Goal: Task Accomplishment & Management: Complete application form

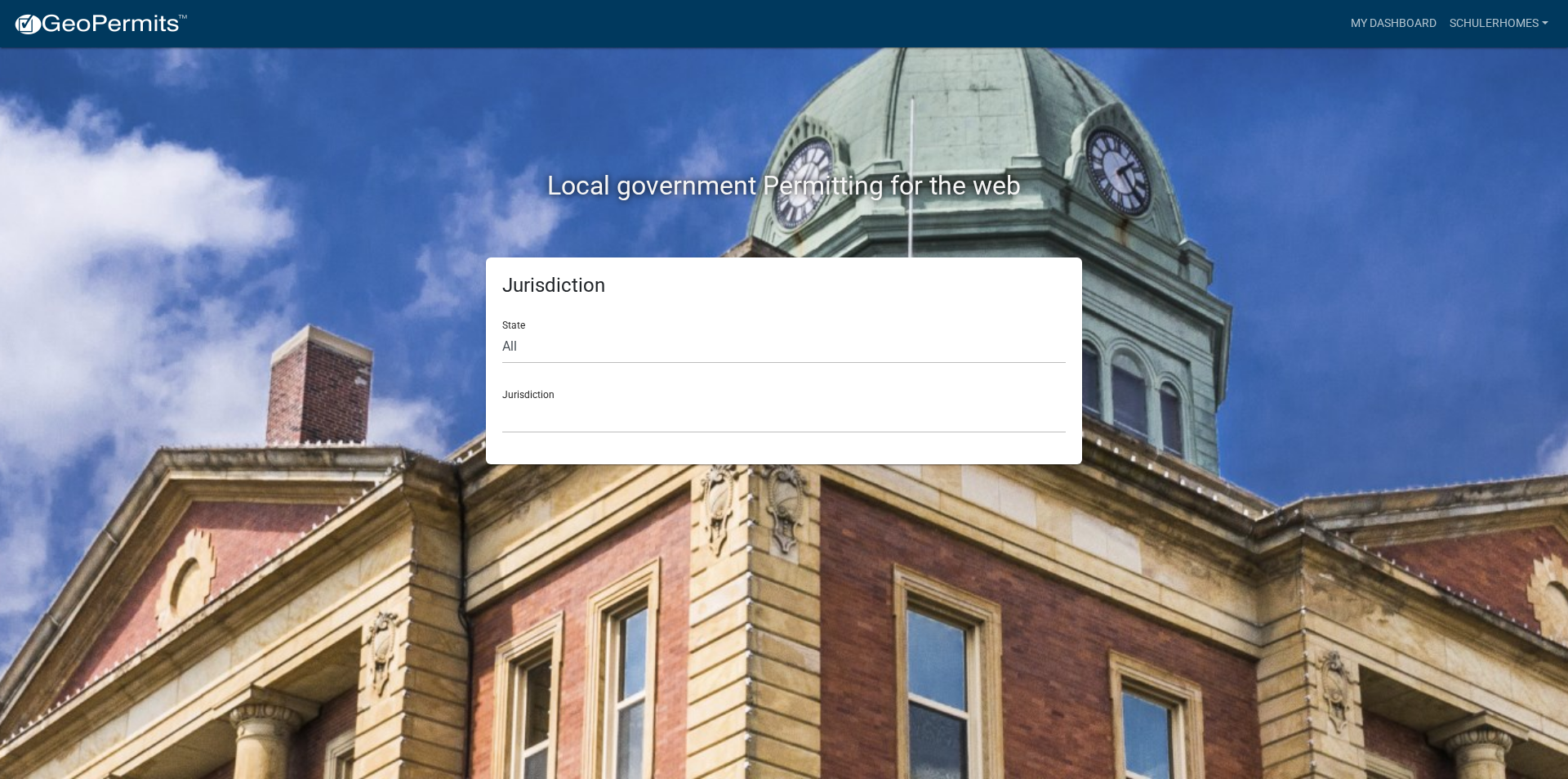
click at [643, 326] on div "State All [US_STATE] [US_STATE] [US_STATE] [US_STATE] [US_STATE] [US_STATE] [US…" at bounding box center [784, 335] width 563 height 56
click at [638, 353] on select "All [US_STATE] [US_STATE] [US_STATE] [US_STATE] [US_STATE] [US_STATE] [US_STATE…" at bounding box center [784, 347] width 563 height 34
select select "[US_STATE]"
click at [502, 330] on select "All [US_STATE] [US_STATE] [US_STATE] [US_STATE] [US_STATE] [US_STATE] [US_STATE…" at bounding box center [784, 347] width 563 height 34
click at [573, 377] on div "Jurisdiction City of [GEOGRAPHIC_DATA], [US_STATE] City of [GEOGRAPHIC_DATA], […" at bounding box center [784, 405] width 563 height 56
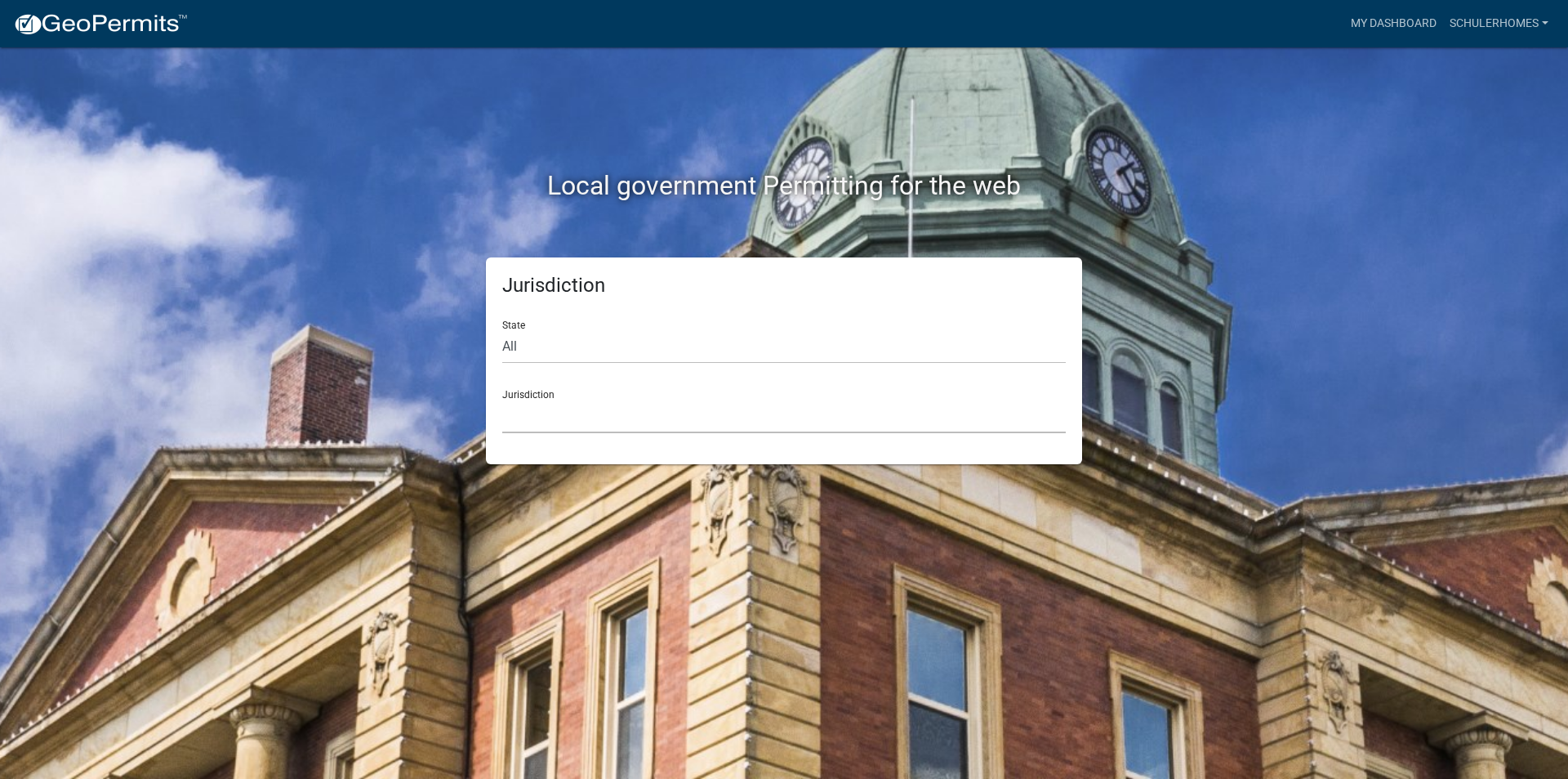
click at [571, 401] on select "City of [GEOGRAPHIC_DATA], [US_STATE] City of [GEOGRAPHIC_DATA], [US_STATE] Cit…" at bounding box center [784, 416] width 563 height 34
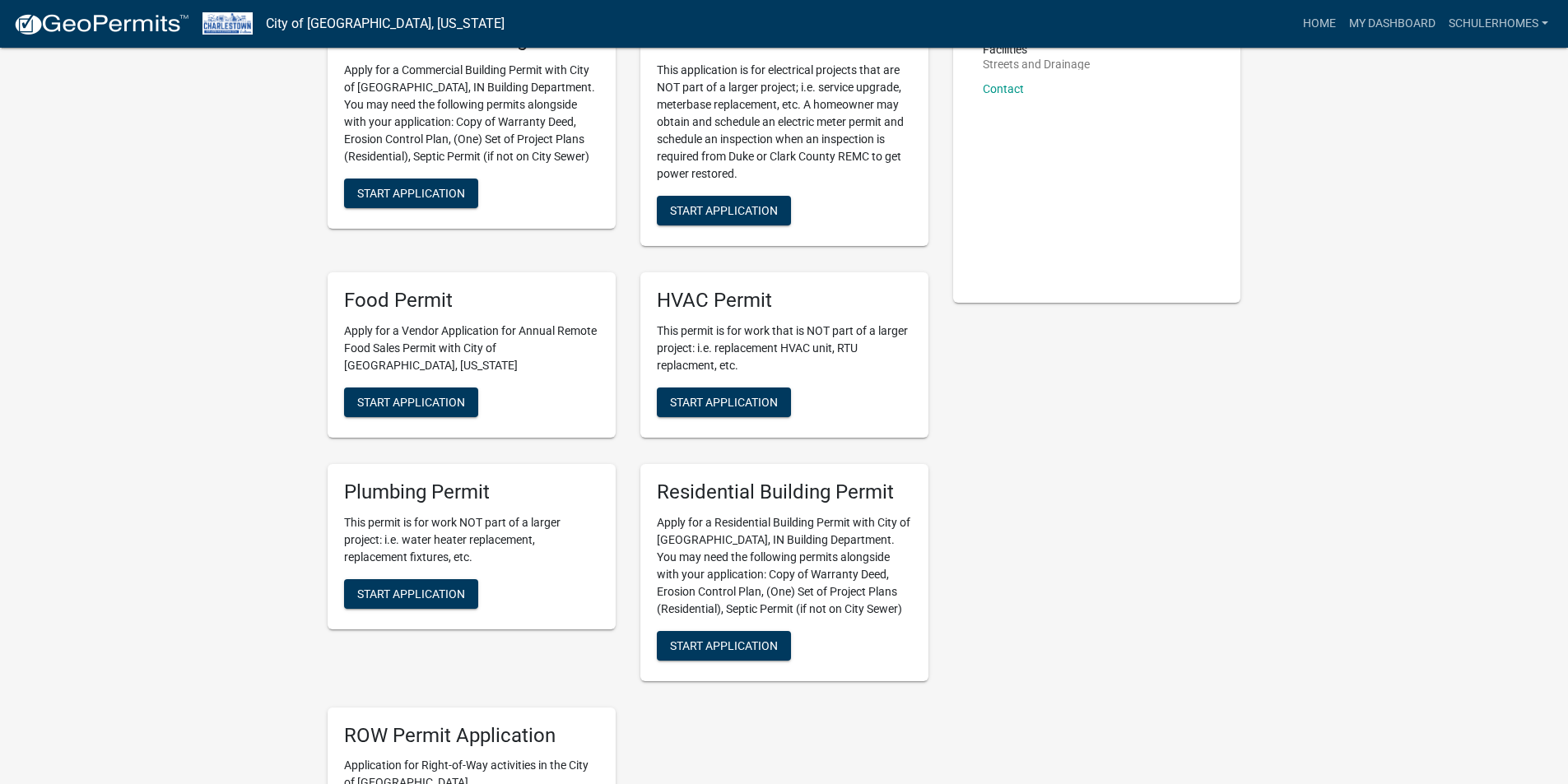
scroll to position [411, 0]
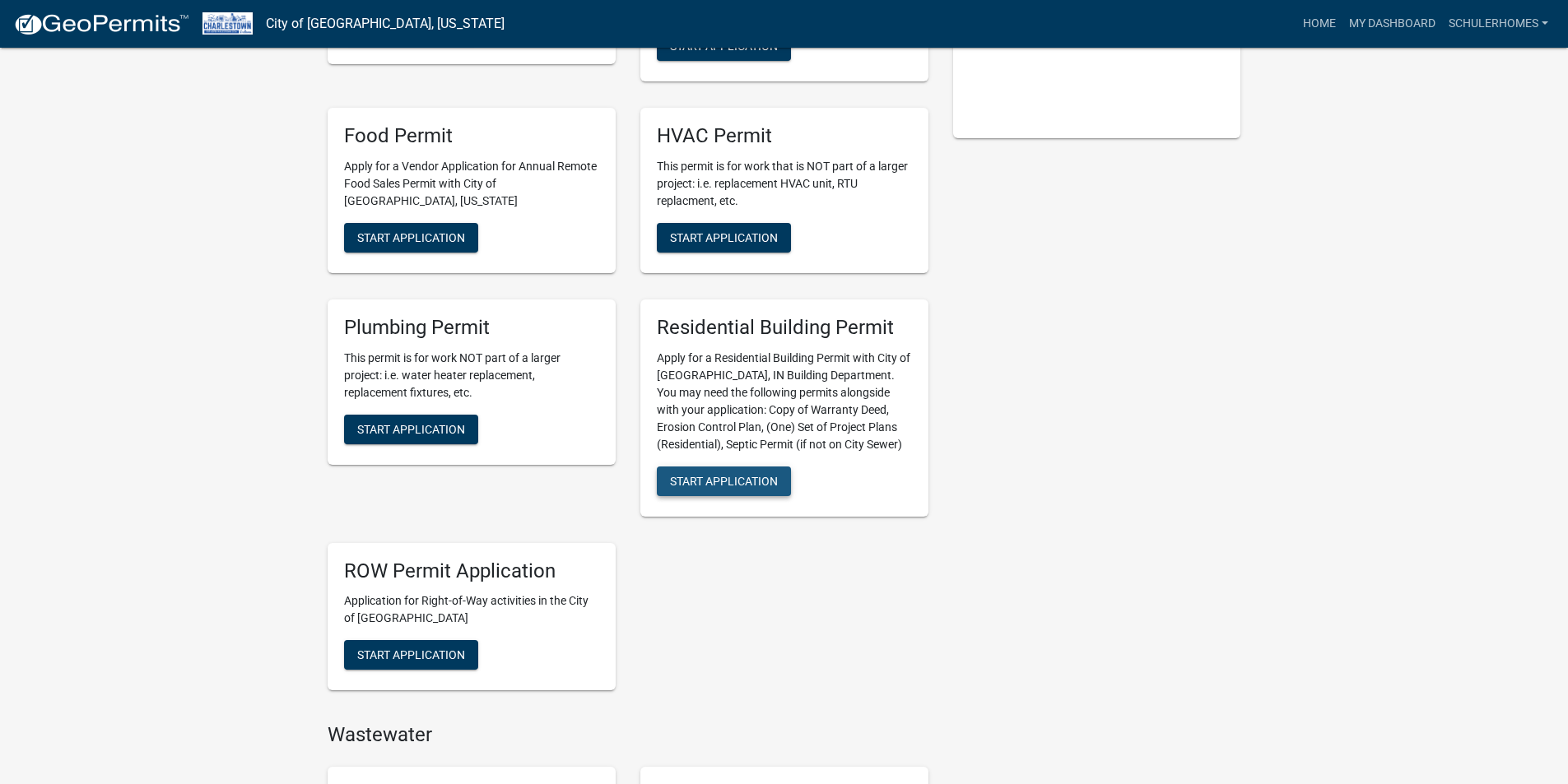
click at [734, 484] on span "Start Application" at bounding box center [723, 481] width 108 height 14
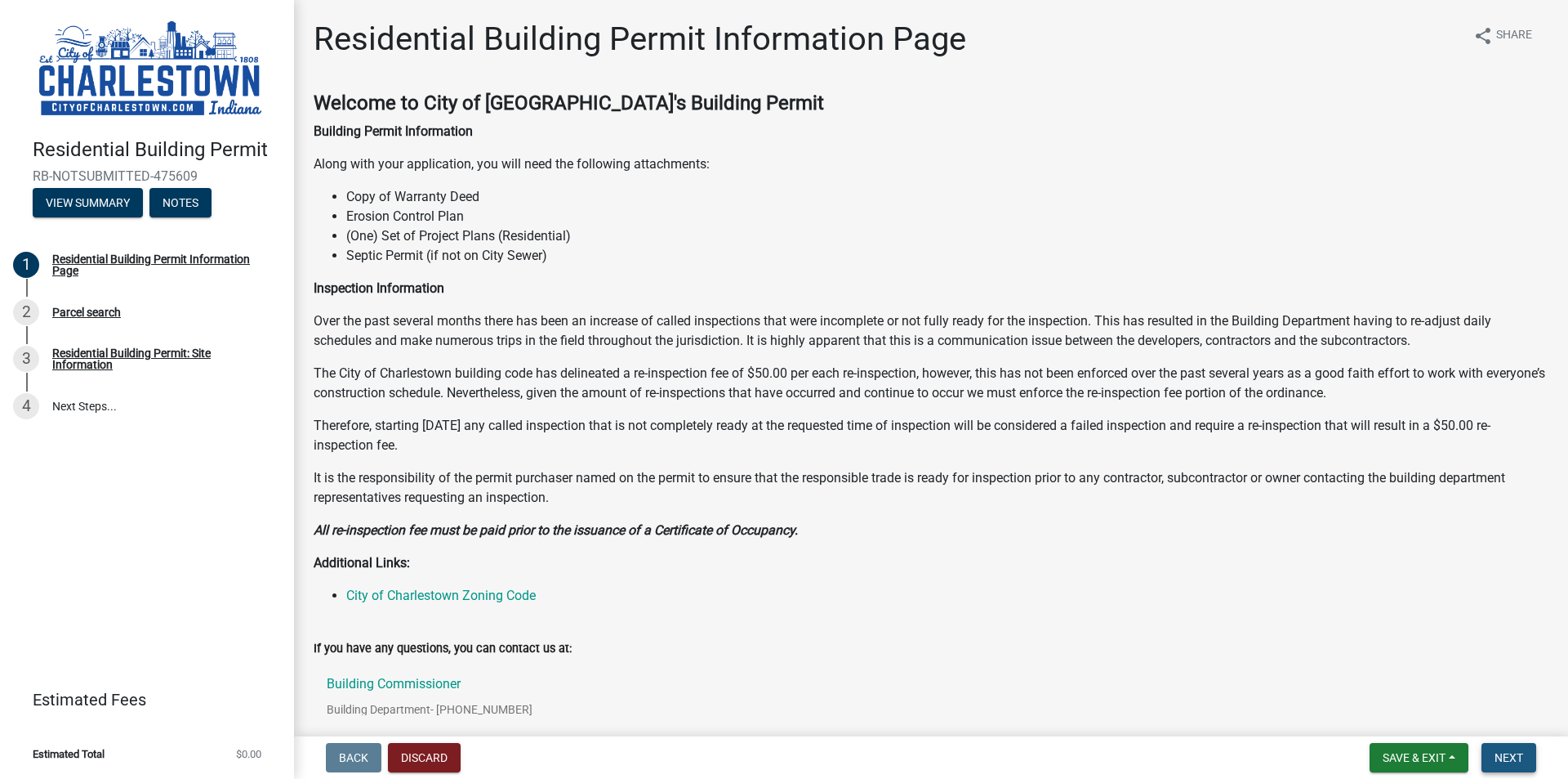
click at [1513, 749] on button "Next" at bounding box center [1508, 757] width 55 height 29
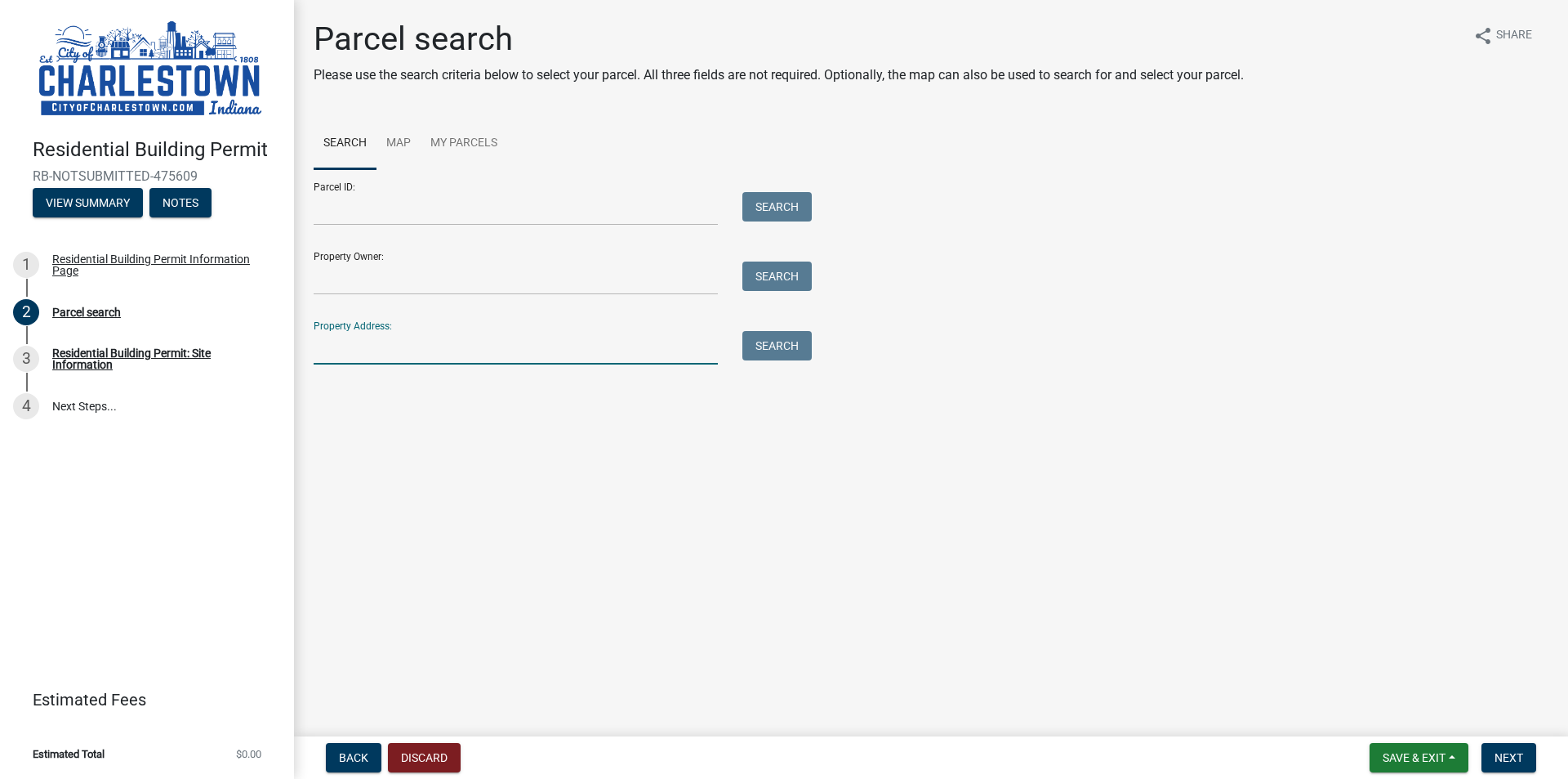
click at [420, 333] on input "Property Address:" at bounding box center [515, 347] width 404 height 34
type input "7650 MELROSE LN"
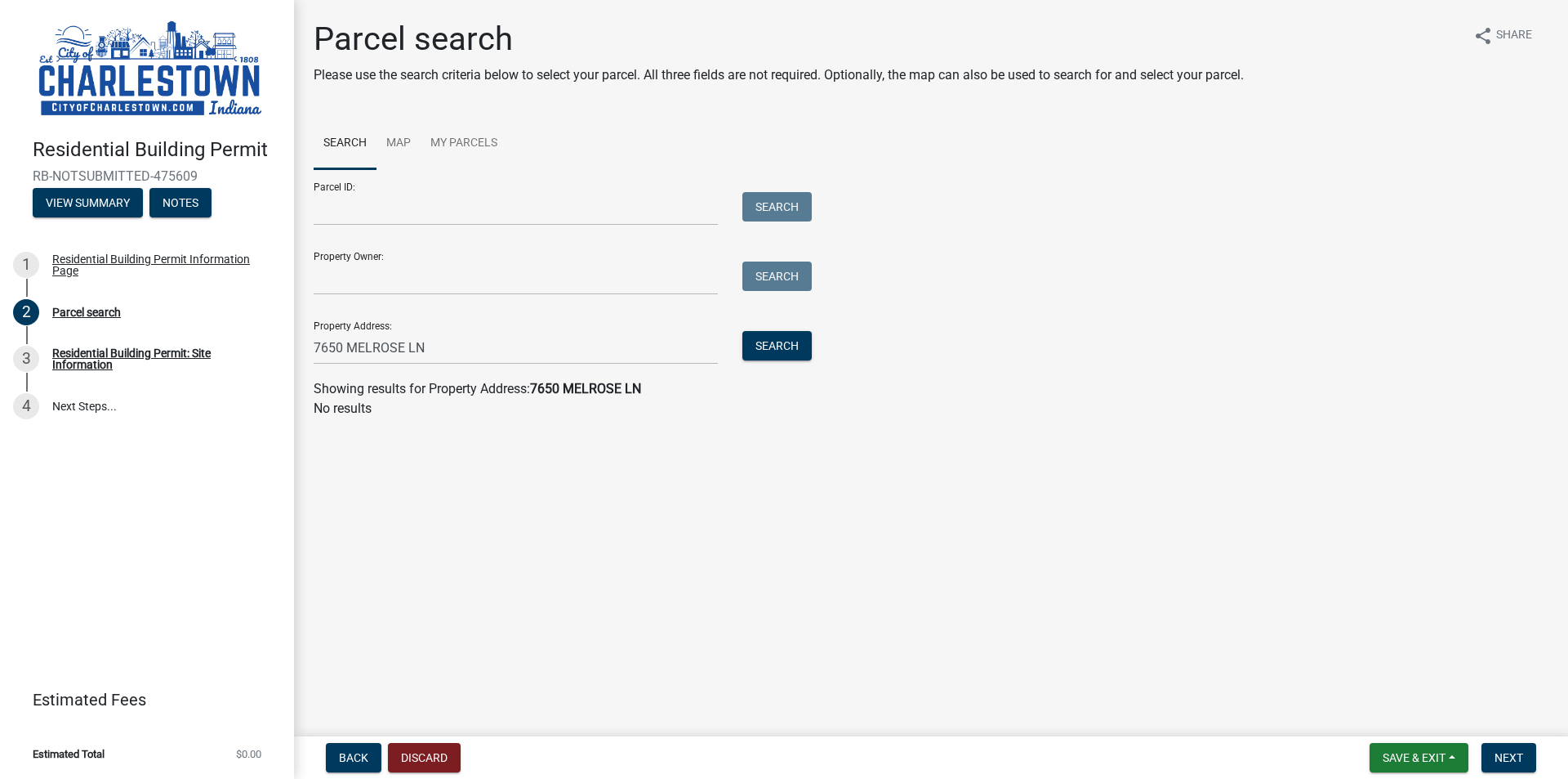
drag, startPoint x: 518, startPoint y: 305, endPoint x: 384, endPoint y: 344, distance: 139.6
click at [386, 344] on form "Parcel ID: Search Property Owner: Search Property Address: [STREET_ADDRESS] Sea…" at bounding box center [558, 267] width 490 height 195
drag, startPoint x: 467, startPoint y: 347, endPoint x: 236, endPoint y: 345, distance: 231.0
click at [281, 348] on div "Residential Building Permit RB-NOTSUBMITTED-475609 View Summary Notes 1 Residen…" at bounding box center [784, 390] width 1568 height 779
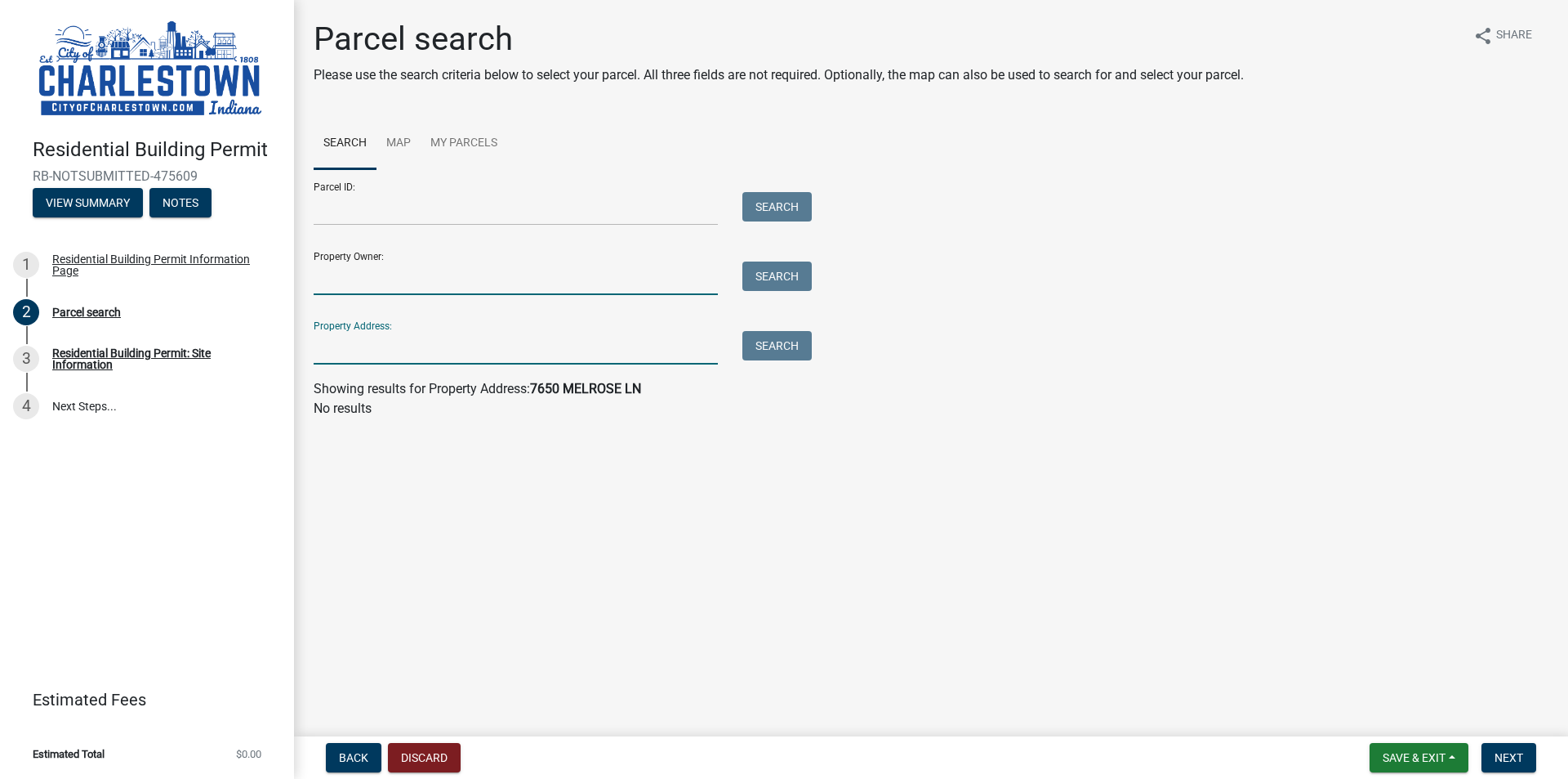
click at [408, 268] on input "Property Owner:" at bounding box center [515, 278] width 404 height 34
type input "[PERSON_NAME] HOMES"
click at [794, 273] on button "Search" at bounding box center [777, 276] width 70 height 29
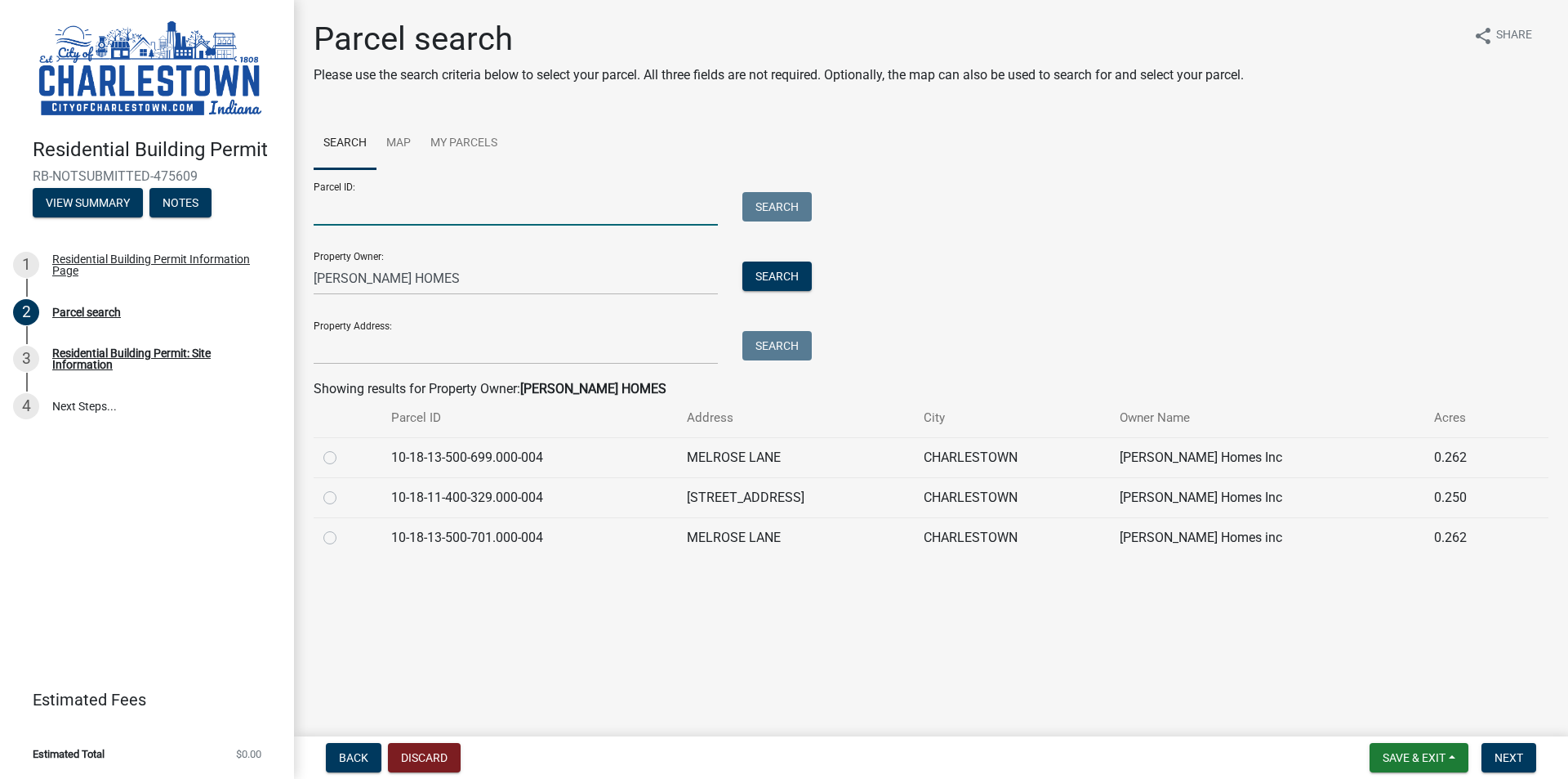
click at [411, 209] on input "Parcel ID:" at bounding box center [515, 209] width 404 height 34
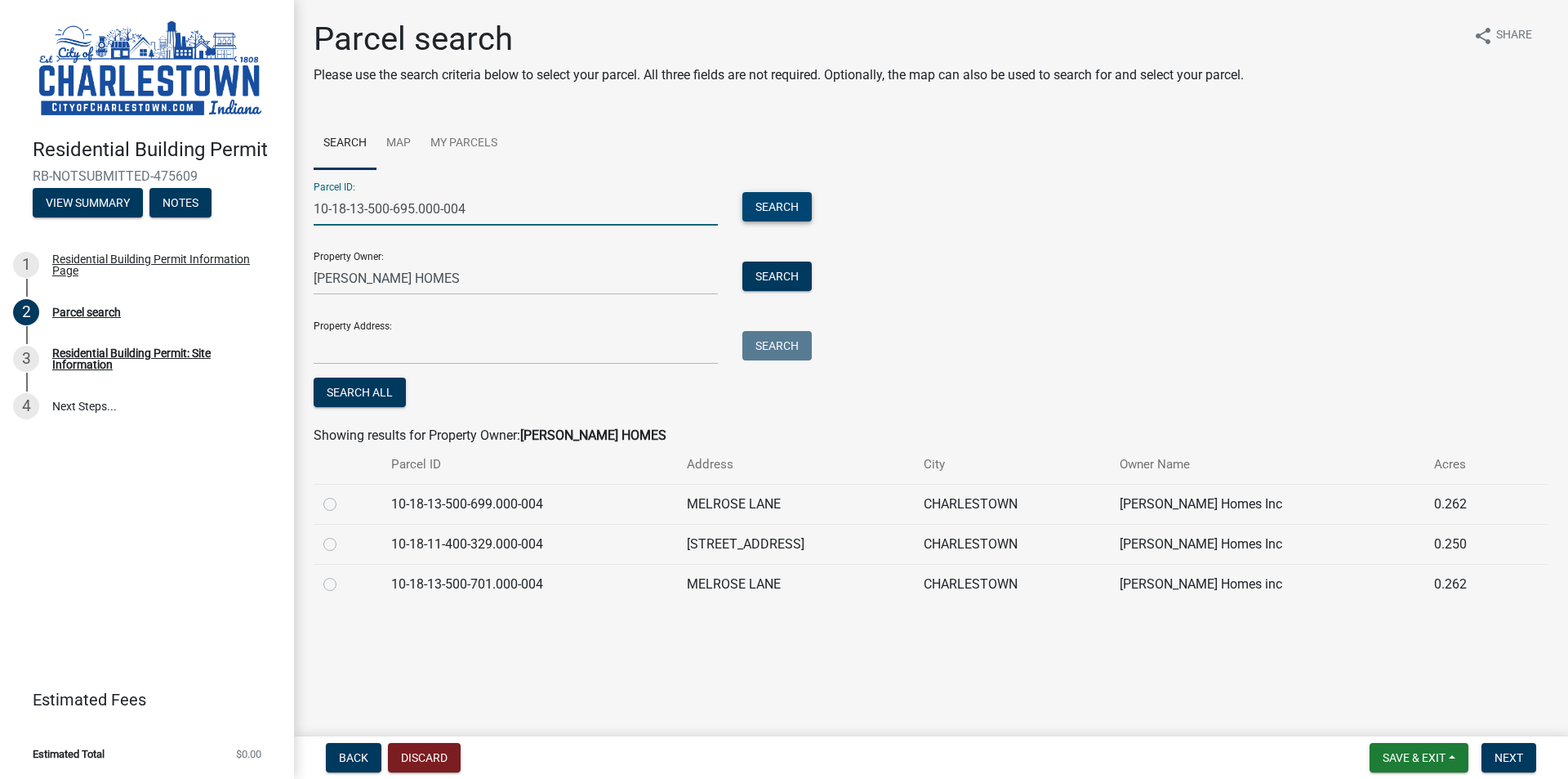
type input "10-18-13-500-695.000-004"
click at [795, 208] on button "Search" at bounding box center [777, 206] width 70 height 29
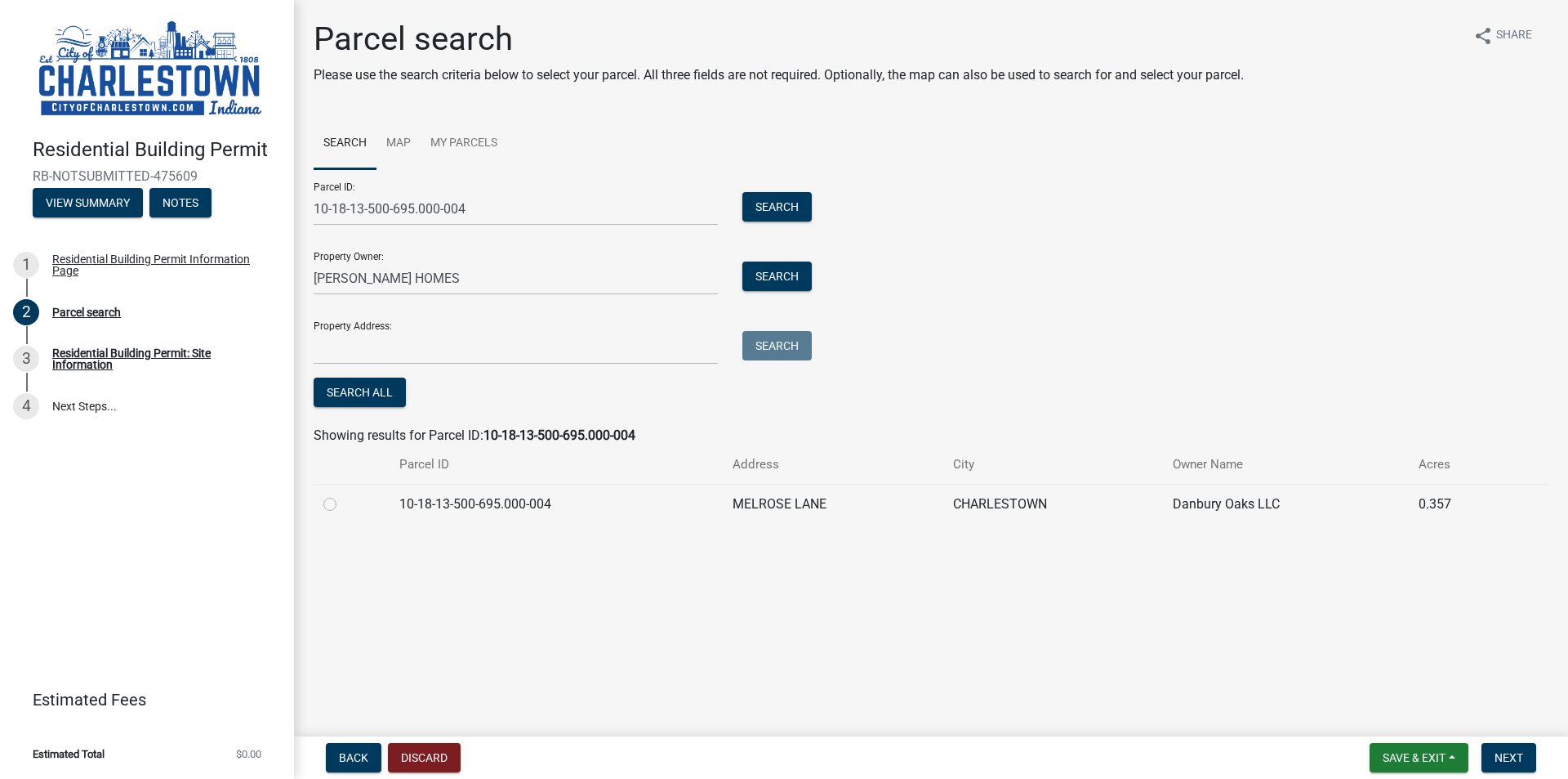
click at [336, 507] on div at bounding box center [351, 504] width 56 height 19
click at [343, 495] on label at bounding box center [343, 495] width 0 height 0
click at [343, 502] on input "radio" at bounding box center [348, 500] width 11 height 11
radio input "true"
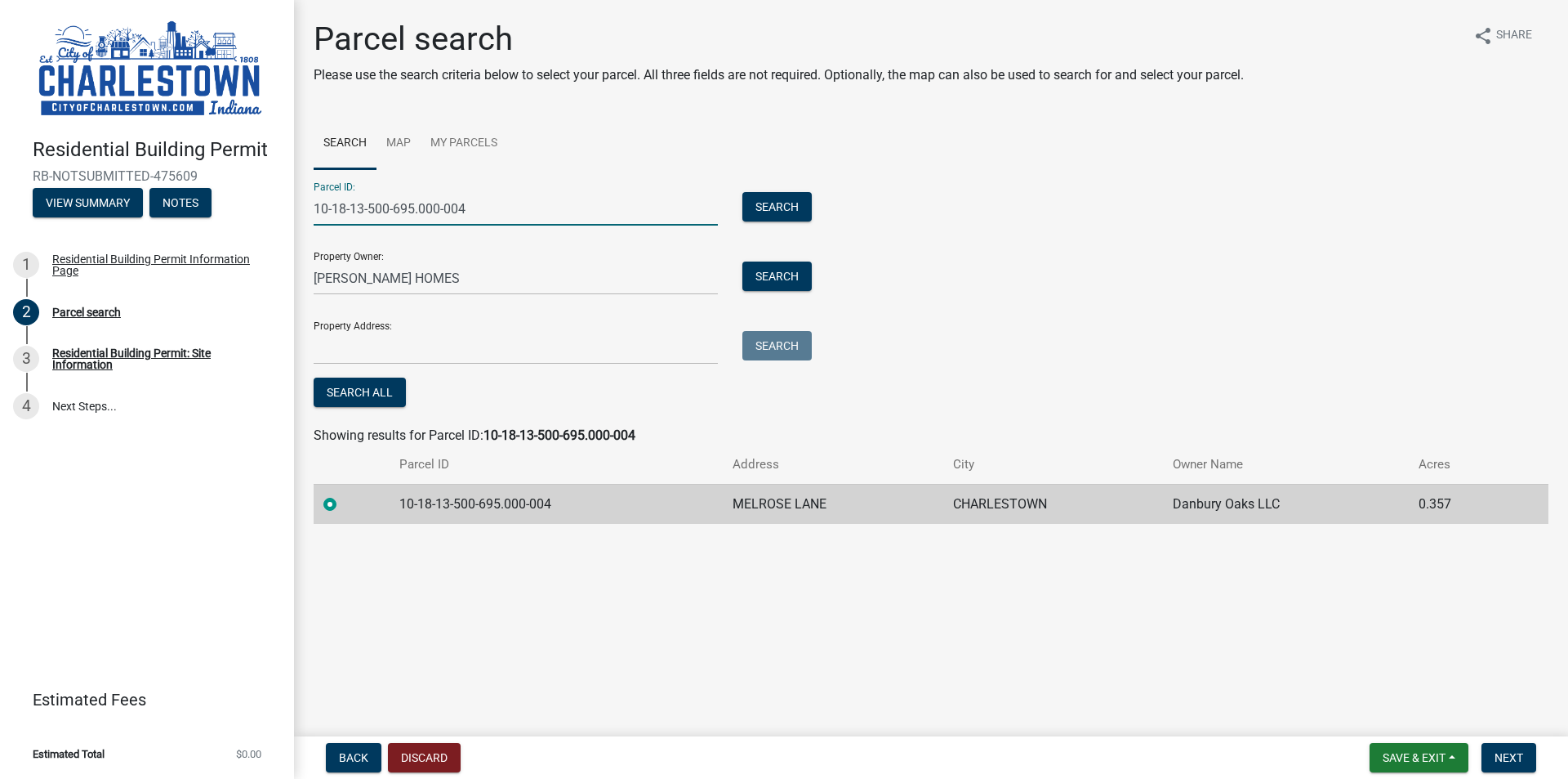
drag, startPoint x: 486, startPoint y: 211, endPoint x: 146, endPoint y: 193, distance: 340.5
click at [146, 193] on div "Residential Building Permit RB-NOTSUBMITTED-475609 View Summary Notes 1 Residen…" at bounding box center [784, 390] width 1568 height 779
click at [1514, 758] on span "Next" at bounding box center [1509, 758] width 29 height 13
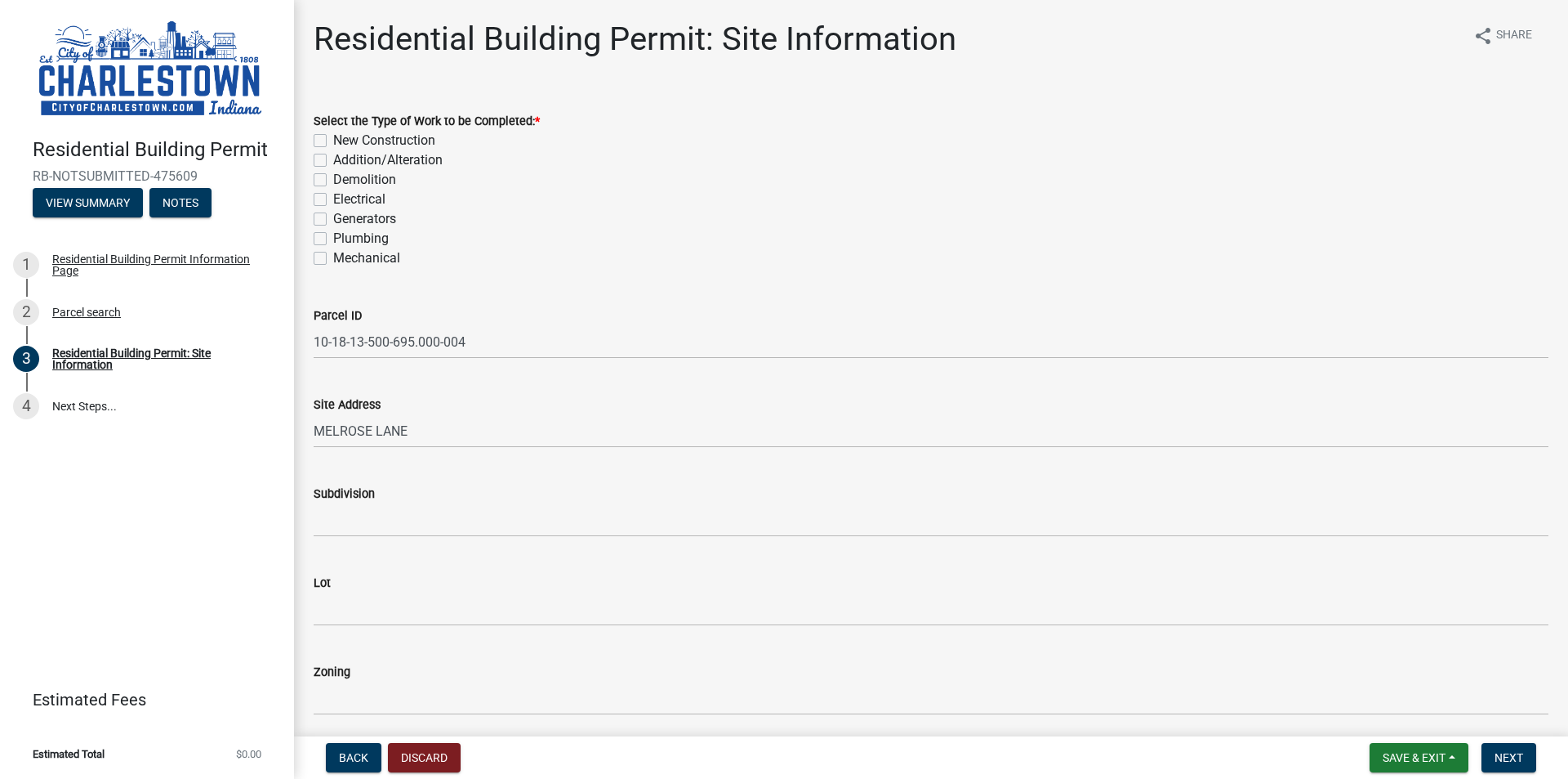
click at [333, 140] on label "New Construction" at bounding box center [383, 140] width 102 height 19
click at [333, 140] on input "New Construction" at bounding box center [338, 135] width 11 height 11
checkbox input "true"
checkbox input "false"
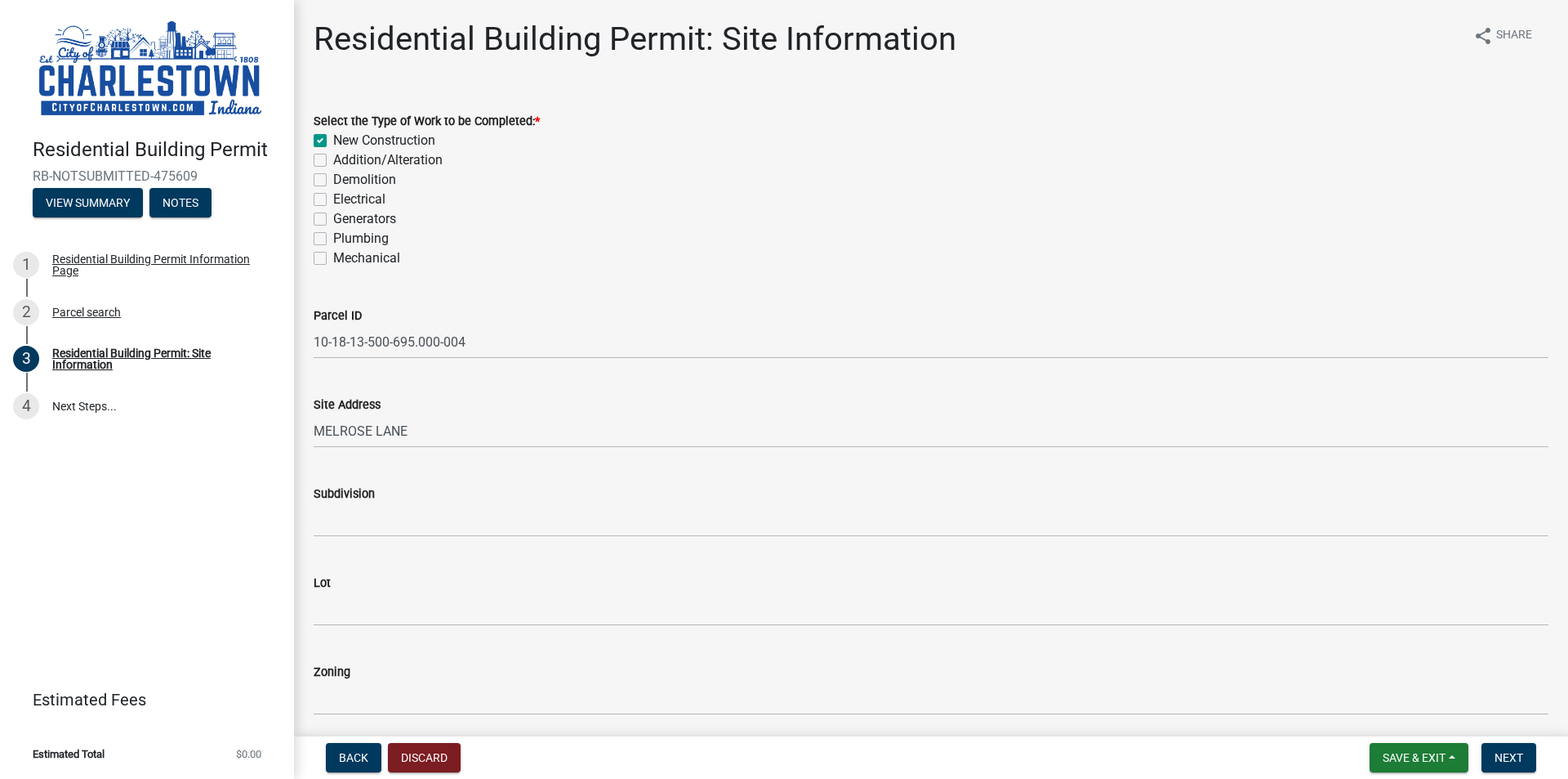
checkbox input "false"
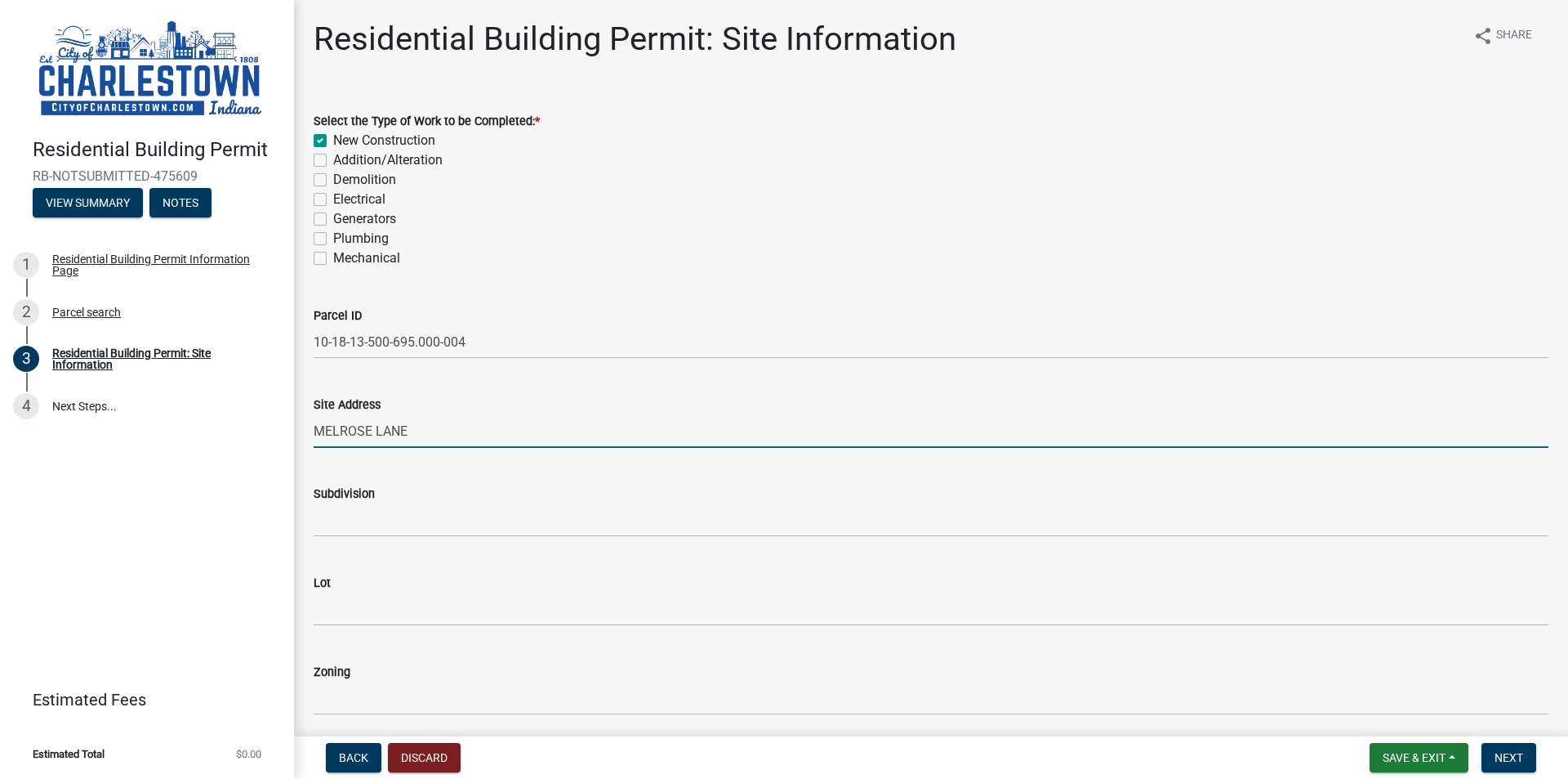
click at [431, 435] on input "MELROSE LANE" at bounding box center [931, 432] width 1235 height 34
click at [524, 431] on input "MELROSE LANE" at bounding box center [931, 432] width 1235 height 34
type input "[STREET_ADDRESS]"
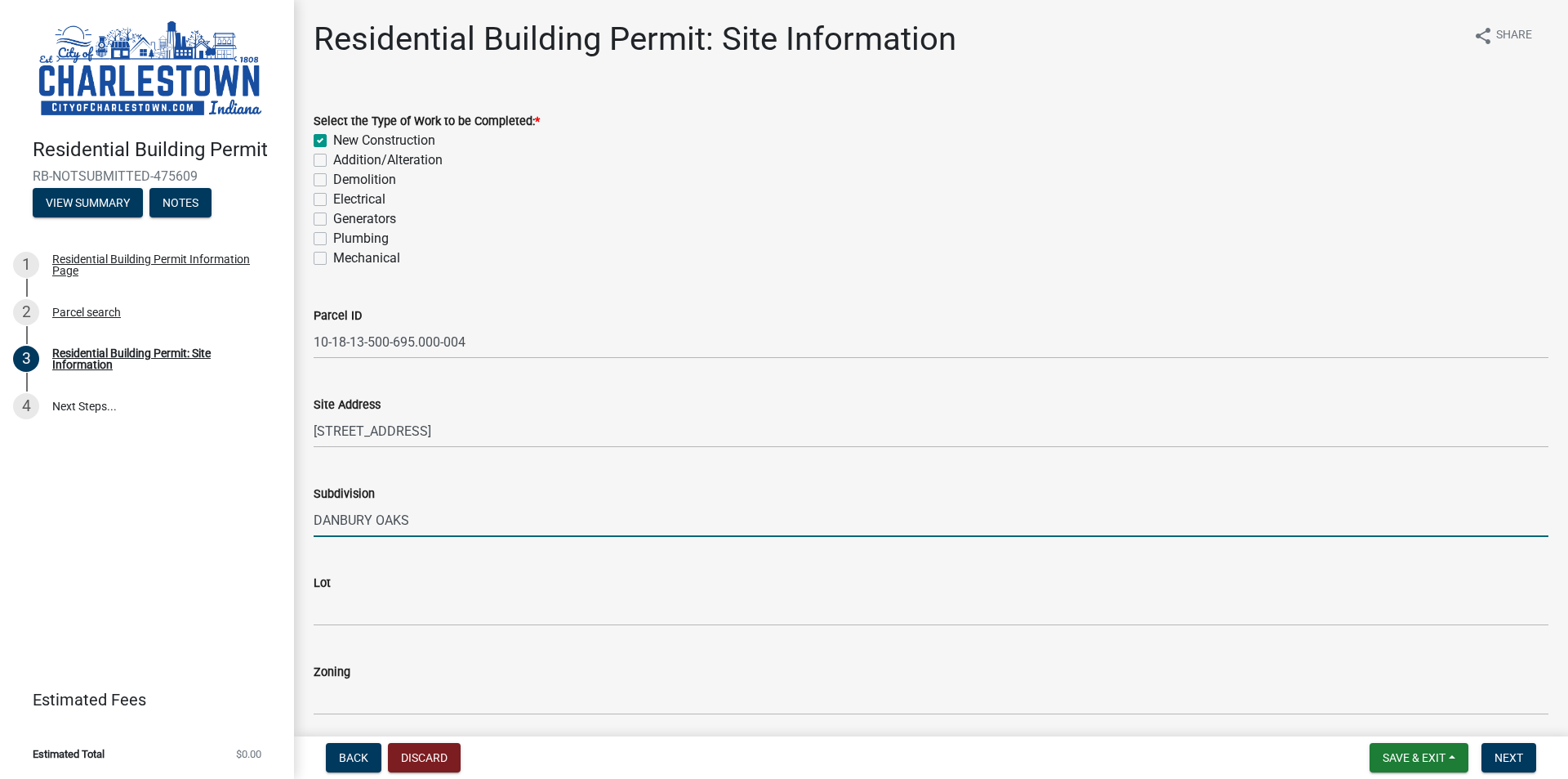
type input "DANBURY OAKS"
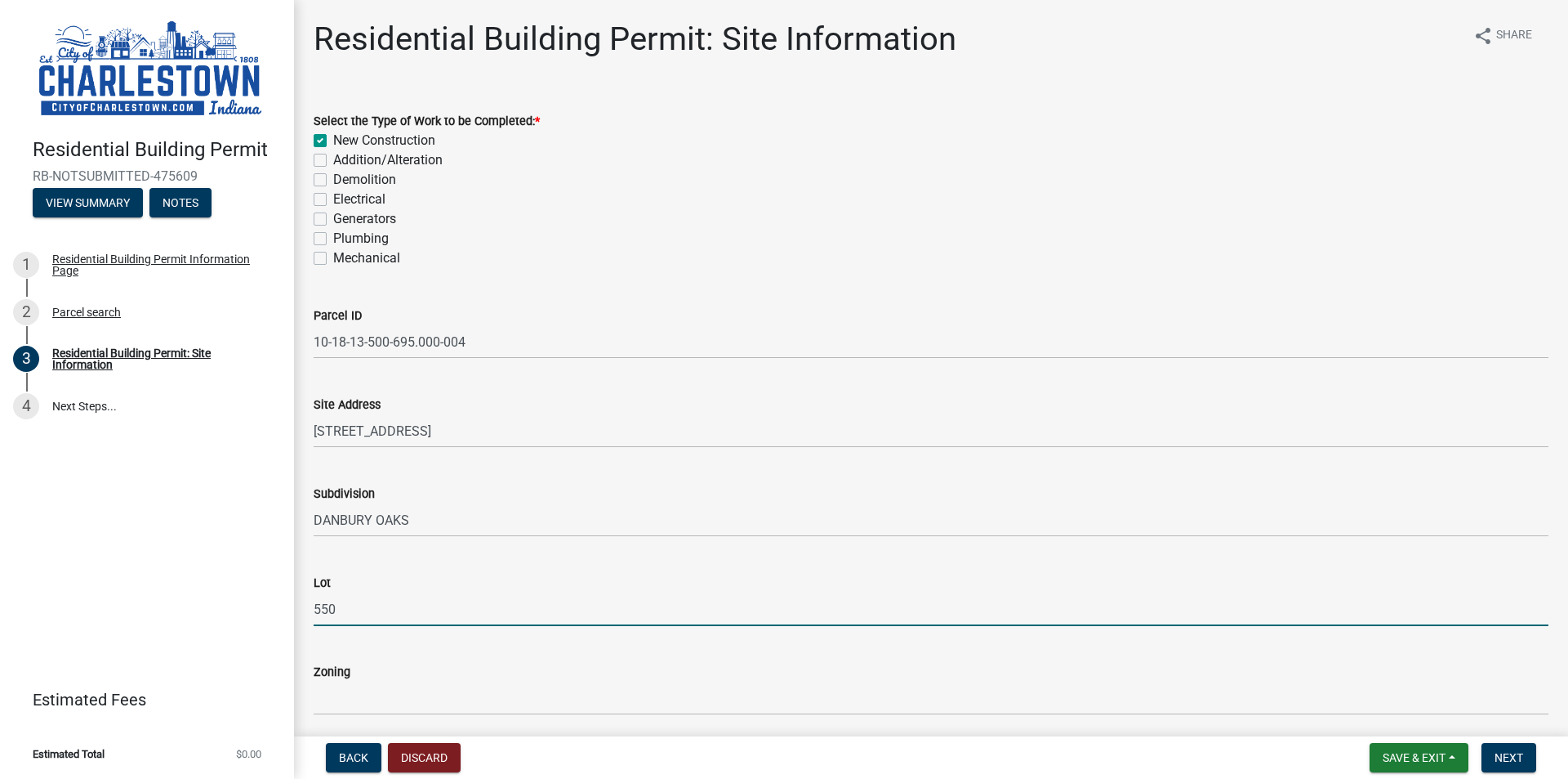
type input "550"
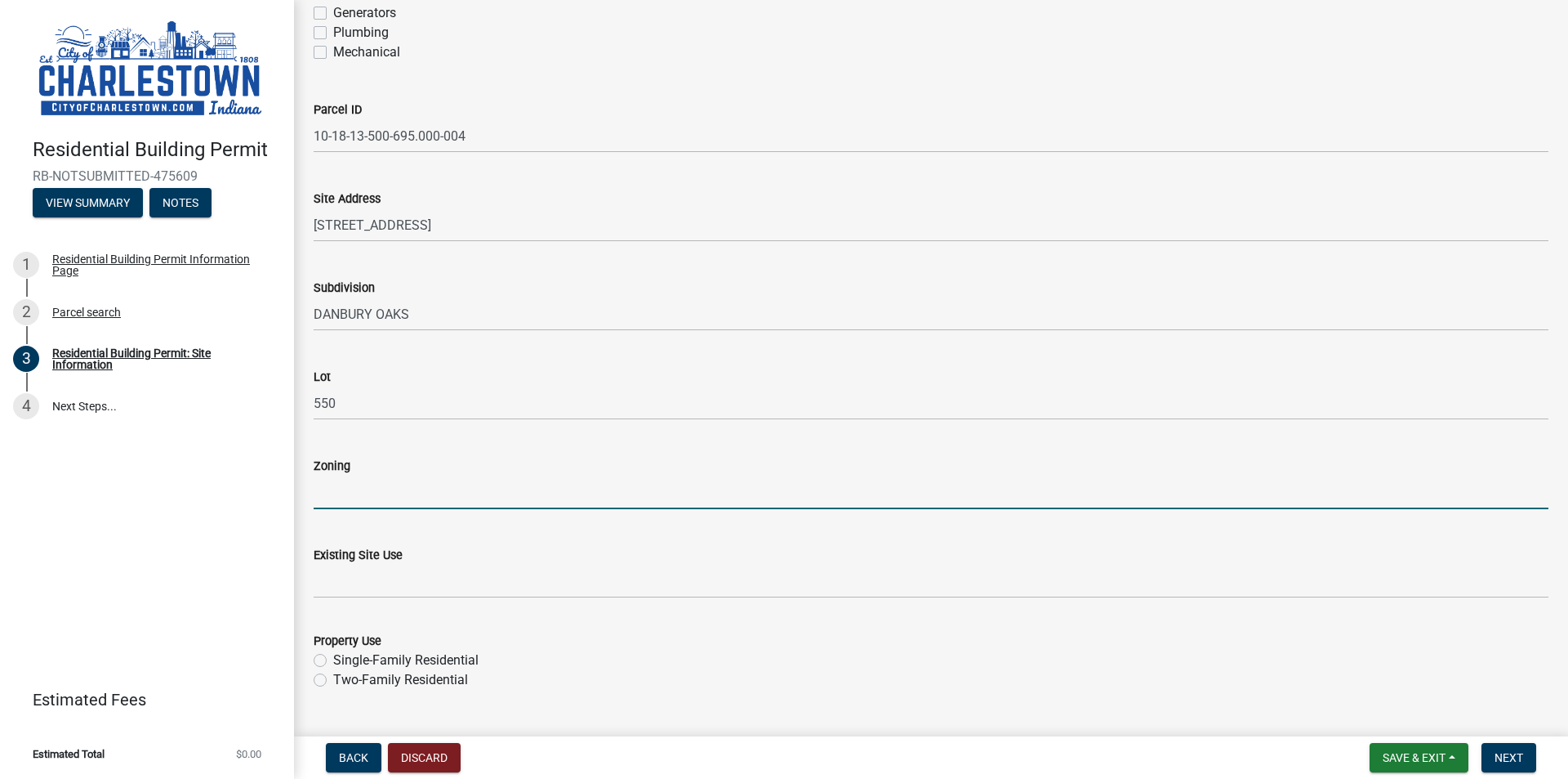
scroll to position [245, 0]
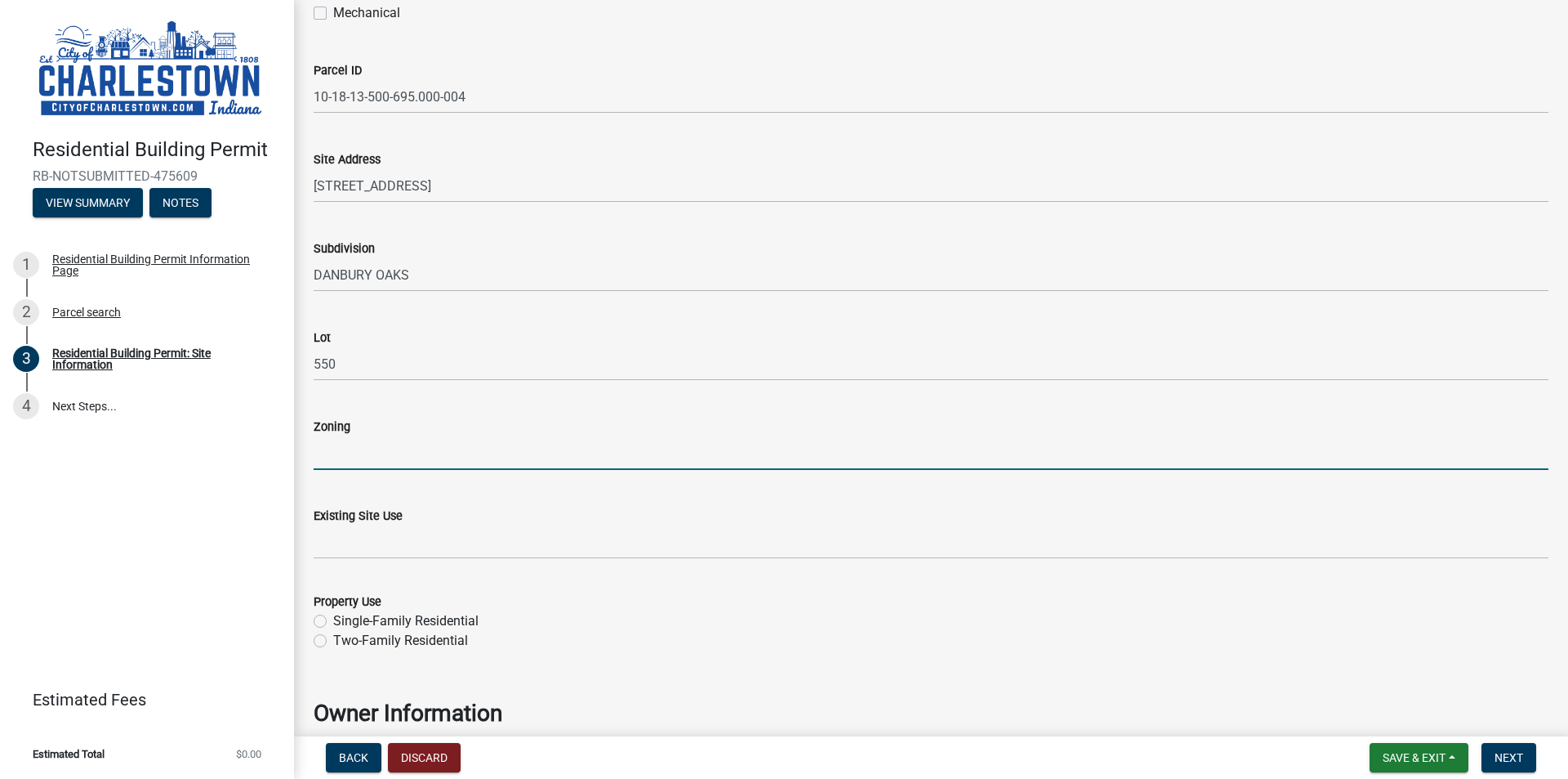
click at [447, 444] on input "Zoning" at bounding box center [931, 453] width 1235 height 34
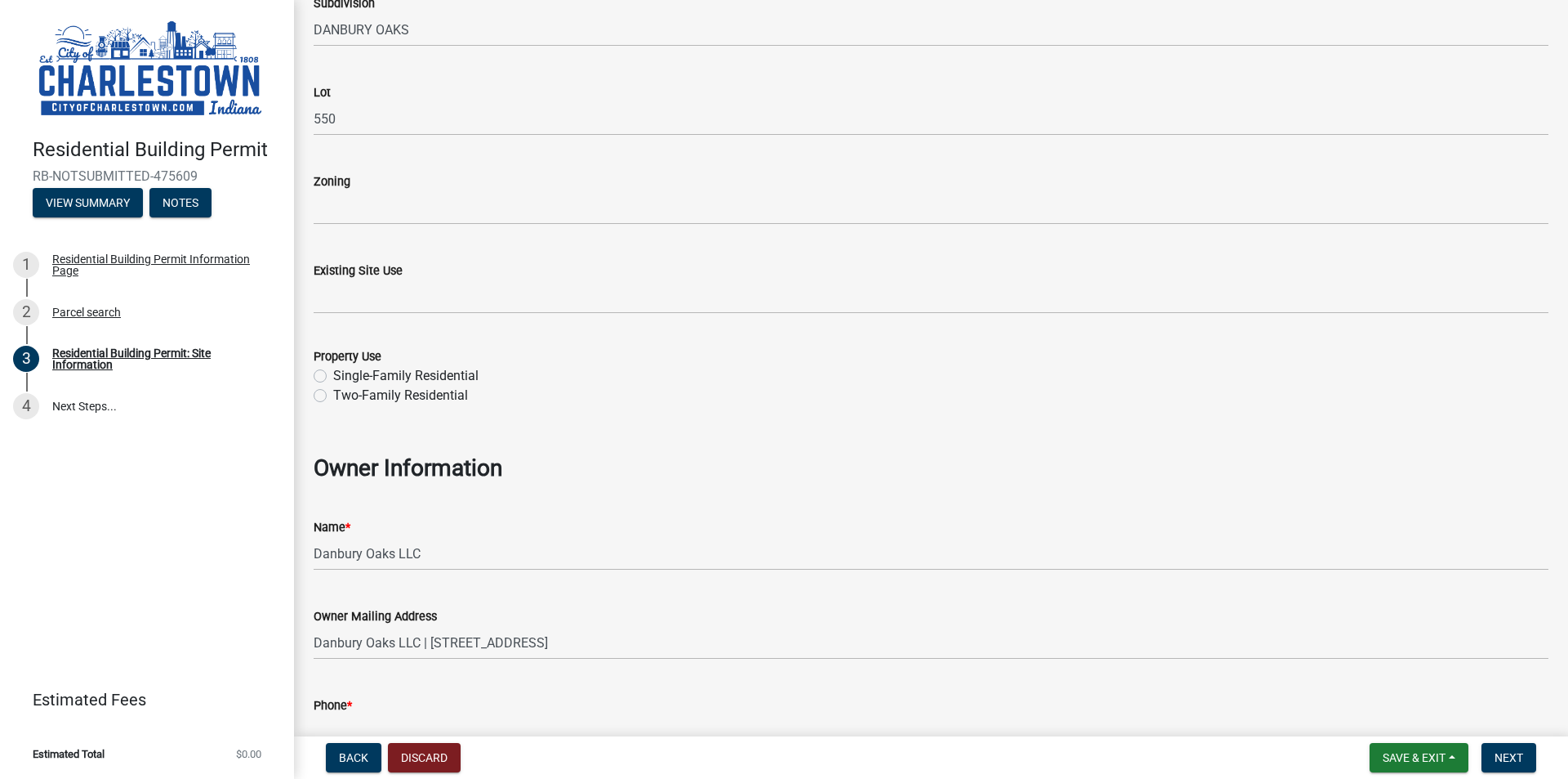
scroll to position [572, 0]
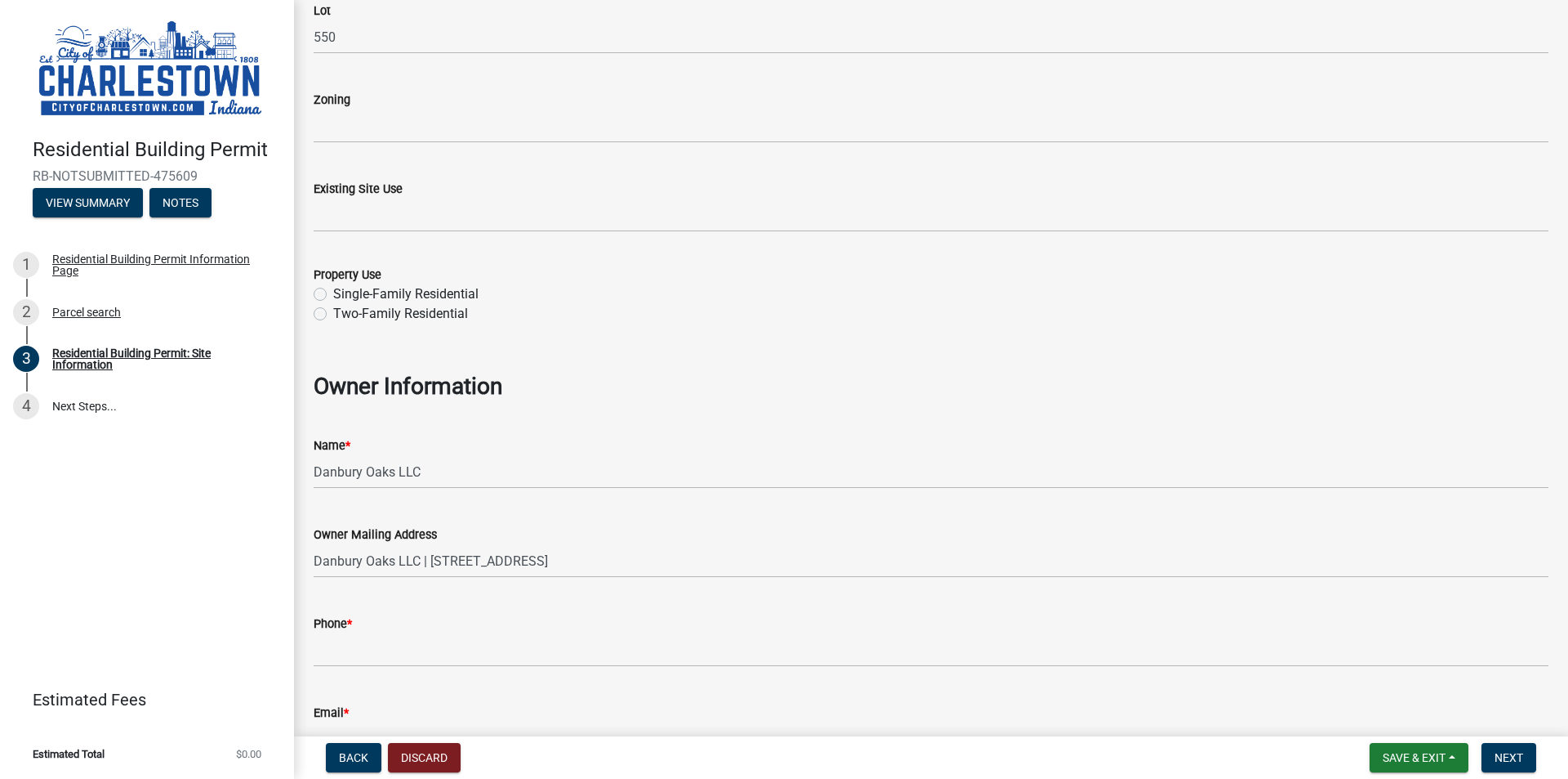
click at [333, 291] on label "Single-Family Residential" at bounding box center [405, 294] width 145 height 19
click at [333, 291] on input "Single-Family Residential" at bounding box center [338, 289] width 11 height 11
radio input "true"
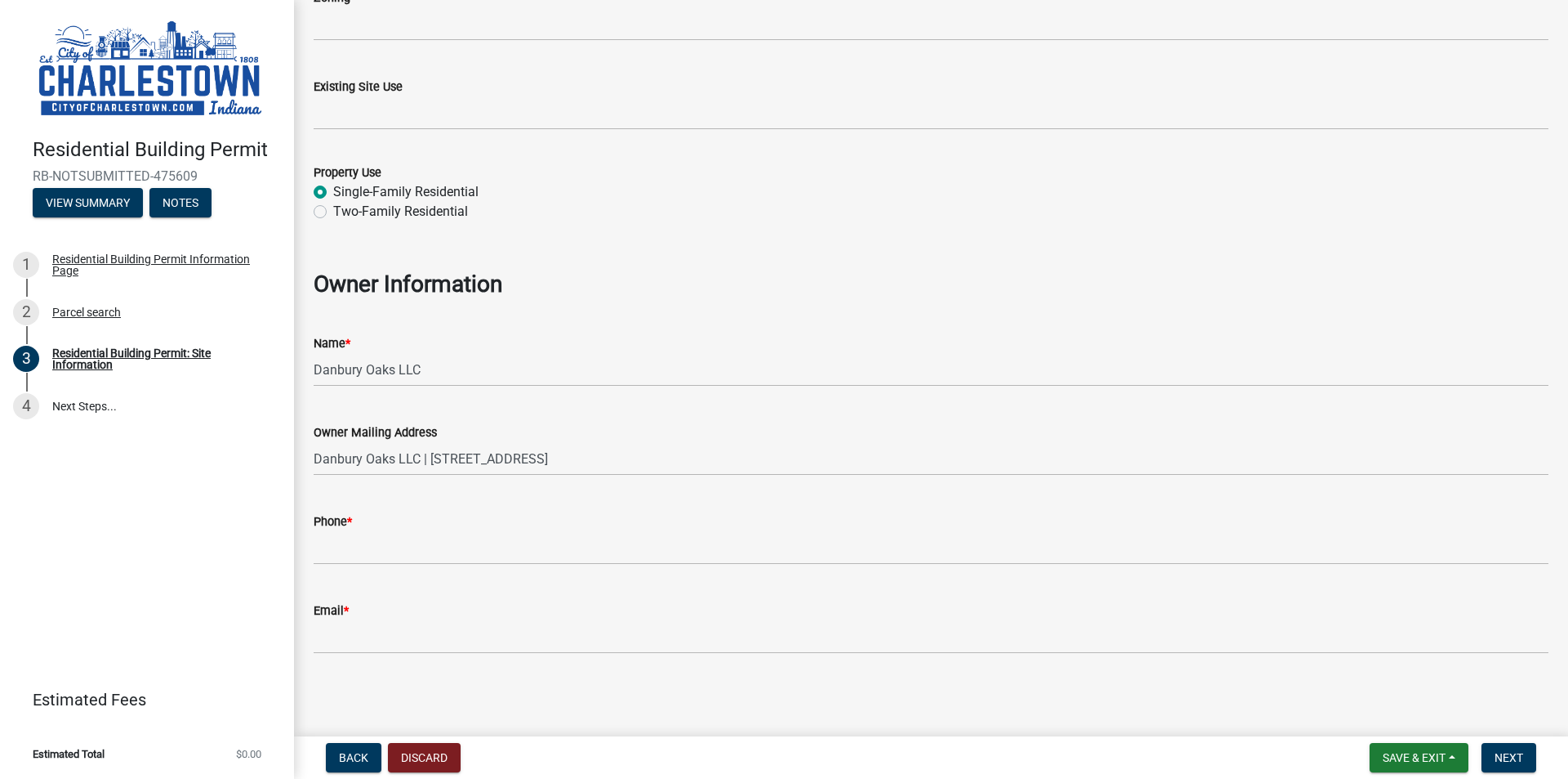
scroll to position [675, 0]
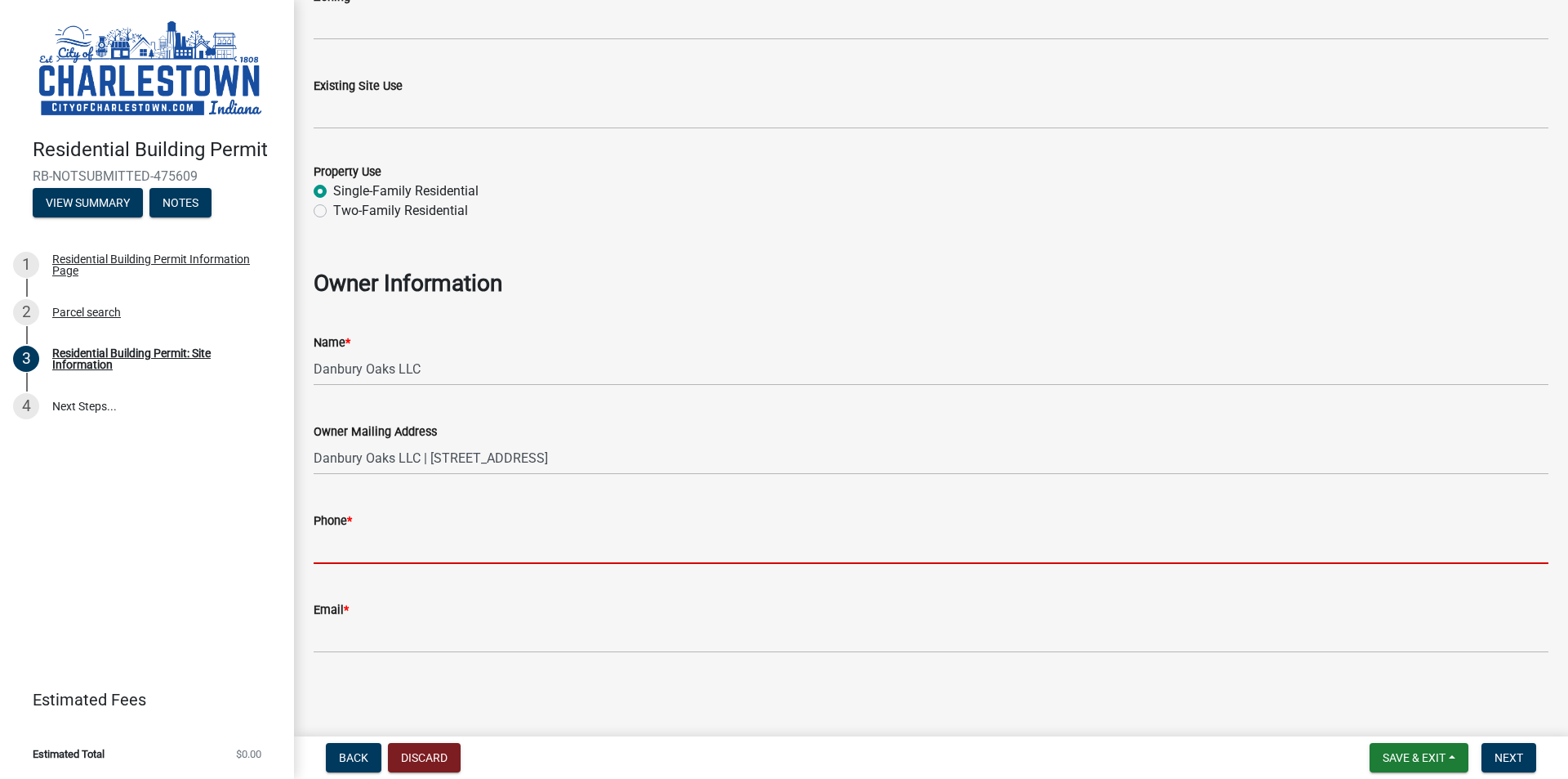
click at [413, 533] on input "Phone *" at bounding box center [931, 548] width 1235 height 34
type input "8129482428"
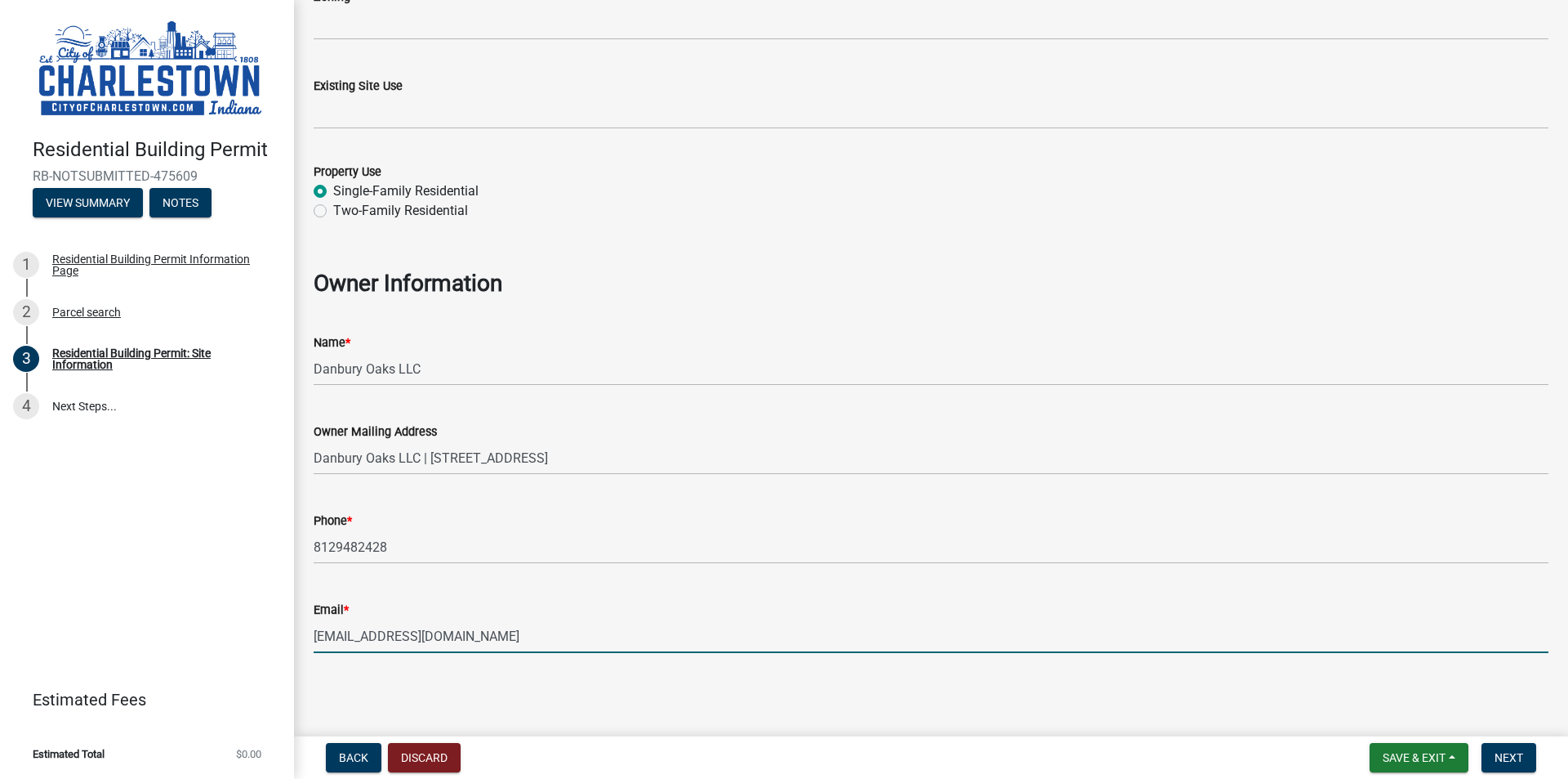
drag, startPoint x: 458, startPoint y: 635, endPoint x: -55, endPoint y: 610, distance: 513.6
click at [0, 610] on html "Internet Explorer does NOT work with GeoPermits. Get a new browser for more sec…" at bounding box center [784, 390] width 1568 height 779
type input "[EMAIL_ADDRESS][DOMAIN_NAME]"
click at [1514, 759] on span "Next" at bounding box center [1509, 758] width 29 height 13
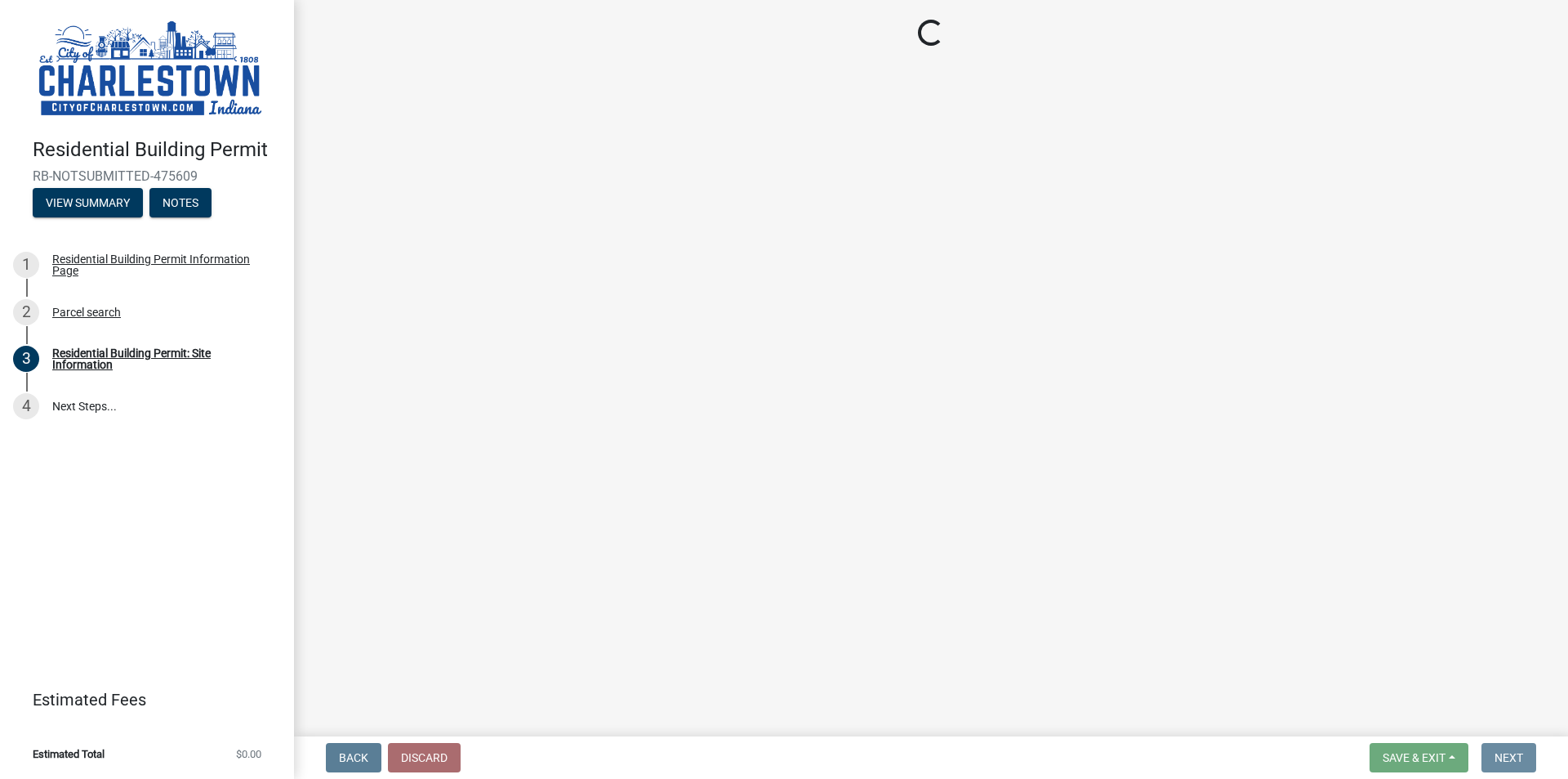
scroll to position [0, 0]
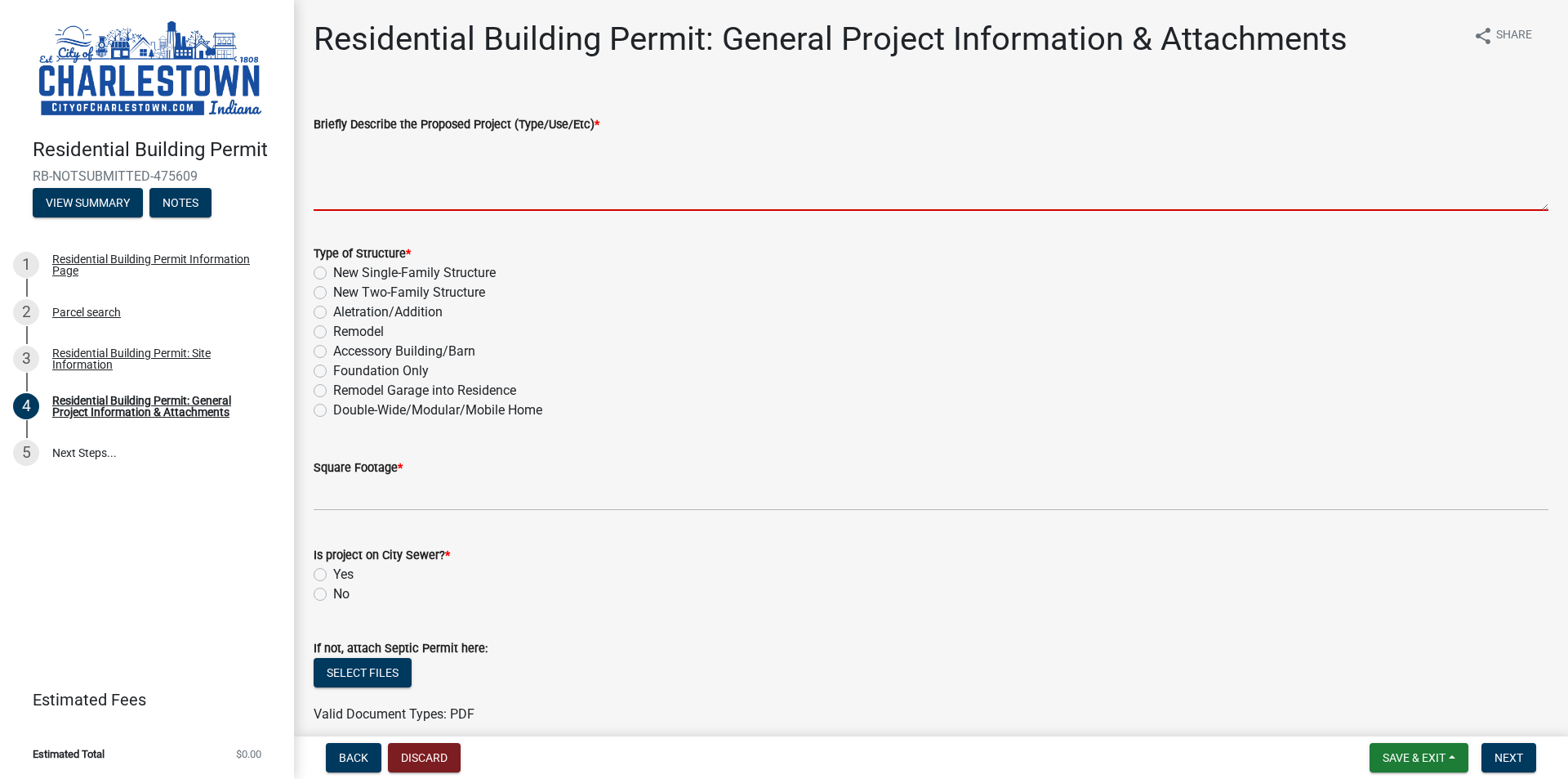
click at [414, 196] on textarea "Briefly Describe the Proposed Project (Type/Use/Etc) *" at bounding box center [931, 172] width 1235 height 77
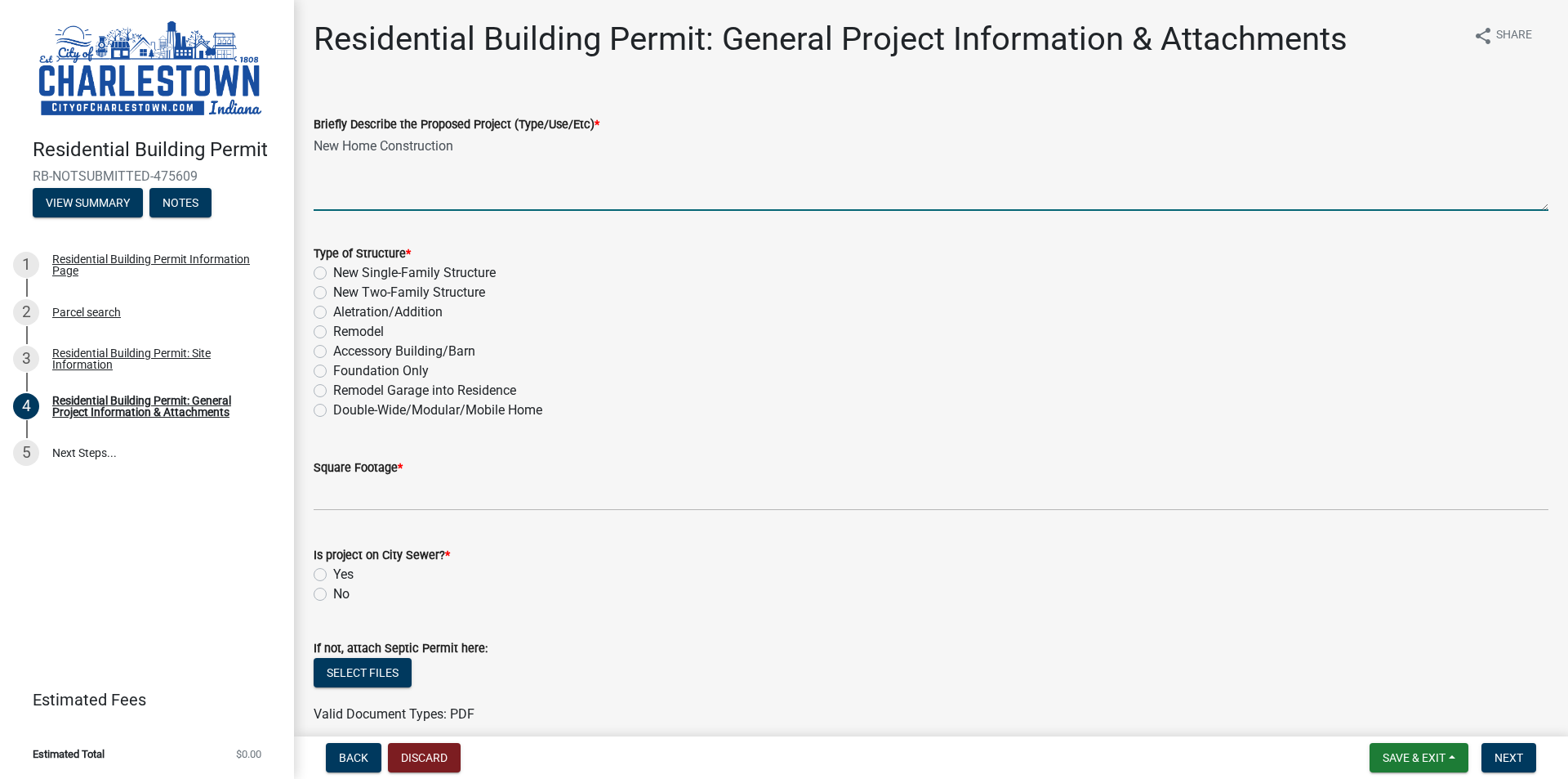
type textarea "New Home Construction"
click at [333, 271] on label "New Single-Family Structure" at bounding box center [414, 273] width 162 height 19
click at [333, 271] on input "New Single-Family Structure" at bounding box center [338, 268] width 11 height 11
radio input "true"
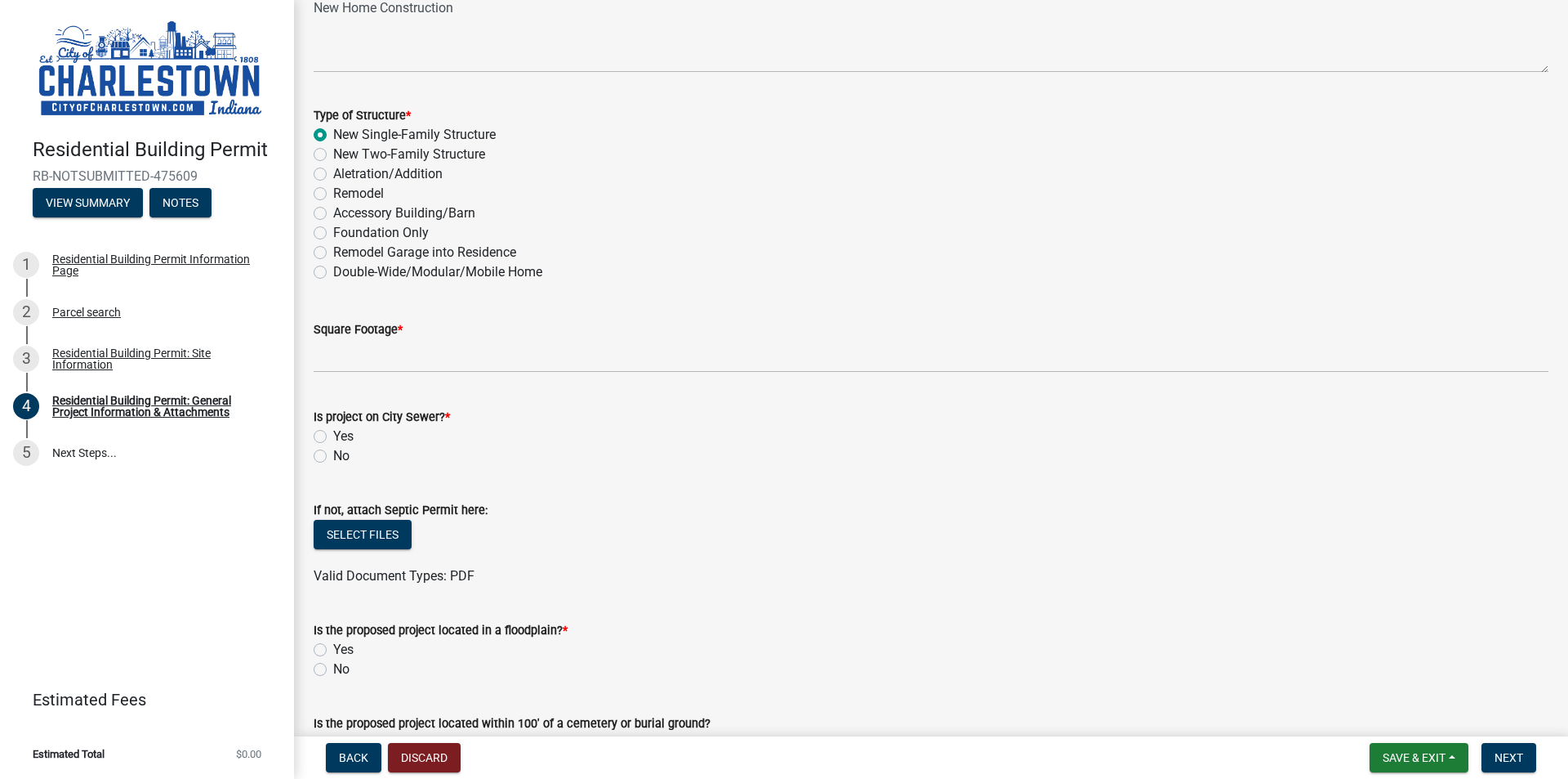
scroll to position [163, 0]
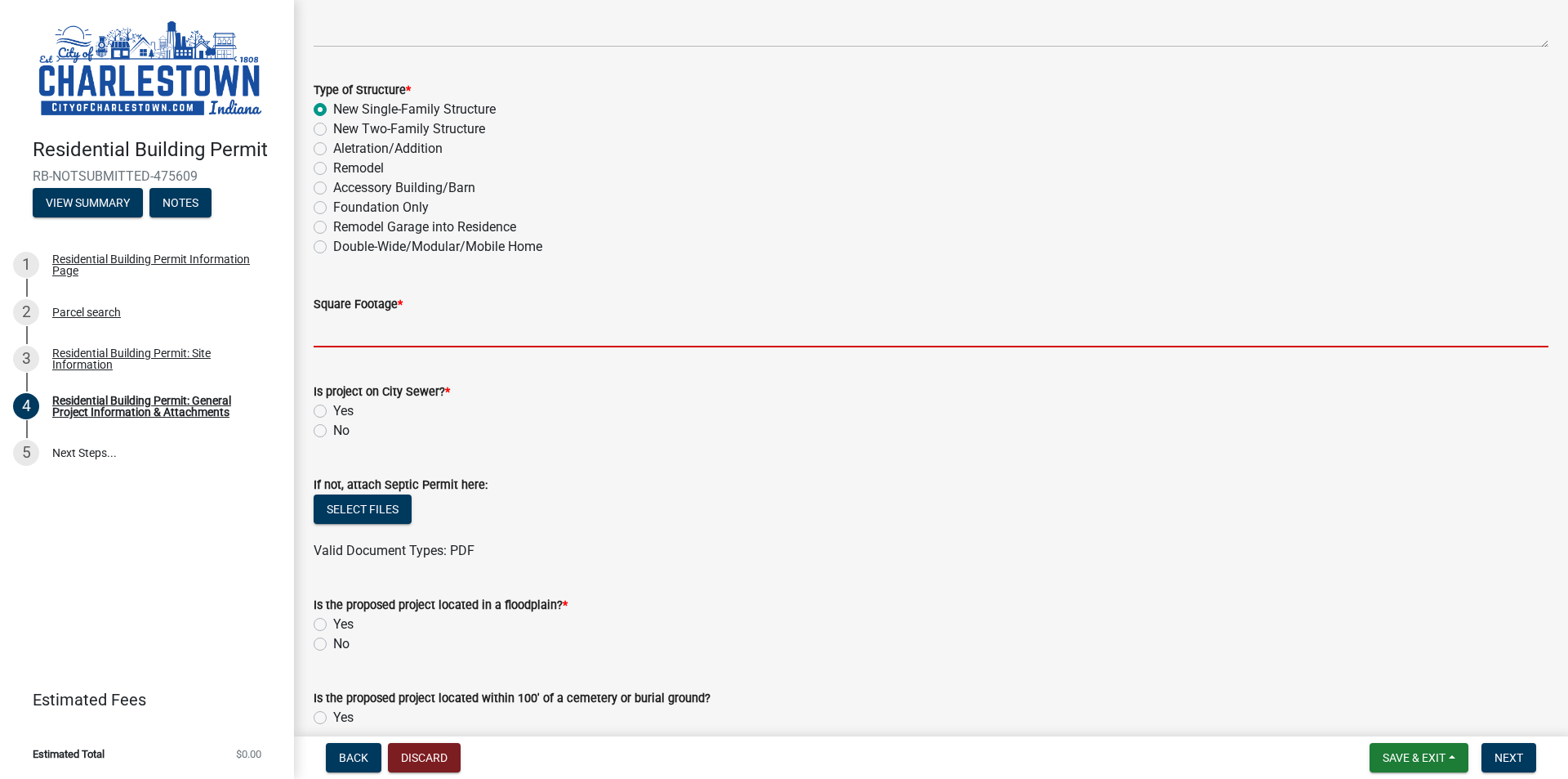
click at [376, 335] on input "text" at bounding box center [931, 331] width 1235 height 34
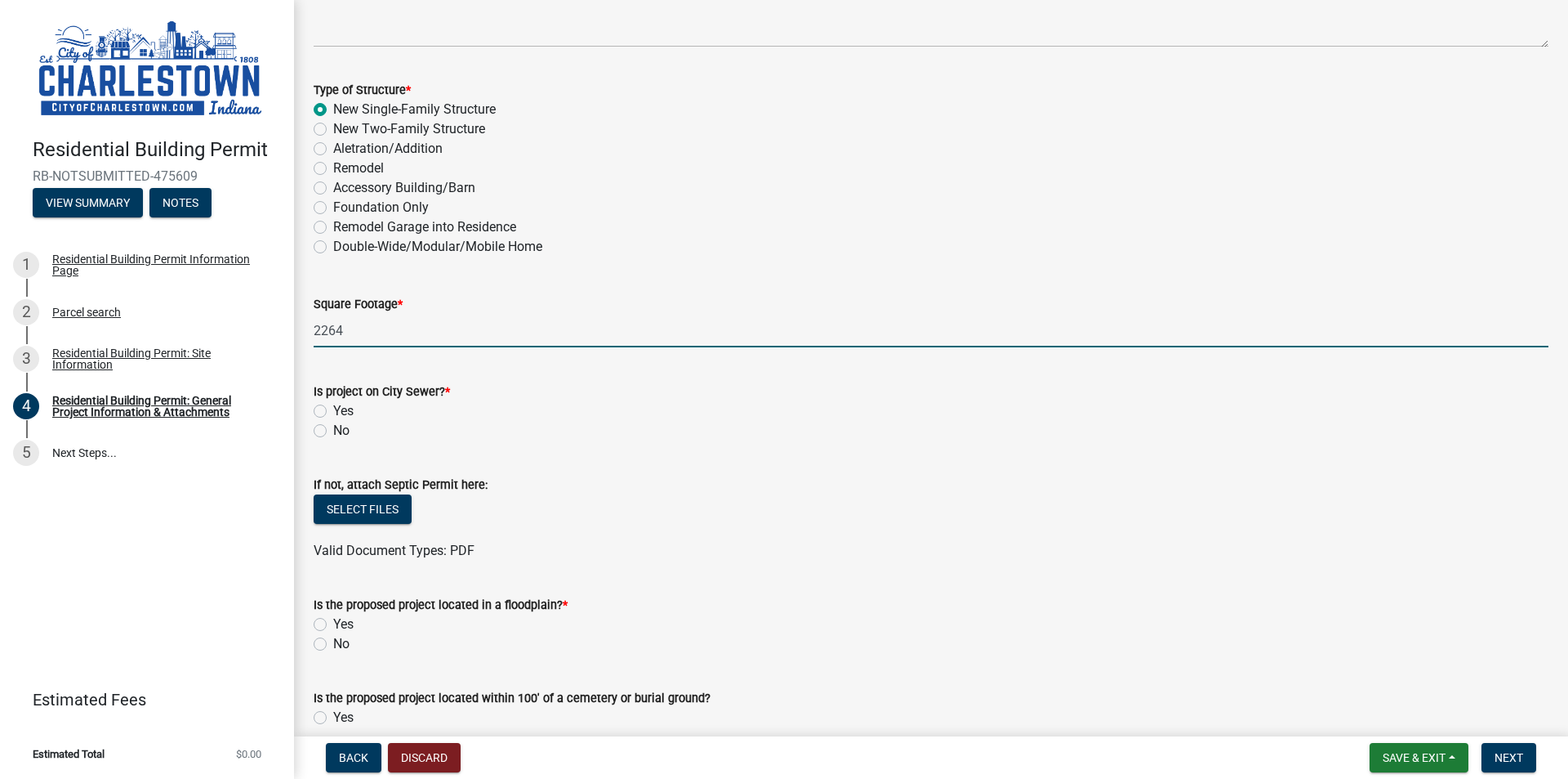
type input "2264"
click at [333, 411] on label "Yes" at bounding box center [343, 411] width 20 height 19
click at [333, 411] on input "Yes" at bounding box center [338, 406] width 11 height 11
radio input "true"
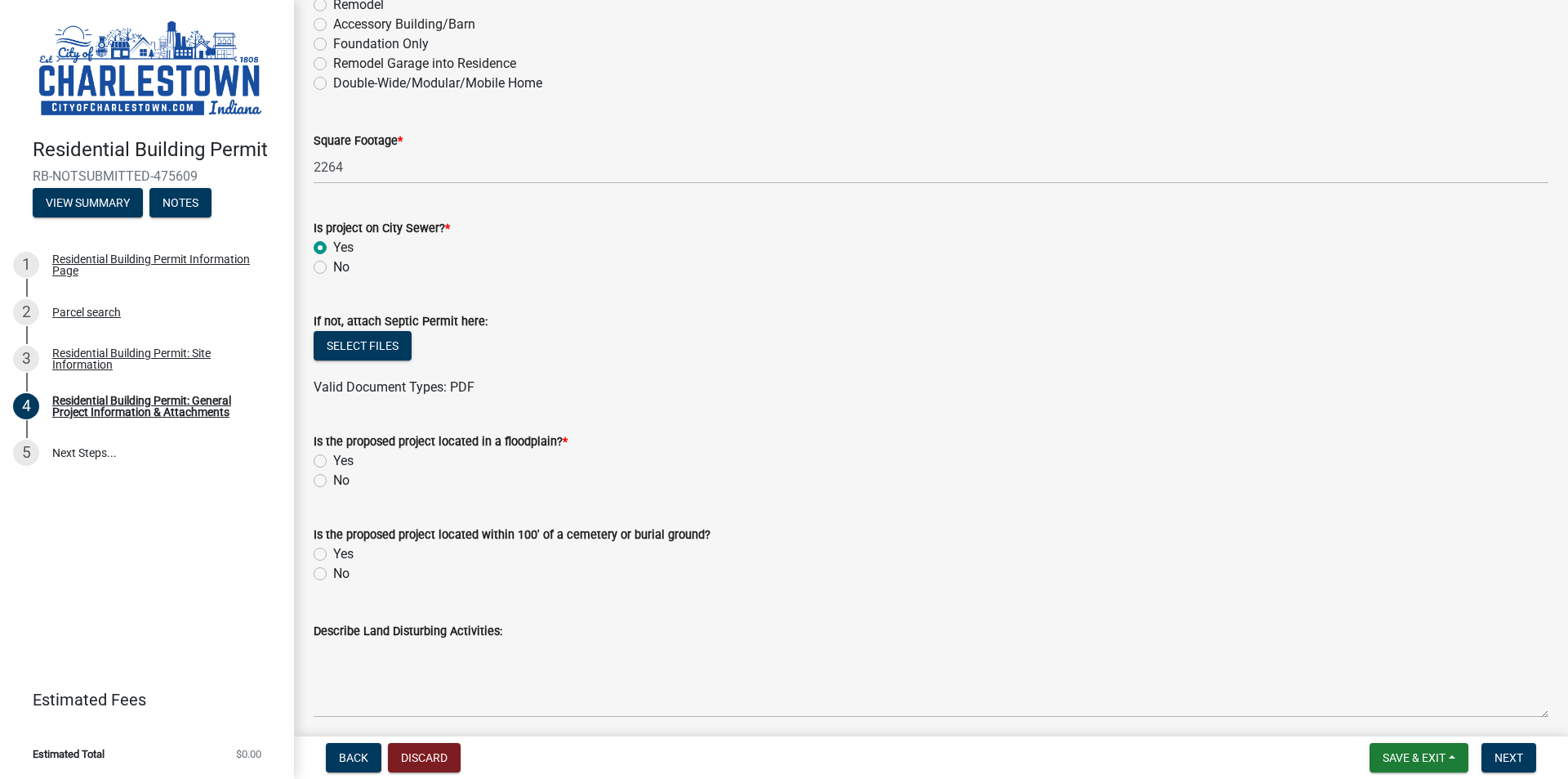
scroll to position [409, 0]
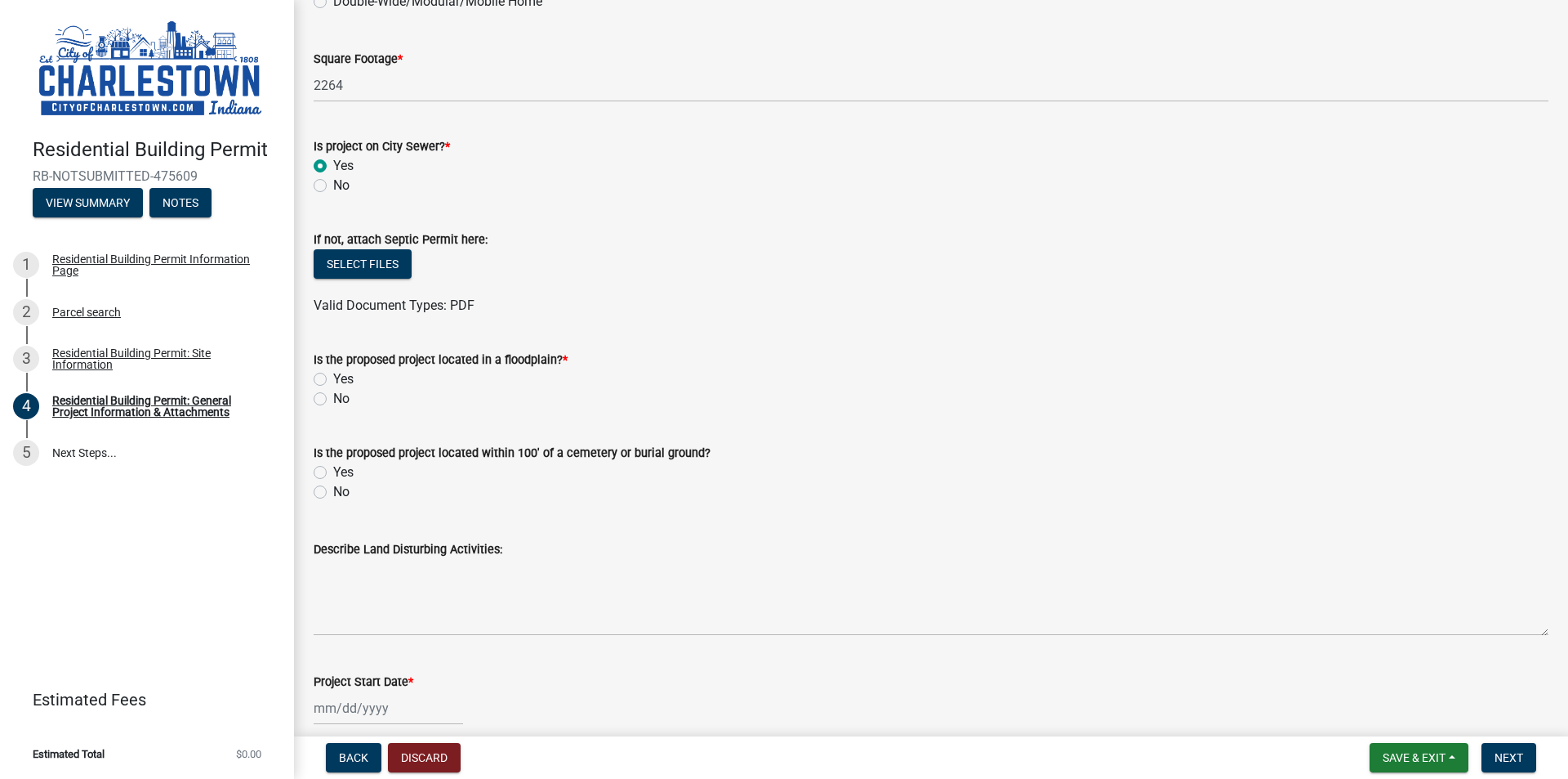
click at [333, 397] on label "No" at bounding box center [341, 398] width 16 height 19
click at [333, 397] on input "No" at bounding box center [338, 394] width 11 height 11
radio input "true"
click at [333, 490] on label "No" at bounding box center [341, 491] width 16 height 19
click at [333, 490] on input "No" at bounding box center [338, 487] width 11 height 11
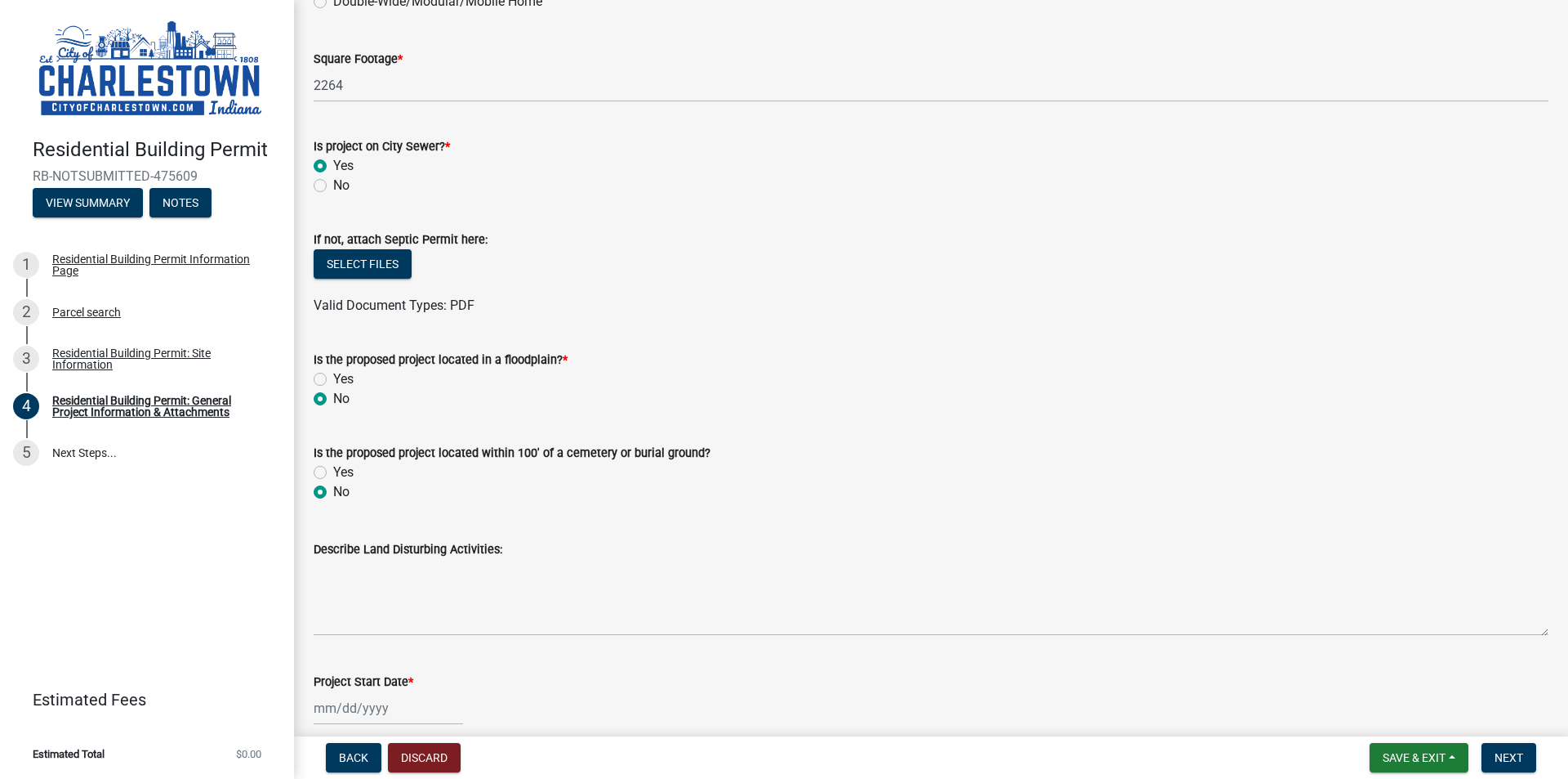
radio input "true"
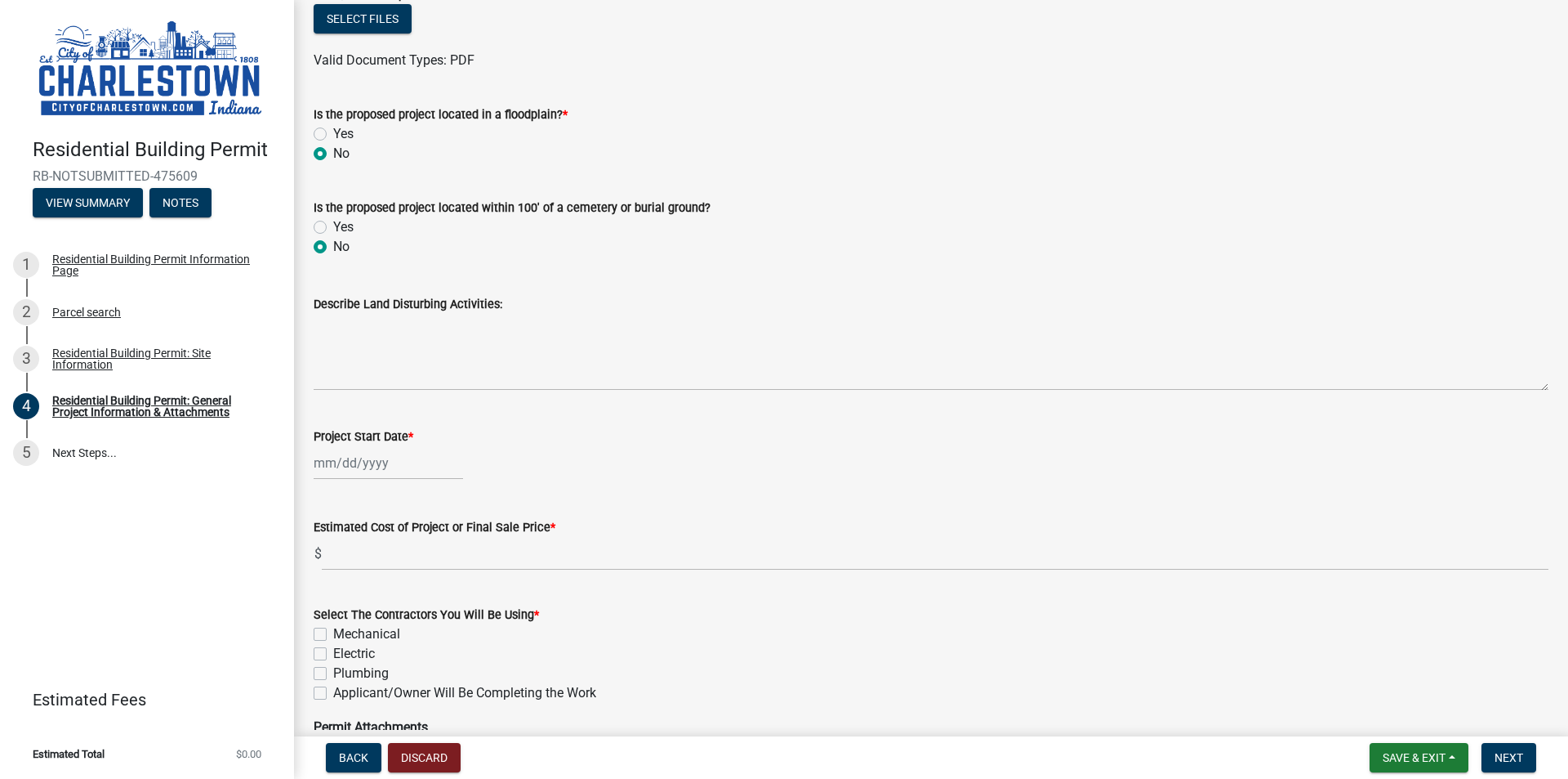
scroll to position [735, 0]
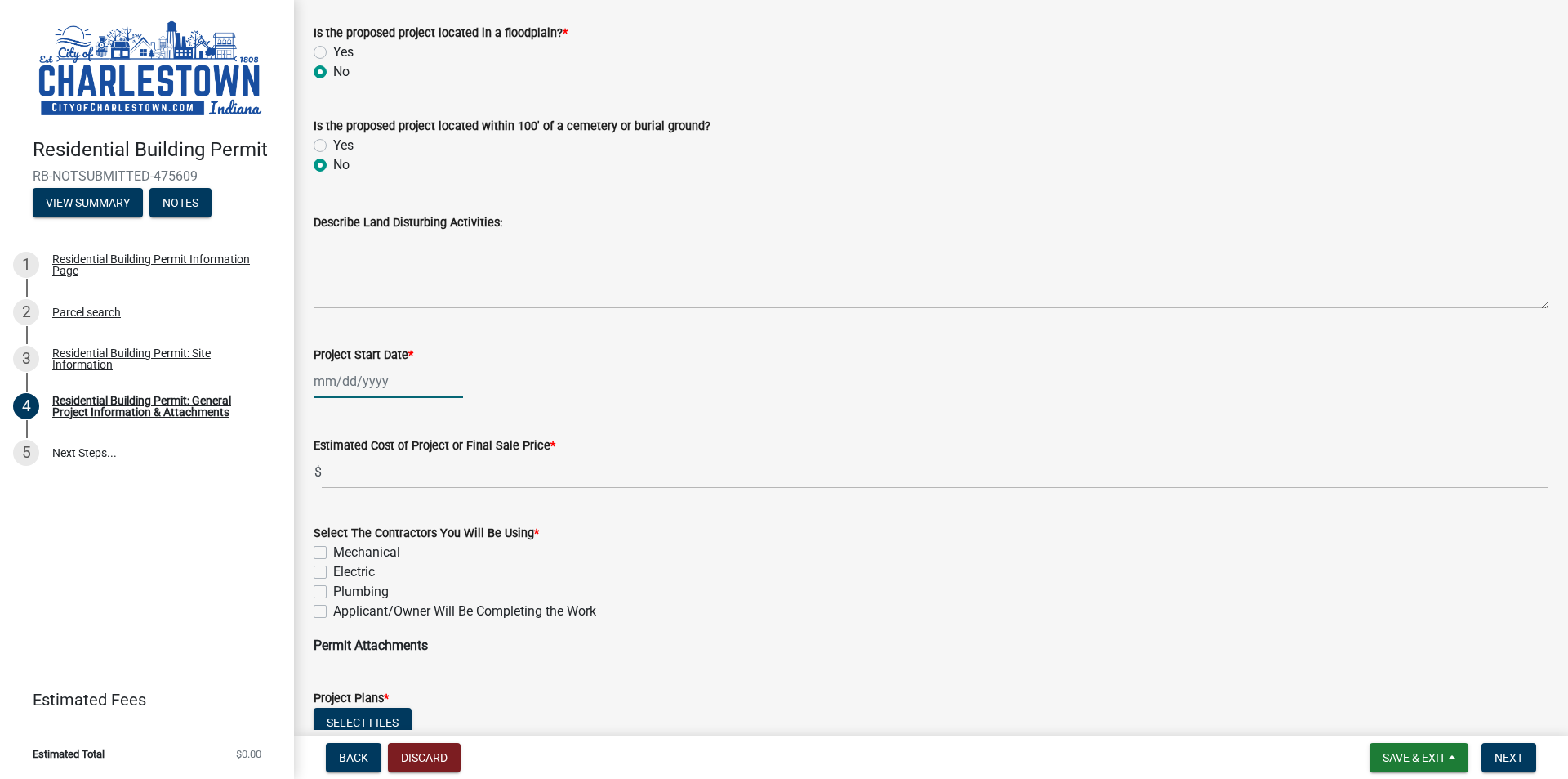
click at [314, 385] on div at bounding box center [388, 381] width 150 height 34
select select "9"
select select "2025"
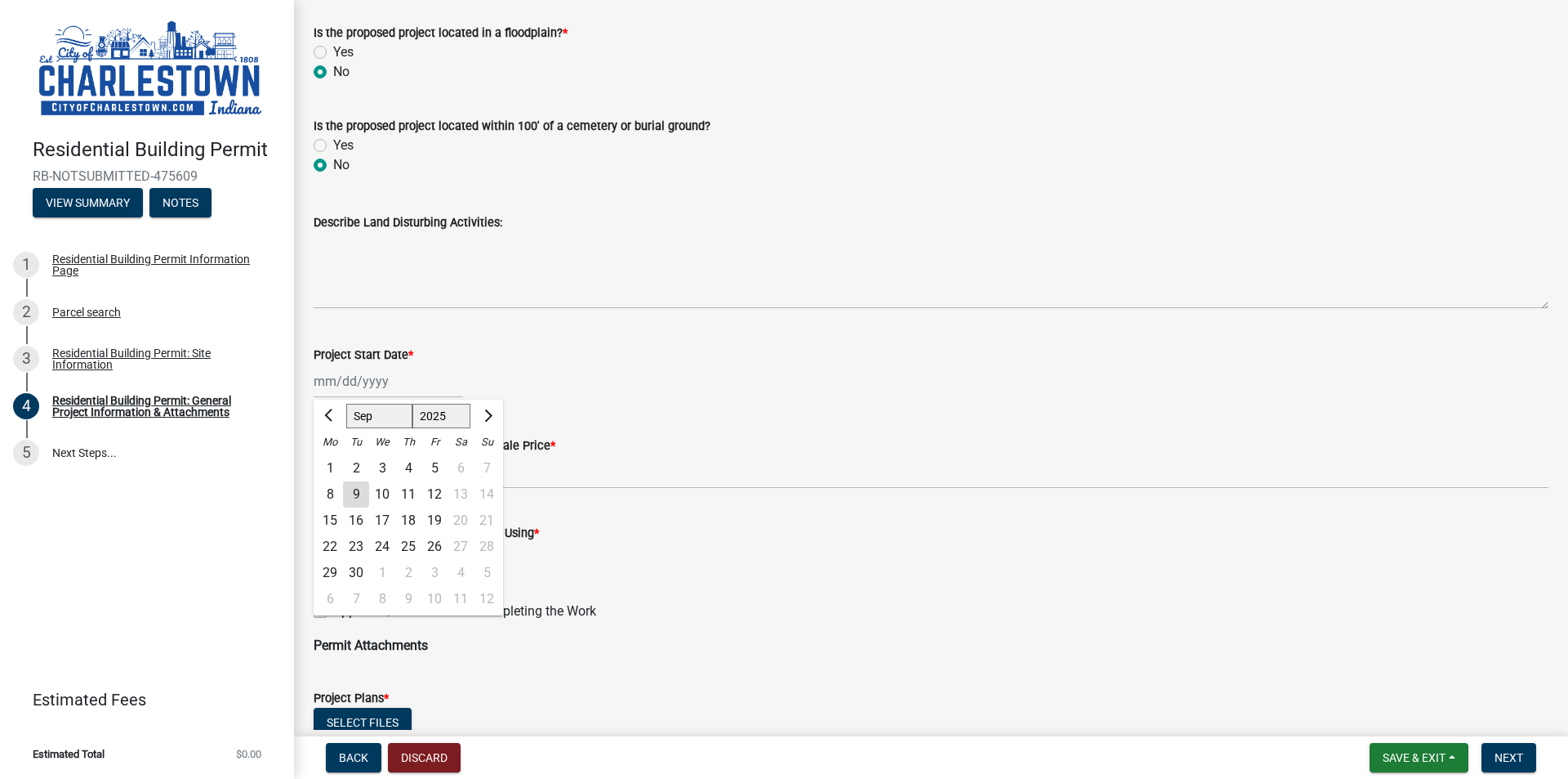
click at [583, 380] on div "[PERSON_NAME] Feb Mar Apr [PERSON_NAME][DATE] Oct Nov [DATE] 1526 1527 1528 152…" at bounding box center [931, 381] width 1235 height 34
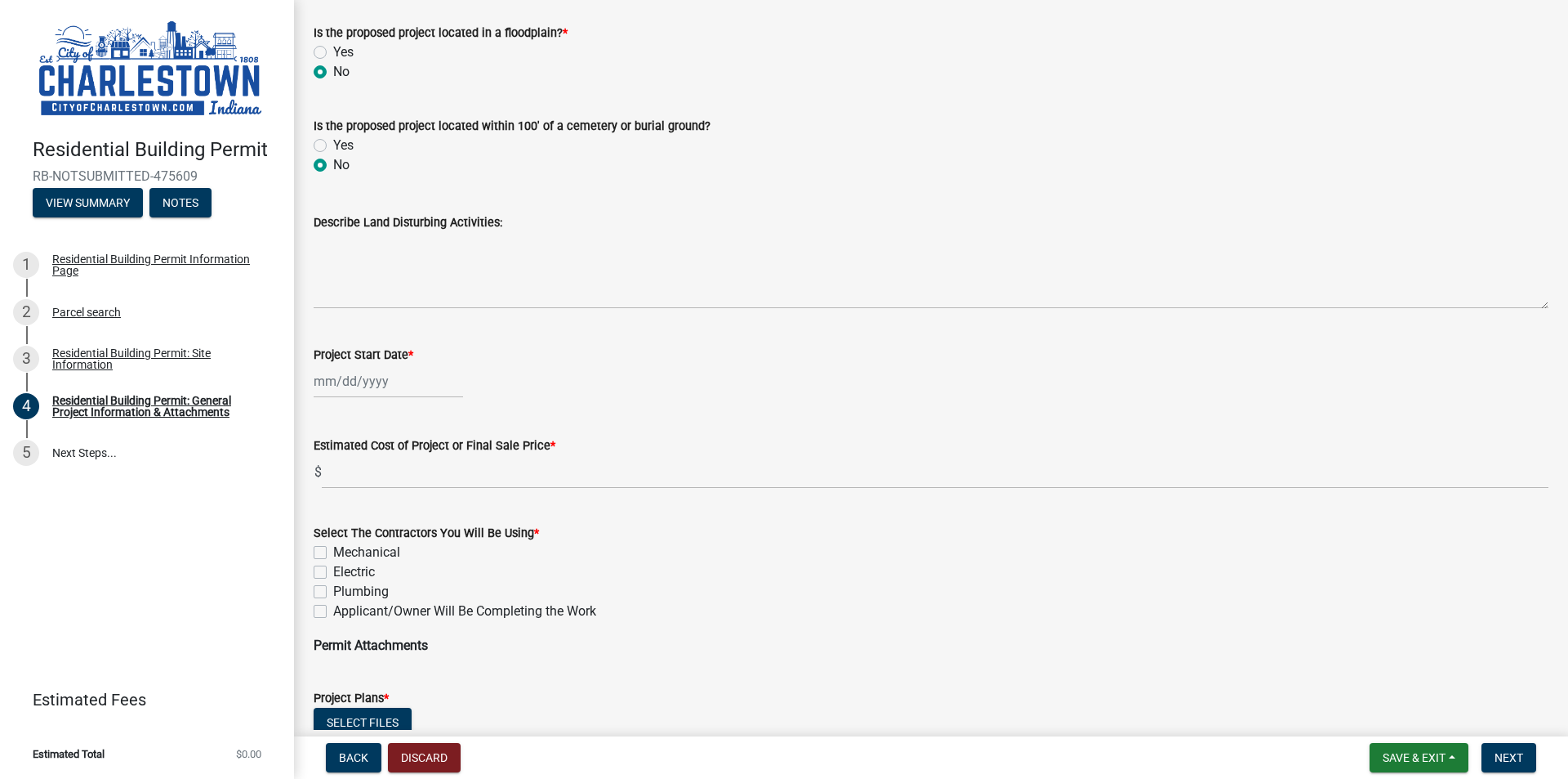
select select "9"
select select "2025"
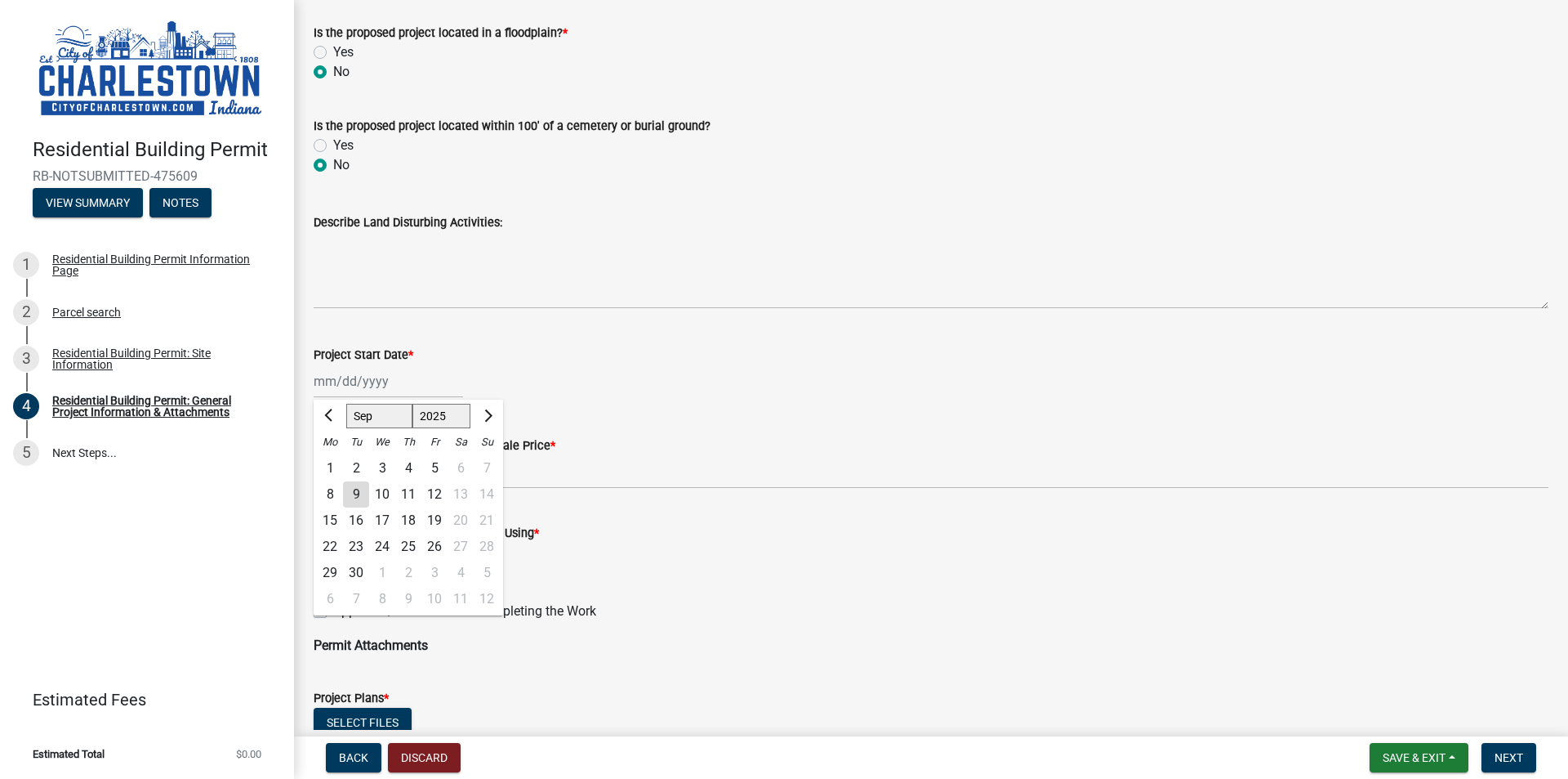
click at [318, 384] on div "[PERSON_NAME] Feb Mar Apr [PERSON_NAME][DATE] Oct Nov [DATE] 1526 1527 1528 152…" at bounding box center [388, 381] width 150 height 34
click at [356, 490] on div "9" at bounding box center [356, 494] width 26 height 26
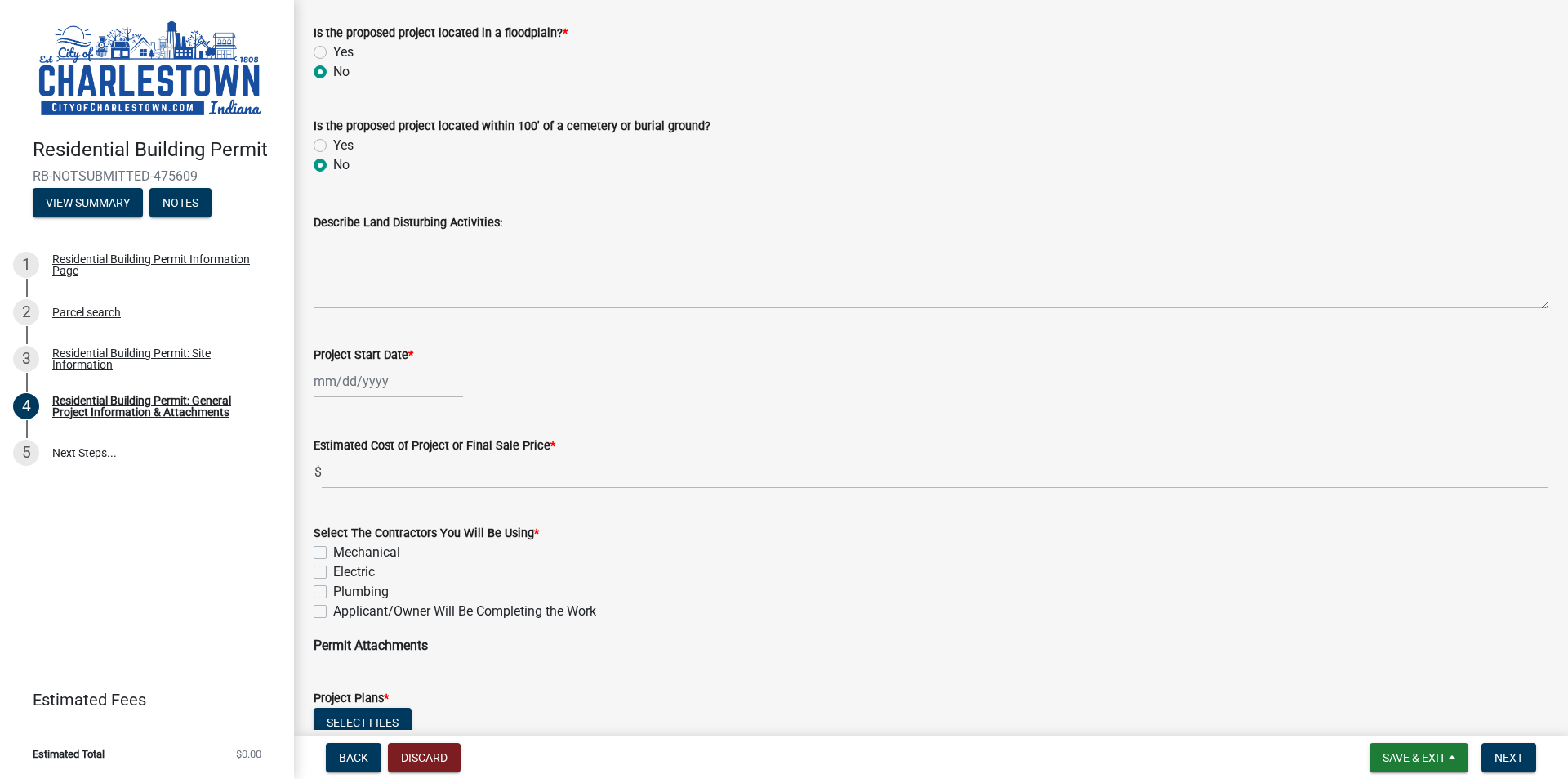
type input "[DATE]"
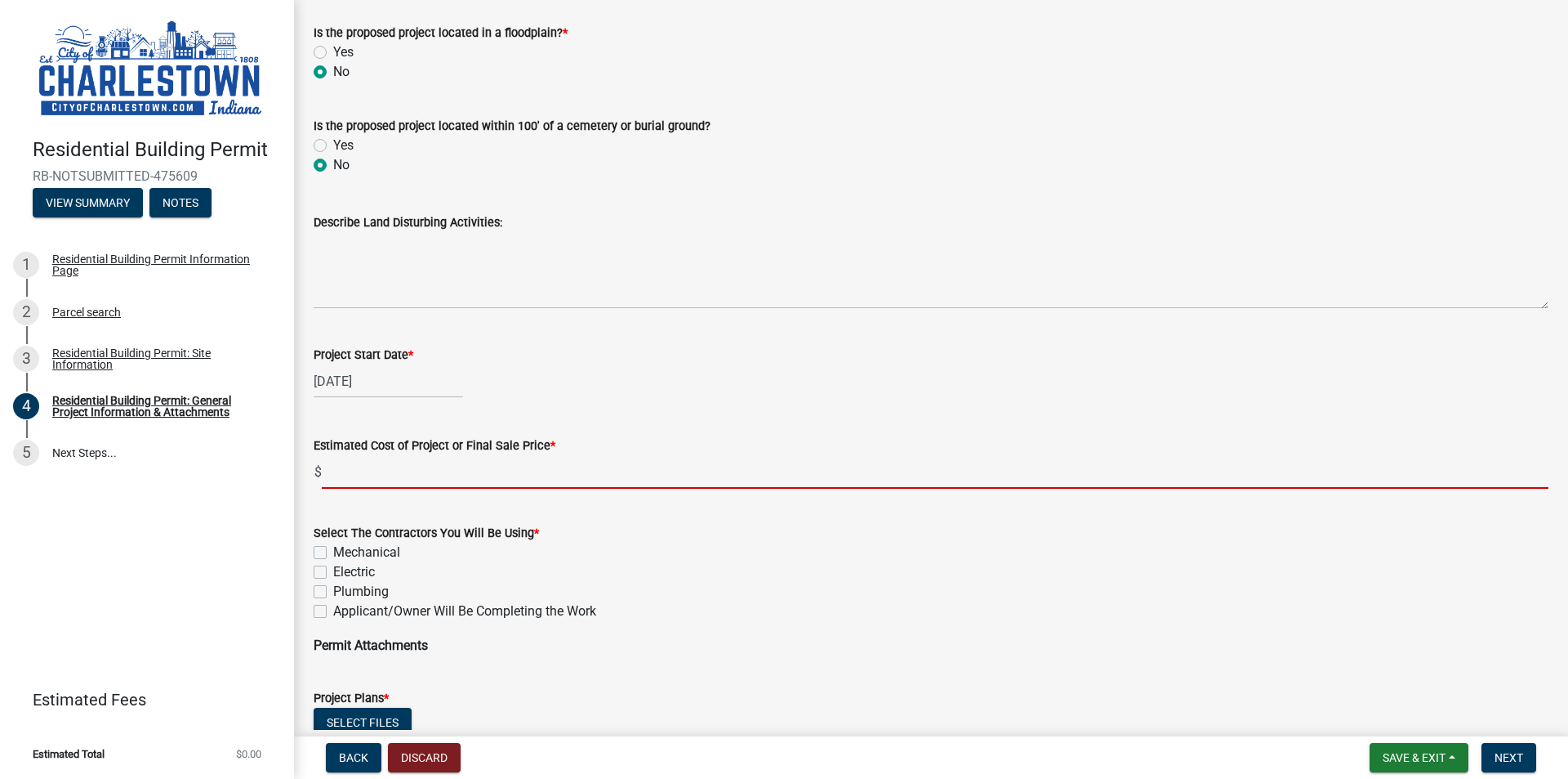
click at [357, 477] on input "text" at bounding box center [935, 472] width 1227 height 34
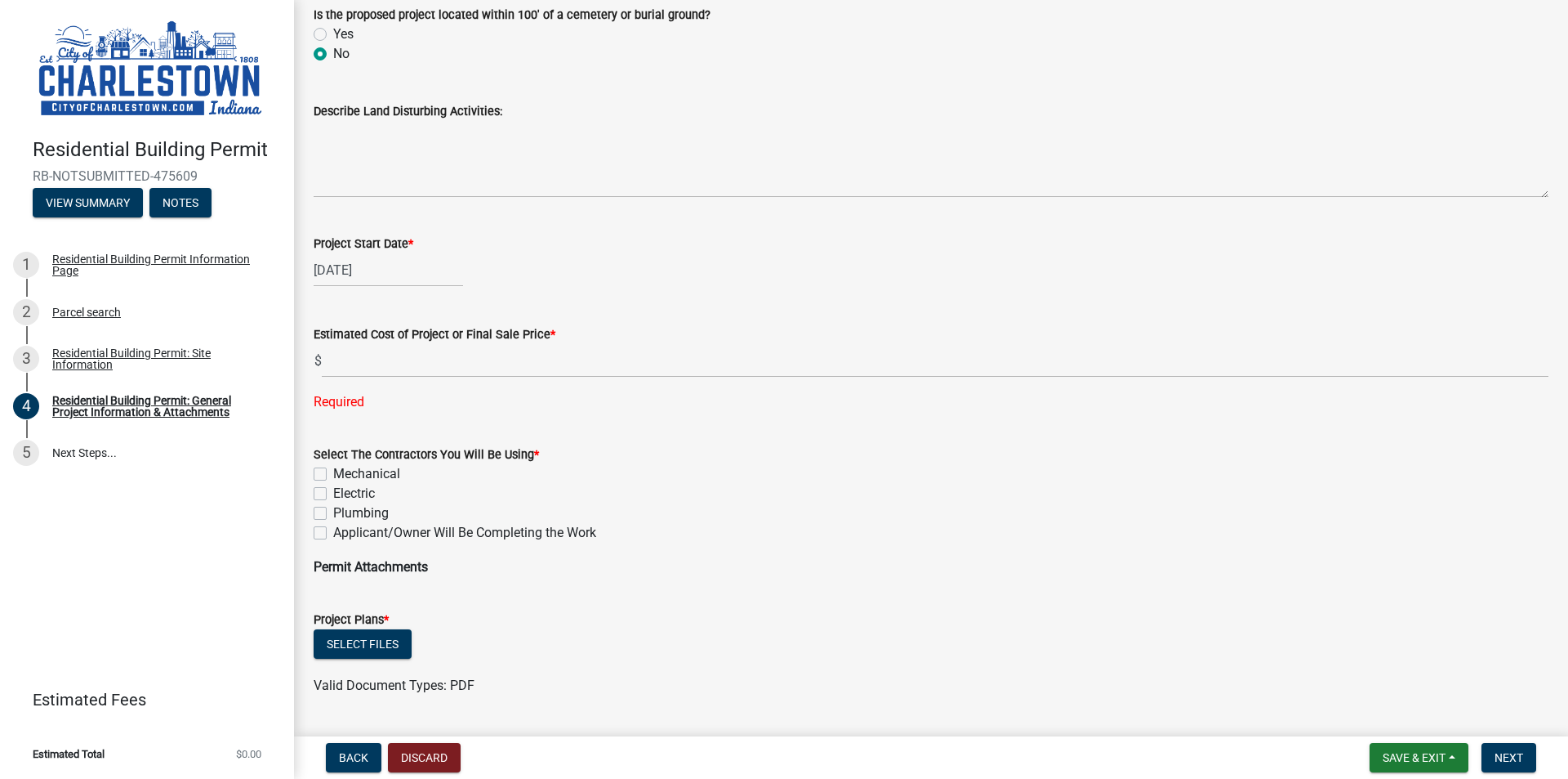
scroll to position [891, 0]
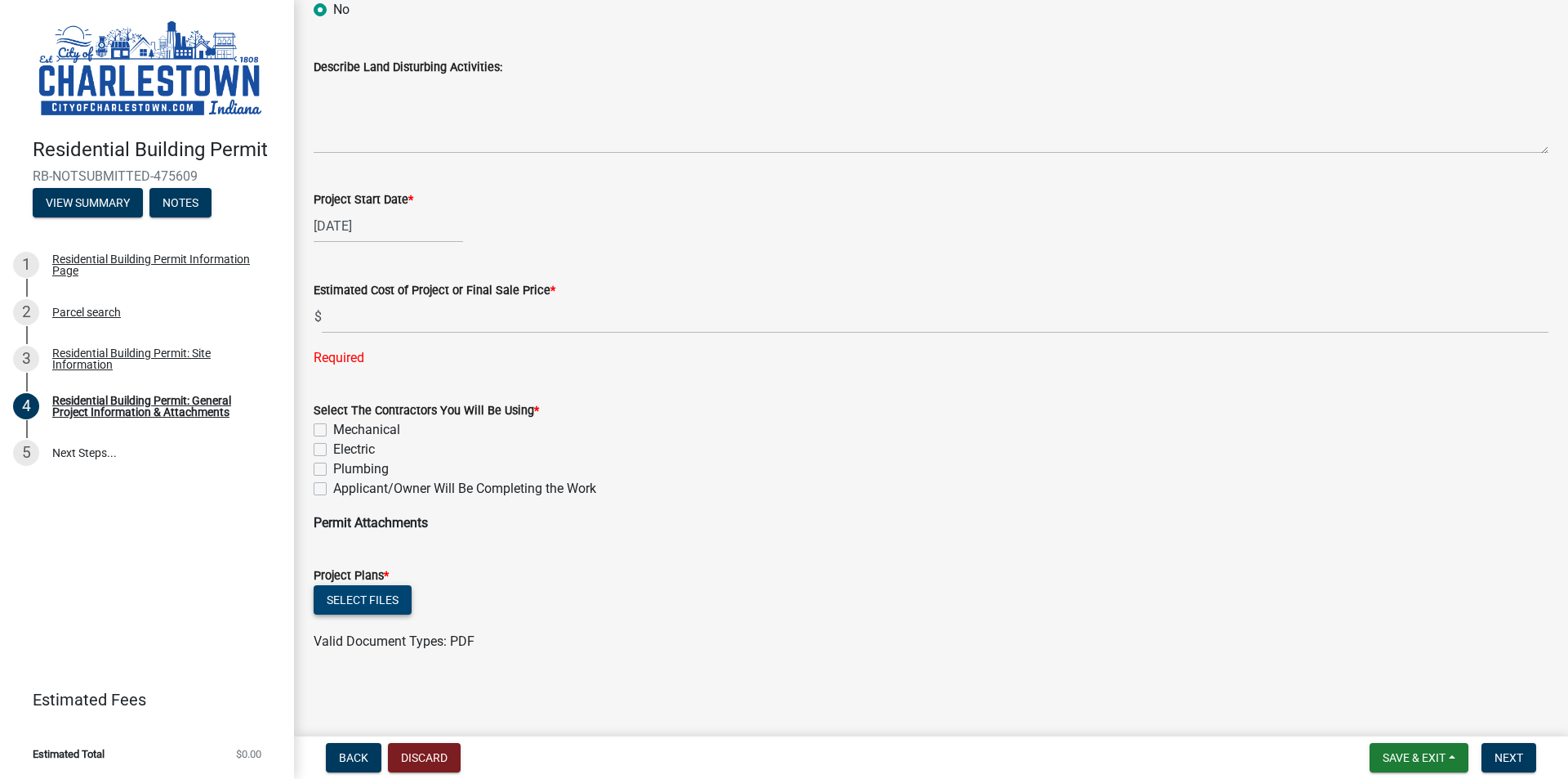
click at [358, 596] on button "Select files" at bounding box center [362, 600] width 98 height 29
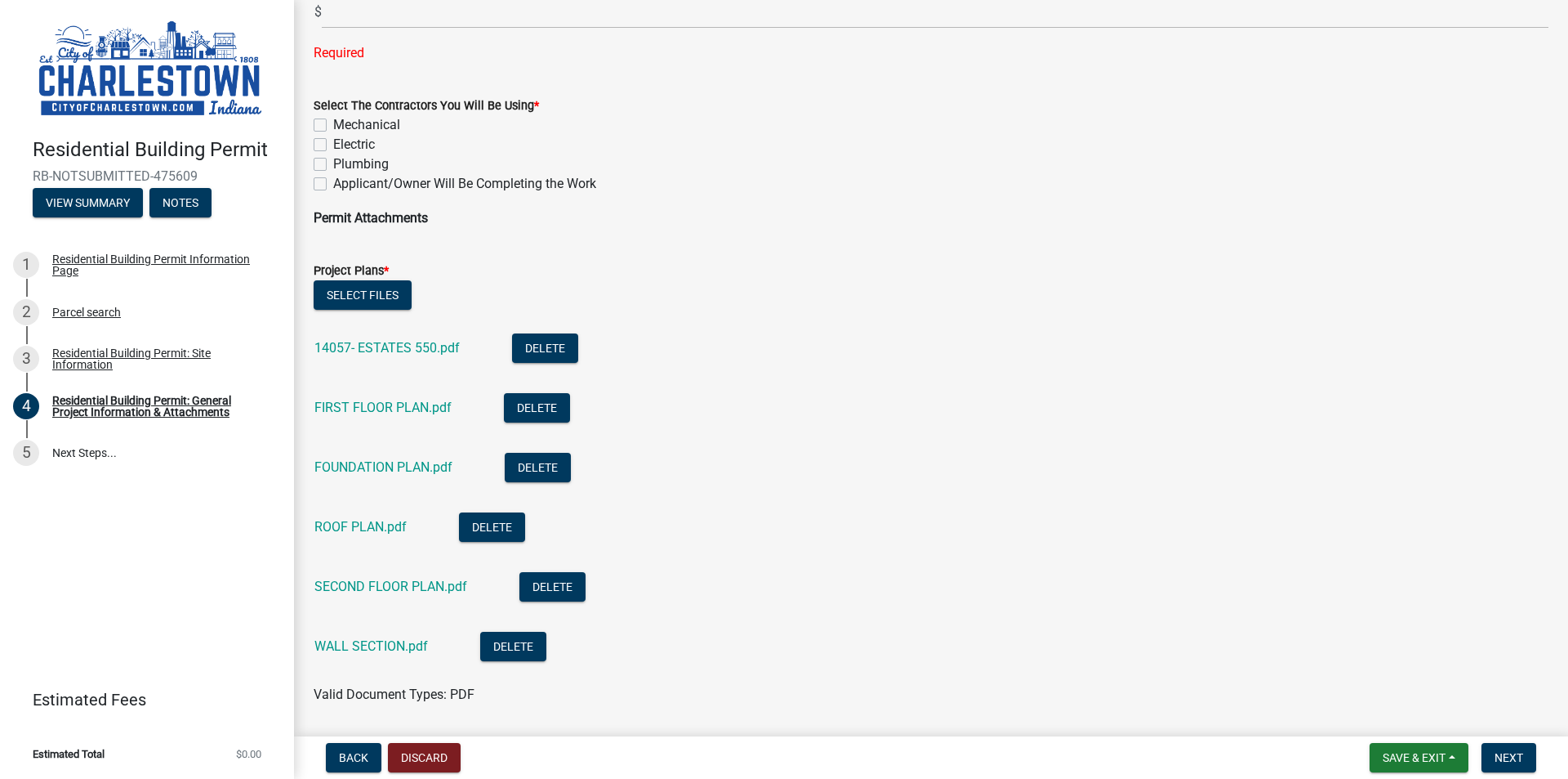
scroll to position [1248, 0]
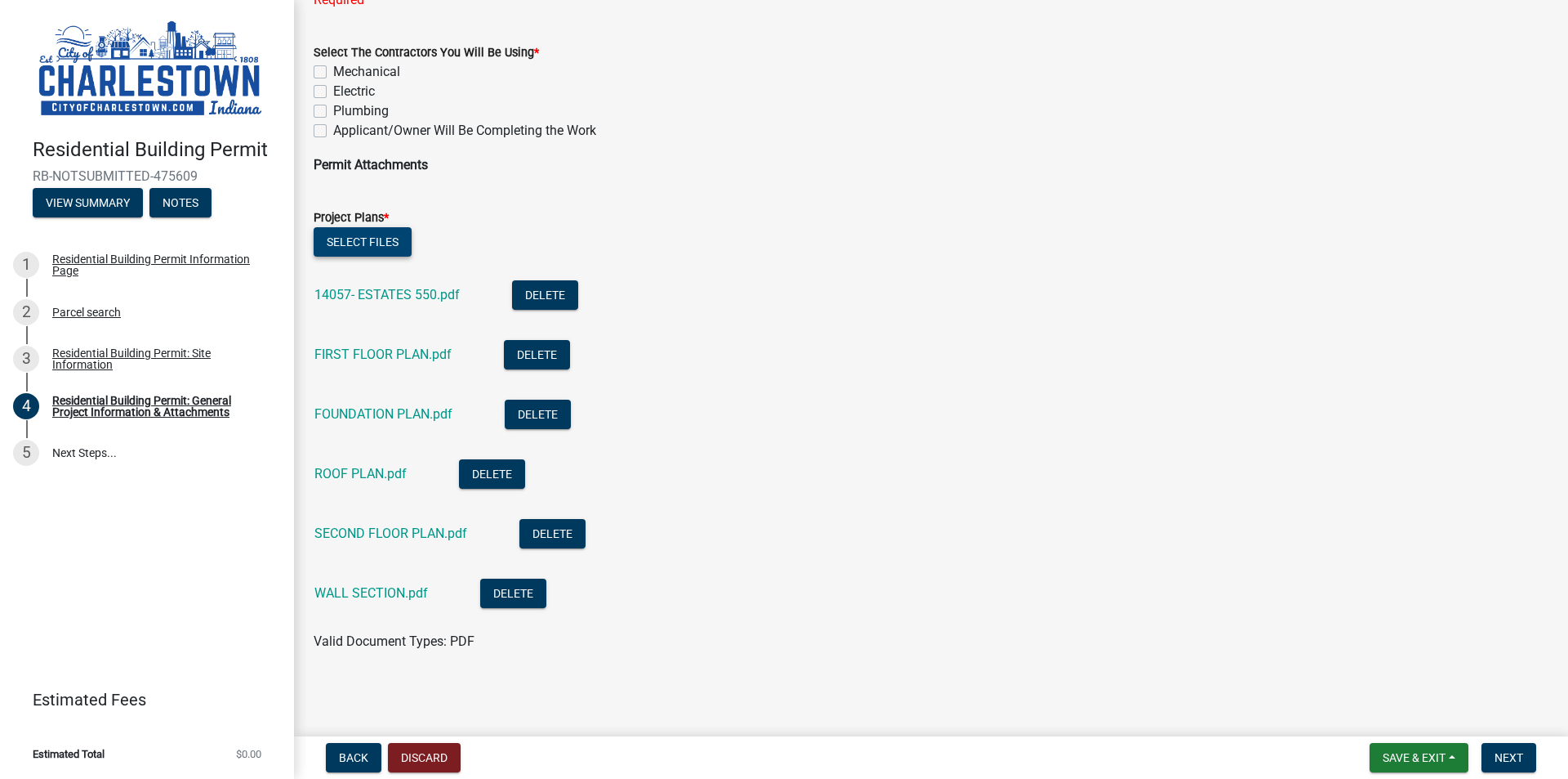
click at [366, 236] on button "Select files" at bounding box center [362, 241] width 98 height 29
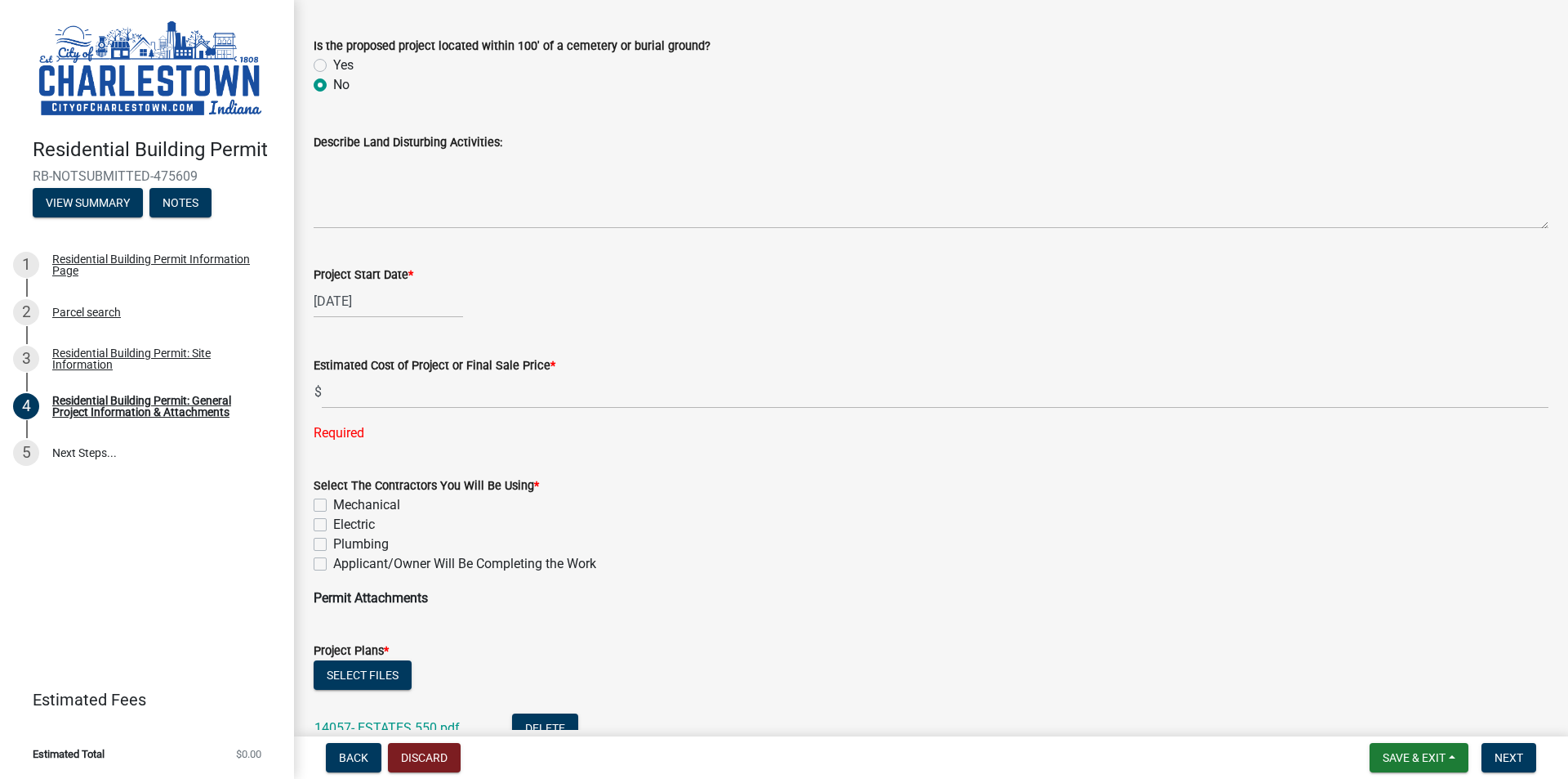
scroll to position [818, 0]
click at [391, 299] on div "[DATE]" at bounding box center [388, 299] width 150 height 34
select select "9"
select select "2025"
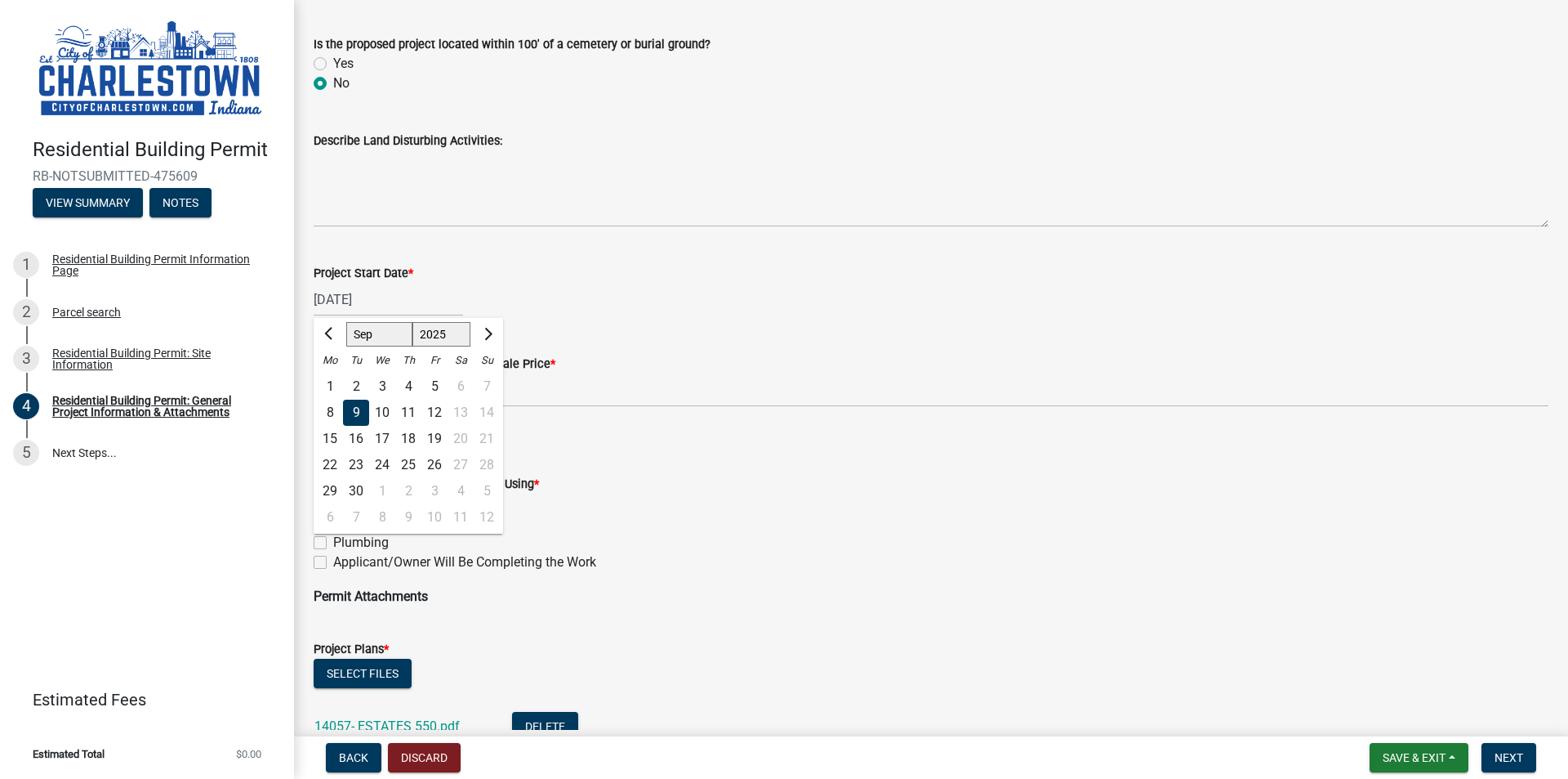
click at [427, 405] on div "12" at bounding box center [434, 412] width 26 height 26
type input "[DATE]"
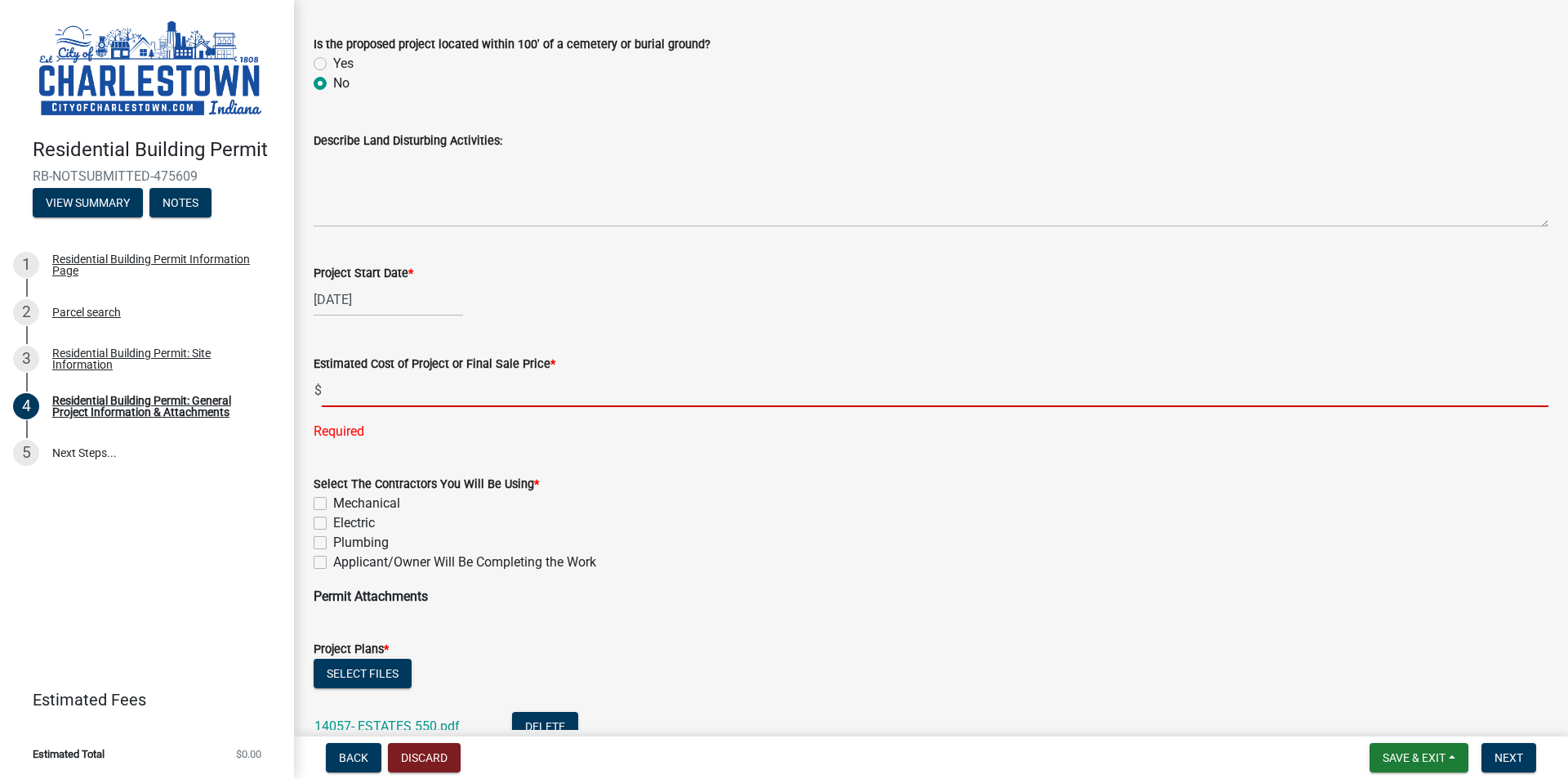
click at [552, 382] on input "text" at bounding box center [935, 390] width 1227 height 34
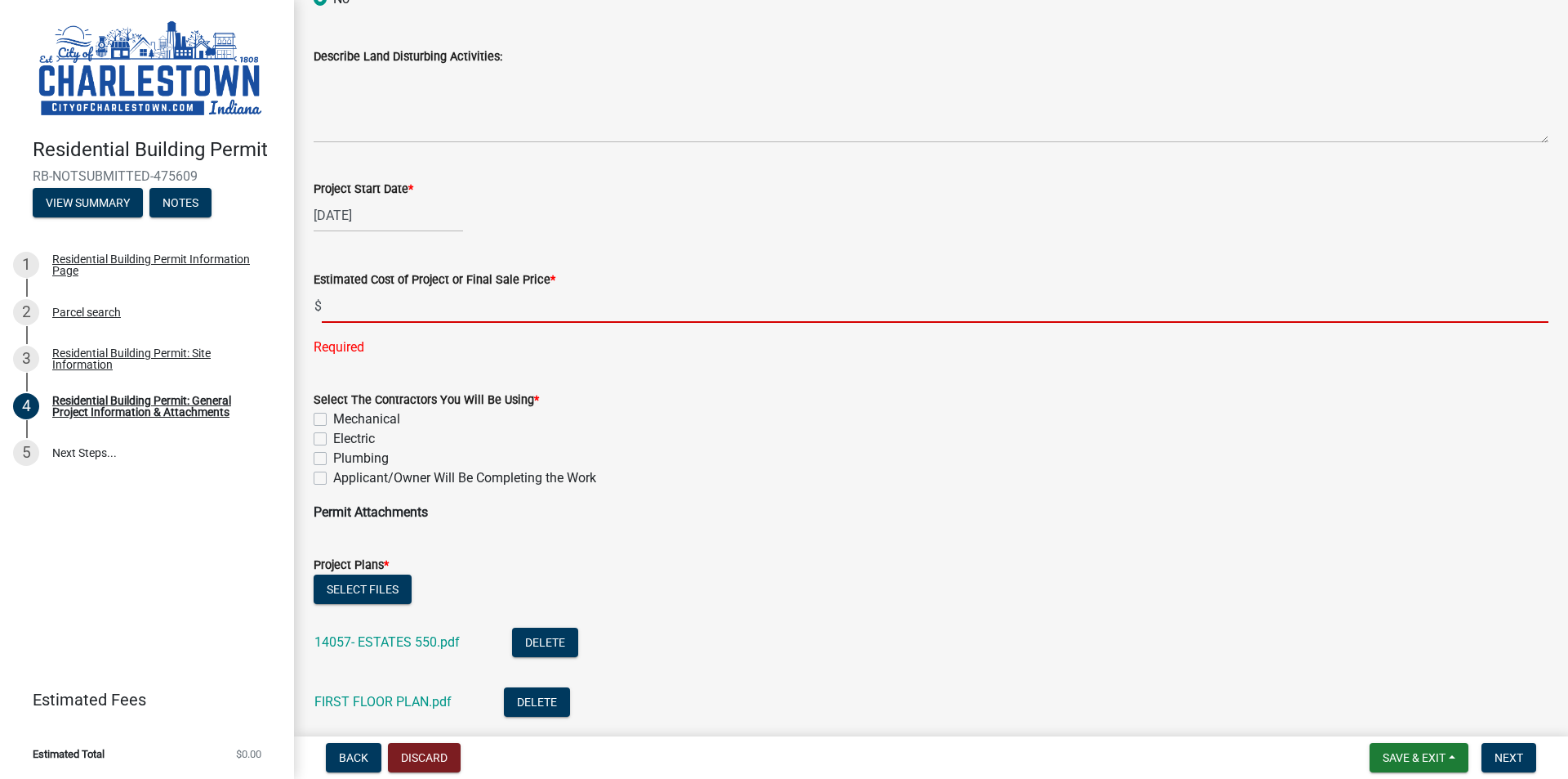
scroll to position [981, 0]
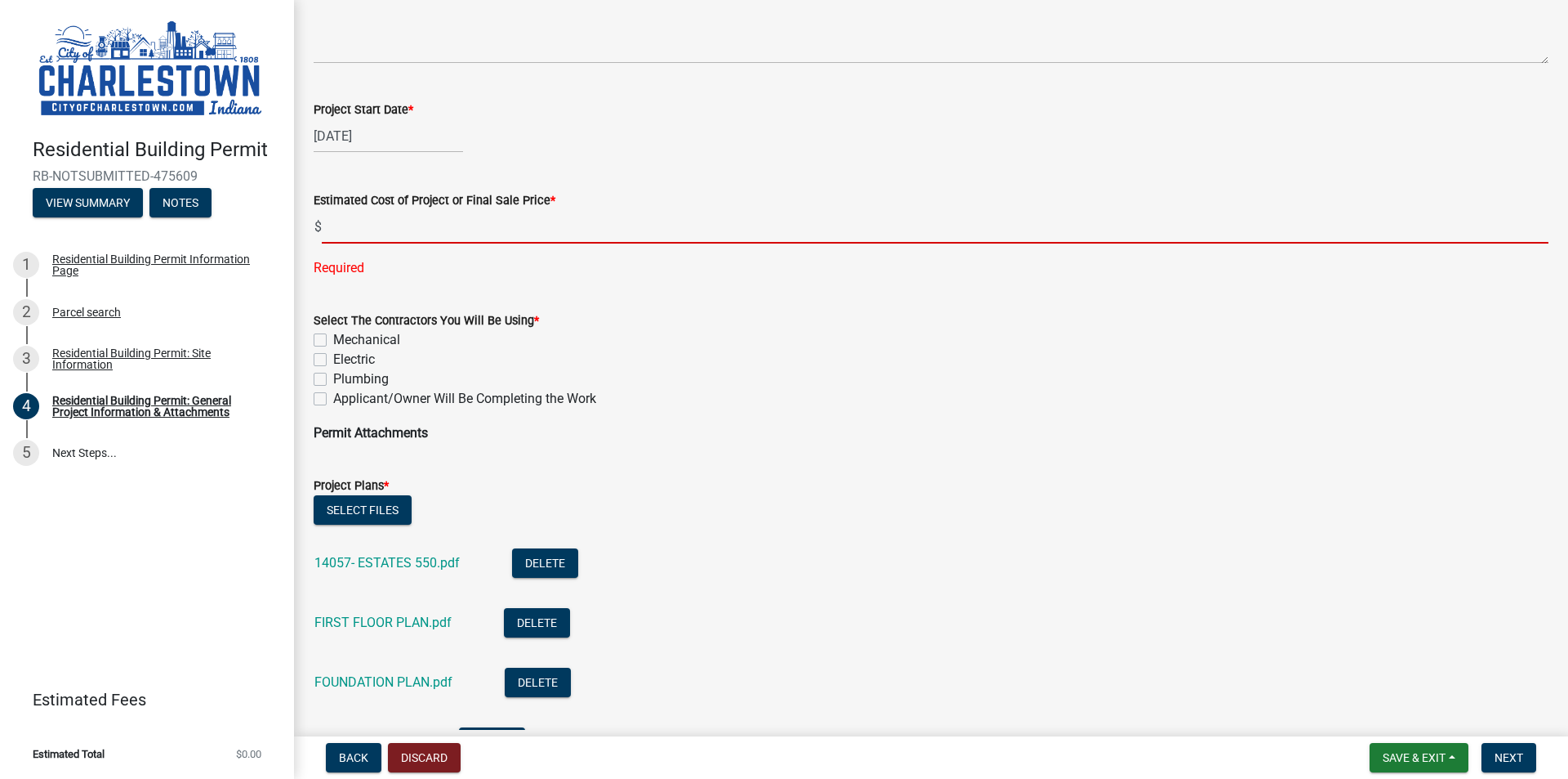
click at [333, 337] on label "Mechanical" at bounding box center [367, 339] width 67 height 19
click at [333, 337] on input "Mechanical" at bounding box center [338, 335] width 11 height 11
checkbox input "true"
checkbox input "false"
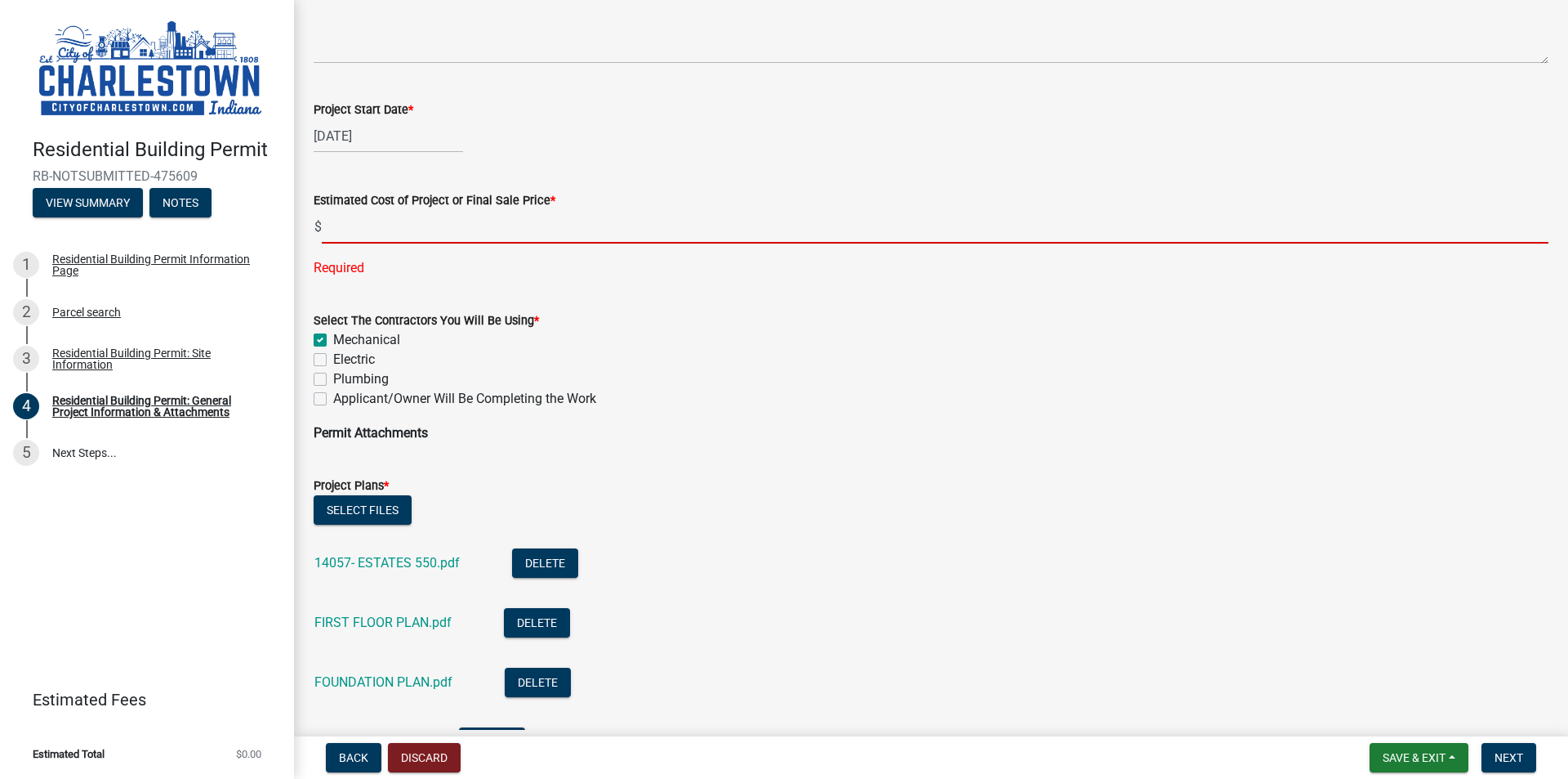
checkbox input "false"
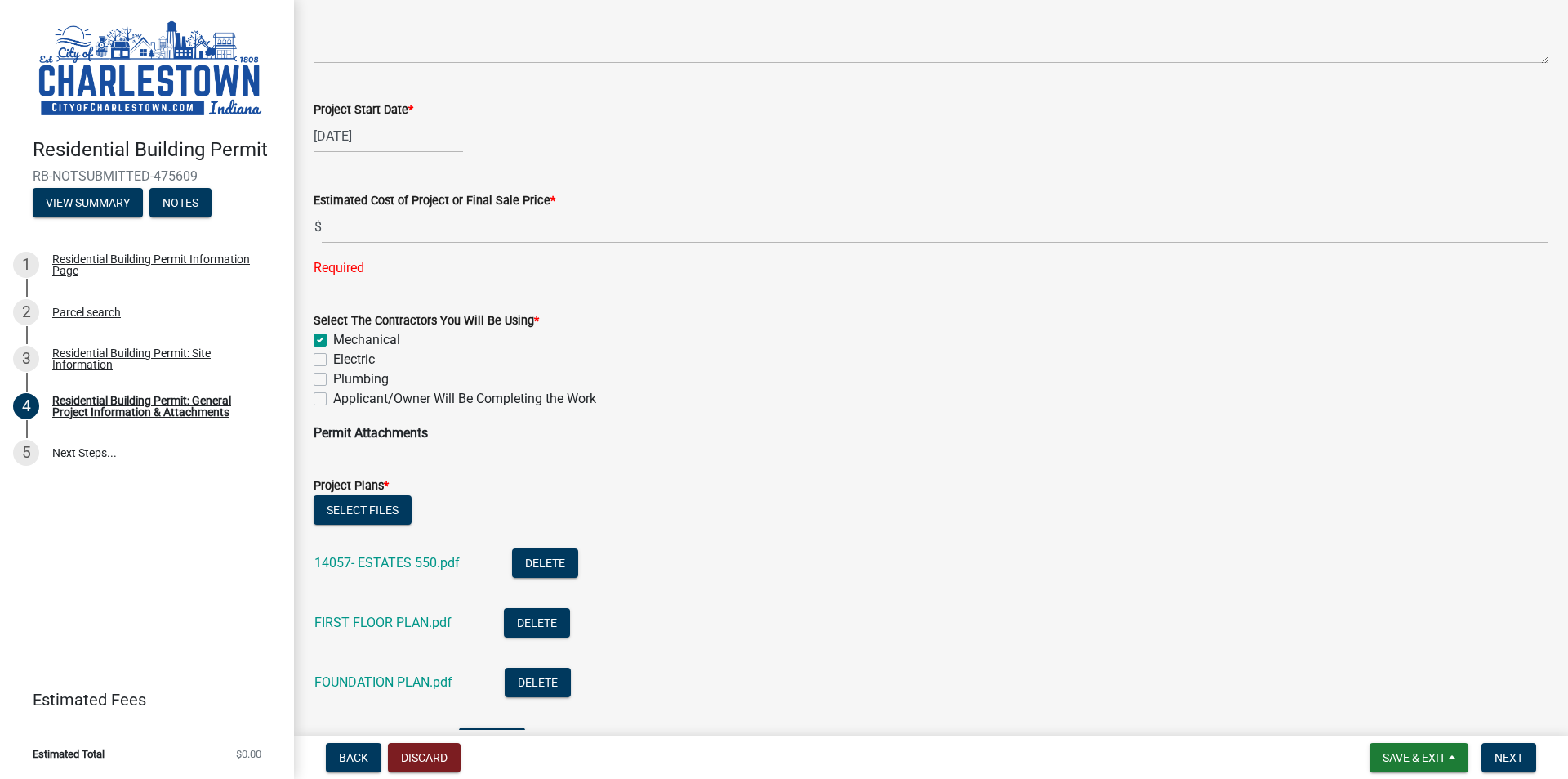
click at [333, 358] on label "Electric" at bounding box center [354, 359] width 42 height 19
click at [333, 358] on input "Electric" at bounding box center [338, 355] width 11 height 11
checkbox input "true"
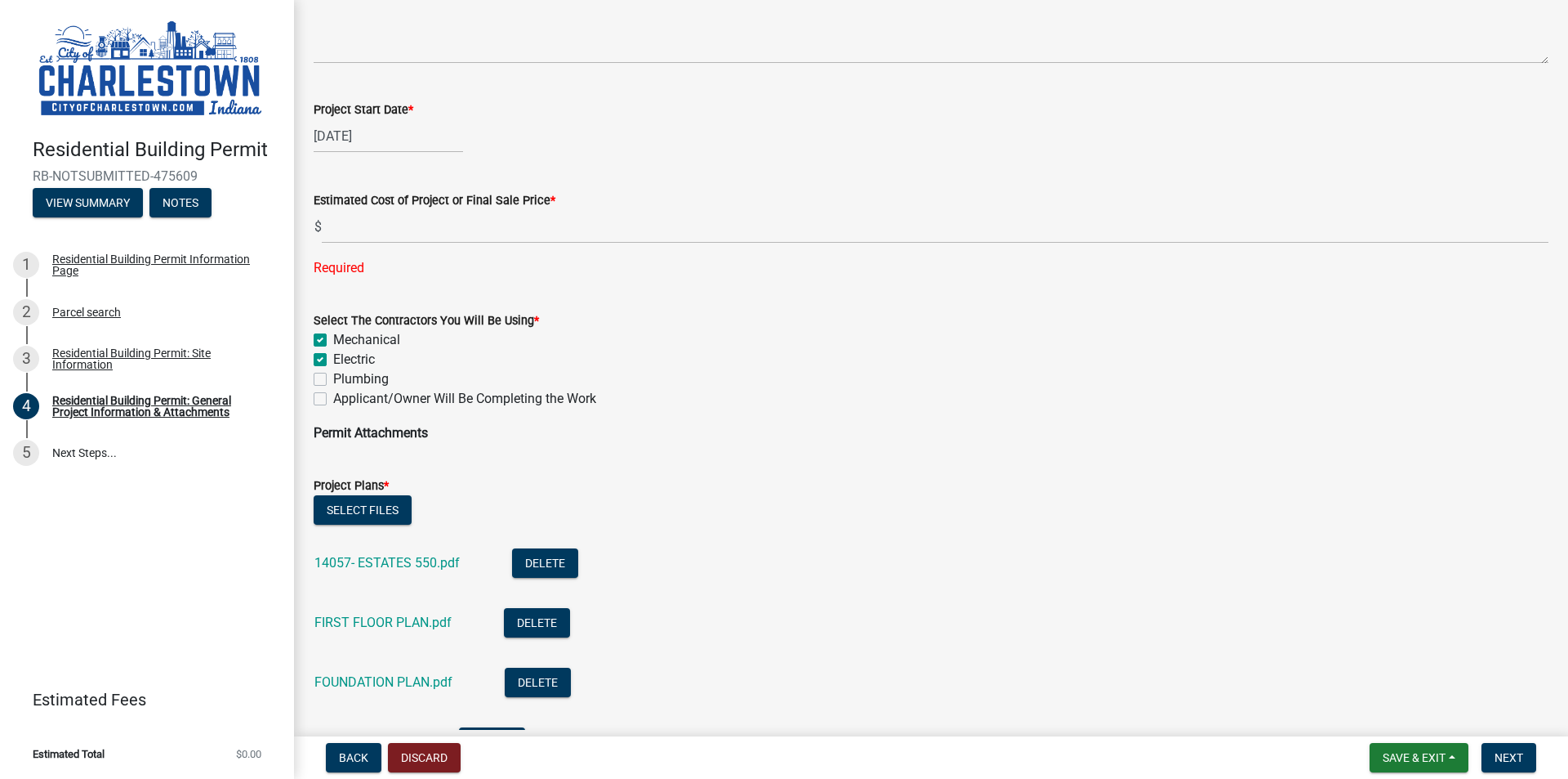
checkbox input "false"
click at [333, 380] on label "Plumbing" at bounding box center [361, 379] width 55 height 19
click at [333, 380] on input "Plumbing" at bounding box center [338, 374] width 11 height 11
checkbox input "true"
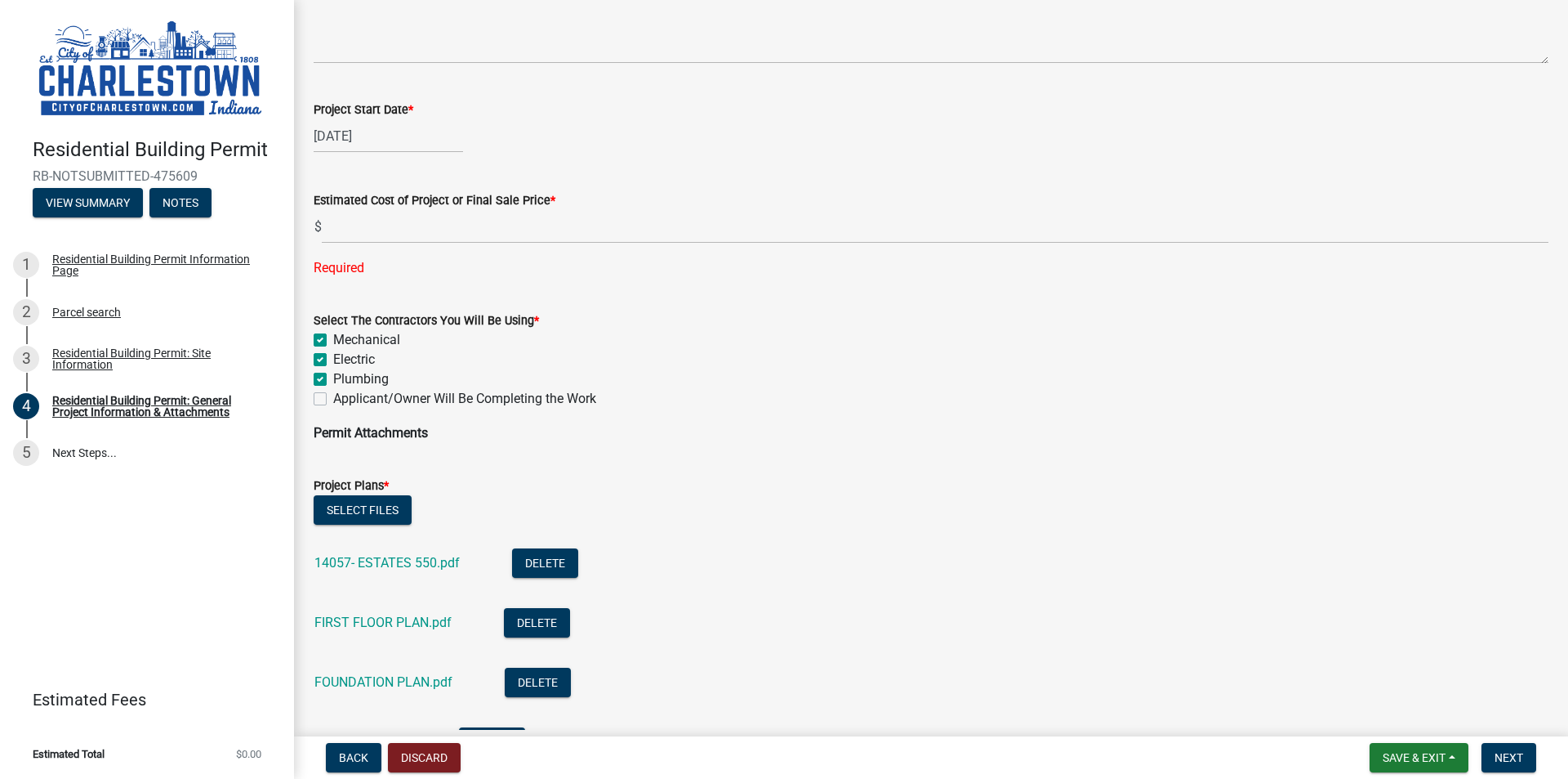
checkbox input "true"
click at [320, 405] on div "Applicant/Owner Will Be Completing the Work" at bounding box center [931, 398] width 1235 height 19
click at [333, 395] on label "Applicant/Owner Will Be Completing the Work" at bounding box center [464, 398] width 263 height 19
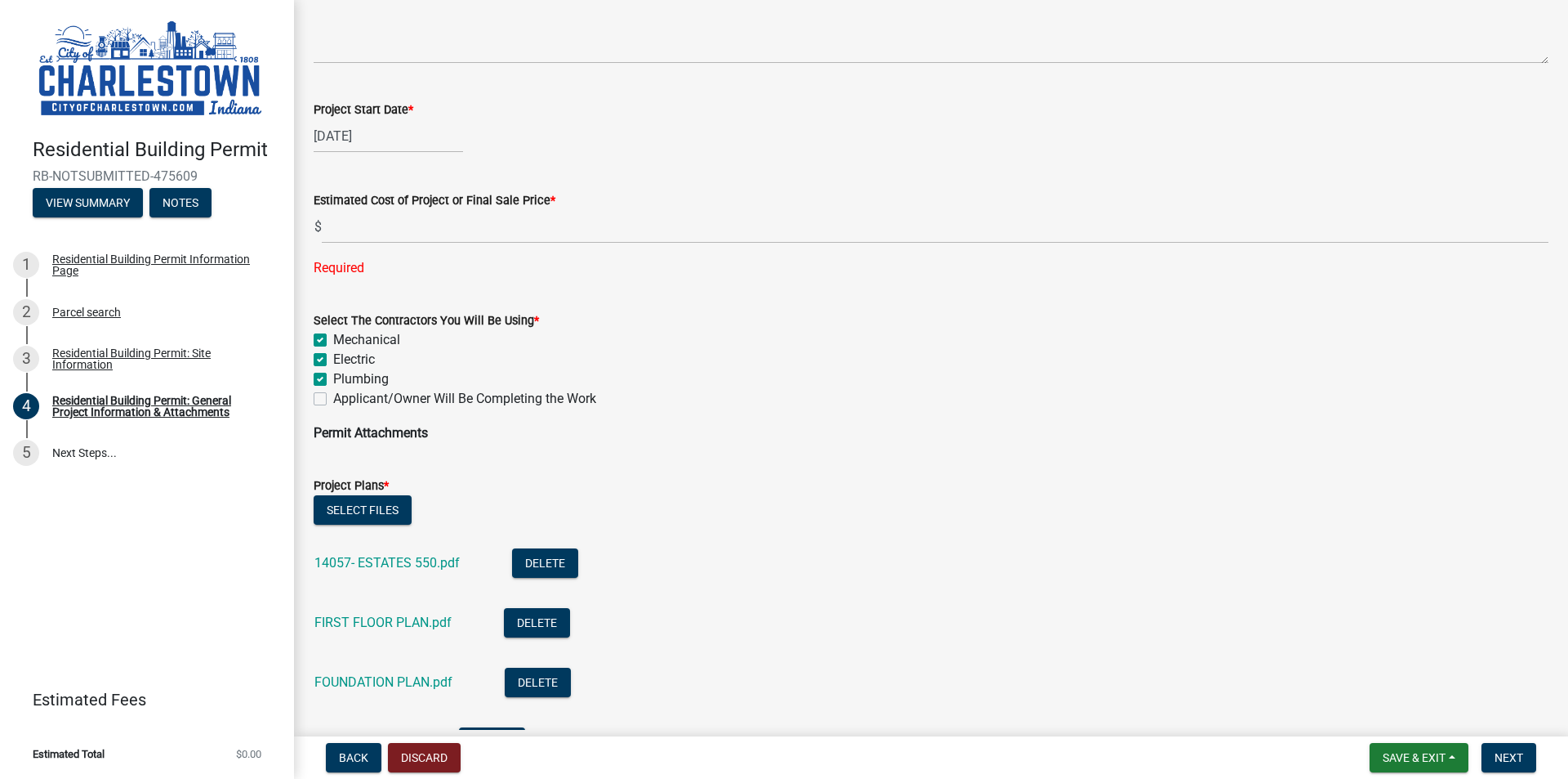
click at [333, 395] on input "Applicant/Owner Will Be Completing the Work" at bounding box center [338, 394] width 11 height 11
checkbox input "true"
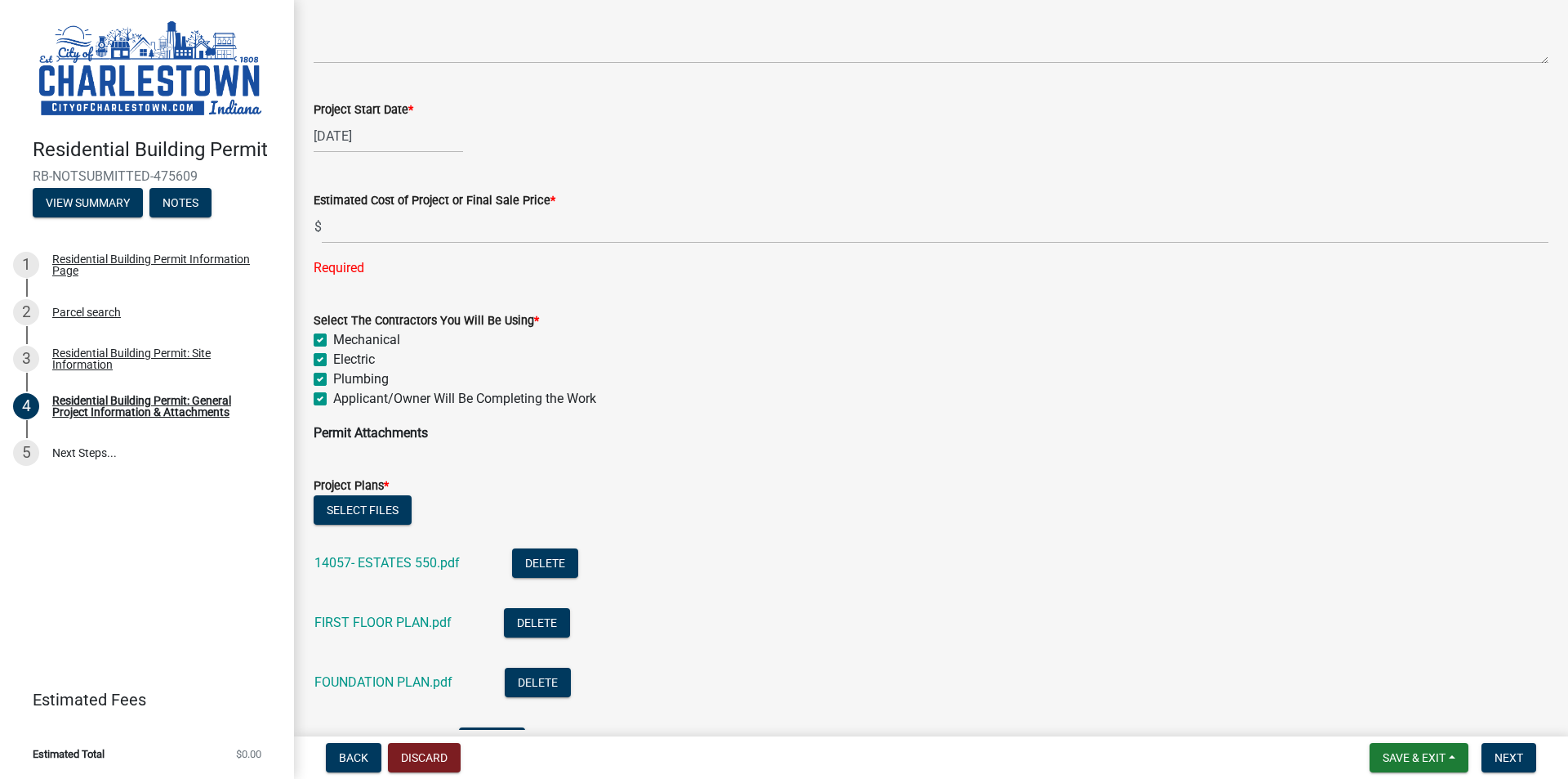
click at [333, 395] on label "Applicant/Owner Will Be Completing the Work" at bounding box center [464, 398] width 263 height 19
click at [333, 395] on input "Applicant/Owner Will Be Completing the Work" at bounding box center [338, 394] width 11 height 11
checkbox input "false"
checkbox input "true"
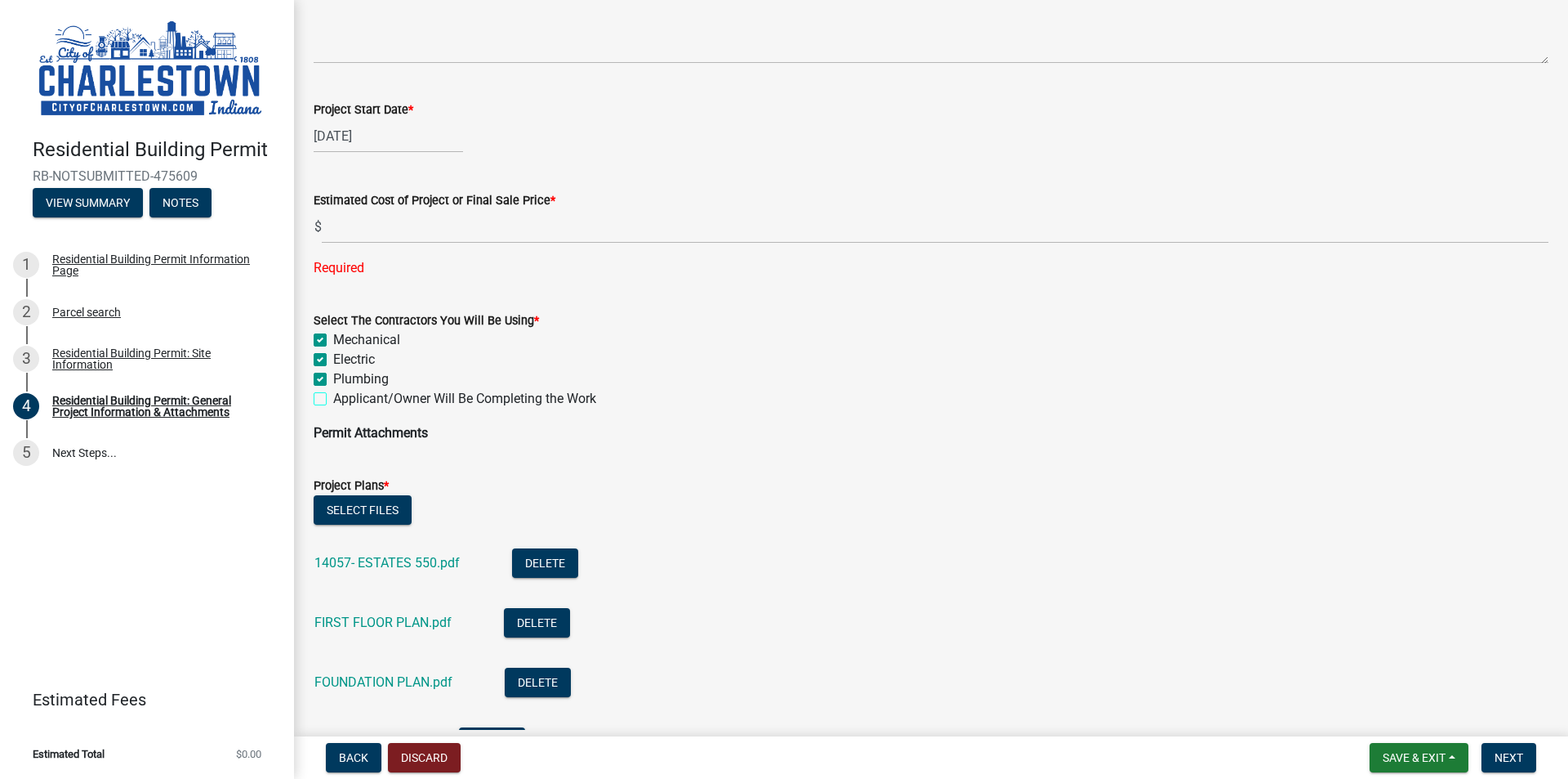
checkbox input "true"
checkbox input "false"
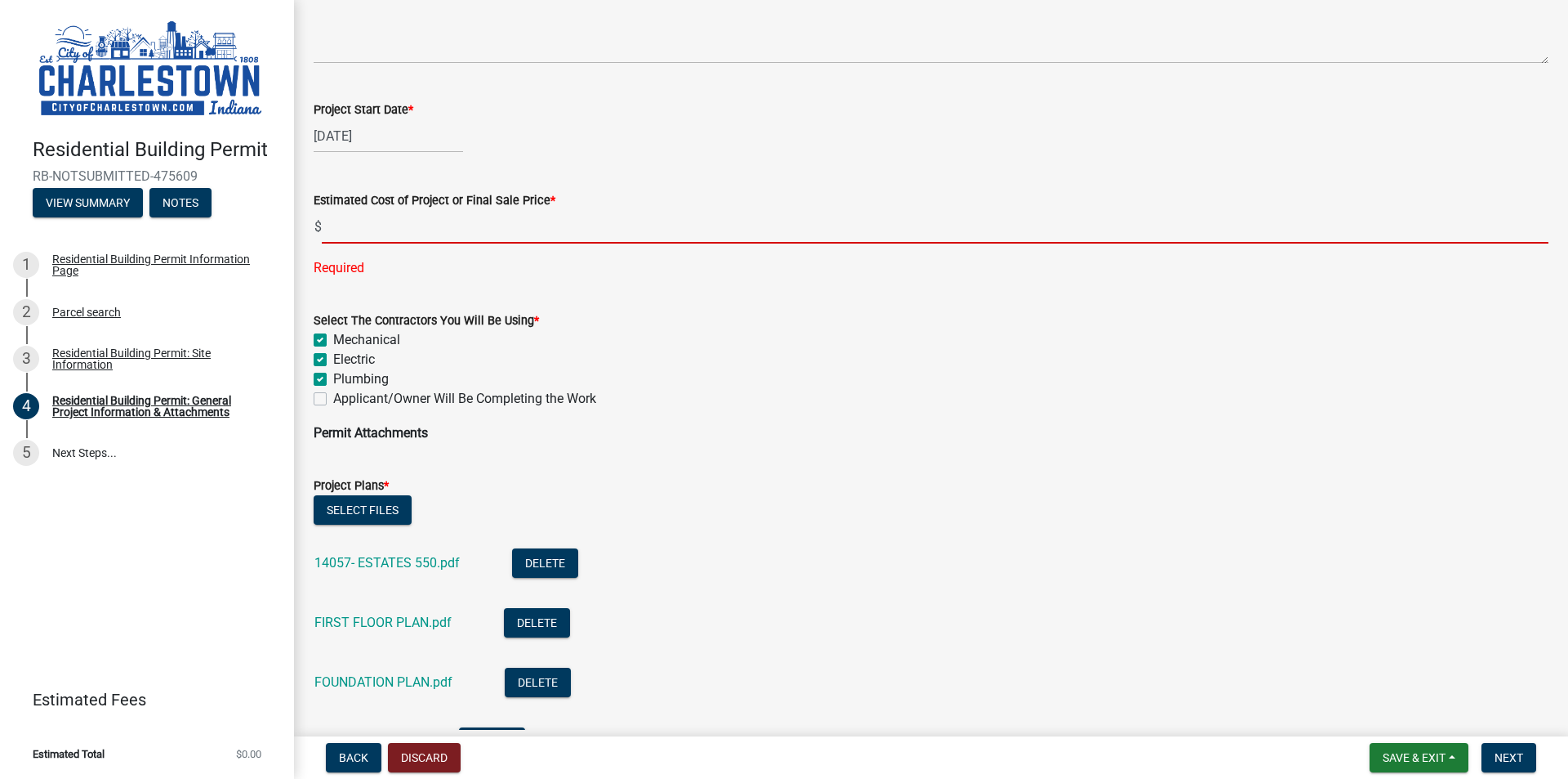
click at [502, 228] on input "text" at bounding box center [935, 227] width 1227 height 34
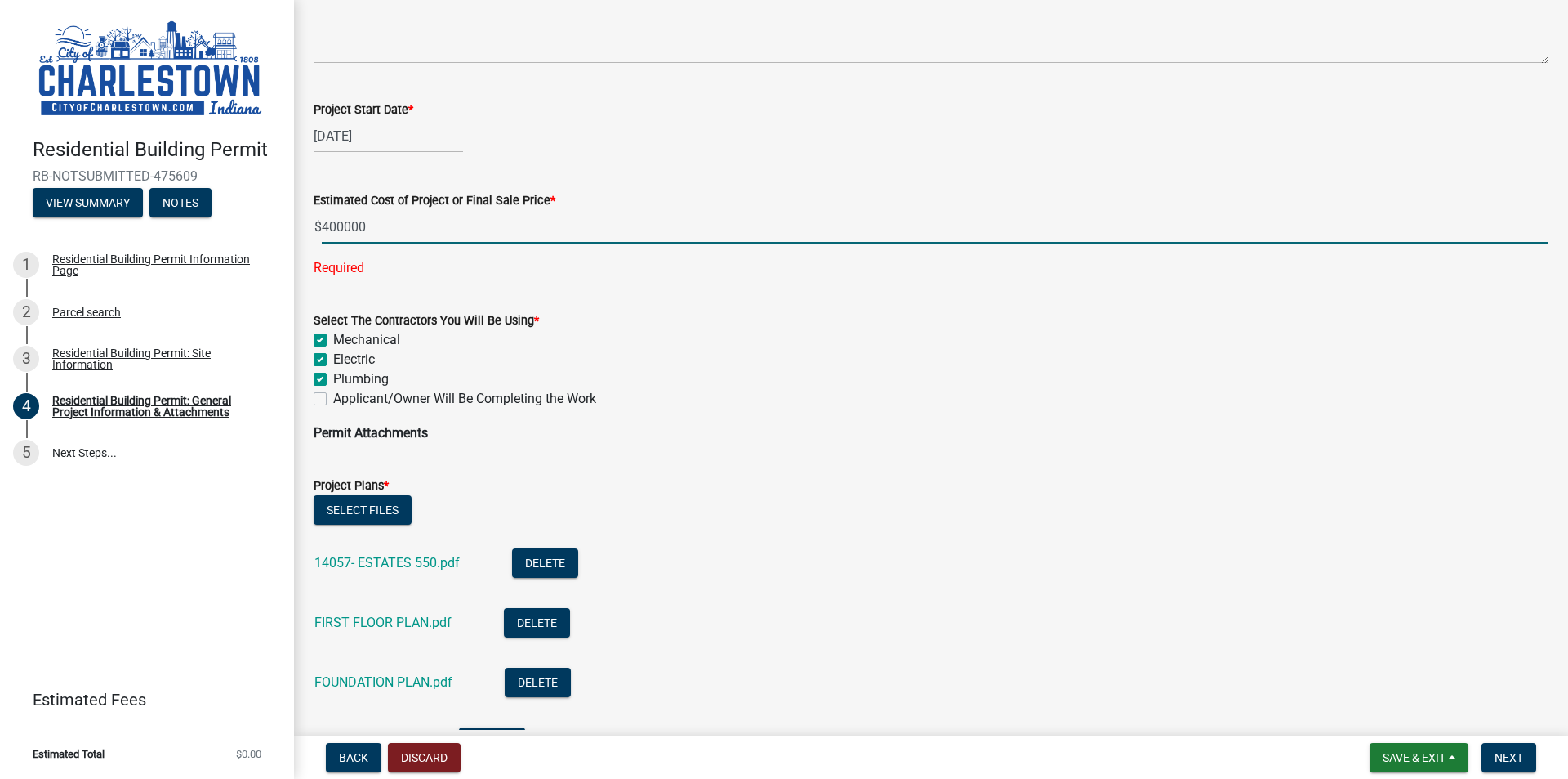
type input "400000"
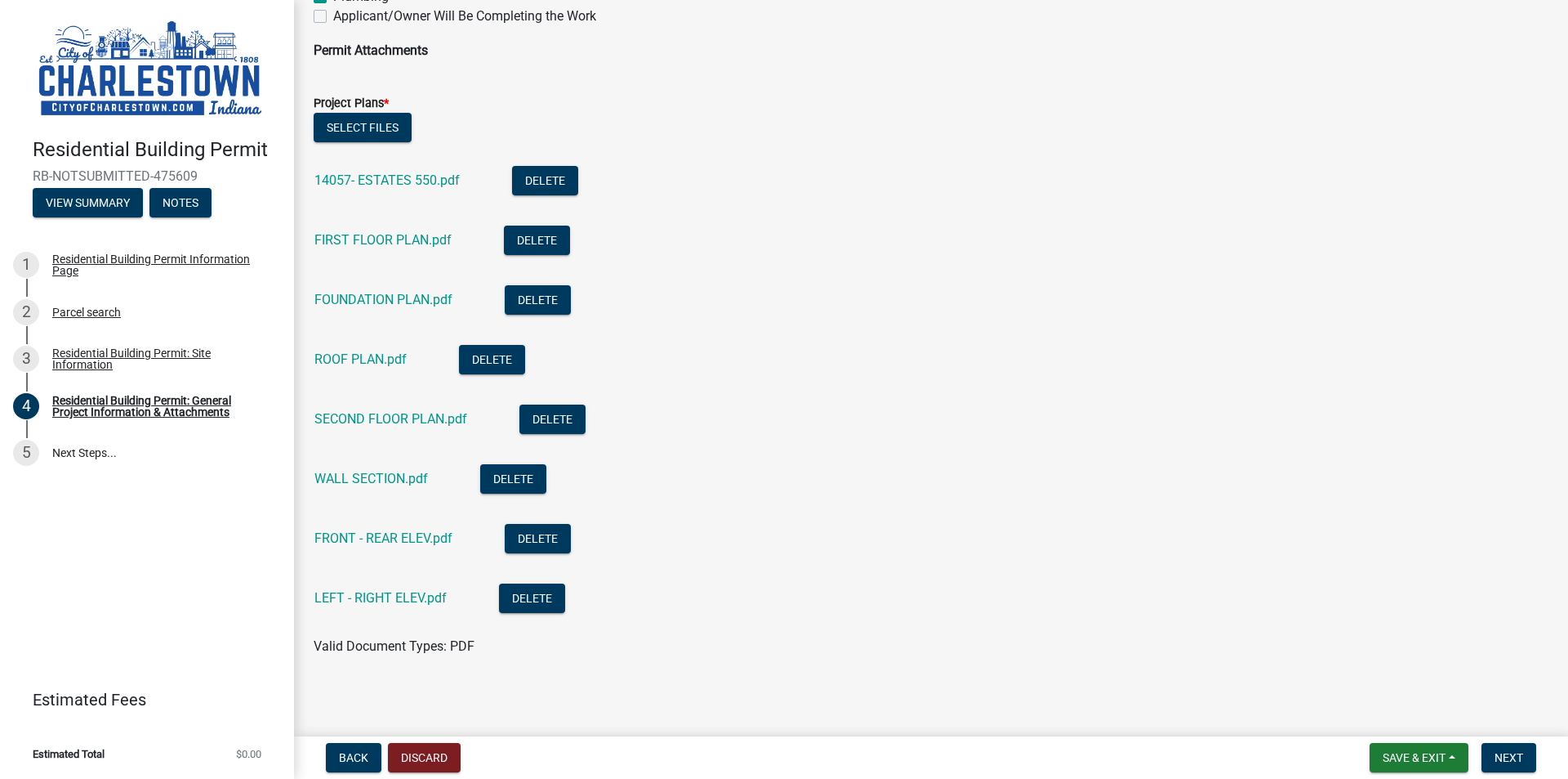
scroll to position [1335, 0]
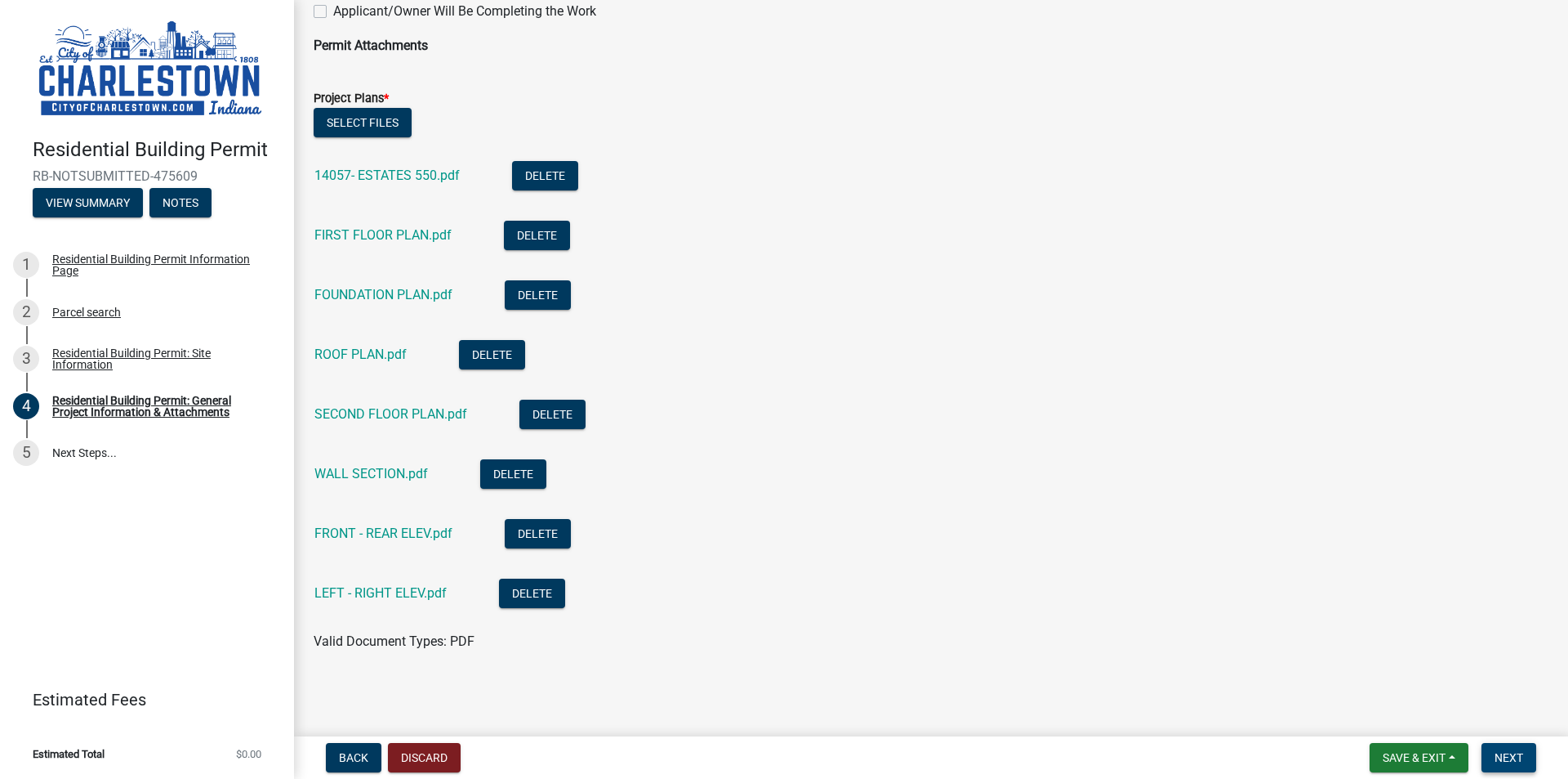
click at [1501, 745] on button "Next" at bounding box center [1508, 757] width 55 height 29
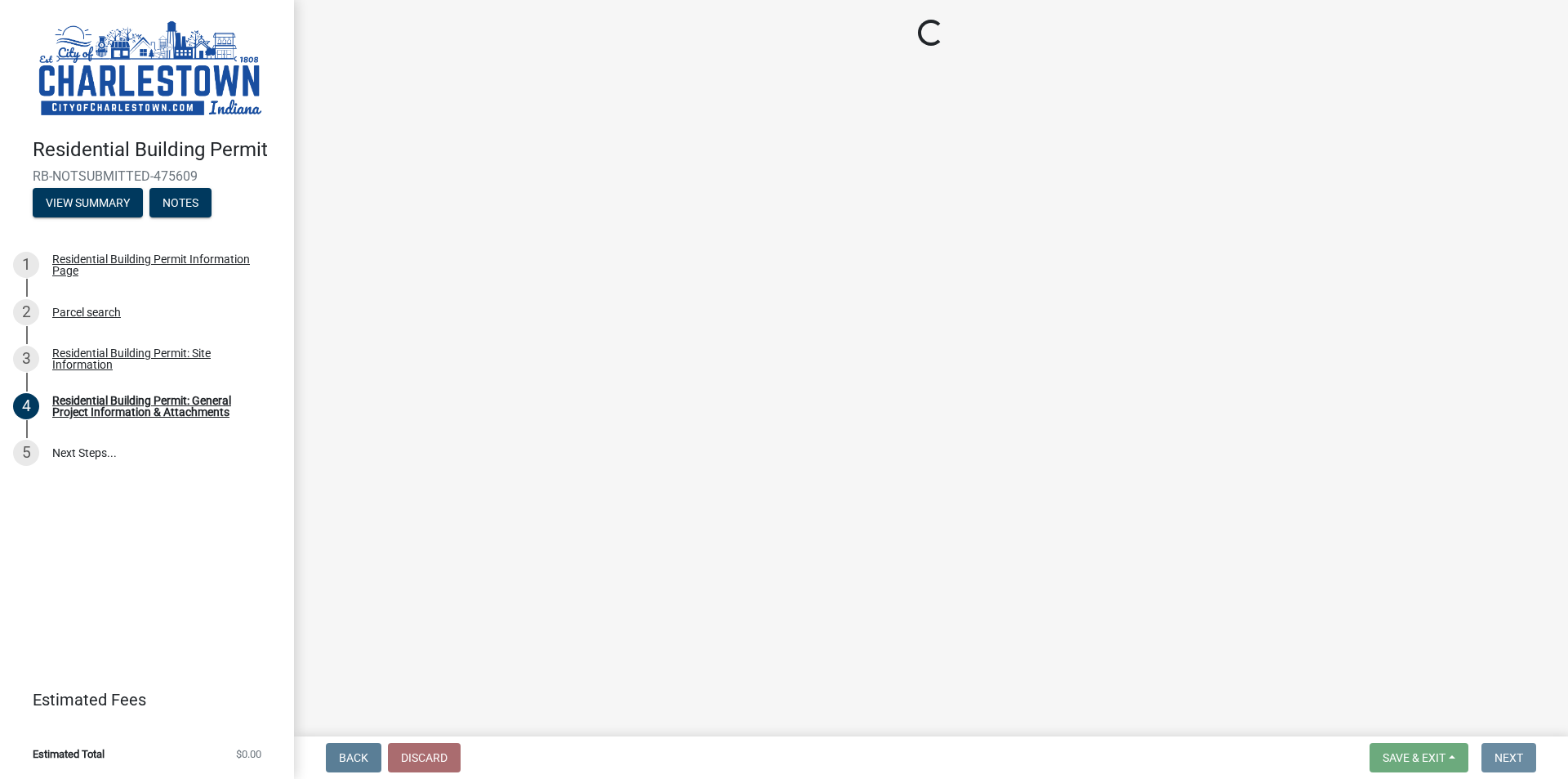
scroll to position [0, 0]
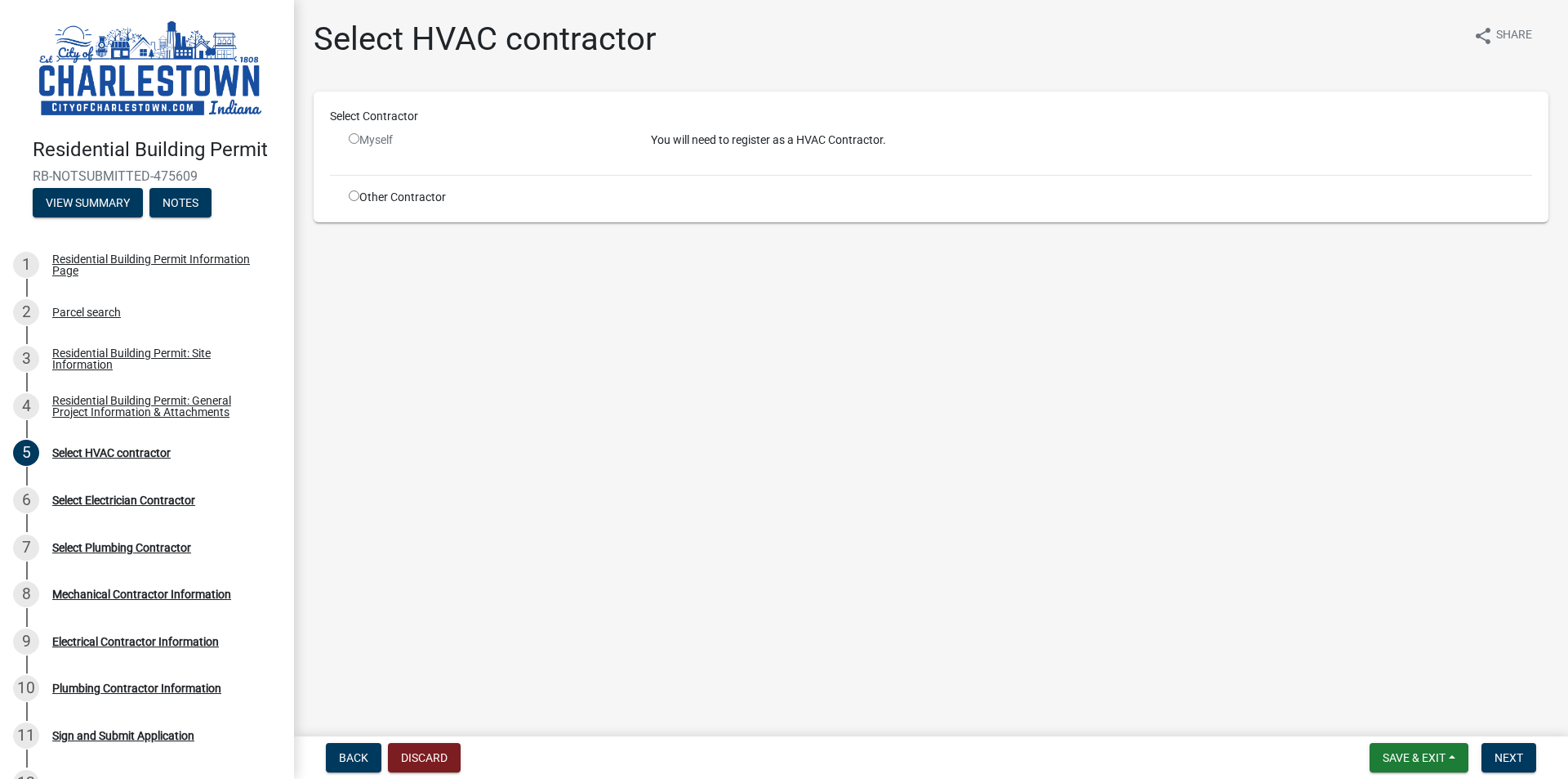
click at [353, 194] on input "radio" at bounding box center [354, 195] width 11 height 11
radio input "true"
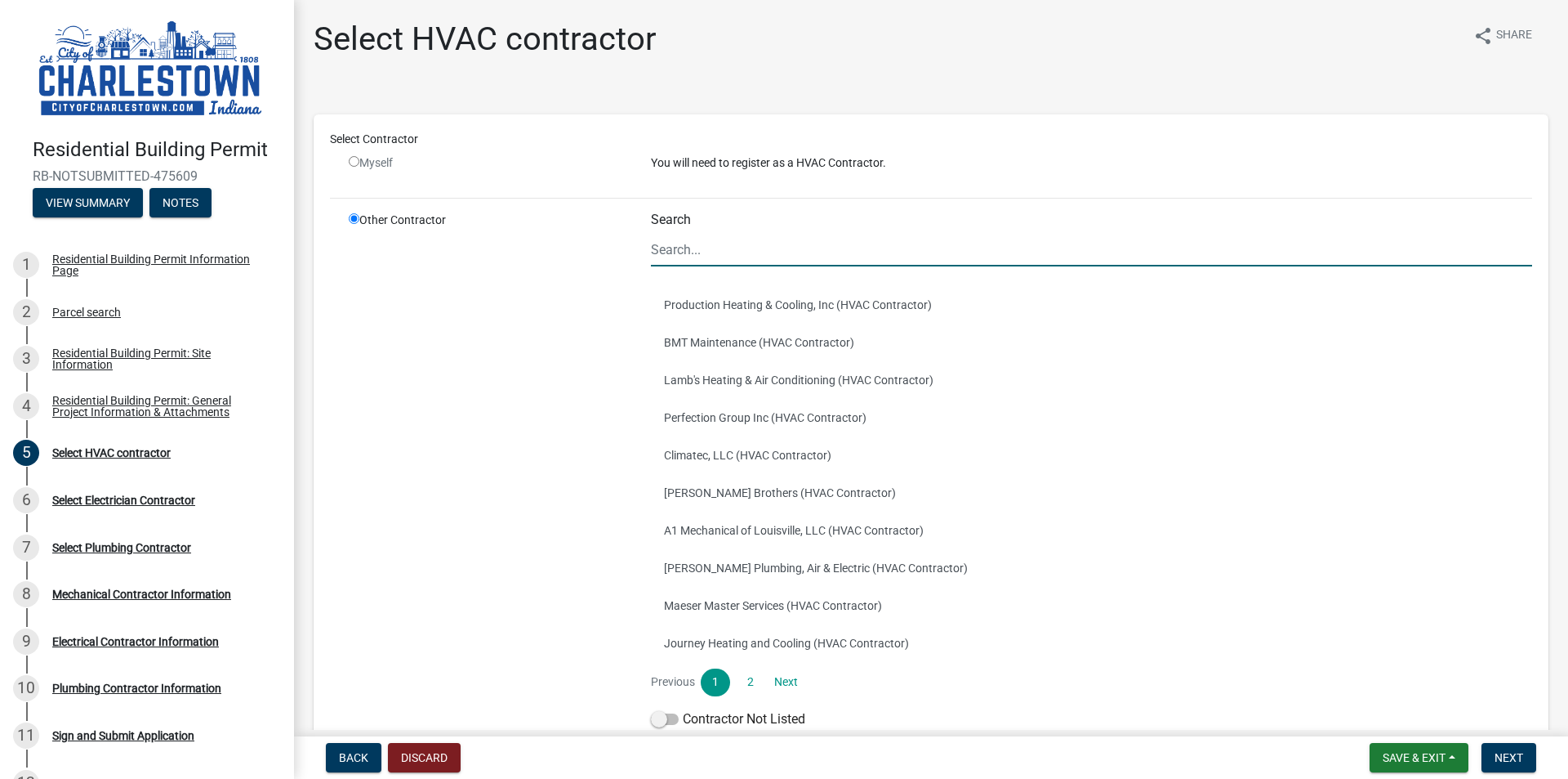
click at [768, 260] on input "Search" at bounding box center [1091, 250] width 881 height 34
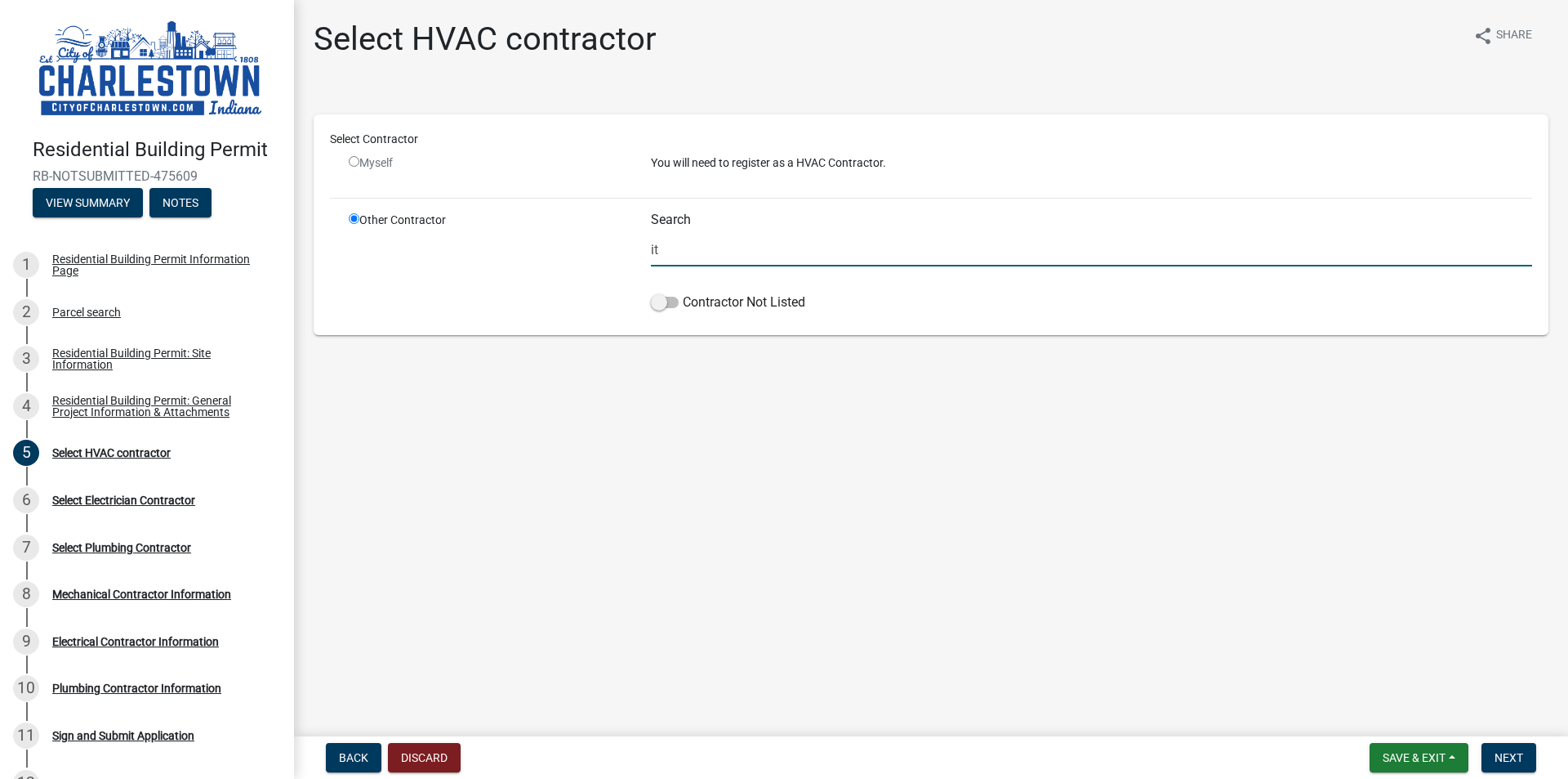
type input "i"
type input "m"
type input "[PERSON_NAME] HVAC"
click at [666, 299] on span at bounding box center [664, 303] width 28 height 12
click at [683, 293] on input "Contractor Not Listed" at bounding box center [683, 293] width 0 height 0
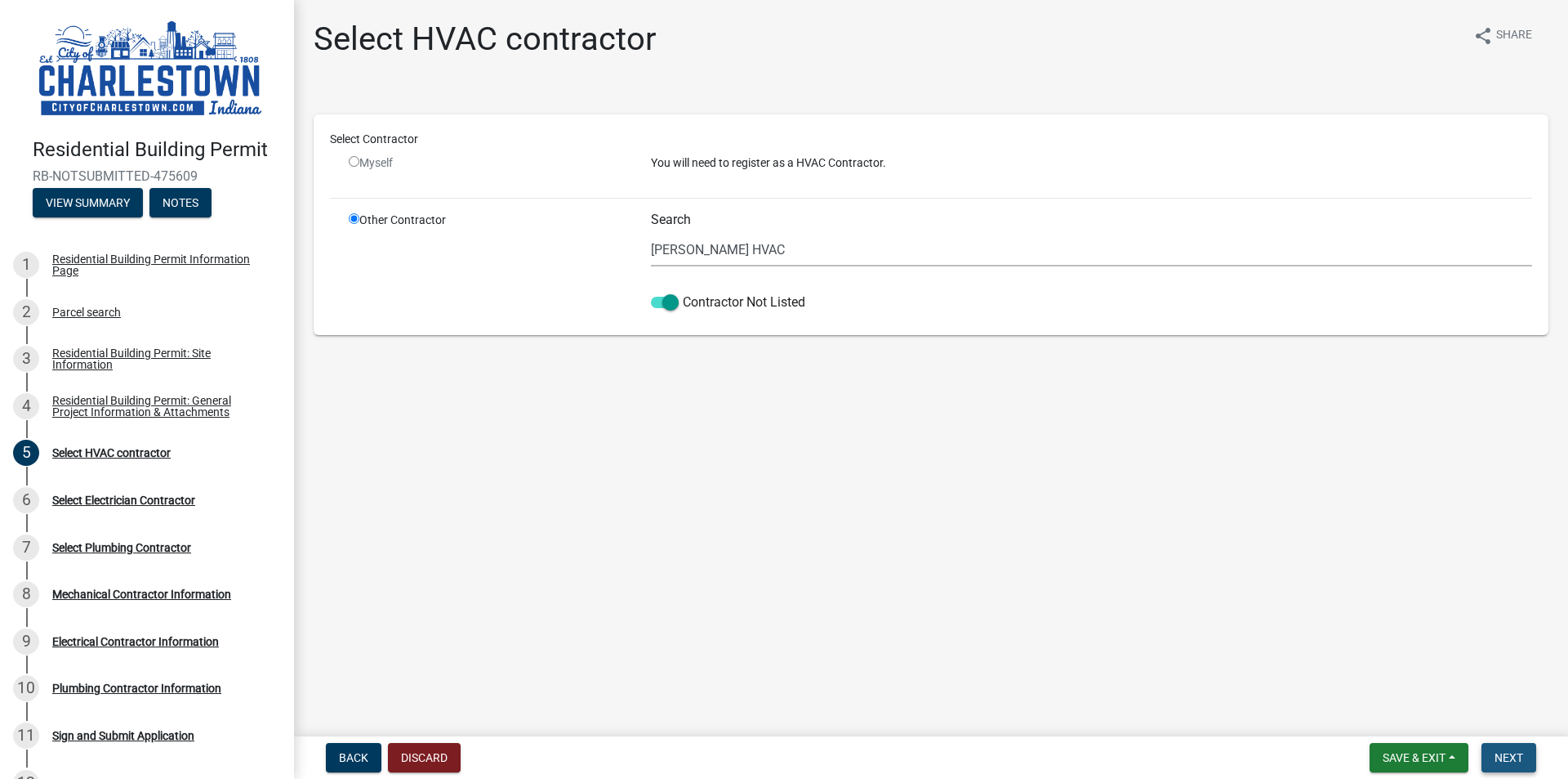
click at [1515, 758] on span "Next" at bounding box center [1509, 758] width 29 height 13
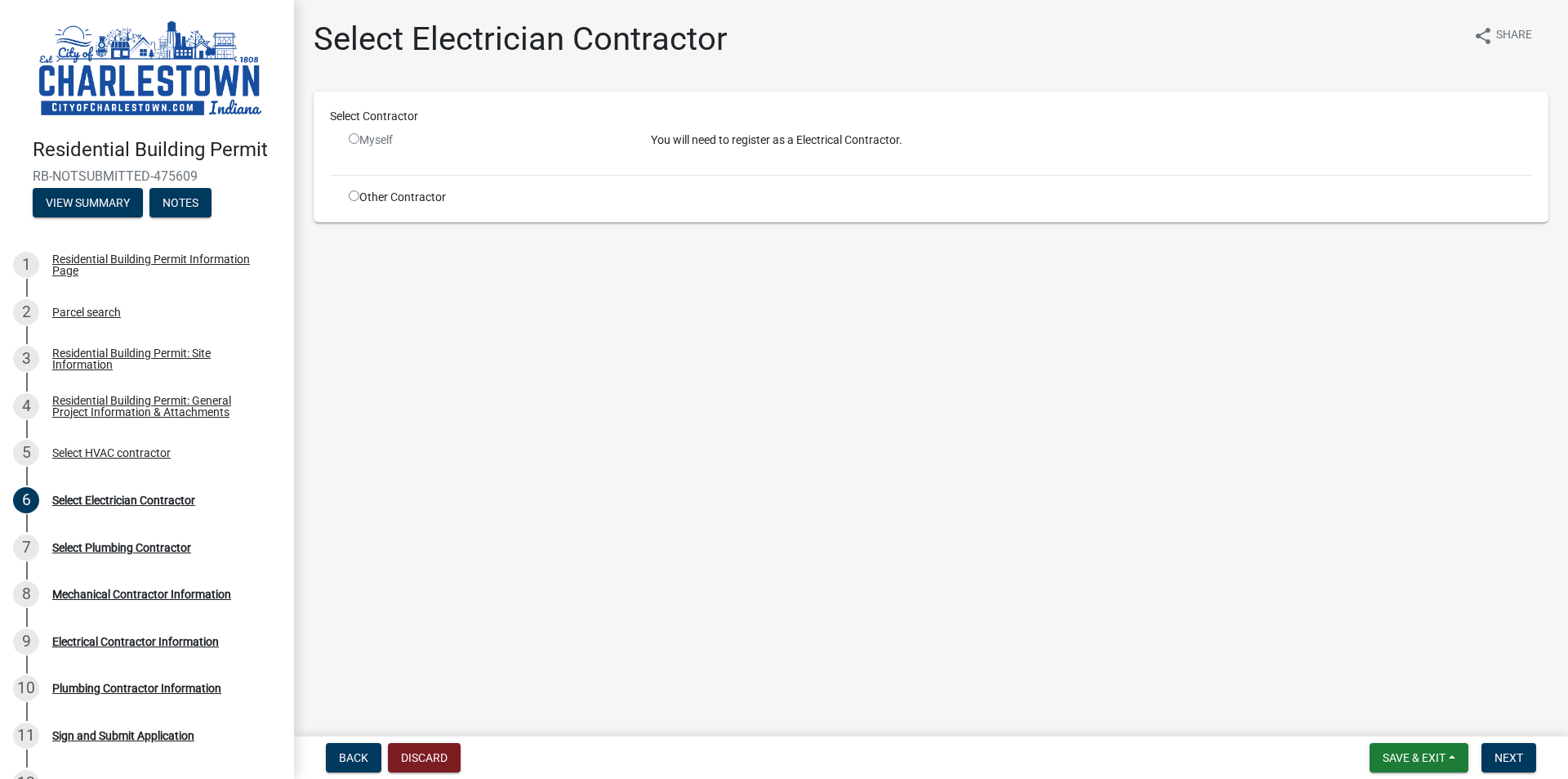
click at [355, 195] on input "radio" at bounding box center [354, 195] width 11 height 11
radio input "true"
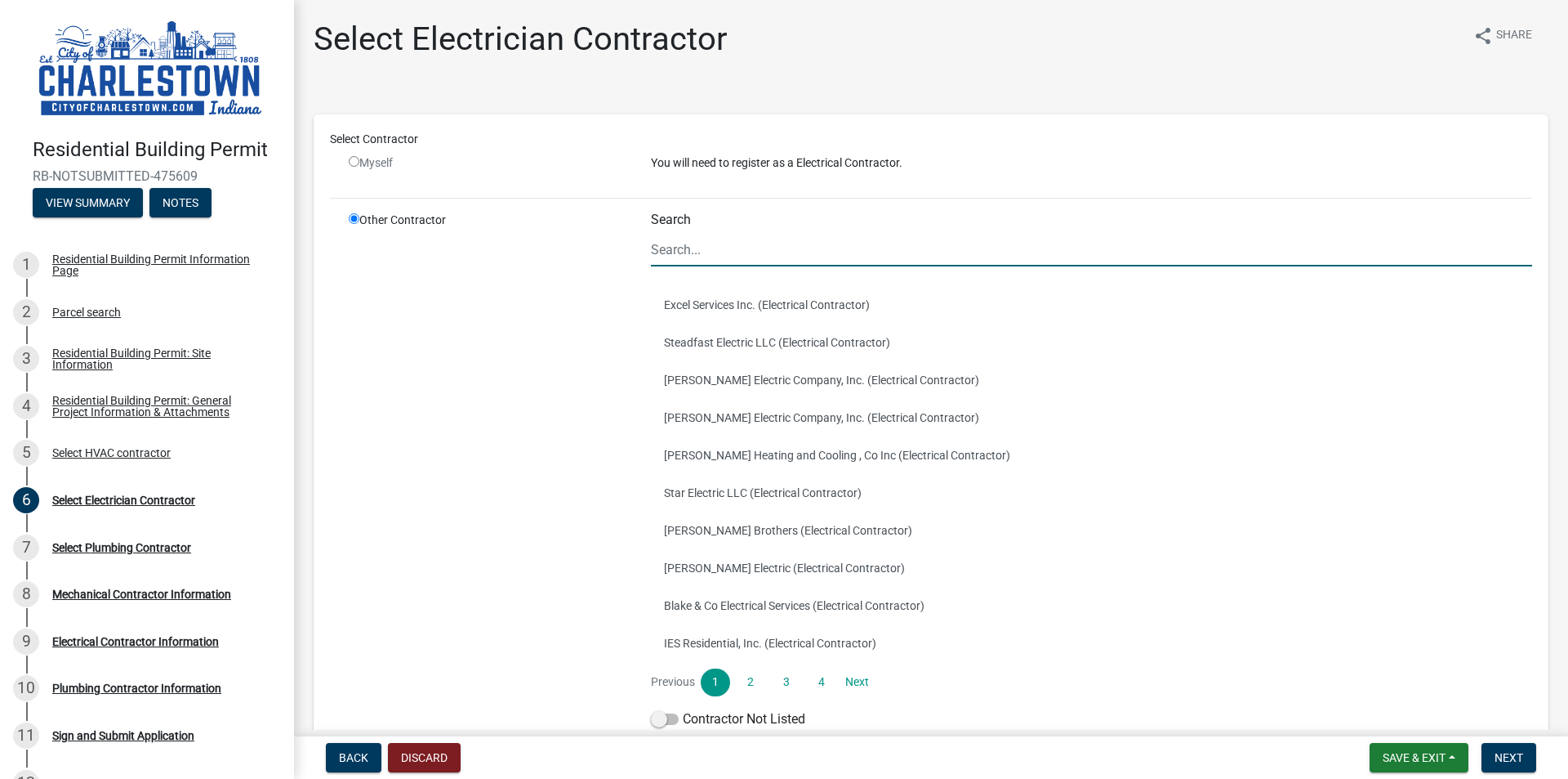
click at [844, 244] on input "Search" at bounding box center [1091, 250] width 881 height 34
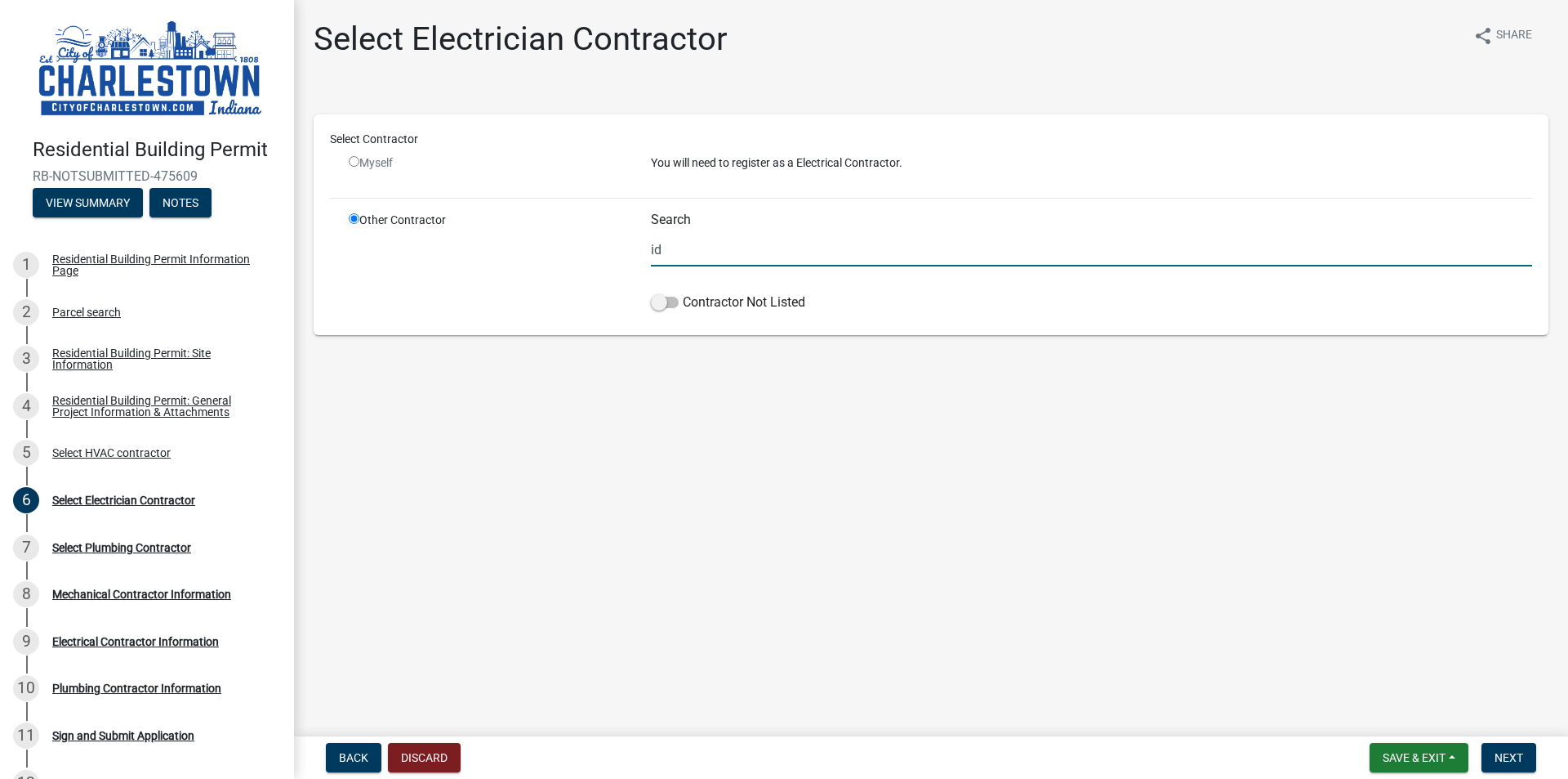
type input "i"
type input "Ideal Electric"
click at [676, 302] on span at bounding box center [664, 303] width 28 height 12
click at [683, 293] on input "Contractor Not Listed" at bounding box center [683, 293] width 0 height 0
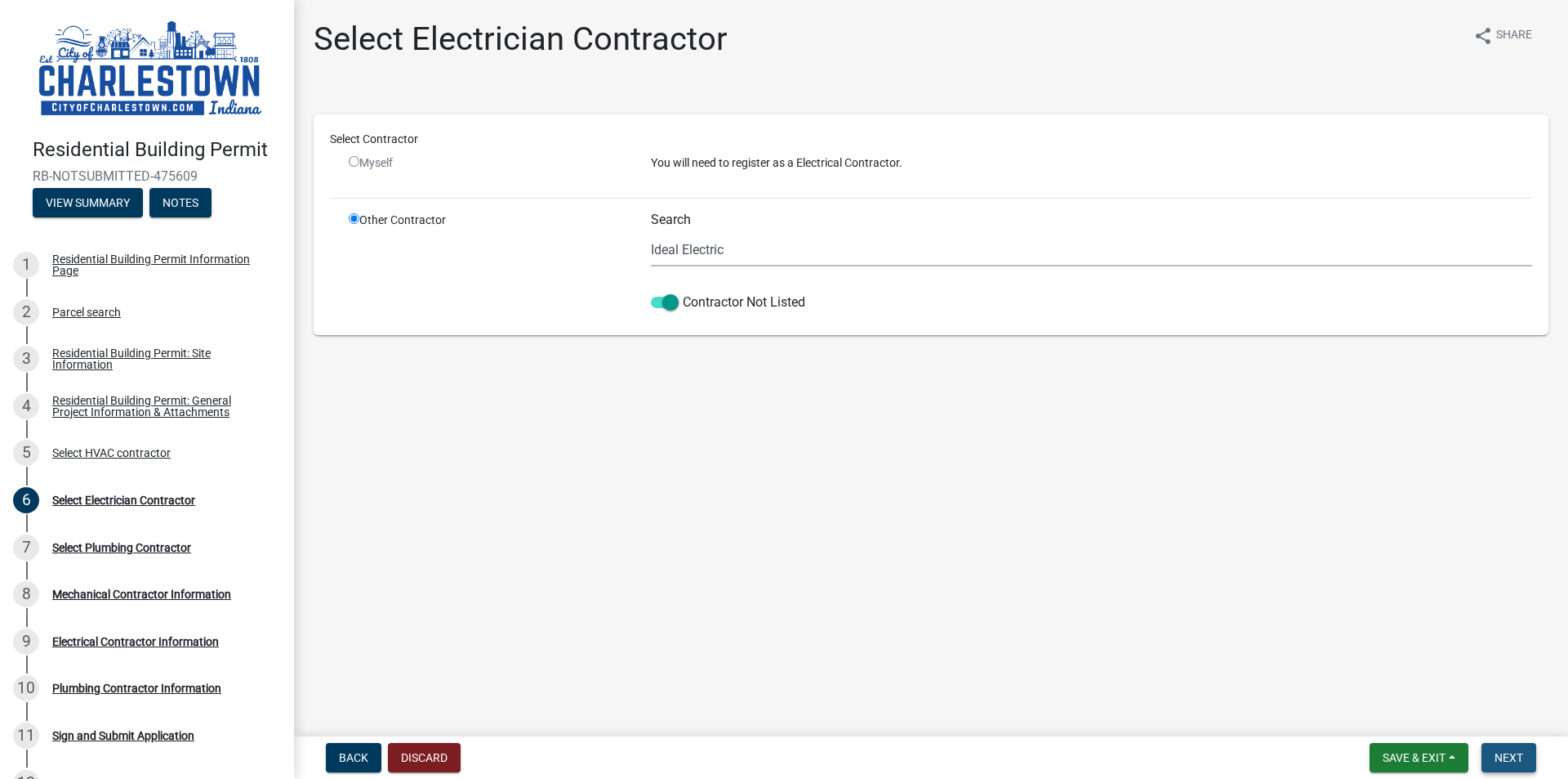
click at [1513, 759] on span "Next" at bounding box center [1509, 758] width 29 height 13
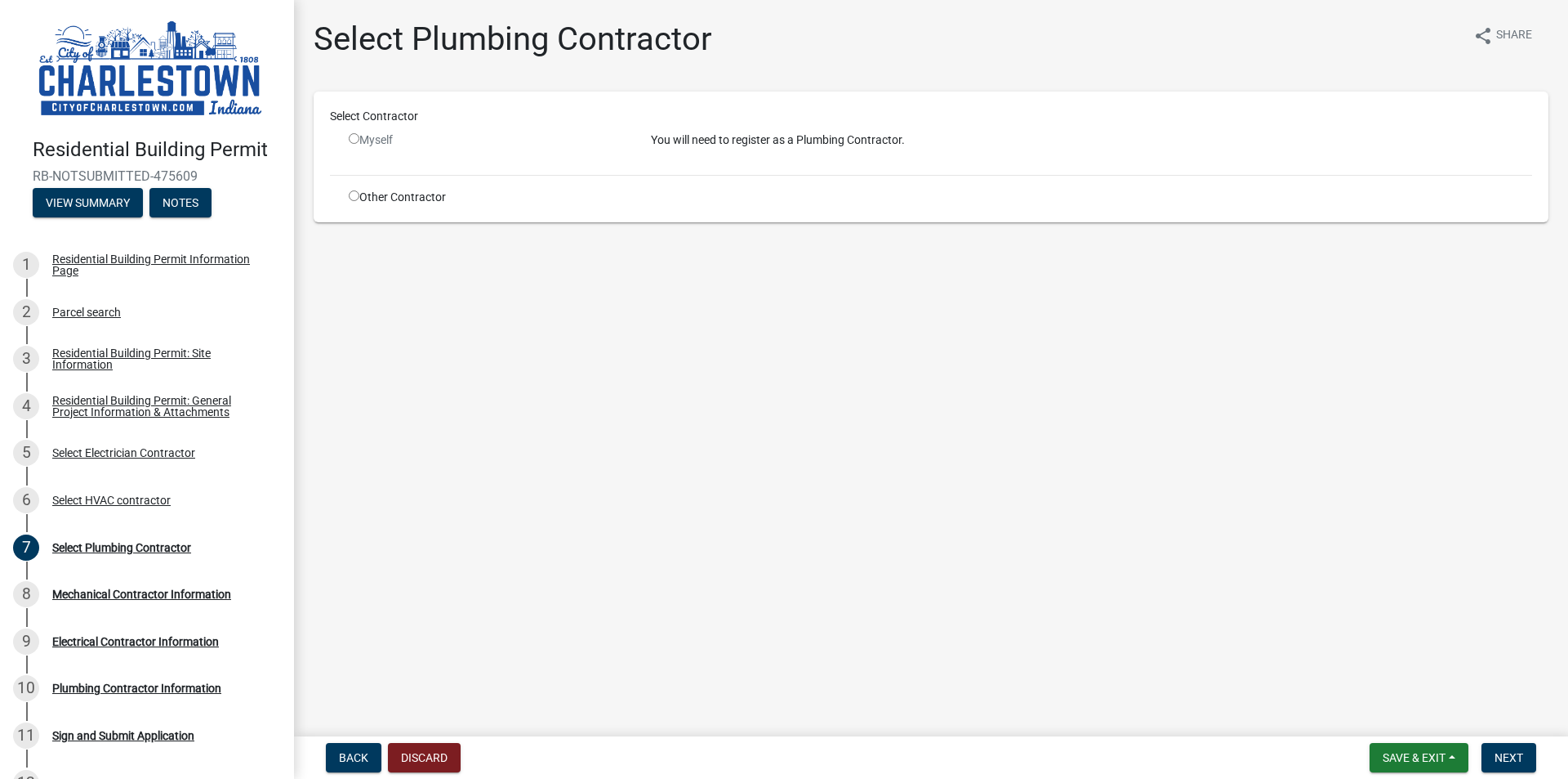
click at [354, 198] on input "radio" at bounding box center [354, 195] width 11 height 11
radio input "true"
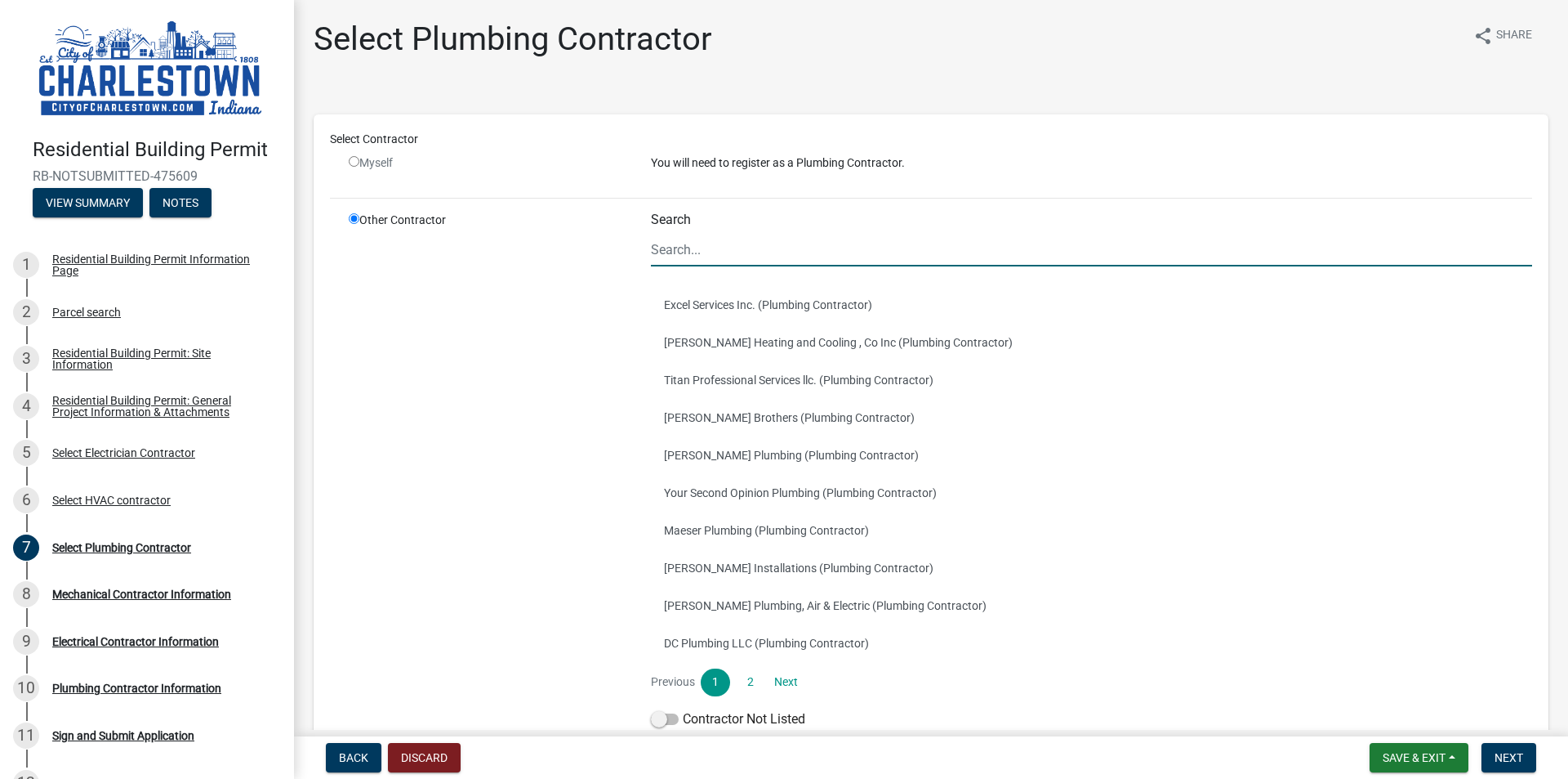
click at [734, 245] on input "Search" at bounding box center [1091, 250] width 881 height 34
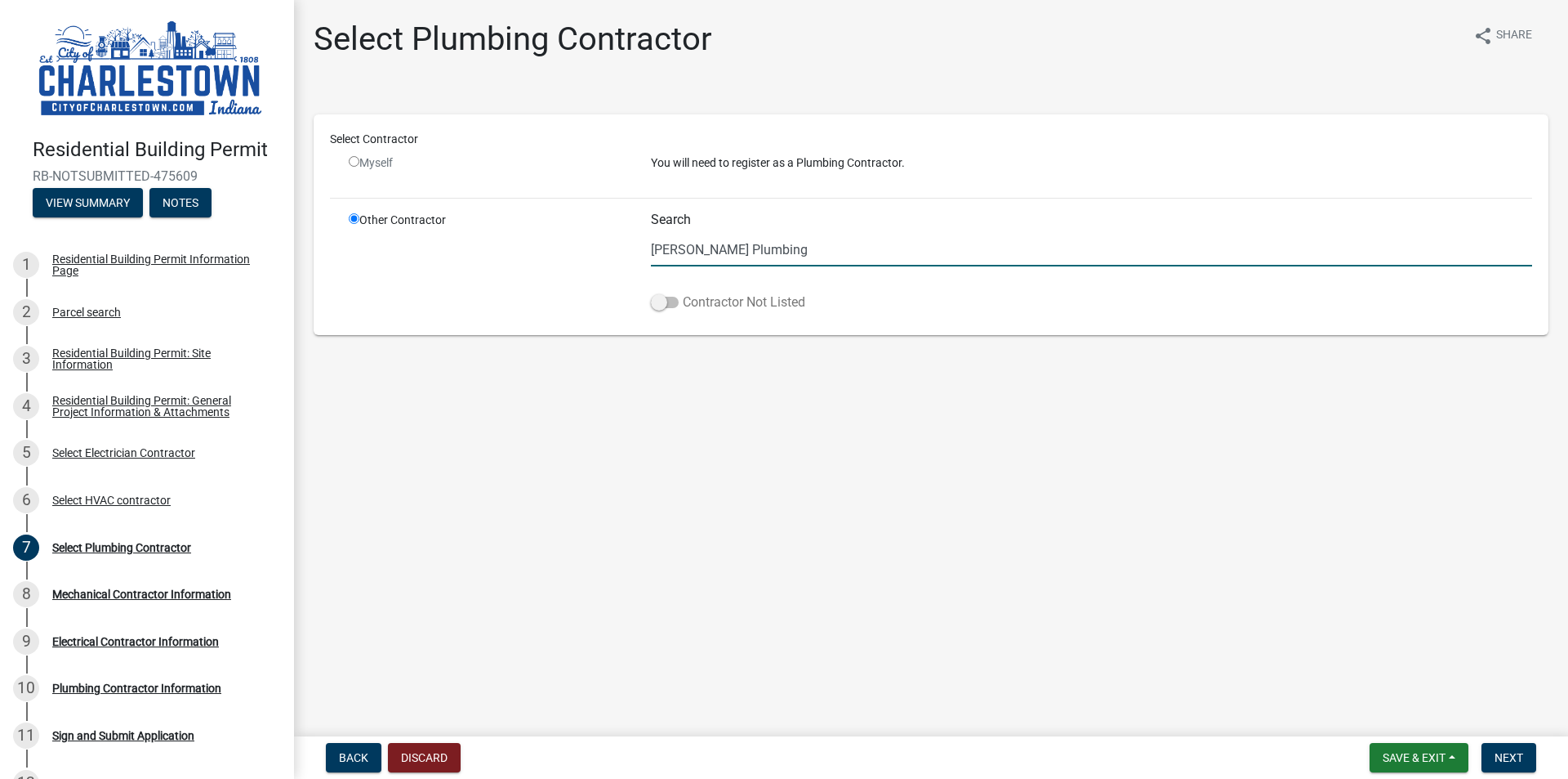
type input "[PERSON_NAME] Plumbing"
click at [654, 303] on span at bounding box center [664, 303] width 28 height 12
click at [683, 293] on input "Contractor Not Listed" at bounding box center [683, 293] width 0 height 0
click at [1525, 761] on button "Next" at bounding box center [1508, 757] width 55 height 29
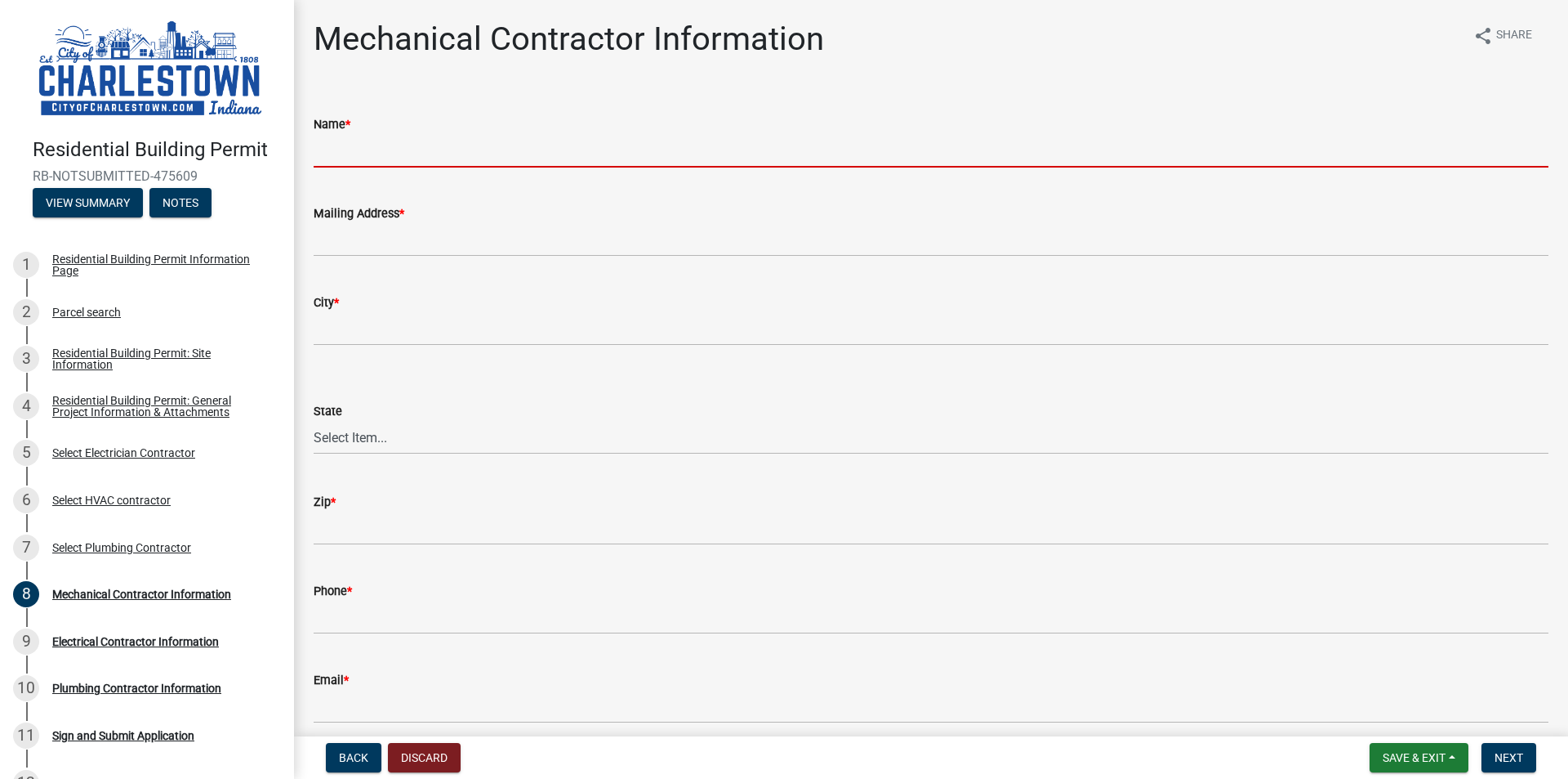
click at [461, 147] on input "Name *" at bounding box center [931, 151] width 1235 height 34
click at [480, 157] on input "Name *" at bounding box center [931, 151] width 1235 height 34
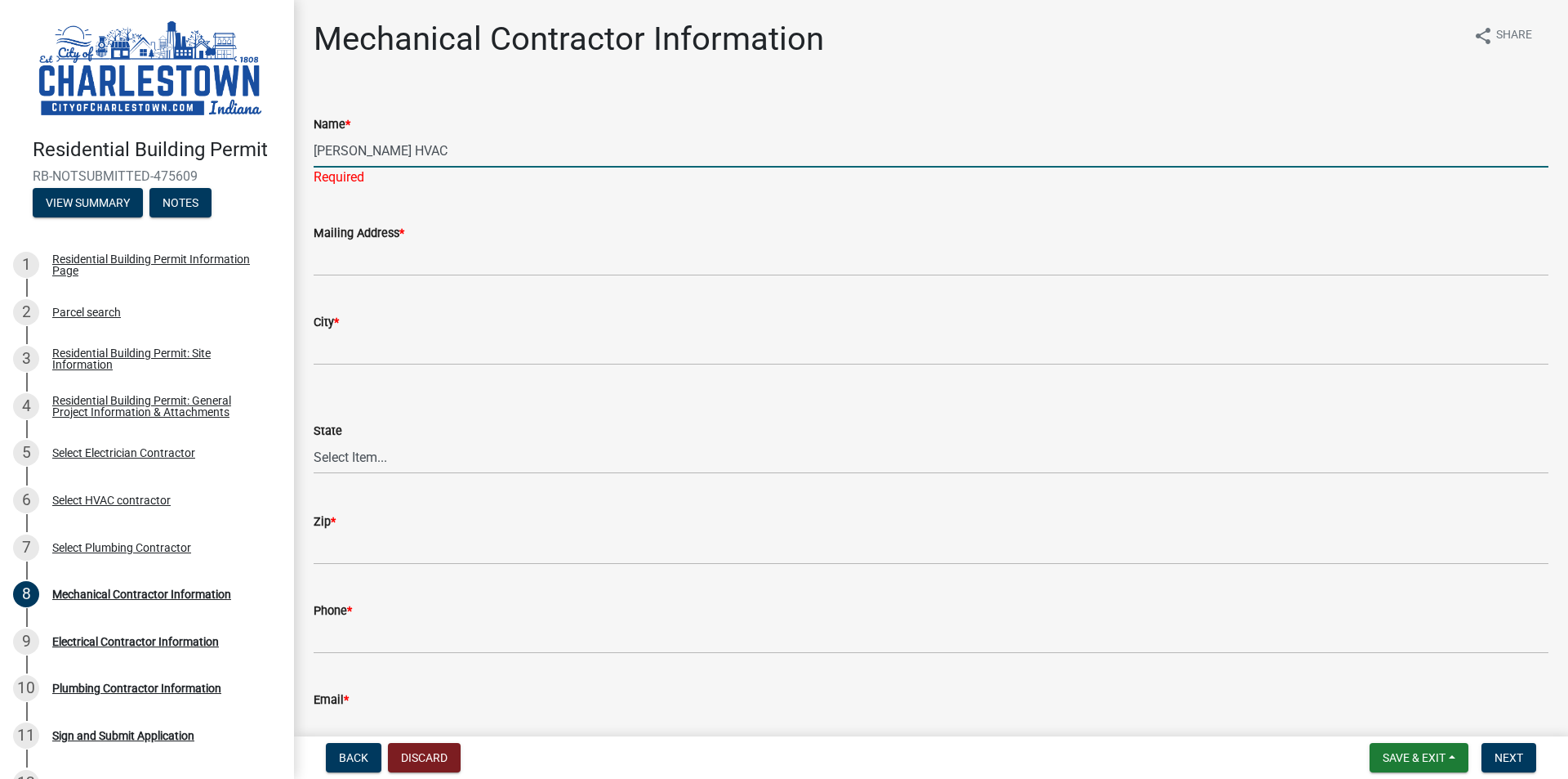
type input "[PERSON_NAME] HVAC"
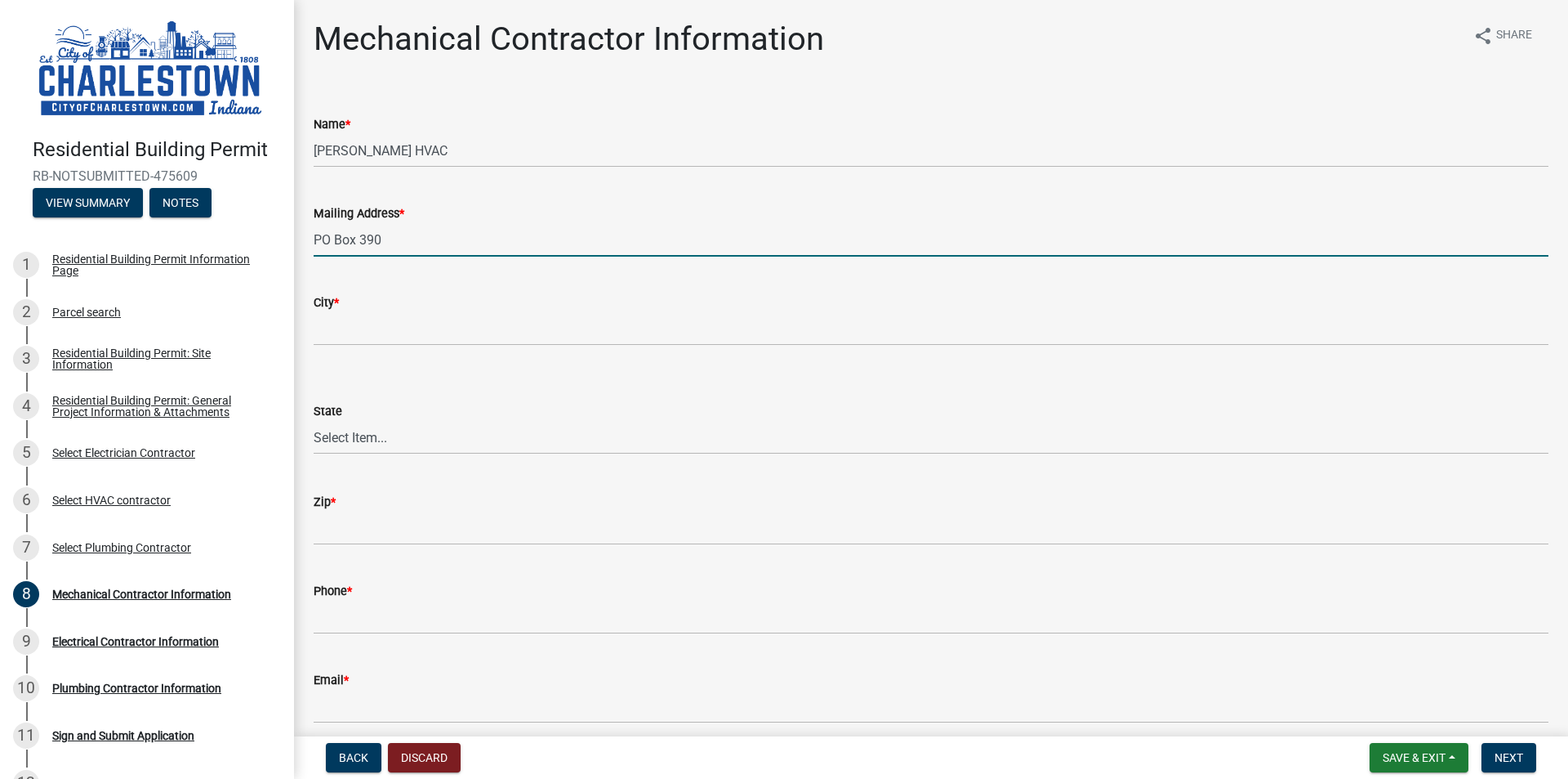
type input "PO Box 390"
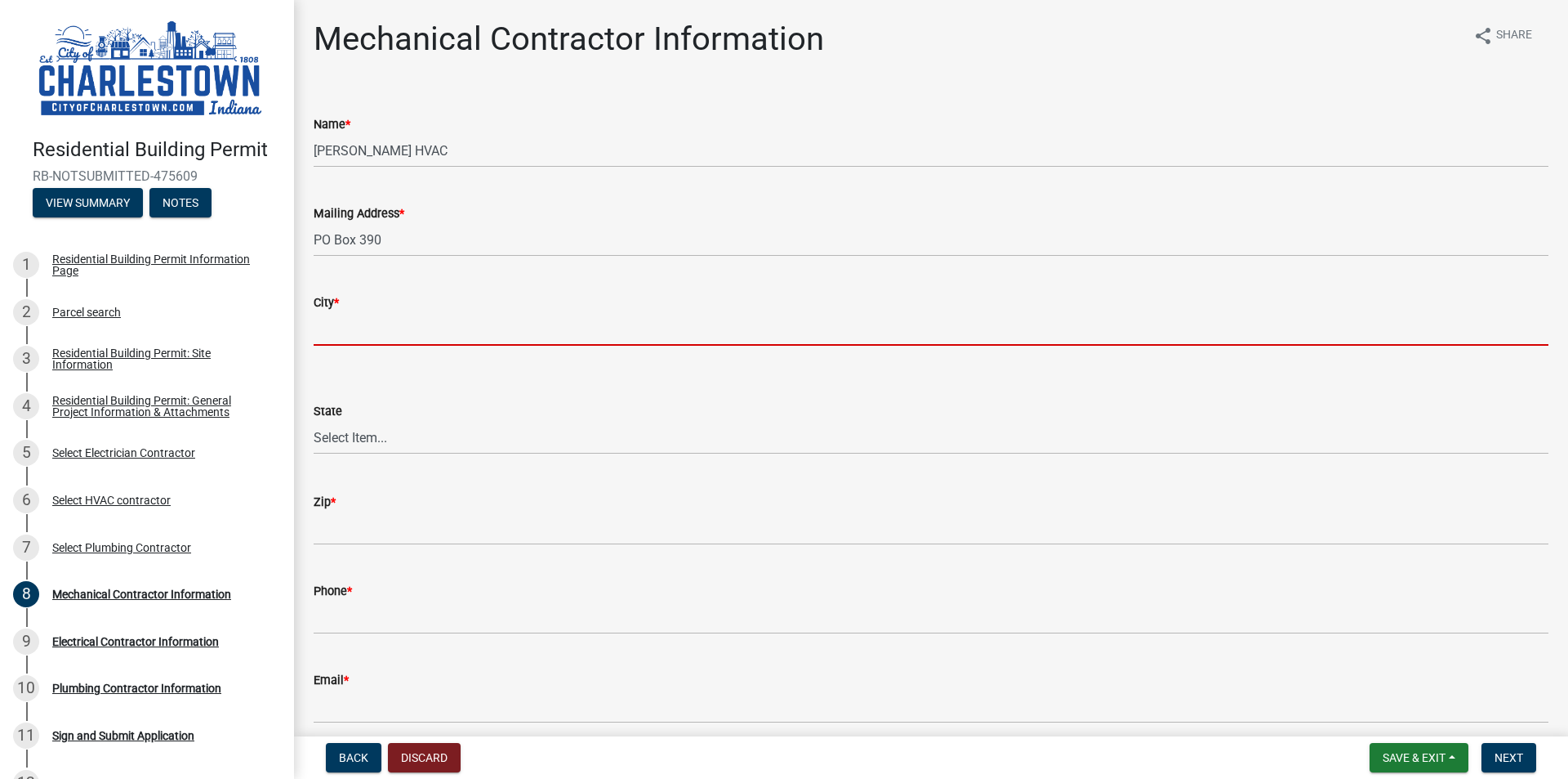
click at [436, 337] on input "City *" at bounding box center [931, 329] width 1235 height 34
click at [359, 329] on input "City *" at bounding box center [931, 329] width 1235 height 34
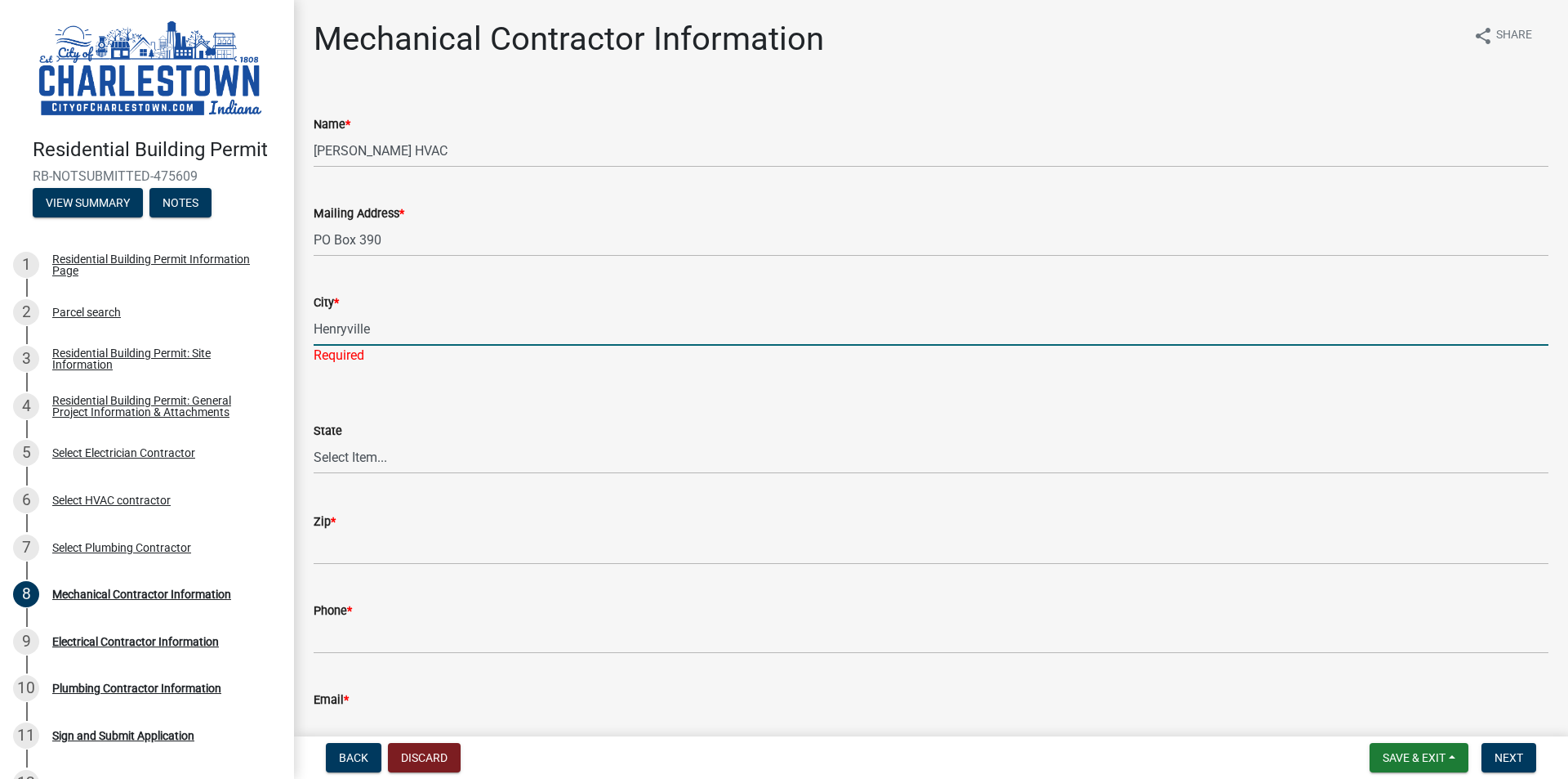
type input "Henryville"
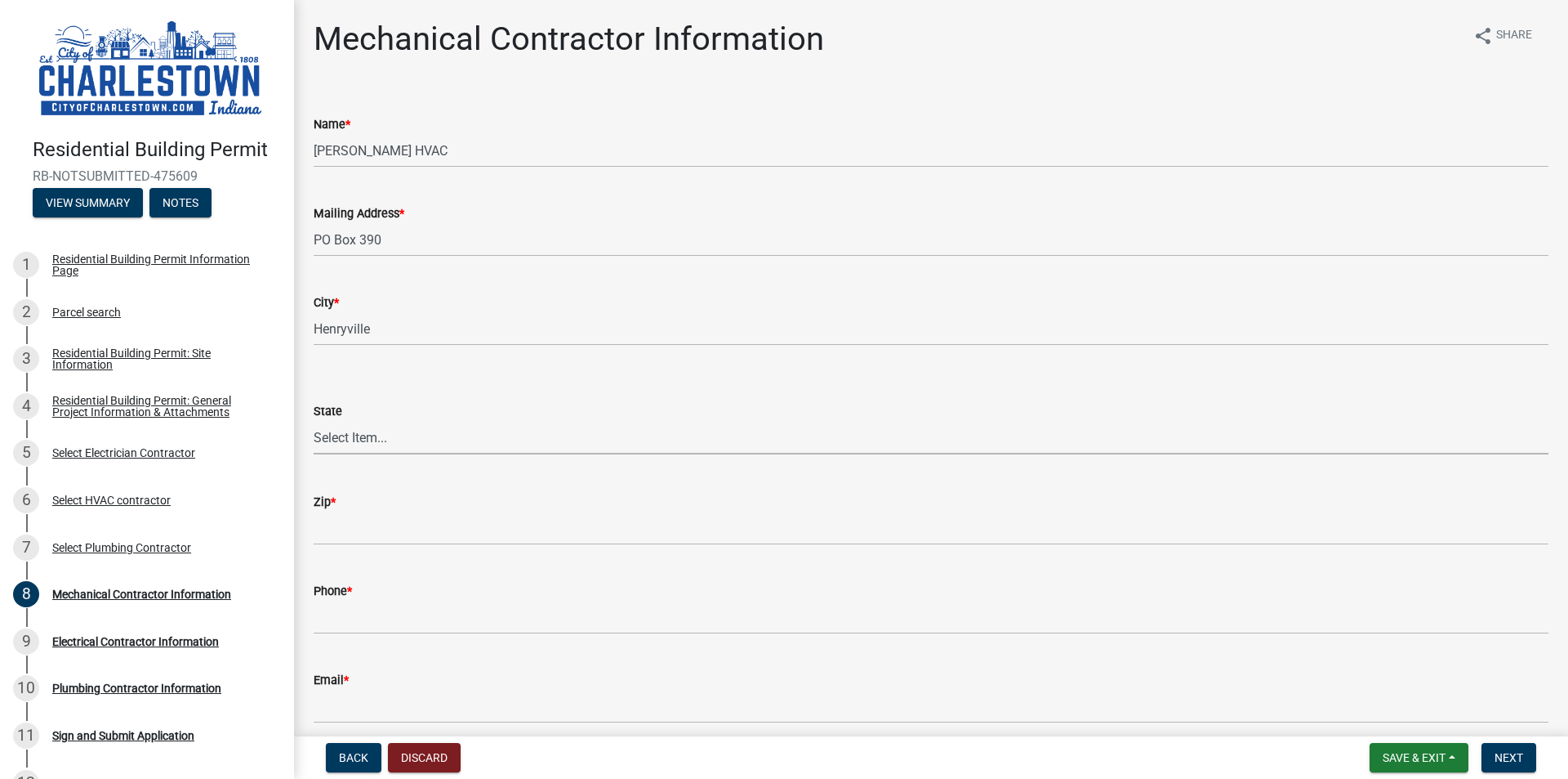
click at [377, 462] on wm-data-entity-input "State Select Item... [US_STATE] [US_STATE] [US_STATE] [US_STATE] [US_STATE] [US…" at bounding box center [931, 413] width 1235 height 110
select select "IN"
click at [314, 421] on select "Select Item... [US_STATE] [US_STATE] [US_STATE] [US_STATE] [US_STATE] [US_STATE…" at bounding box center [931, 437] width 1235 height 34
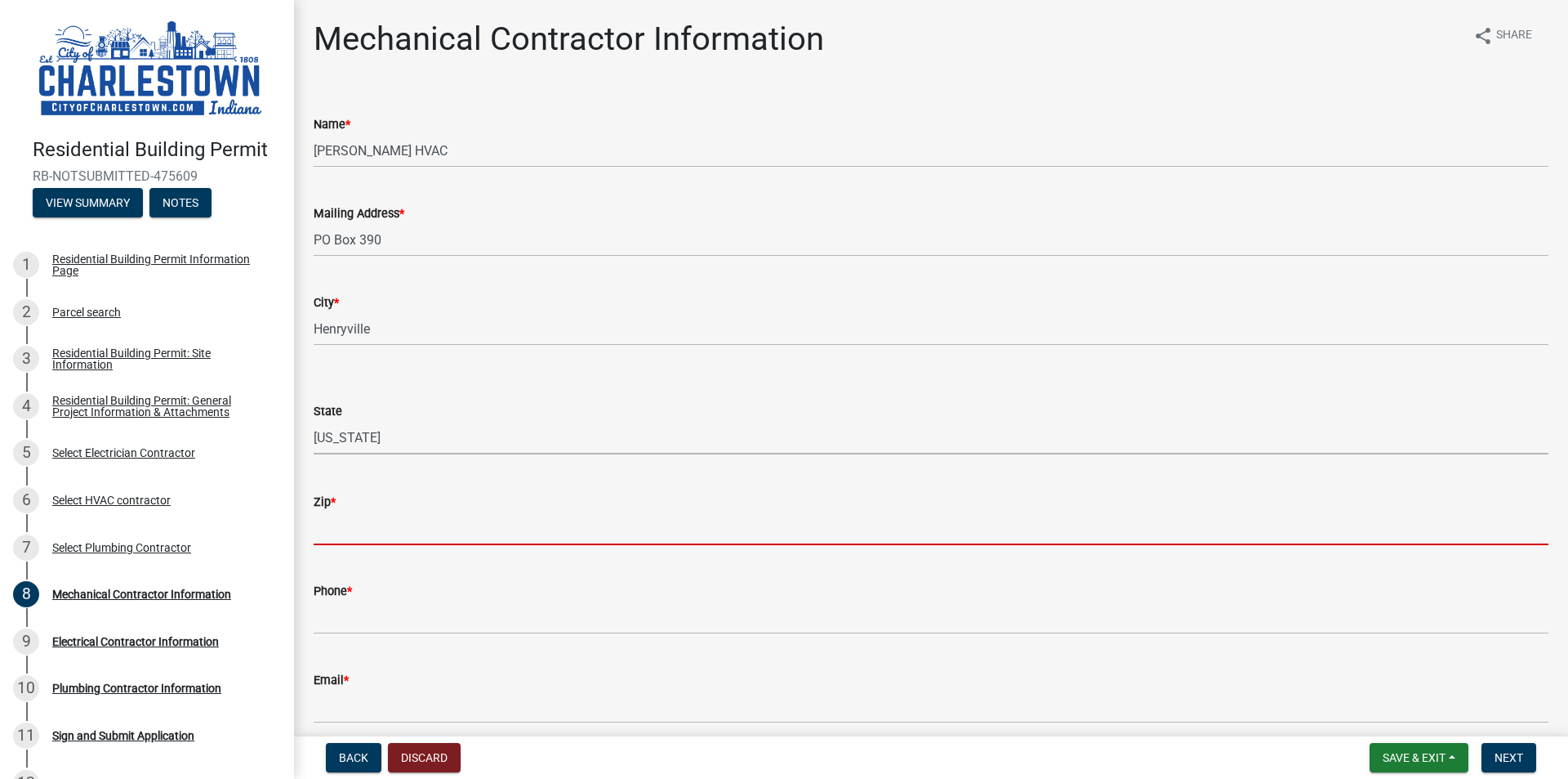
click at [372, 529] on input "Zip *" at bounding box center [931, 528] width 1235 height 34
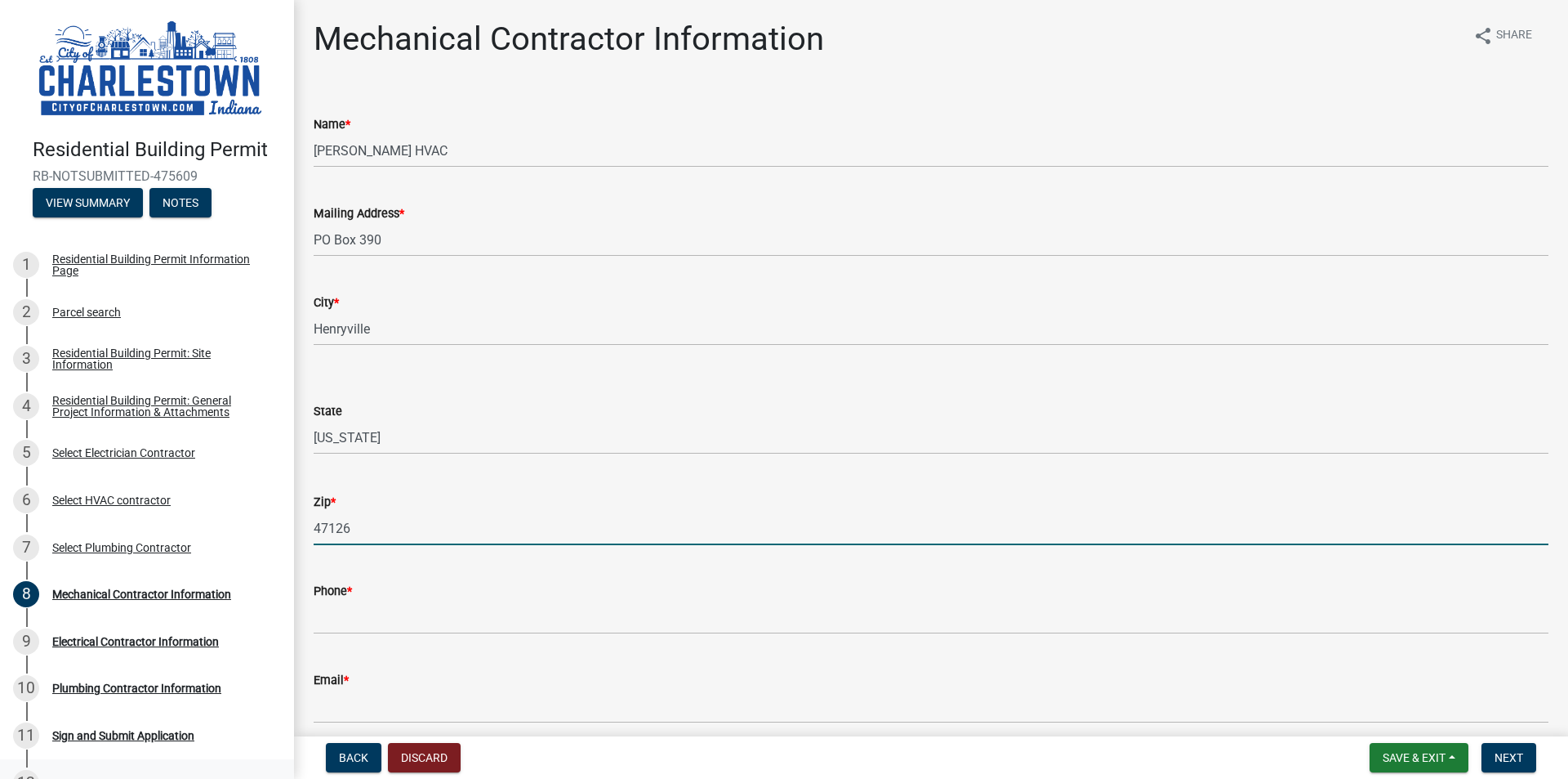
type input "47126"
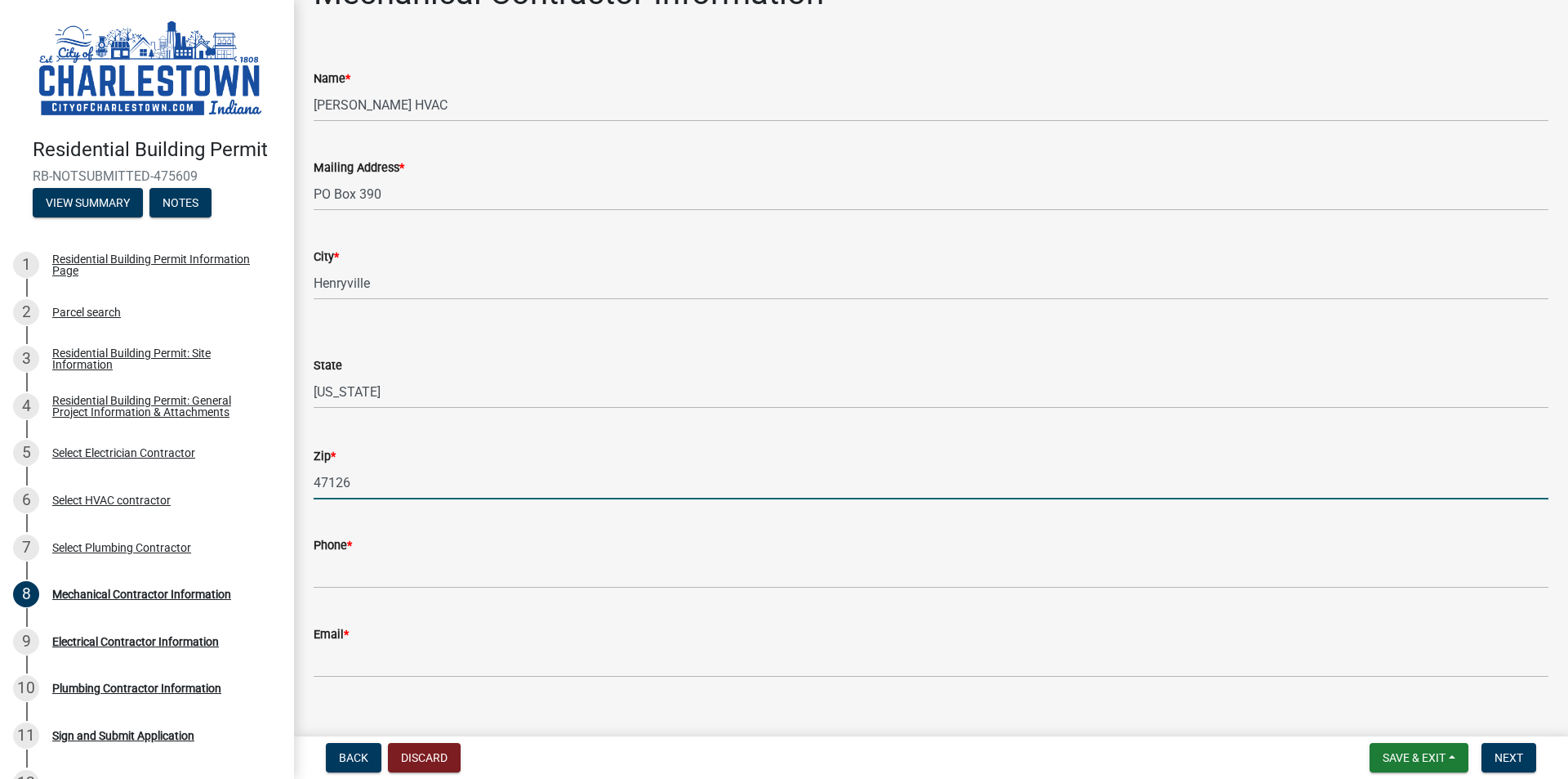
scroll to position [71, 0]
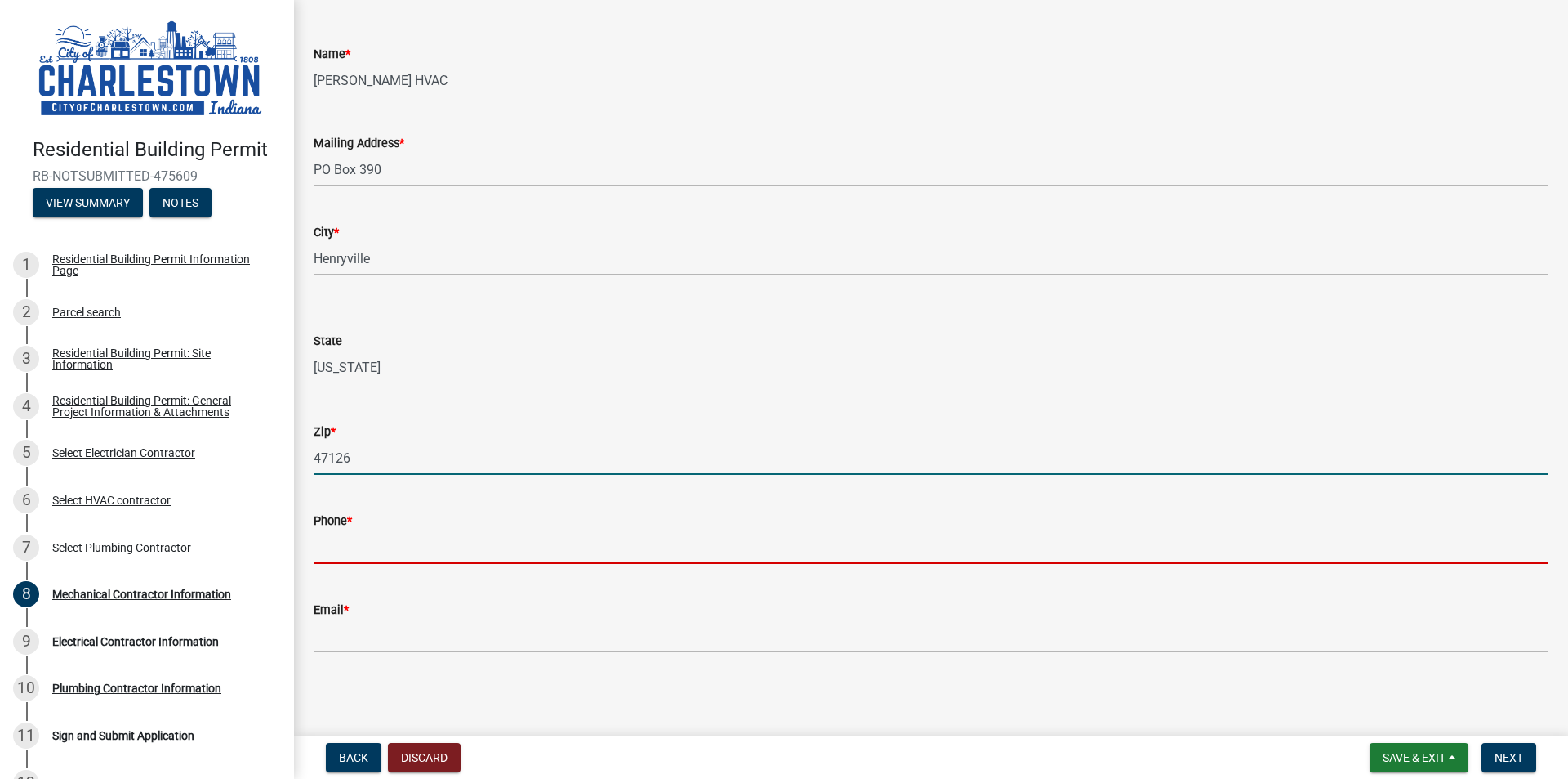
click at [365, 546] on input "Phone *" at bounding box center [931, 548] width 1235 height 34
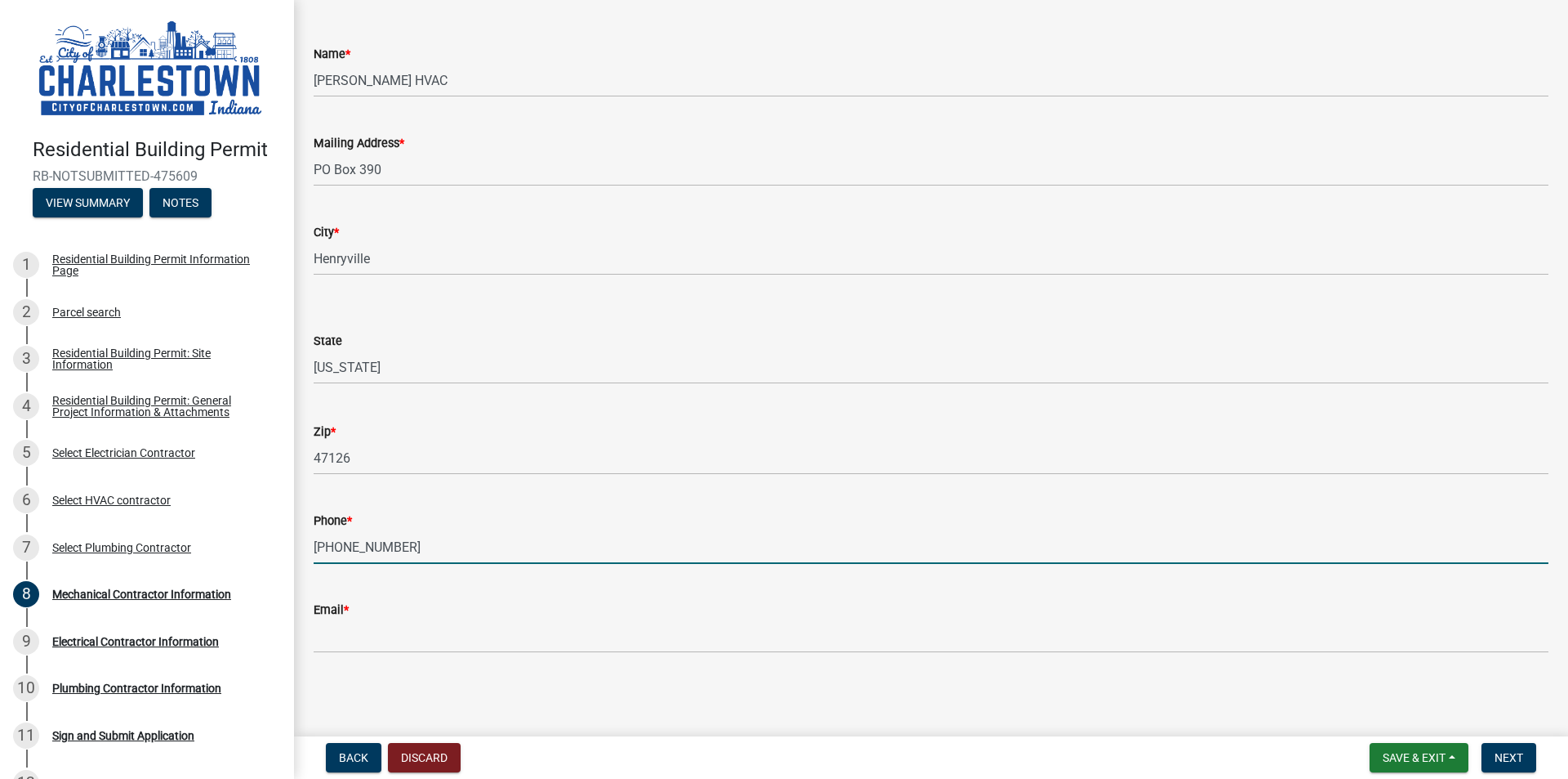
type input "[PHONE_NUMBER]"
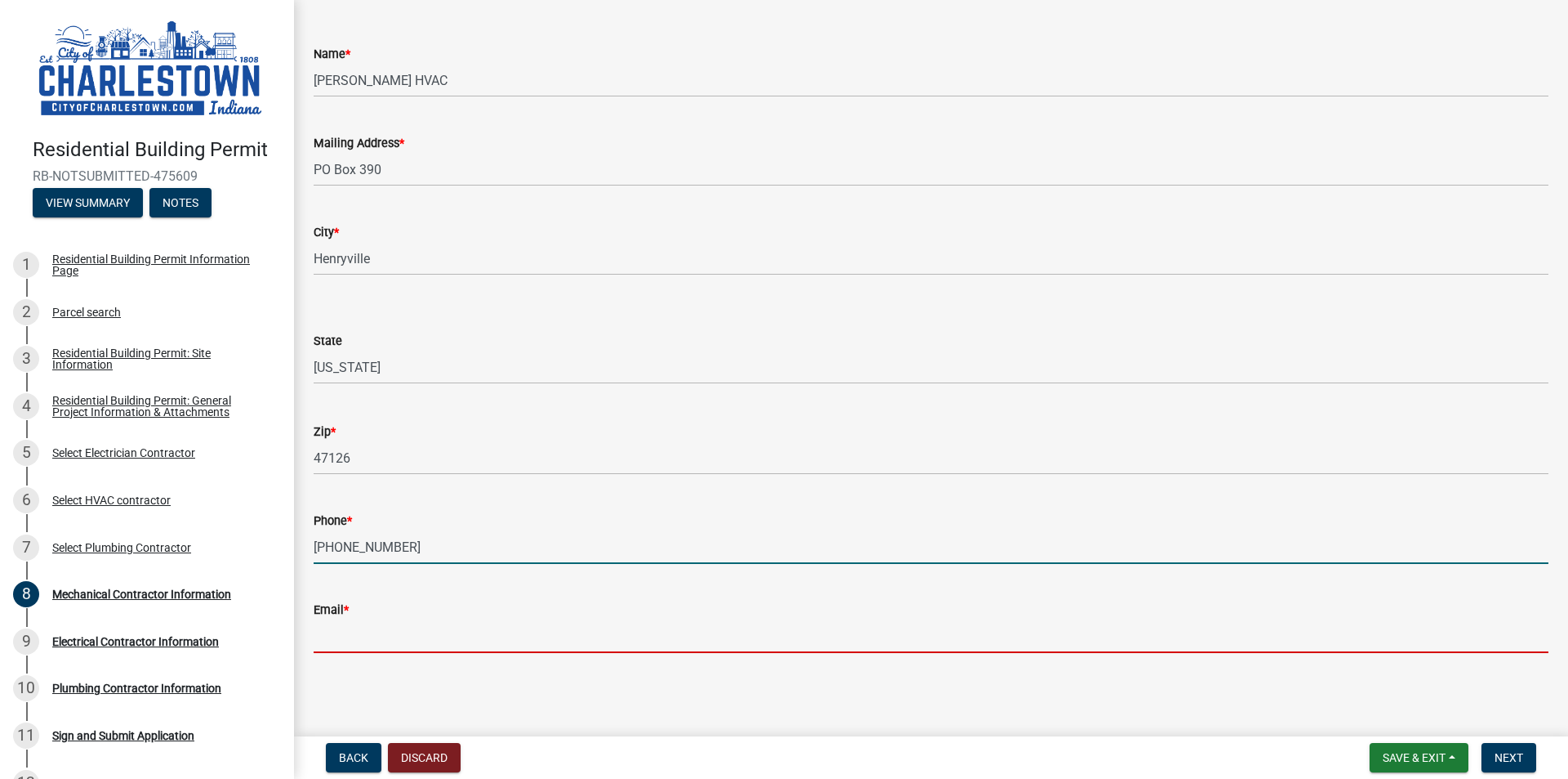
click at [372, 630] on input "Email *" at bounding box center [931, 636] width 1235 height 34
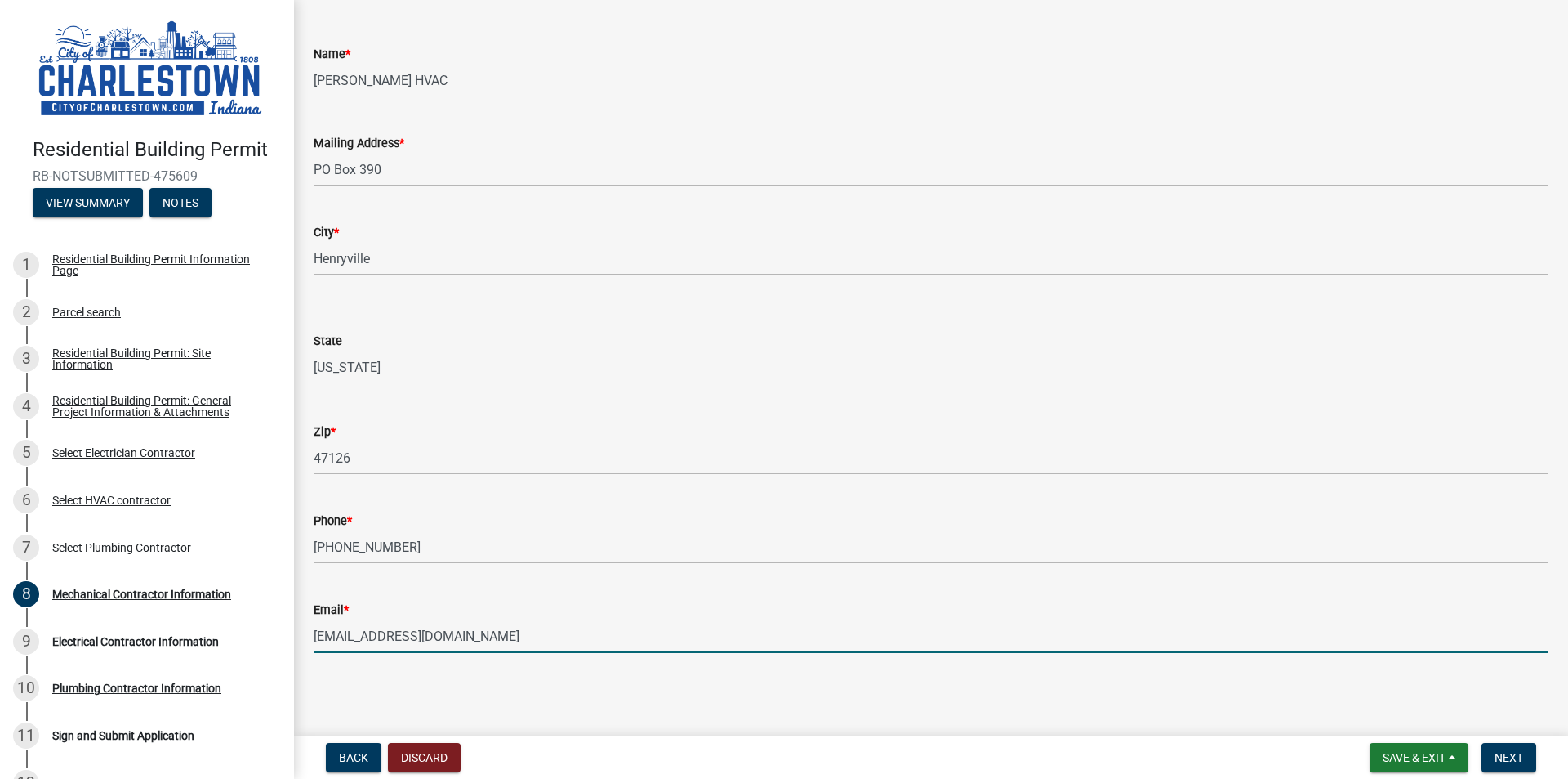
type input "[EMAIL_ADDRESS][DOMAIN_NAME]"
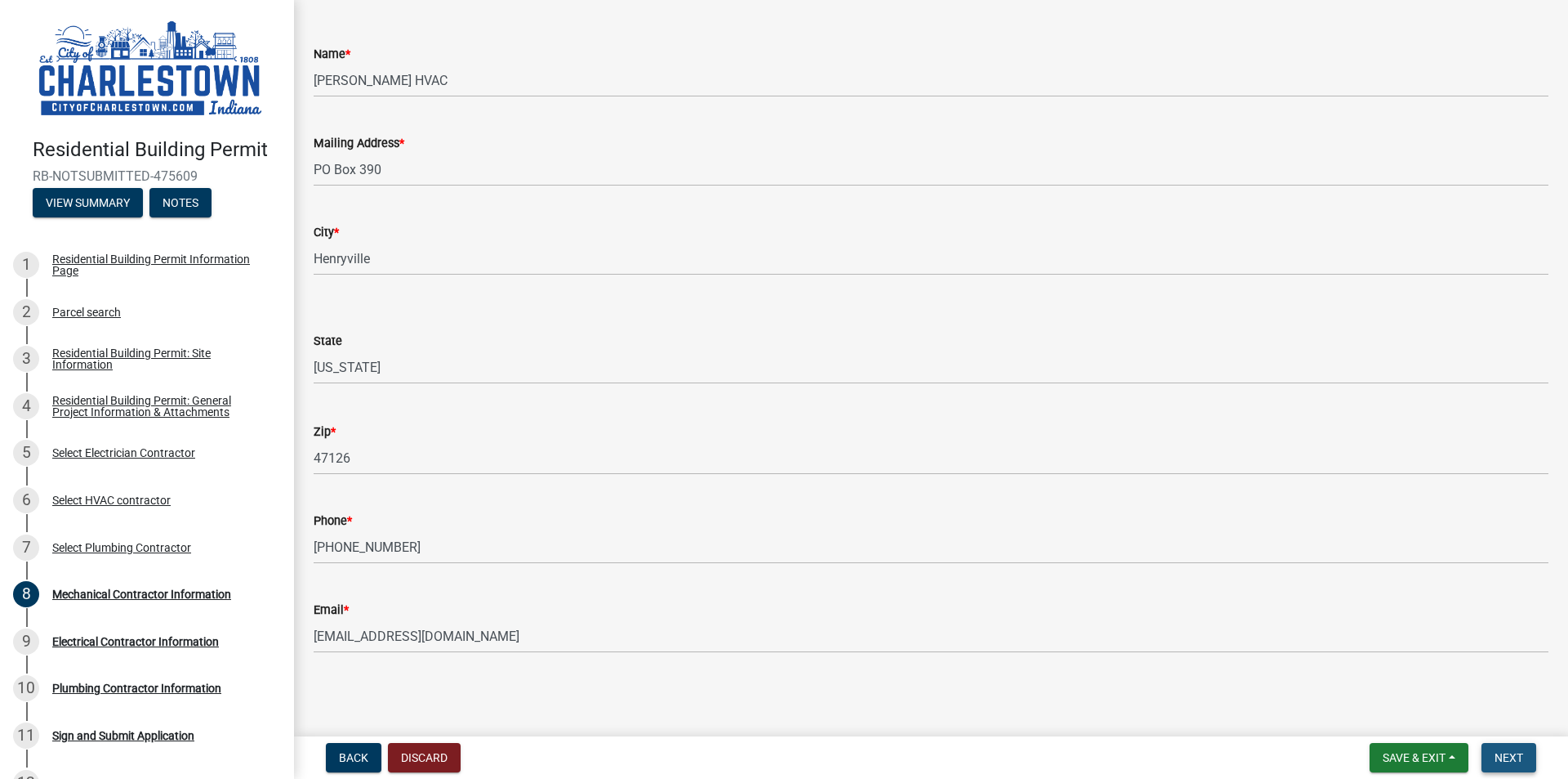
click at [1523, 760] on span "Next" at bounding box center [1509, 758] width 29 height 13
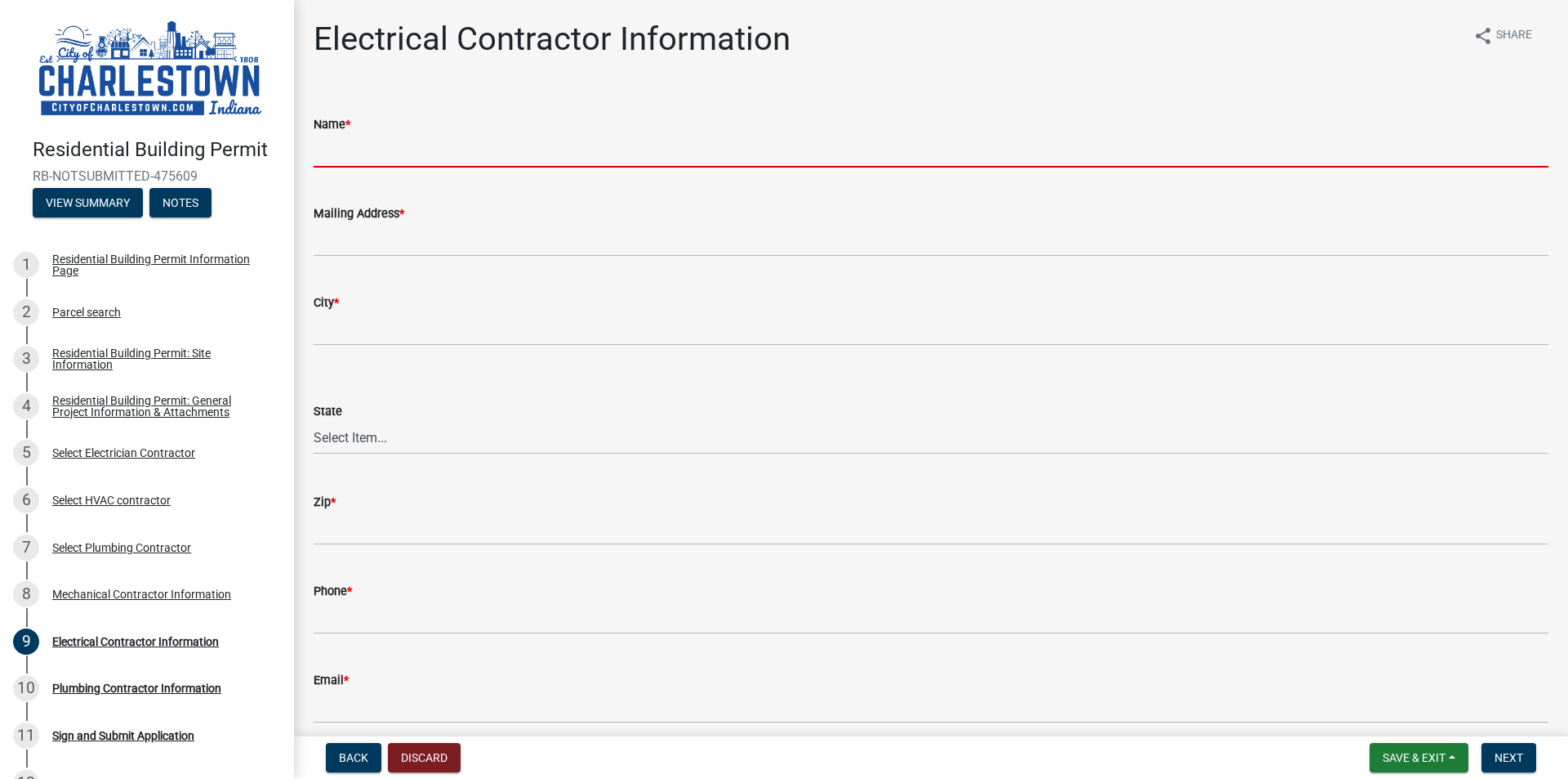
click at [395, 146] on input "Name *" at bounding box center [931, 151] width 1235 height 34
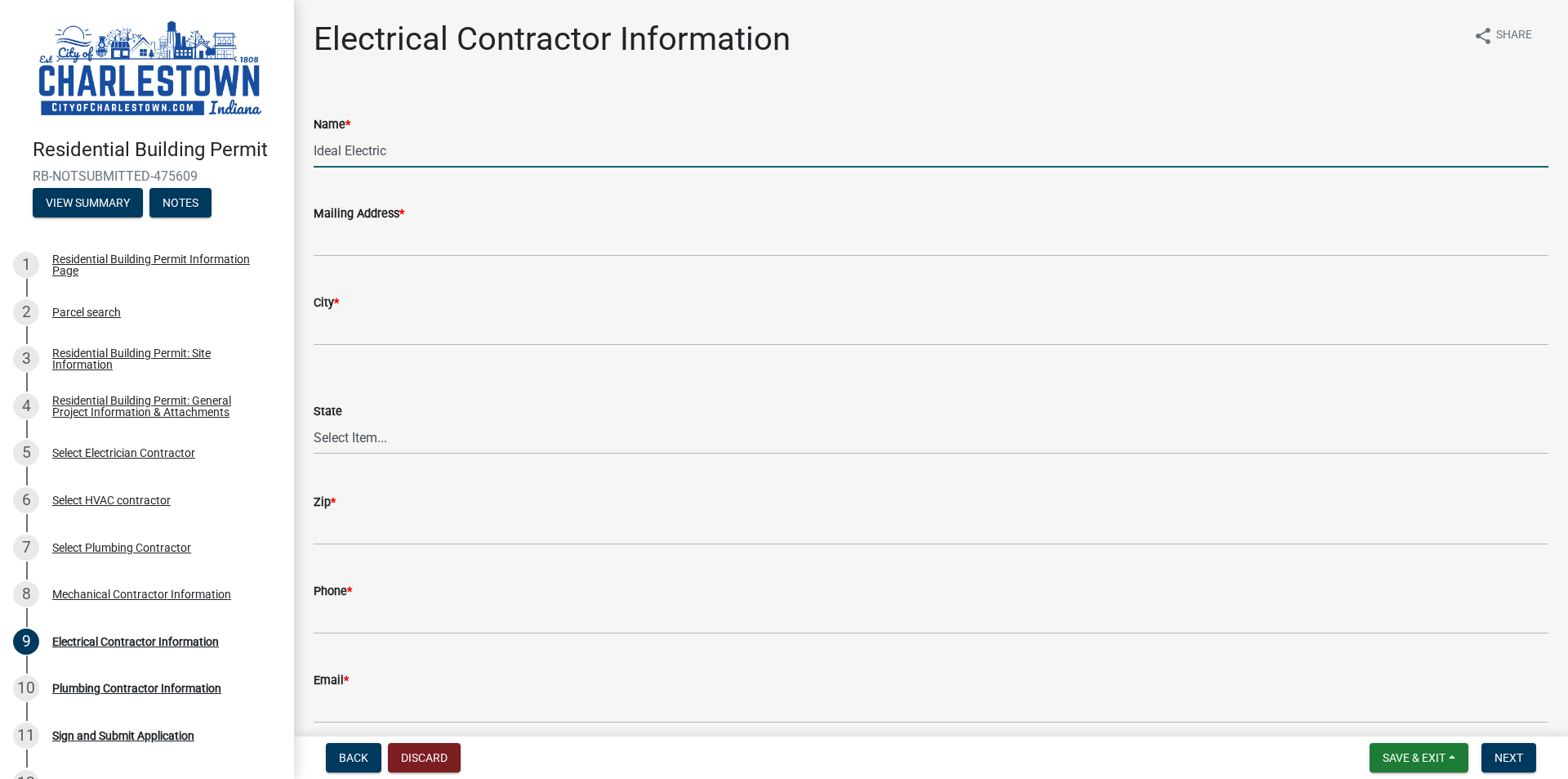
type input "Ideal Electric"
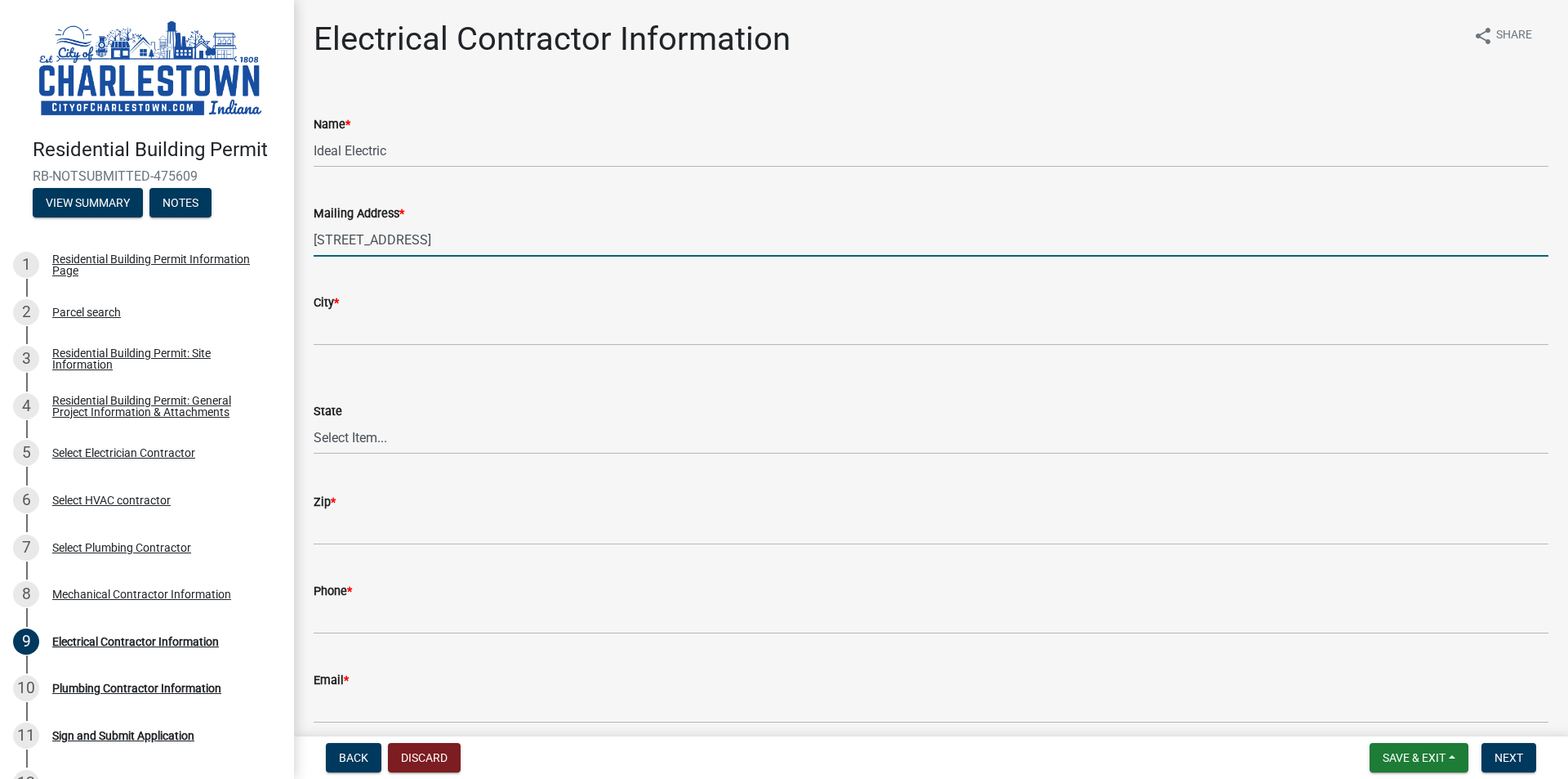
type input "[STREET_ADDRESS]"
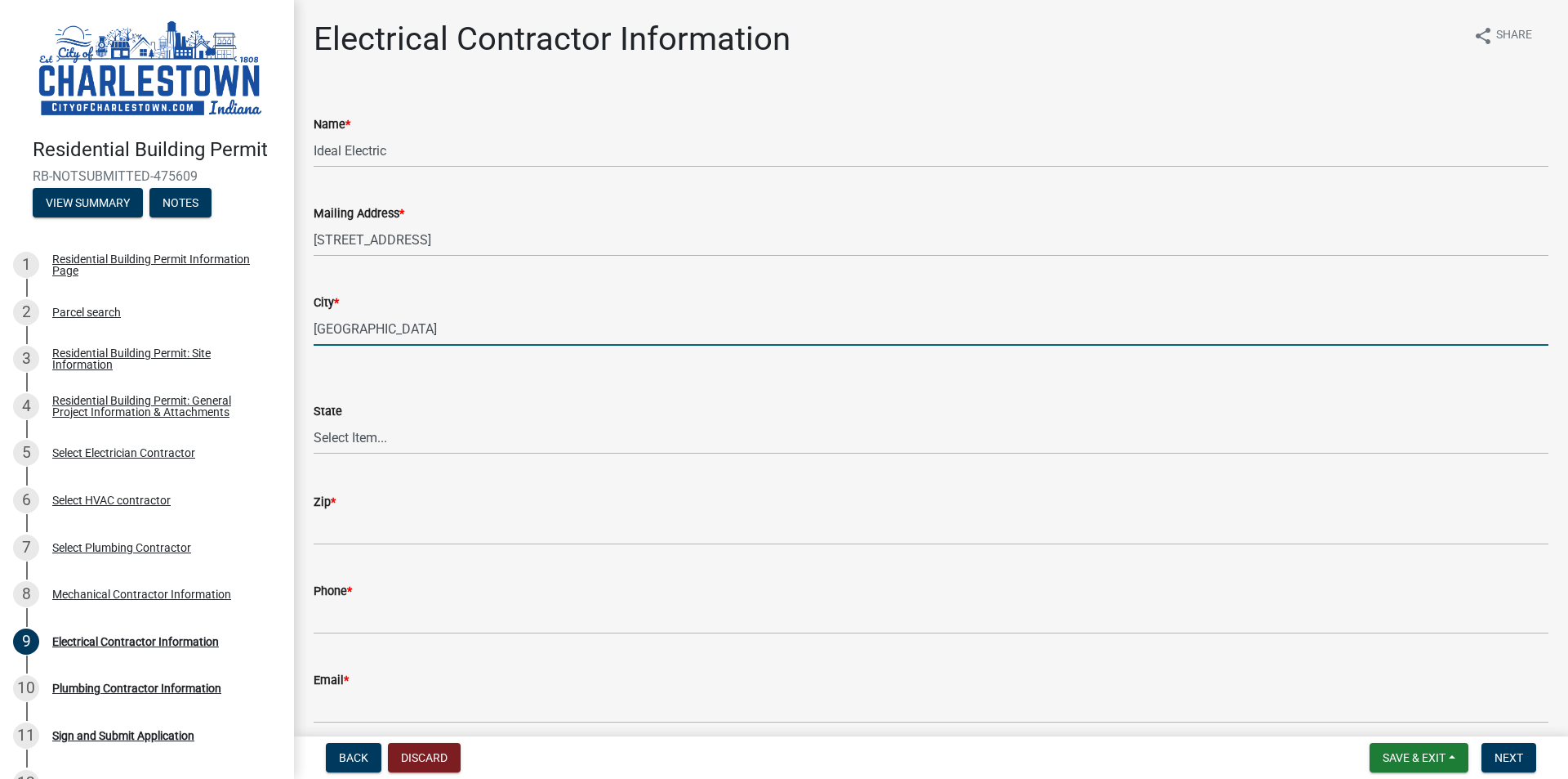
type input "[GEOGRAPHIC_DATA]"
click at [419, 440] on select "Select Item... [US_STATE] [US_STATE] [US_STATE] [US_STATE] [US_STATE] [US_STATE…" at bounding box center [931, 437] width 1235 height 34
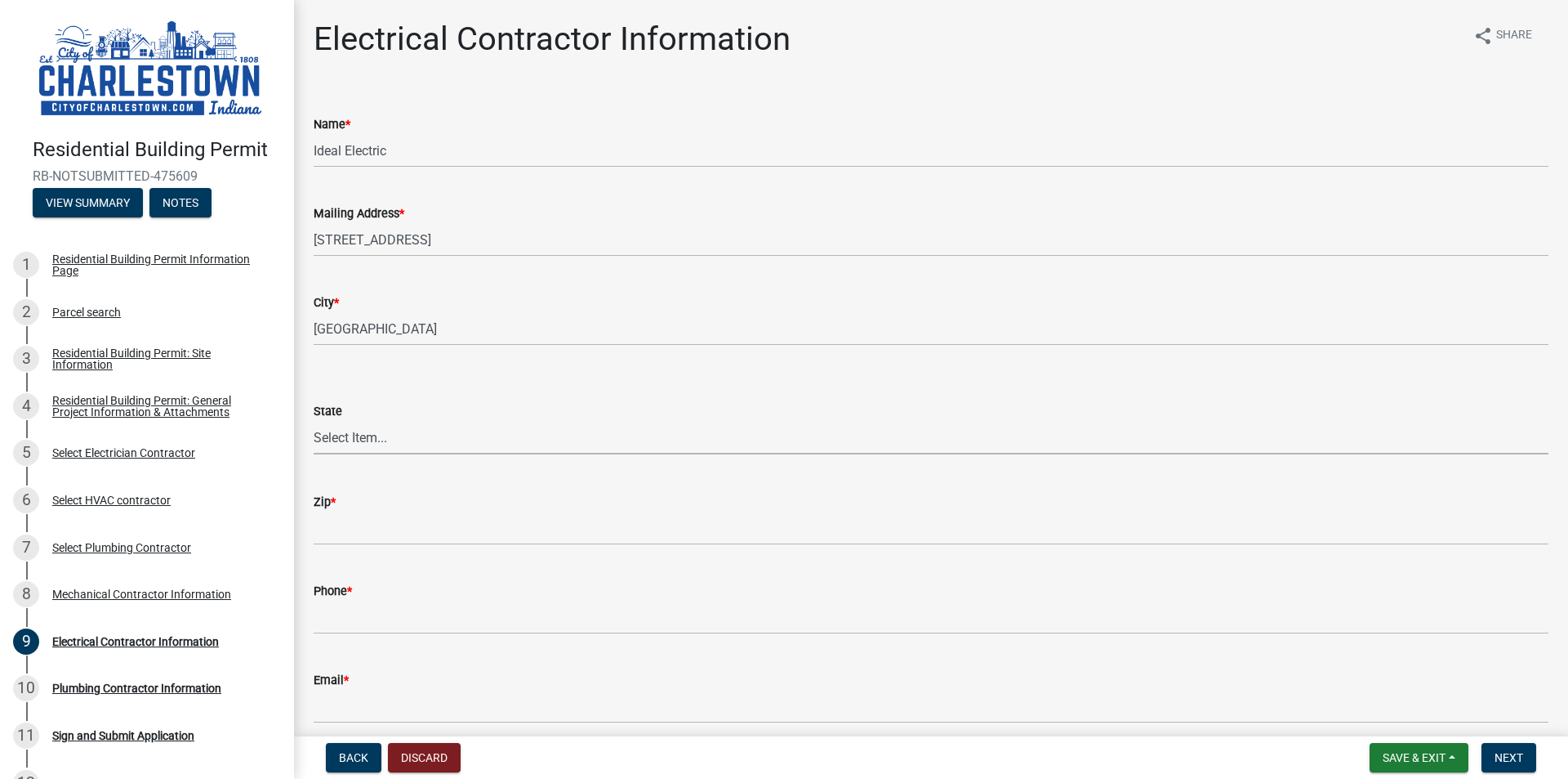
select select "IN"
click at [314, 421] on select "Select Item... [US_STATE] [US_STATE] [US_STATE] [US_STATE] [US_STATE] [US_STATE…" at bounding box center [931, 437] width 1235 height 34
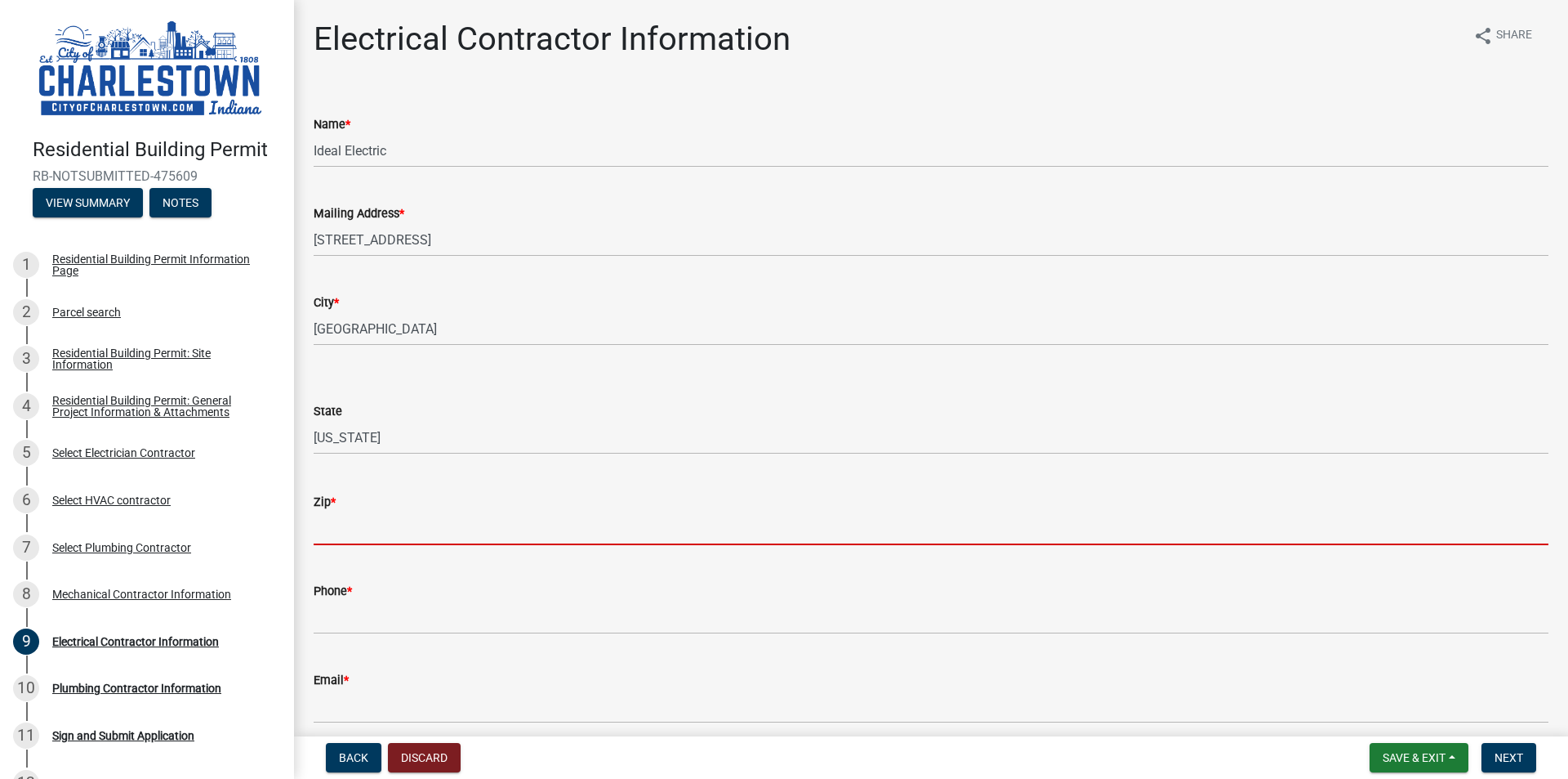
drag, startPoint x: 389, startPoint y: 527, endPoint x: 530, endPoint y: 396, distance: 192.5
click at [389, 527] on input "Zip *" at bounding box center [931, 528] width 1235 height 34
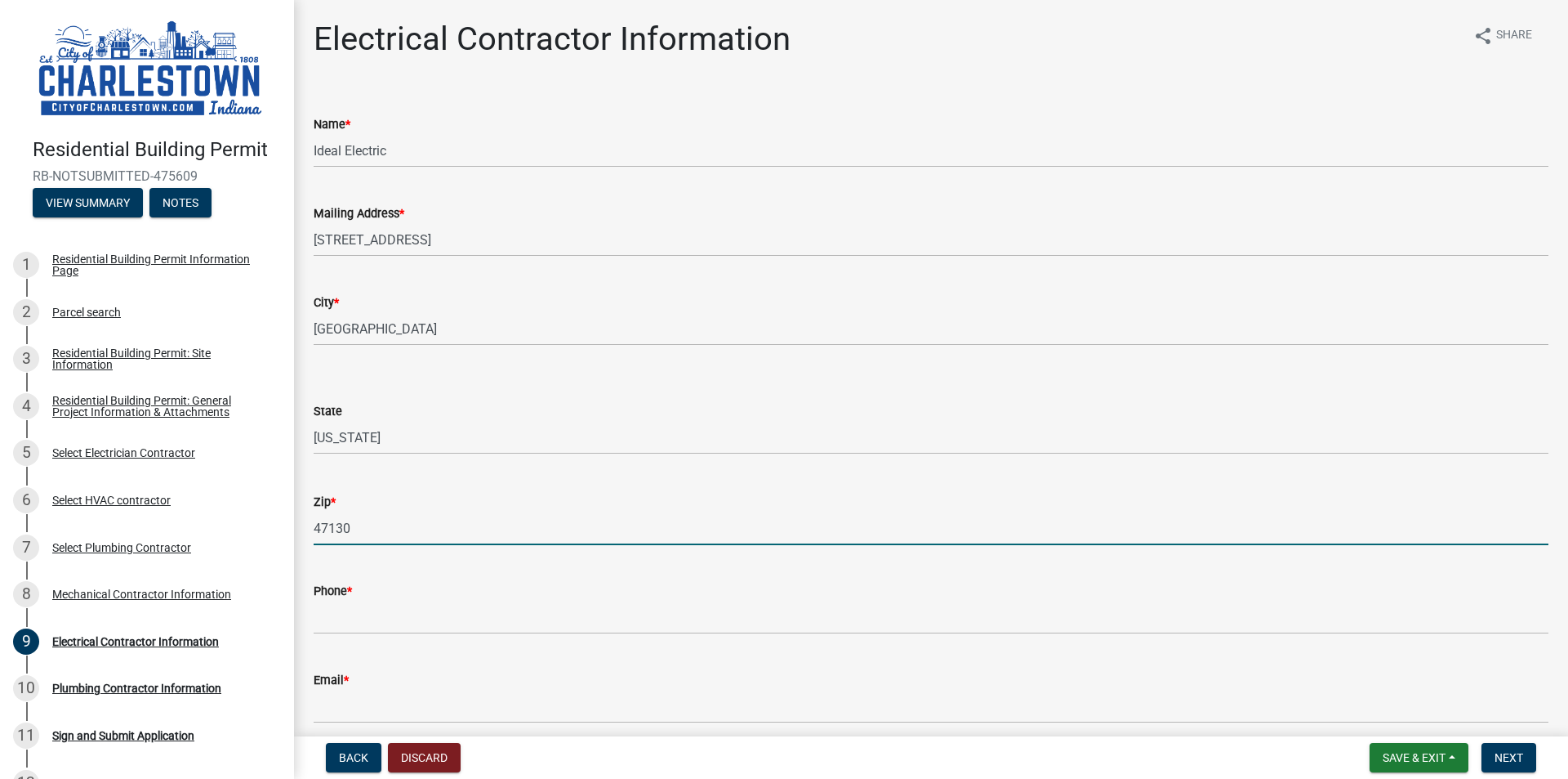
scroll to position [71, 0]
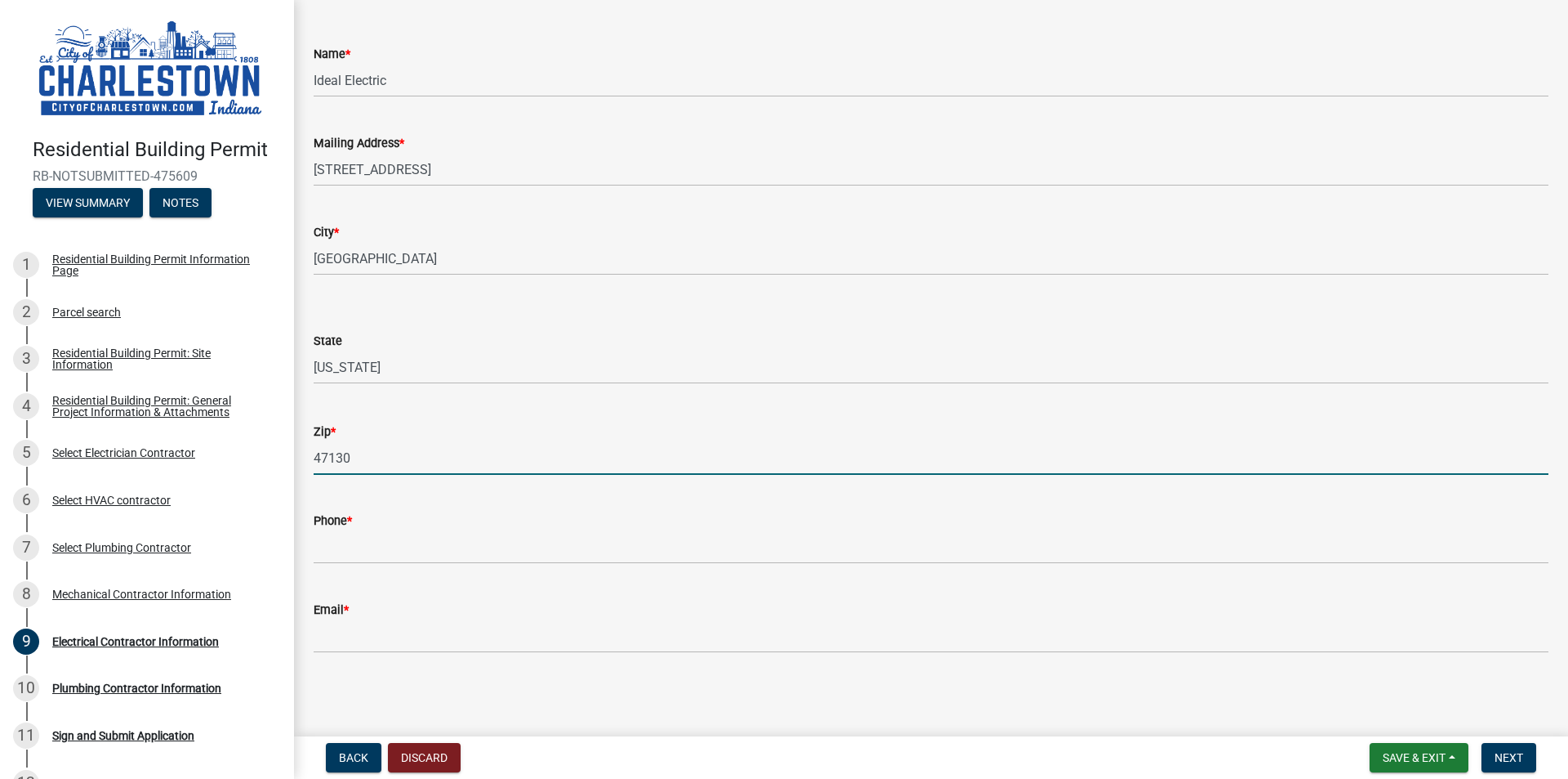
type input "47130"
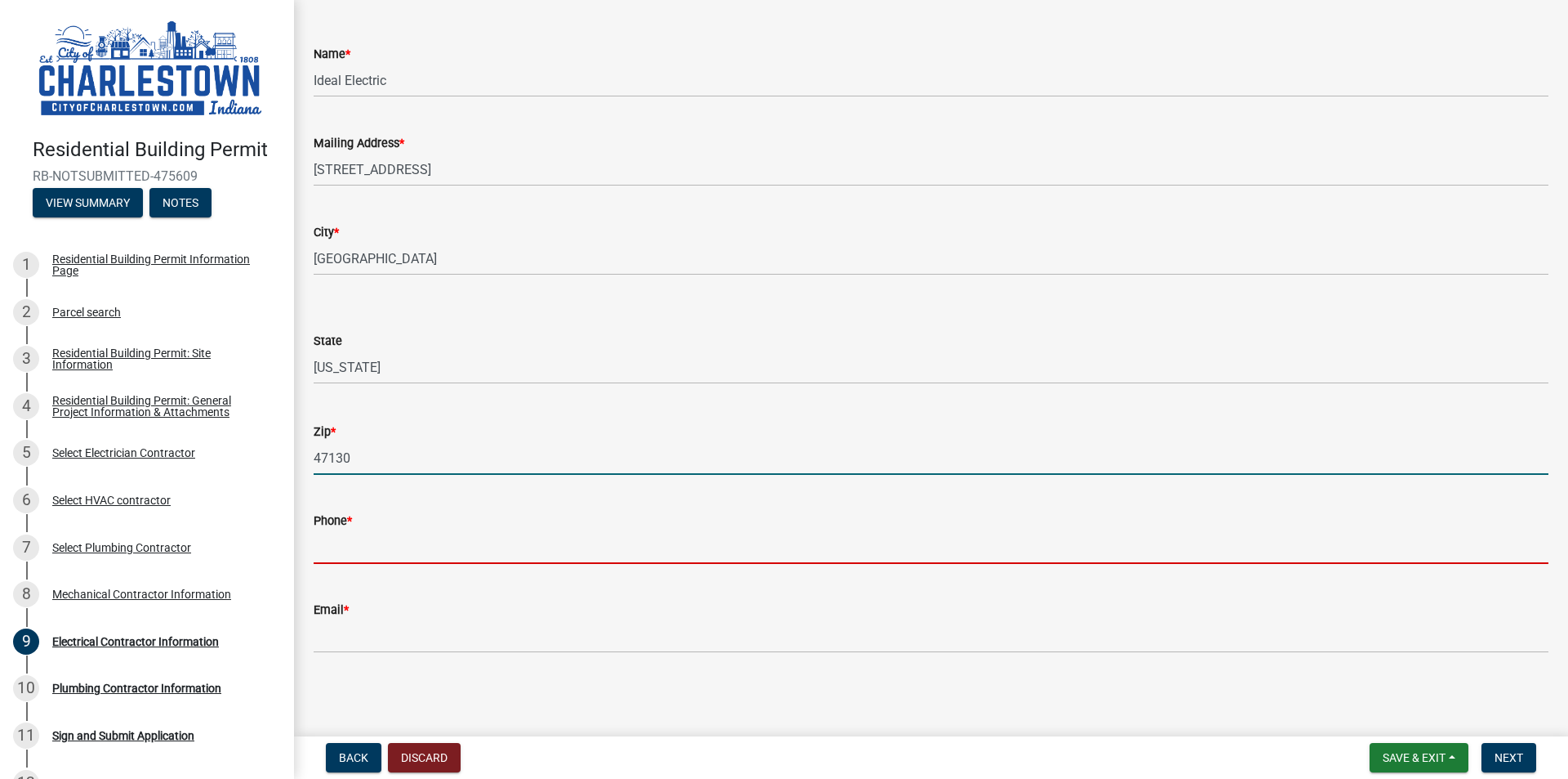
drag, startPoint x: 344, startPoint y: 545, endPoint x: 427, endPoint y: 501, distance: 93.9
click at [344, 545] on input "Phone *" at bounding box center [931, 548] width 1235 height 34
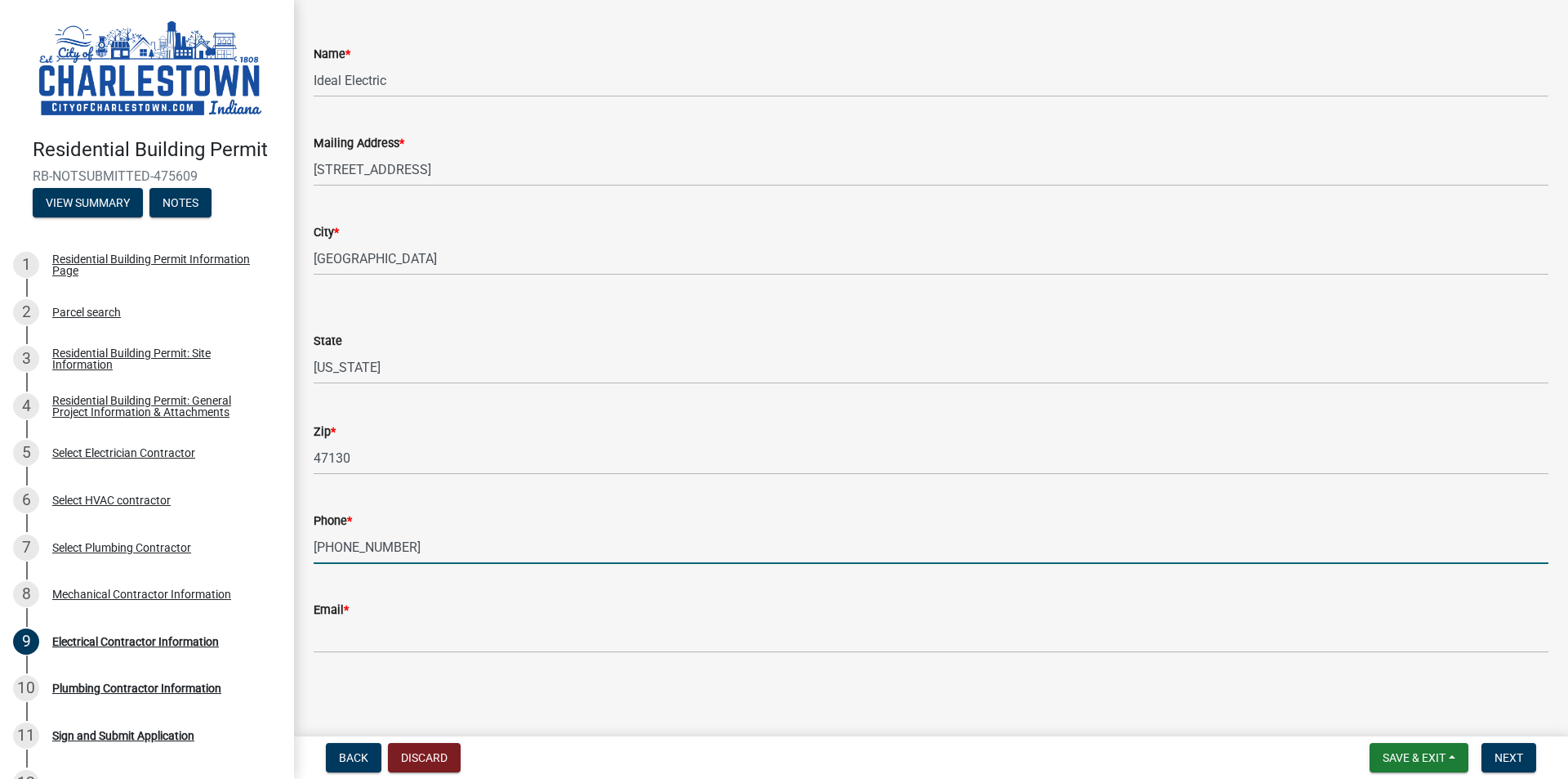
type input "[PHONE_NUMBER]"
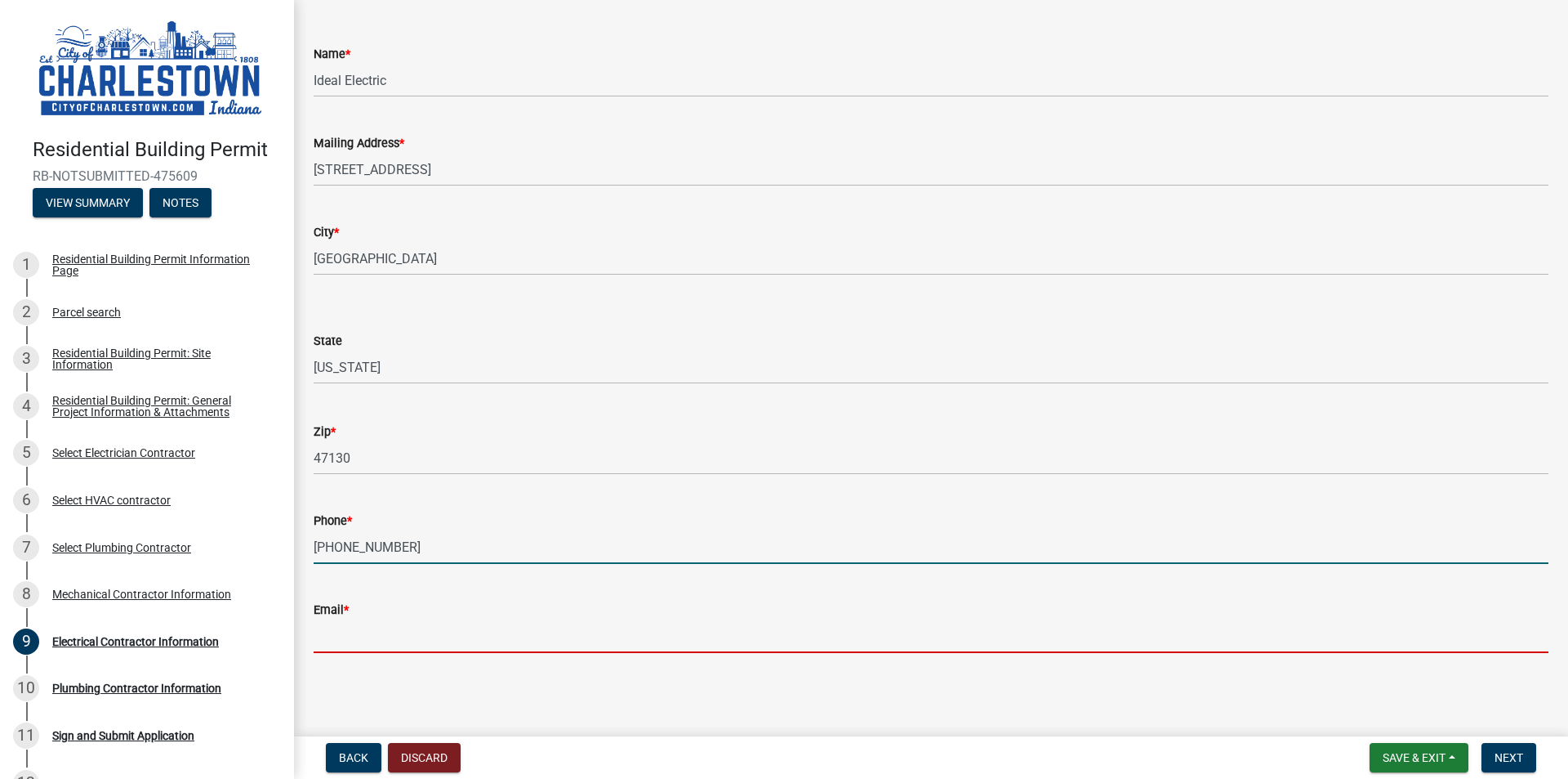
click at [352, 638] on input "Email *" at bounding box center [931, 636] width 1235 height 34
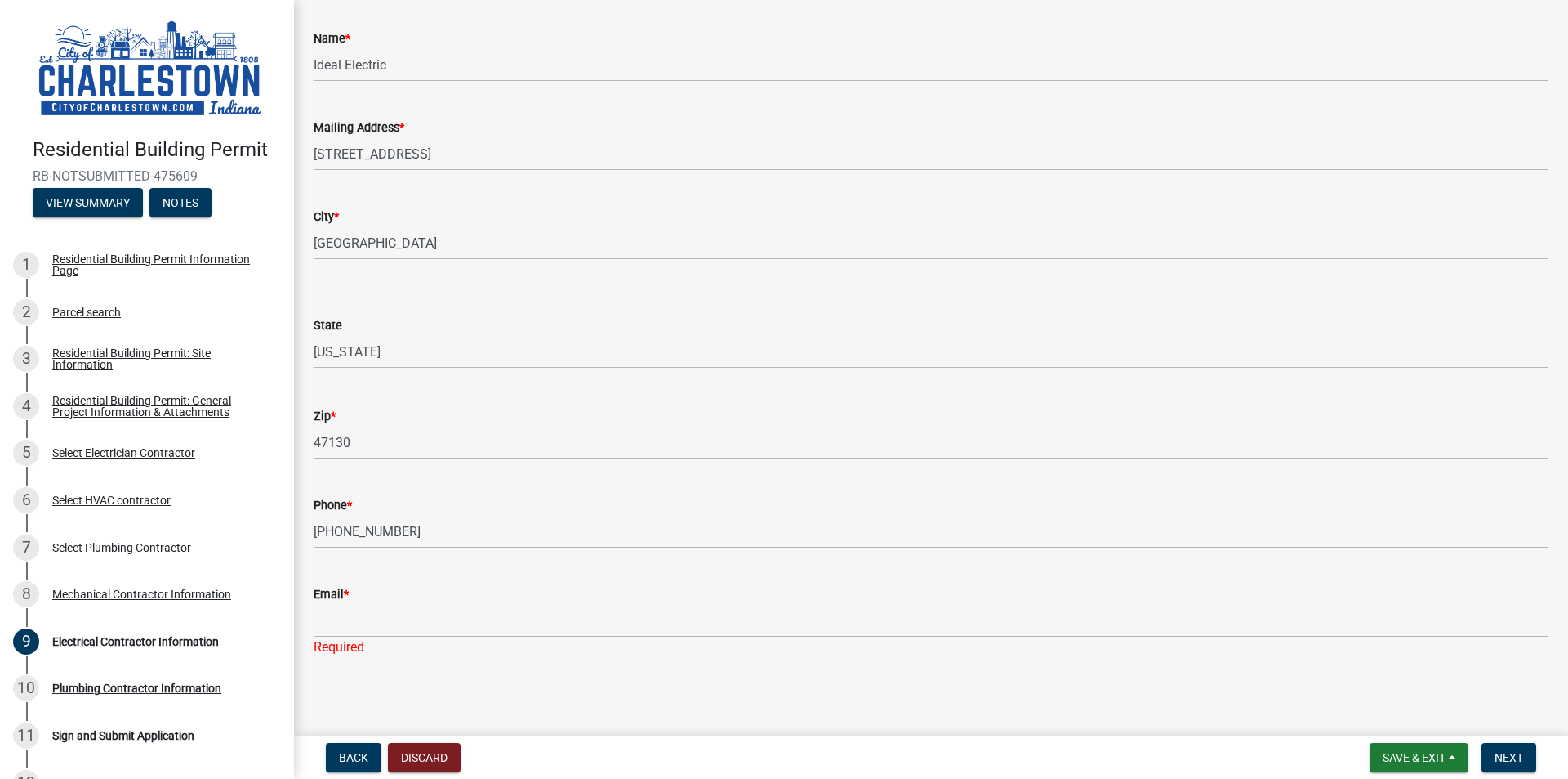
scroll to position [90, 0]
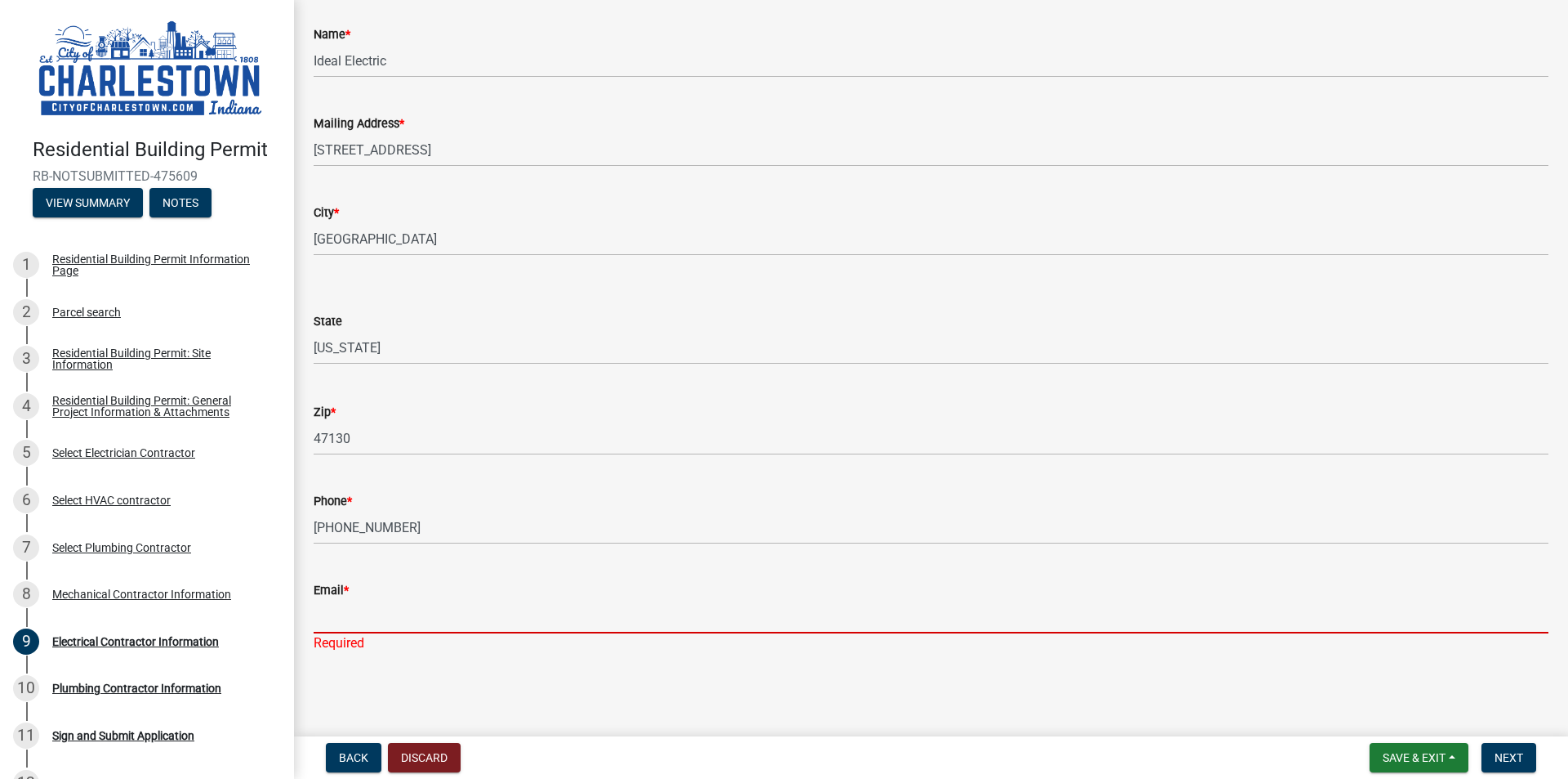
click at [403, 603] on input "Email *" at bounding box center [931, 617] width 1235 height 34
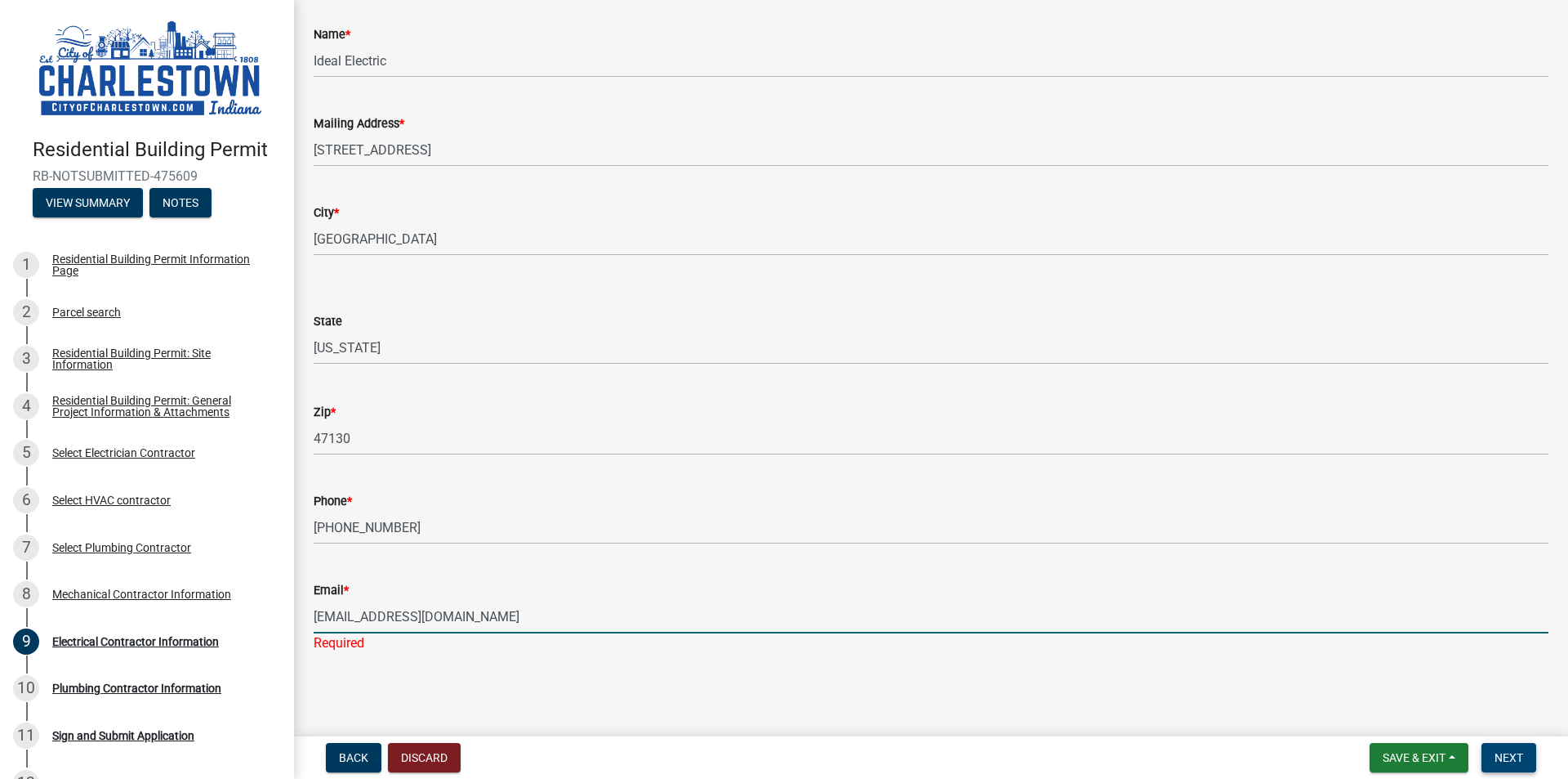
type input "[EMAIL_ADDRESS][DOMAIN_NAME]"
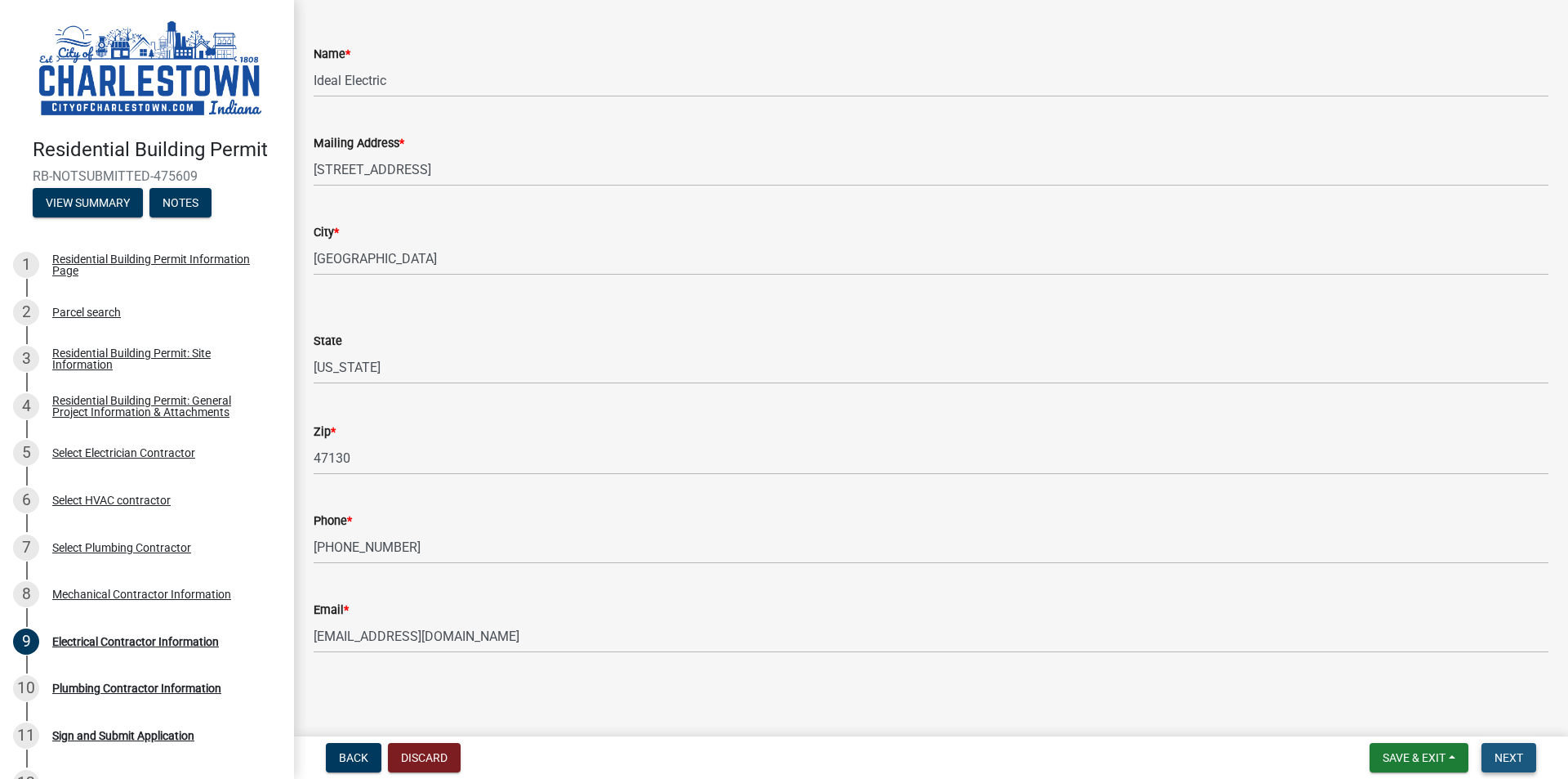
scroll to position [0, 0]
click at [1510, 754] on span "Next" at bounding box center [1509, 758] width 29 height 13
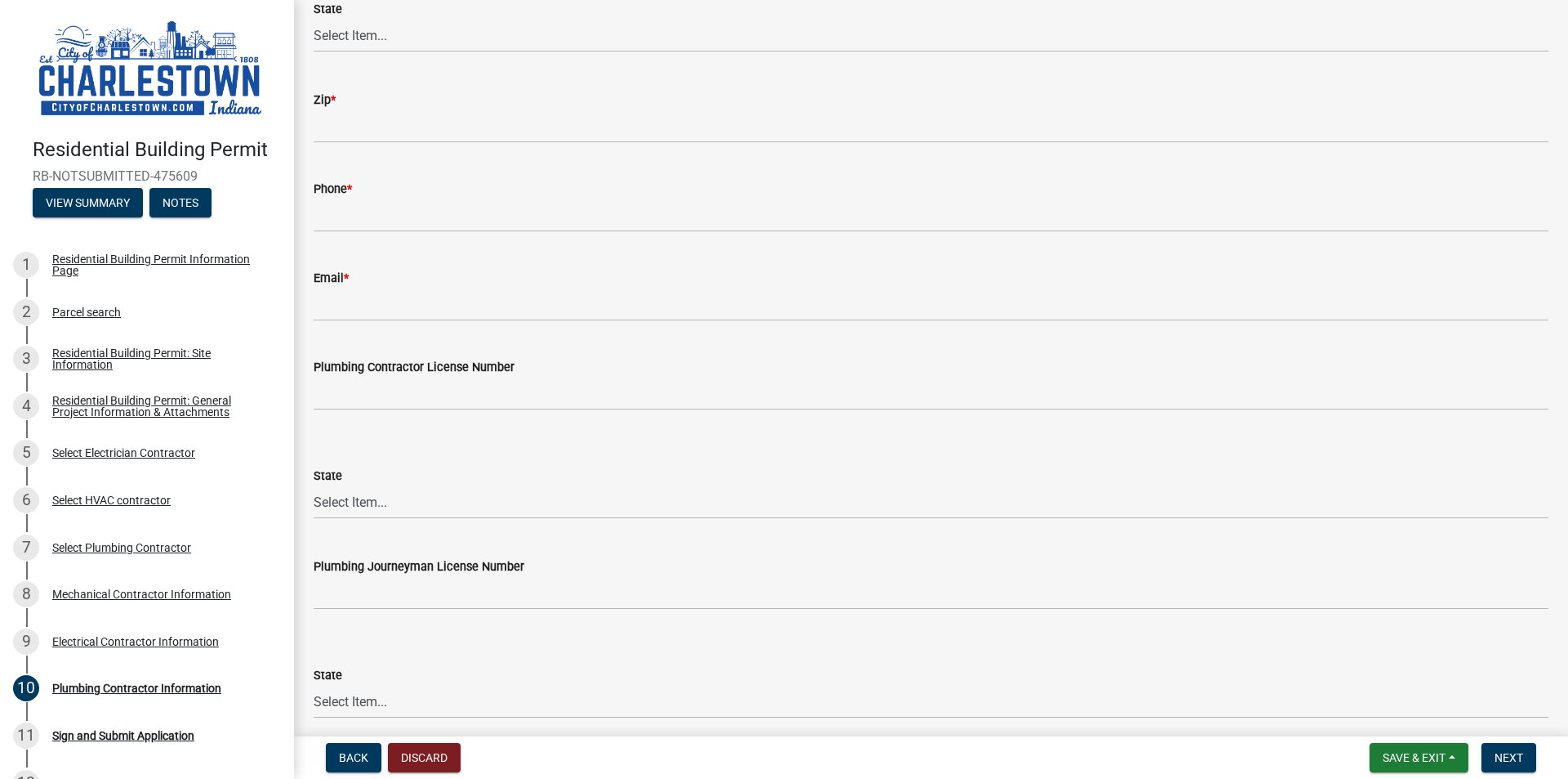
scroll to position [469, 0]
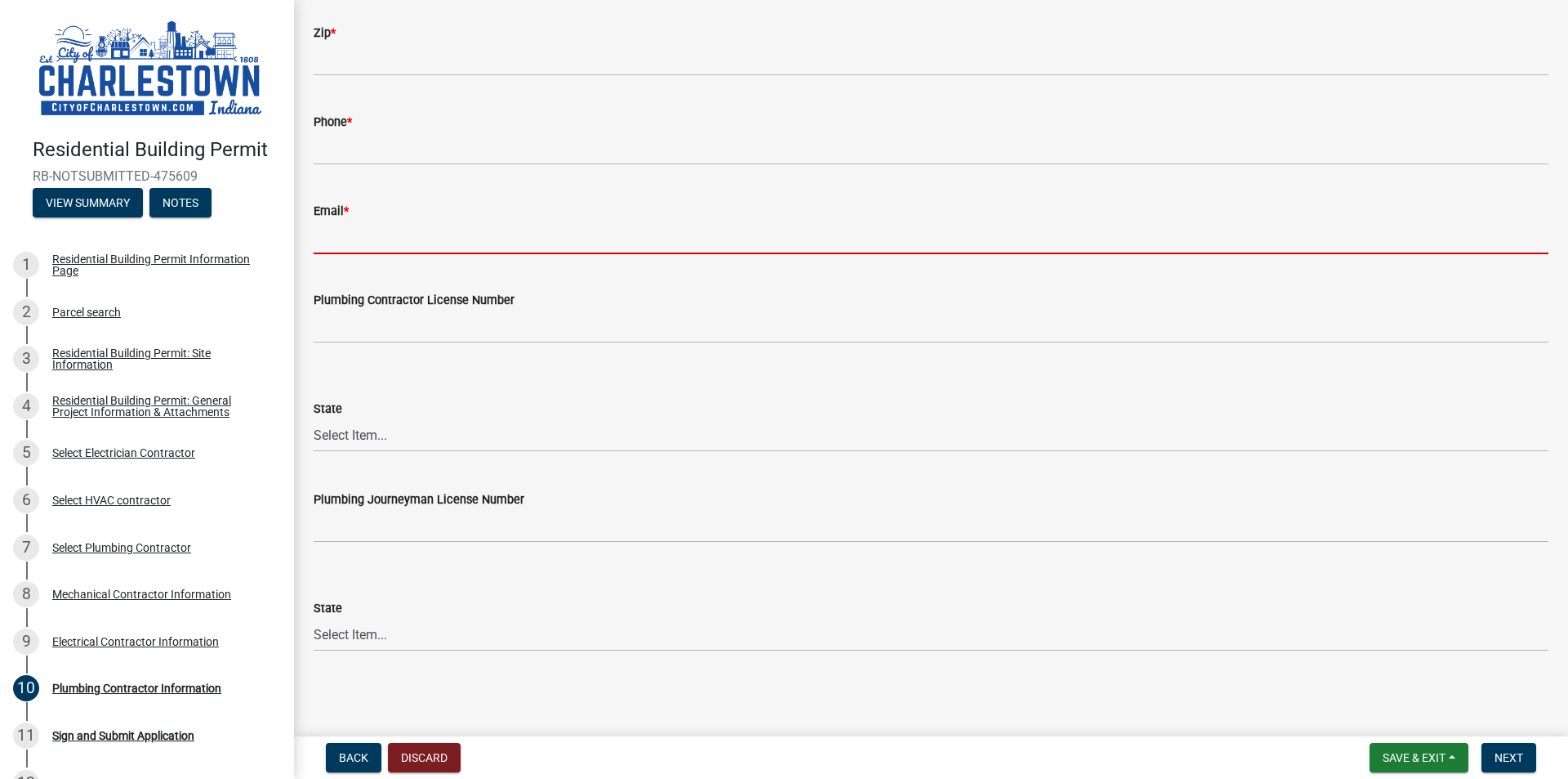
drag, startPoint x: 382, startPoint y: 233, endPoint x: 549, endPoint y: 175, distance: 176.8
click at [382, 233] on input "Email *" at bounding box center [931, 237] width 1235 height 34
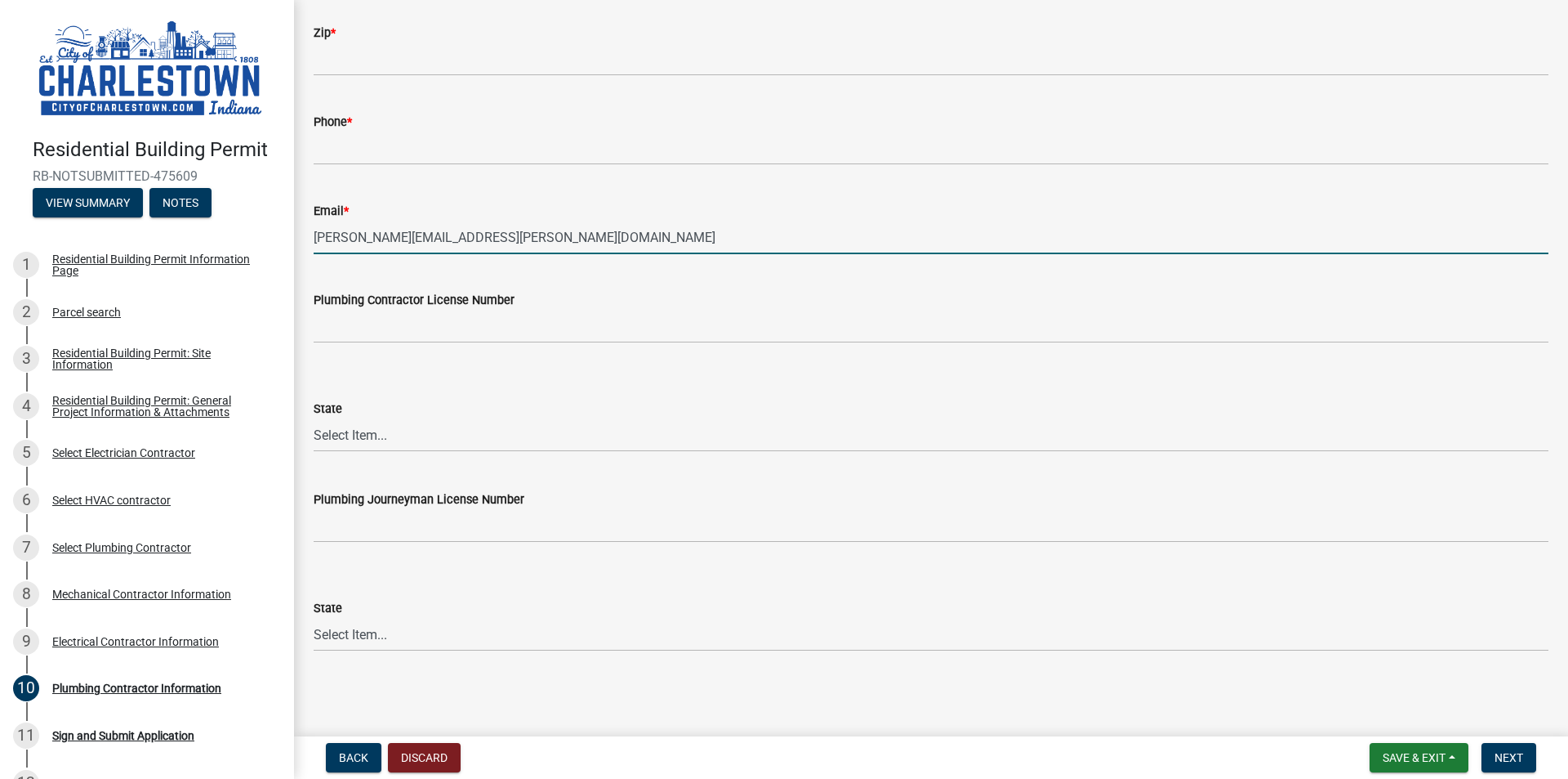
scroll to position [0, 0]
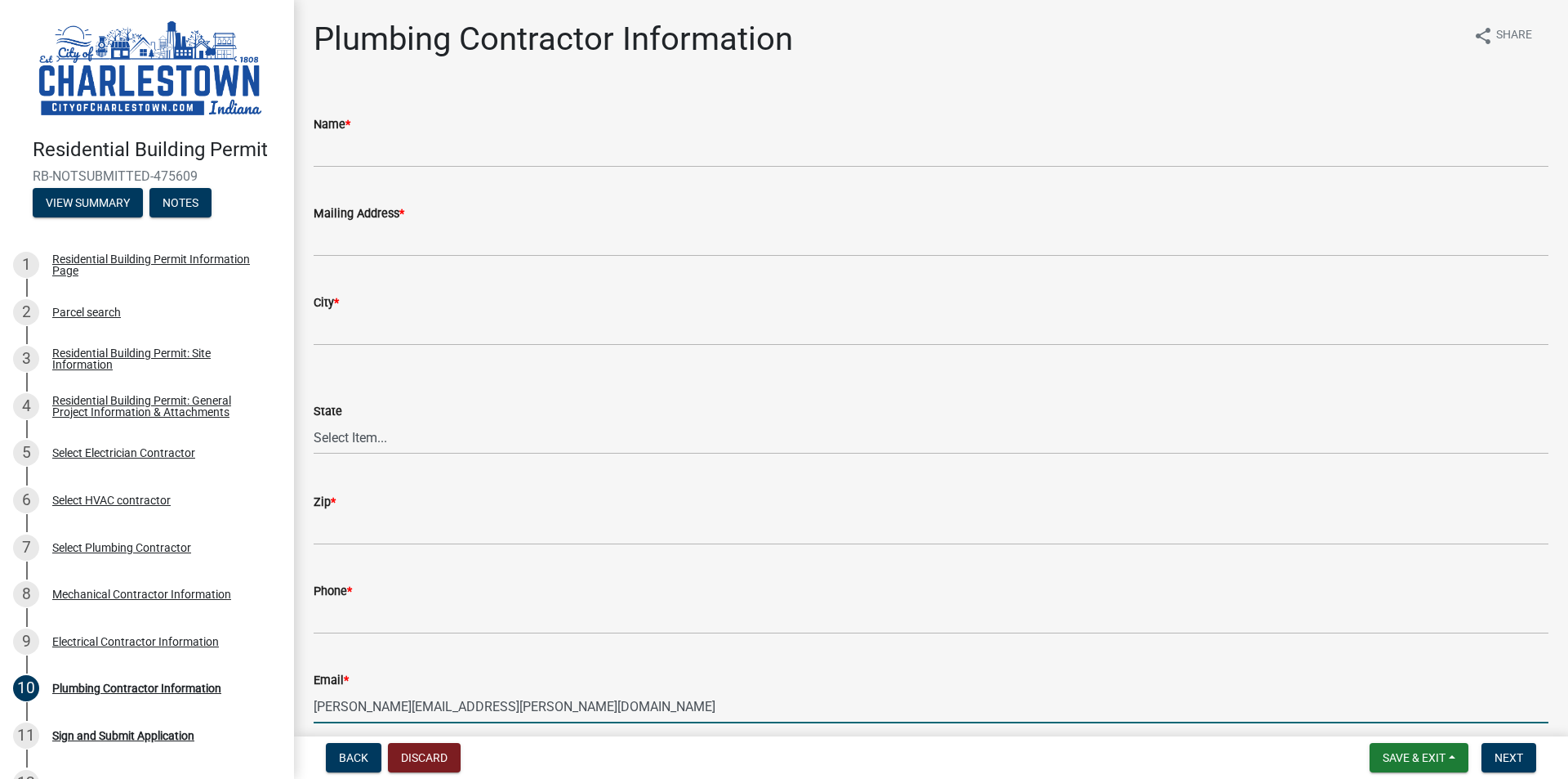
type input "[PERSON_NAME][EMAIL_ADDRESS][PERSON_NAME][DOMAIN_NAME]"
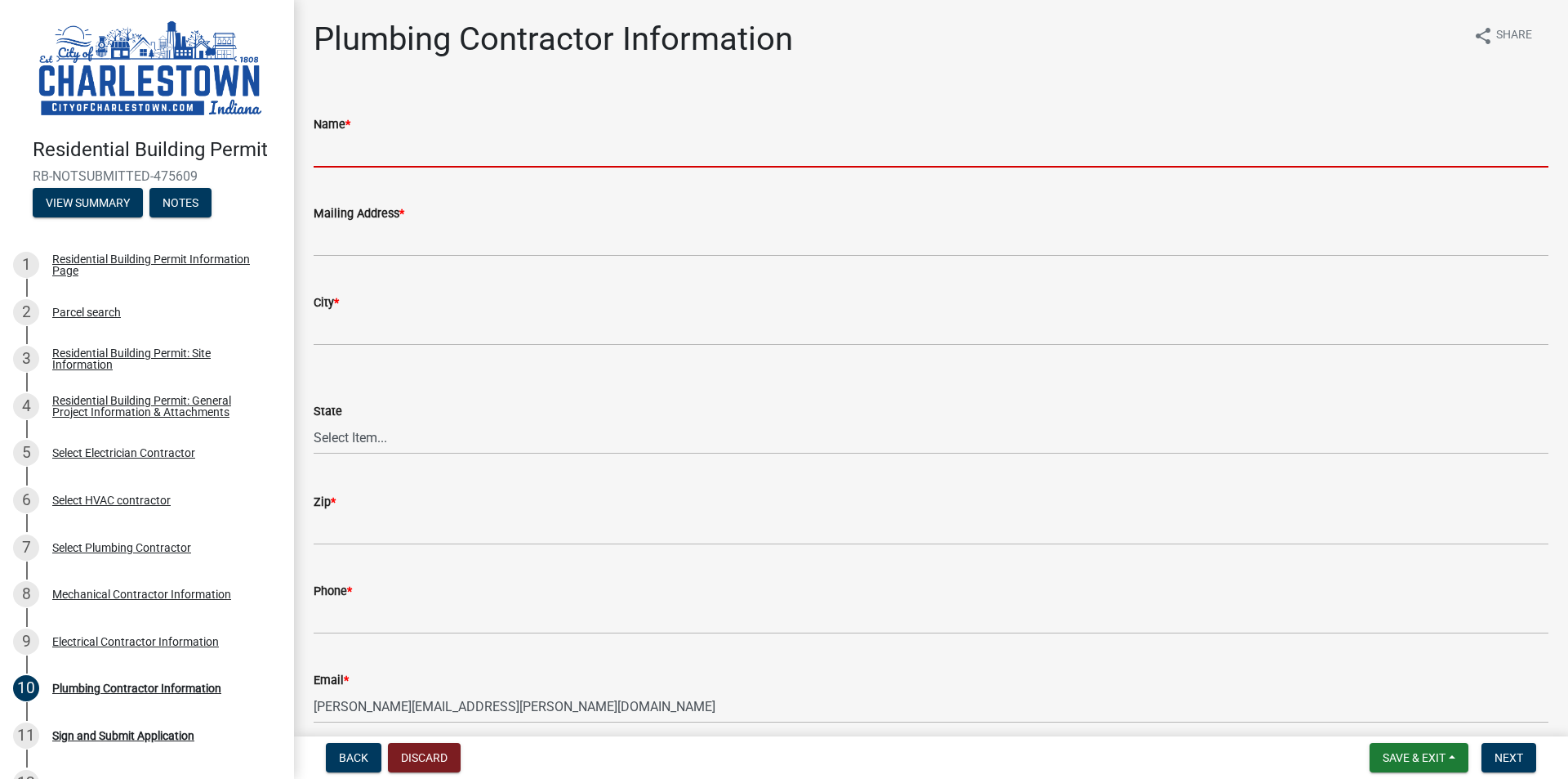
click at [409, 147] on input "Name *" at bounding box center [931, 151] width 1235 height 34
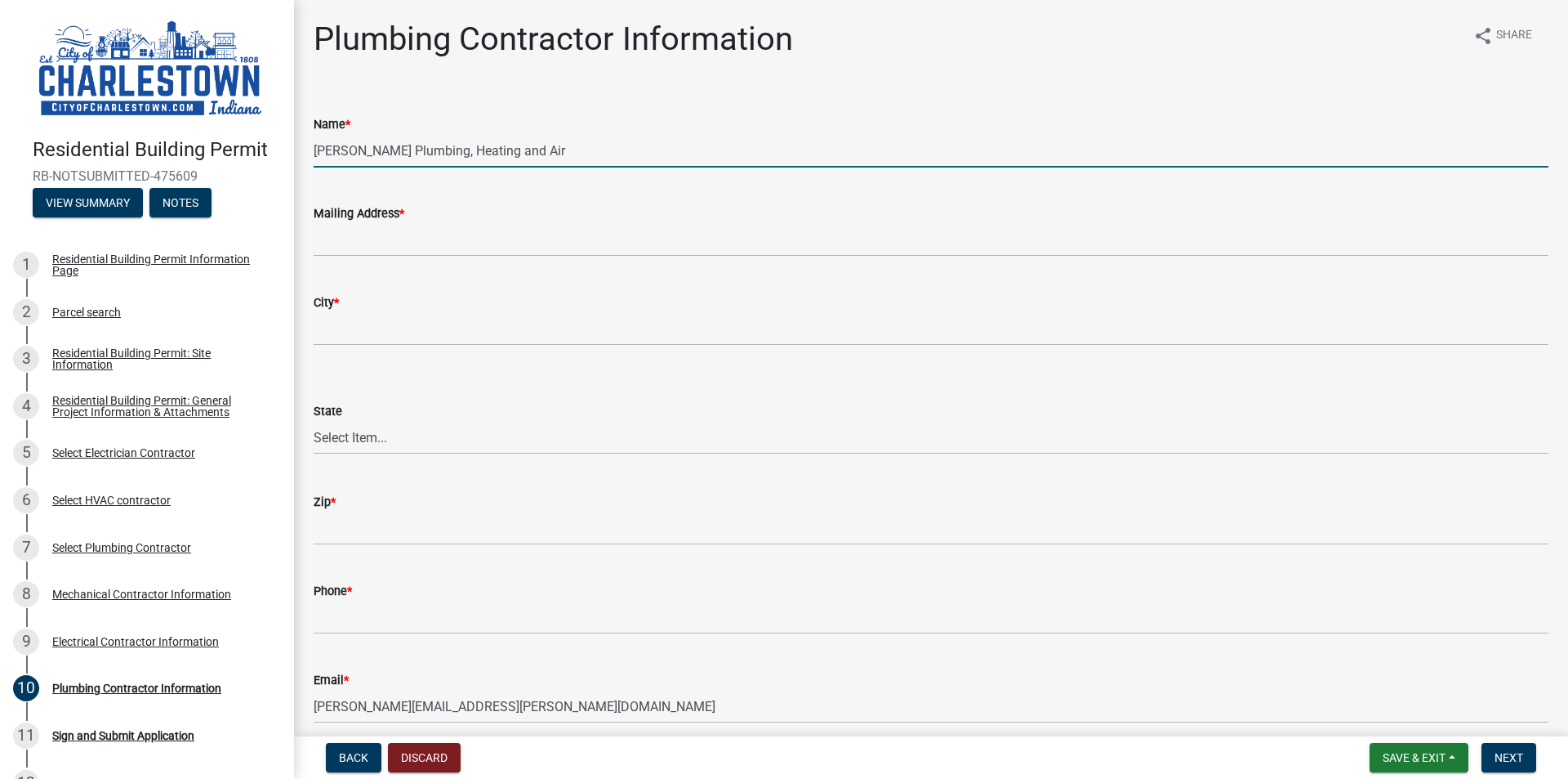
type input "[PERSON_NAME] Plumbing, Heating and Air"
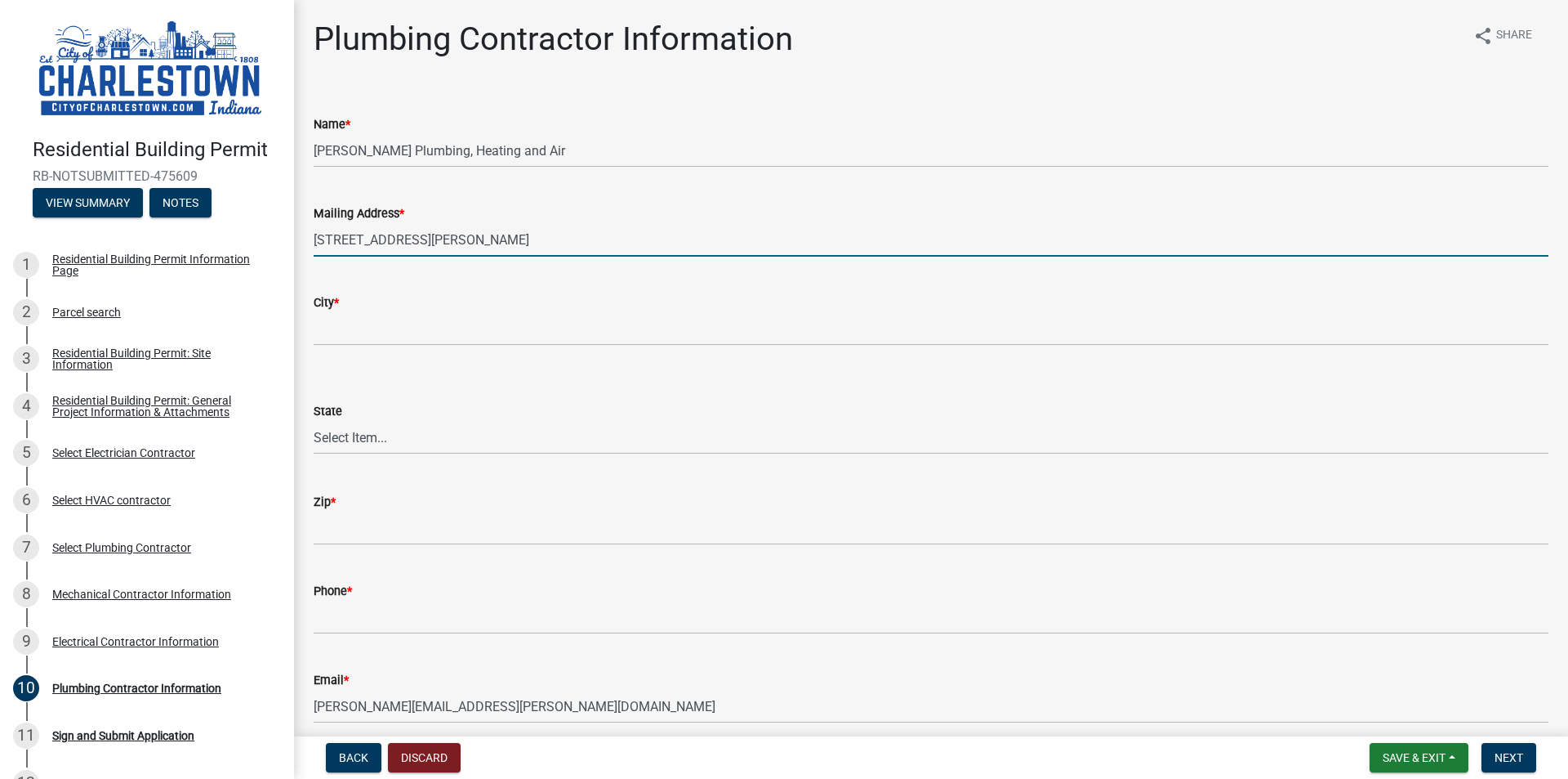
type input "[STREET_ADDRESS][PERSON_NAME]"
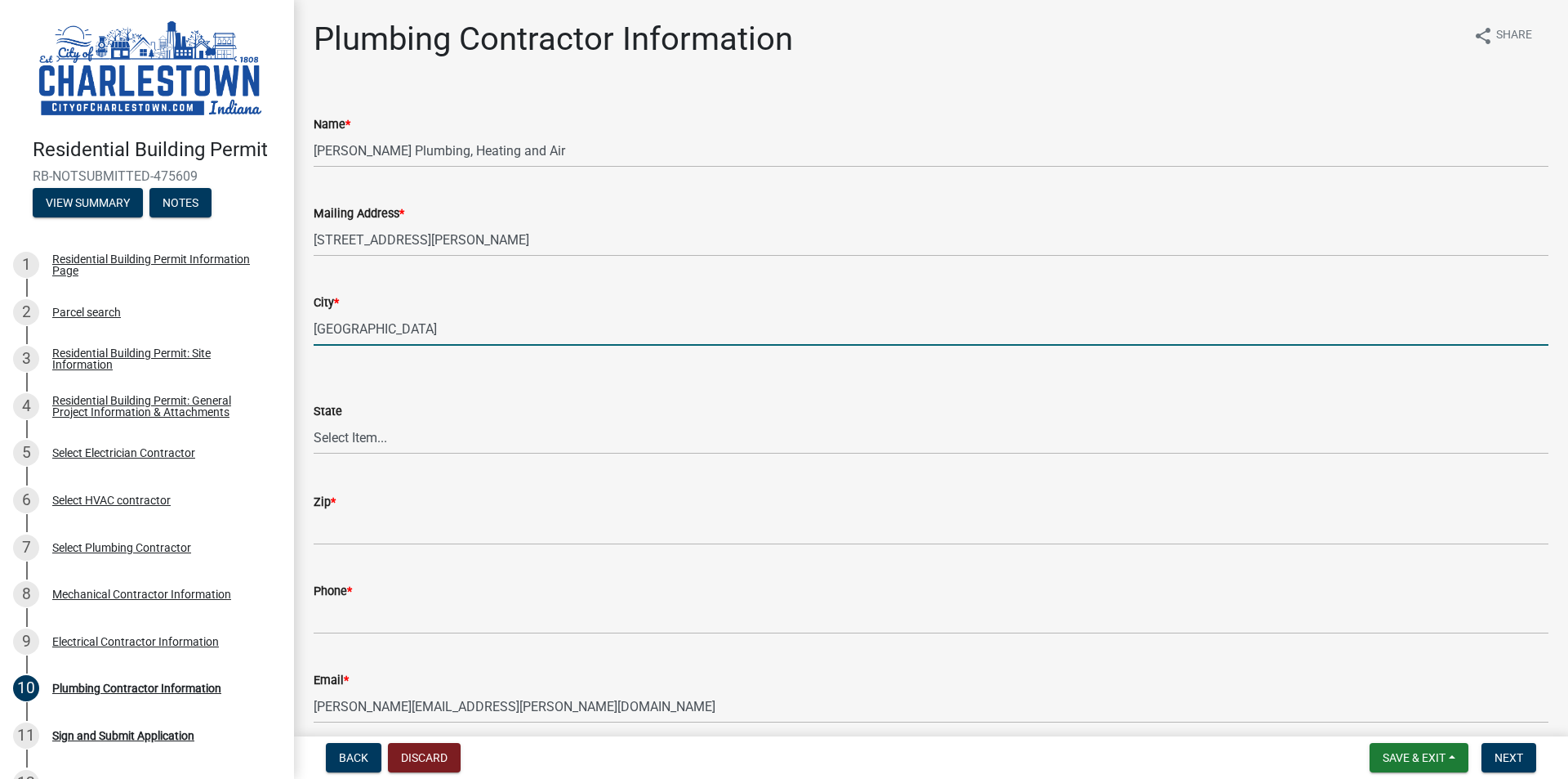
type input "[GEOGRAPHIC_DATA]"
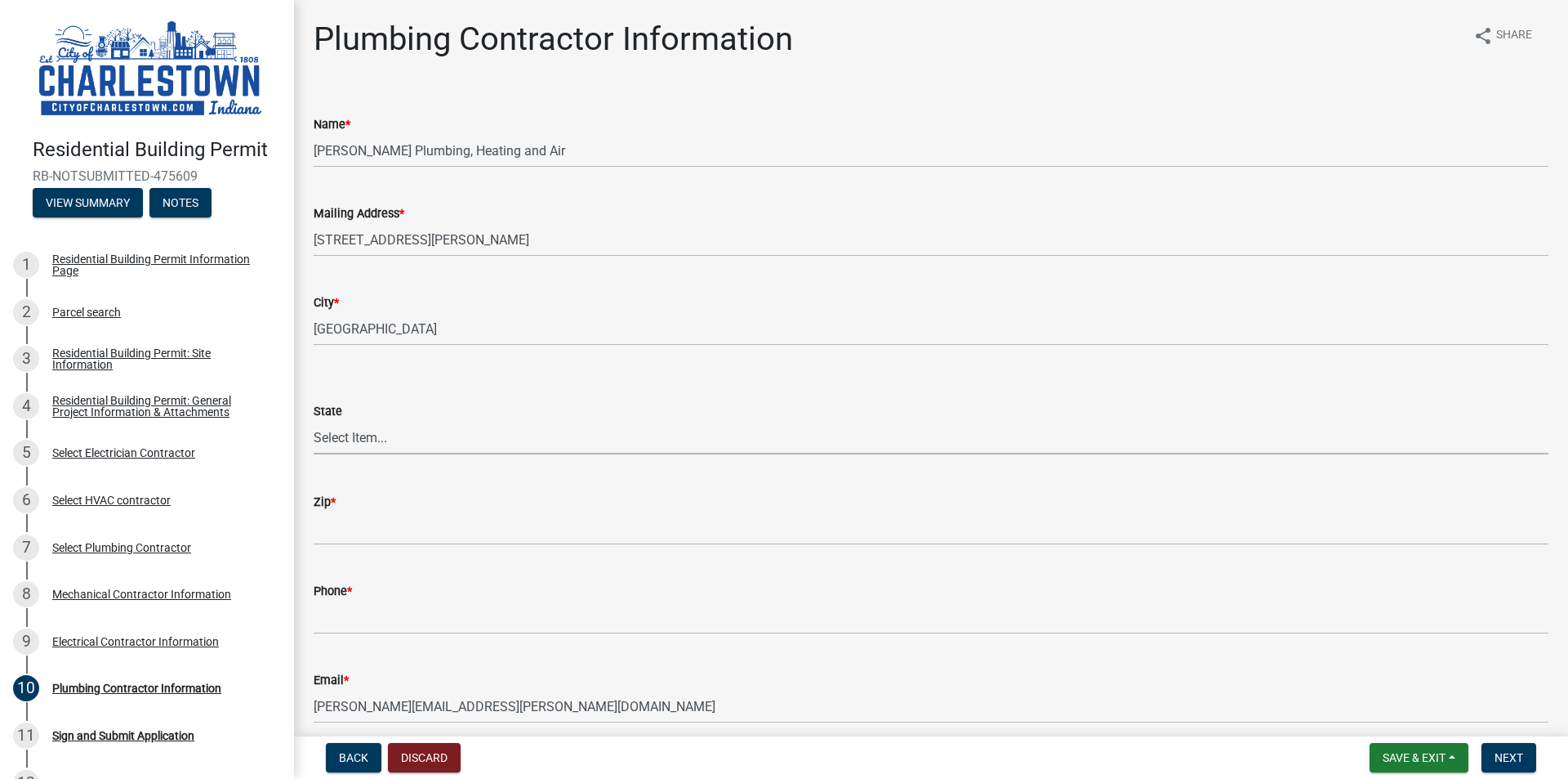
click at [449, 431] on select "Select Item... [US_STATE] [US_STATE] [US_STATE] [US_STATE] [US_STATE] [US_STATE…" at bounding box center [931, 437] width 1235 height 34
select select "IN"
click at [314, 421] on select "Select Item... [US_STATE] [US_STATE] [US_STATE] [US_STATE] [US_STATE] [US_STATE…" at bounding box center [931, 437] width 1235 height 34
click at [376, 509] on div "Zip *" at bounding box center [931, 501] width 1235 height 19
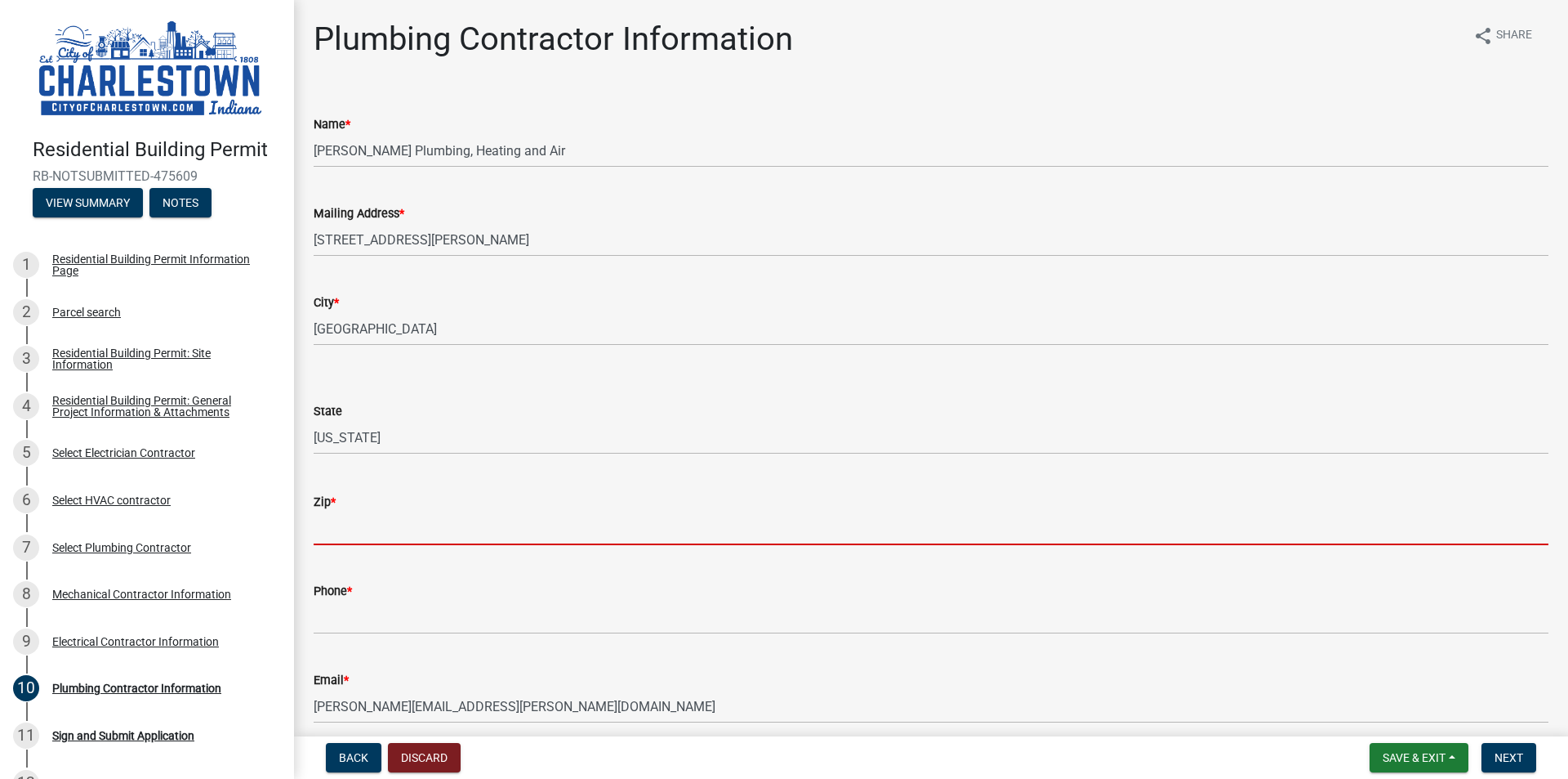
drag, startPoint x: 385, startPoint y: 533, endPoint x: 454, endPoint y: 426, distance: 127.3
click at [385, 533] on input "Zip *" at bounding box center [931, 528] width 1235 height 34
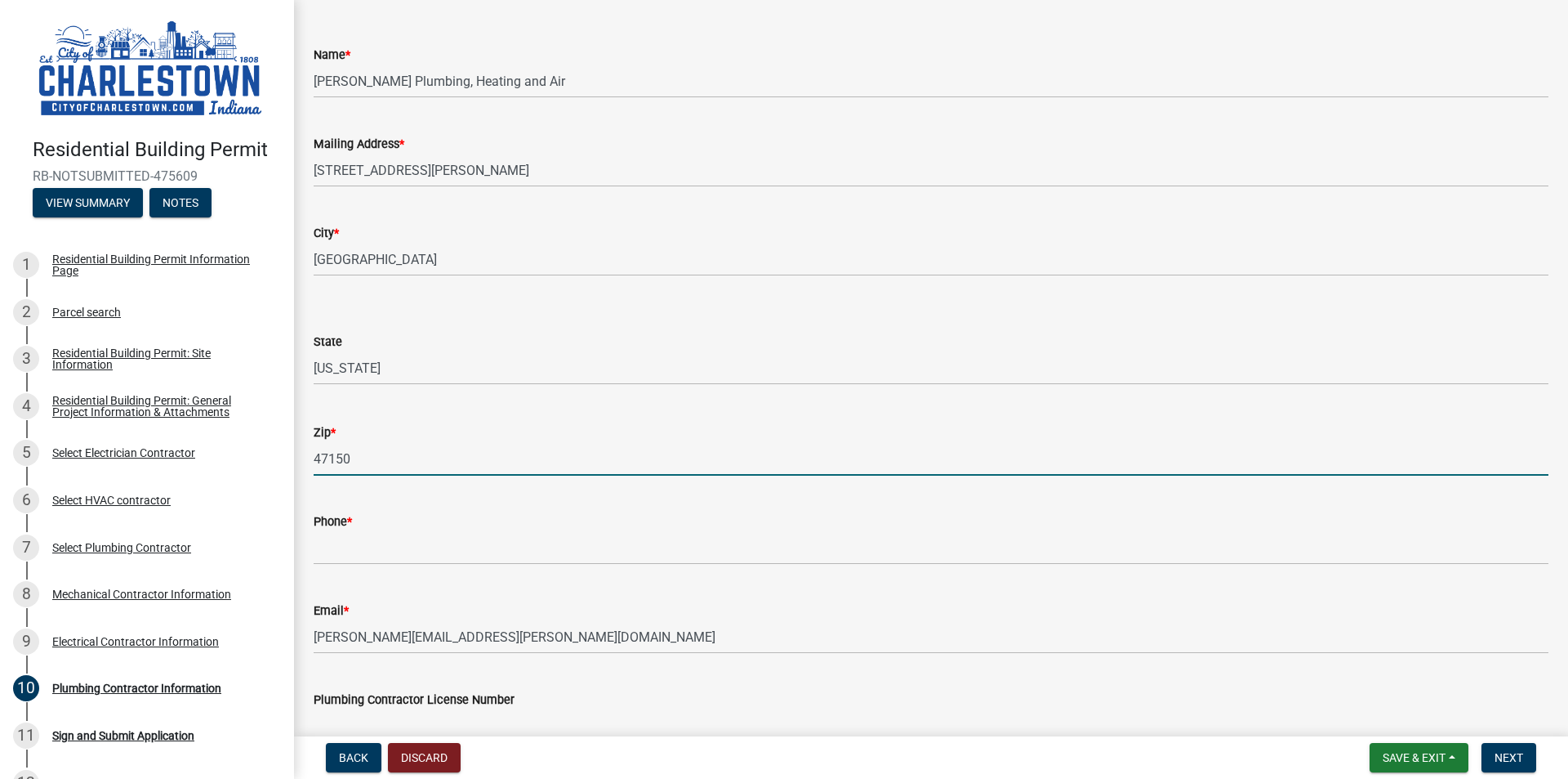
scroll to position [327, 0]
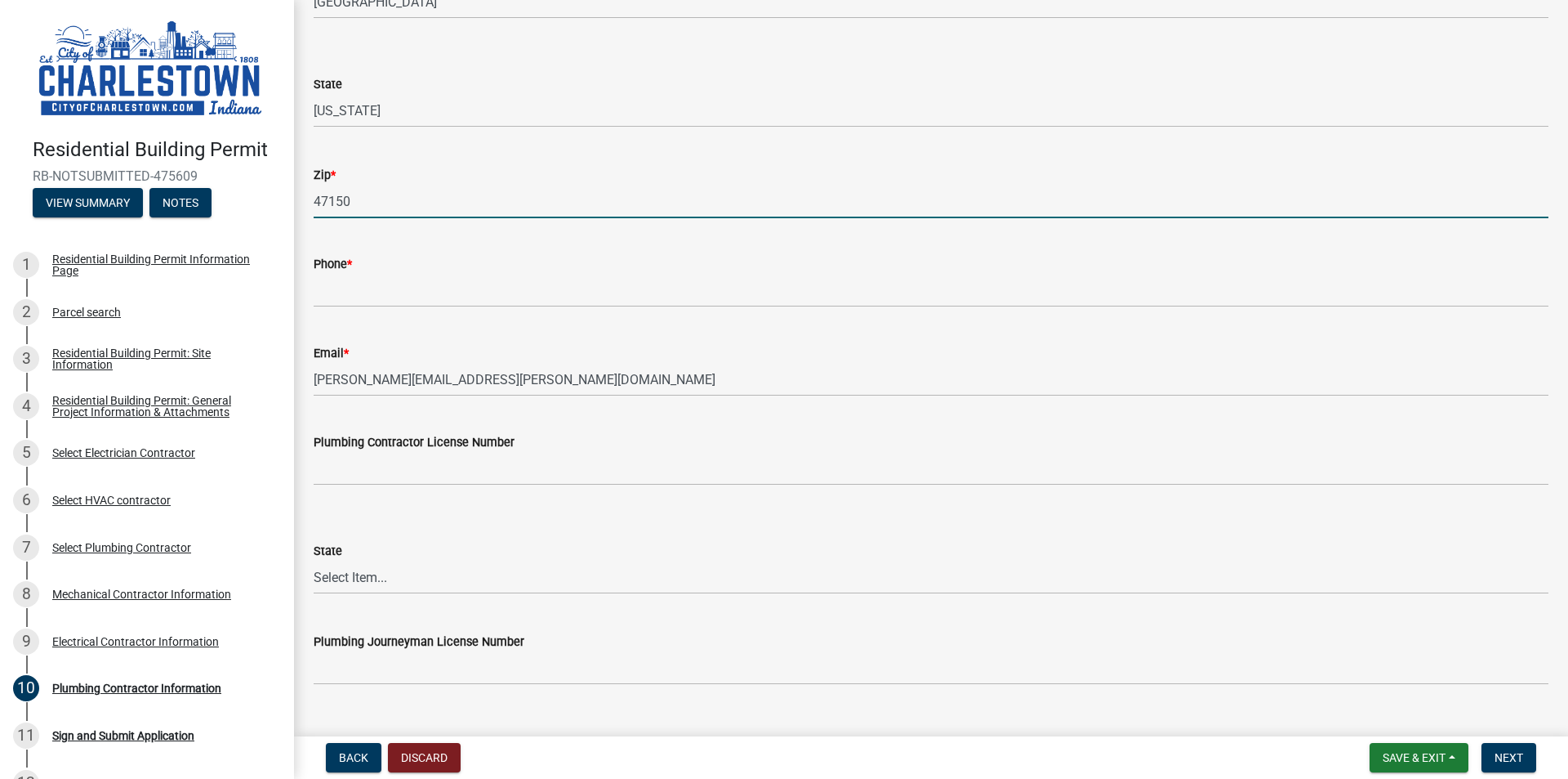
type input "47150"
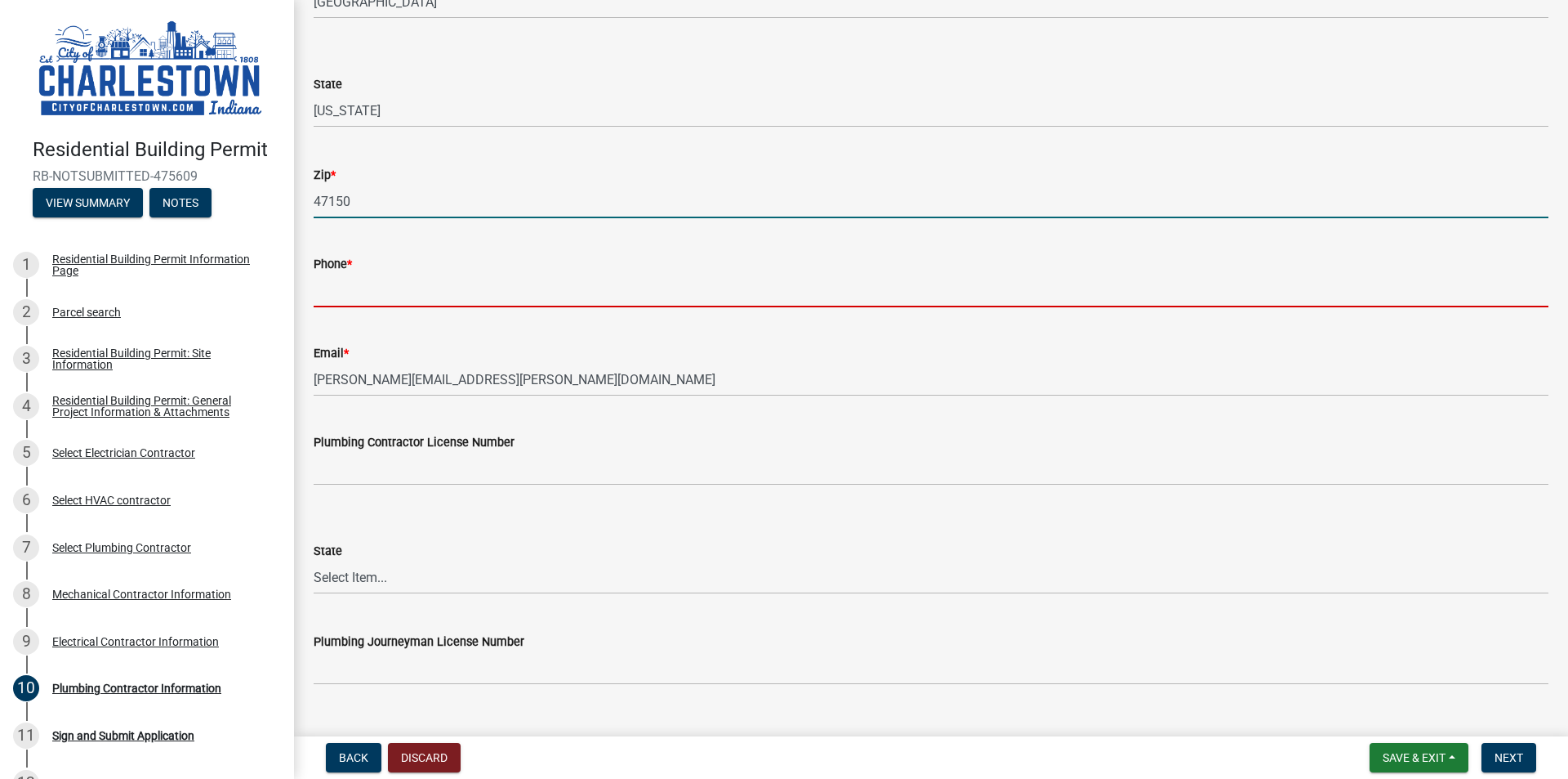
click at [435, 294] on input "Phone *" at bounding box center [931, 290] width 1235 height 34
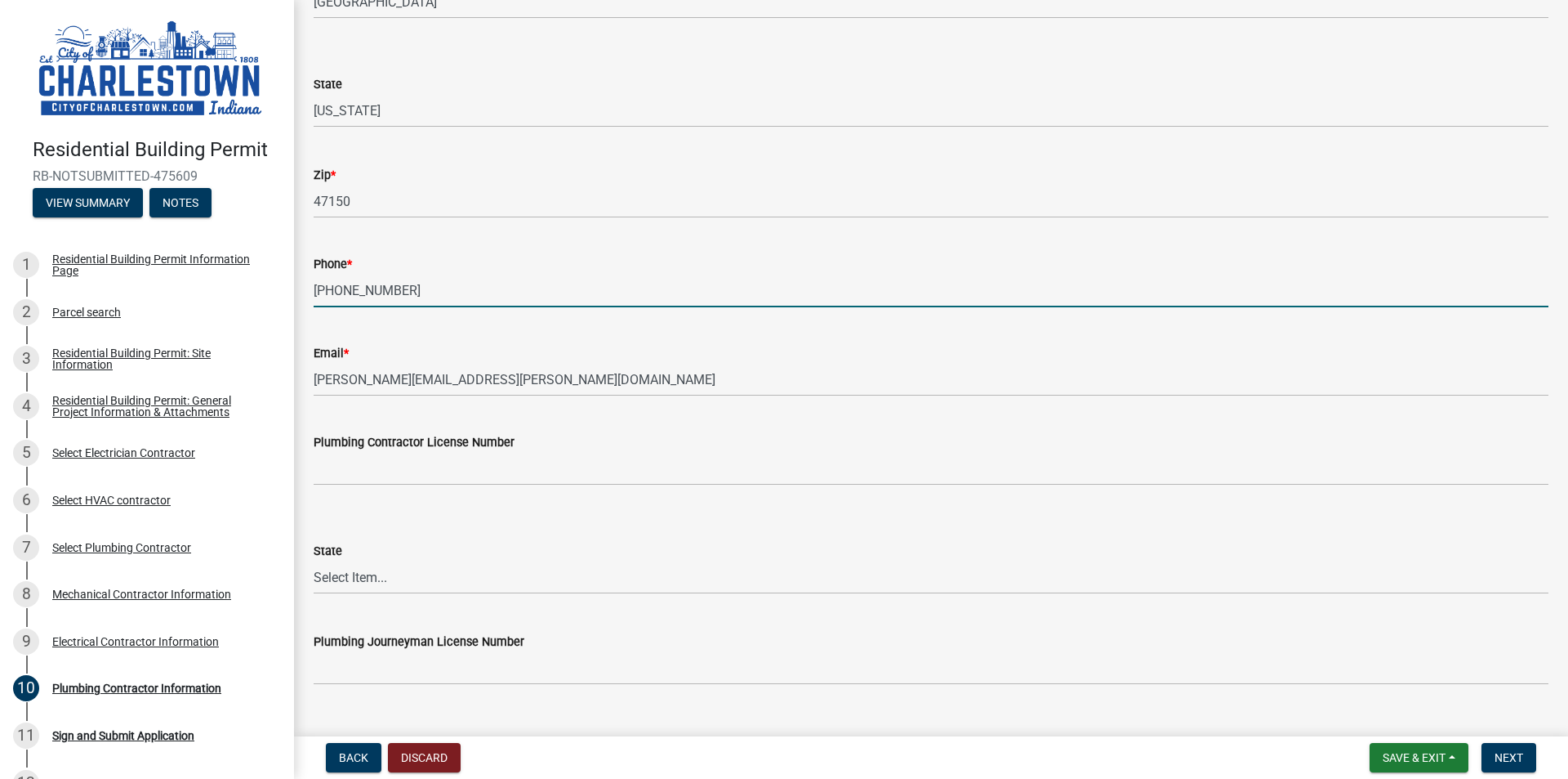
type input "[PHONE_NUMBER]"
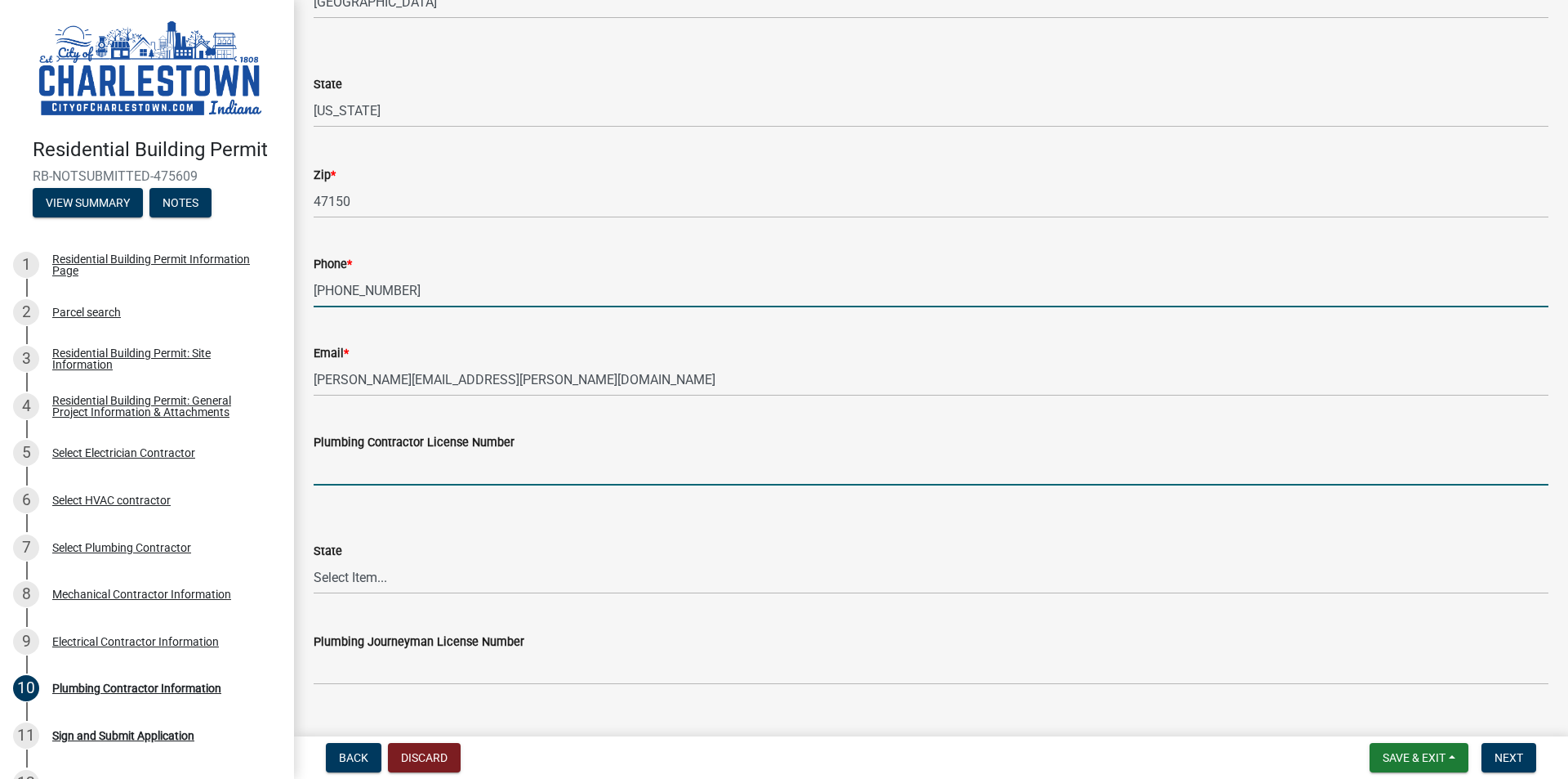
click at [408, 465] on input "Plumbing Contractor License Number" at bounding box center [931, 469] width 1235 height 34
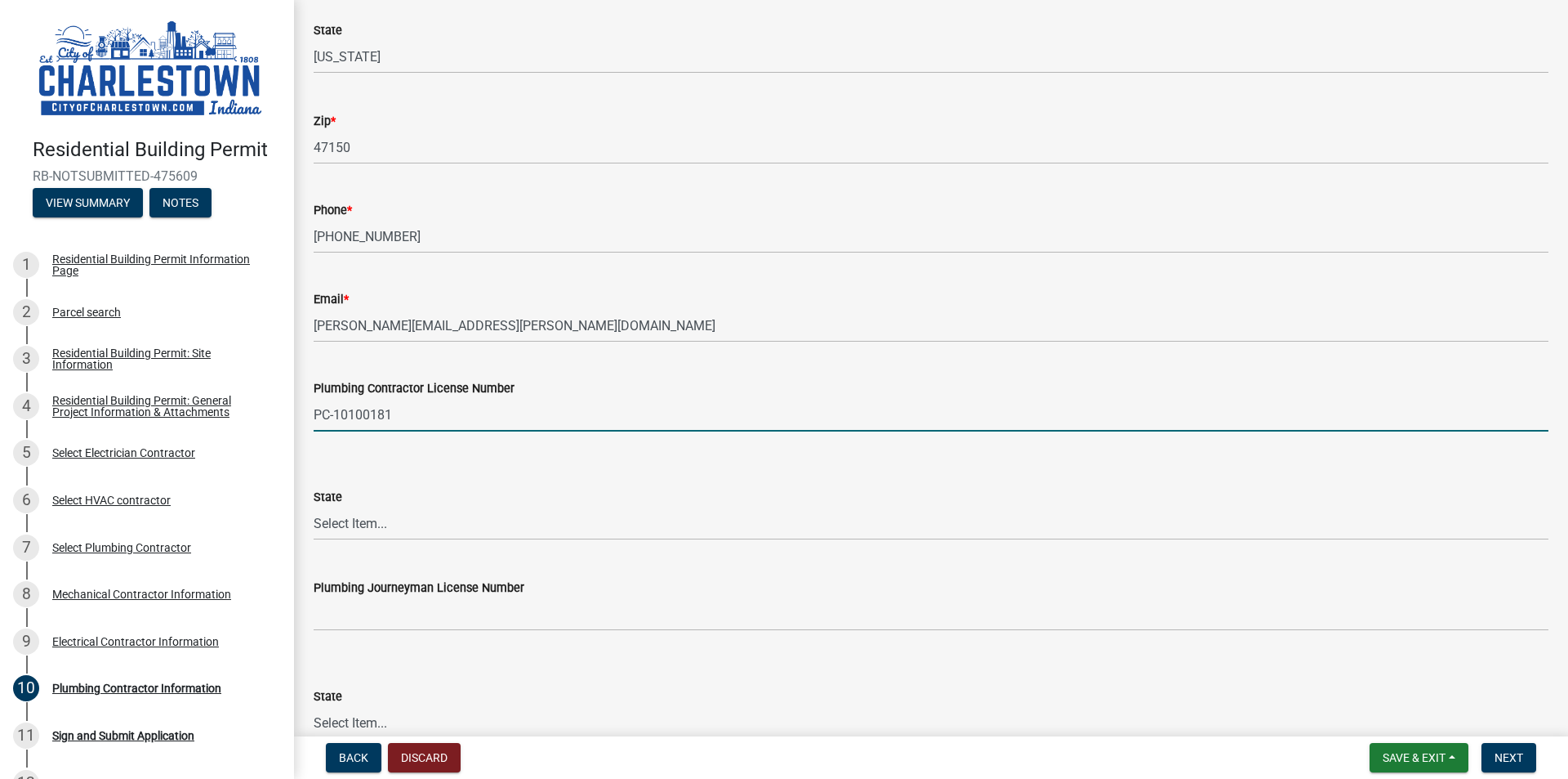
scroll to position [409, 0]
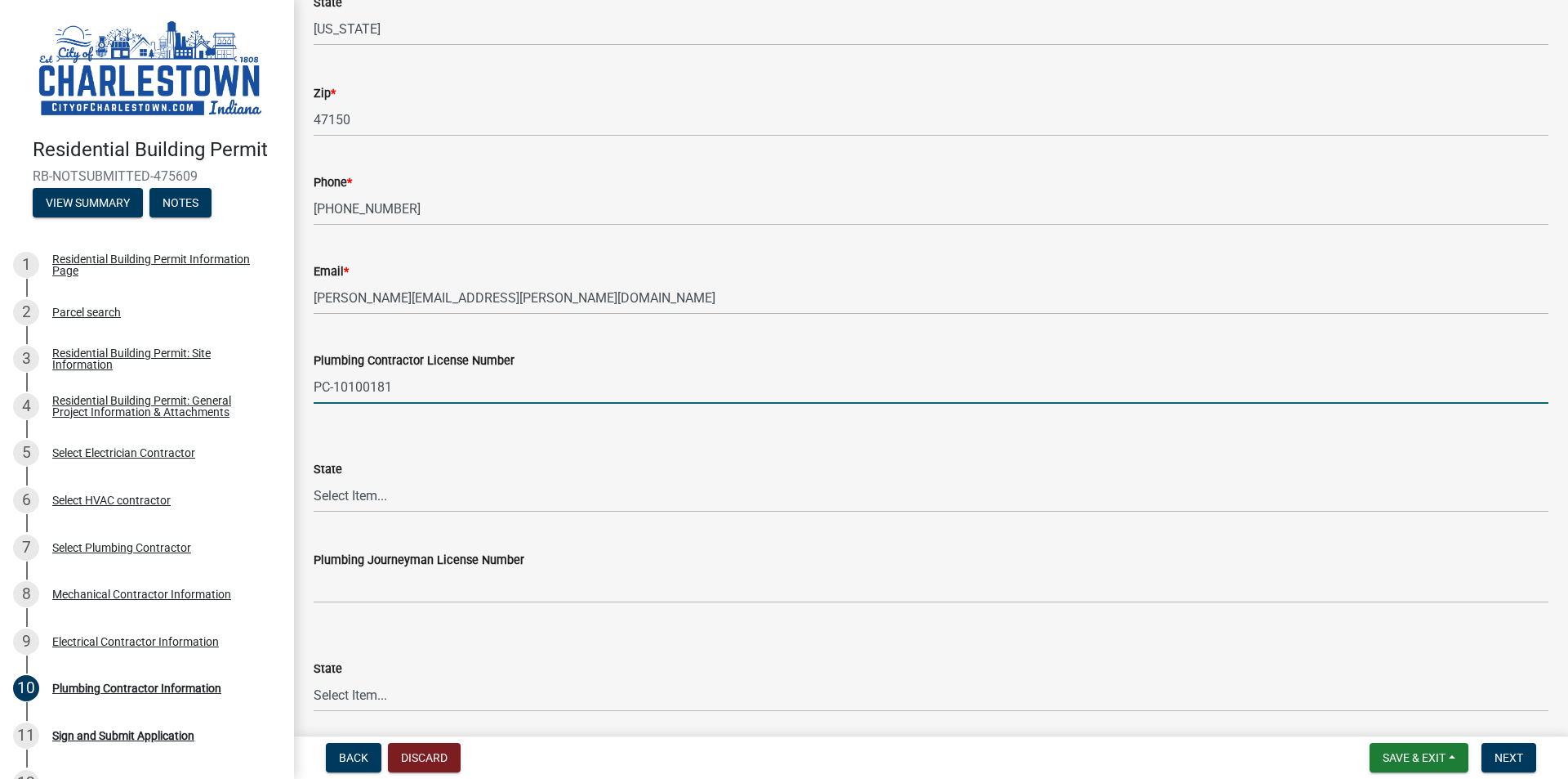
type input "PC-10100181"
click at [395, 498] on select "Select Item... [US_STATE] [US_STATE] [US_STATE] [US_STATE] [US_STATE] [US_STATE…" at bounding box center [931, 495] width 1235 height 34
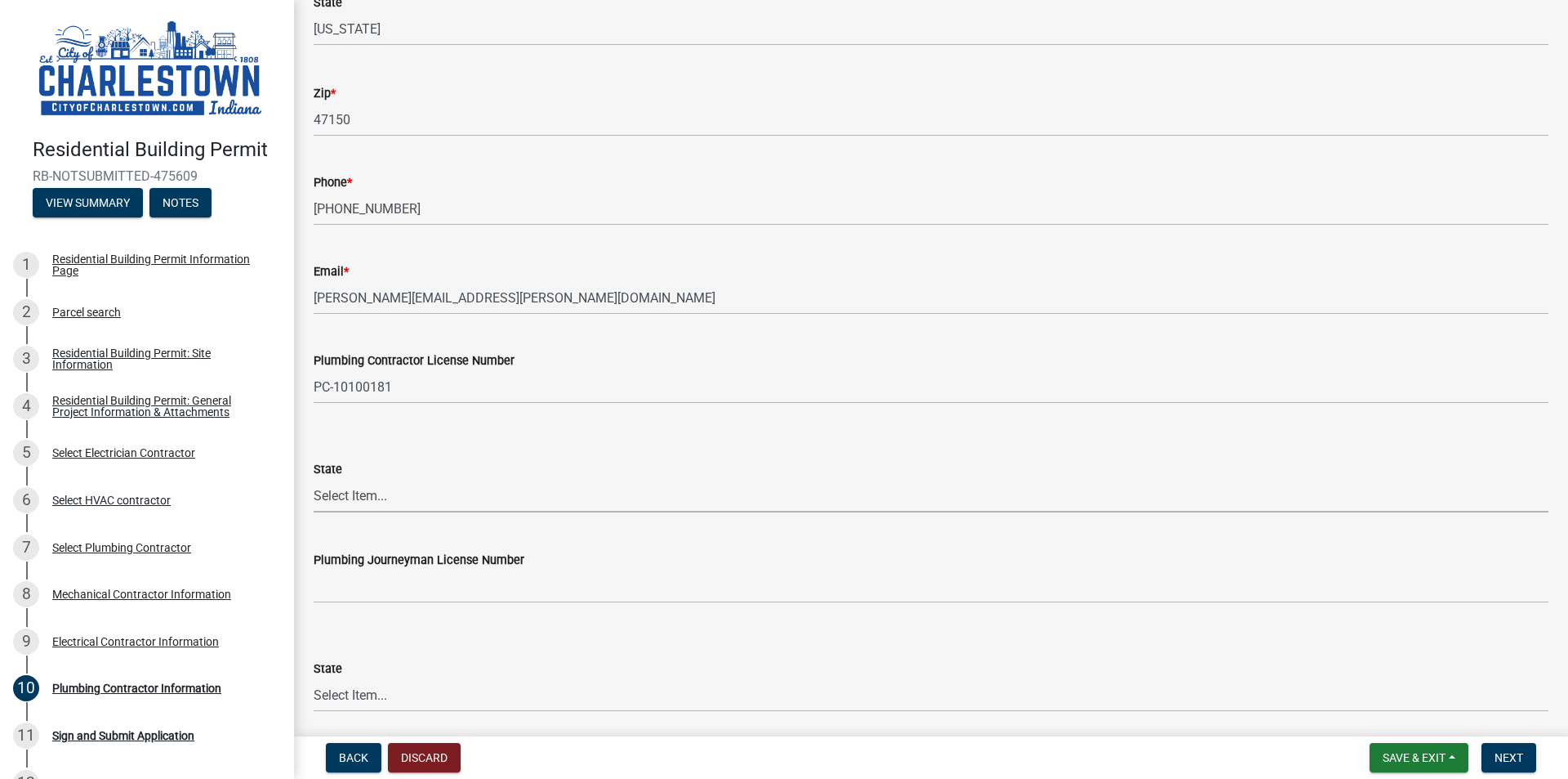
select select "IN"
click at [314, 479] on select "Select Item... [US_STATE] [US_STATE] [US_STATE] [US_STATE] [US_STATE] [US_STATE…" at bounding box center [931, 495] width 1235 height 34
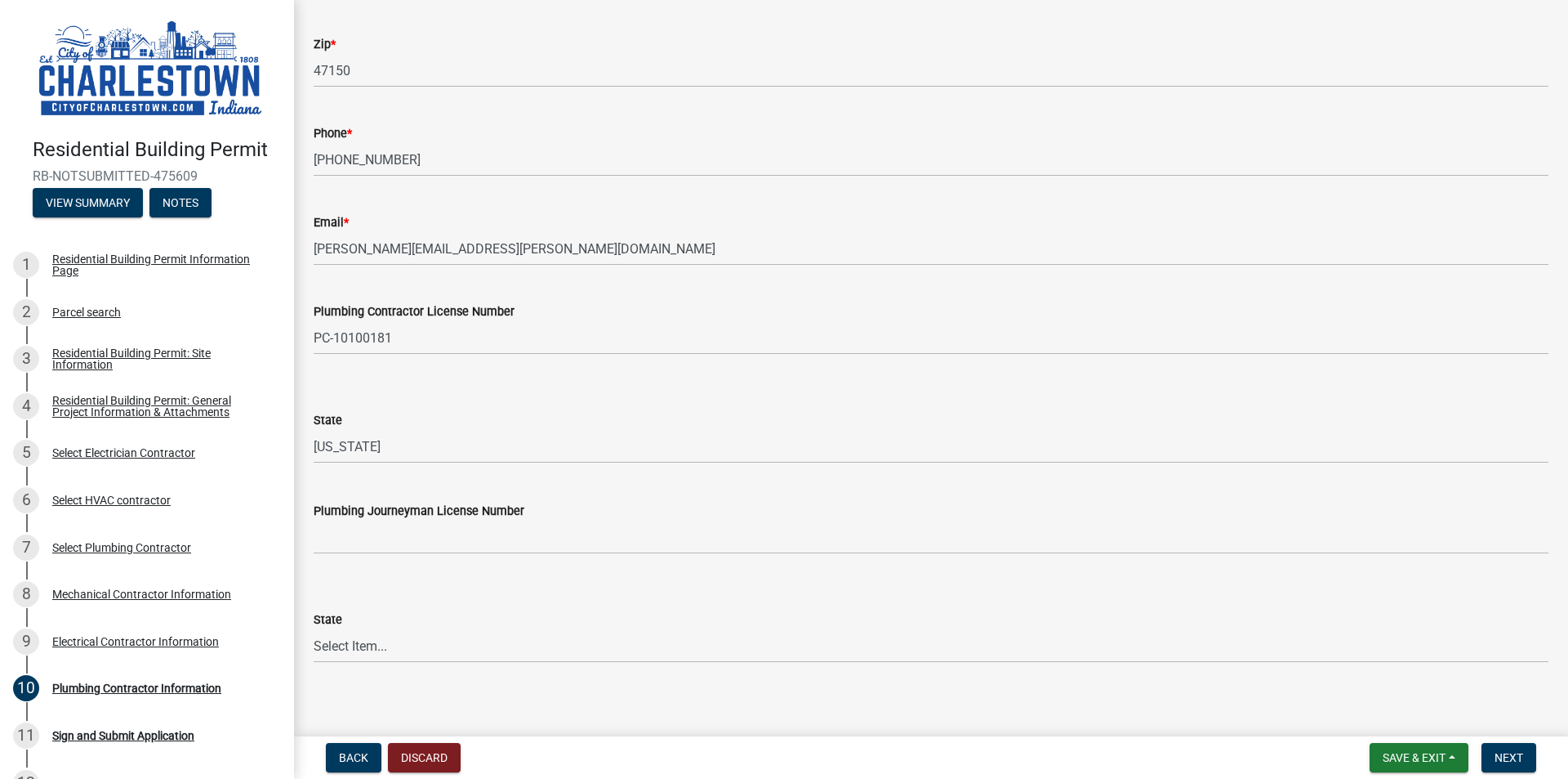
scroll to position [469, 0]
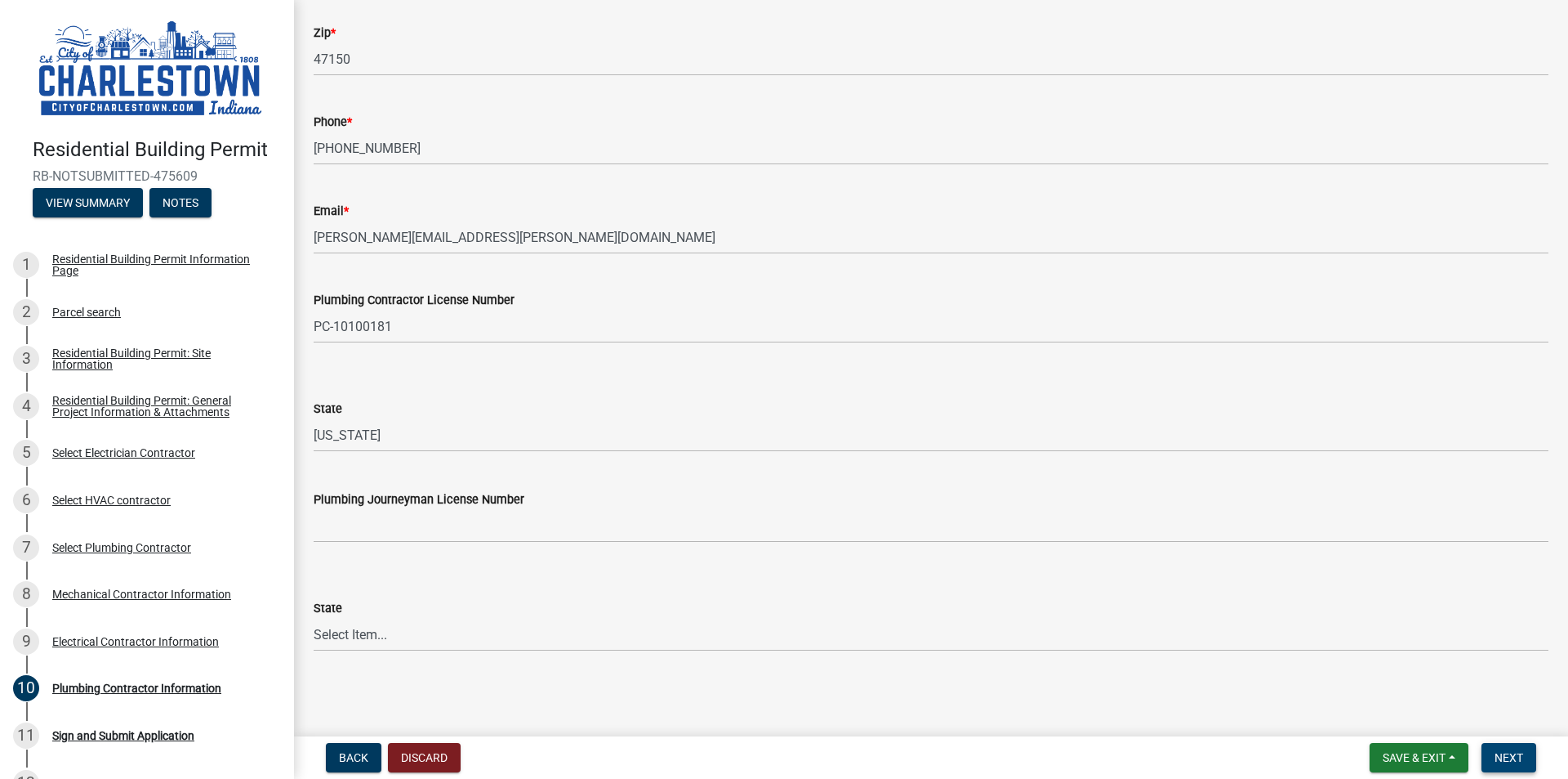
click at [1513, 760] on span "Next" at bounding box center [1509, 758] width 29 height 13
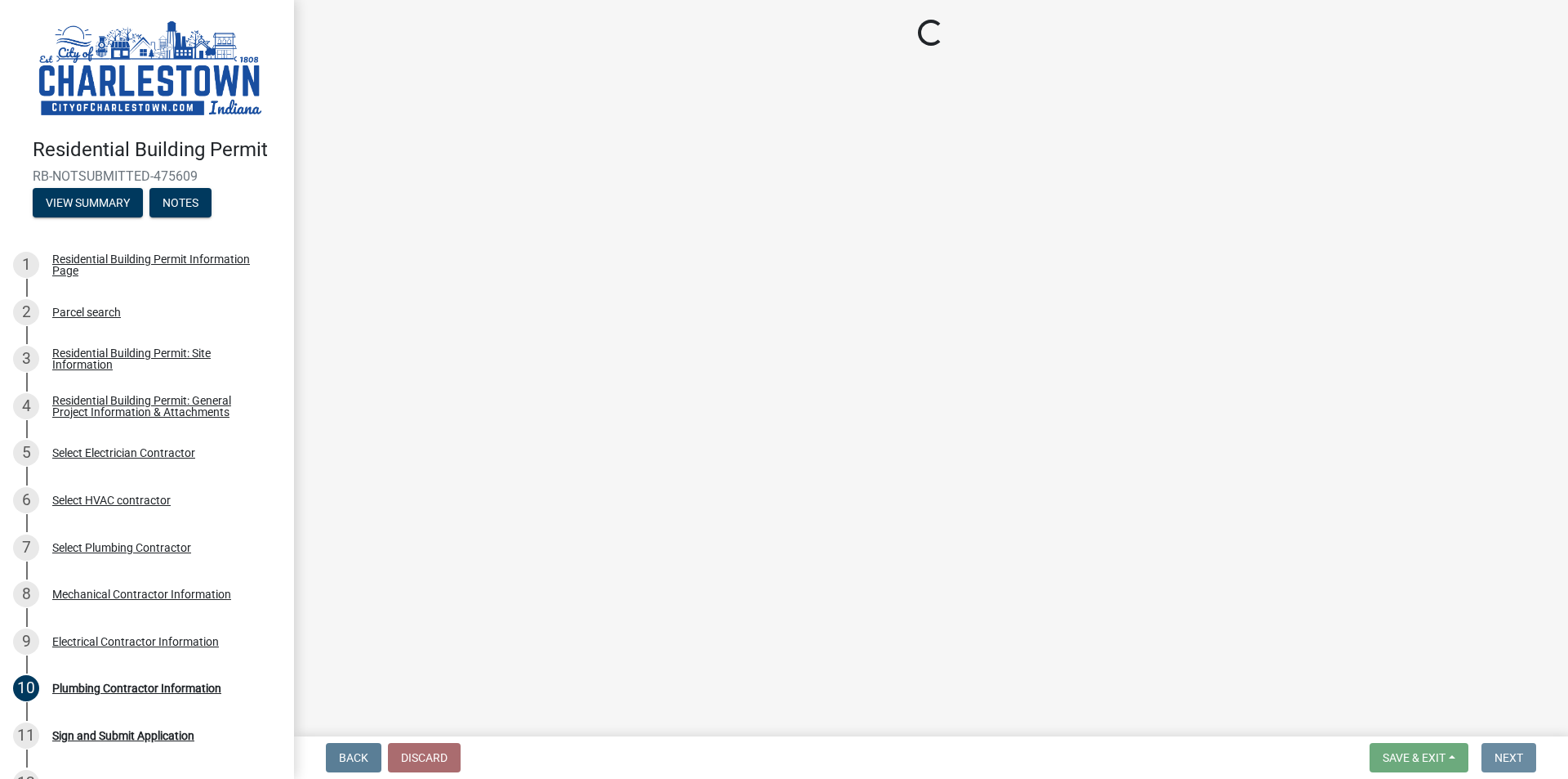
scroll to position [0, 0]
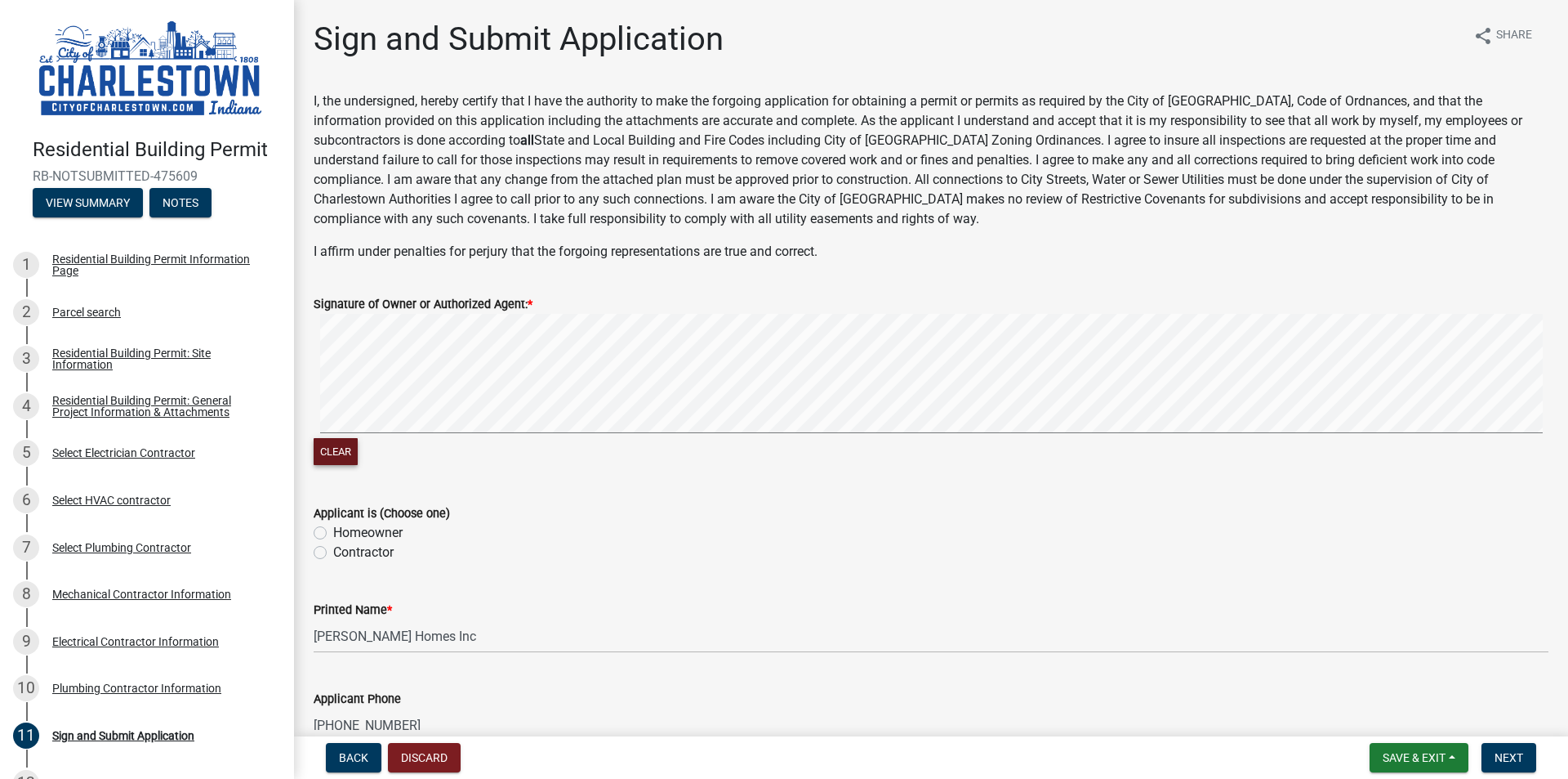
click at [344, 440] on button "Clear" at bounding box center [335, 452] width 44 height 27
click at [578, 436] on signature-pad at bounding box center [931, 376] width 1235 height 125
click at [676, 383] on form "Signature of Owner or Authorized Agent: * Clear" at bounding box center [931, 371] width 1235 height 194
click at [333, 553] on label "Contractor" at bounding box center [363, 552] width 61 height 19
click at [333, 553] on input "Contractor" at bounding box center [338, 548] width 11 height 11
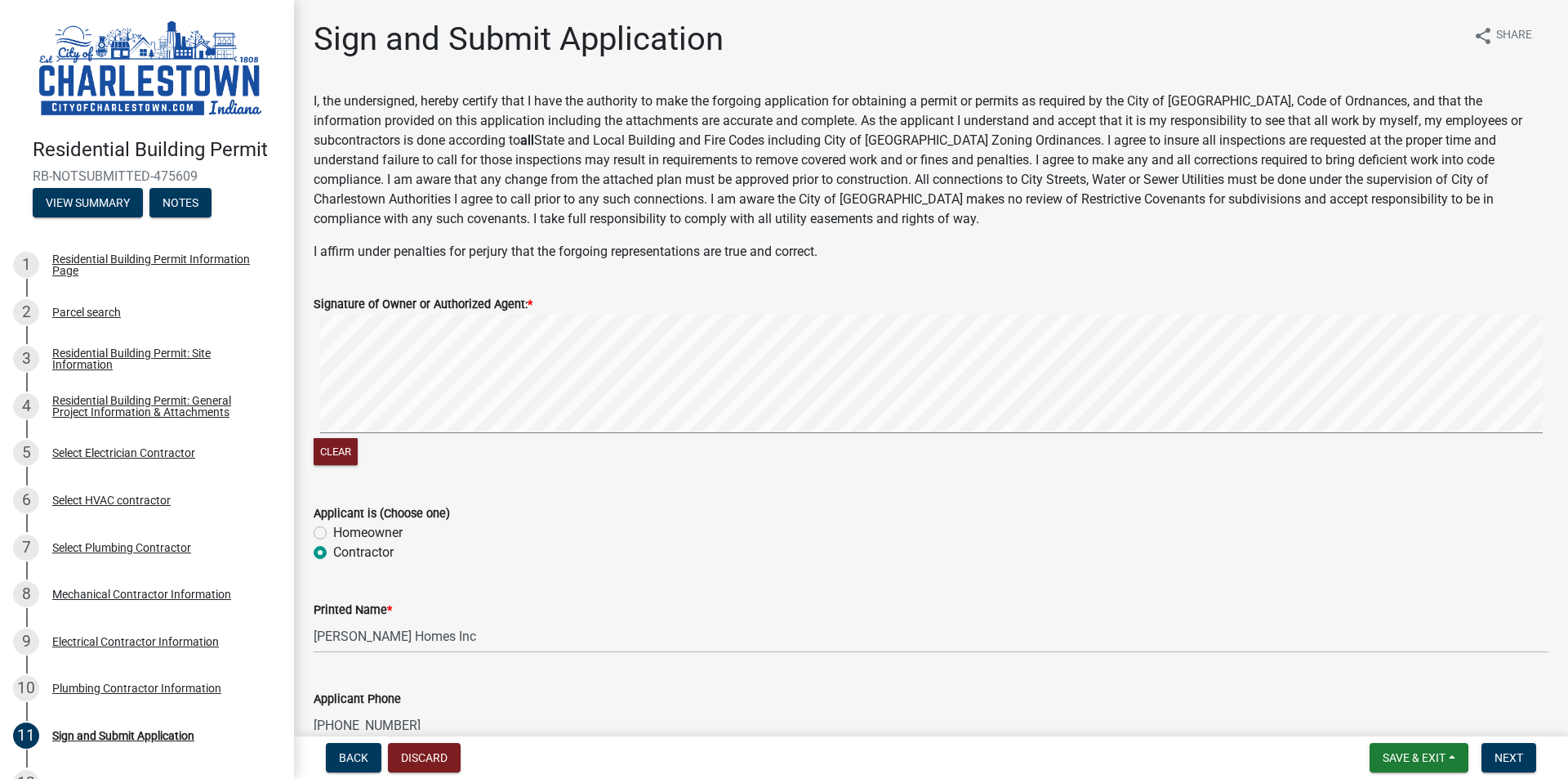
radio input "true"
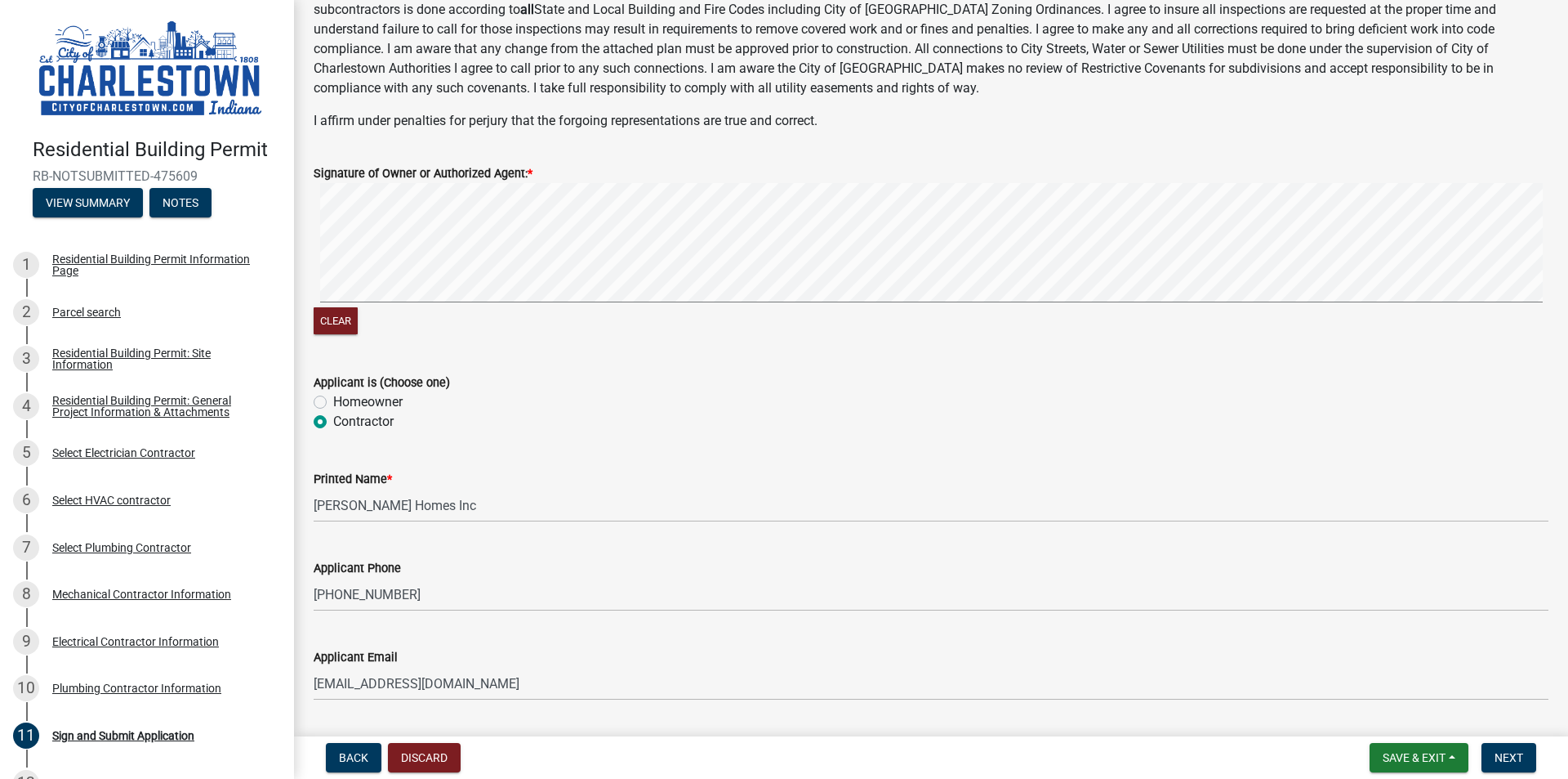
scroll to position [163, 0]
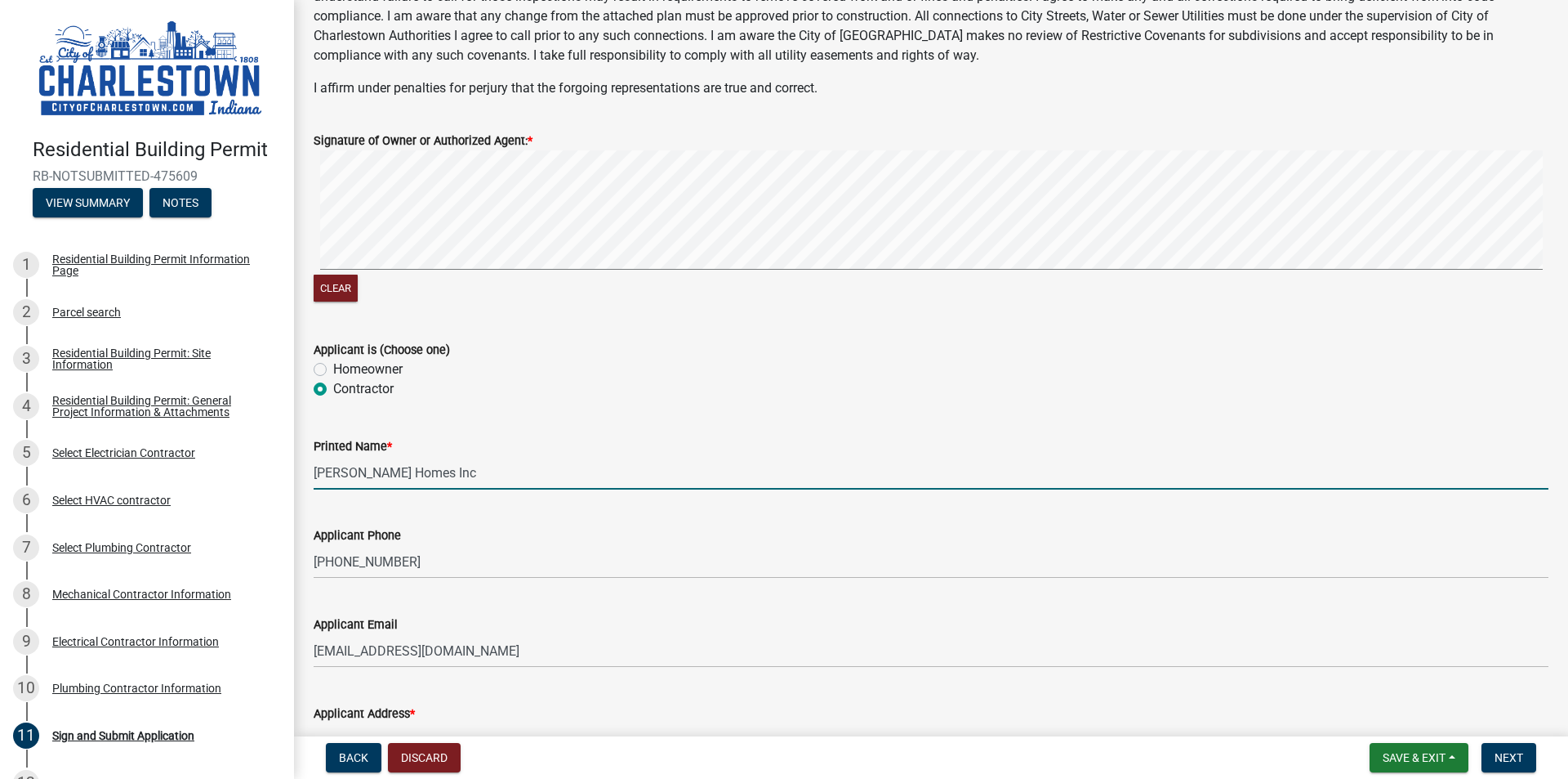
drag, startPoint x: 497, startPoint y: 472, endPoint x: -40, endPoint y: 446, distance: 537.6
click at [0, 446] on html "Internet Explorer does NOT work with GeoPermits. Get a new browser for more sec…" at bounding box center [784, 390] width 1568 height 779
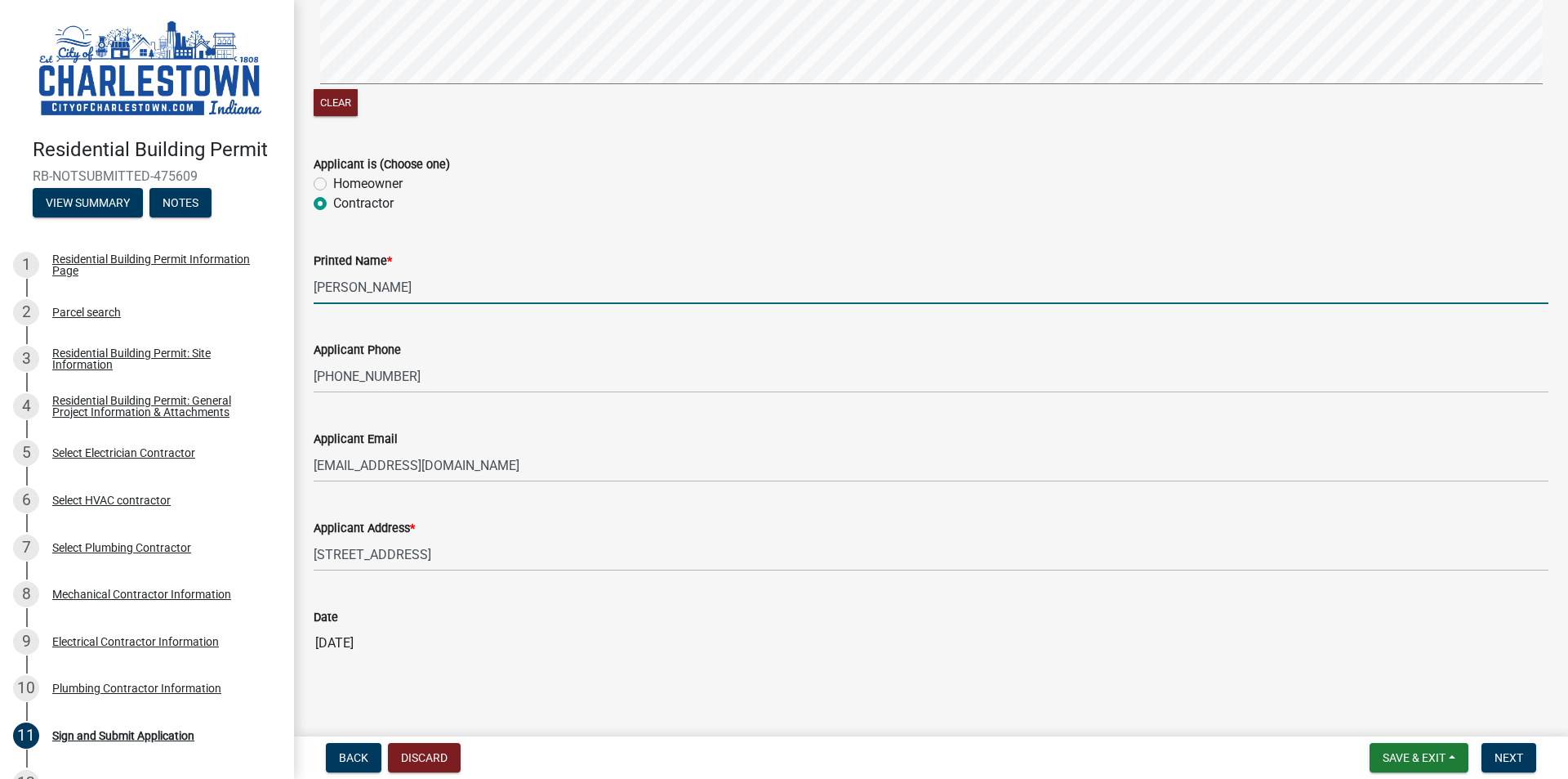
scroll to position [356, 0]
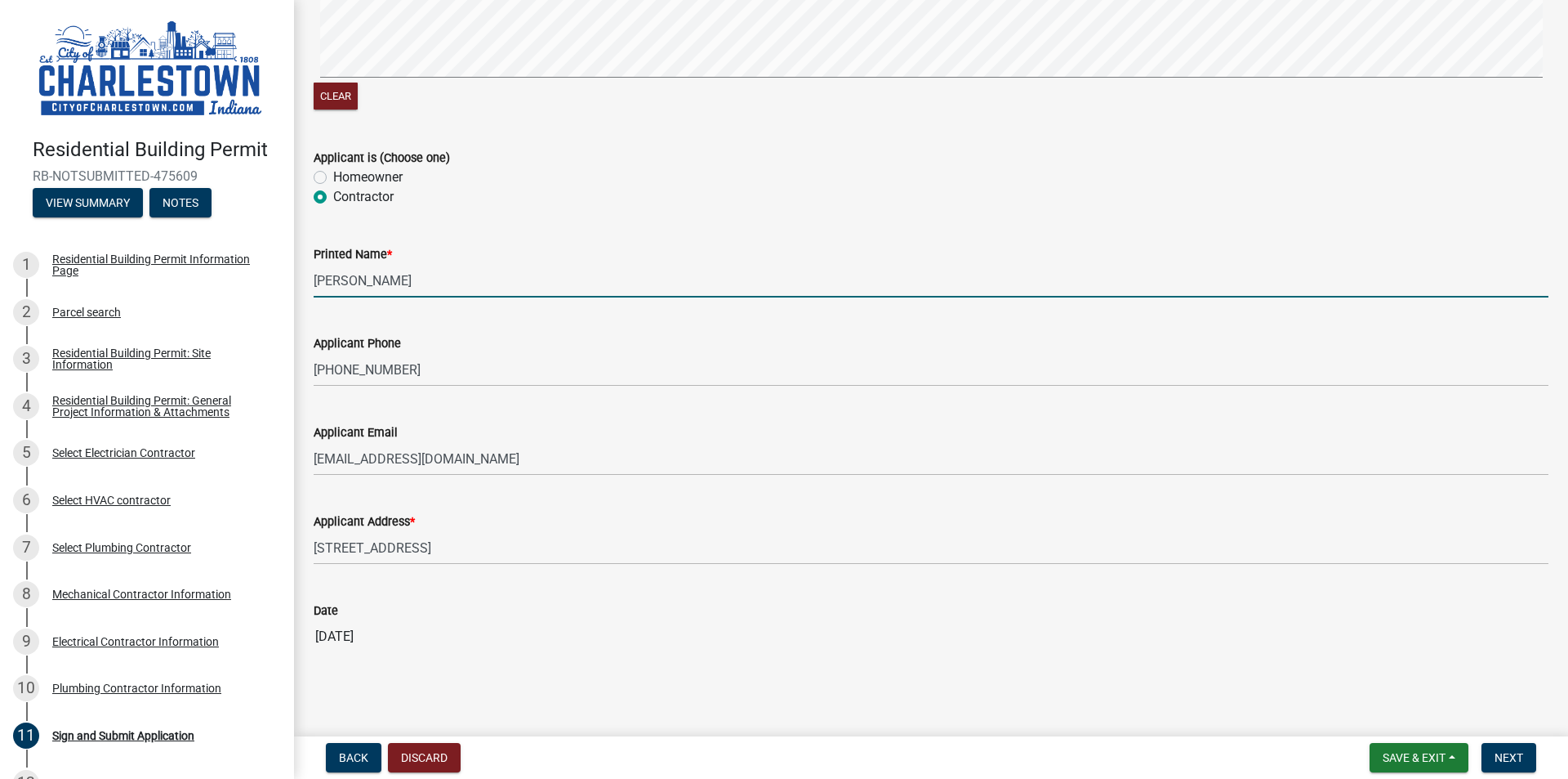
type input "[PERSON_NAME]"
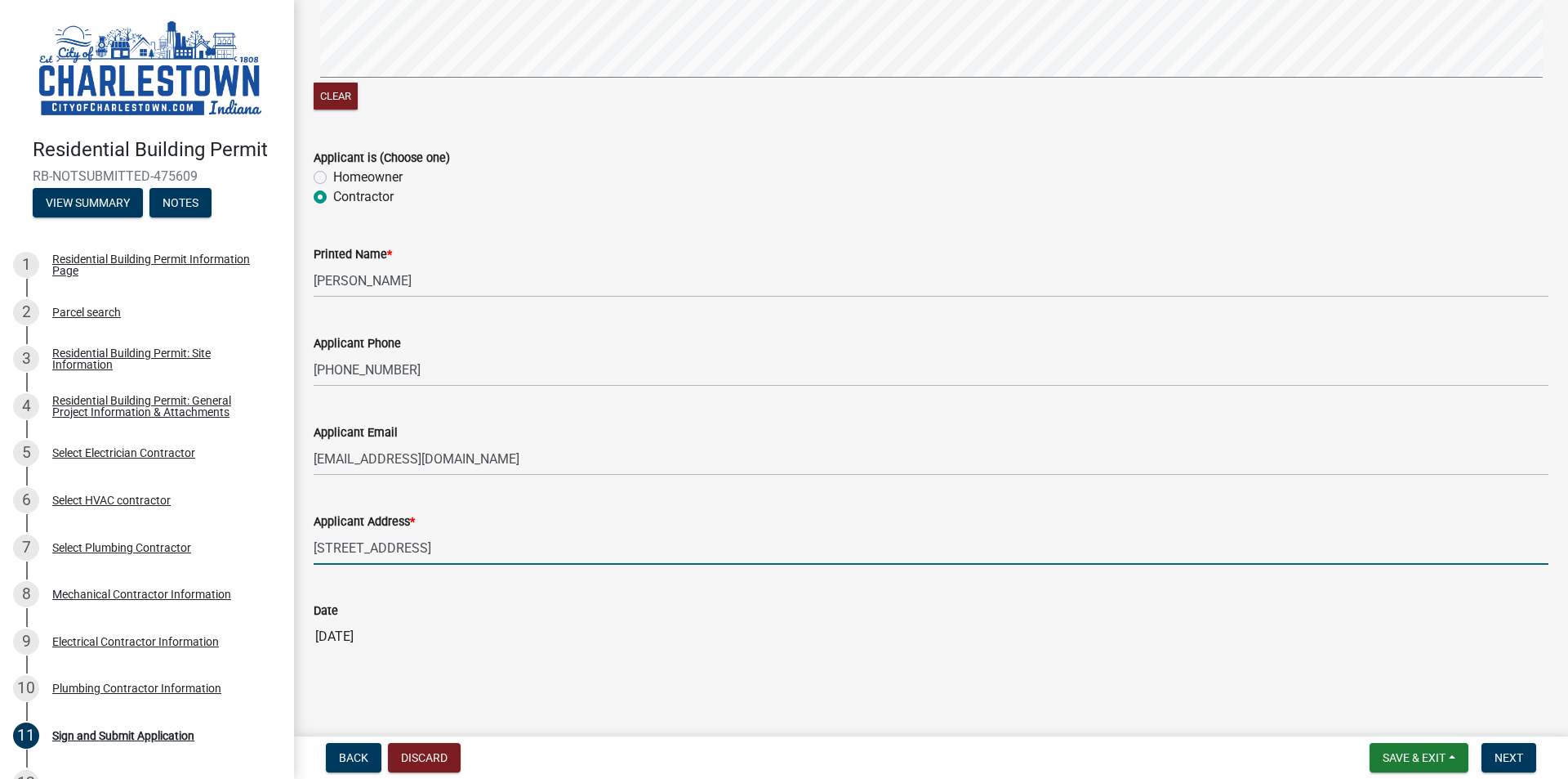
click at [494, 545] on input "[STREET_ADDRESS]" at bounding box center [931, 548] width 1235 height 34
type input "[STREET_ADDRESS]"
click at [1502, 756] on span "Next" at bounding box center [1509, 758] width 29 height 13
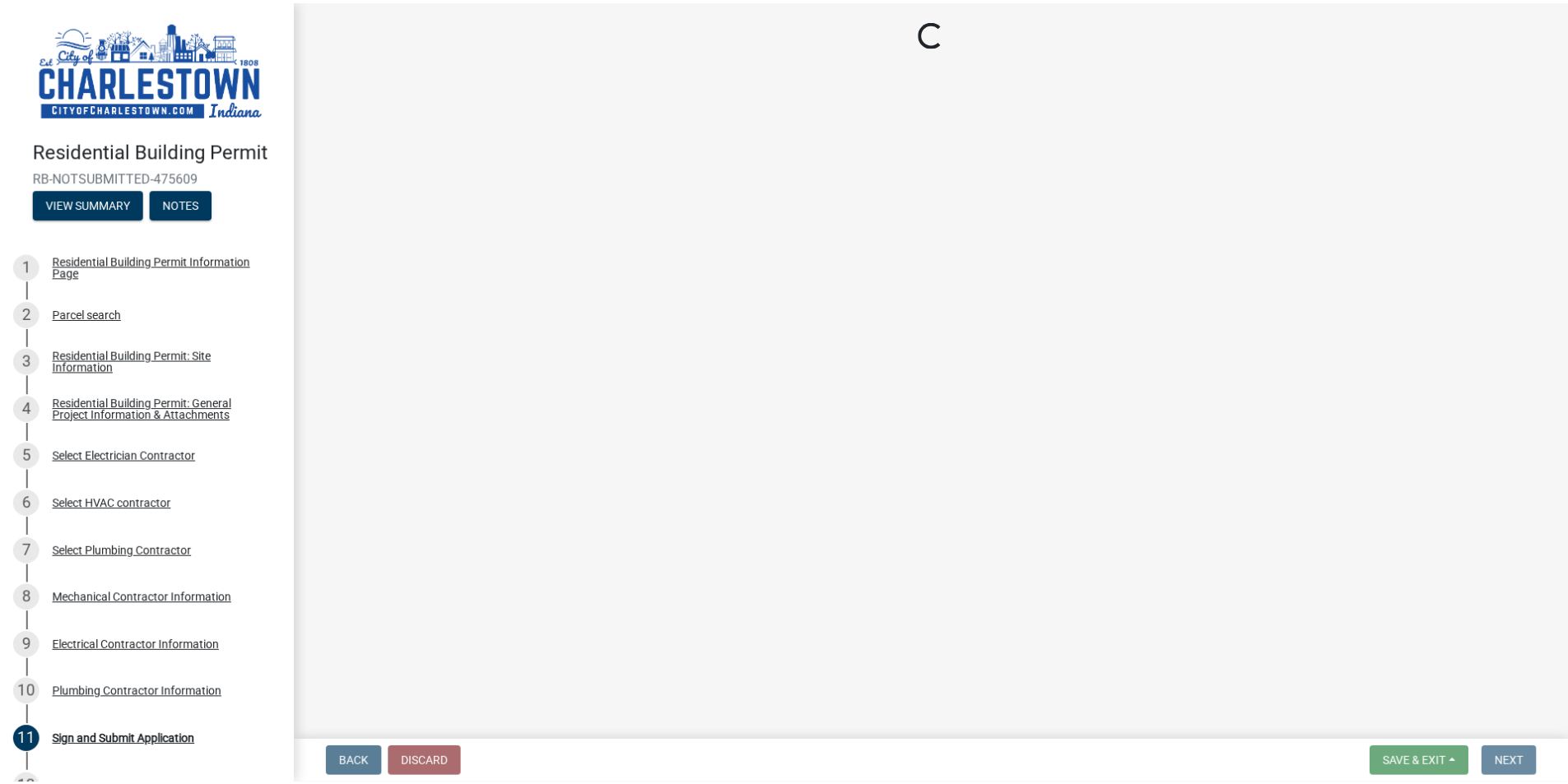
scroll to position [0, 0]
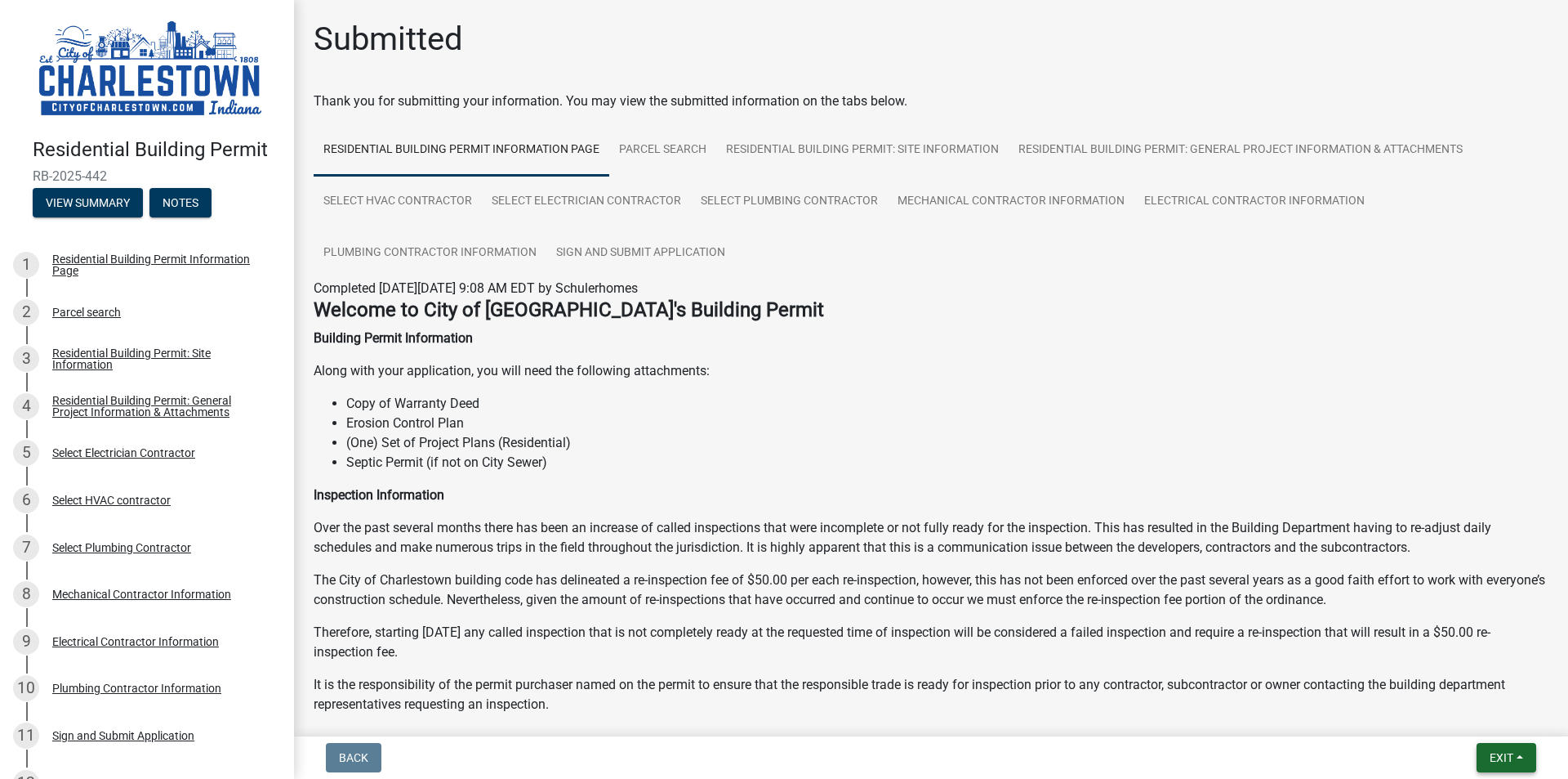
click at [1505, 762] on span "Exit" at bounding box center [1502, 758] width 24 height 13
click at [1445, 715] on button "Save & Exit" at bounding box center [1470, 715] width 130 height 40
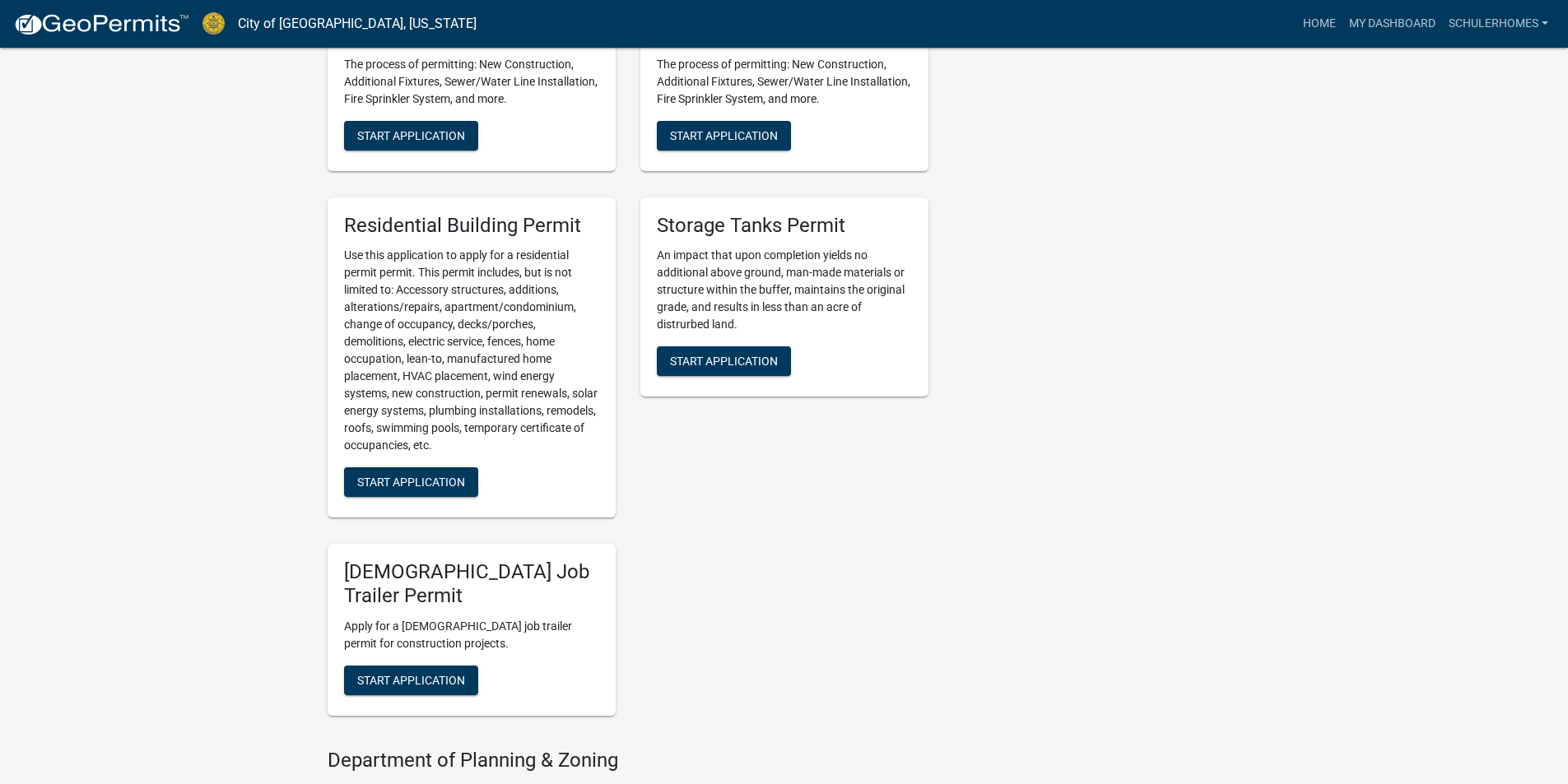
scroll to position [1069, 0]
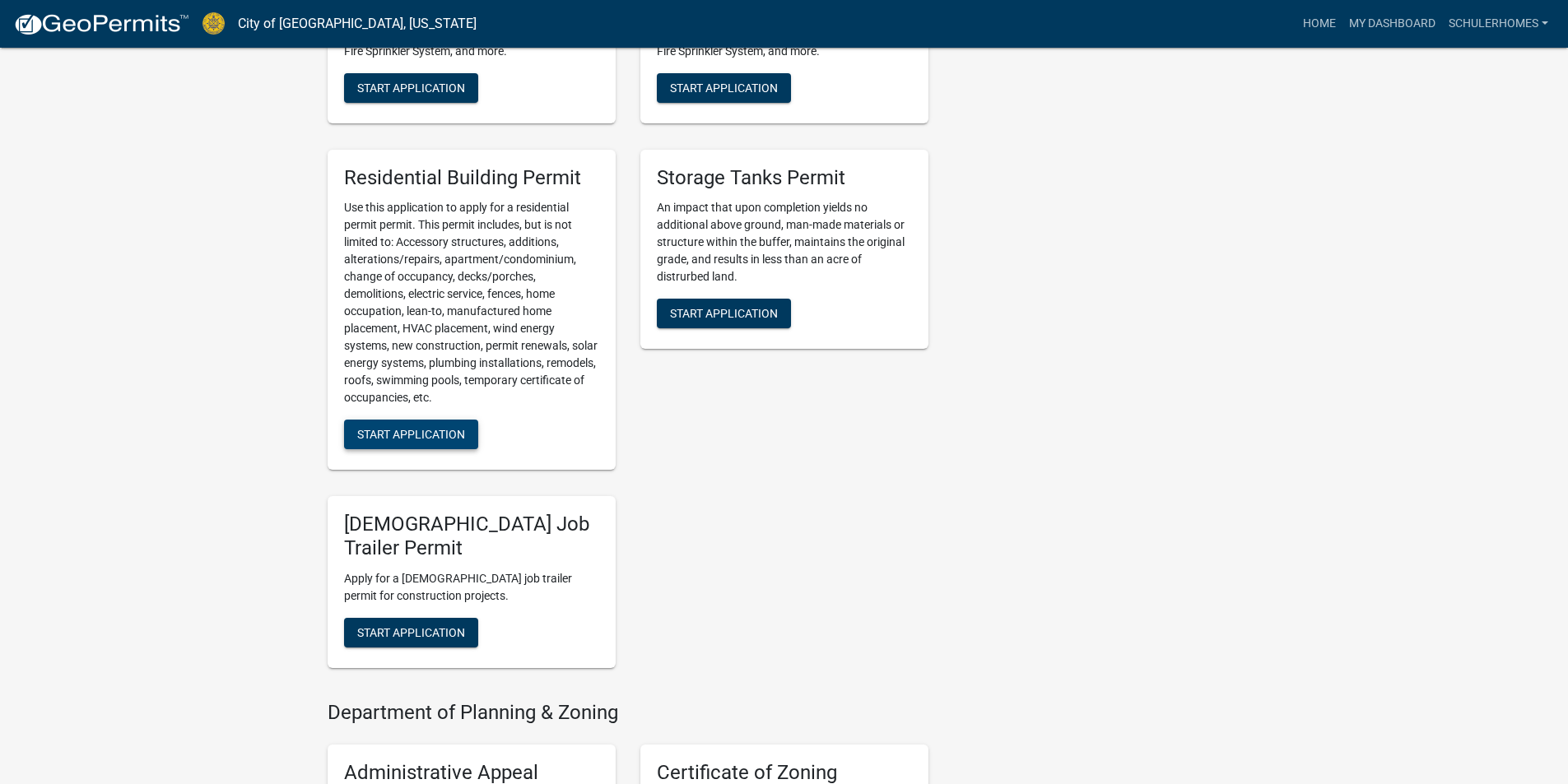
click at [433, 441] on span "Start Application" at bounding box center [411, 434] width 108 height 14
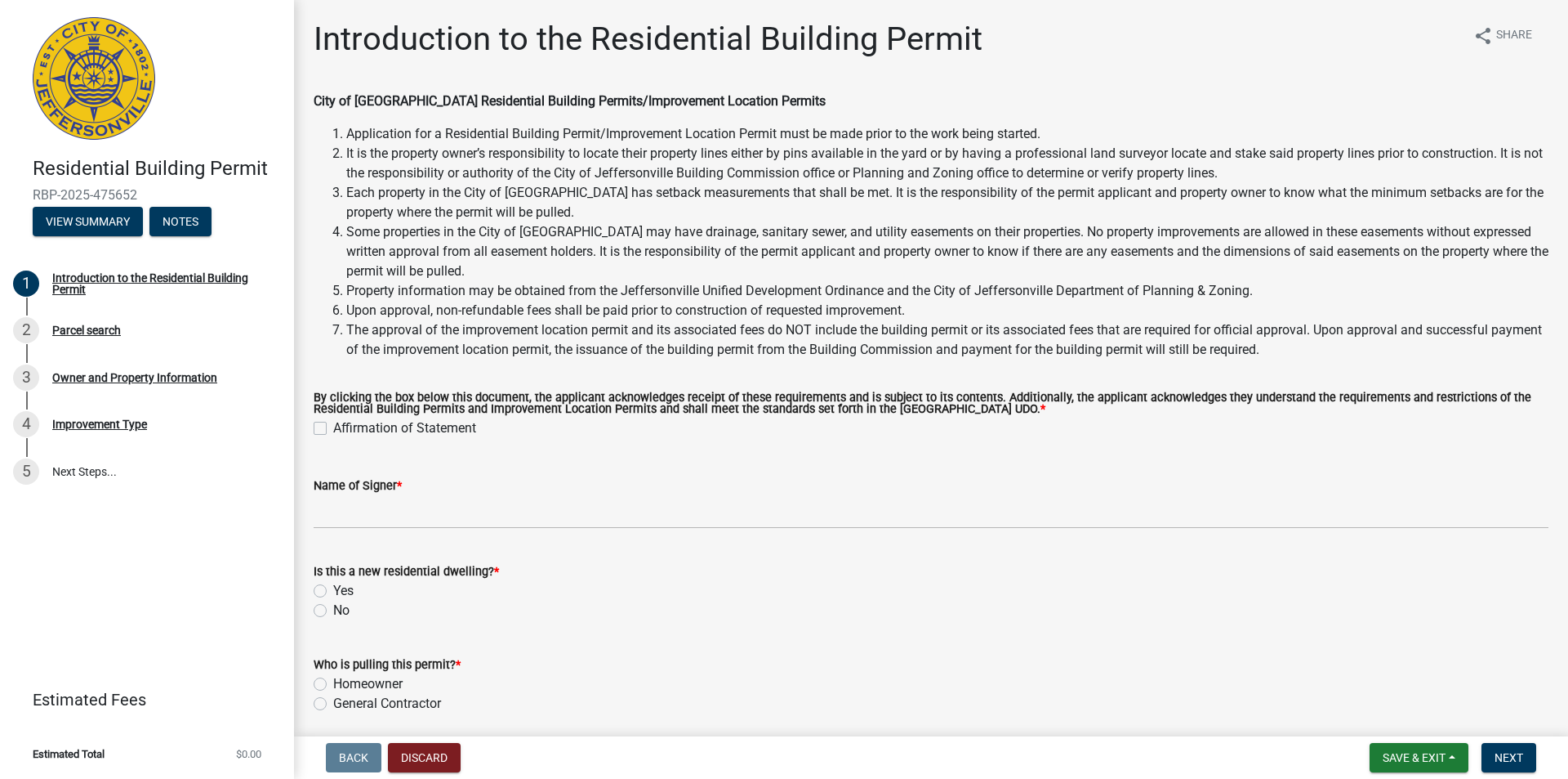
click at [333, 432] on label "Affirmation of Statement" at bounding box center [404, 427] width 143 height 19
click at [333, 429] on input "Affirmation of Statement" at bounding box center [338, 423] width 11 height 11
checkbox input "true"
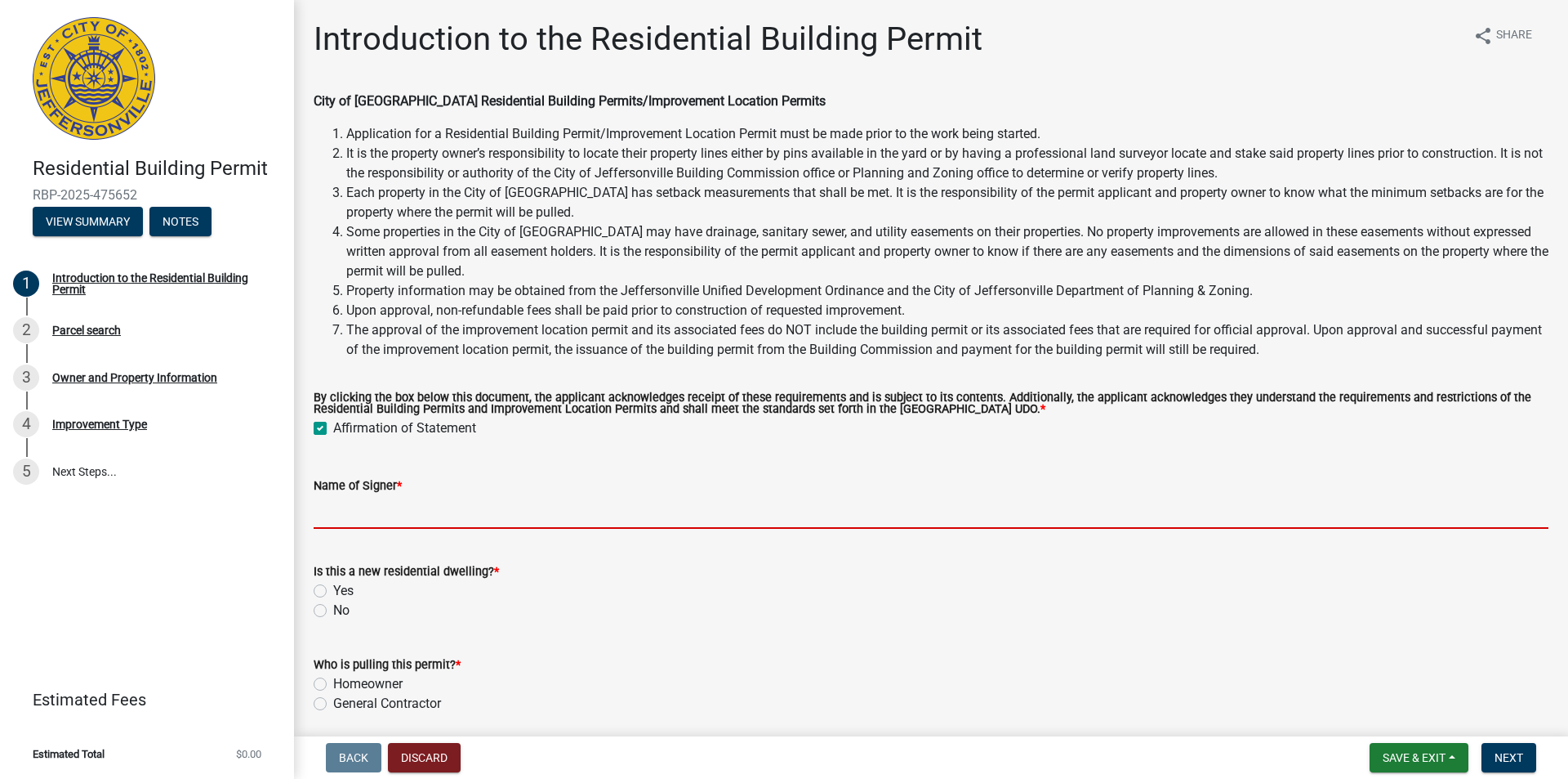
click at [372, 512] on input "Name of Signer *" at bounding box center [931, 512] width 1235 height 34
type input "[PERSON_NAME]"
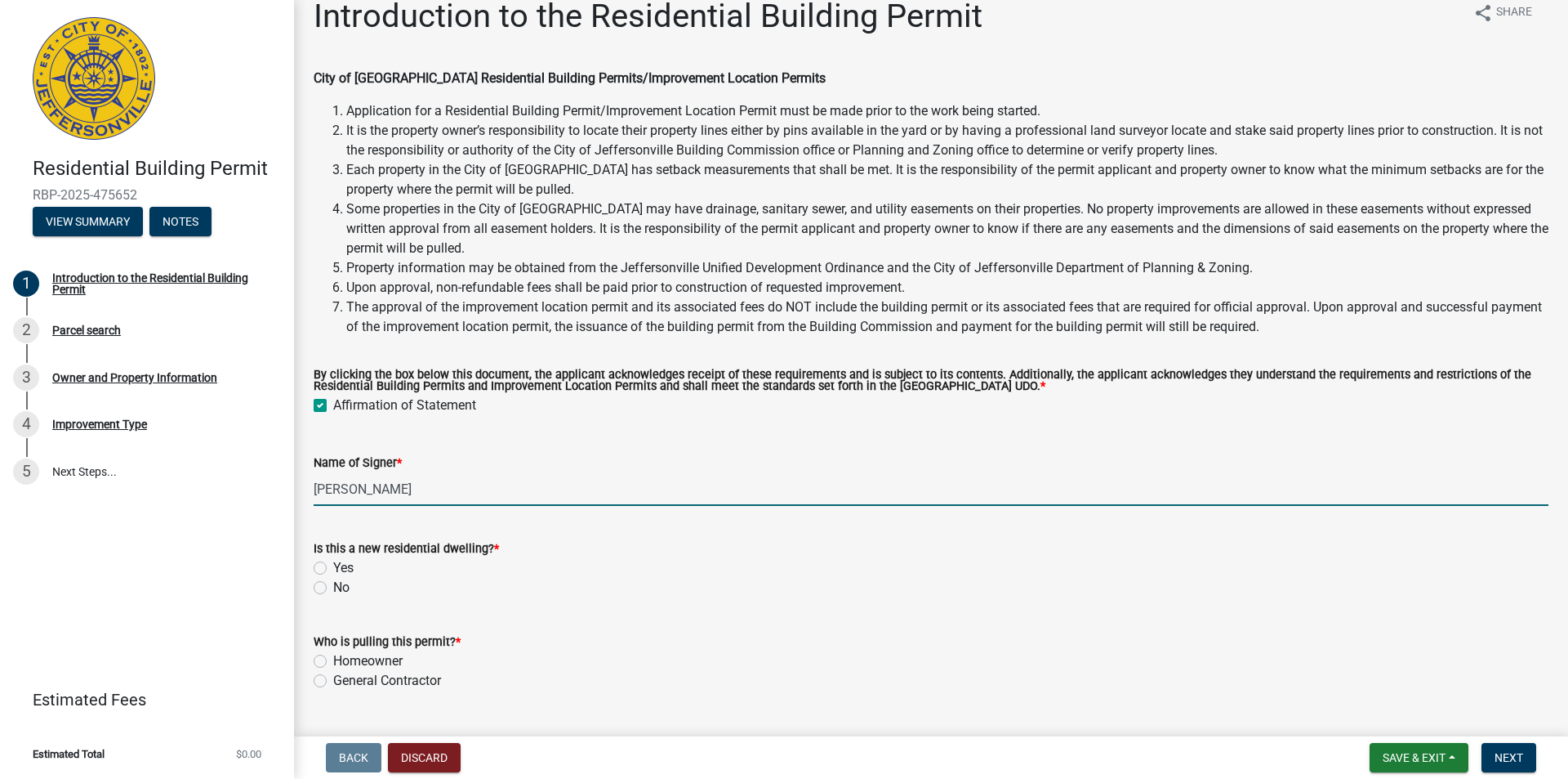
scroll to position [63, 0]
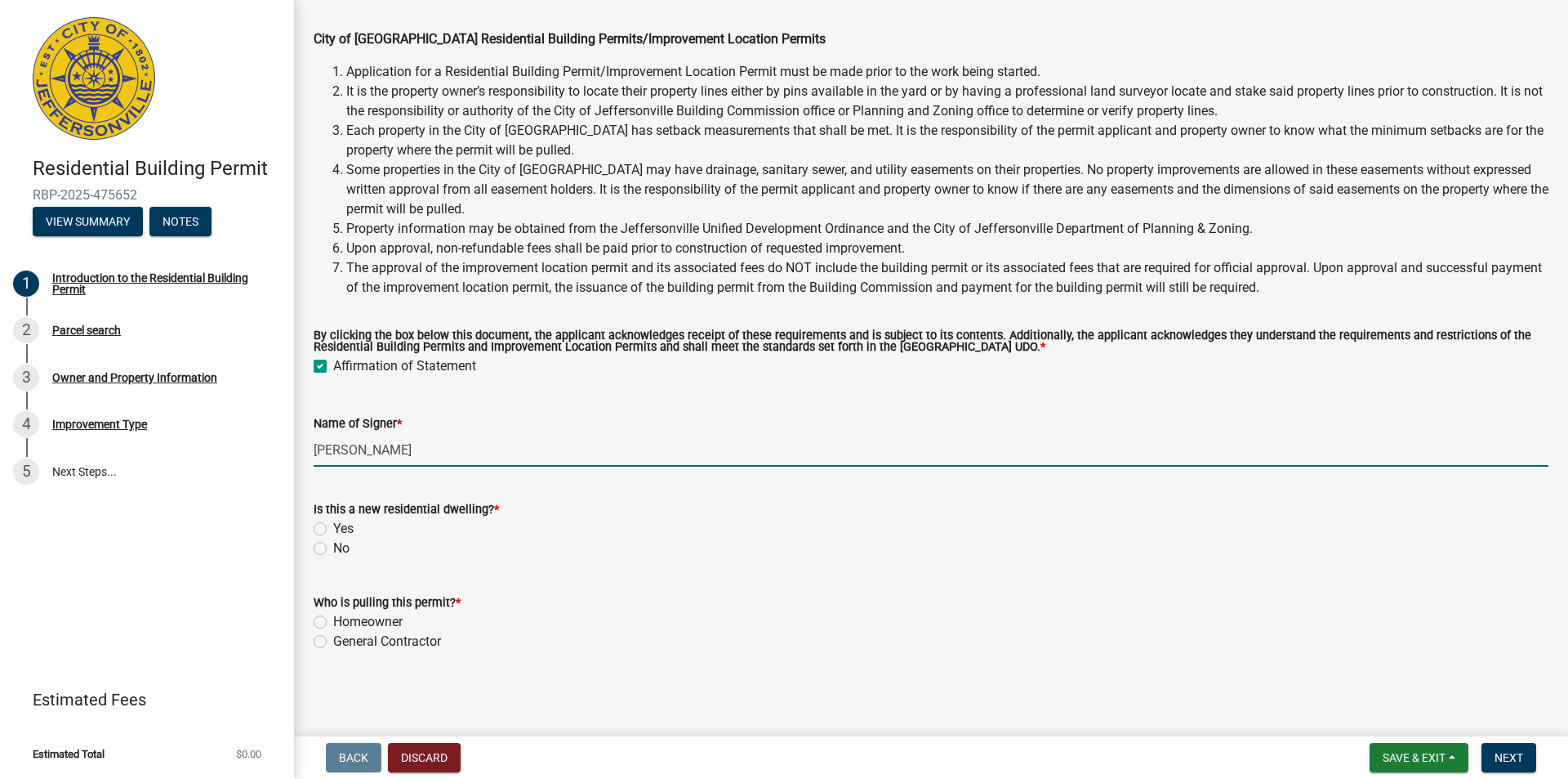
click at [333, 527] on label "Yes" at bounding box center [343, 528] width 20 height 19
click at [333, 527] on input "Yes" at bounding box center [338, 524] width 11 height 11
radio input "true"
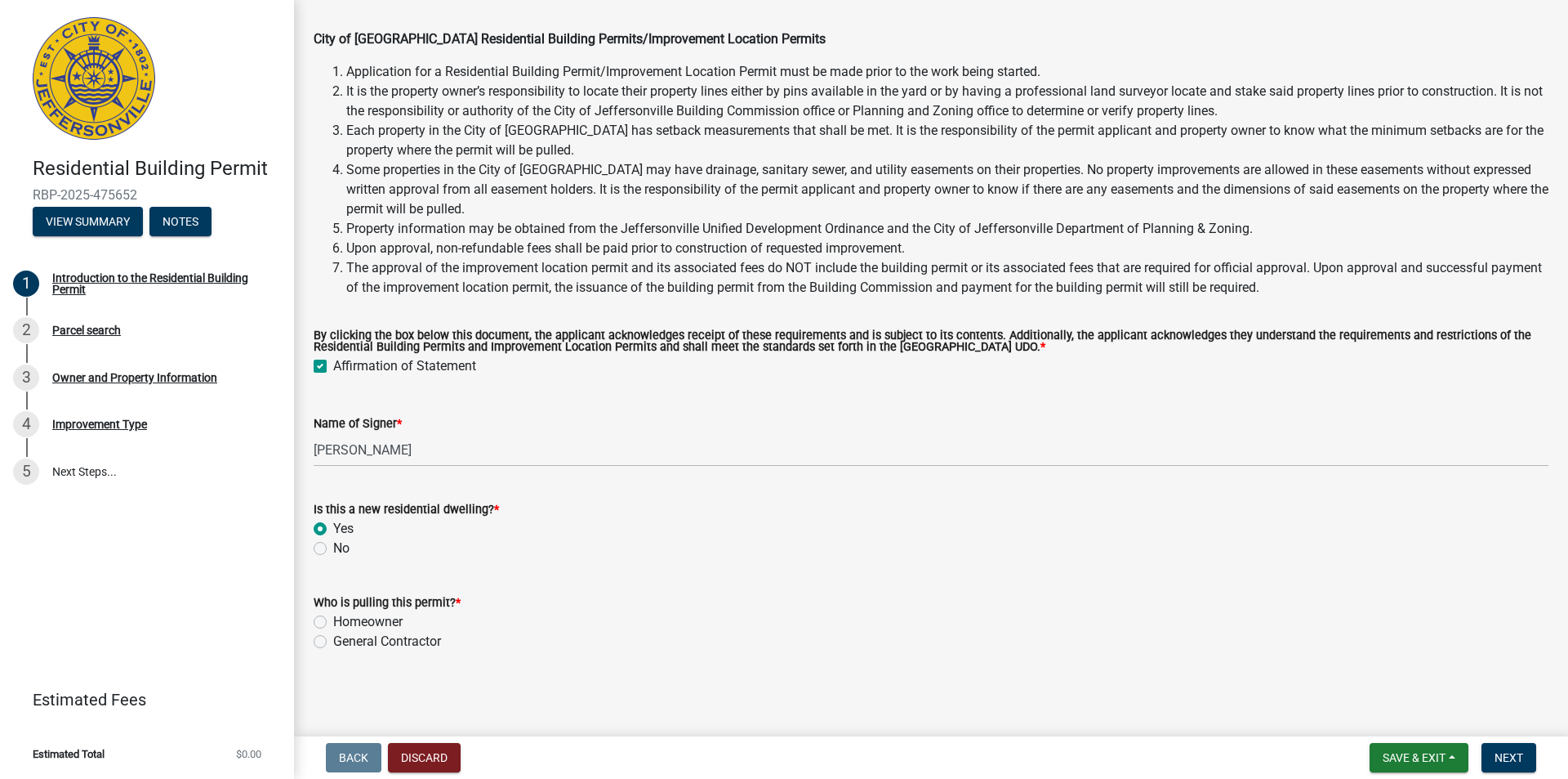
click at [333, 644] on label "General Contractor" at bounding box center [387, 641] width 108 height 19
click at [333, 643] on input "General Contractor" at bounding box center [338, 637] width 11 height 11
radio input "true"
click at [1518, 750] on button "Next" at bounding box center [1508, 757] width 55 height 29
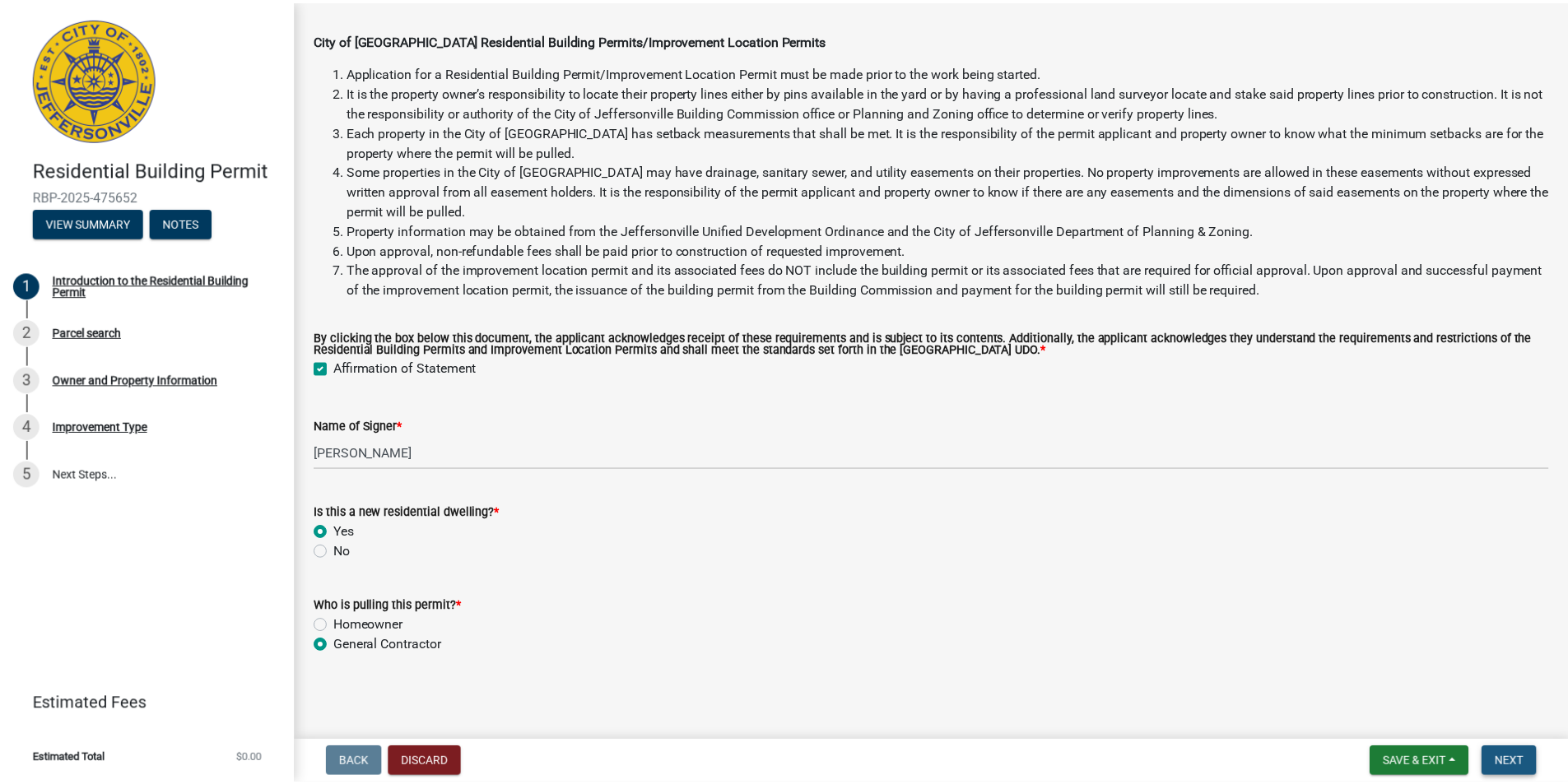
scroll to position [0, 0]
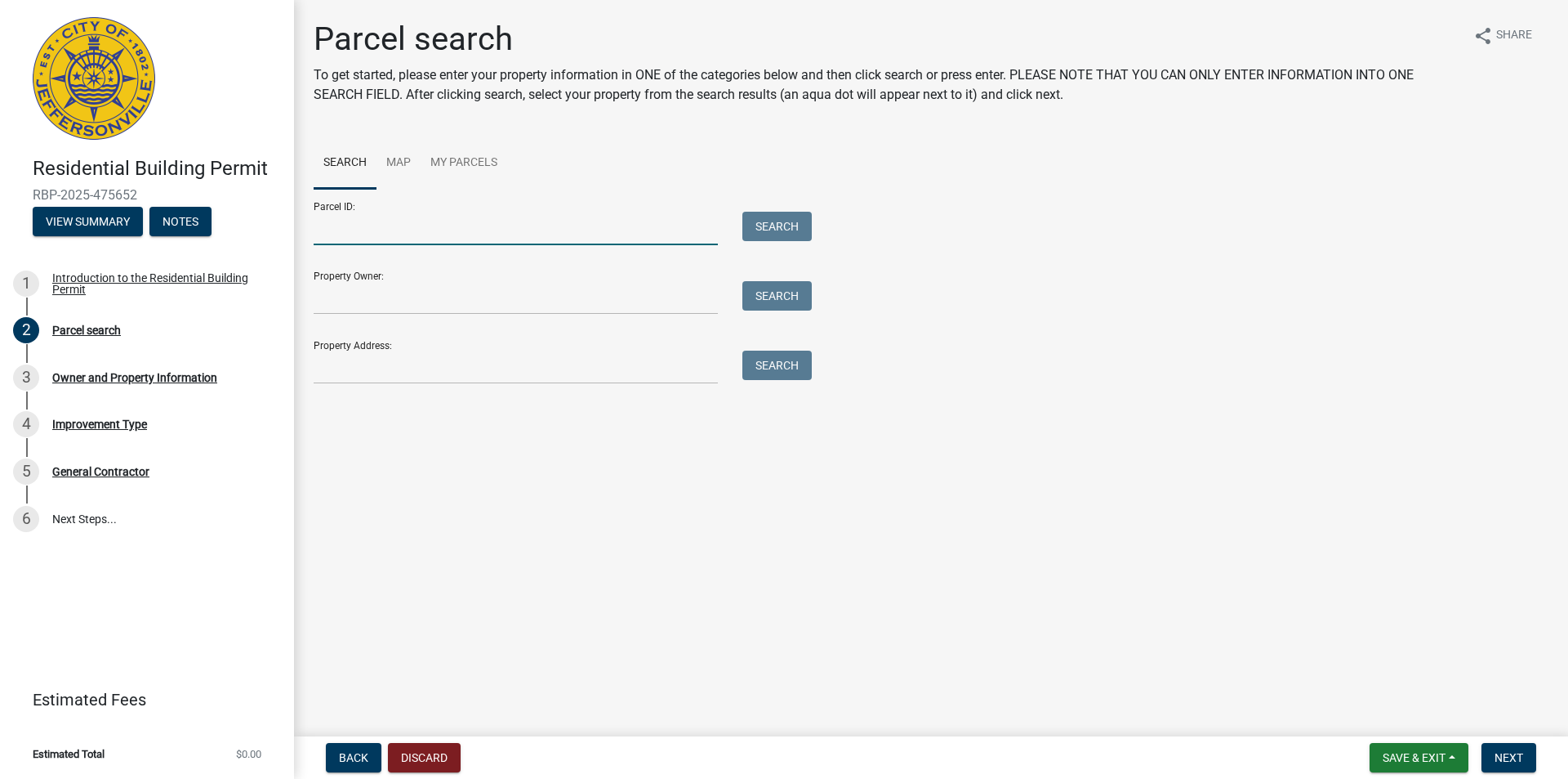
drag, startPoint x: 423, startPoint y: 226, endPoint x: 436, endPoint y: 220, distance: 14.3
click at [423, 226] on input "Parcel ID:" at bounding box center [515, 229] width 404 height 34
type input "10-18-13-500-696.000-004"
click at [804, 218] on button "Search" at bounding box center [777, 226] width 70 height 29
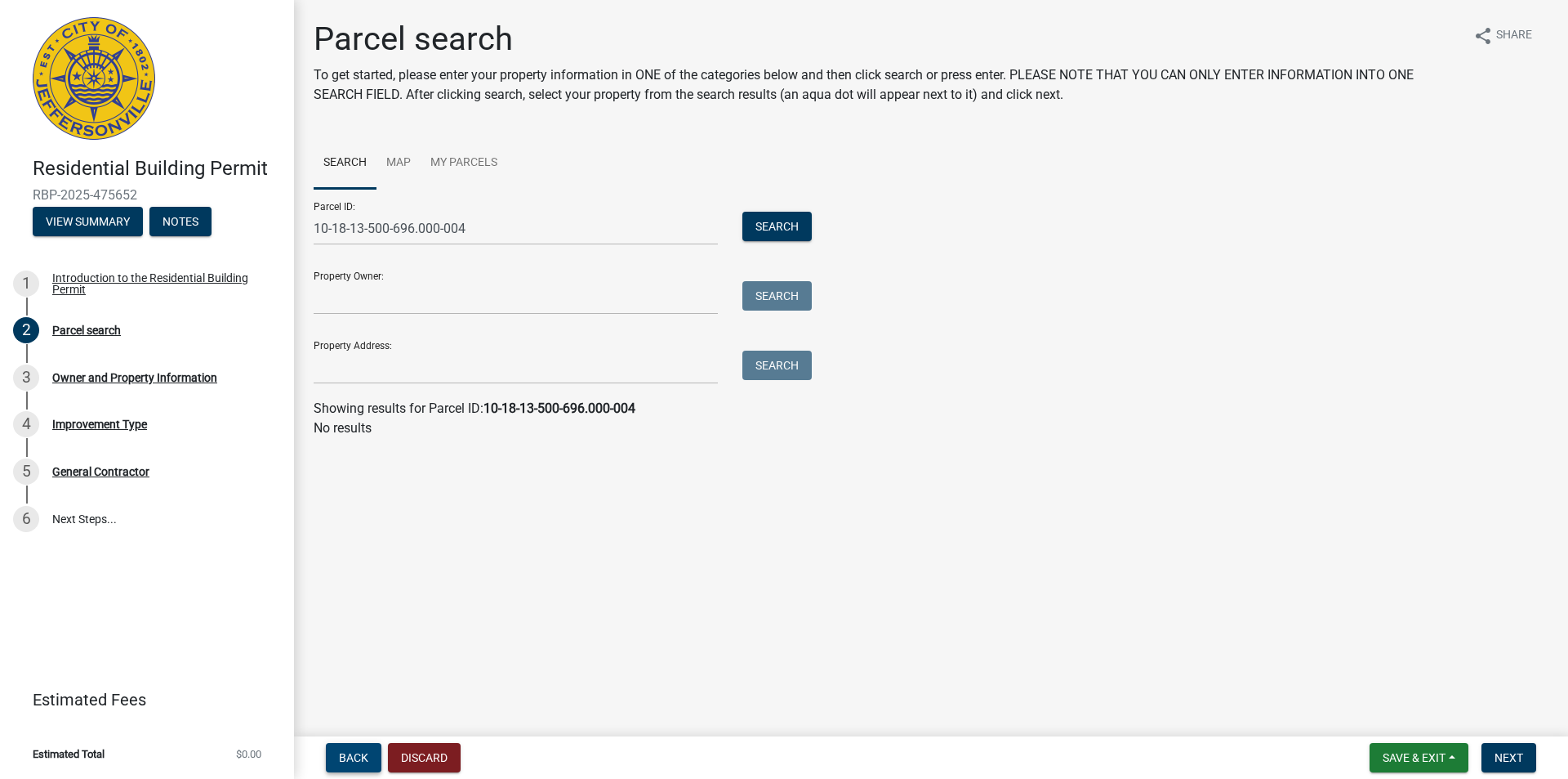
click at [338, 759] on button "Back" at bounding box center [354, 757] width 55 height 29
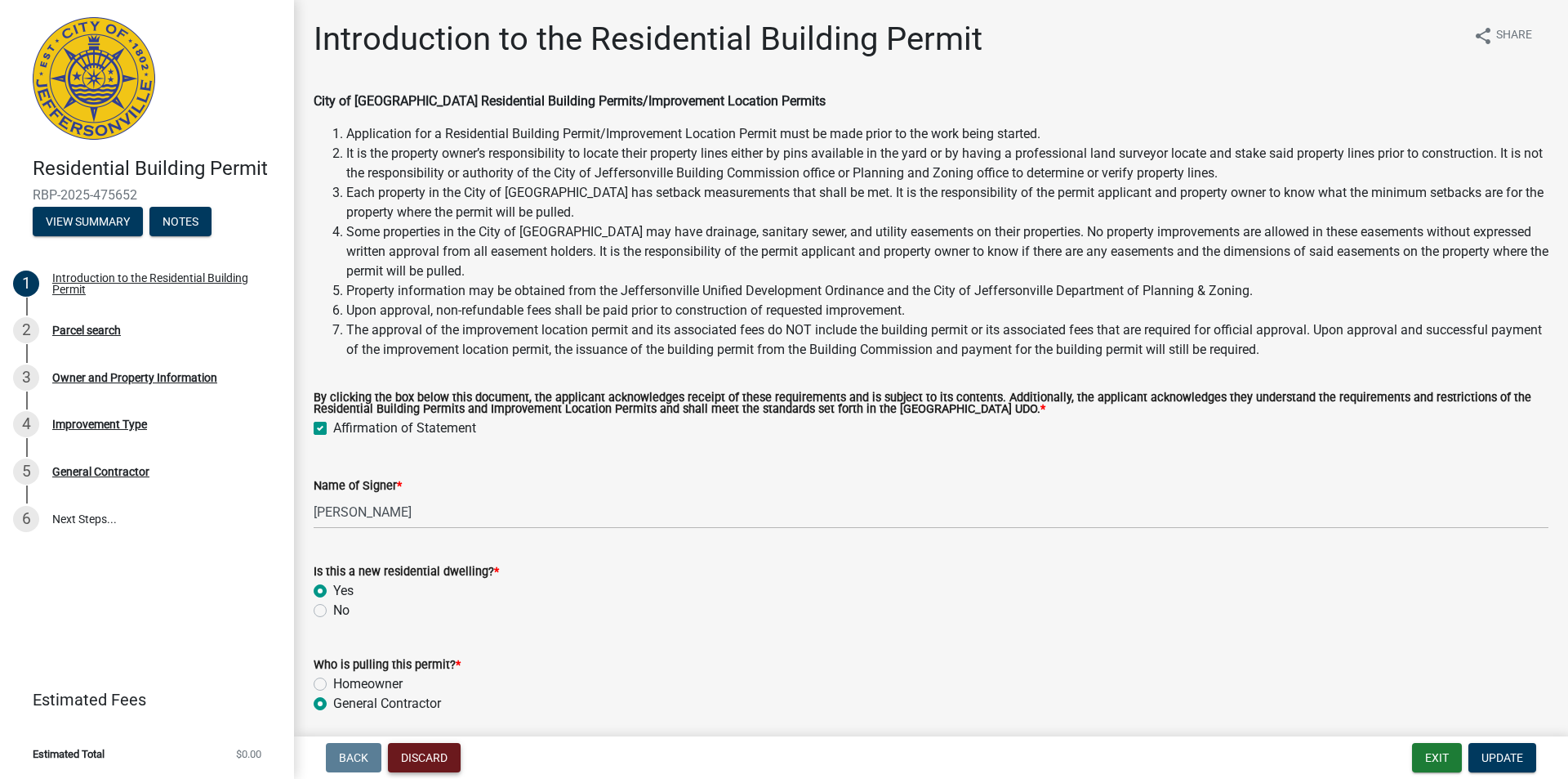
click at [425, 750] on button "Discard" at bounding box center [424, 757] width 72 height 29
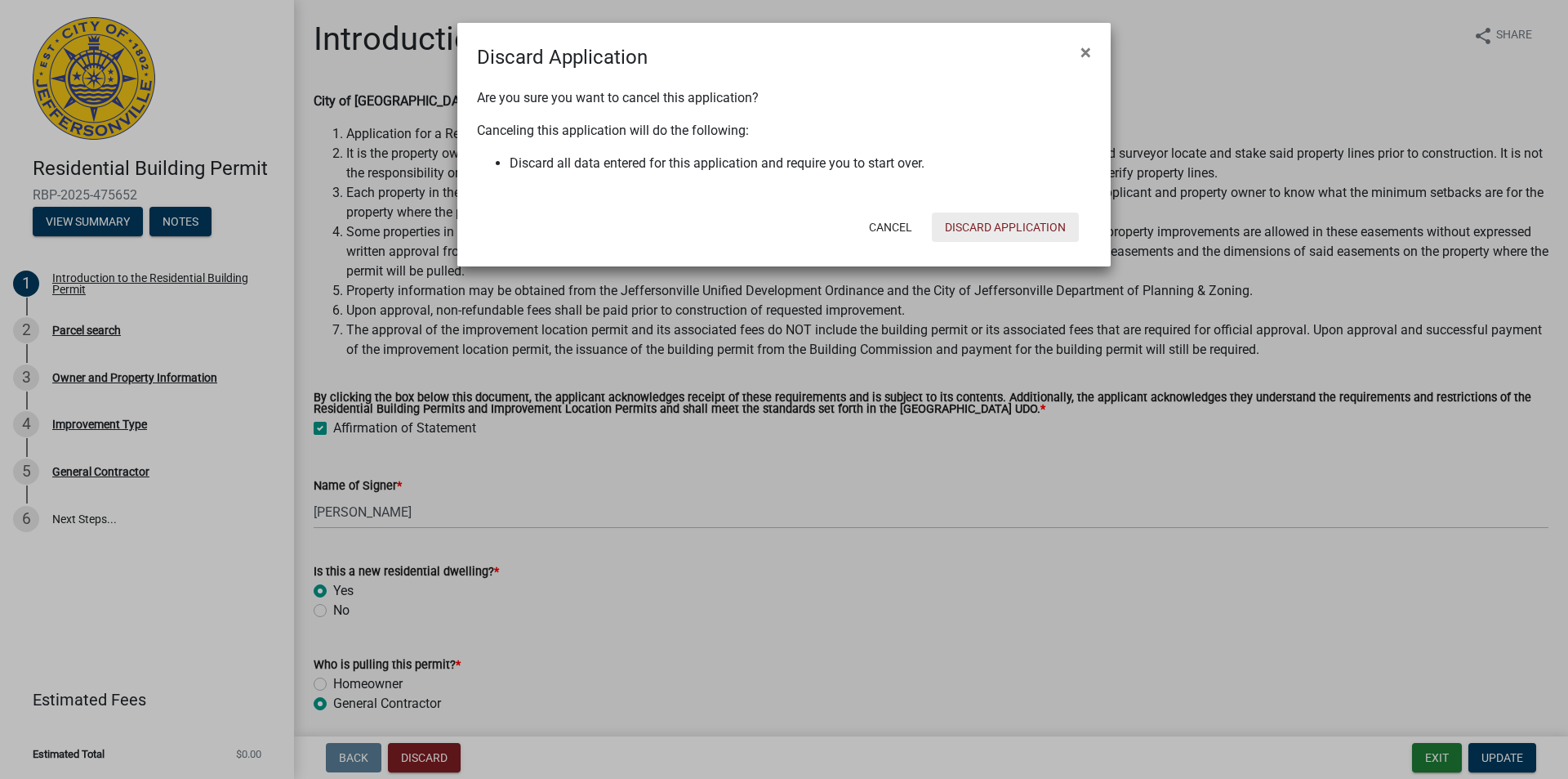
click at [1005, 220] on button "Discard Application" at bounding box center [1005, 227] width 147 height 29
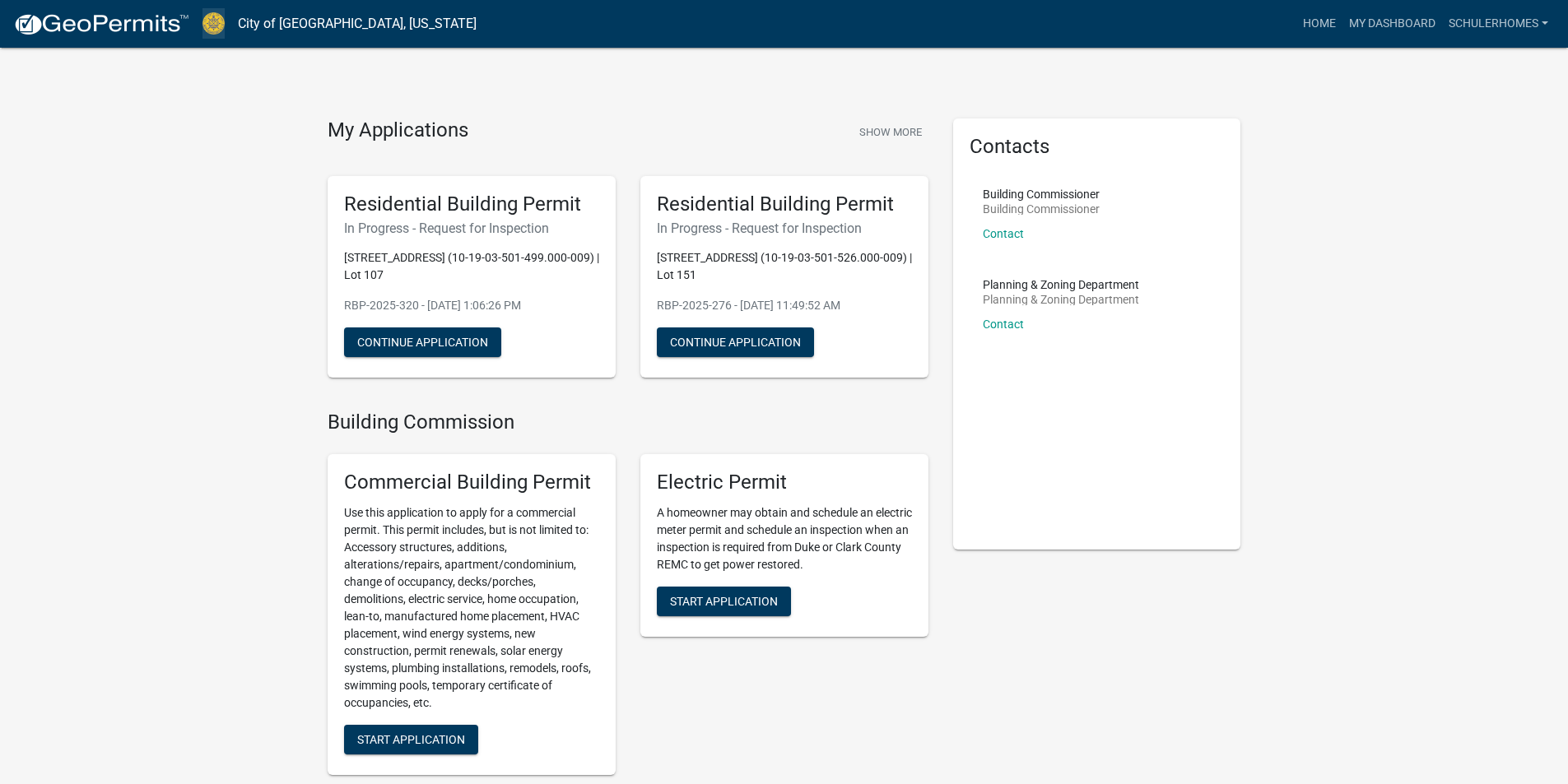
click at [213, 25] on img at bounding box center [213, 24] width 22 height 22
click at [1314, 27] on link "Home" at bounding box center [1319, 24] width 46 height 31
click at [142, 25] on img at bounding box center [102, 25] width 176 height 25
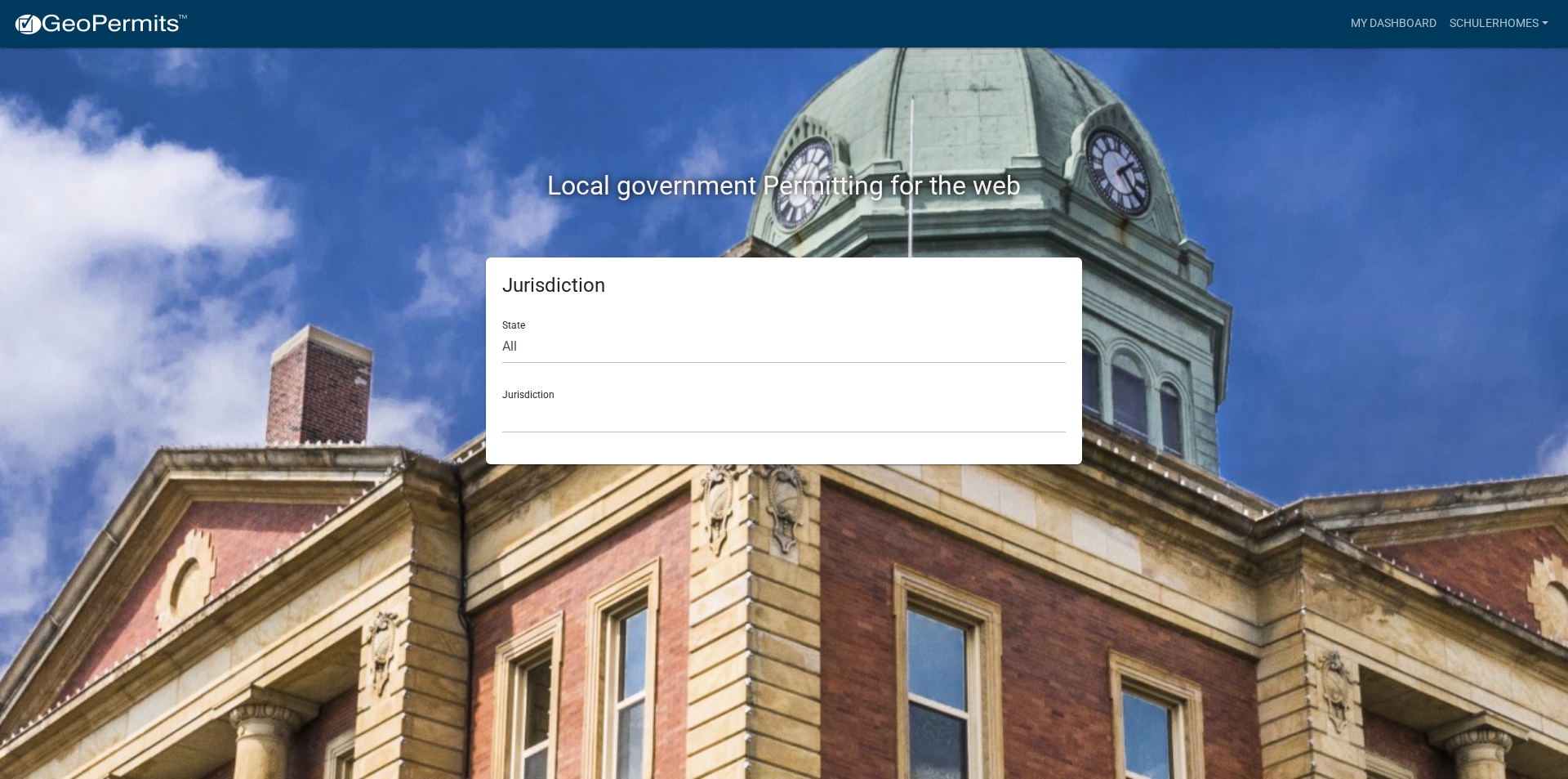
click at [753, 326] on div "State All [US_STATE] [US_STATE] [US_STATE] [US_STATE] [US_STATE] [US_STATE] [US…" at bounding box center [784, 335] width 563 height 56
click at [726, 356] on select "All [US_STATE] [US_STATE] [US_STATE] [US_STATE] [US_STATE] [US_STATE] [US_STATE…" at bounding box center [784, 347] width 563 height 34
select select "[US_STATE]"
click at [502, 330] on select "All [US_STATE] [US_STATE] [US_STATE] [US_STATE] [US_STATE] [US_STATE] [US_STATE…" at bounding box center [784, 347] width 563 height 34
click at [585, 402] on select "City of [GEOGRAPHIC_DATA], [US_STATE] City of [GEOGRAPHIC_DATA], [US_STATE] Cit…" at bounding box center [784, 416] width 563 height 34
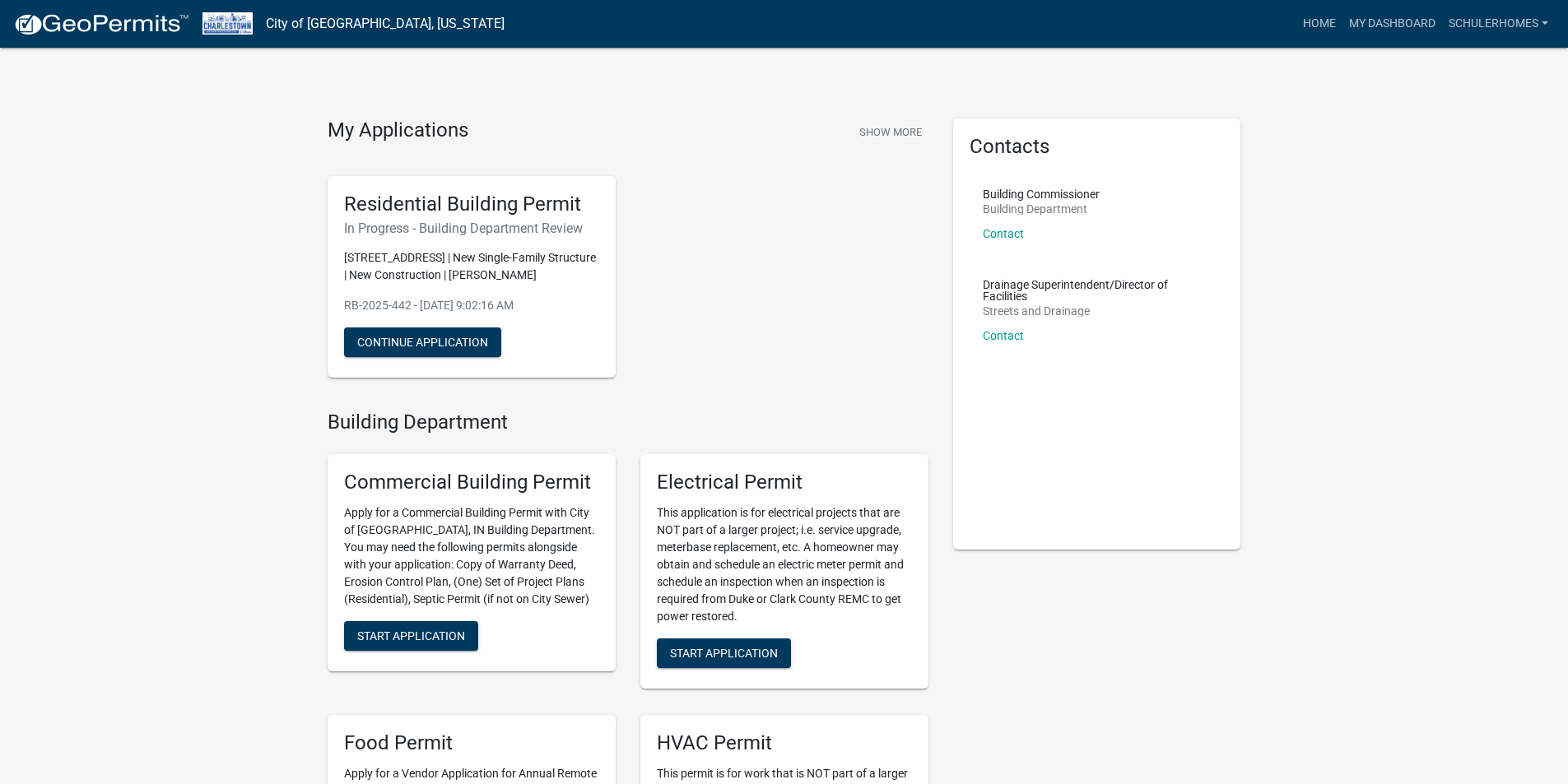
click at [720, 319] on div "Residential Building Permit In Progress - Building Department Review [STREET_AD…" at bounding box center [628, 277] width 625 height 229
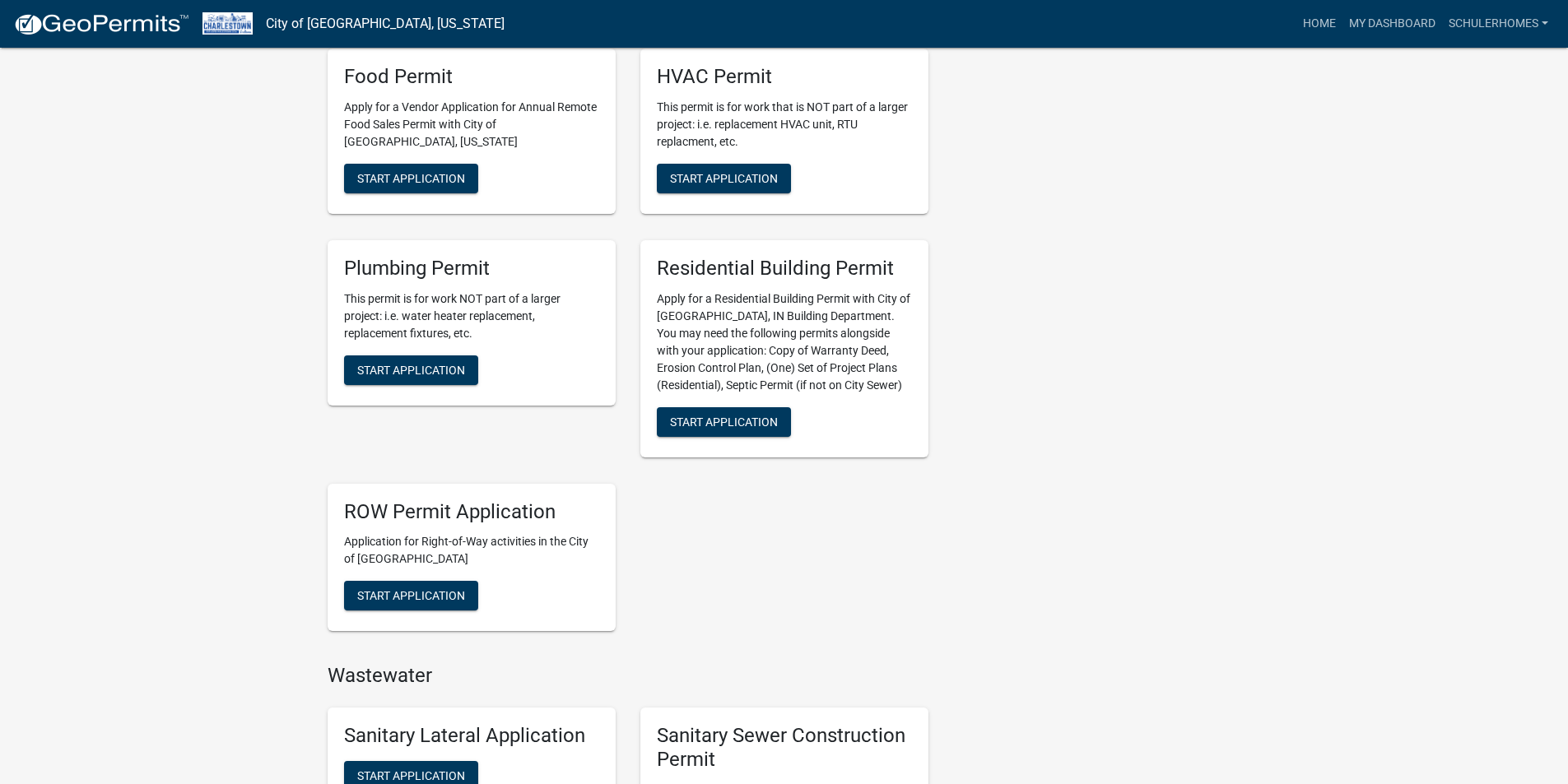
scroll to position [658, 0]
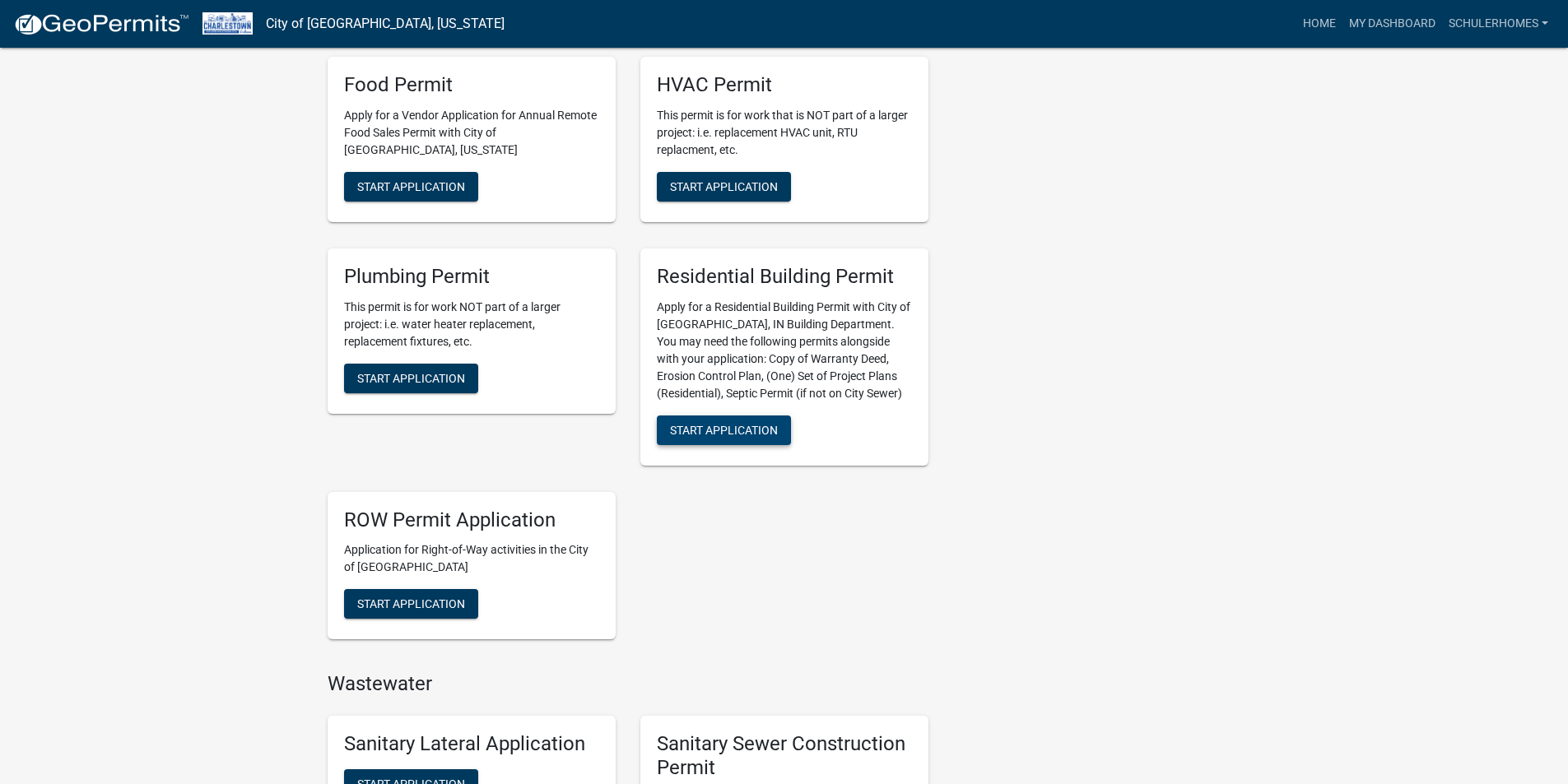
click at [740, 436] on span "Start Application" at bounding box center [723, 429] width 108 height 14
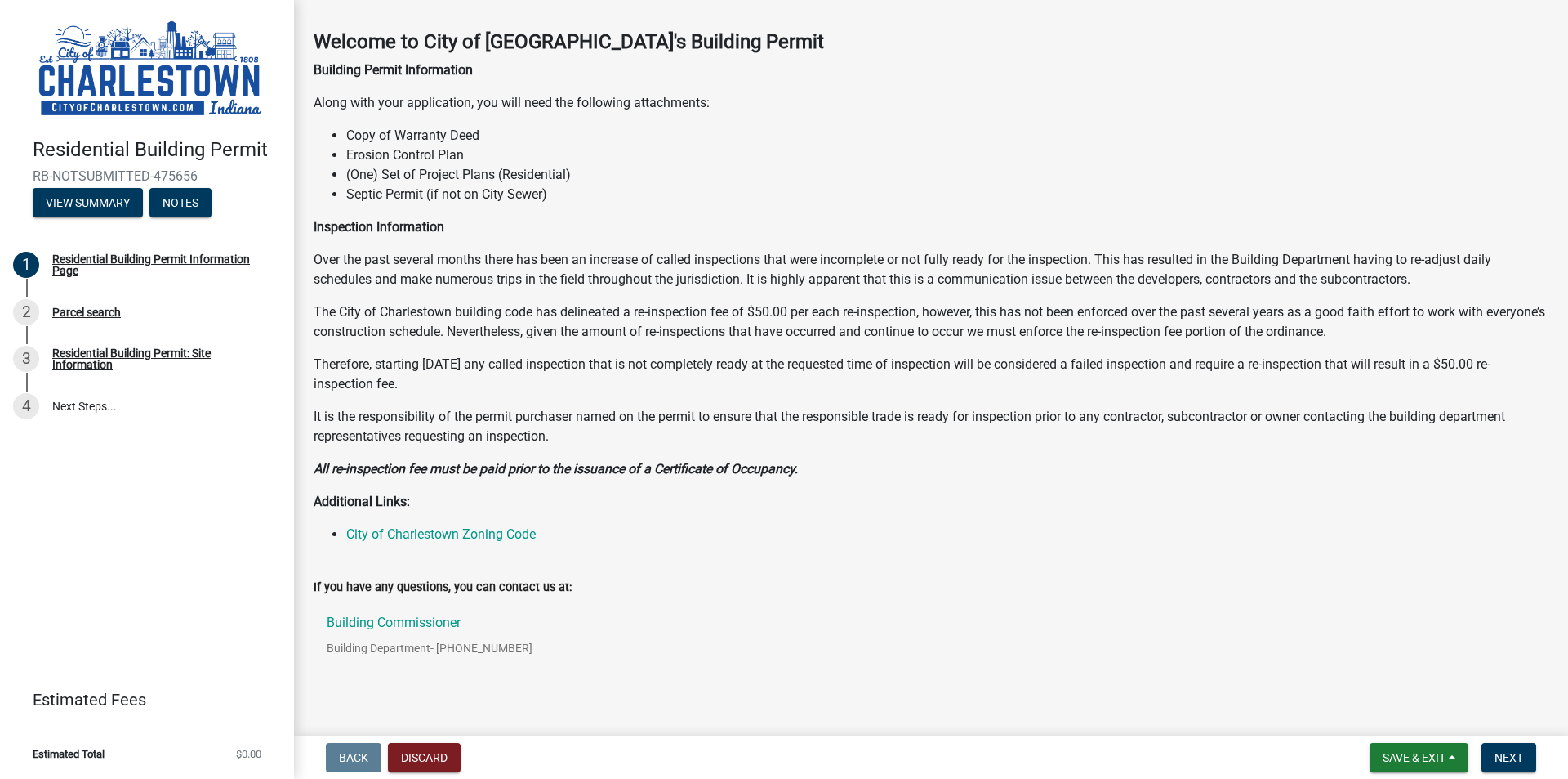
scroll to position [95, 0]
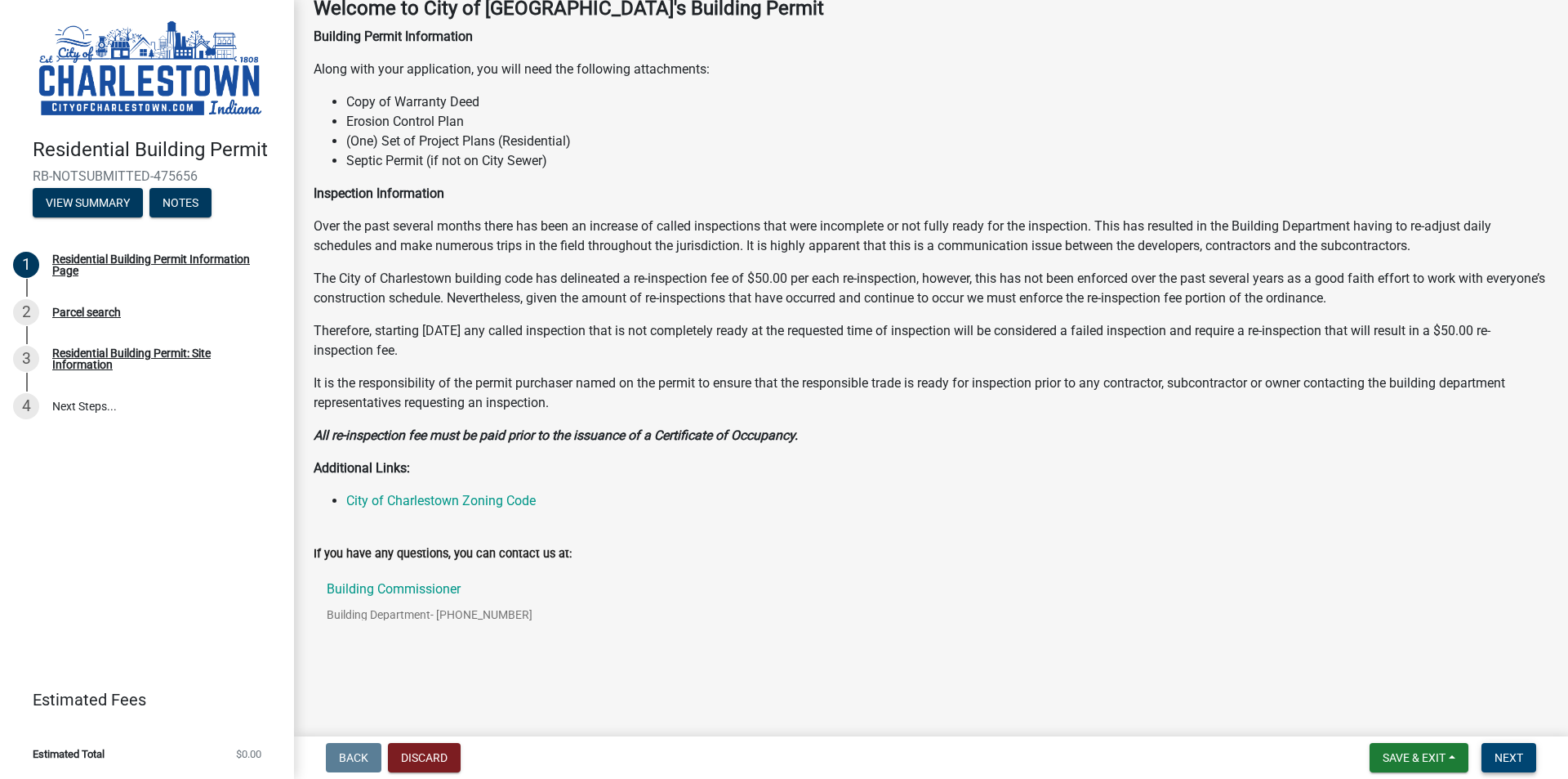
click at [1513, 753] on span "Next" at bounding box center [1509, 758] width 29 height 13
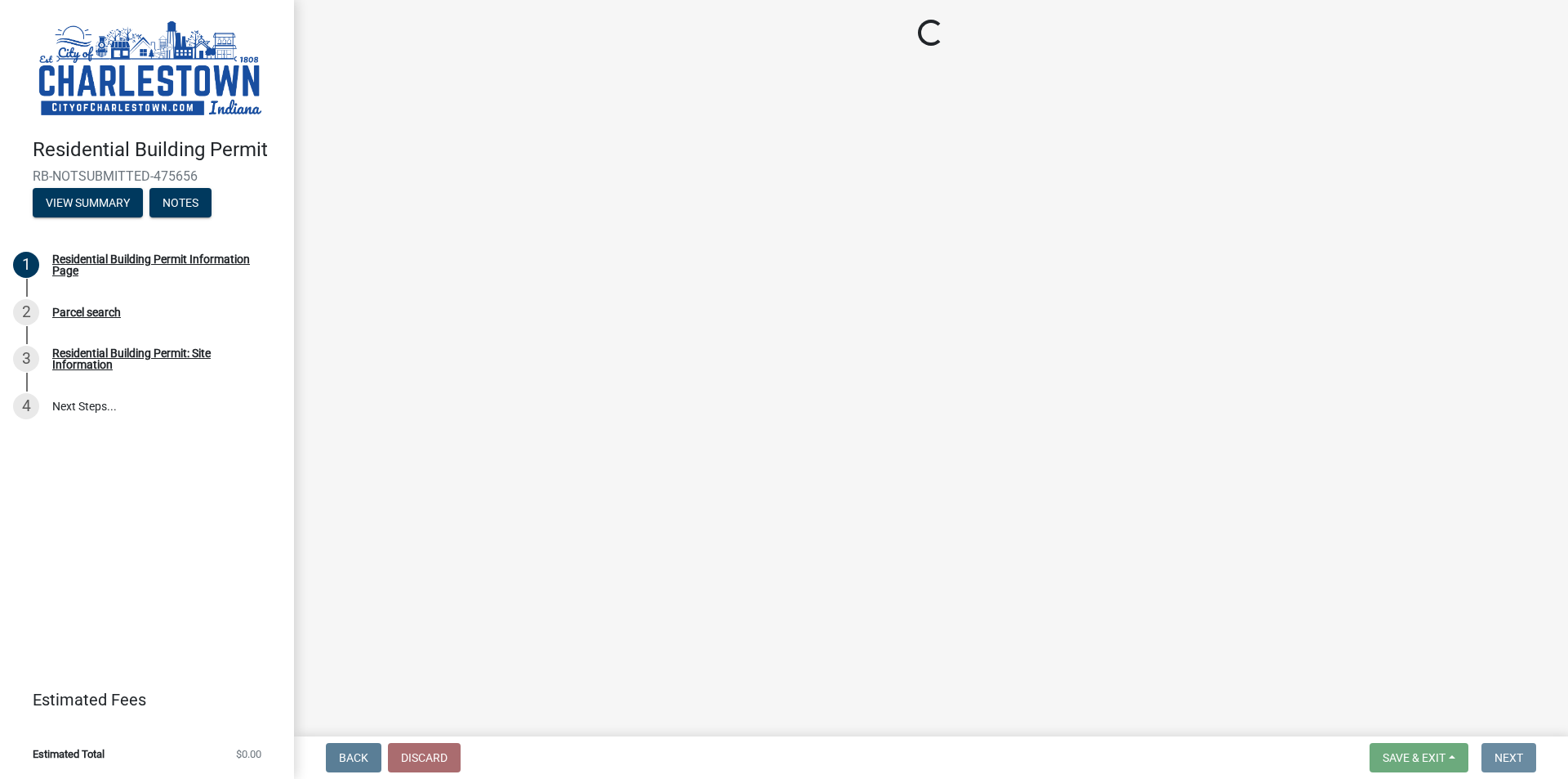
scroll to position [0, 0]
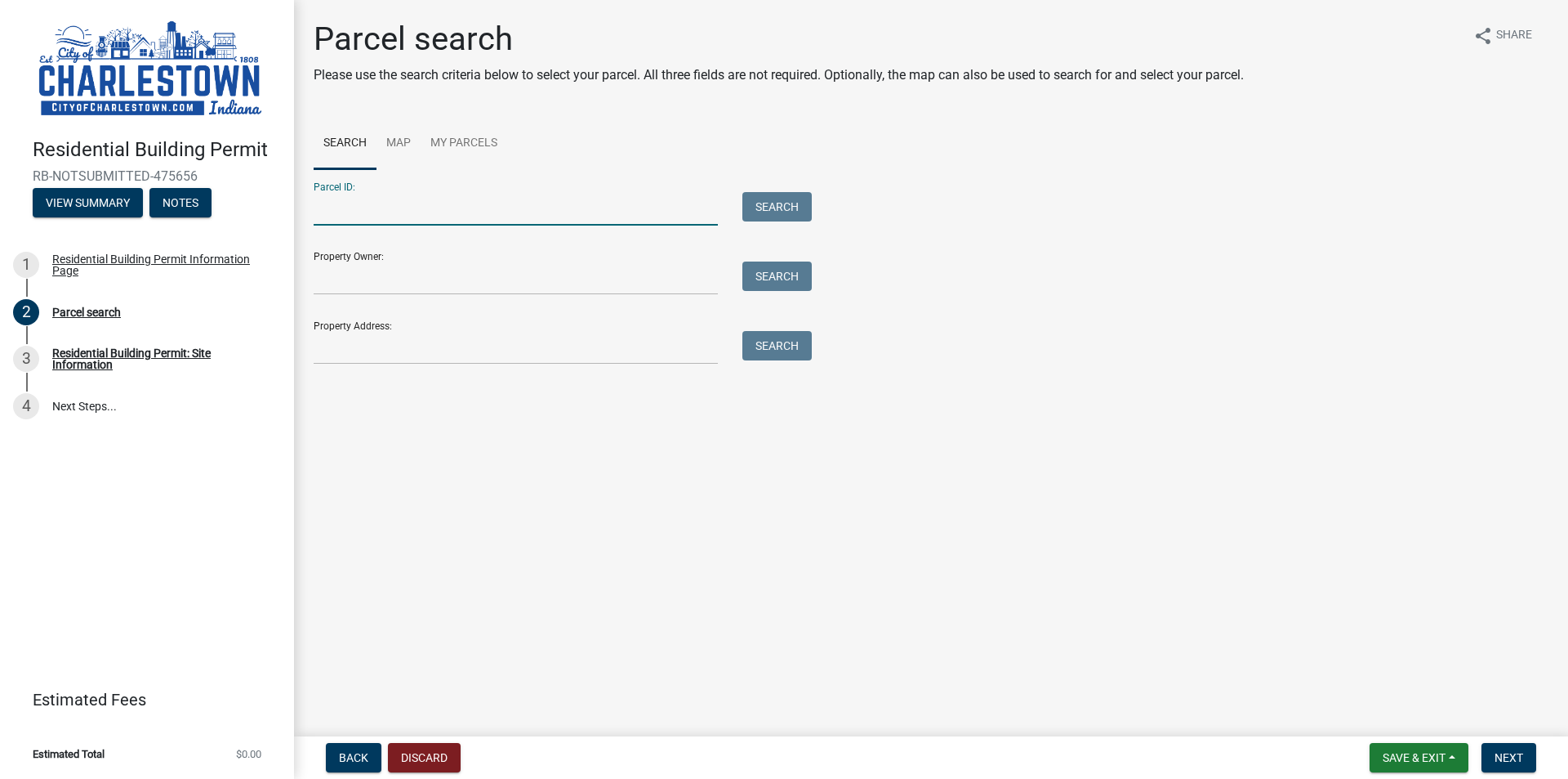
click at [592, 213] on input "Parcel ID:" at bounding box center [515, 209] width 404 height 34
click at [415, 209] on input "10-18-13-500-696.000-004" at bounding box center [515, 209] width 404 height 34
drag, startPoint x: 565, startPoint y: 205, endPoint x: 89, endPoint y: 216, distance: 476.1
click at [89, 216] on div "Residential Building Permit RB-NOTSUBMITTED-475656 View Summary Notes 1 Residen…" at bounding box center [784, 390] width 1568 height 779
type input "10-18-"
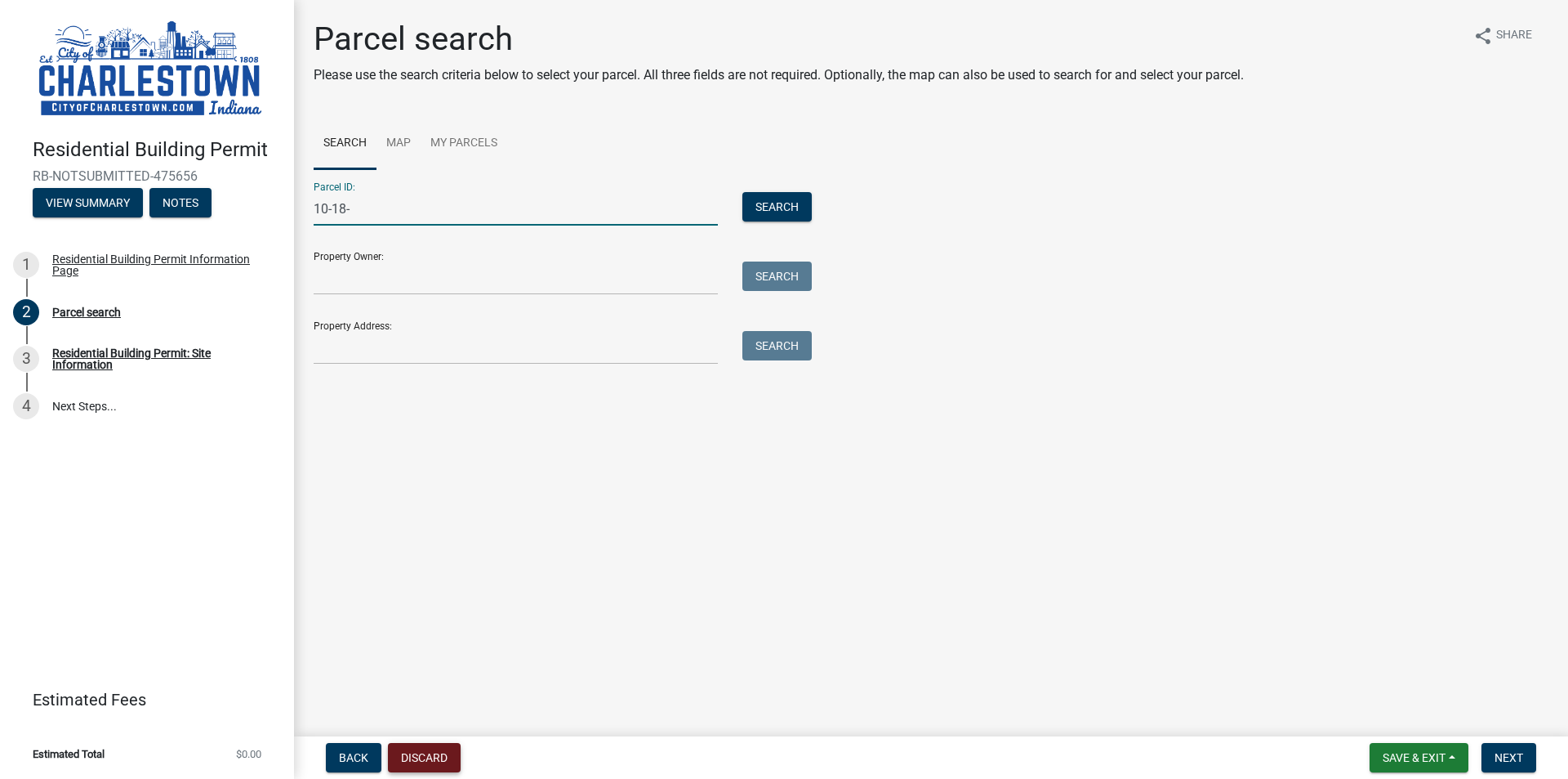
click at [441, 747] on button "Discard" at bounding box center [424, 757] width 72 height 29
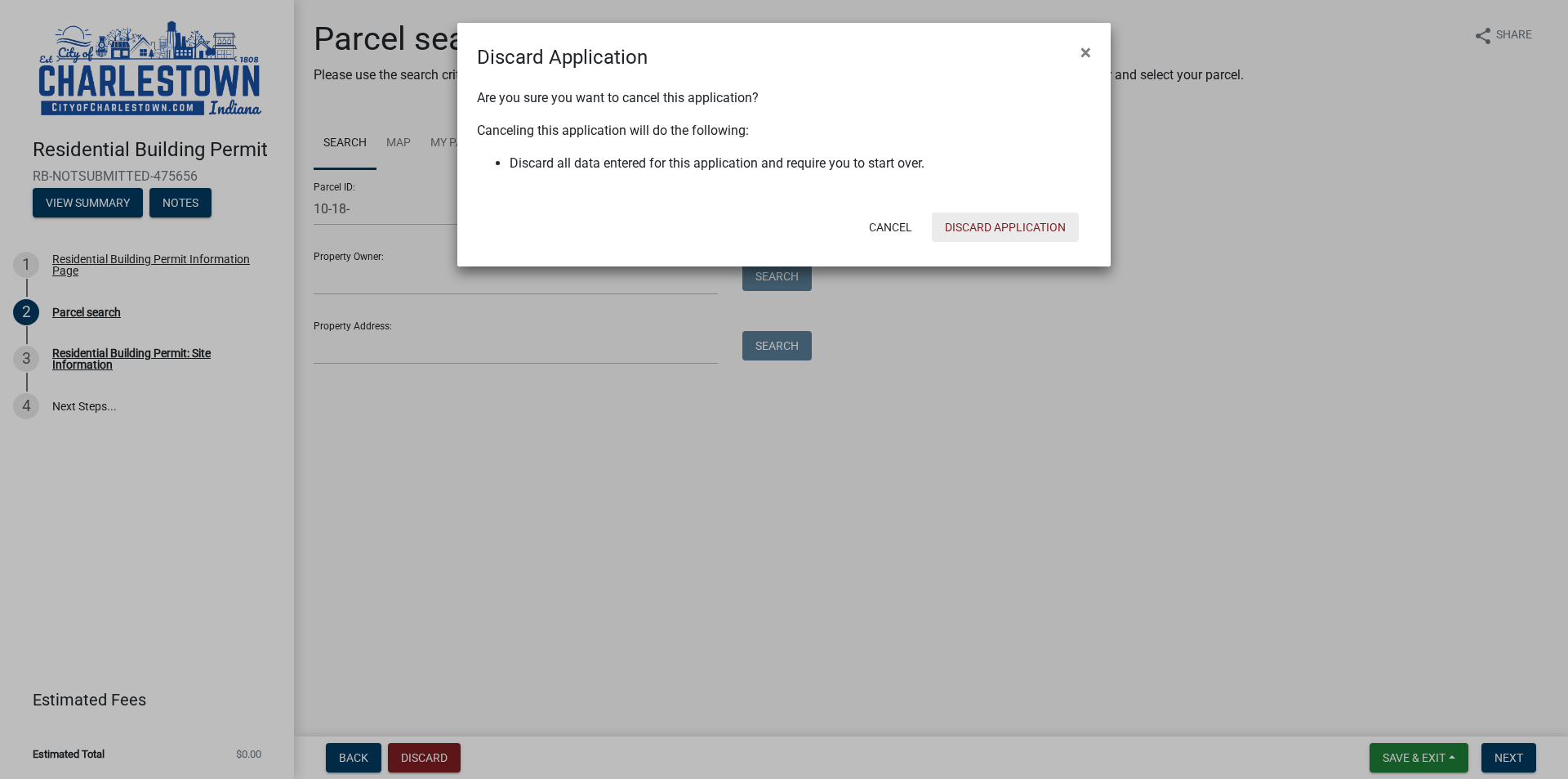
click at [1045, 222] on button "Discard Application" at bounding box center [1005, 227] width 147 height 29
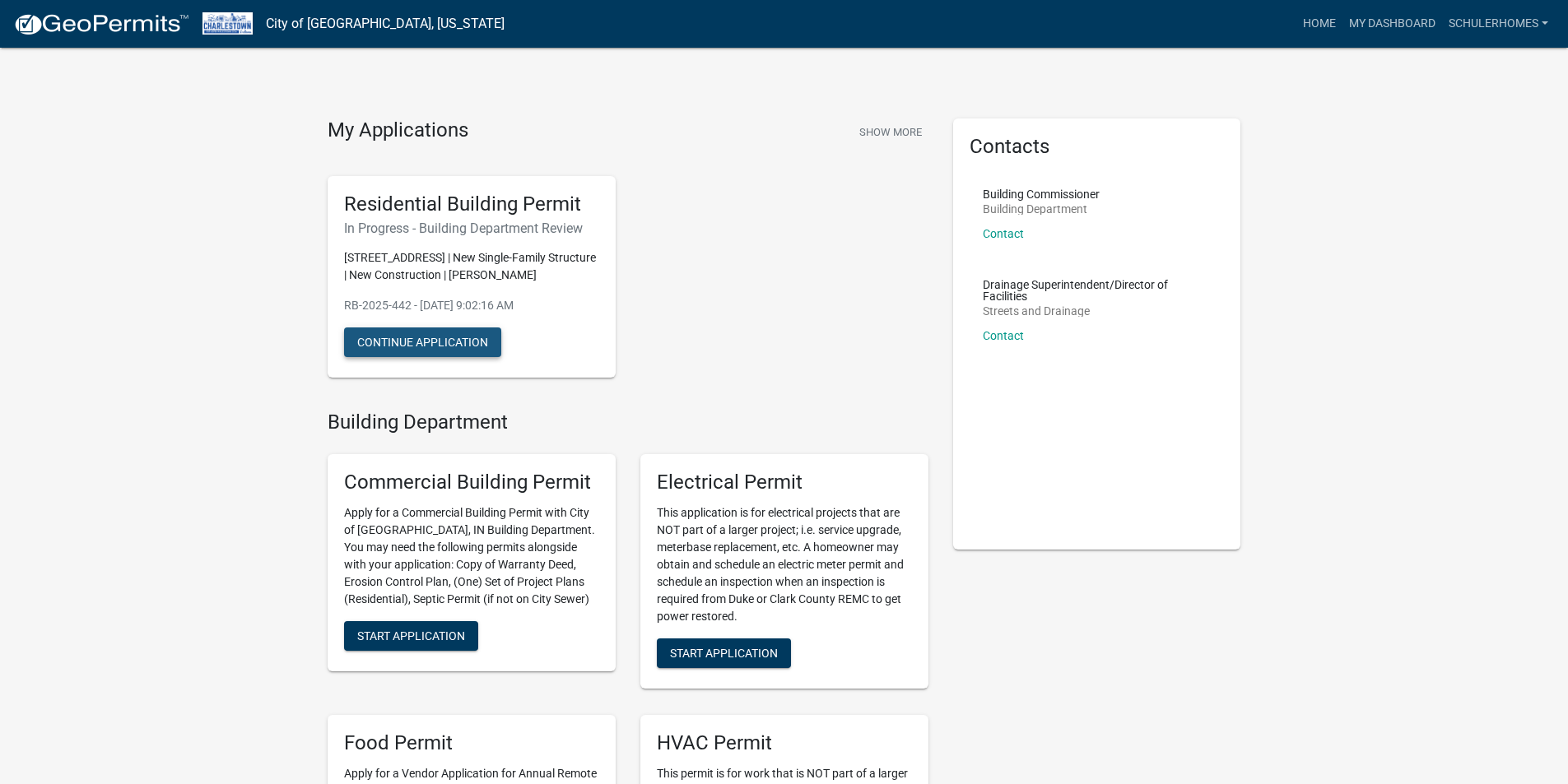
click at [455, 357] on button "Continue Application" at bounding box center [423, 342] width 158 height 30
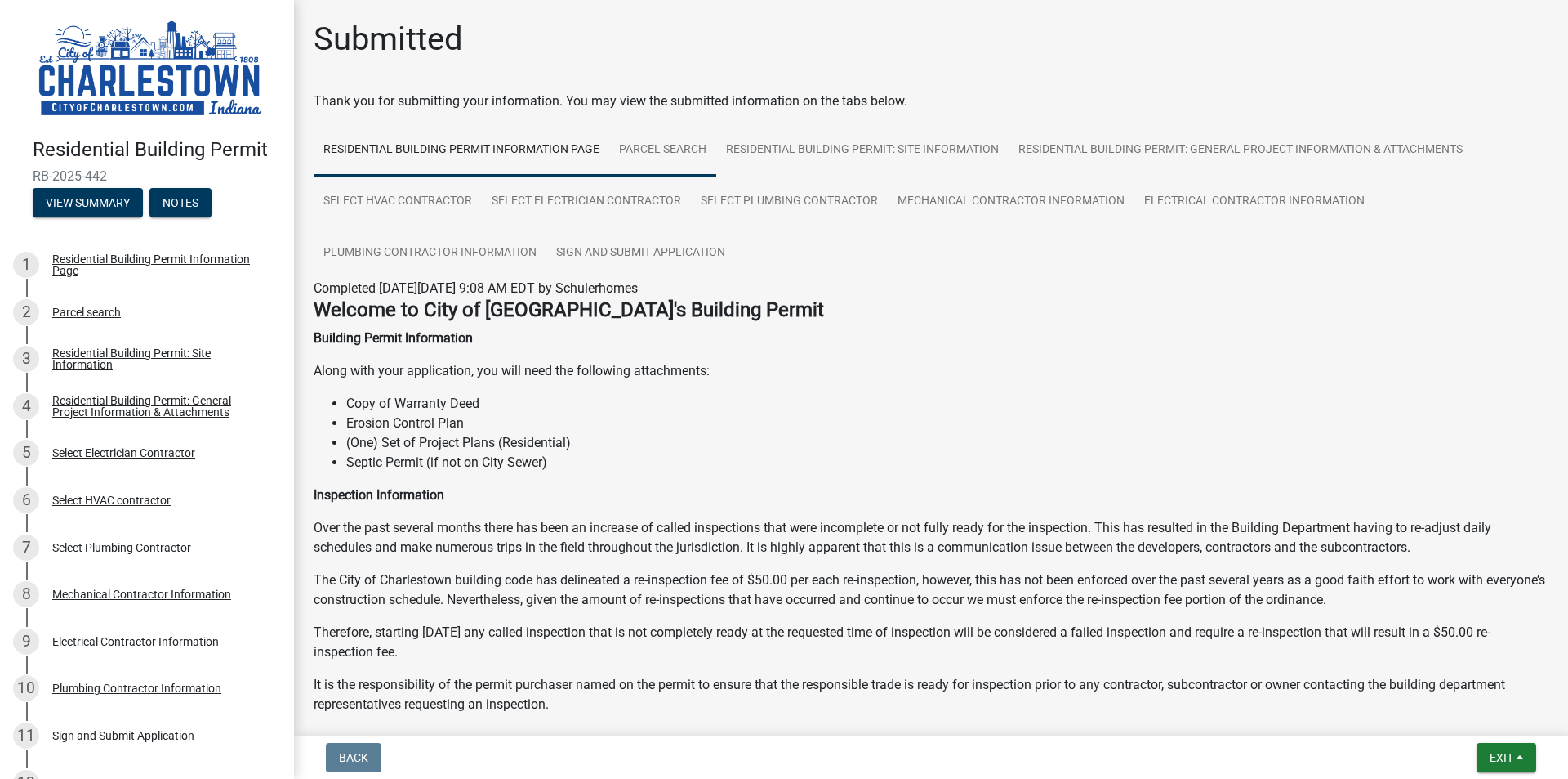
click at [647, 156] on link "Parcel search" at bounding box center [663, 151] width 107 height 52
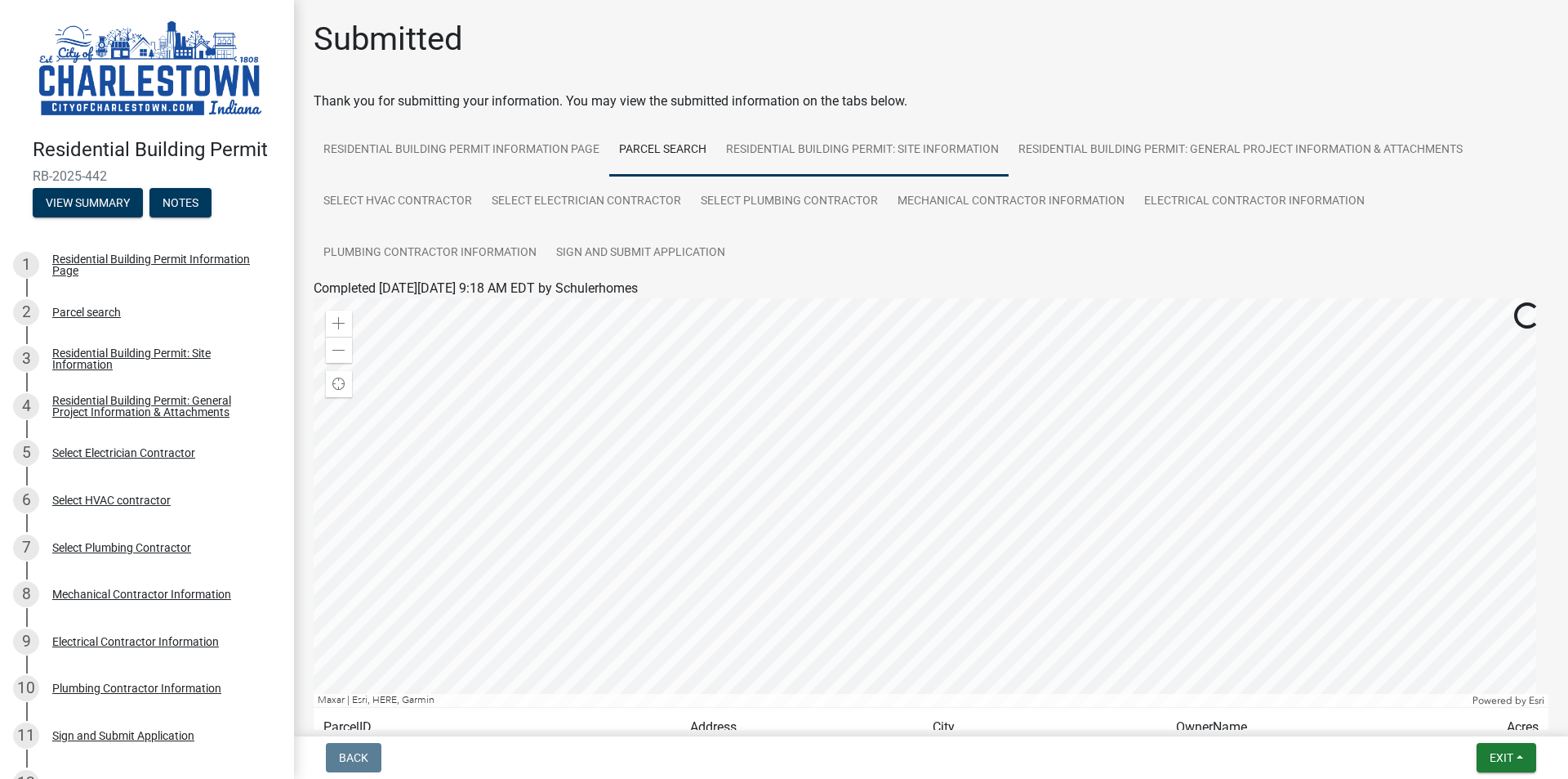
click at [808, 153] on link "Residential Building Permit: Site Information" at bounding box center [863, 151] width 293 height 52
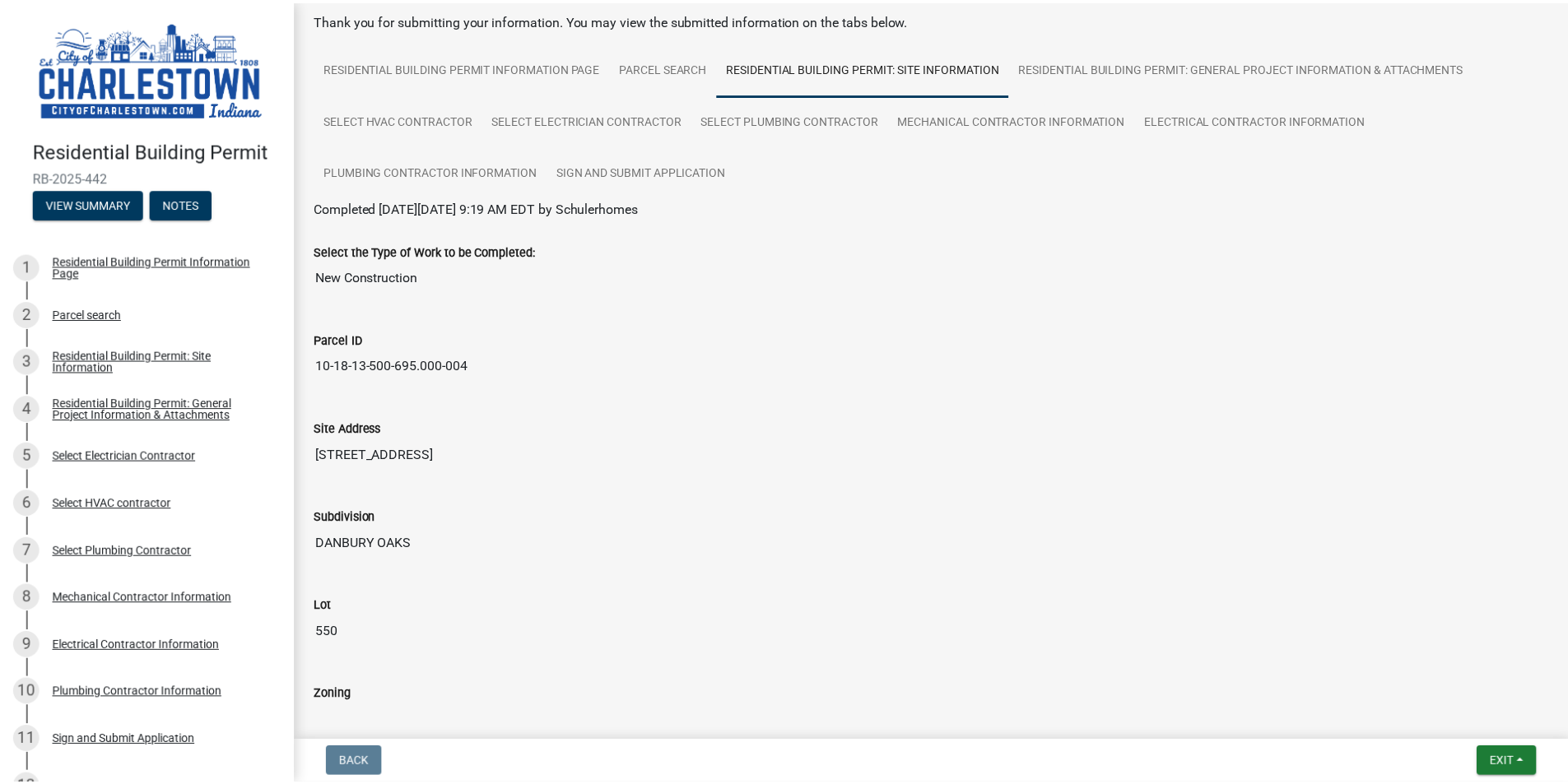
scroll to position [164, 0]
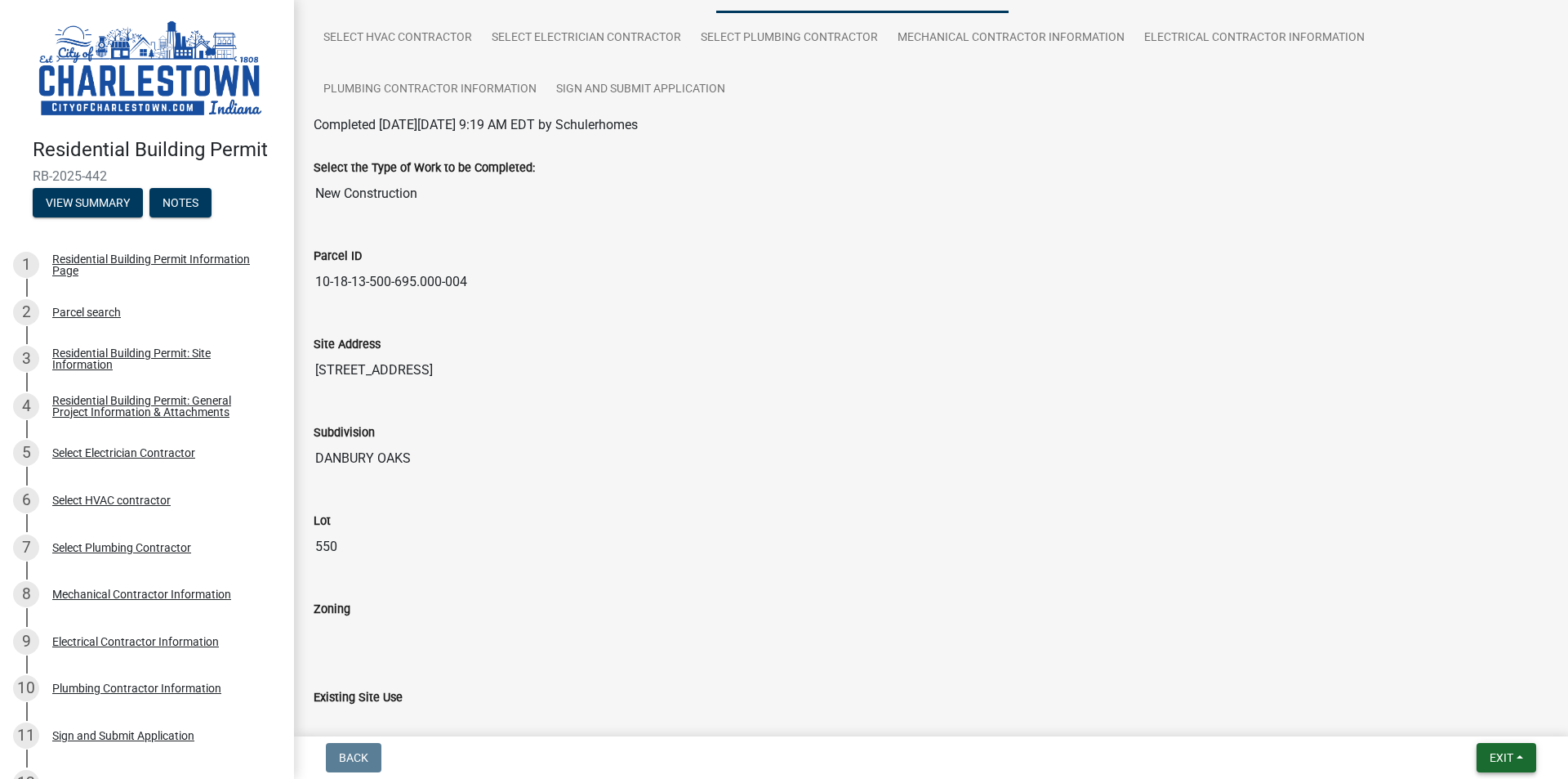
click at [1515, 759] on button "Exit" at bounding box center [1506, 757] width 60 height 29
click at [1454, 716] on button "Save & Exit" at bounding box center [1470, 715] width 130 height 40
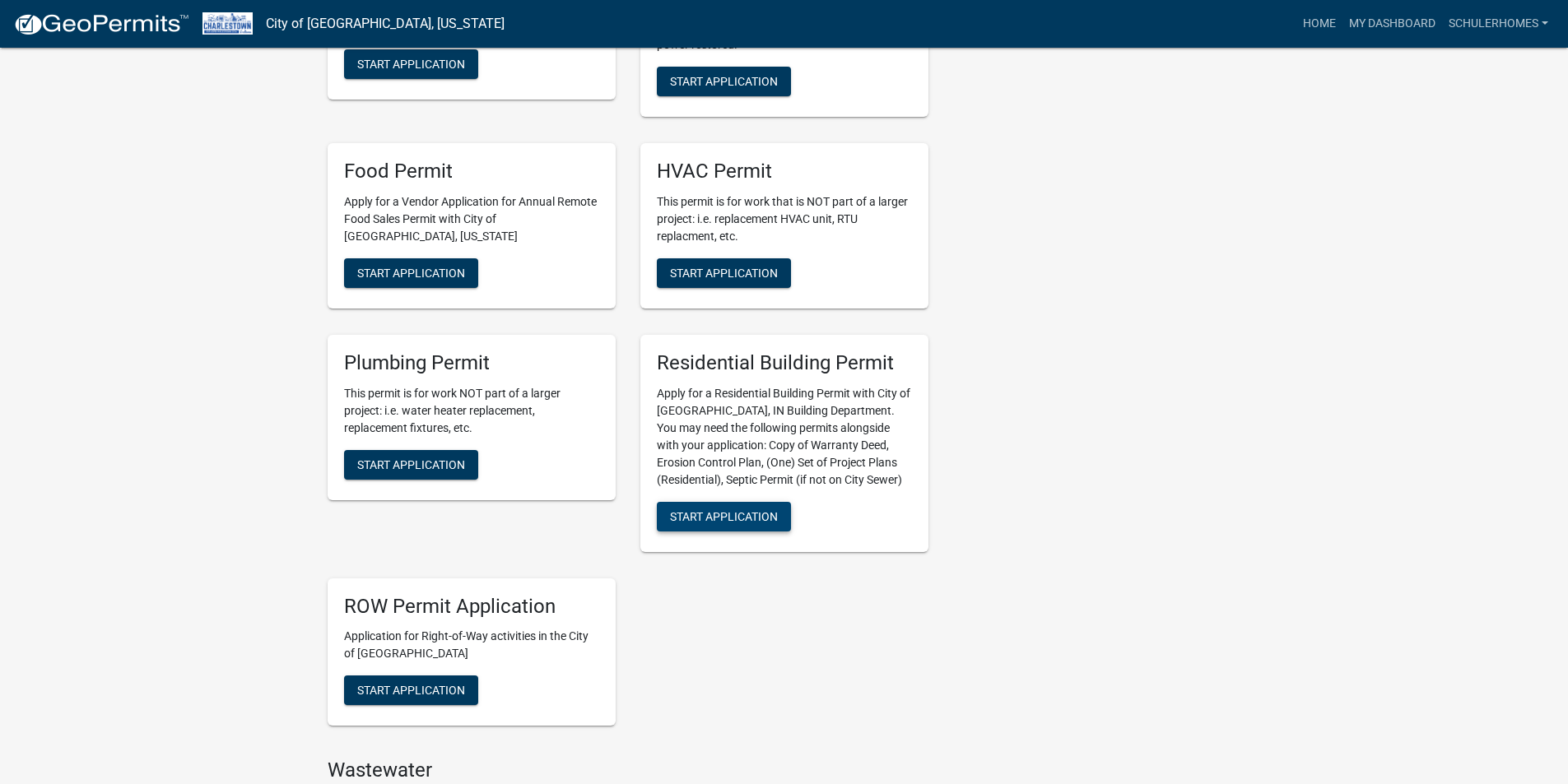
scroll to position [576, 0]
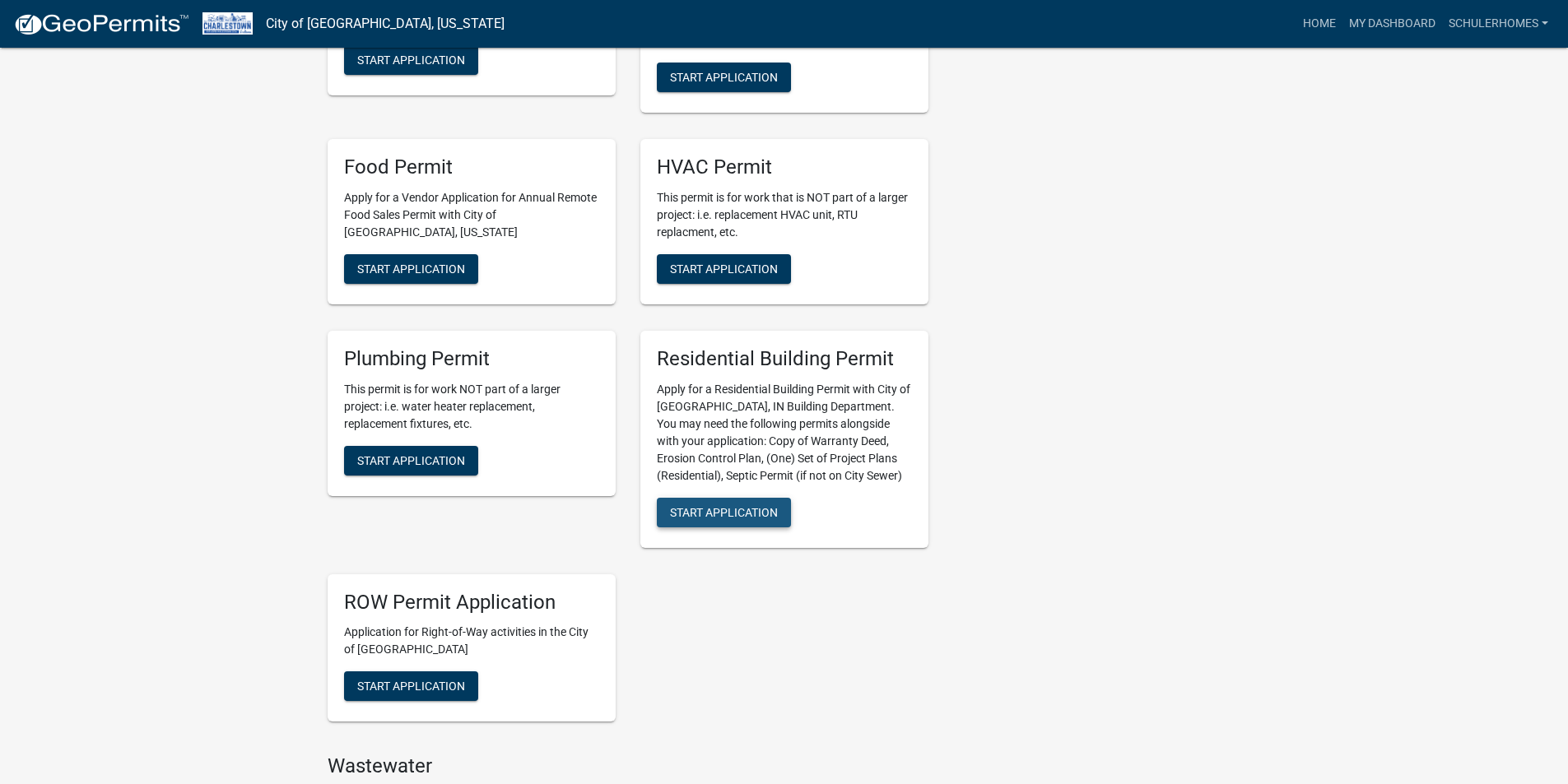
click at [722, 518] on span "Start Application" at bounding box center [723, 512] width 108 height 14
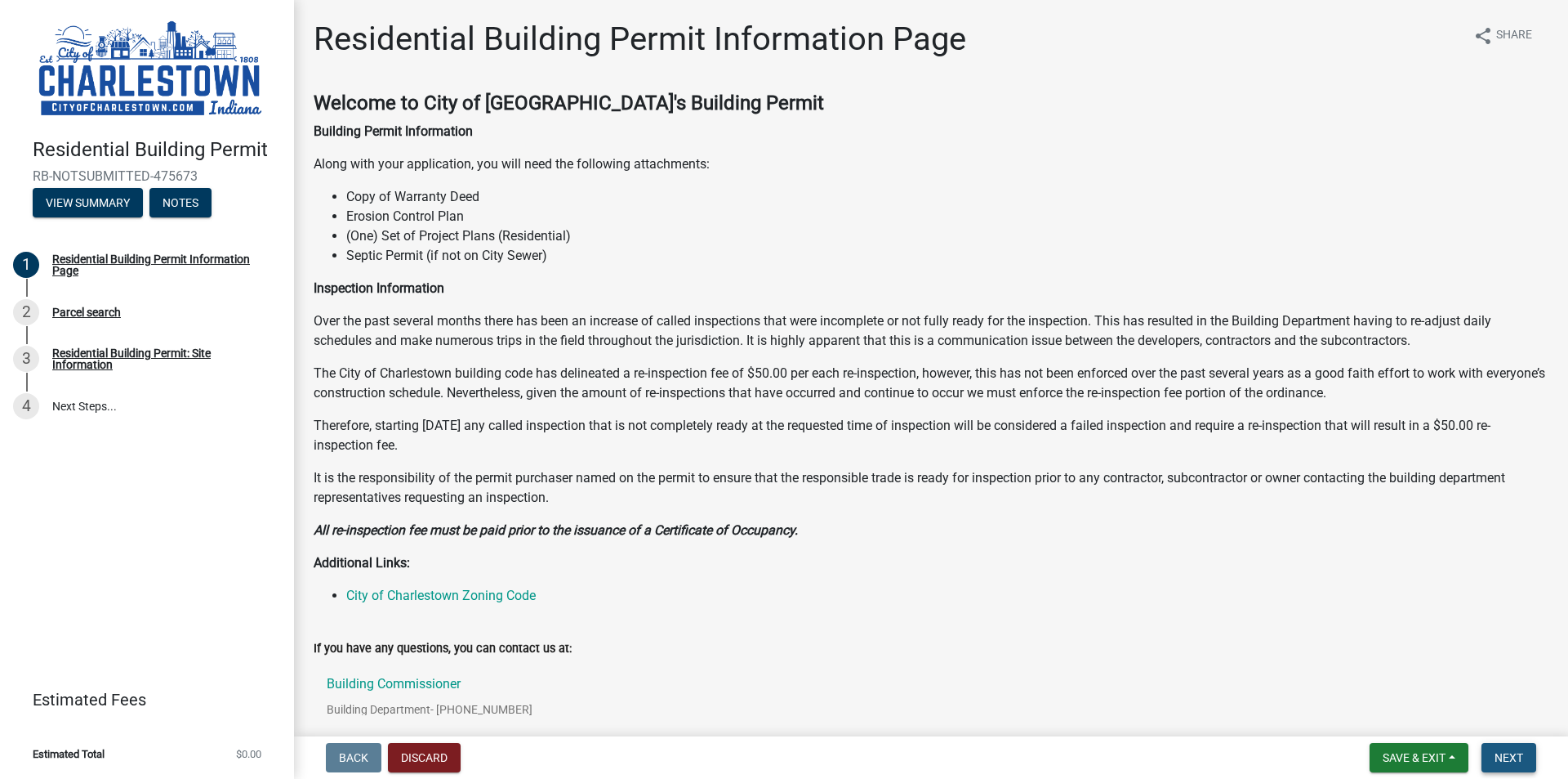
click at [1510, 756] on span "Next" at bounding box center [1509, 758] width 29 height 13
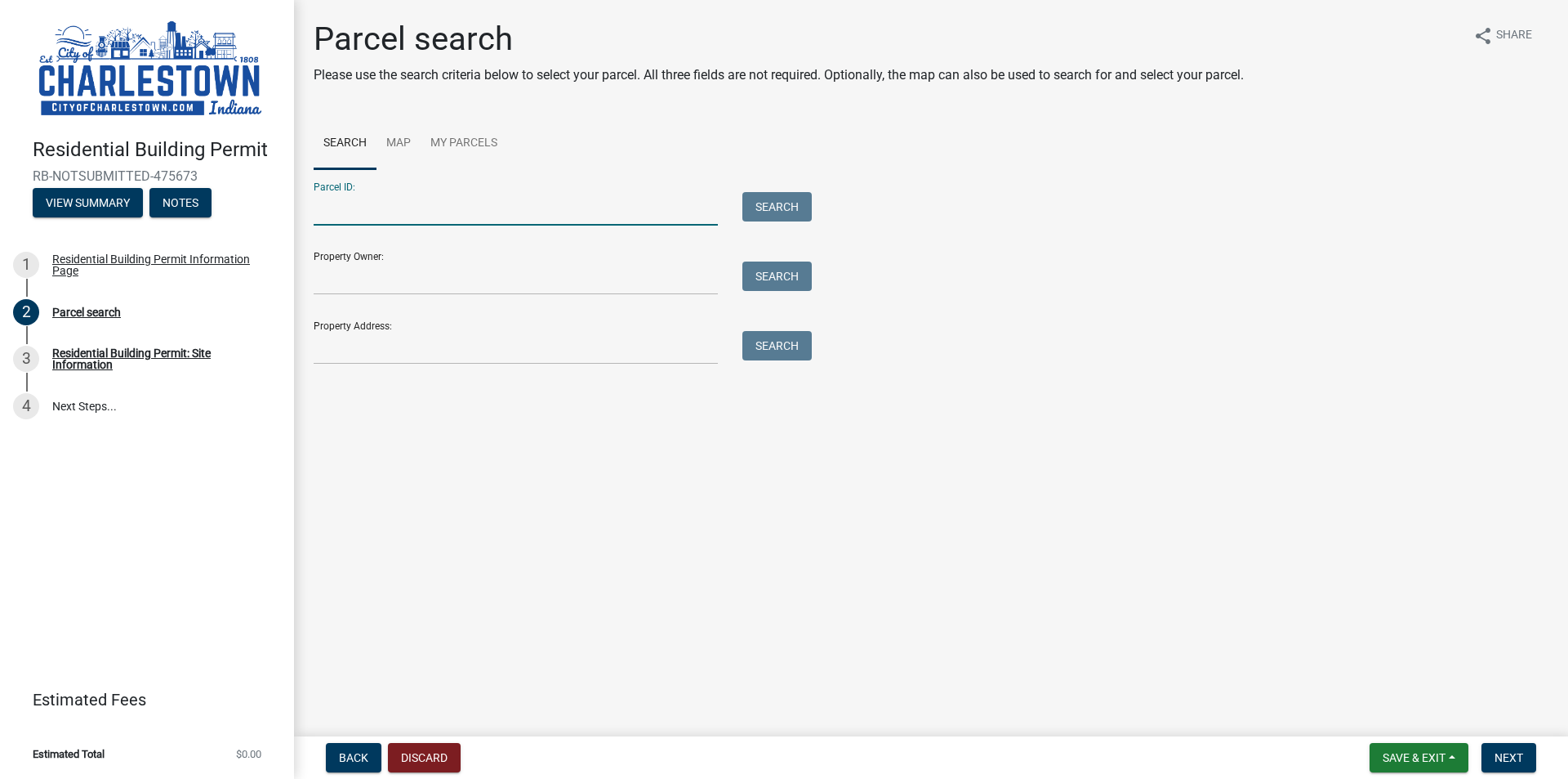
drag, startPoint x: 488, startPoint y: 207, endPoint x: 509, endPoint y: 197, distance: 23.3
click at [488, 207] on input "Parcel ID:" at bounding box center [515, 209] width 404 height 34
type input "10-18-13-500-696.000-004"
click at [769, 200] on button "Search" at bounding box center [777, 206] width 70 height 29
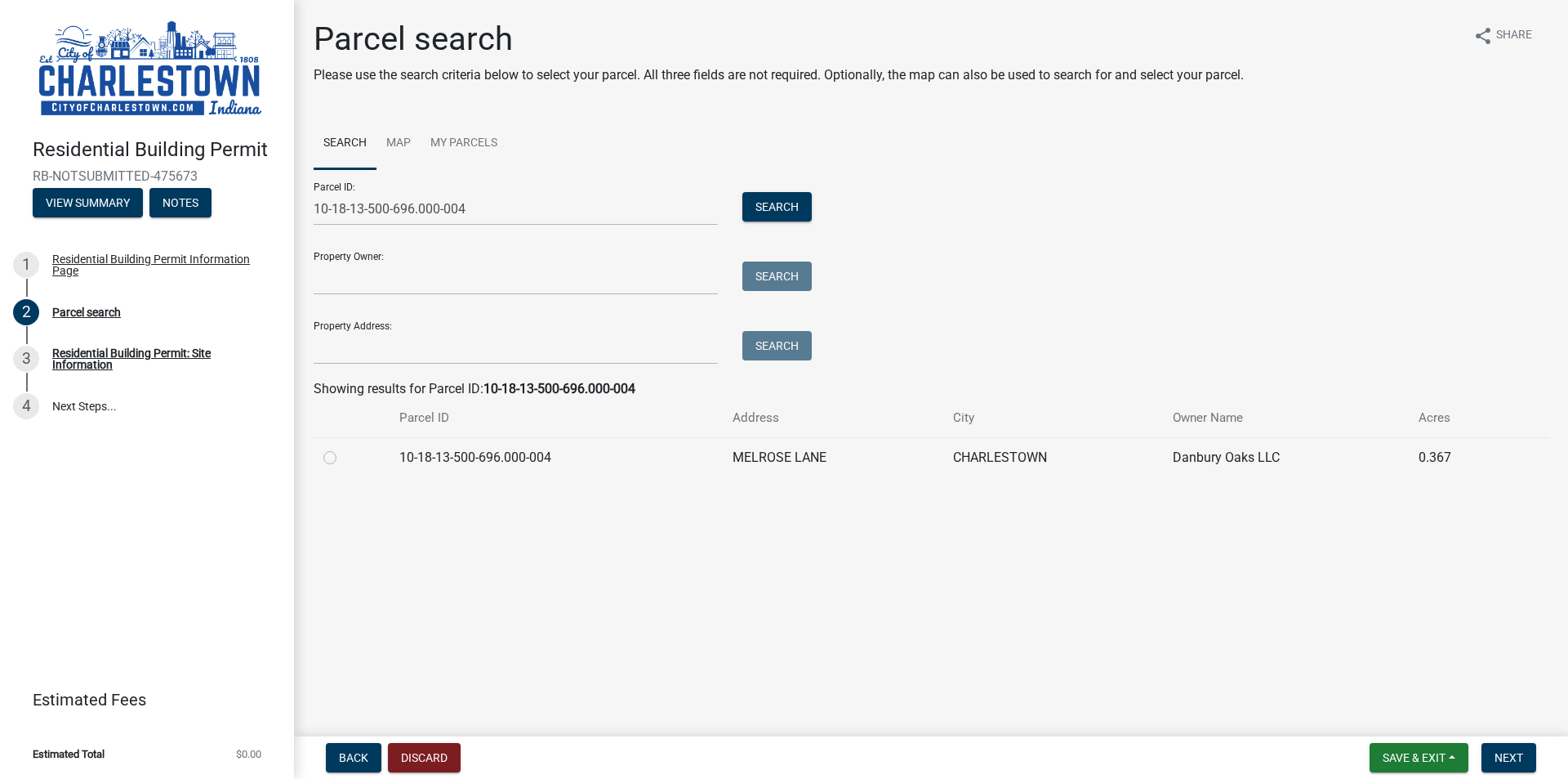
click at [309, 448] on div "Parcel search Please use the search criteria below to select your parcel. All t…" at bounding box center [931, 256] width 1259 height 473
click at [336, 454] on div at bounding box center [351, 457] width 56 height 19
click at [343, 448] on label at bounding box center [343, 448] width 0 height 0
click at [343, 458] on input "radio" at bounding box center [348, 453] width 11 height 11
radio input "true"
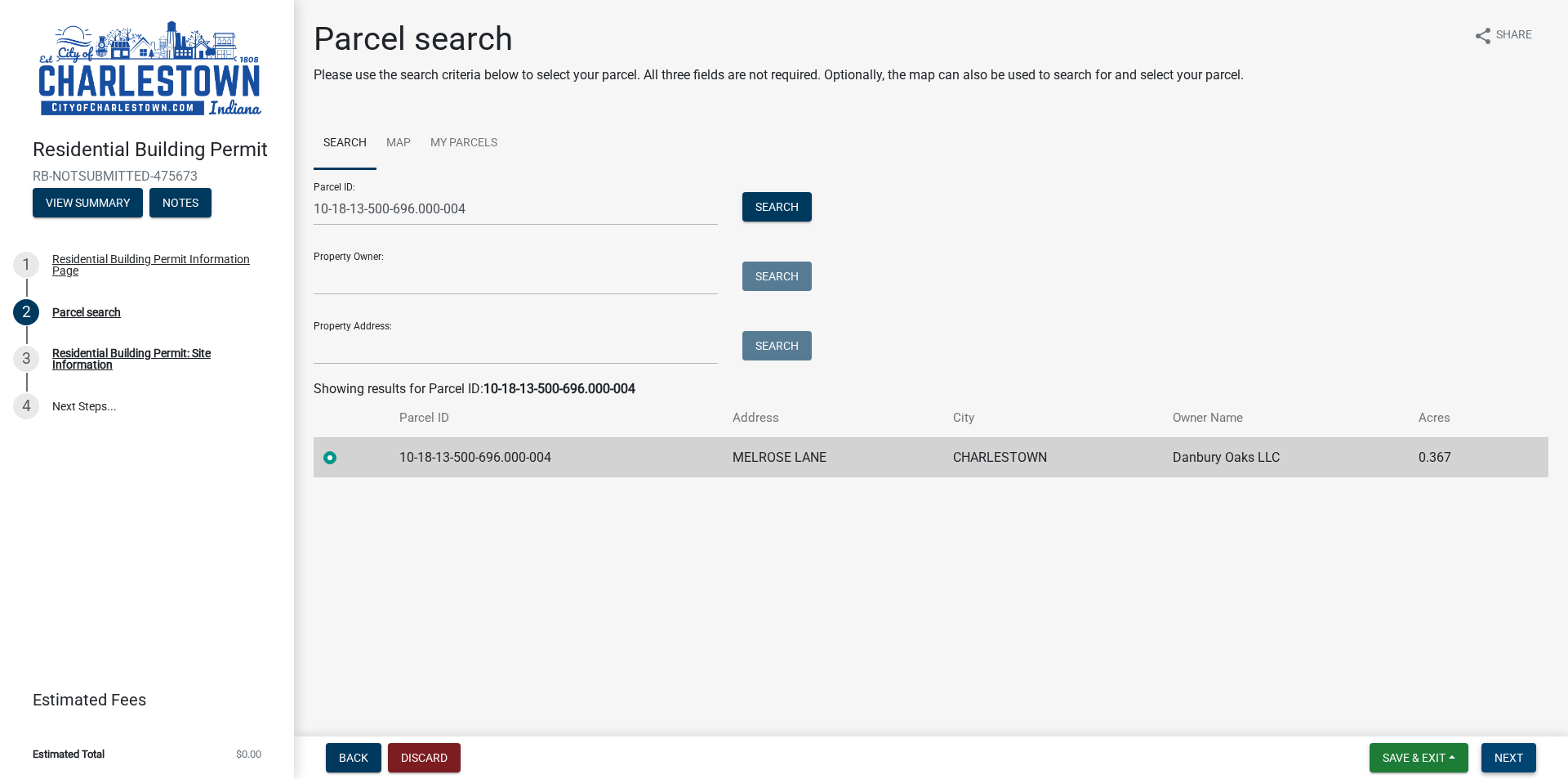
click at [1524, 760] on button "Next" at bounding box center [1508, 757] width 55 height 29
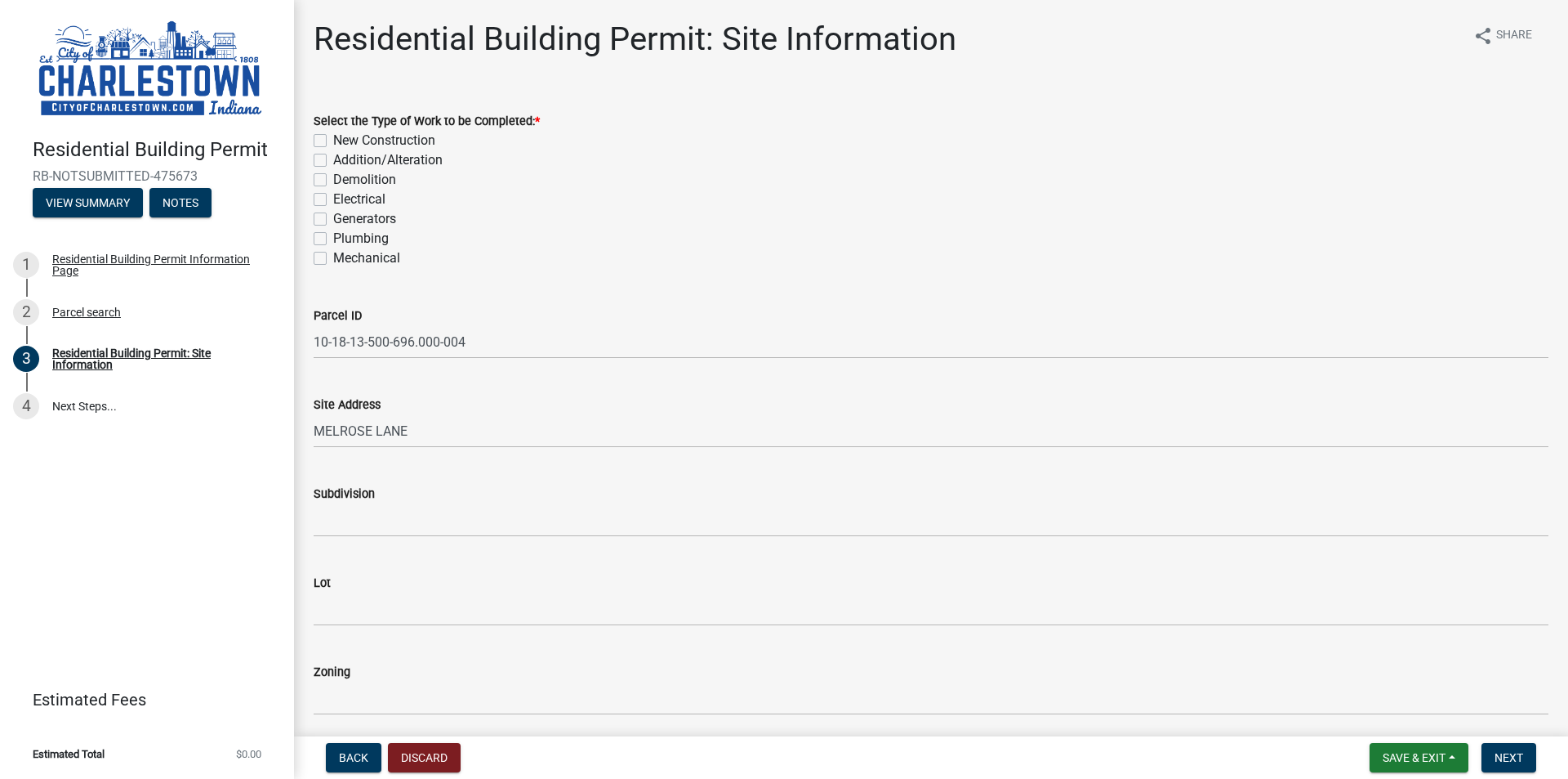
click at [333, 140] on label "New Construction" at bounding box center [383, 140] width 102 height 19
click at [333, 140] on input "New Construction" at bounding box center [338, 135] width 11 height 11
checkbox input "true"
checkbox input "false"
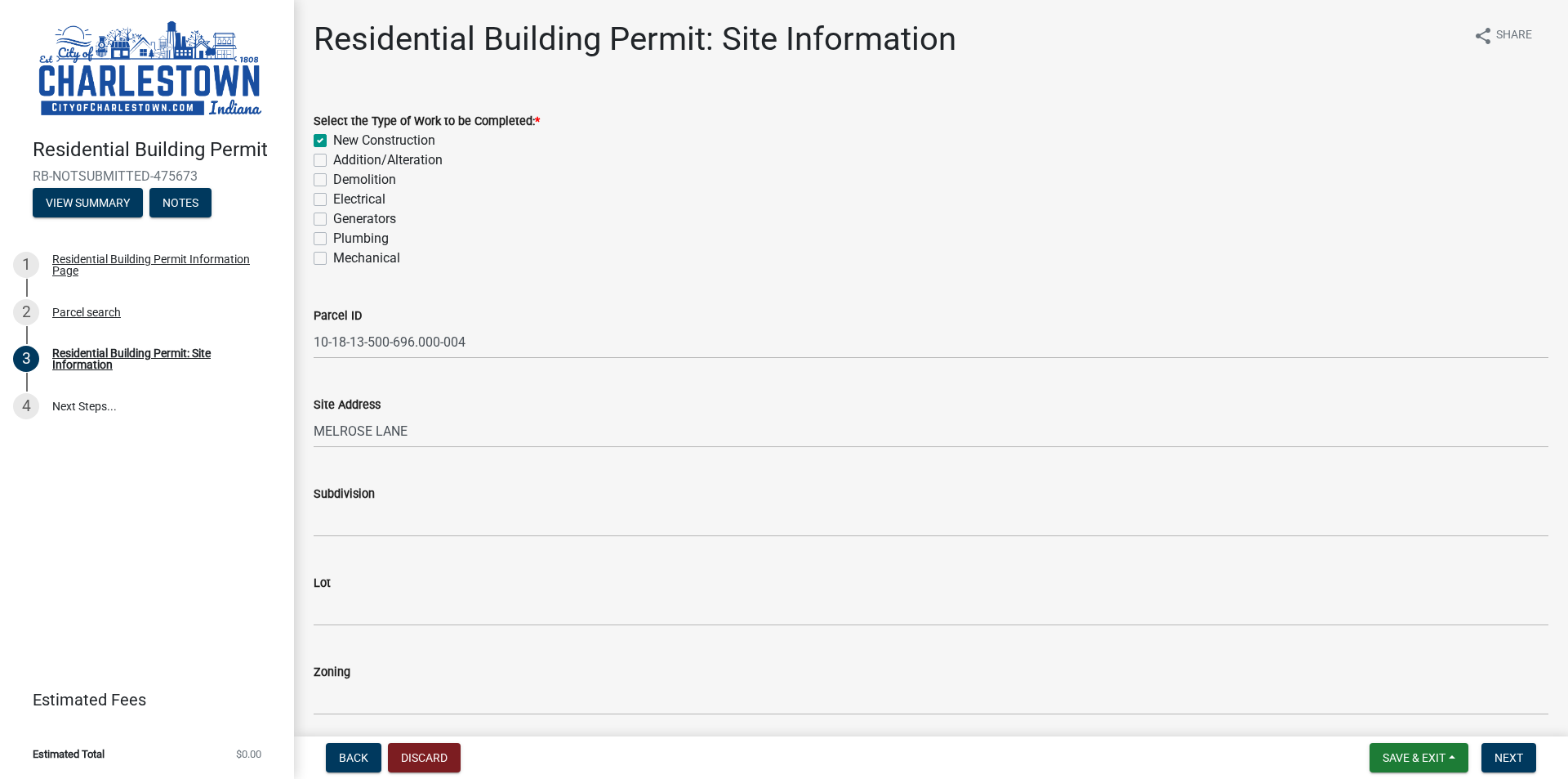
checkbox input "false"
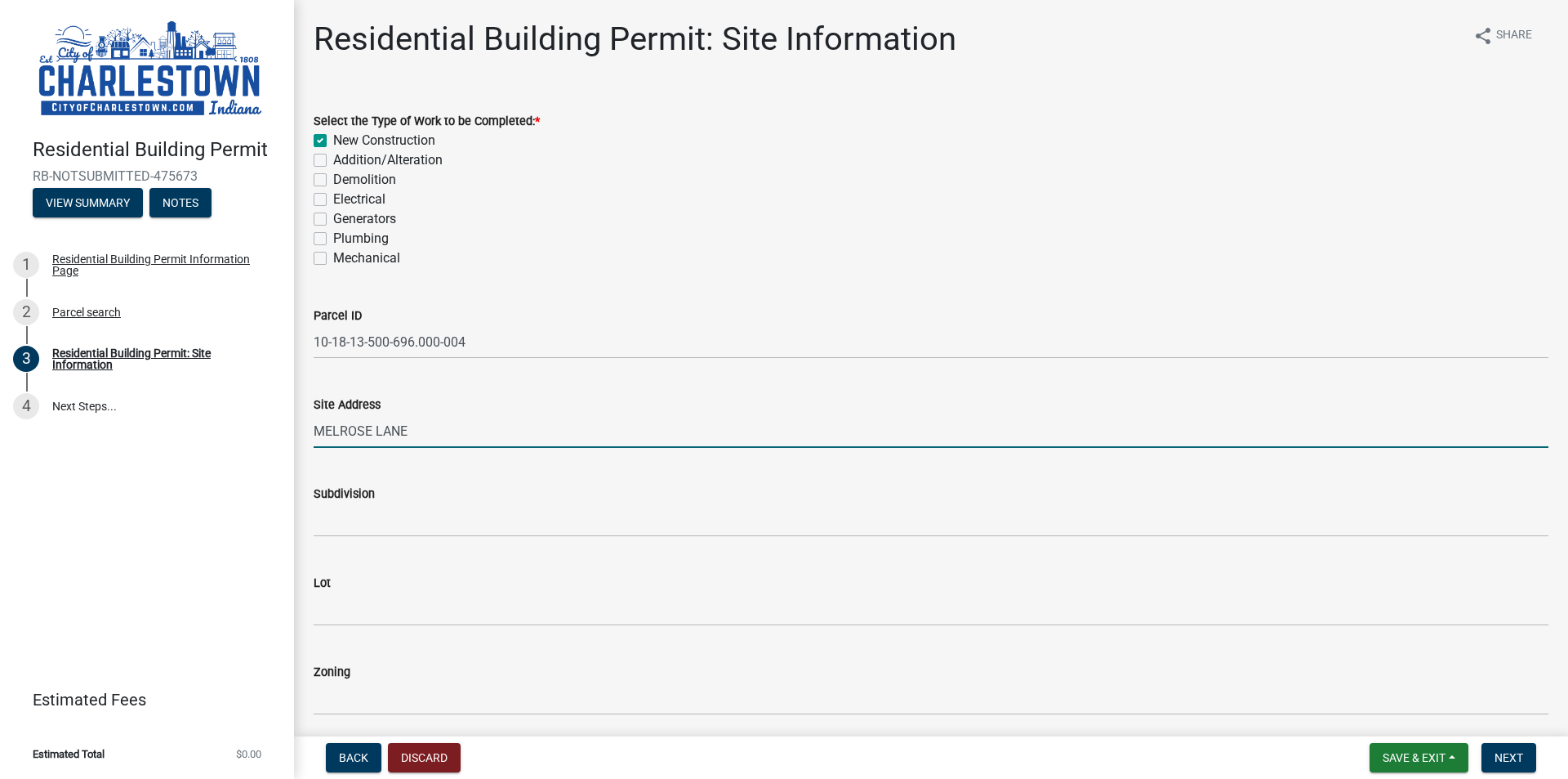
click at [474, 429] on input "MELROSE LANE" at bounding box center [931, 432] width 1235 height 34
drag, startPoint x: 579, startPoint y: 425, endPoint x: -290, endPoint y: 357, distance: 871.7
click at [0, 357] on html "Internet Explorer does NOT work with GeoPermits. Get a new browser for more sec…" at bounding box center [784, 390] width 1568 height 779
type input "[STREET_ADDRESS]"
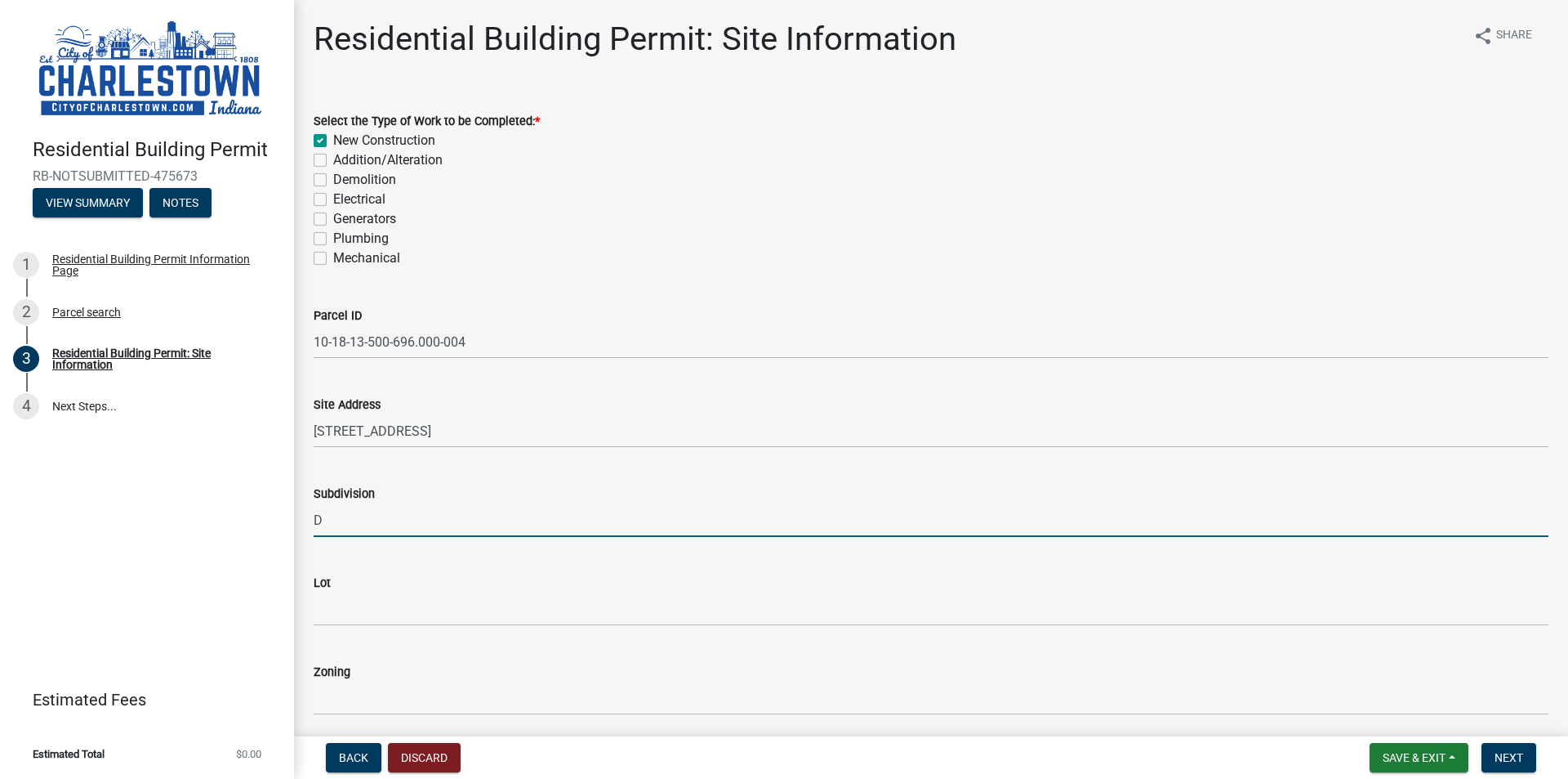
type input "DANBURY OAKS"
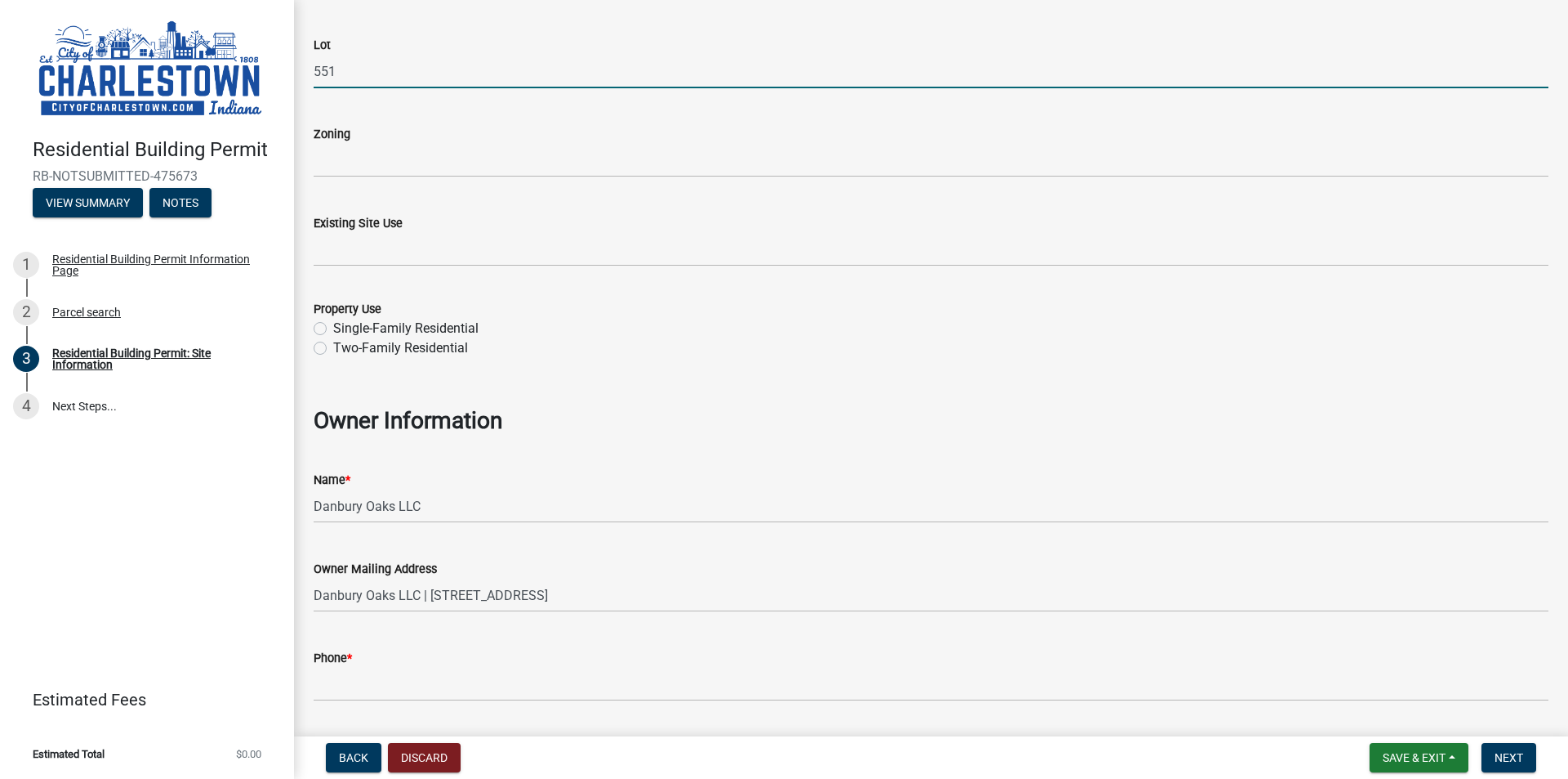
scroll to position [572, 0]
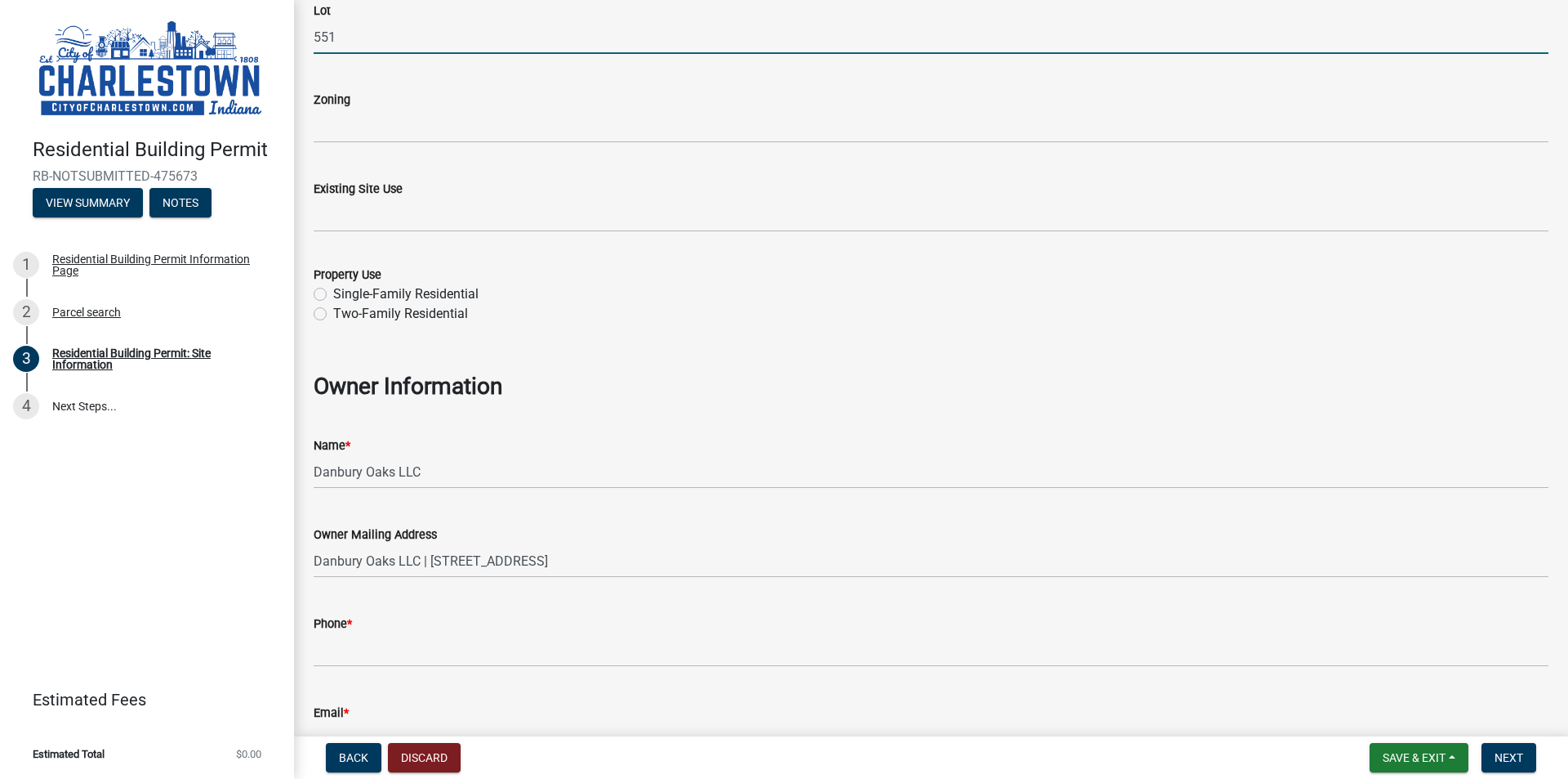
type input "551"
click at [333, 292] on label "Single-Family Residential" at bounding box center [405, 294] width 145 height 19
click at [333, 292] on input "Single-Family Residential" at bounding box center [338, 289] width 11 height 11
radio input "true"
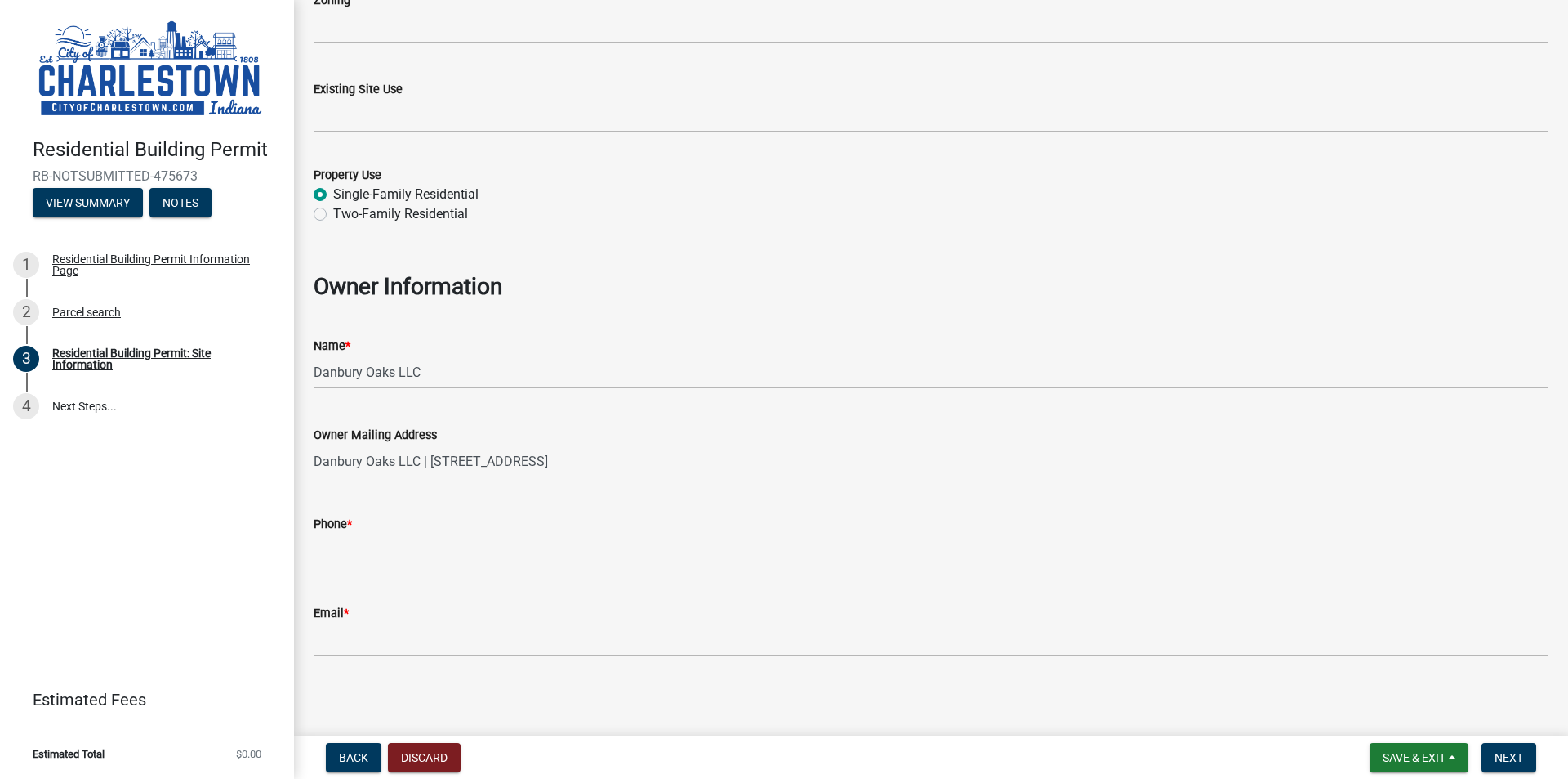
scroll to position [675, 0]
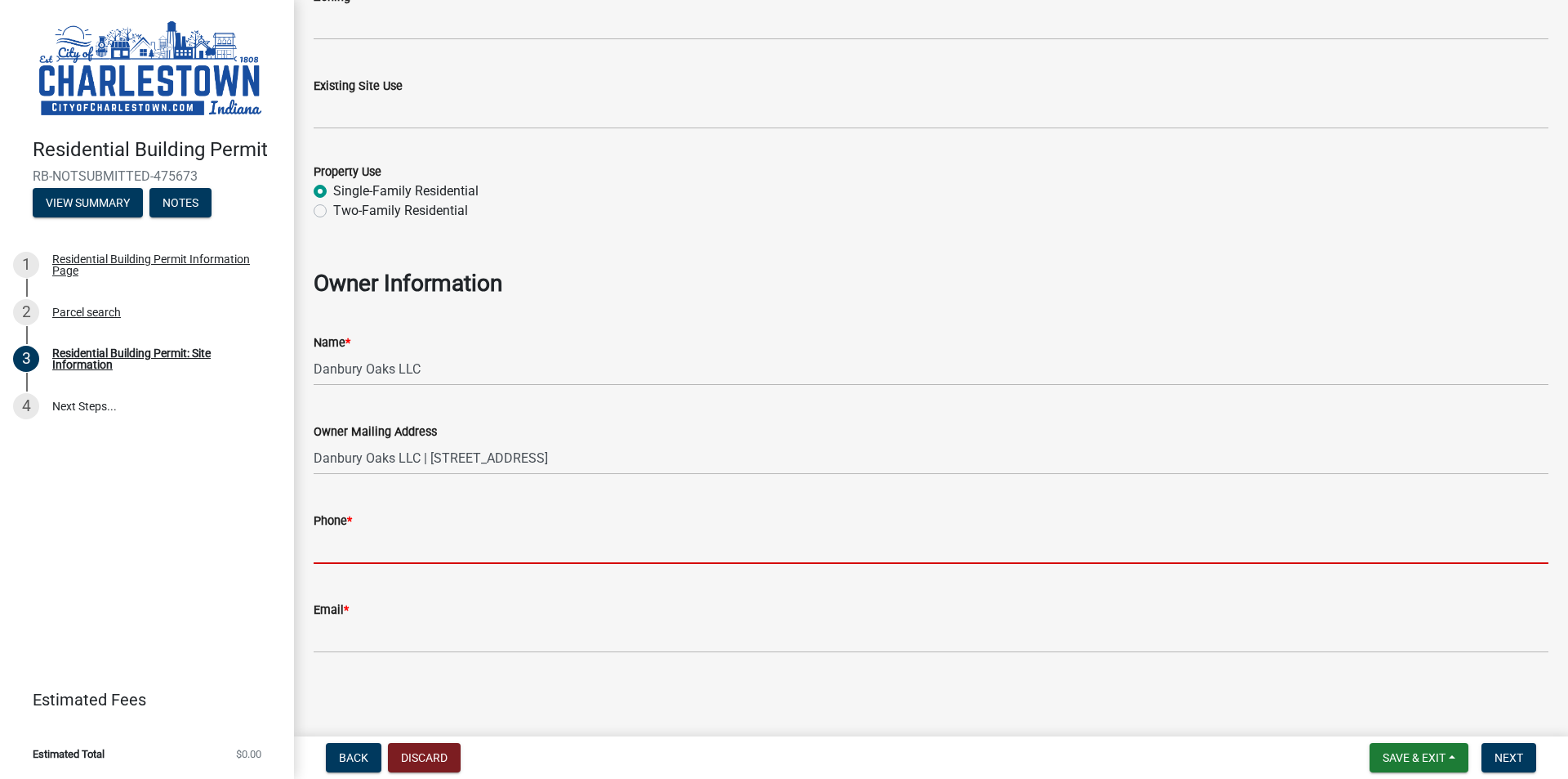
click at [466, 542] on input "Phone *" at bounding box center [931, 548] width 1235 height 34
type input "8129482428"
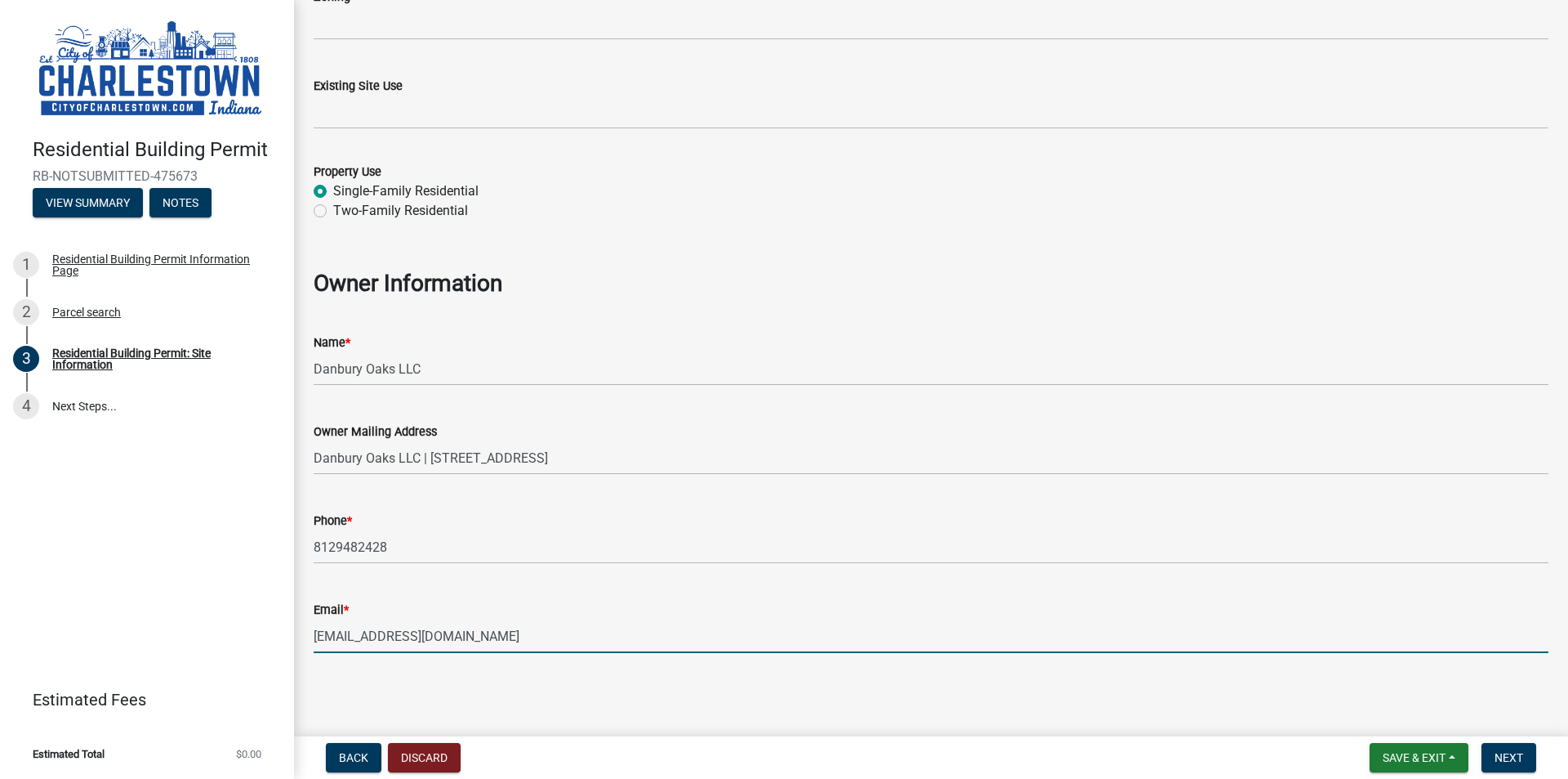
drag, startPoint x: 304, startPoint y: 628, endPoint x: 75, endPoint y: 598, distance: 231.0
click at [76, 600] on div "Residential Building Permit RB-NOTSUBMITTED-475673 View Summary Notes 1 Residen…" at bounding box center [784, 390] width 1568 height 779
type input "[EMAIL_ADDRESS][DOMAIN_NAME]"
click at [1513, 756] on span "Next" at bounding box center [1509, 758] width 29 height 13
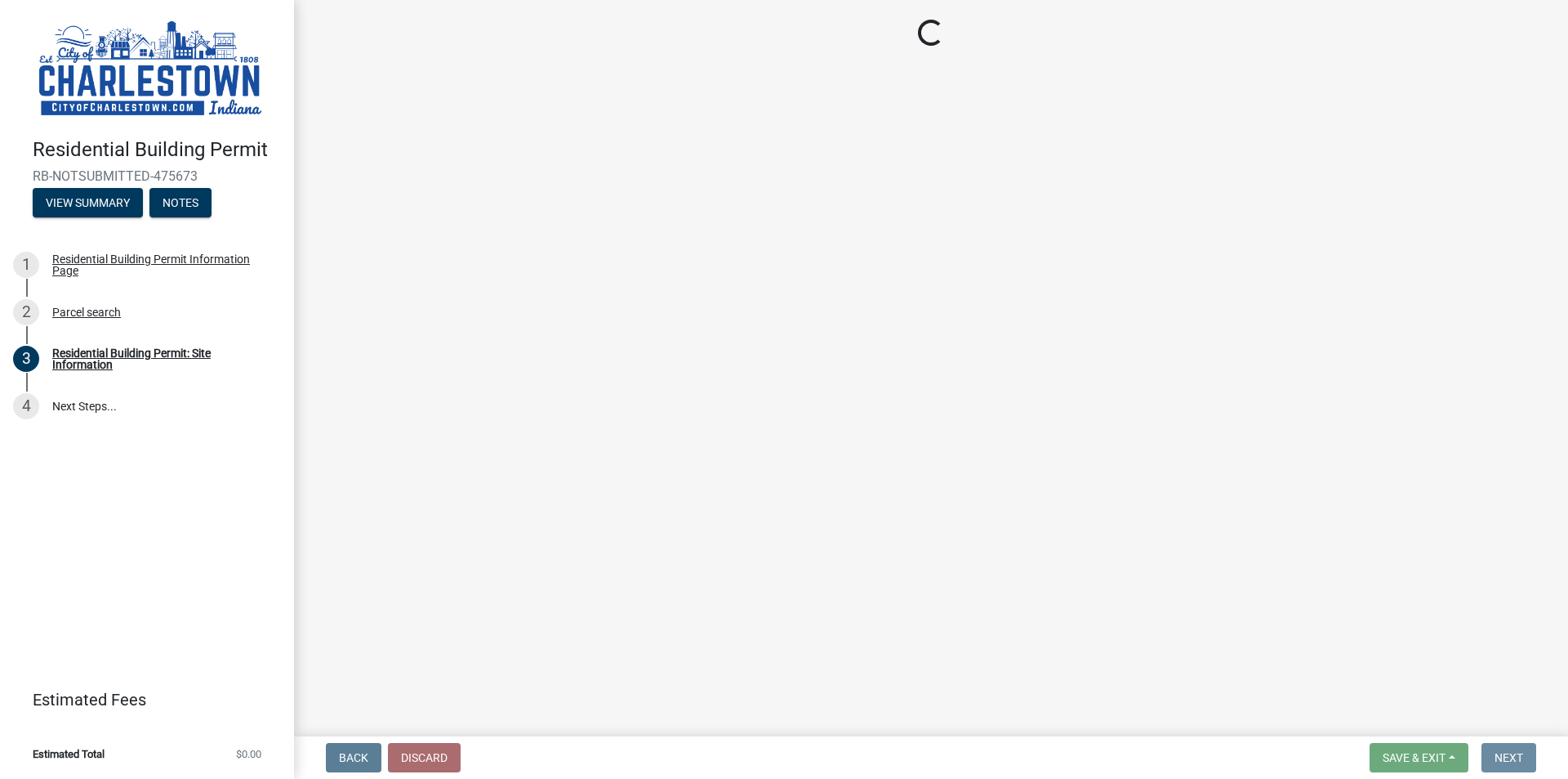
scroll to position [0, 0]
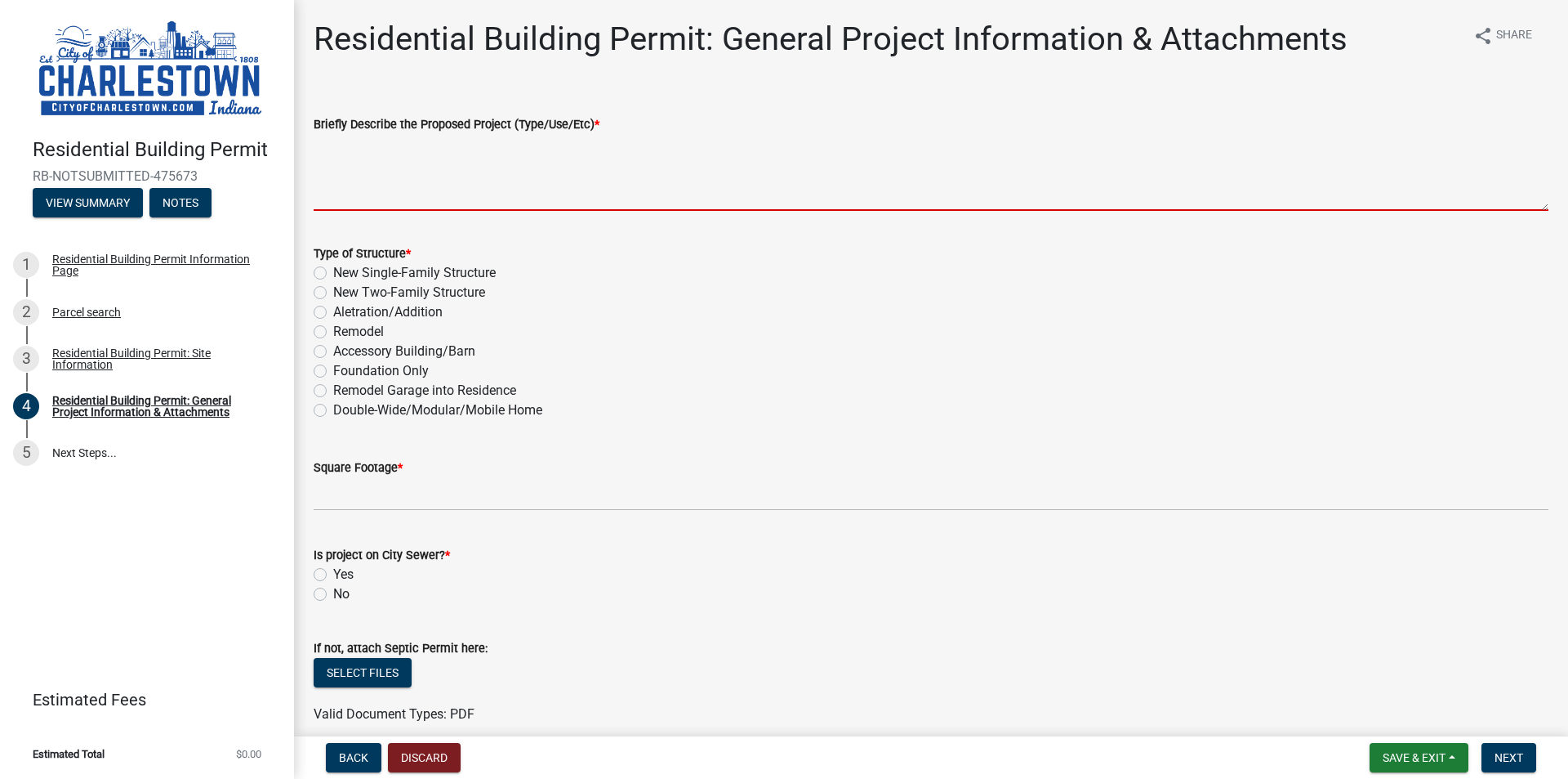
click at [420, 200] on textarea "Briefly Describe the Proposed Project (Type/Use/Etc) *" at bounding box center [931, 172] width 1235 height 77
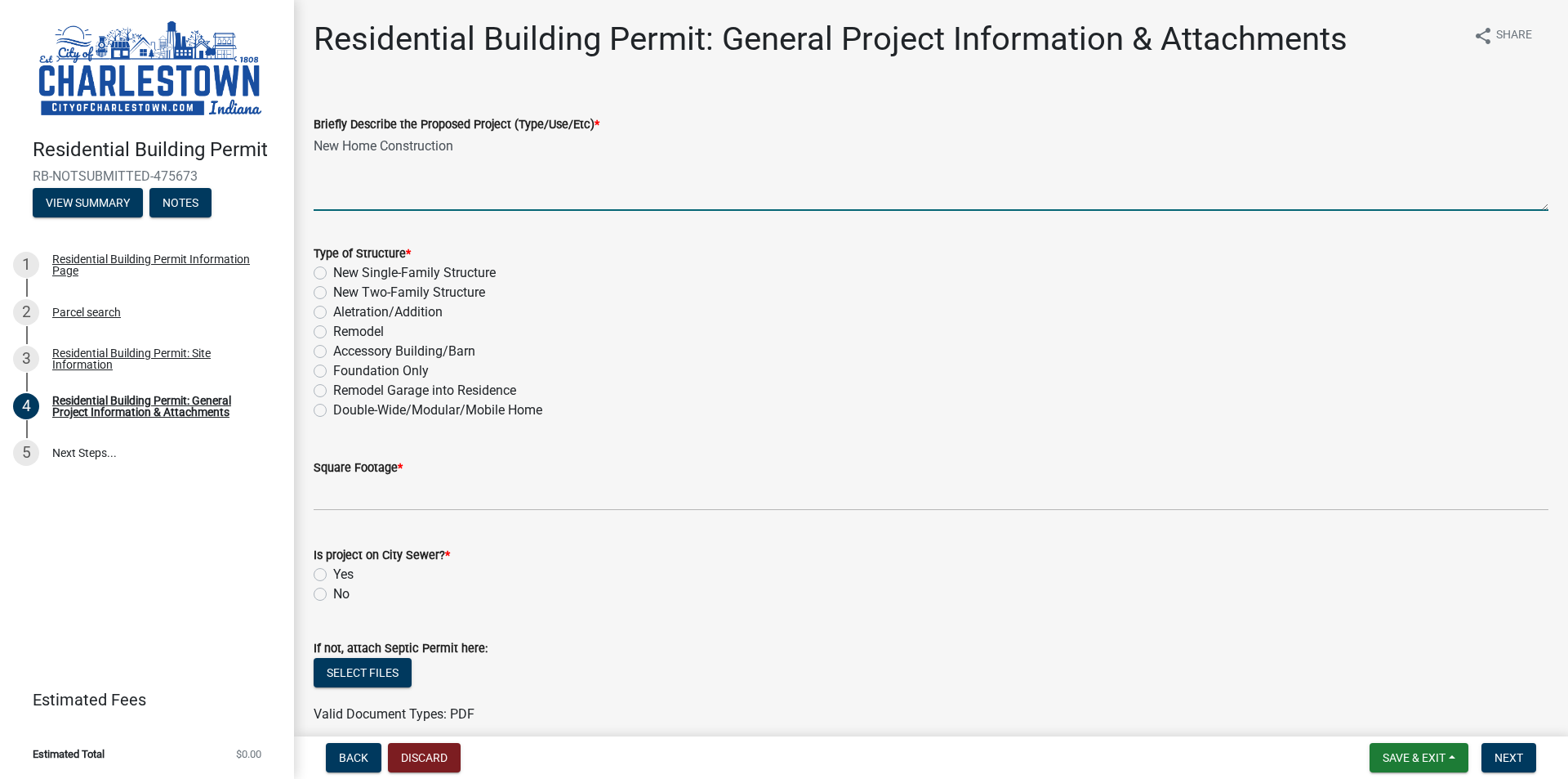
type textarea "New Home Construction"
click at [333, 268] on label "New Single-Family Structure" at bounding box center [414, 273] width 162 height 19
click at [333, 268] on input "New Single-Family Structure" at bounding box center [338, 268] width 11 height 11
radio input "true"
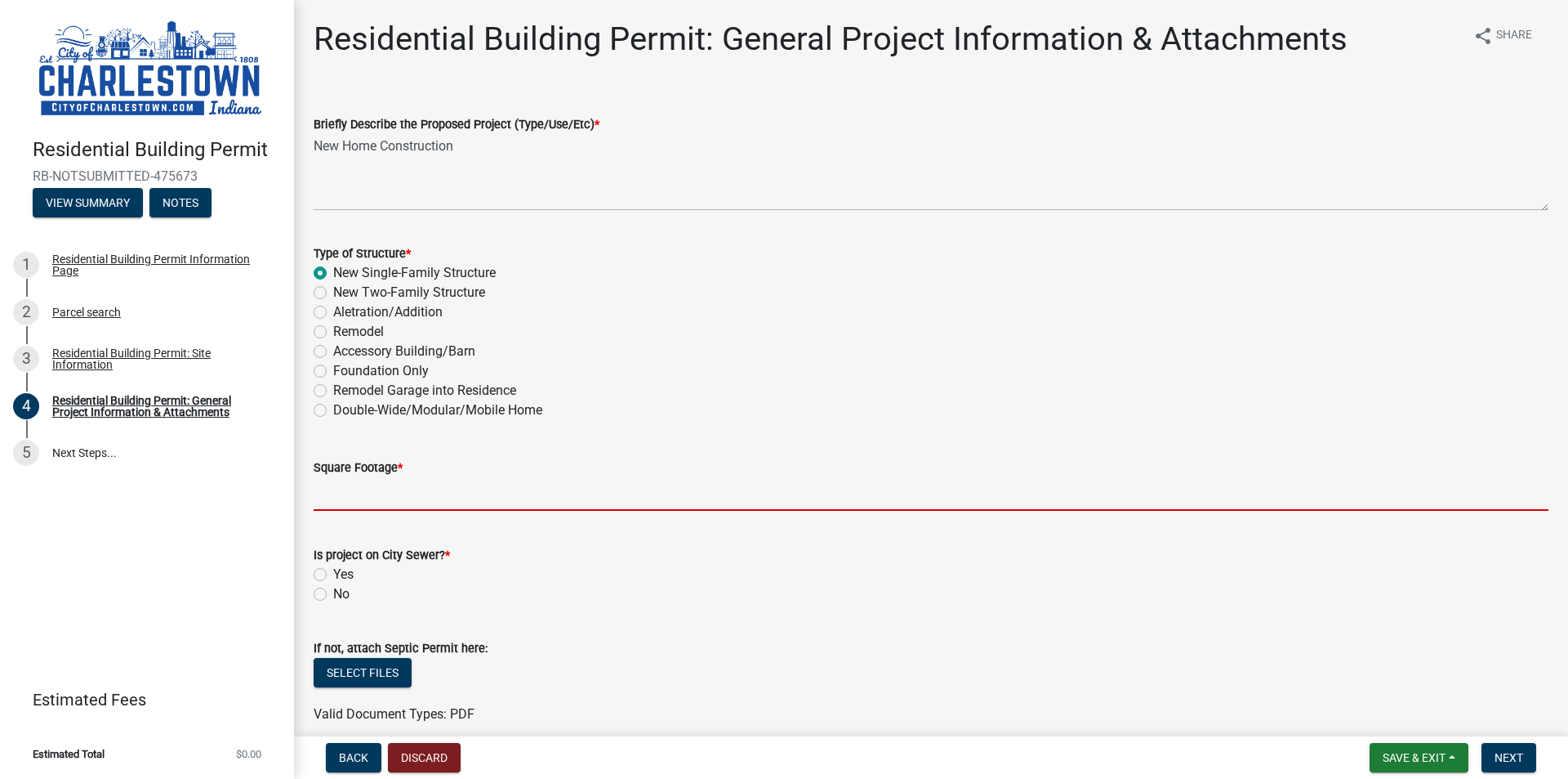
click at [411, 500] on input "text" at bounding box center [931, 494] width 1235 height 34
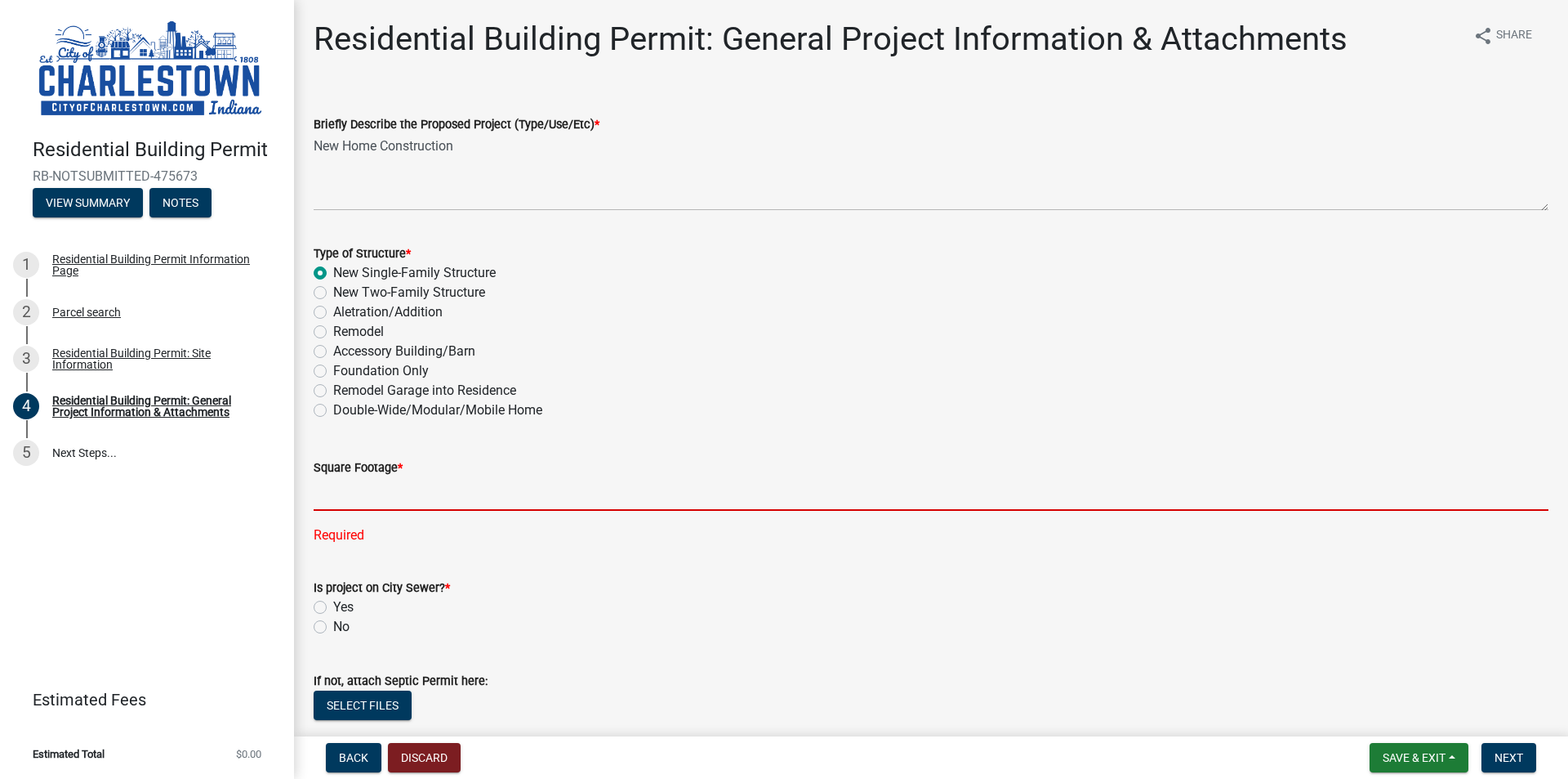
click at [457, 493] on input "text" at bounding box center [931, 494] width 1235 height 34
type input "2264"
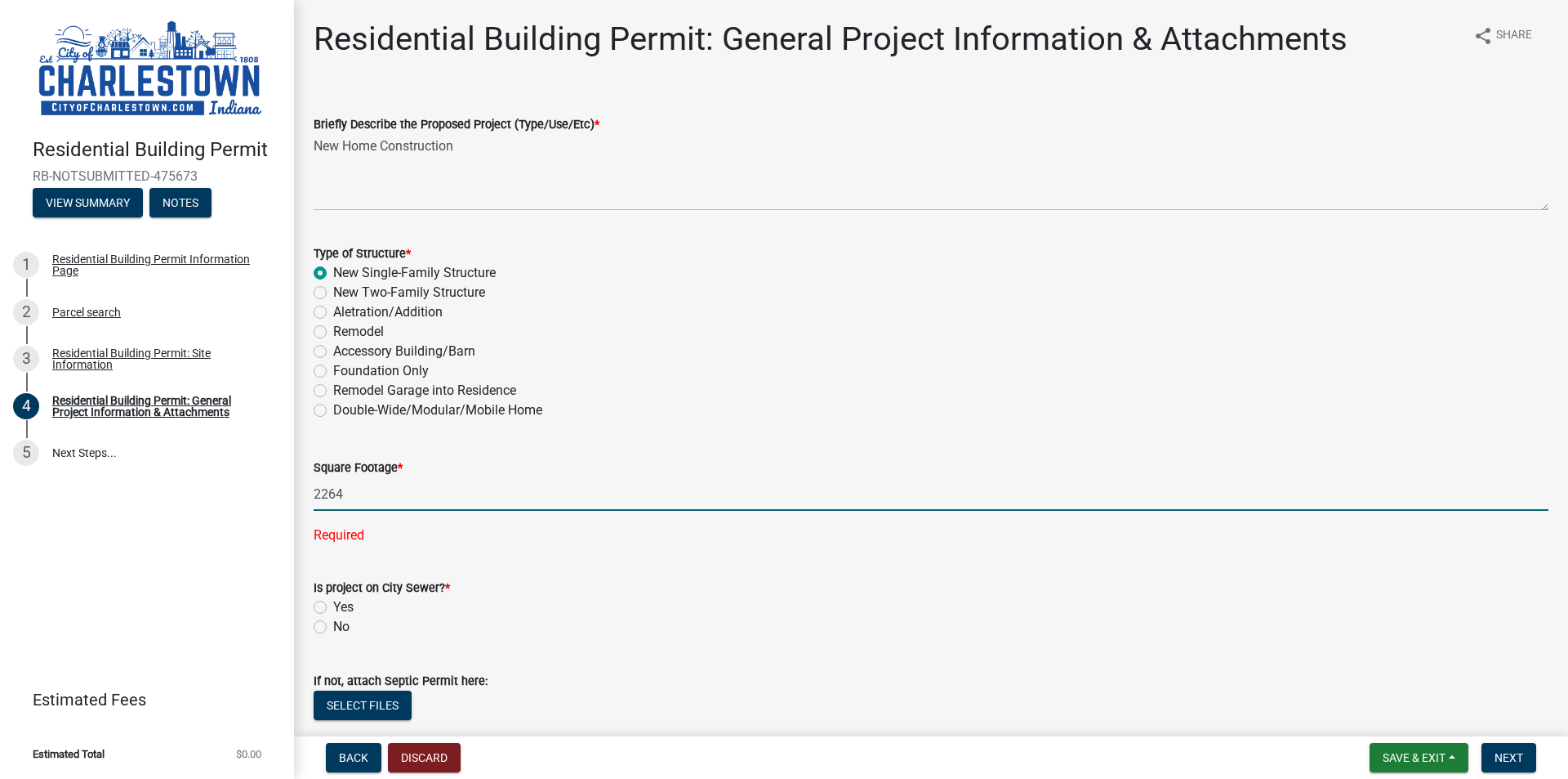
click at [324, 608] on wm-data-entity-input "Is project on City Sewer? * Yes No" at bounding box center [931, 605] width 1235 height 93
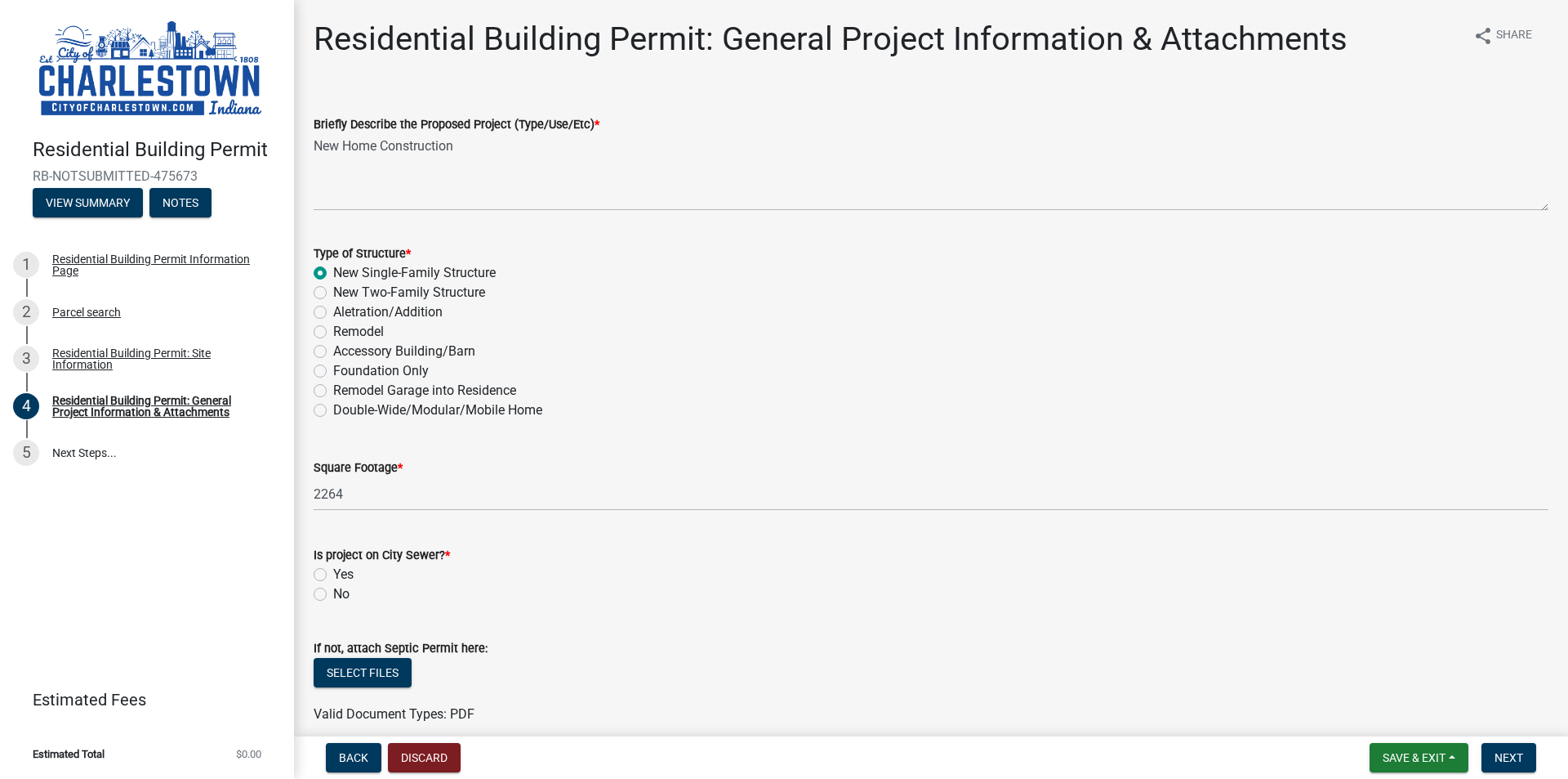
click at [333, 577] on label "Yes" at bounding box center [343, 574] width 20 height 19
click at [333, 575] on input "Yes" at bounding box center [338, 570] width 11 height 11
radio input "true"
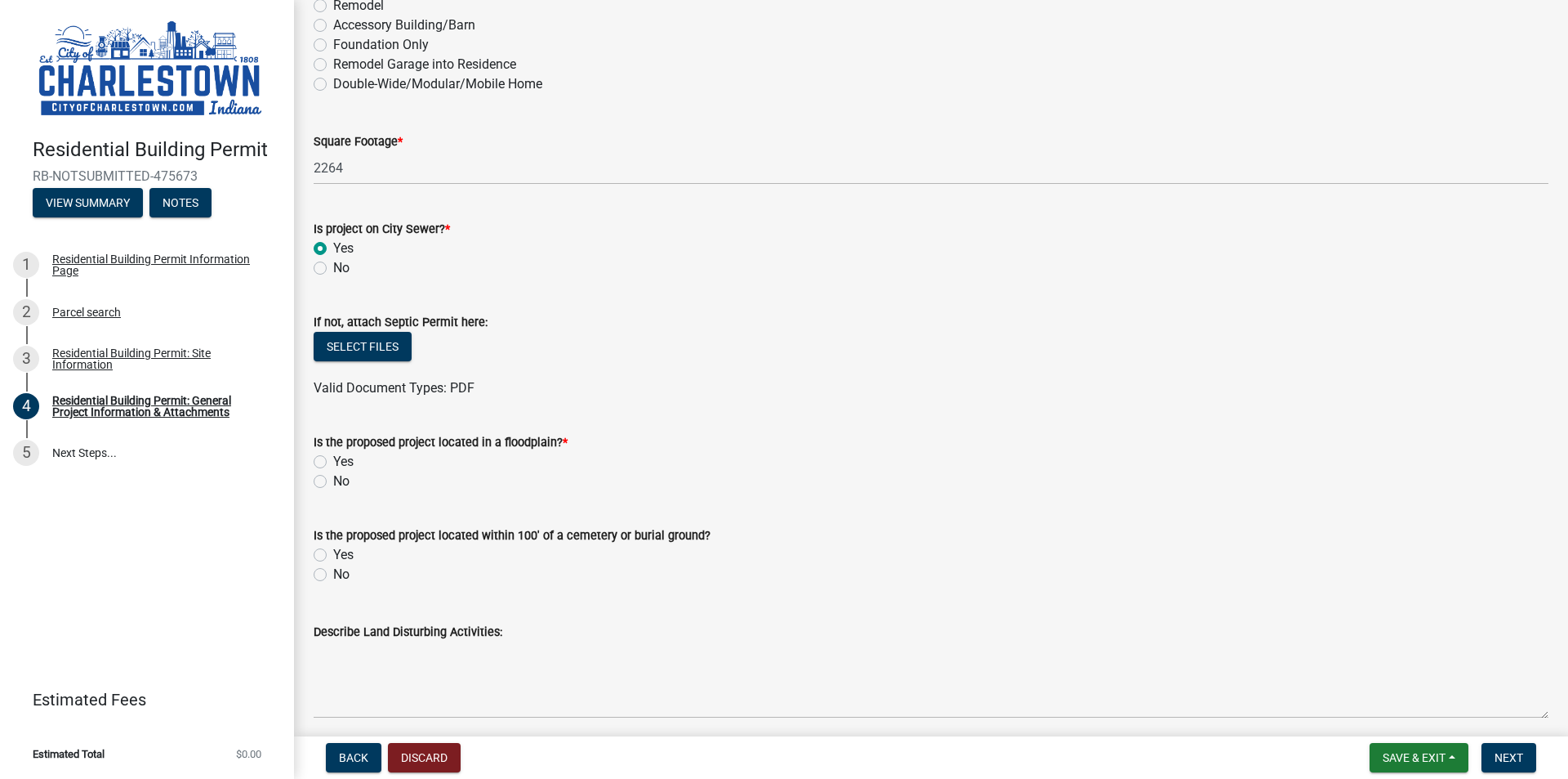
scroll to position [327, 0]
click at [333, 479] on label "No" at bounding box center [341, 480] width 16 height 19
click at [333, 479] on input "No" at bounding box center [338, 476] width 11 height 11
radio input "true"
click at [333, 571] on label "No" at bounding box center [341, 573] width 16 height 19
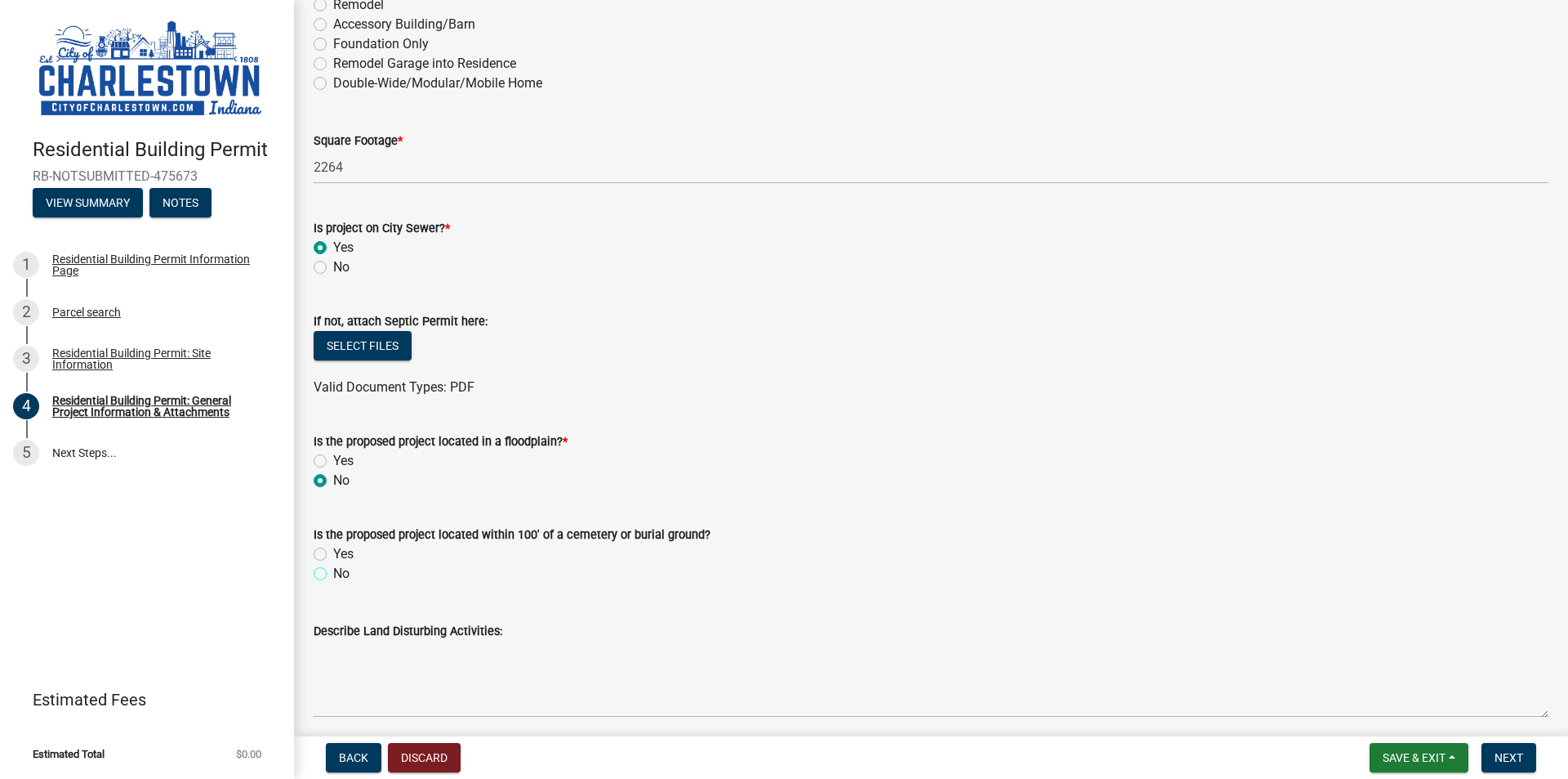
click at [333, 571] on input "No" at bounding box center [338, 569] width 11 height 11
radio input "true"
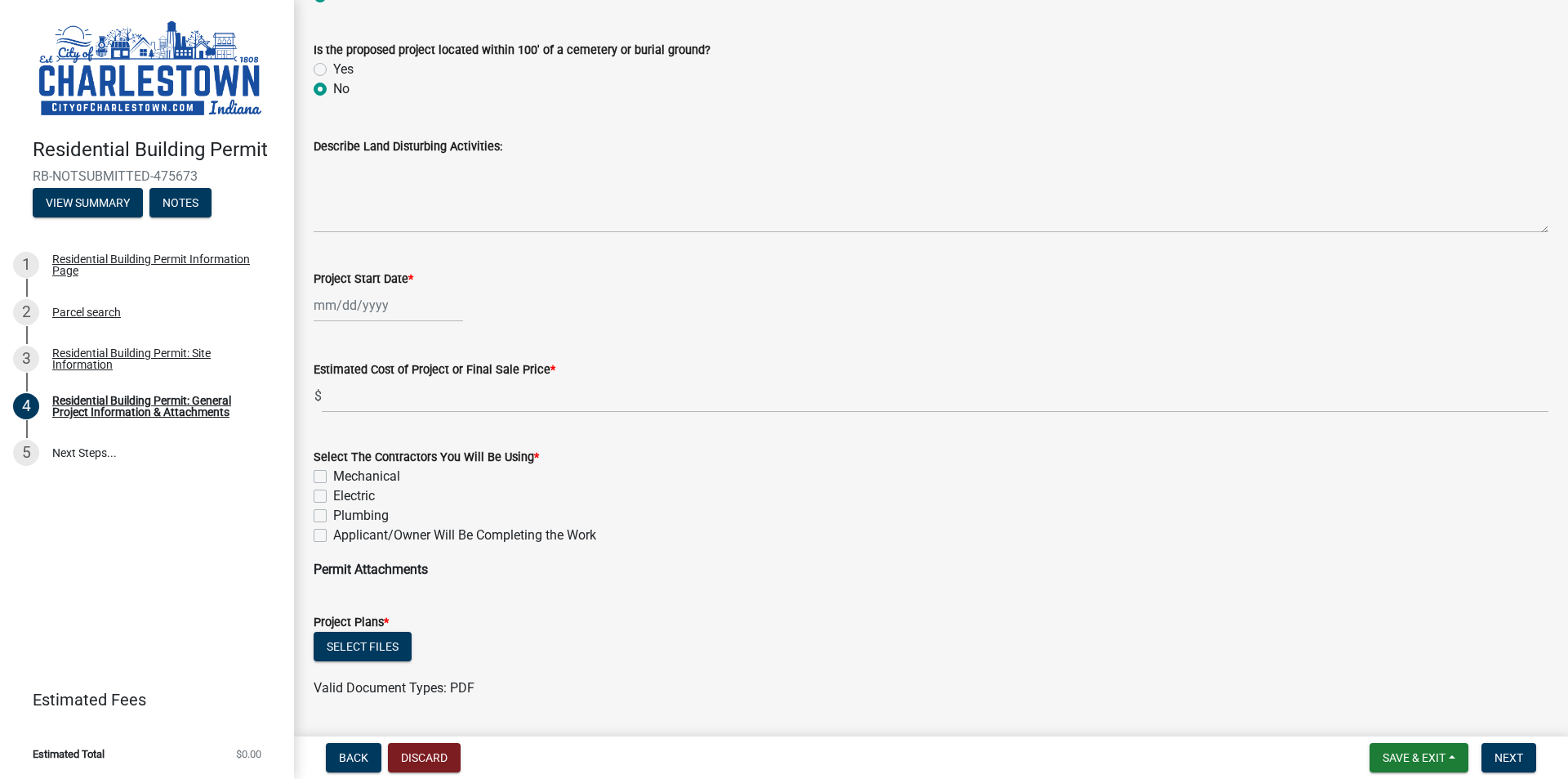
scroll to position [818, 0]
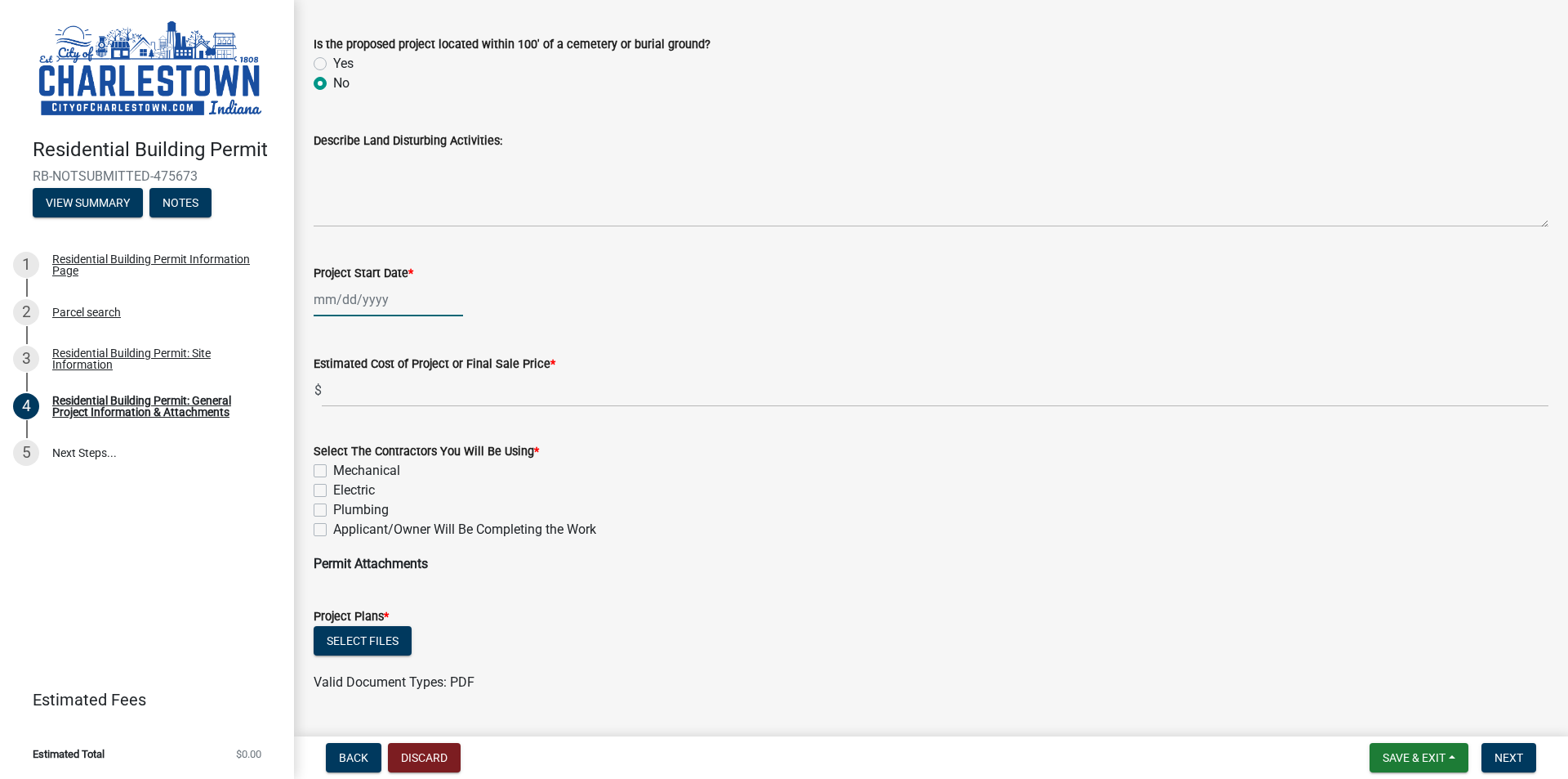
click at [335, 296] on div at bounding box center [388, 299] width 150 height 34
select select "9"
select select "2025"
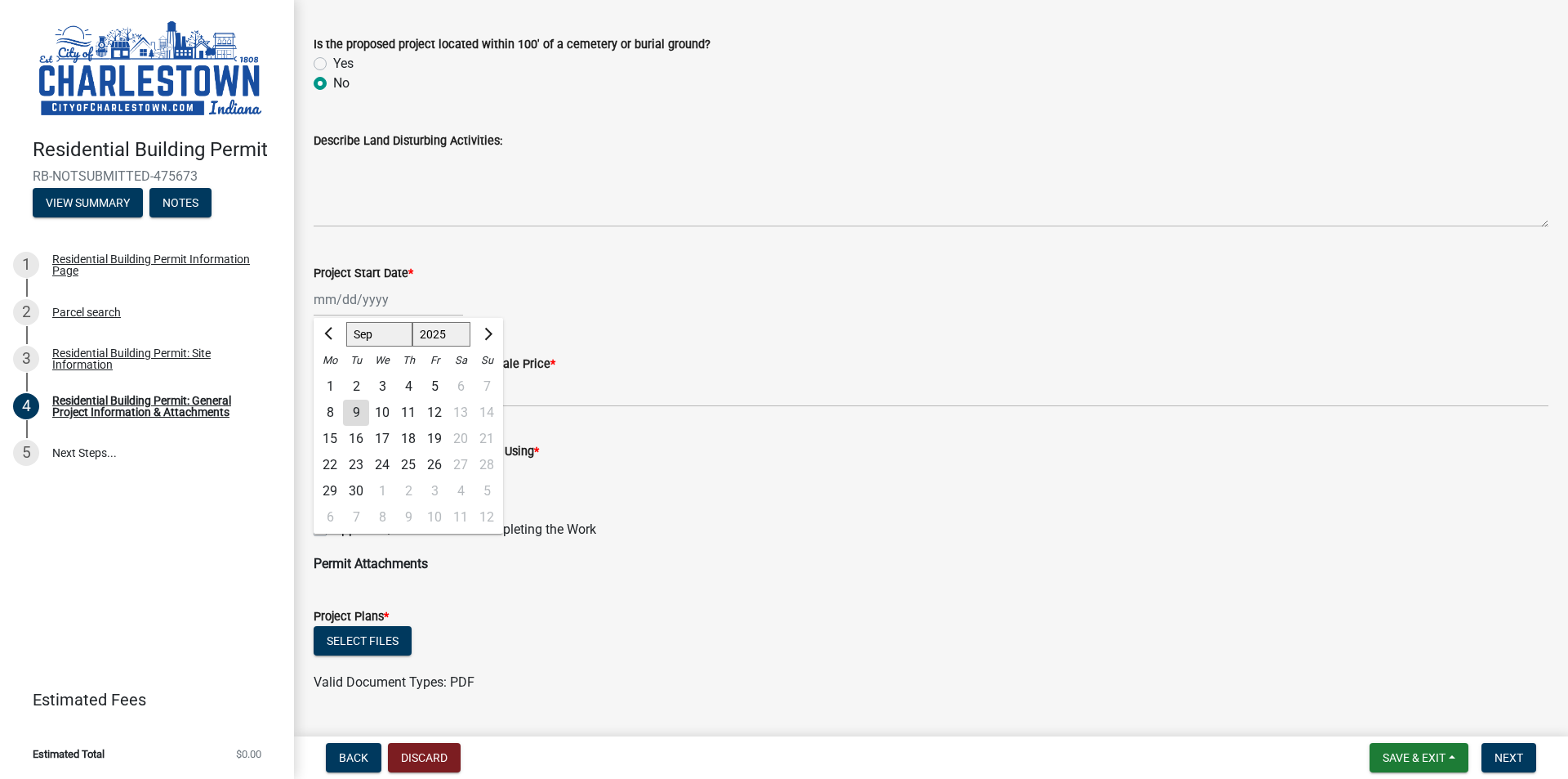
click at [431, 404] on div "12" at bounding box center [434, 412] width 26 height 26
type input "[DATE]"
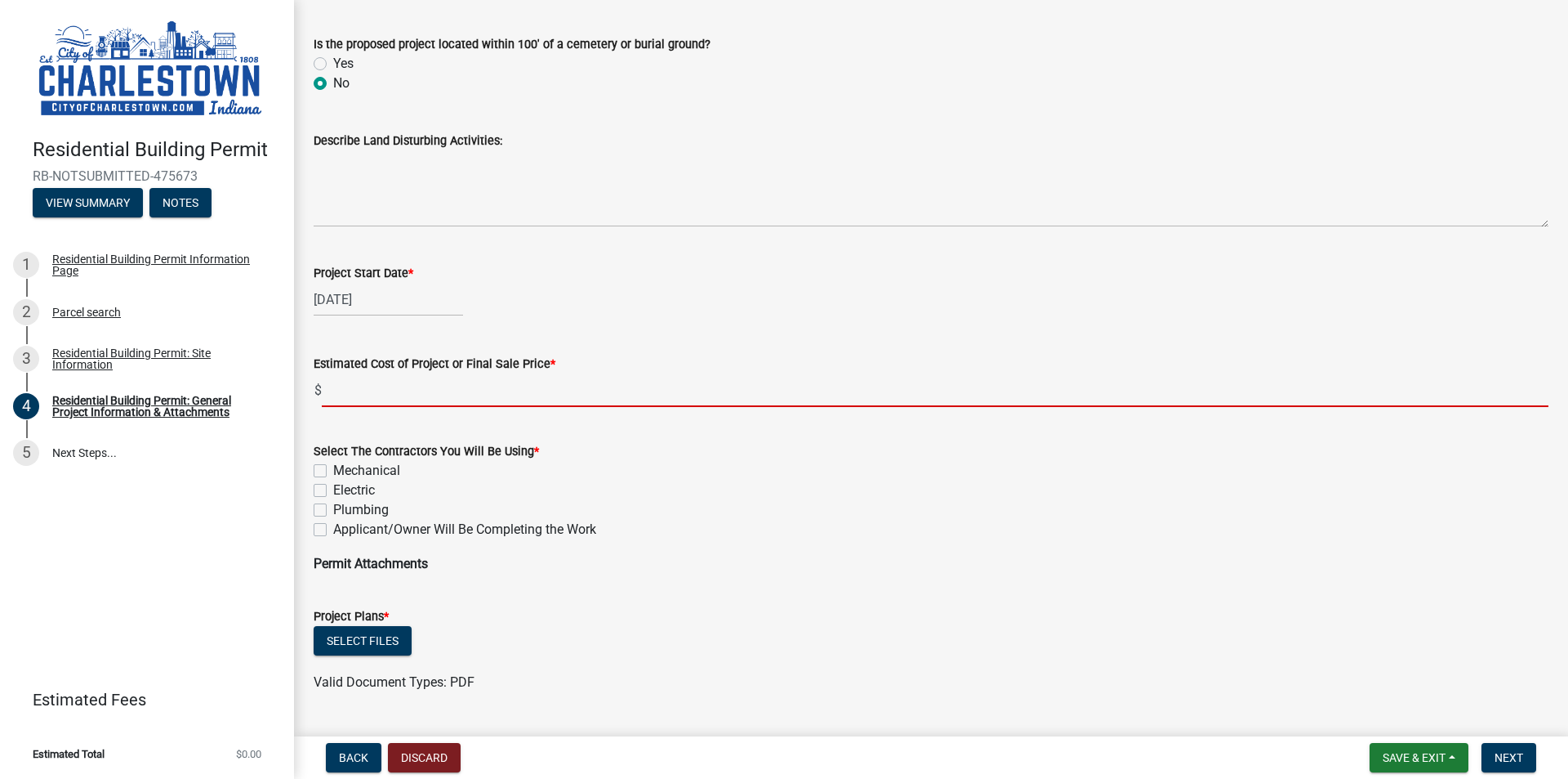
click at [452, 391] on input "text" at bounding box center [935, 390] width 1227 height 34
type input "400000"
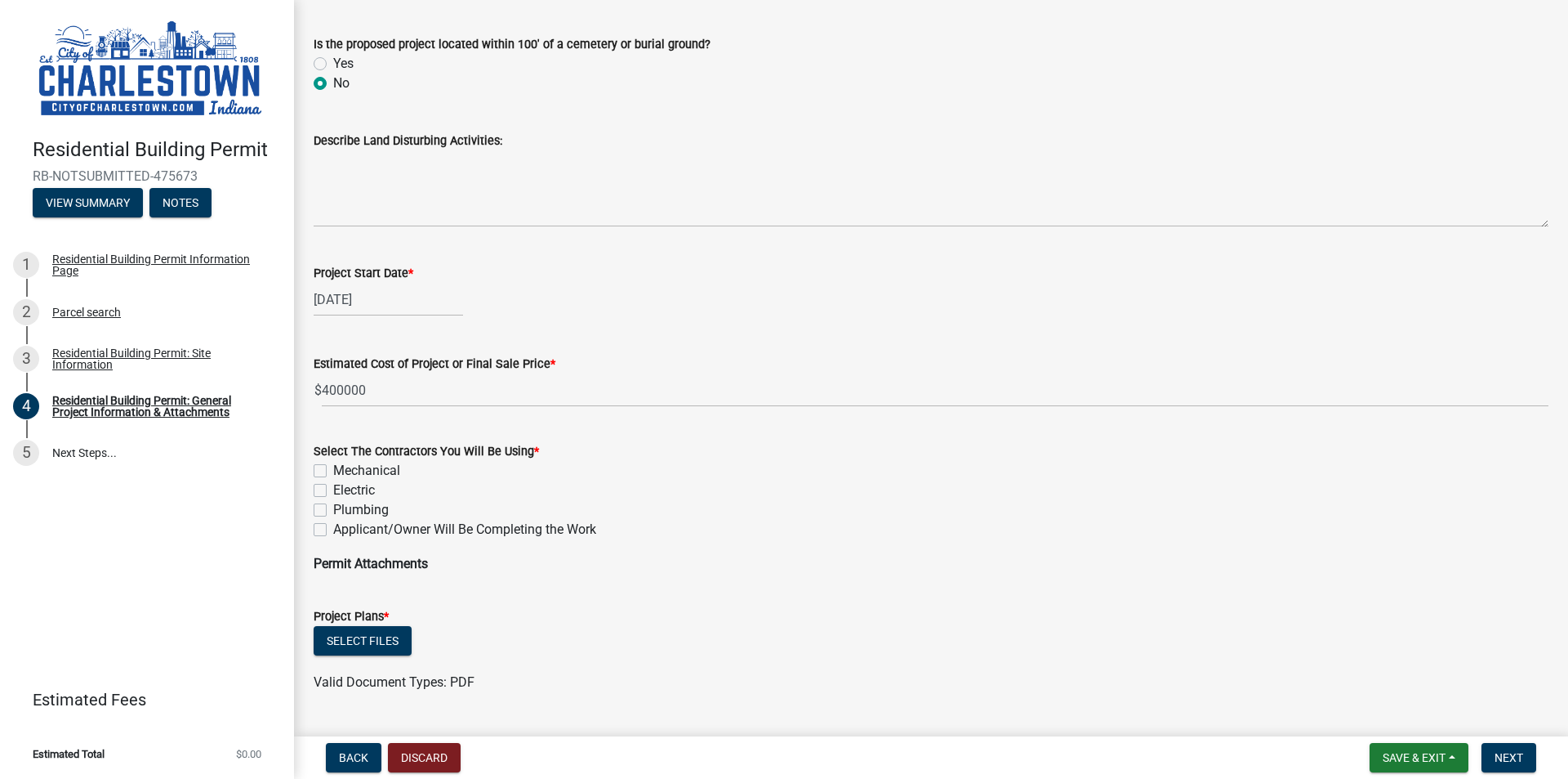
click at [327, 467] on div "Mechanical" at bounding box center [931, 470] width 1235 height 19
click at [333, 469] on label "Mechanical" at bounding box center [367, 470] width 67 height 19
click at [333, 469] on input "Mechanical" at bounding box center [338, 466] width 11 height 11
checkbox input "true"
checkbox input "false"
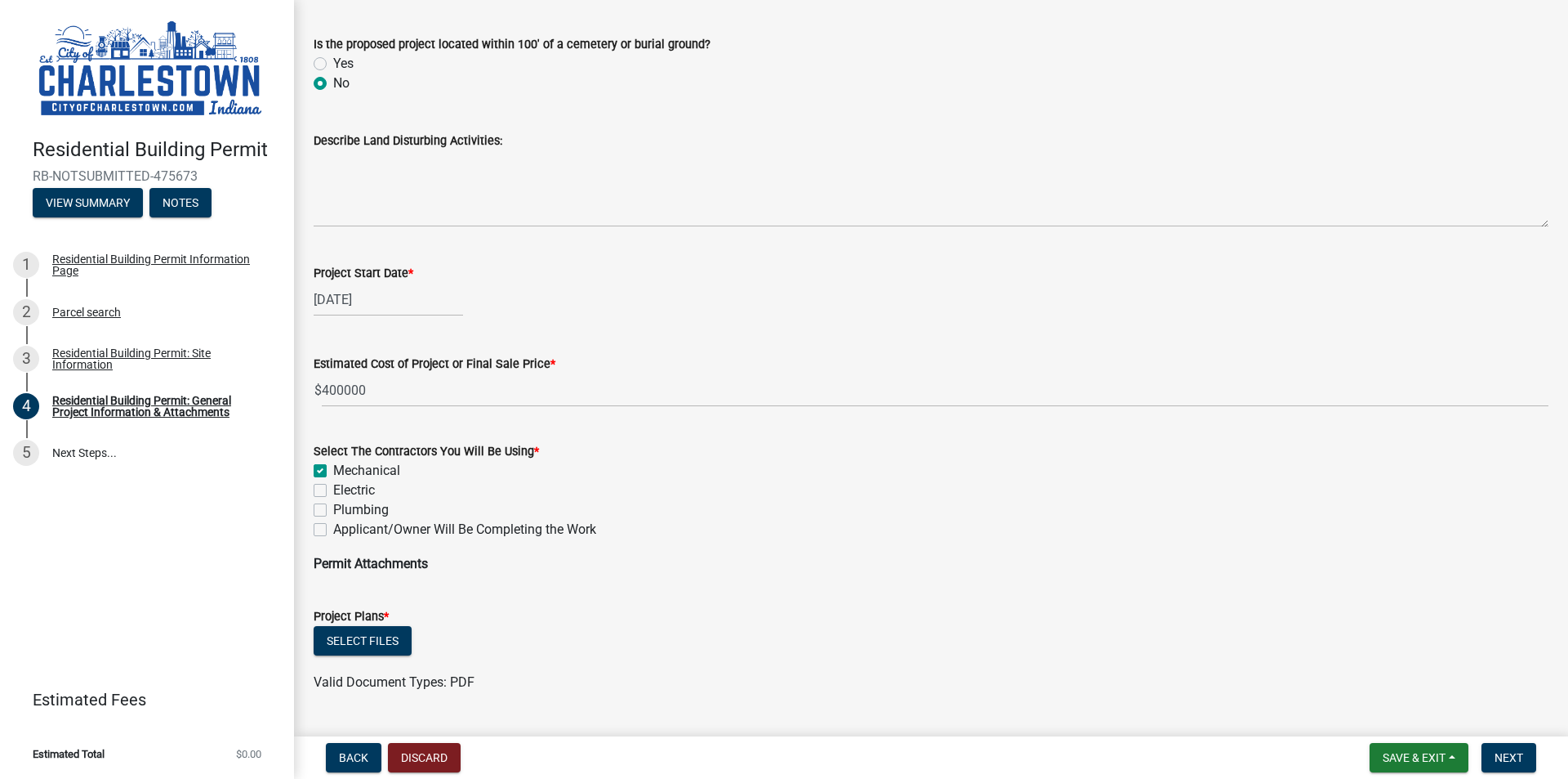
checkbox input "false"
click at [333, 484] on label "Electric" at bounding box center [354, 490] width 42 height 19
click at [333, 484] on input "Electric" at bounding box center [338, 485] width 11 height 11
checkbox input "true"
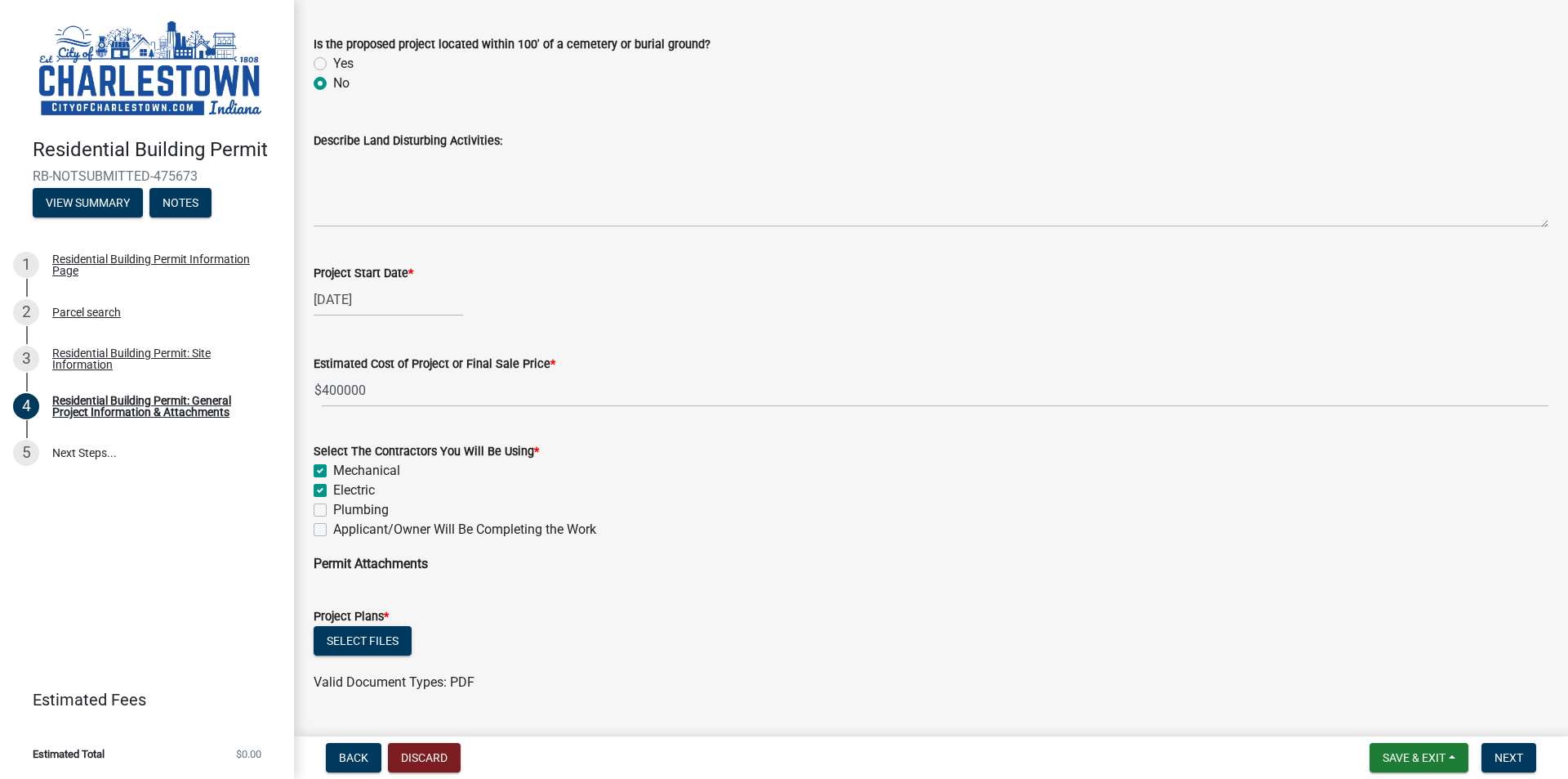
checkbox input "true"
checkbox input "false"
click at [333, 508] on label "Plumbing" at bounding box center [361, 510] width 55 height 19
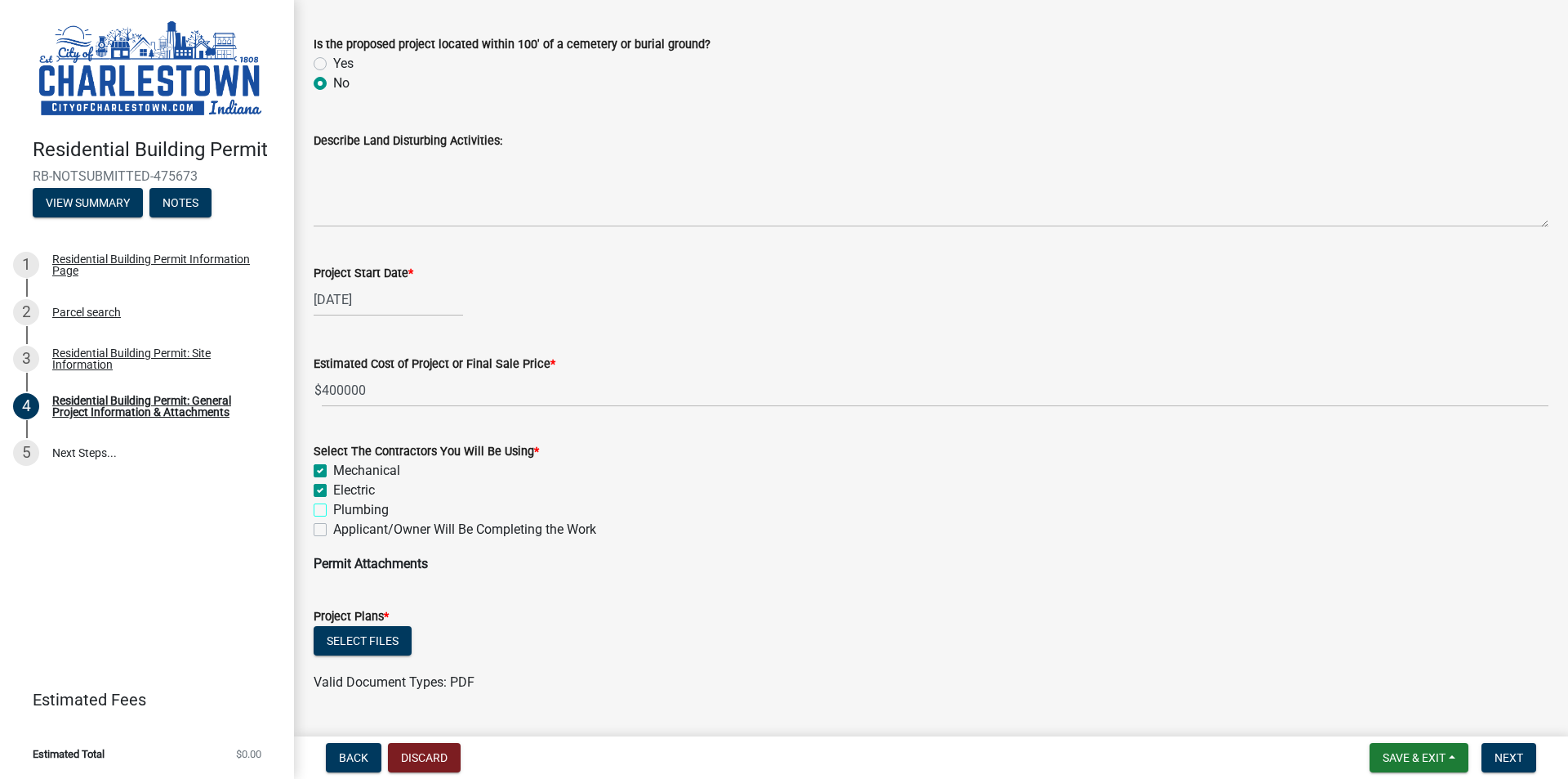
click at [333, 508] on input "Plumbing" at bounding box center [338, 506] width 11 height 11
checkbox input "true"
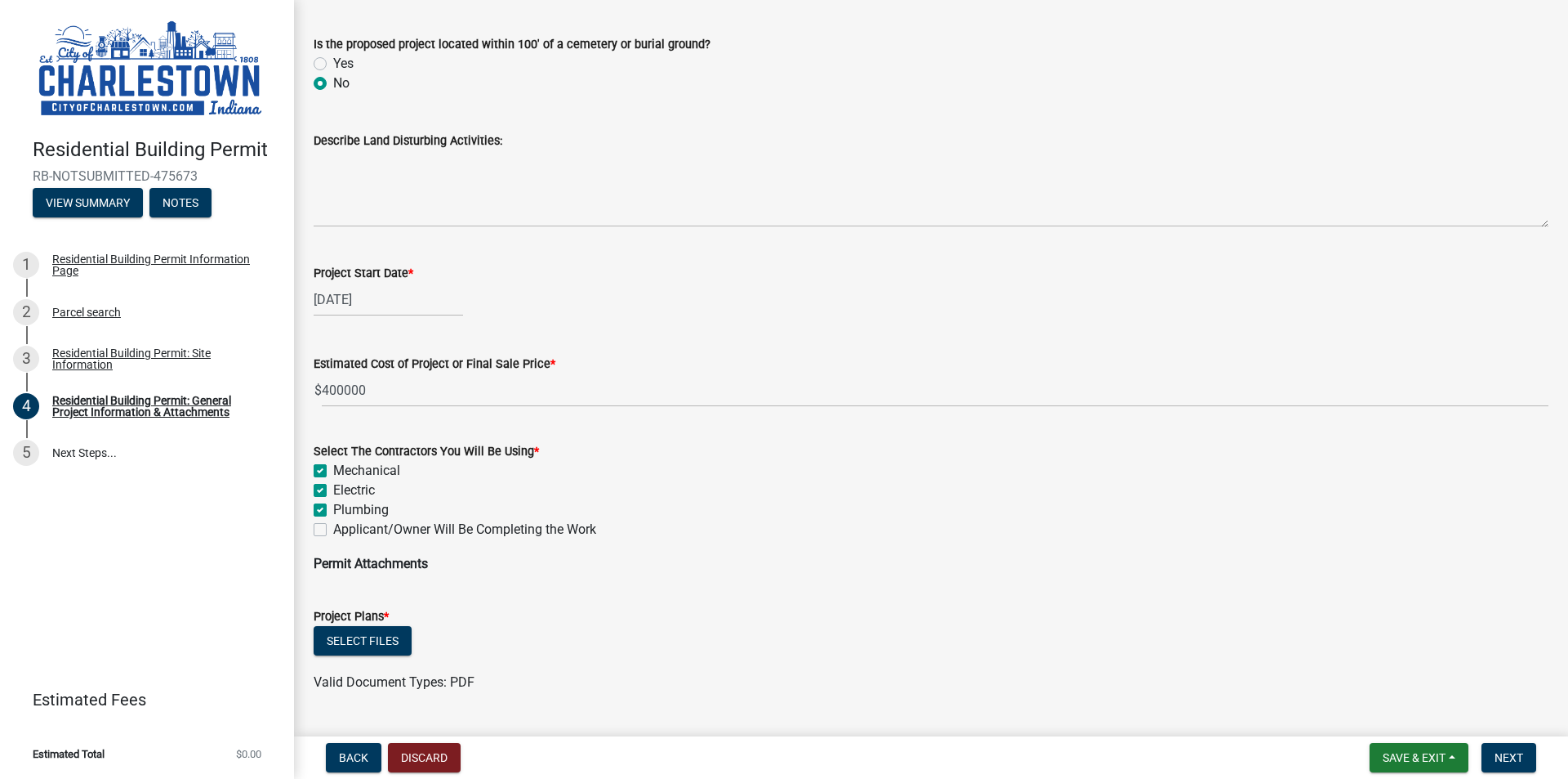
checkbox input "false"
click at [393, 639] on button "Select files" at bounding box center [362, 640] width 98 height 29
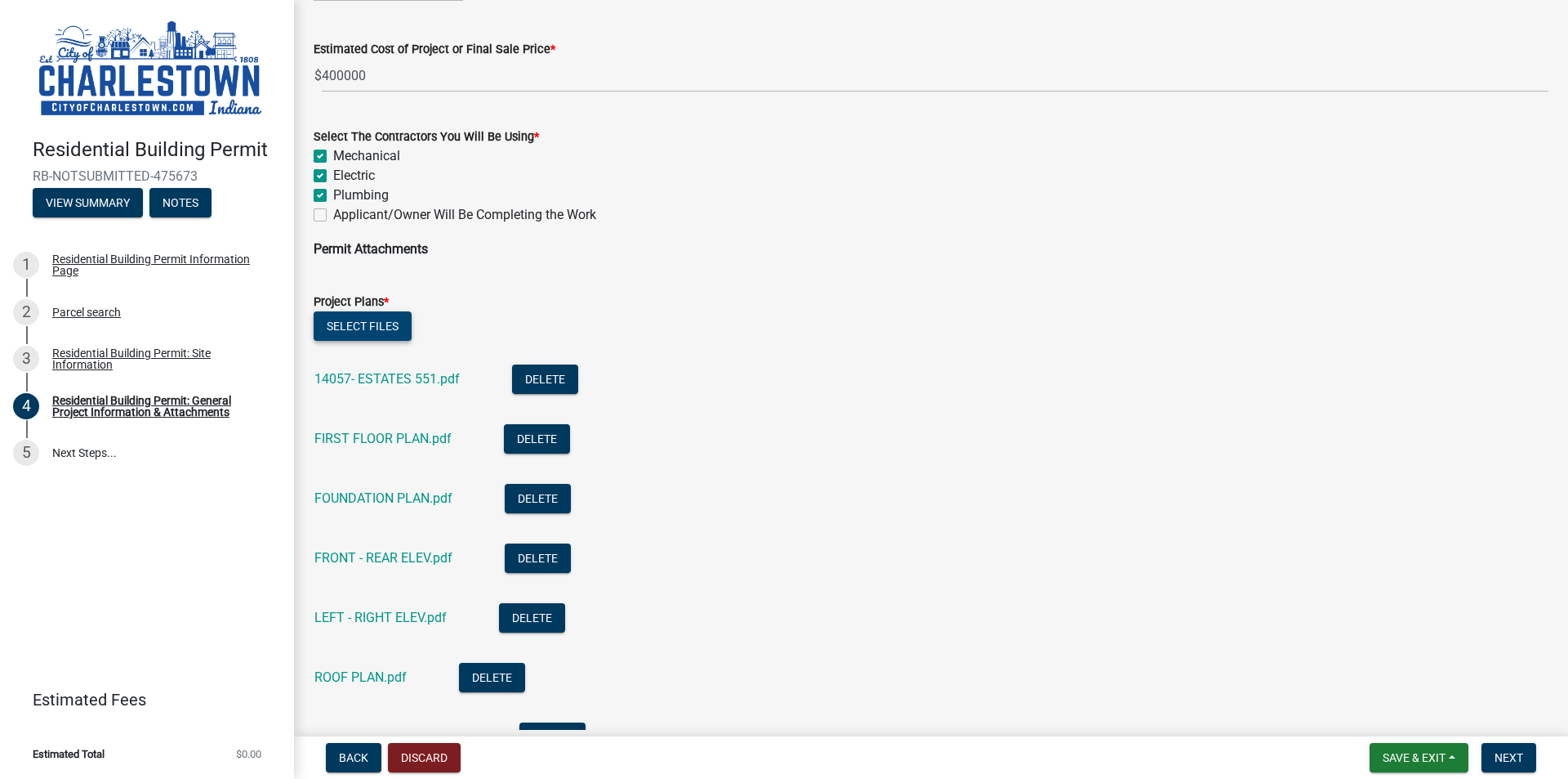
scroll to position [1335, 0]
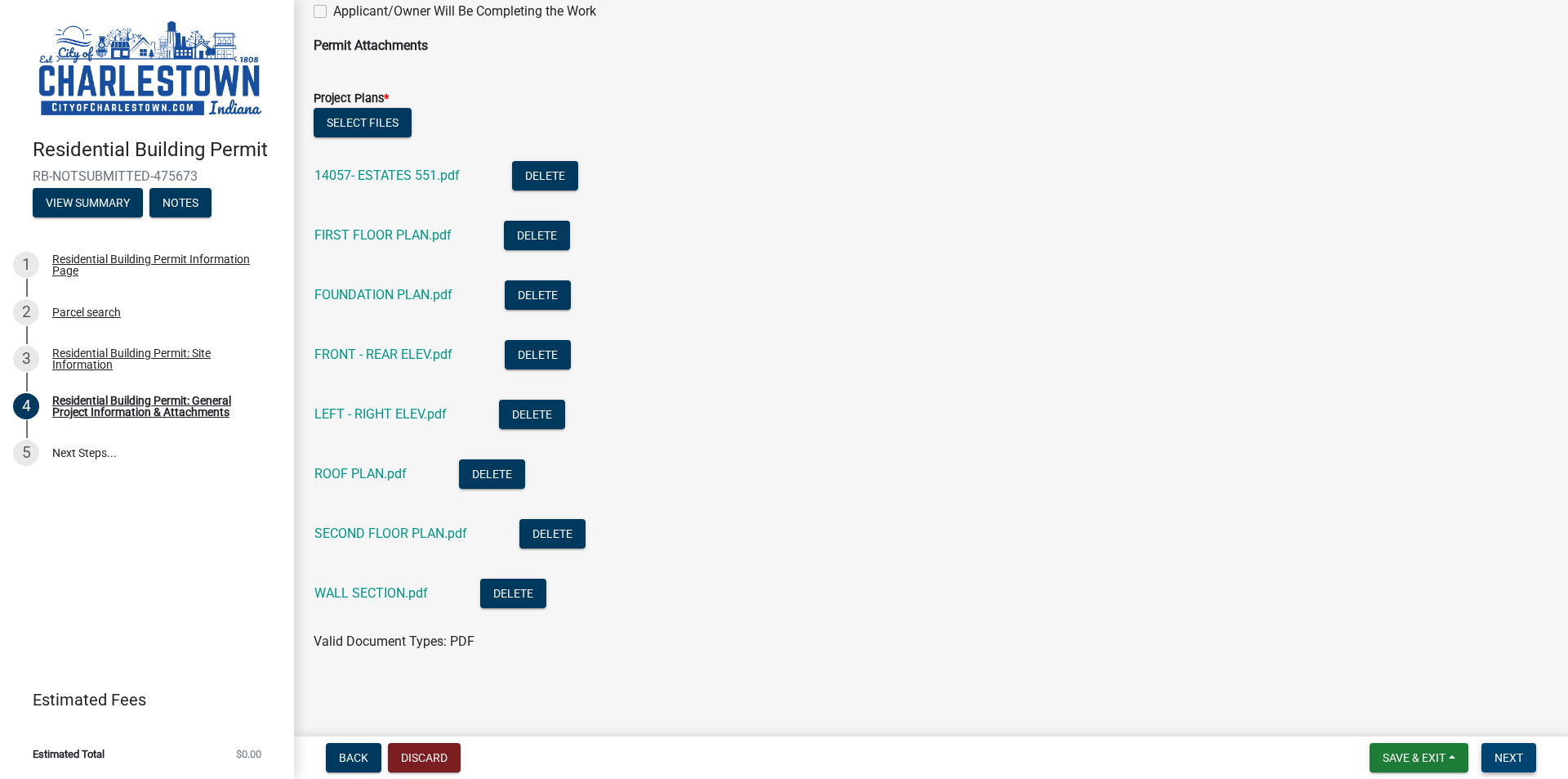
click at [1498, 754] on span "Next" at bounding box center [1509, 758] width 29 height 13
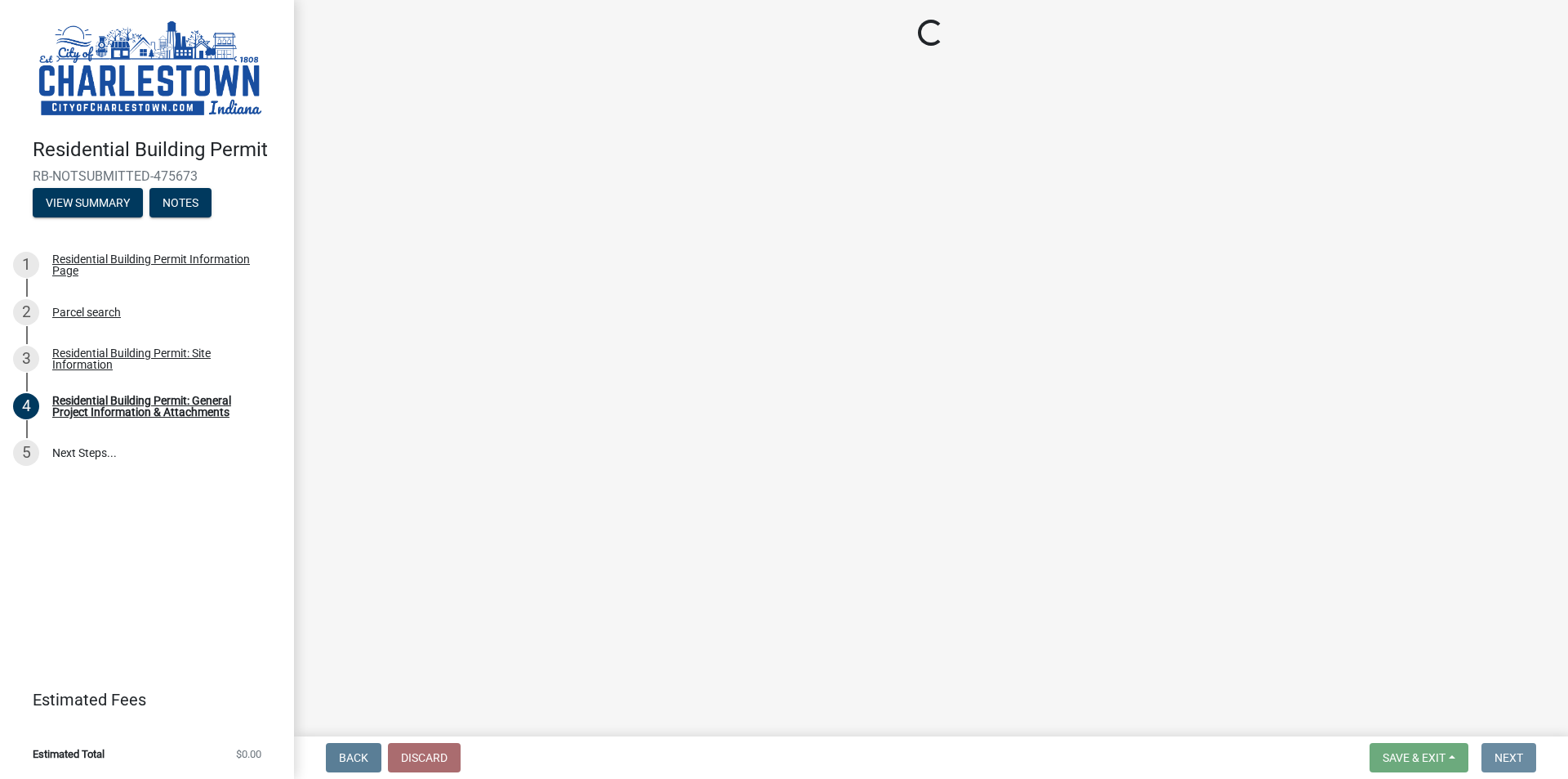
scroll to position [0, 0]
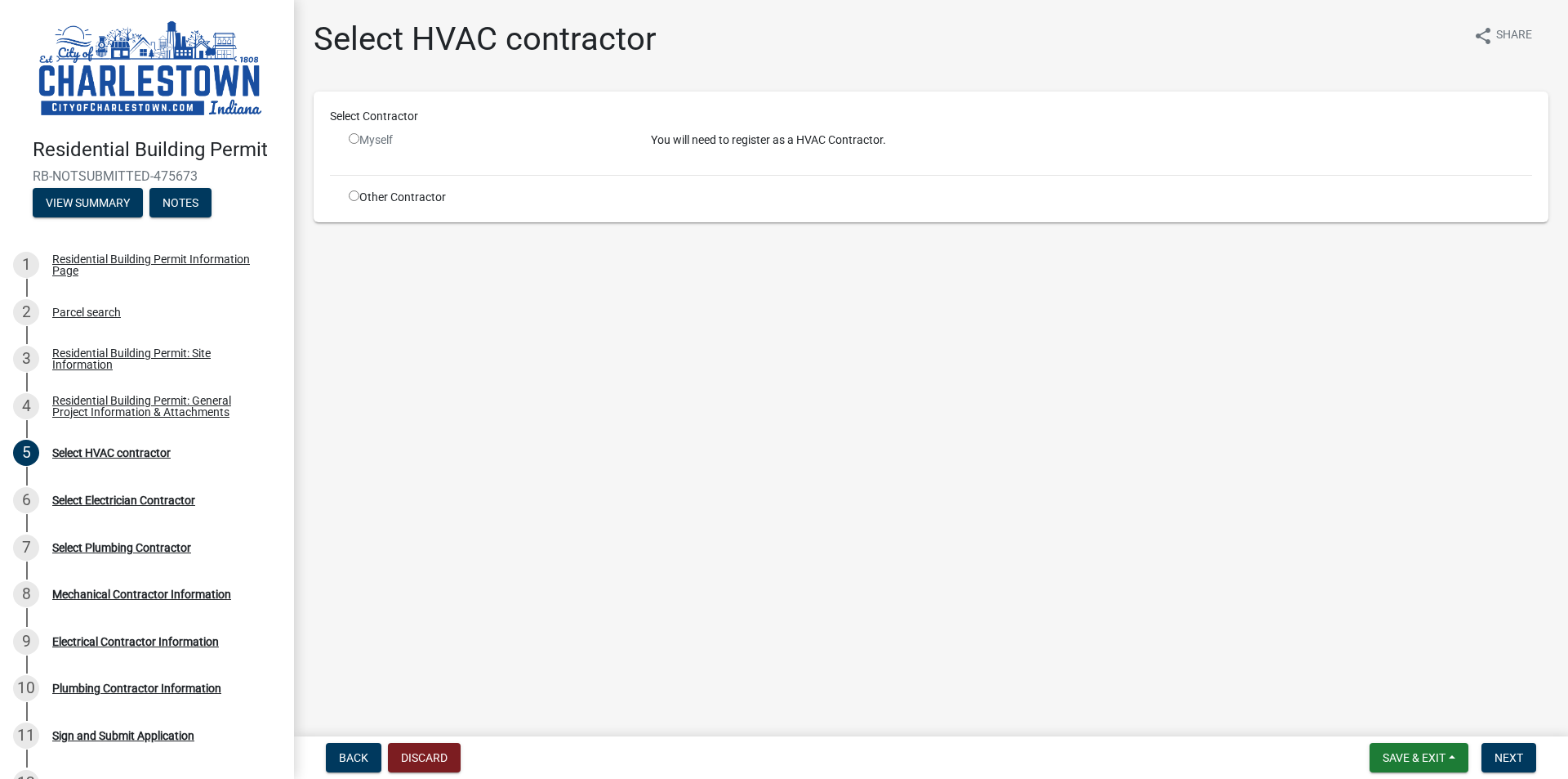
click at [354, 193] on input "radio" at bounding box center [354, 195] width 11 height 11
radio input "true"
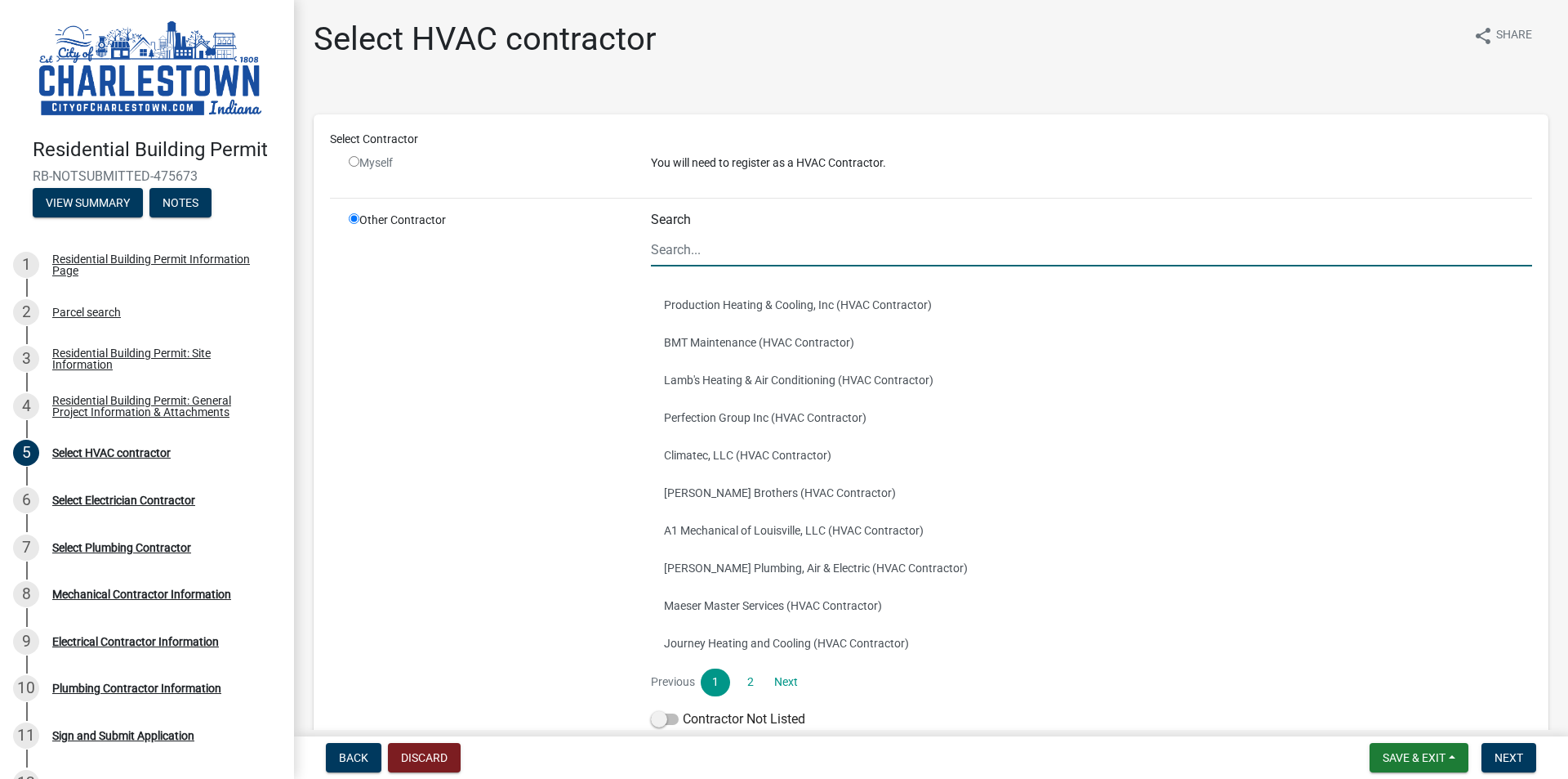
click at [763, 254] on input "Search" at bounding box center [1091, 250] width 881 height 34
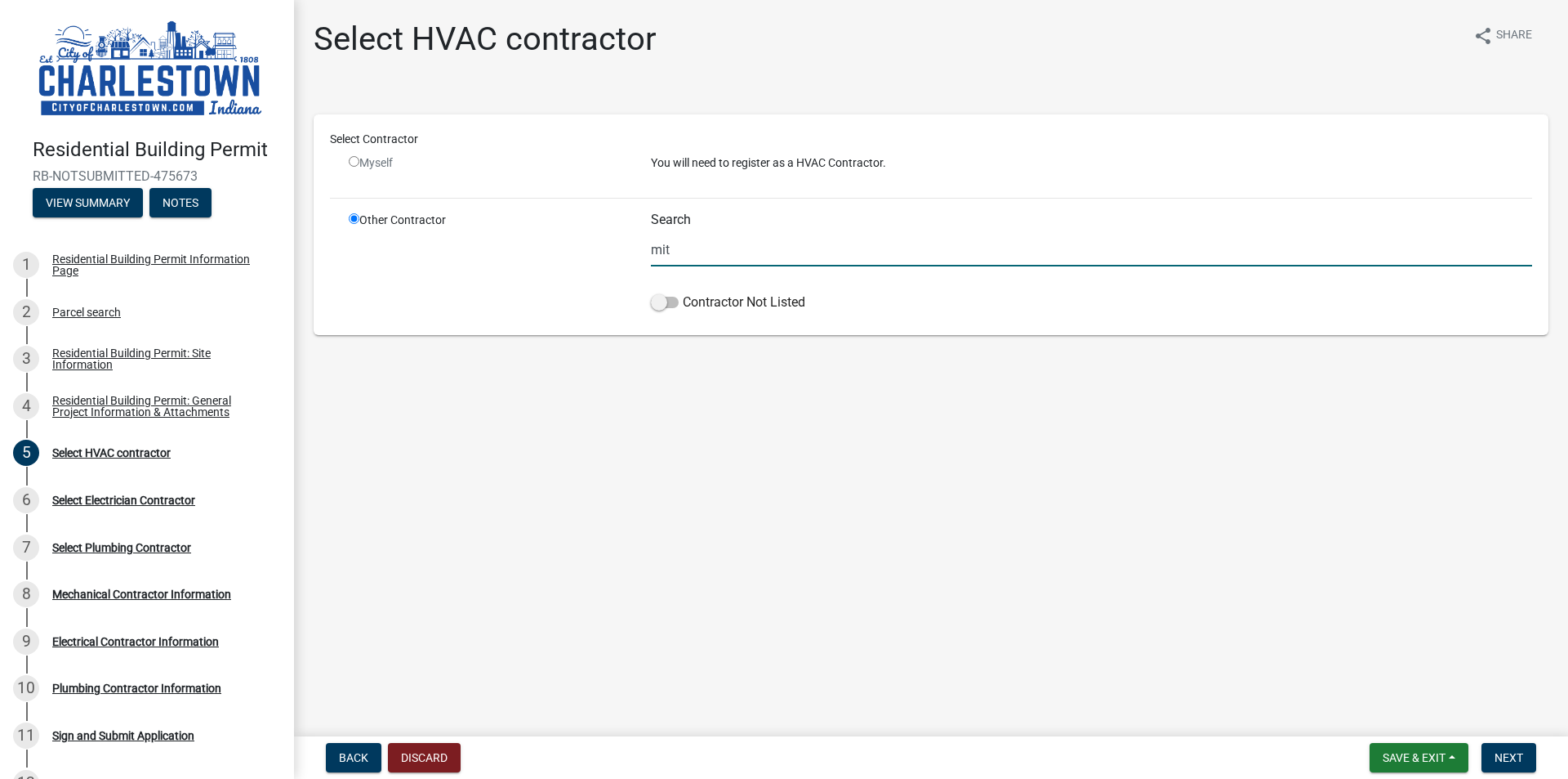
type input "[PERSON_NAME] HVAC"
click at [661, 306] on span at bounding box center [664, 303] width 28 height 12
click at [683, 293] on input "Contractor Not Listed" at bounding box center [683, 293] width 0 height 0
click at [1510, 758] on span "Next" at bounding box center [1509, 758] width 29 height 13
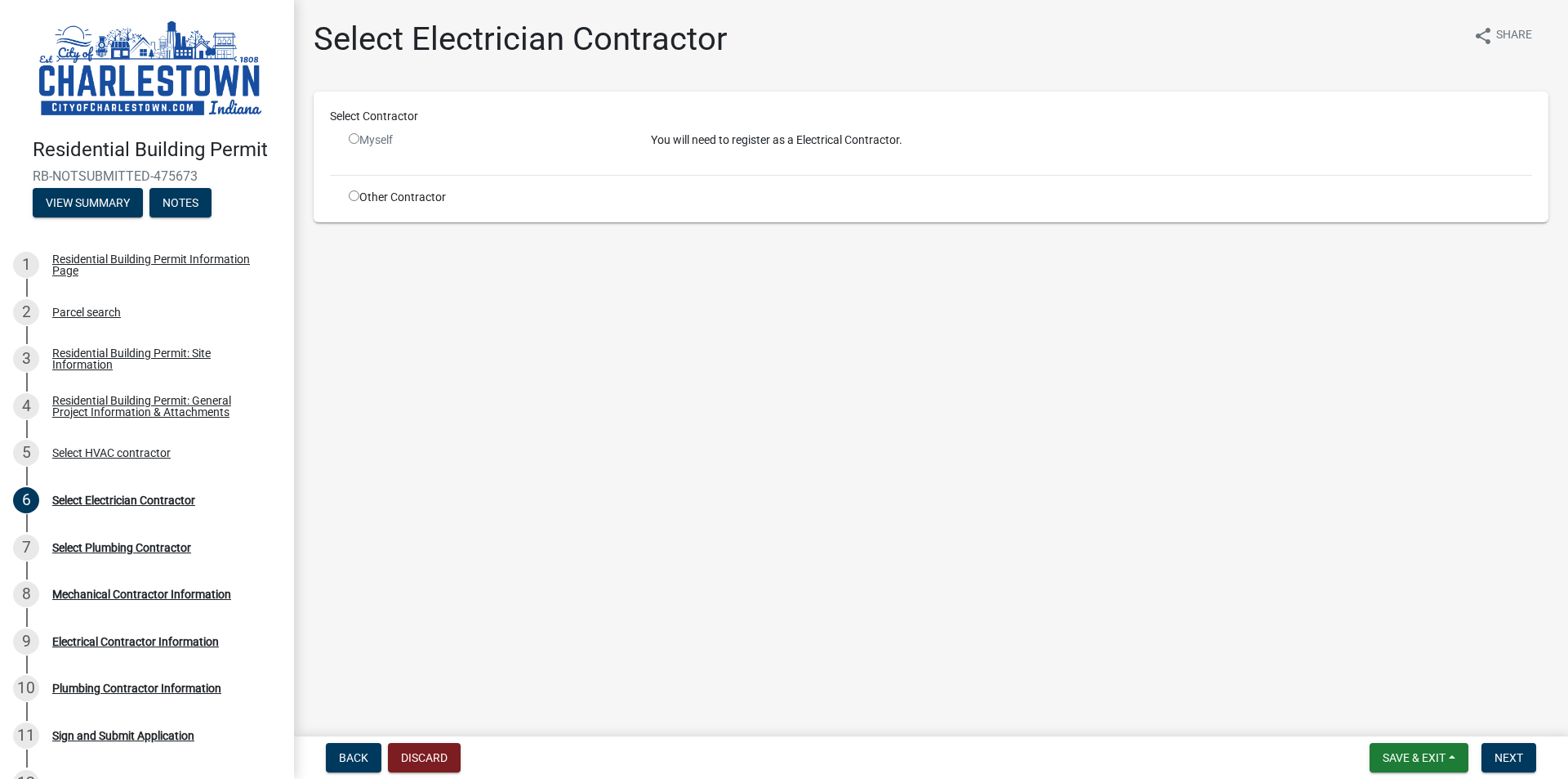
click at [355, 196] on input "radio" at bounding box center [354, 195] width 11 height 11
radio input "true"
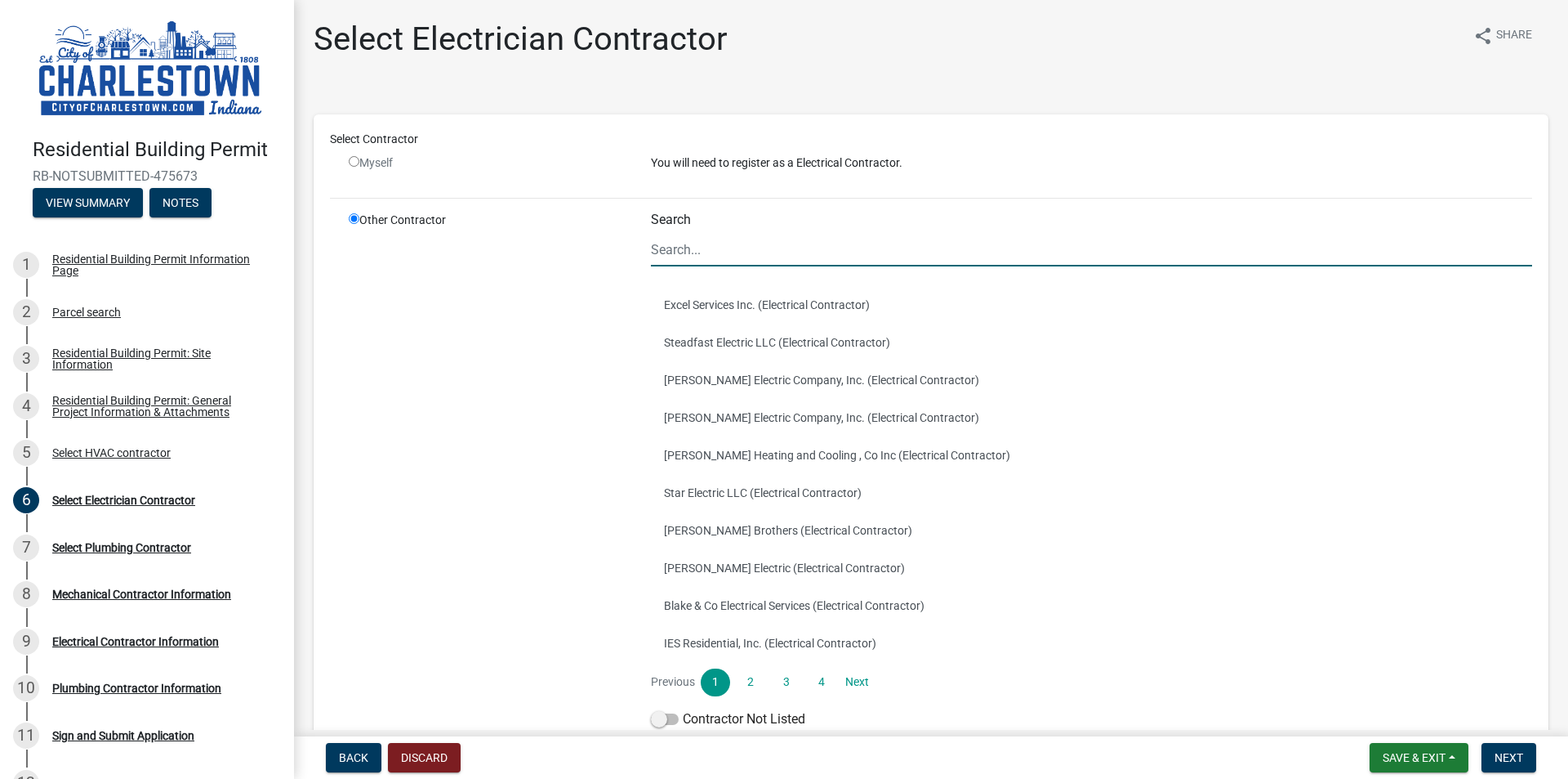
click at [700, 236] on input "Search" at bounding box center [1091, 250] width 881 height 34
type input "Ideal Electric"
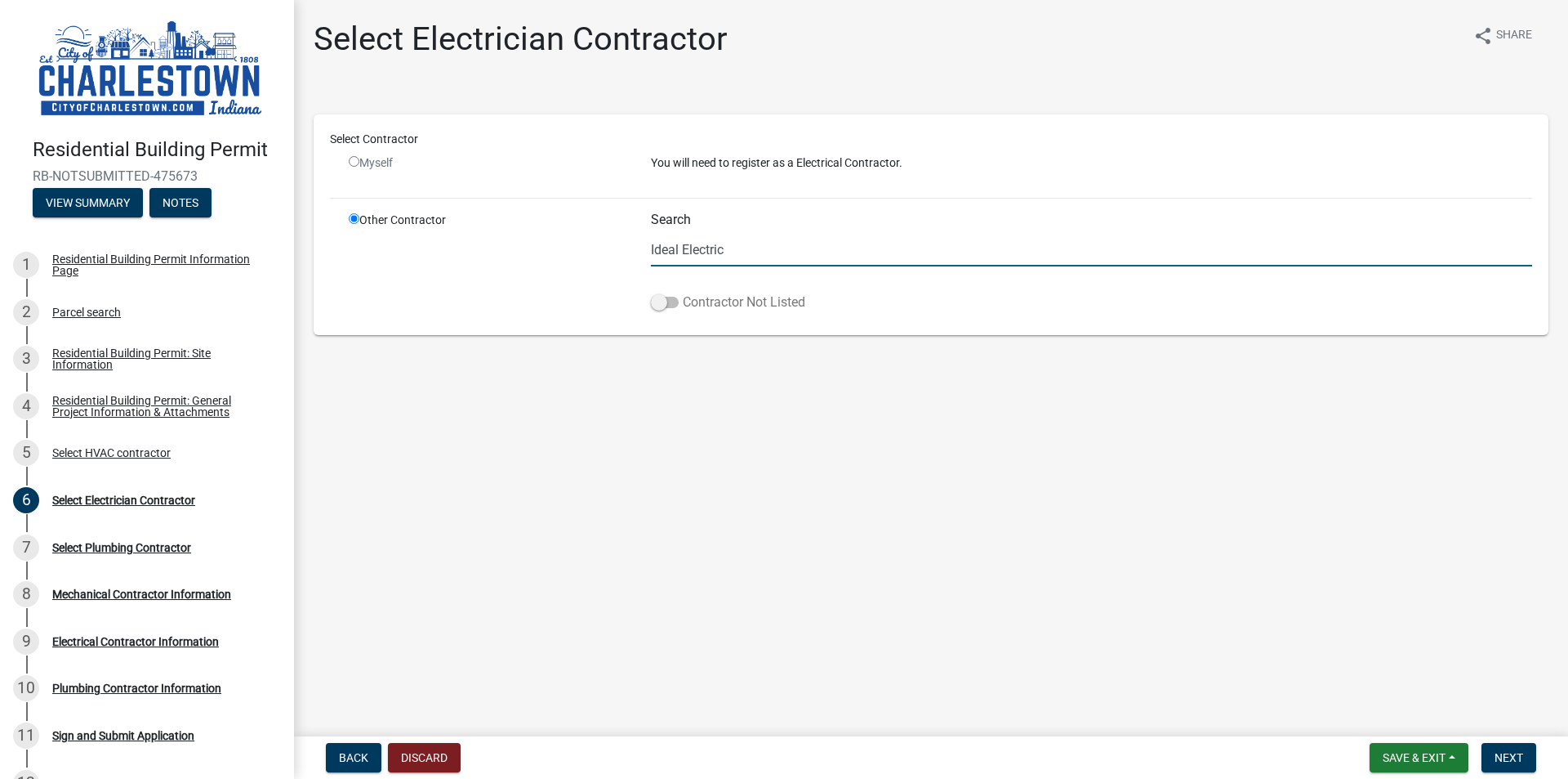
click at [667, 305] on span at bounding box center [664, 303] width 28 height 12
click at [683, 293] on input "Contractor Not Listed" at bounding box center [683, 293] width 0 height 0
click at [1510, 761] on span "Next" at bounding box center [1509, 758] width 29 height 13
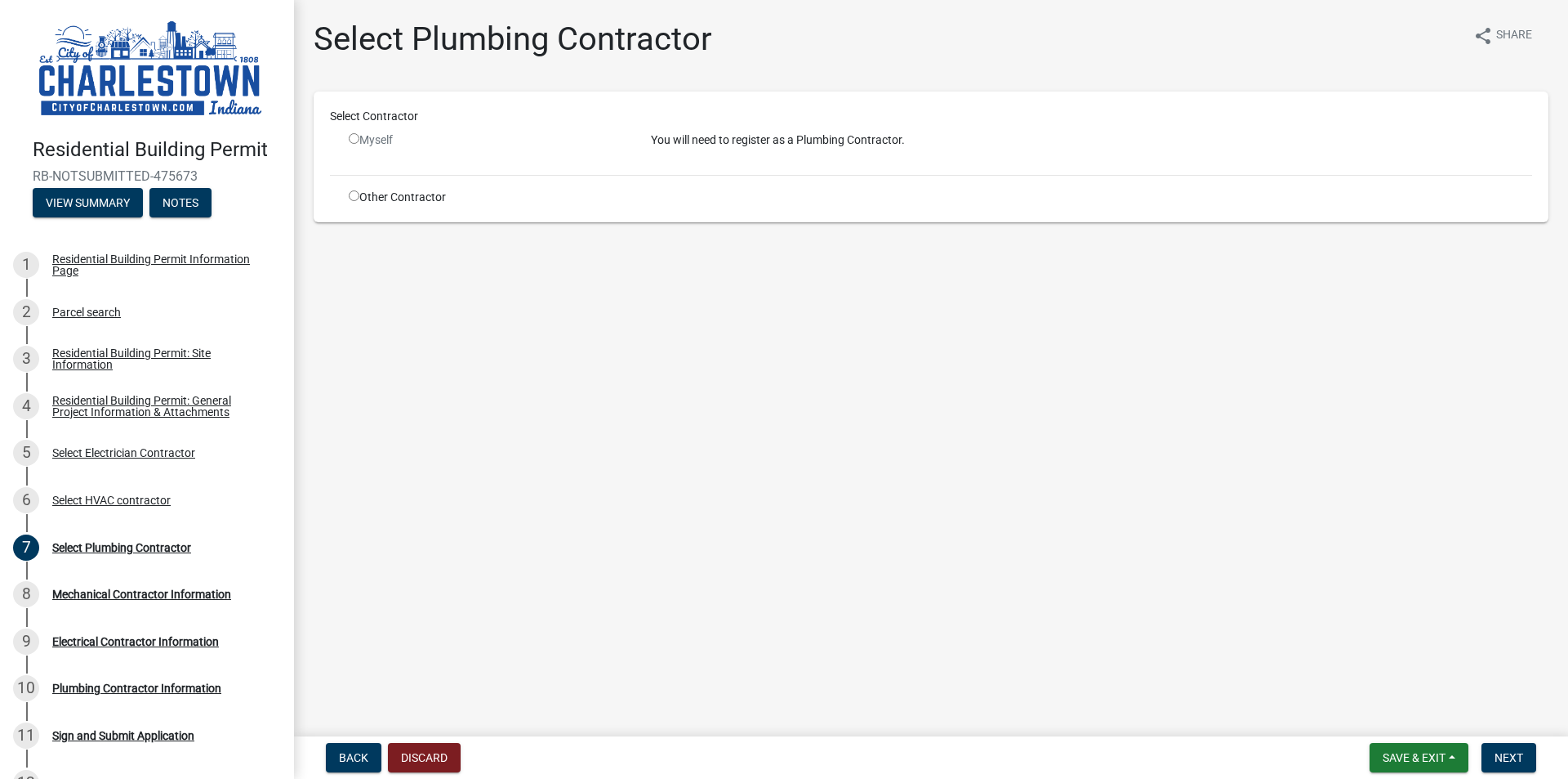
click at [354, 198] on input "radio" at bounding box center [354, 195] width 11 height 11
radio input "true"
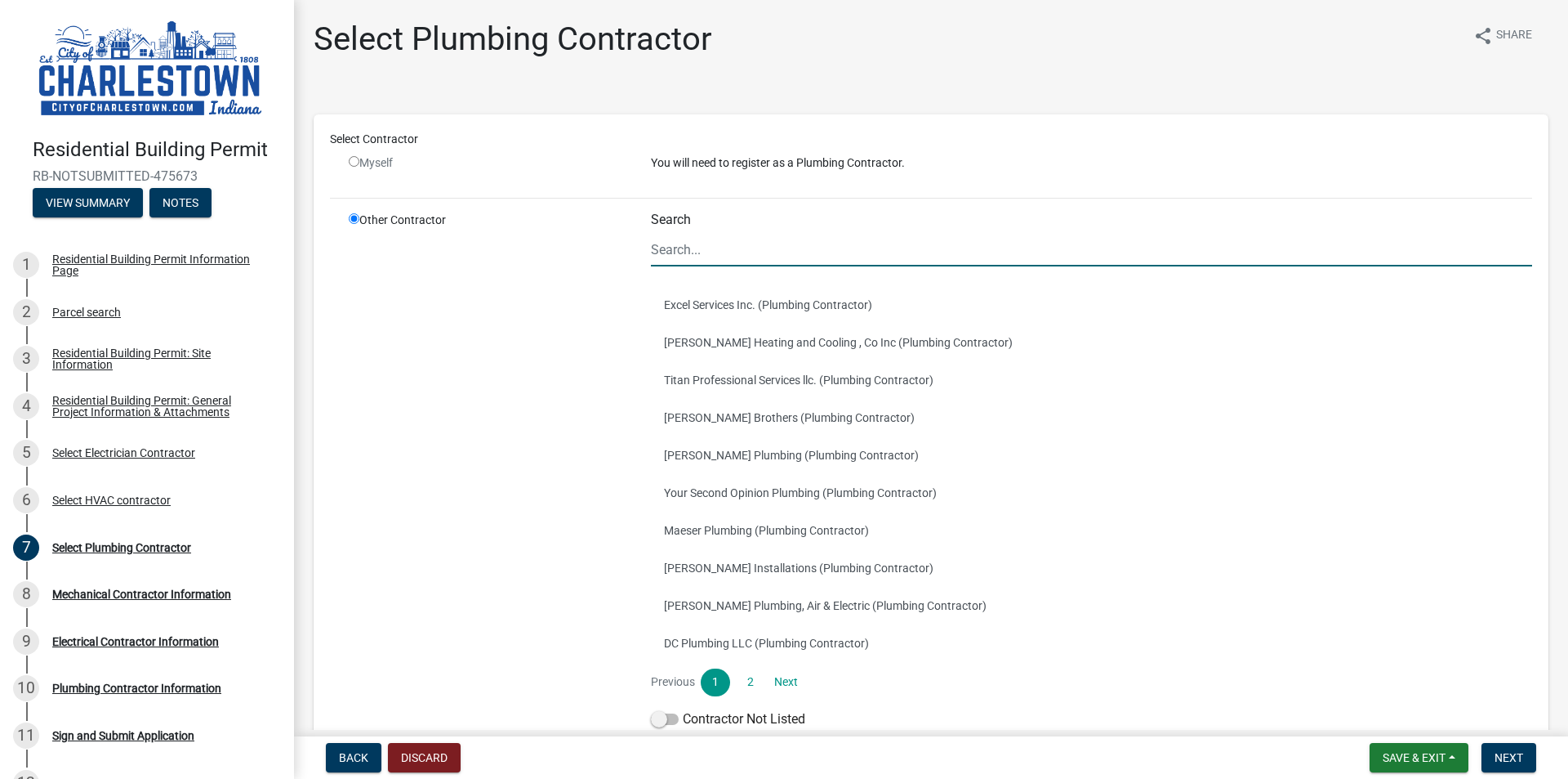
click at [719, 242] on input "Search" at bounding box center [1091, 250] width 881 height 34
type input "[PERSON_NAME] Plumbing"
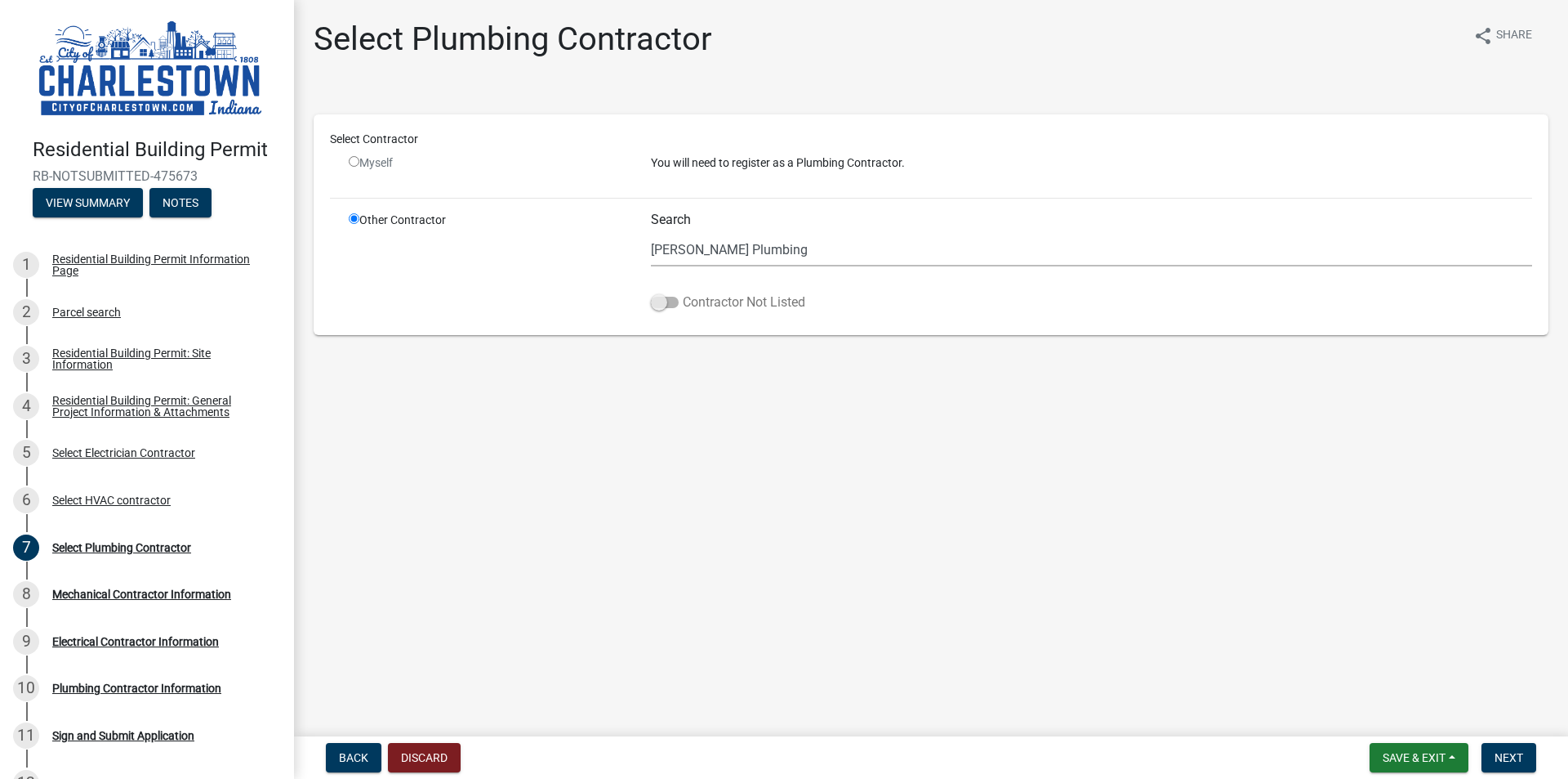
click at [664, 297] on span at bounding box center [664, 303] width 28 height 12
click at [683, 293] on input "Contractor Not Listed" at bounding box center [683, 293] width 0 height 0
click at [1510, 760] on span "Next" at bounding box center [1509, 758] width 29 height 13
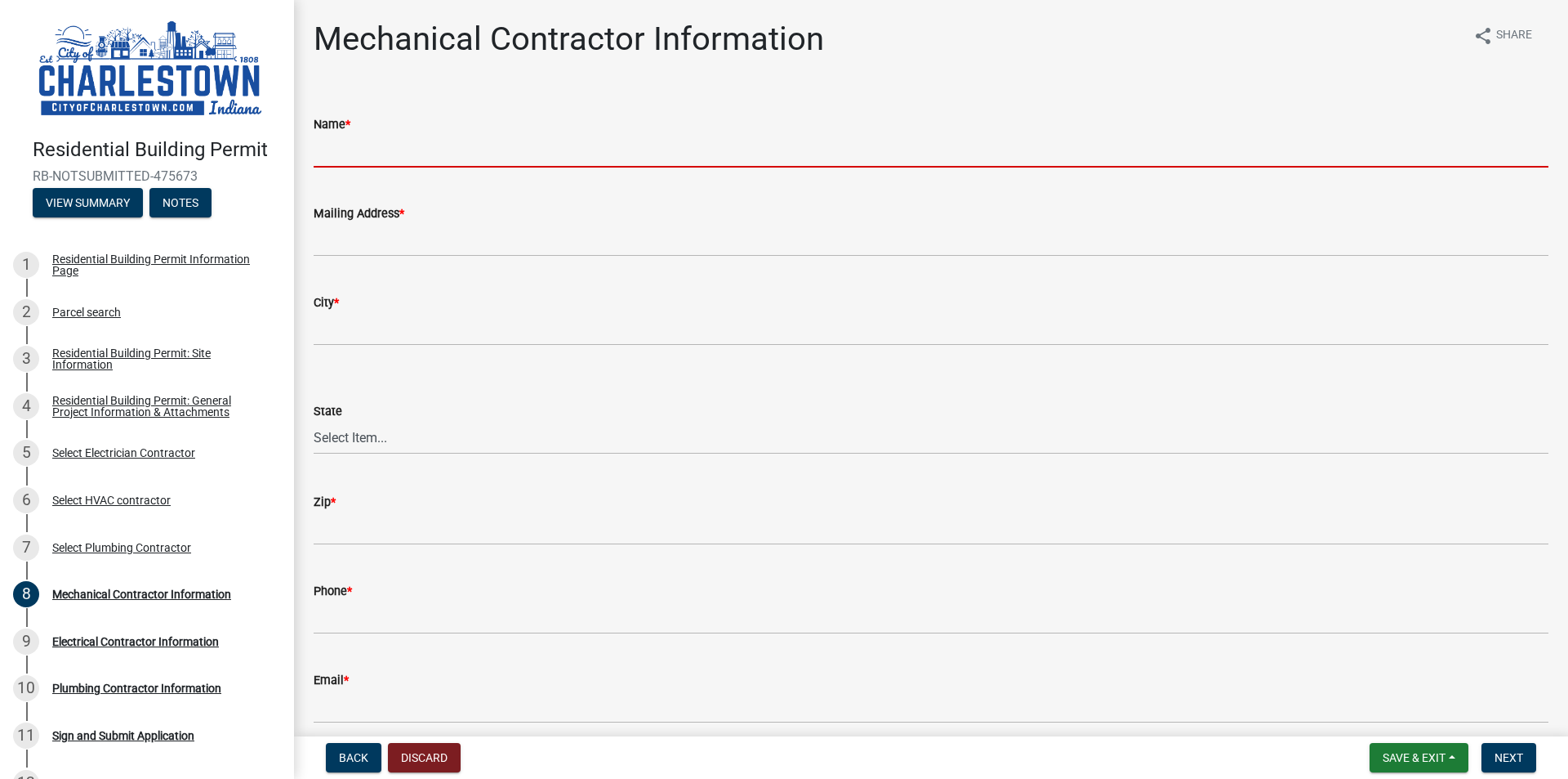
drag, startPoint x: 391, startPoint y: 146, endPoint x: 620, endPoint y: 83, distance: 237.5
click at [391, 145] on input "Name *" at bounding box center [931, 151] width 1235 height 34
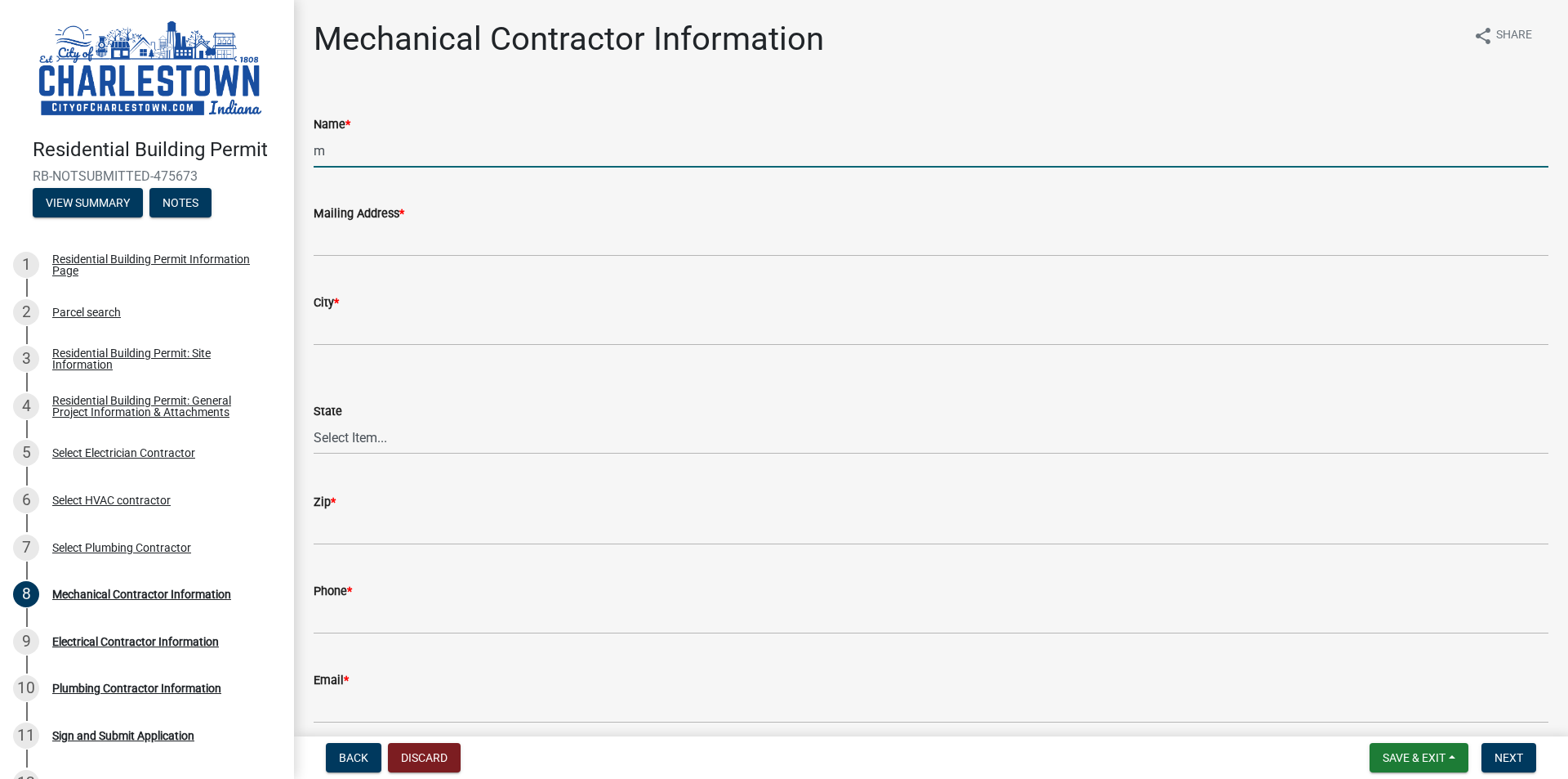
type input "[PERSON_NAME] HVAC"
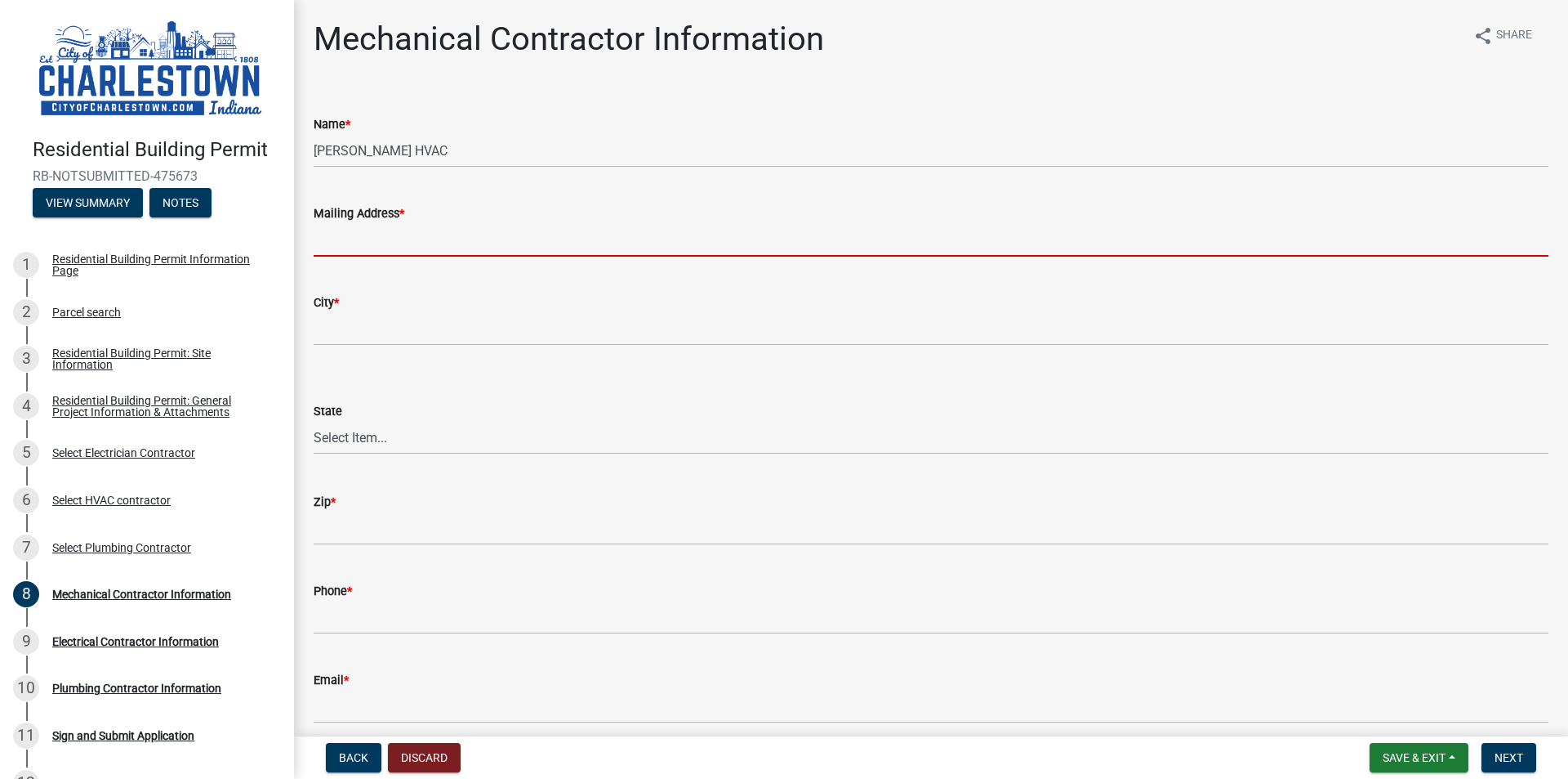
click at [369, 238] on input "Mailing Address *" at bounding box center [931, 240] width 1235 height 34
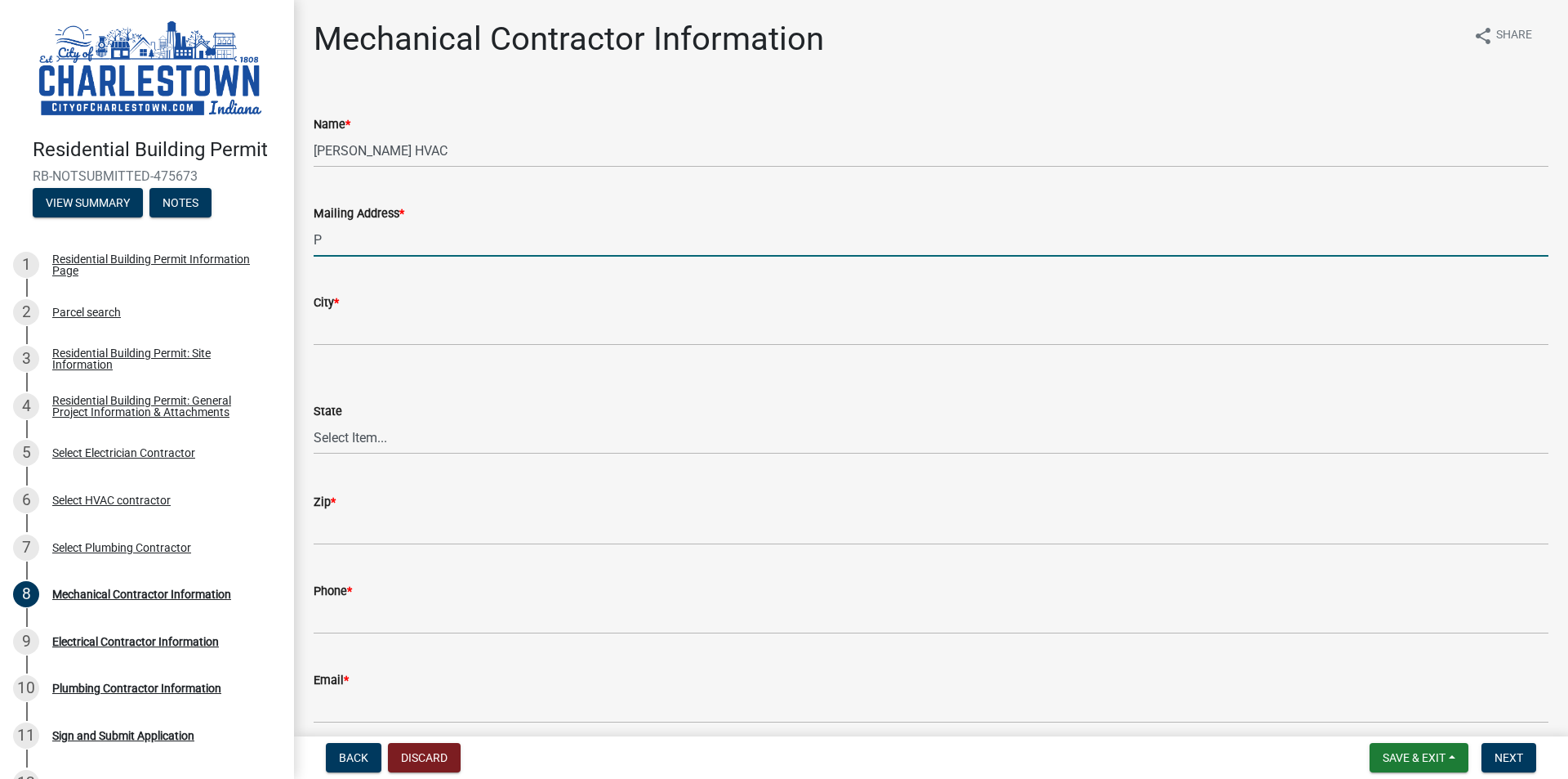
type input "PO Box 390"
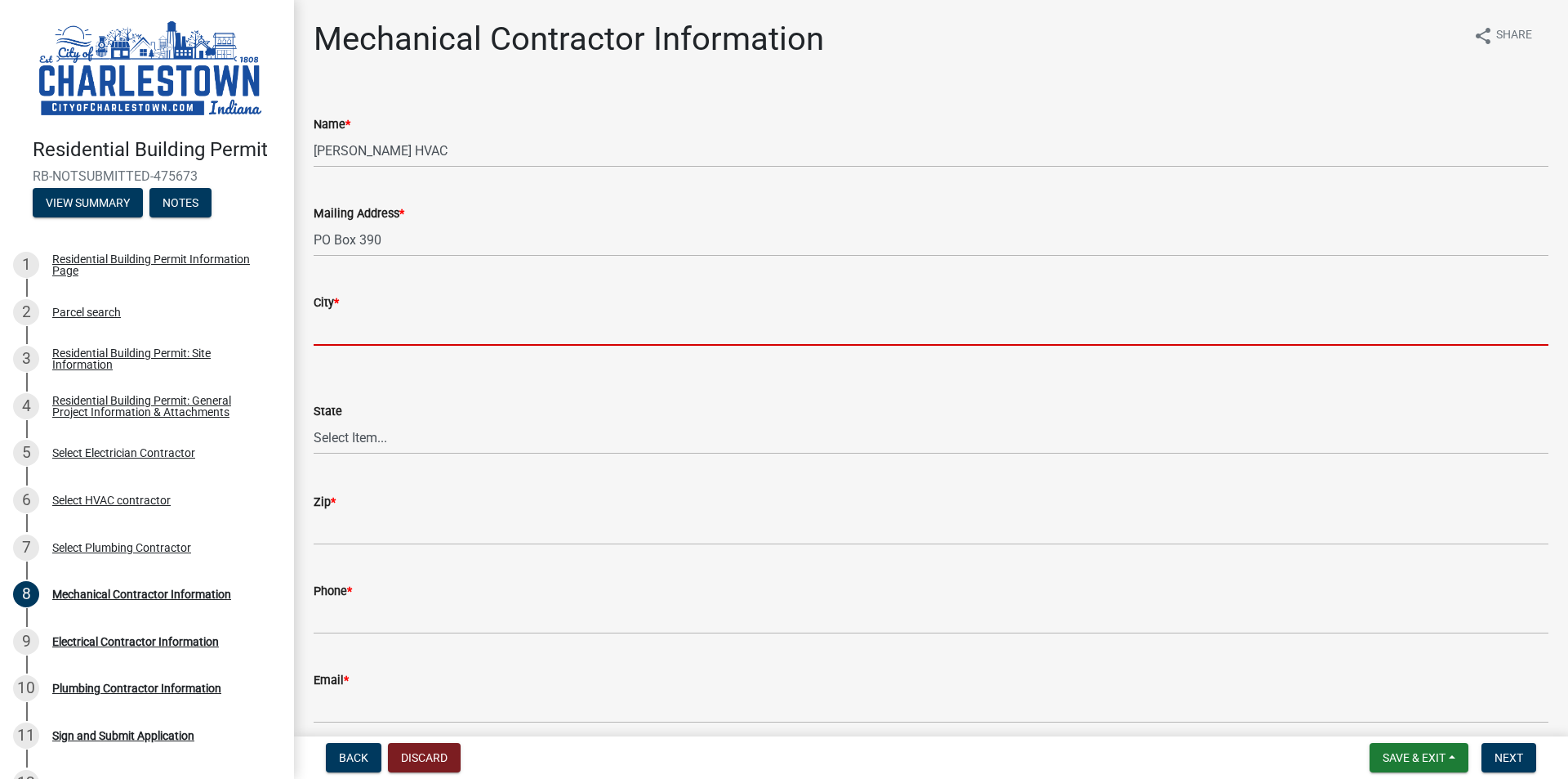
click at [378, 331] on input "City *" at bounding box center [931, 329] width 1235 height 34
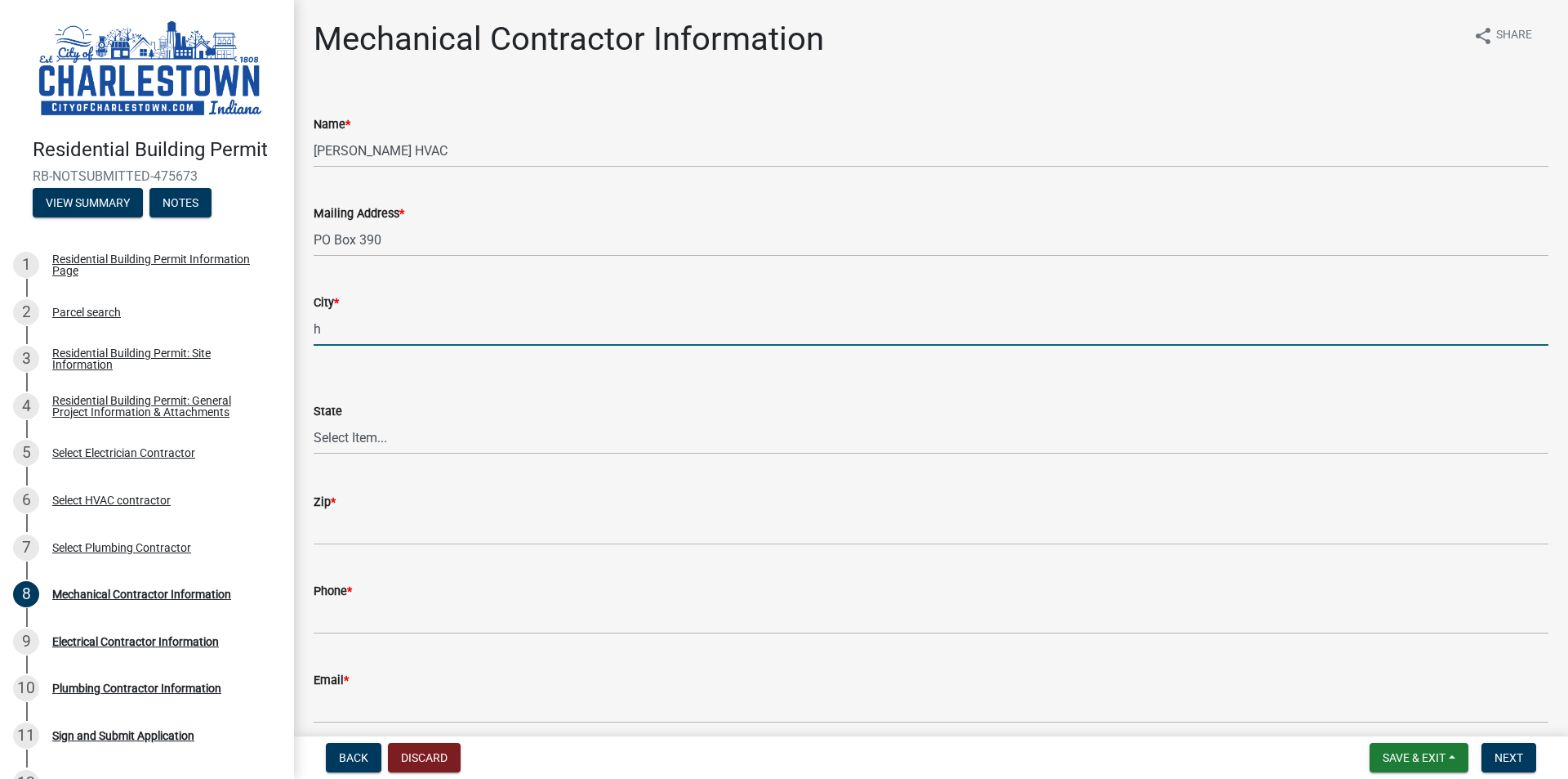
type input "Henryville"
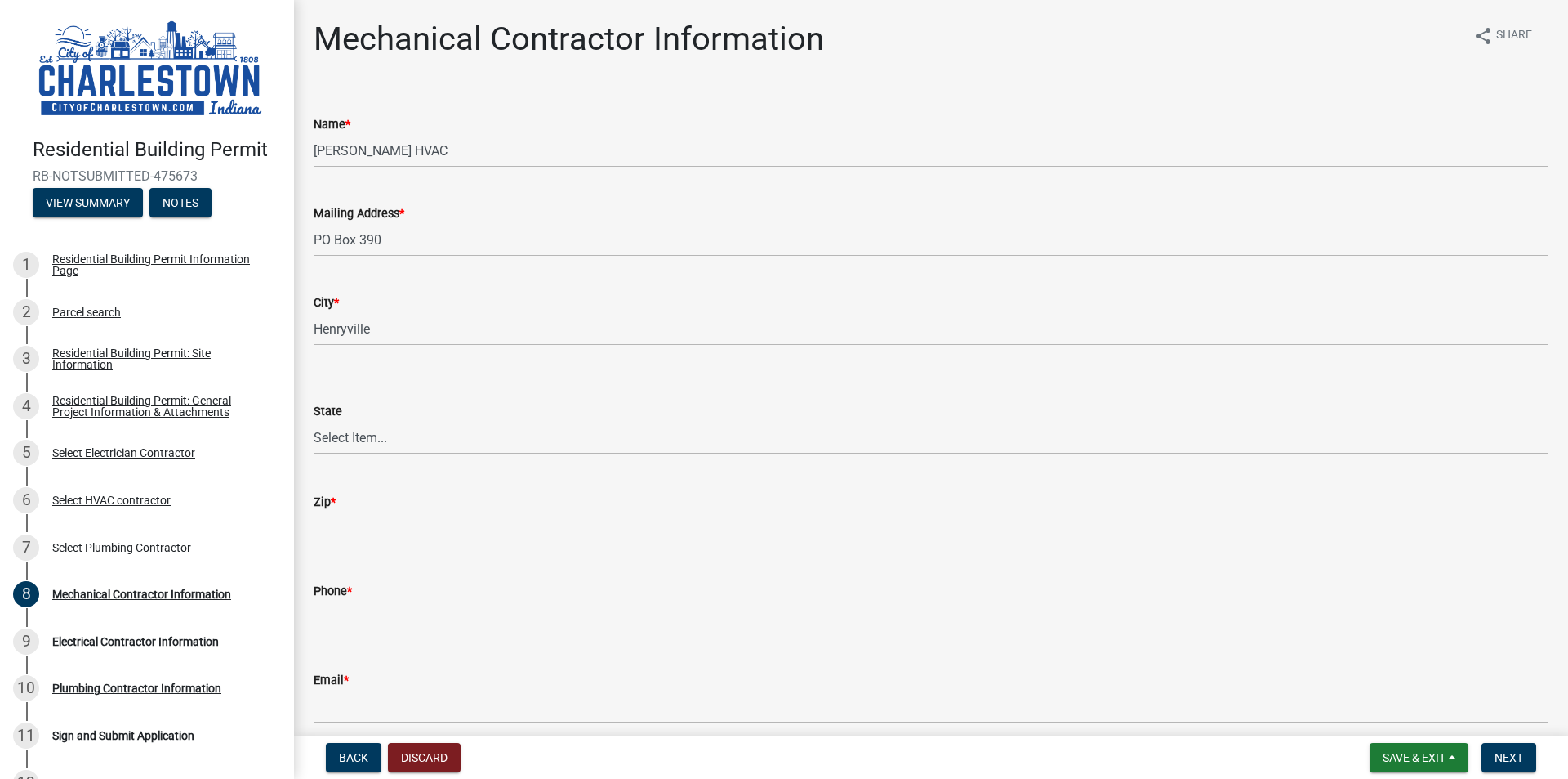
click at [400, 442] on select "Select Item... [US_STATE] [US_STATE] [US_STATE] [US_STATE] [US_STATE] [US_STATE…" at bounding box center [931, 437] width 1235 height 34
select select "IN"
click at [314, 421] on select "Select Item... [US_STATE] [US_STATE] [US_STATE] [US_STATE] [US_STATE] [US_STATE…" at bounding box center [931, 437] width 1235 height 34
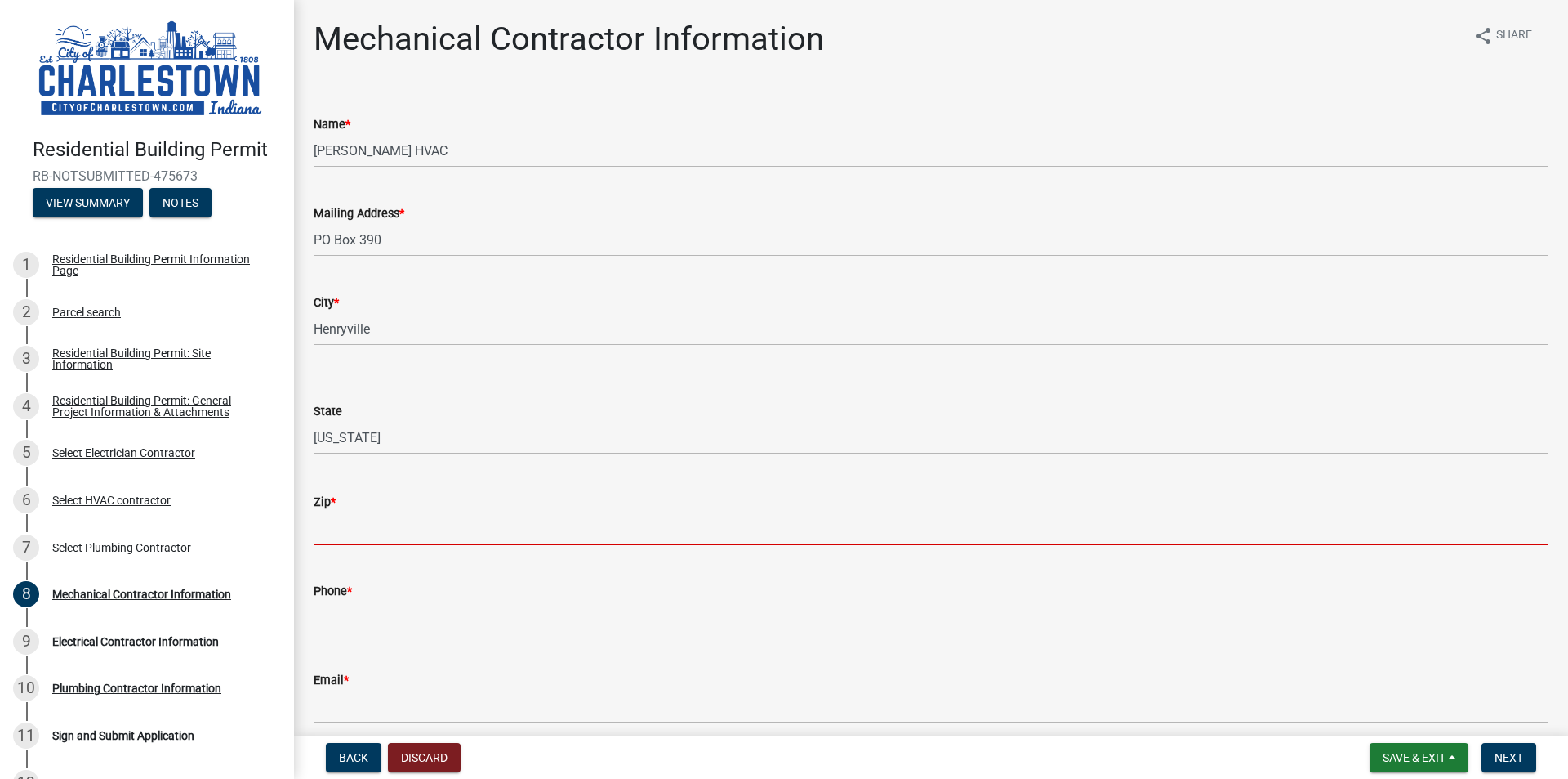
drag, startPoint x: 371, startPoint y: 538, endPoint x: 370, endPoint y: 518, distance: 20.0
click at [371, 538] on input "Zip *" at bounding box center [931, 528] width 1235 height 34
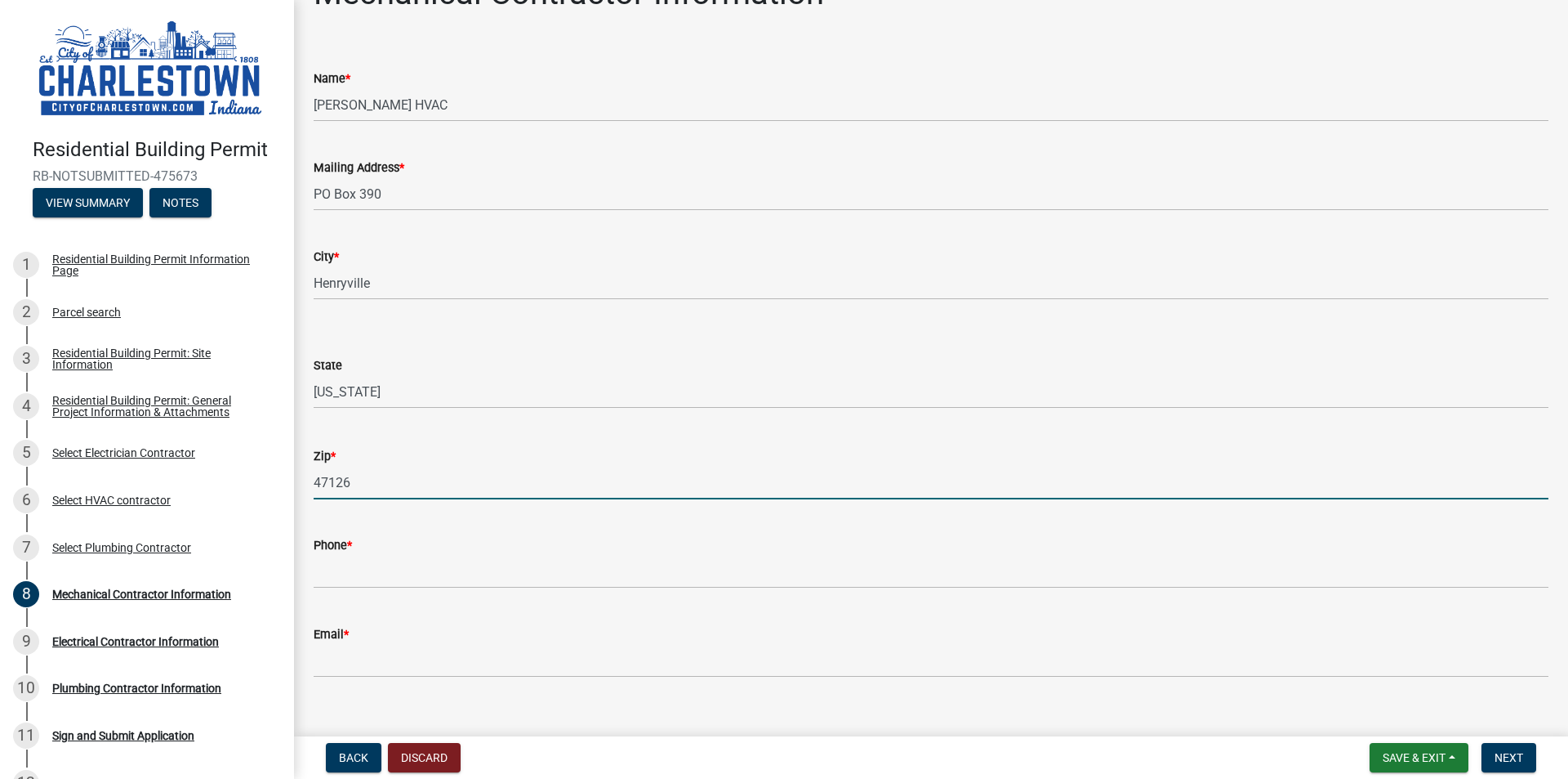
scroll to position [71, 0]
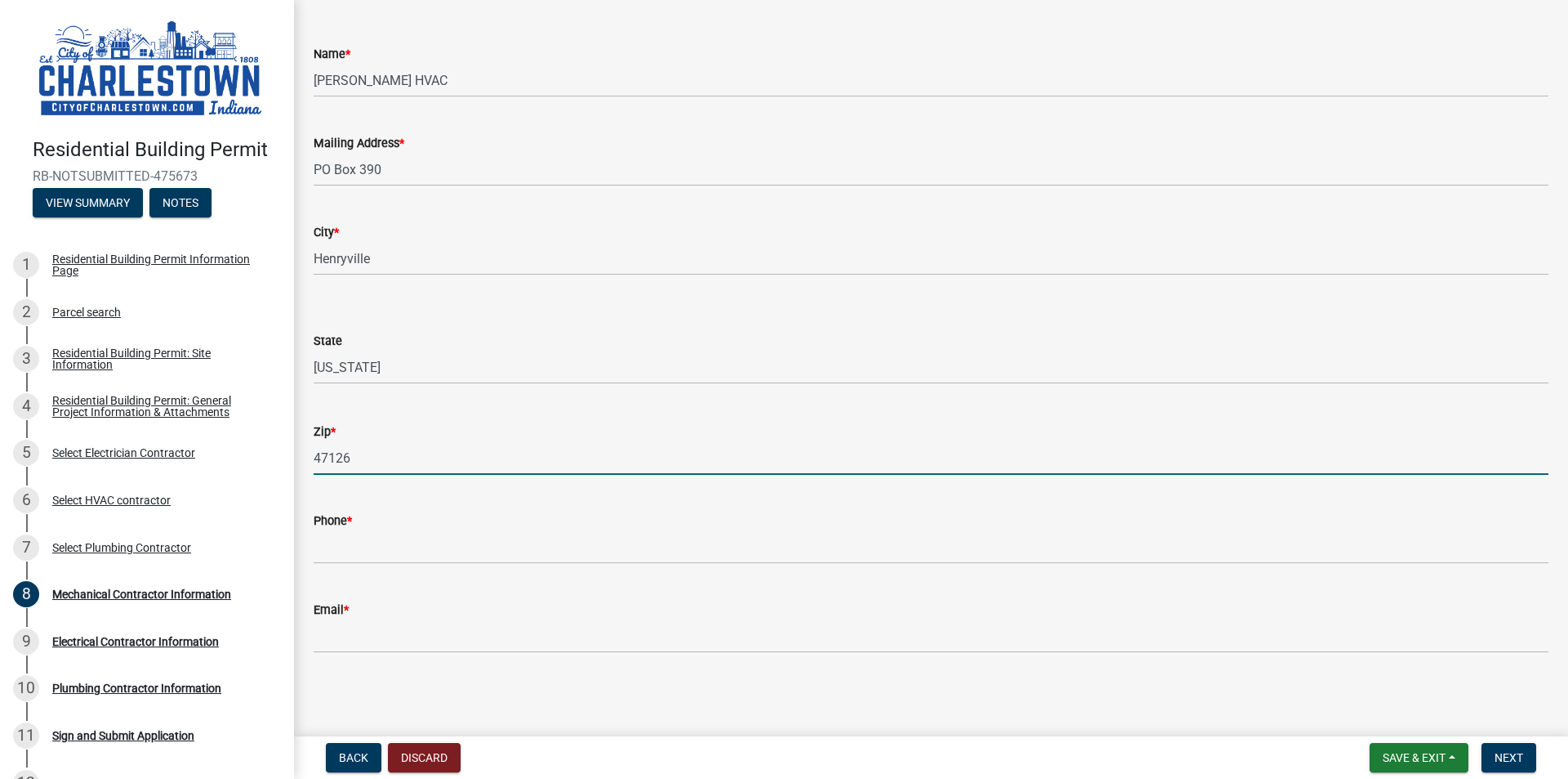
type input "47126"
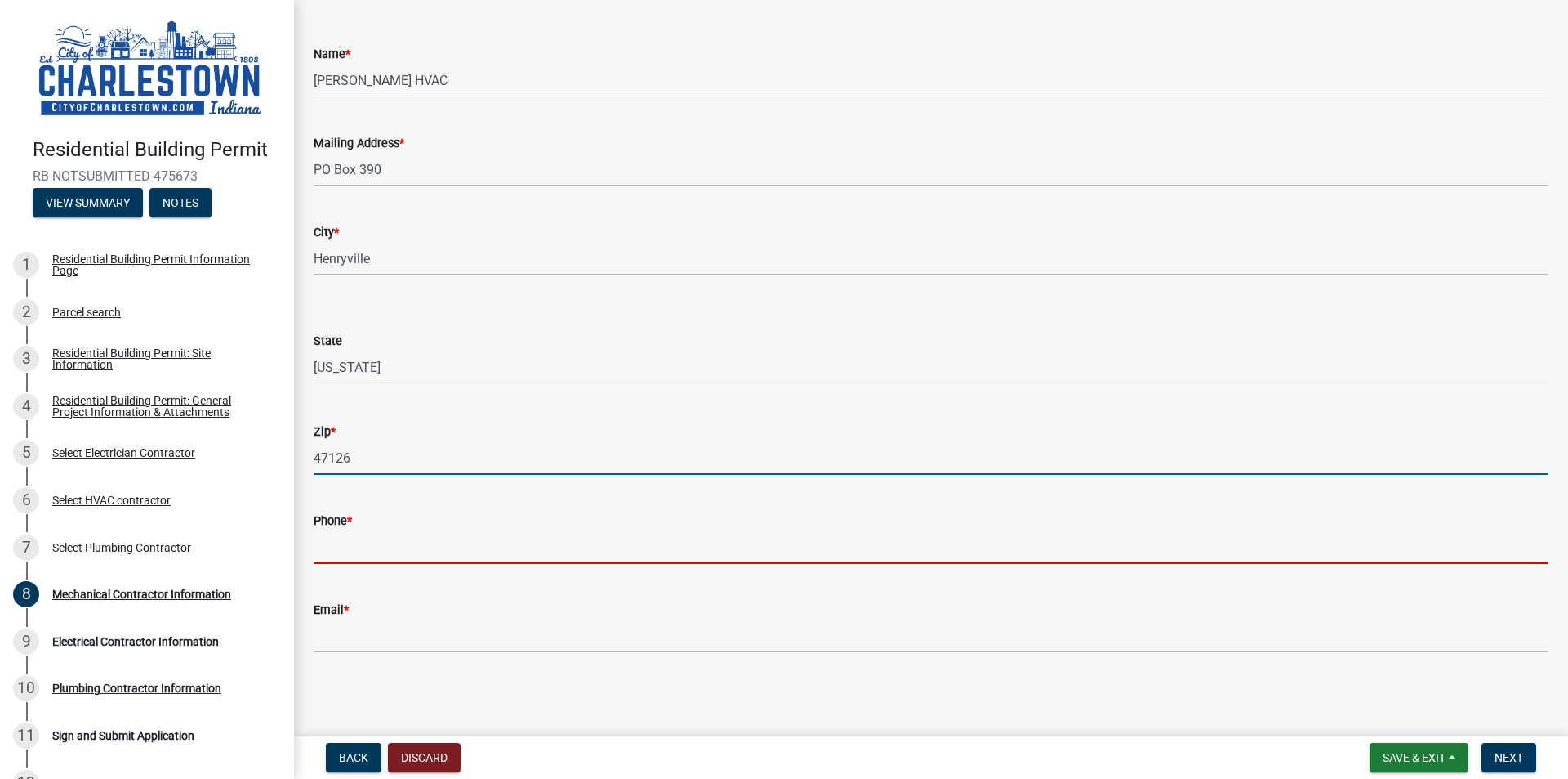
click at [458, 555] on input "Phone *" at bounding box center [931, 548] width 1235 height 34
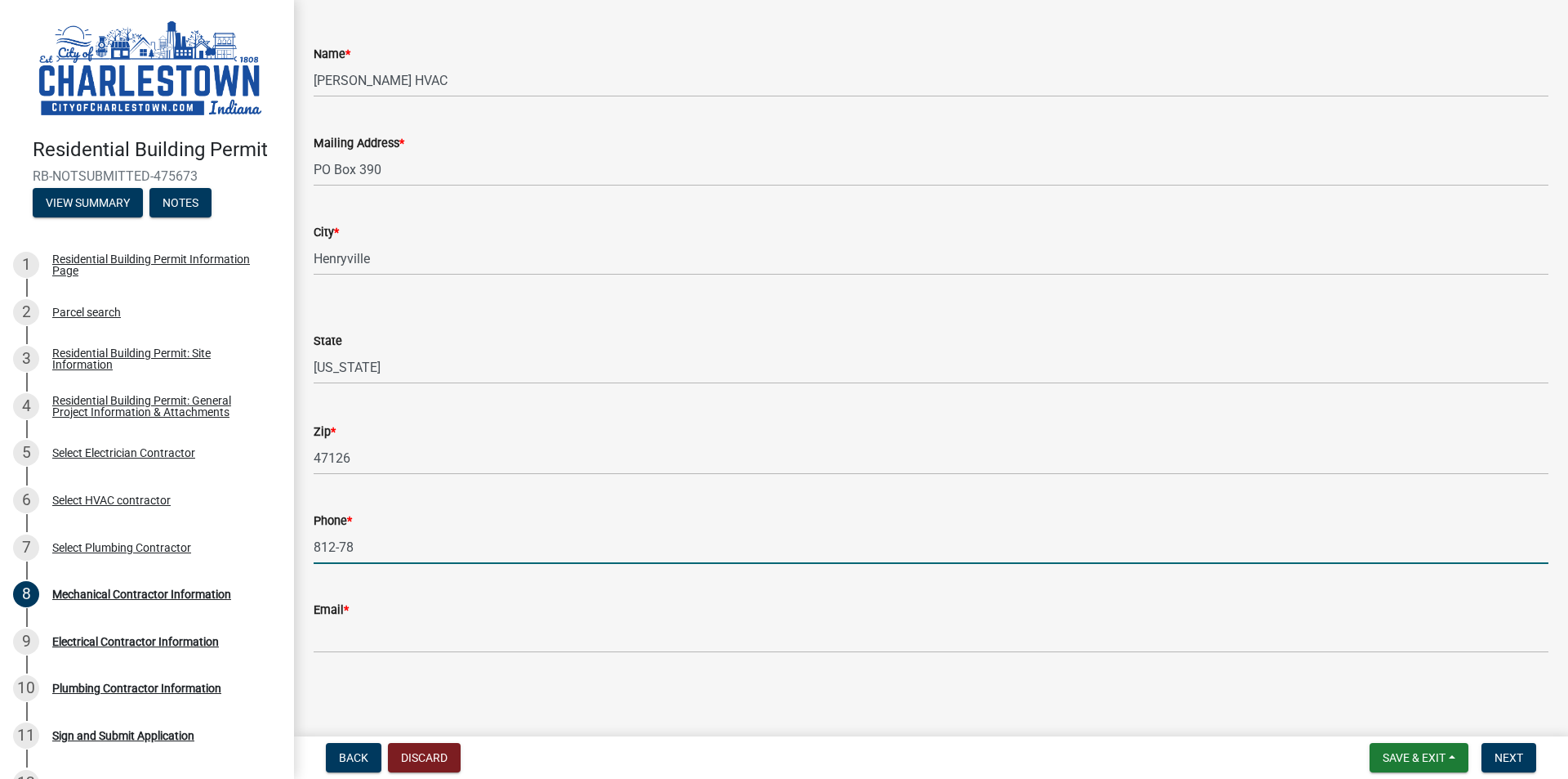
type input "[PHONE_NUMBER]"
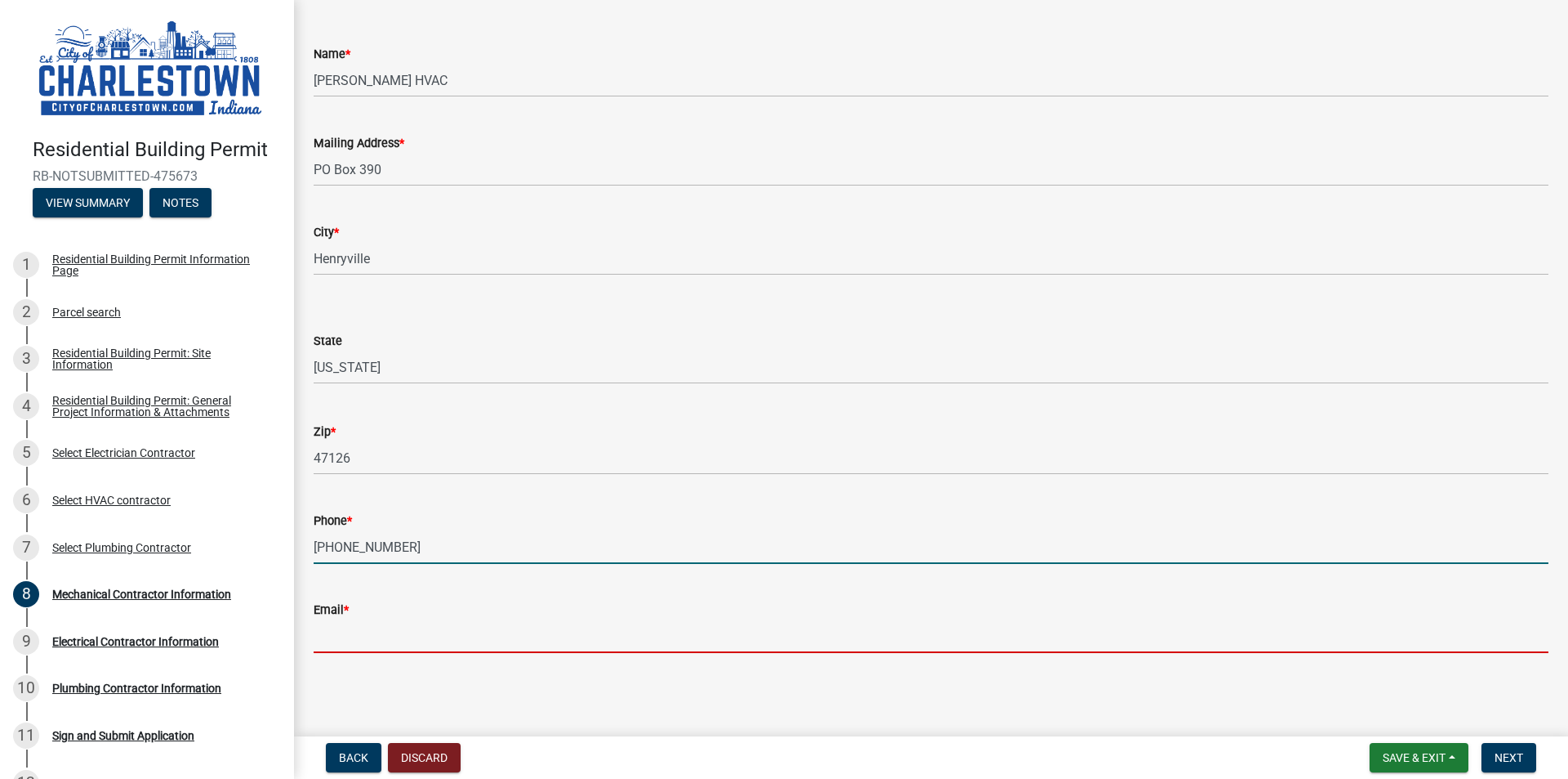
click at [391, 633] on input "Email *" at bounding box center [931, 636] width 1235 height 34
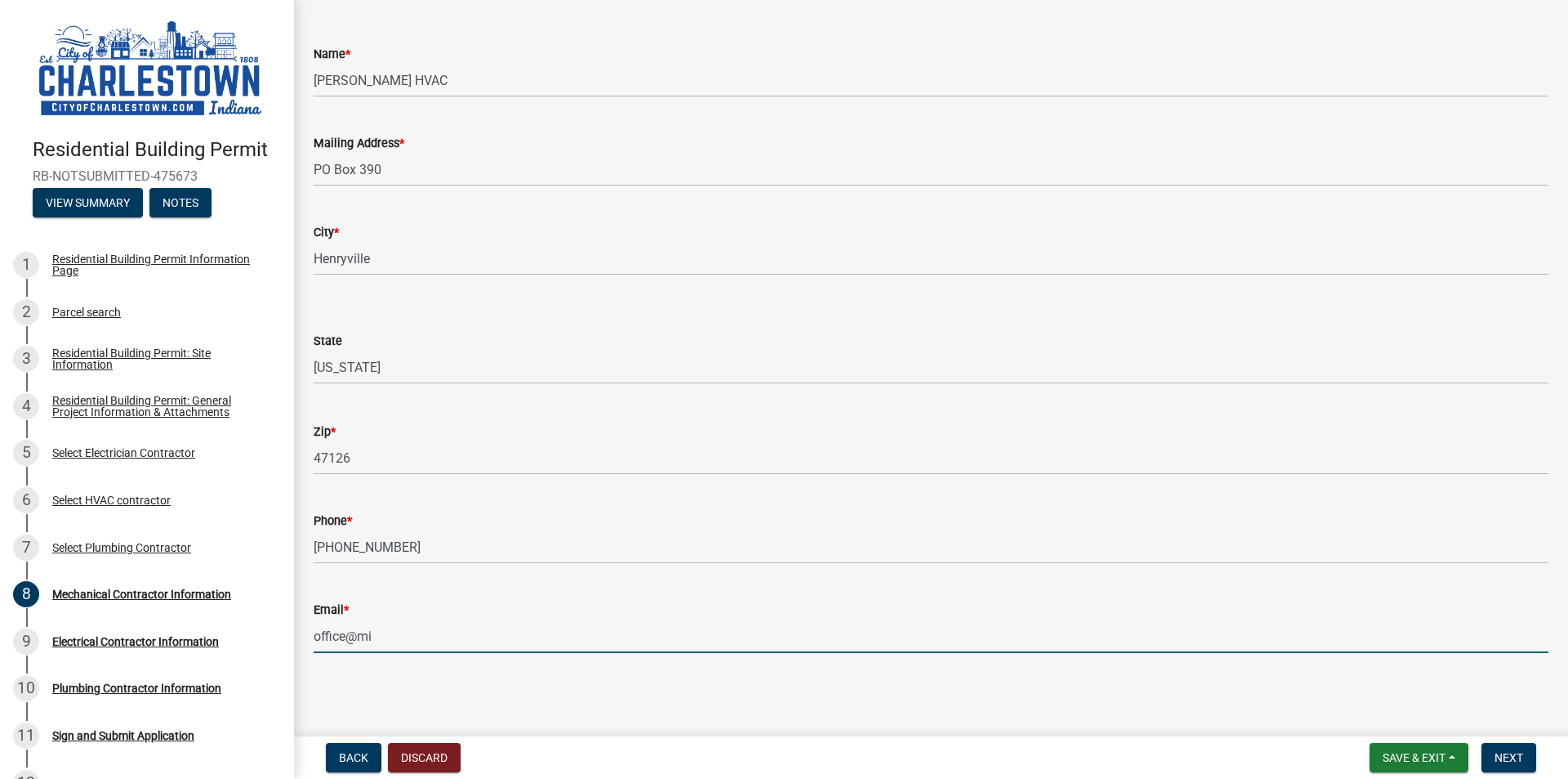
type input "[EMAIL_ADDRESS][DOMAIN_NAME]"
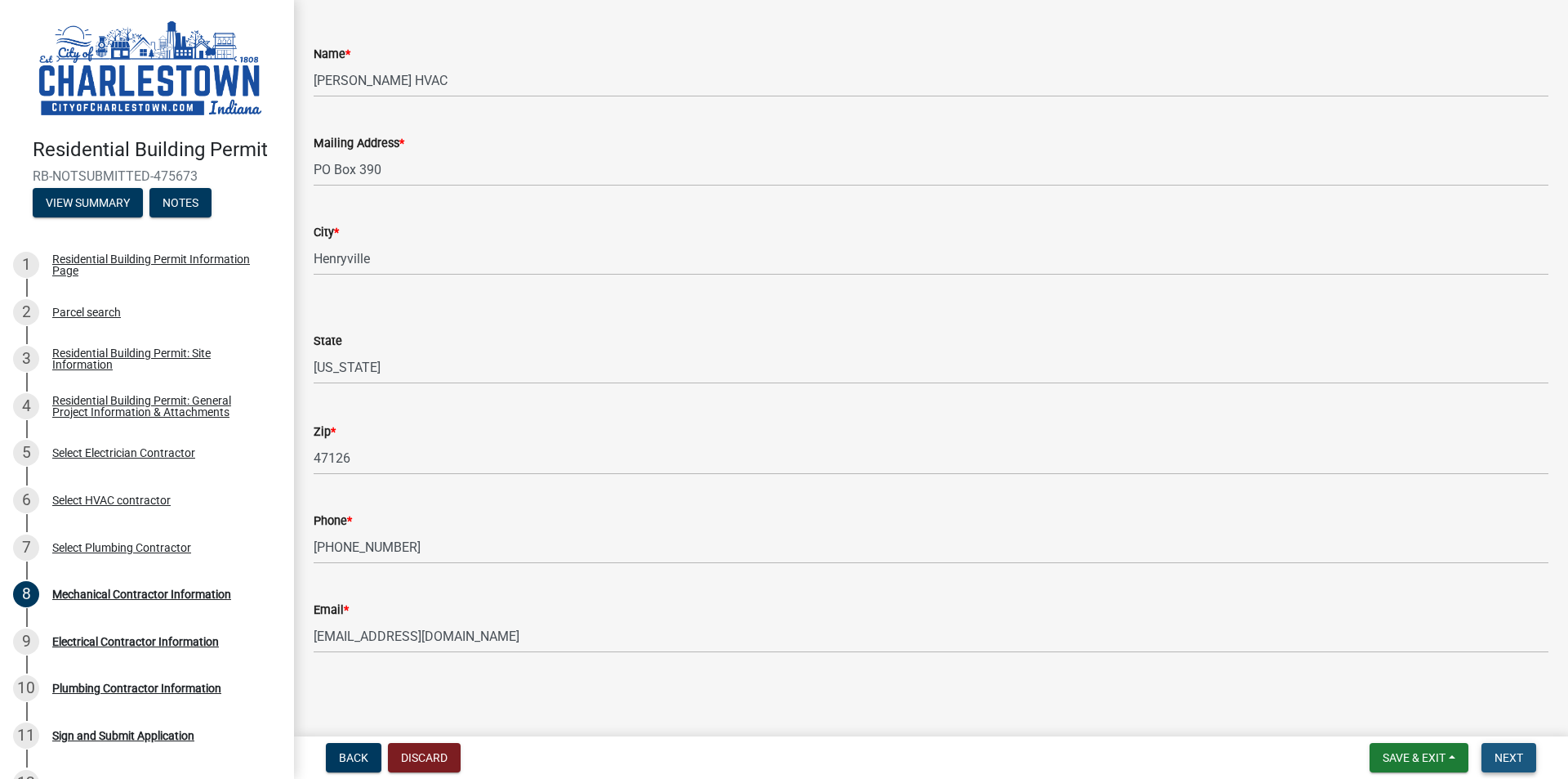
click at [1512, 751] on span "Next" at bounding box center [1509, 758] width 29 height 13
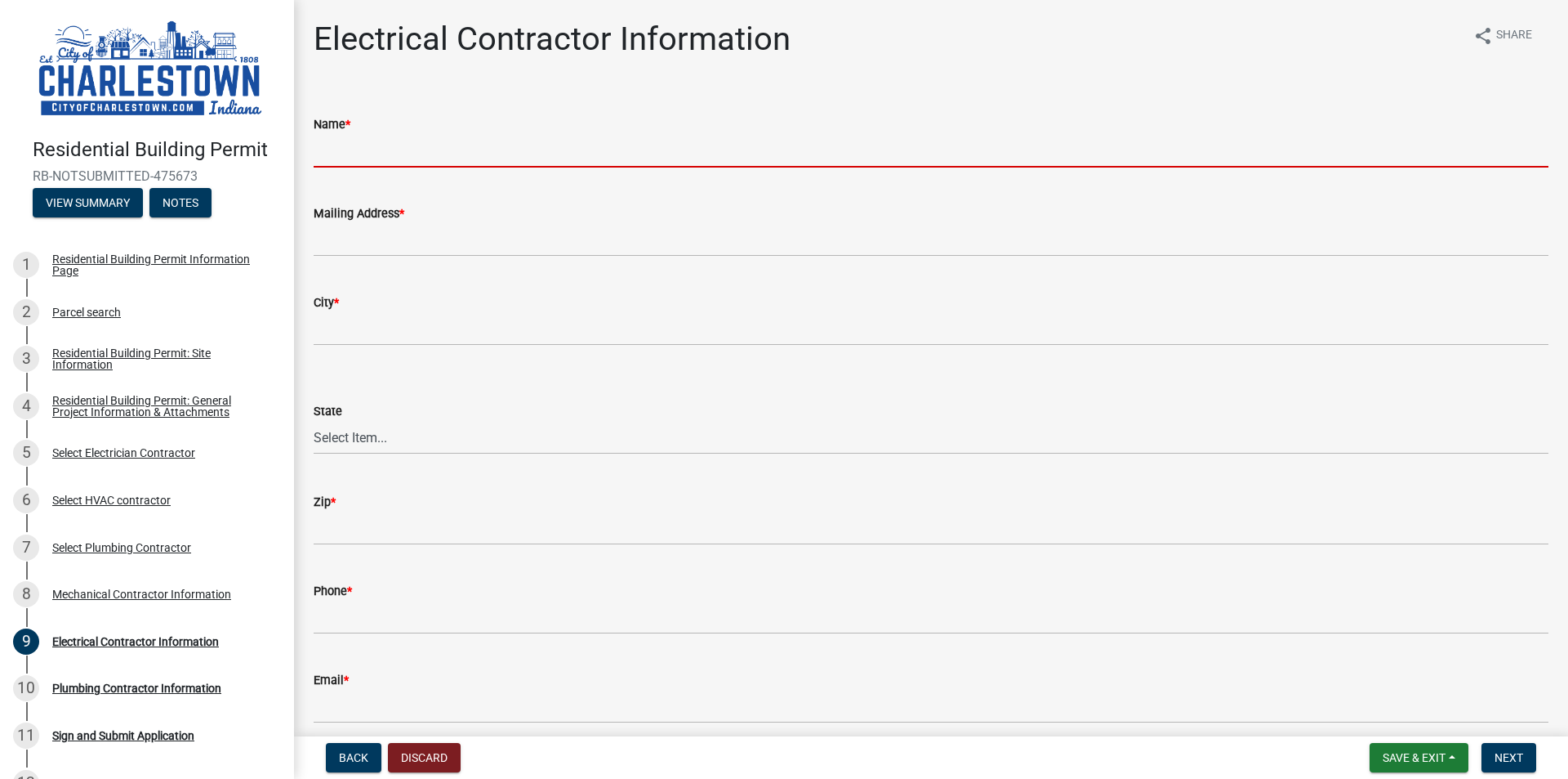
click at [525, 148] on input "Name *" at bounding box center [931, 151] width 1235 height 34
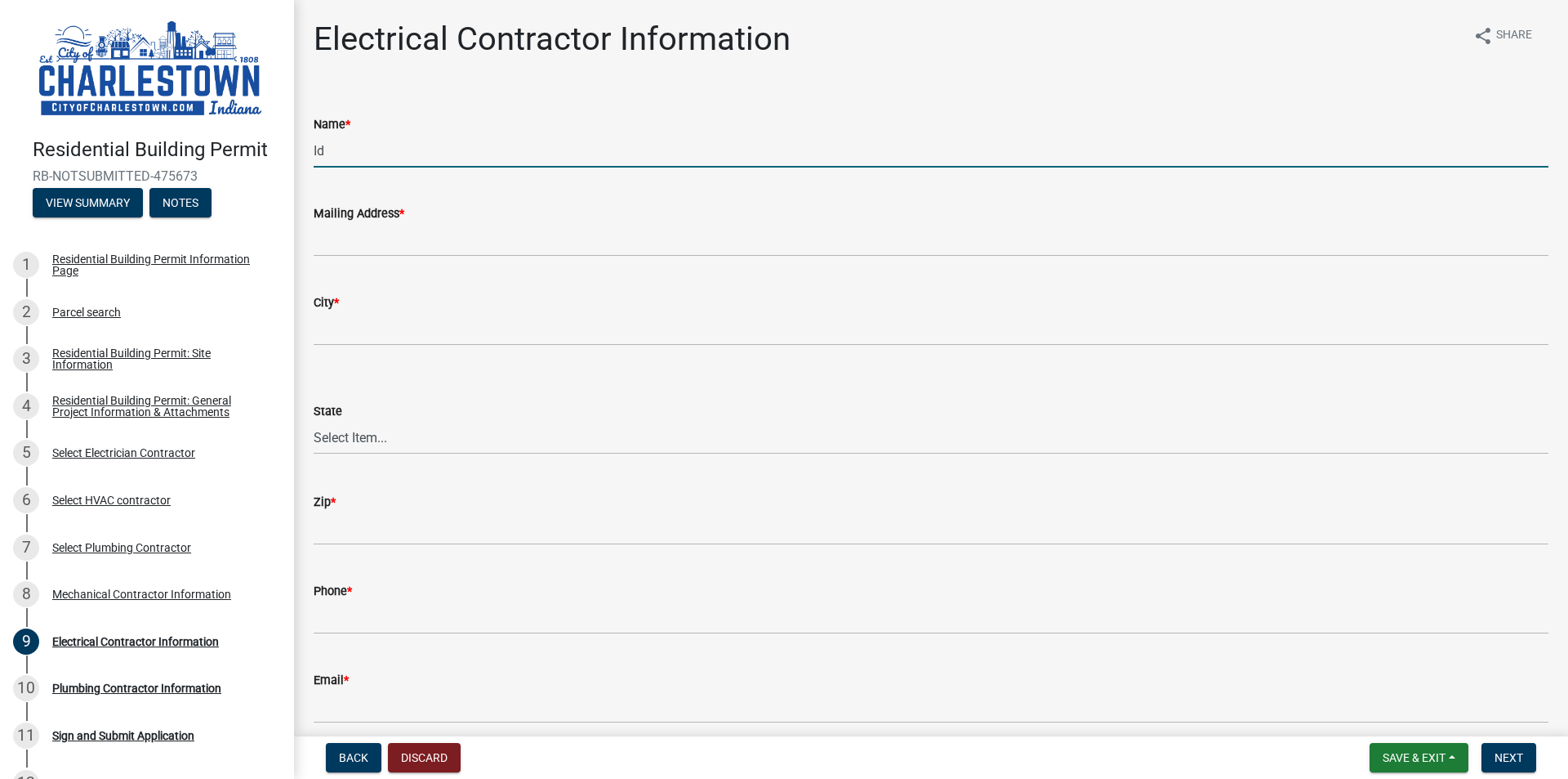
type input "Ideal Electric"
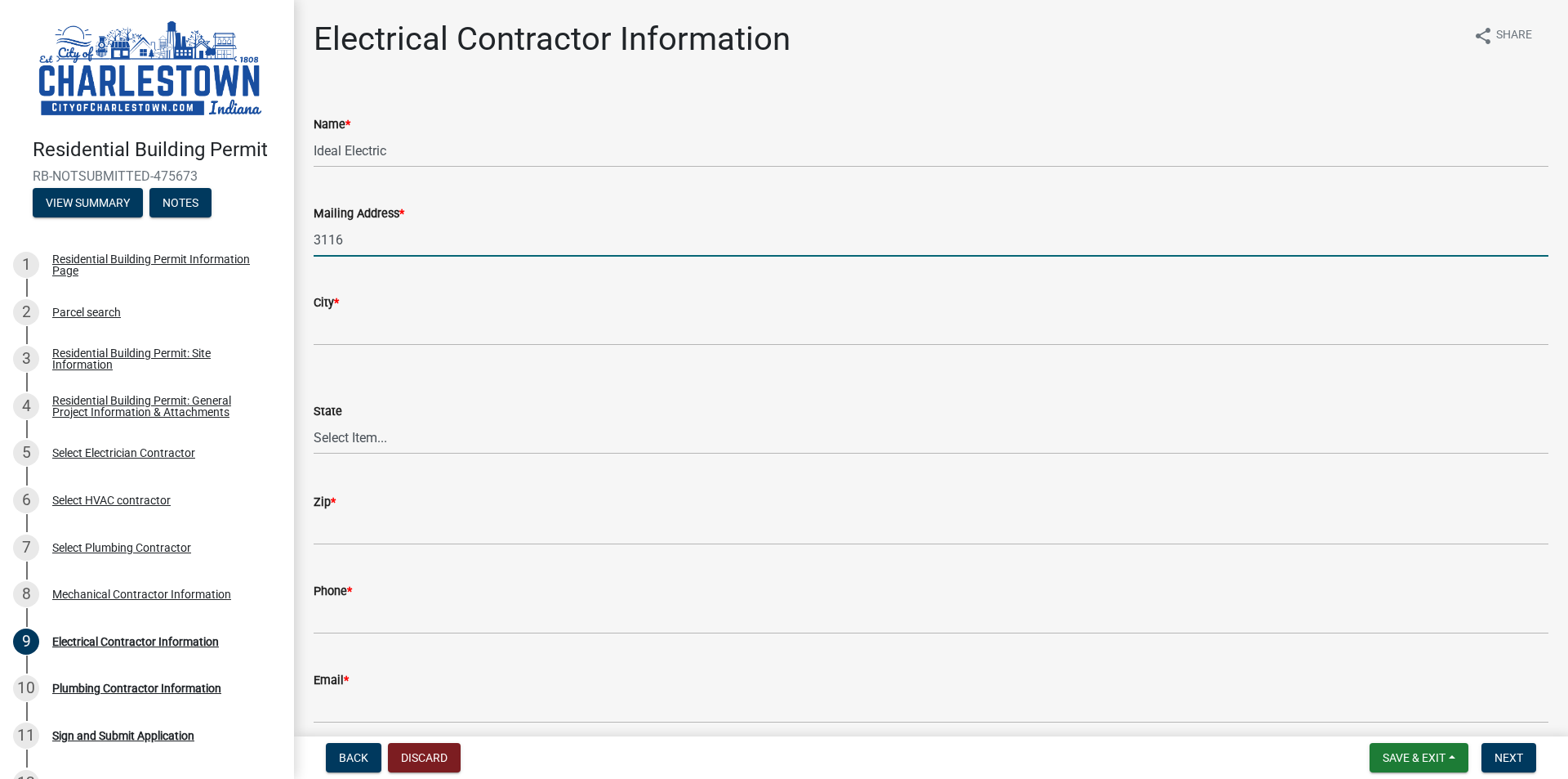
type input "[STREET_ADDRESS]"
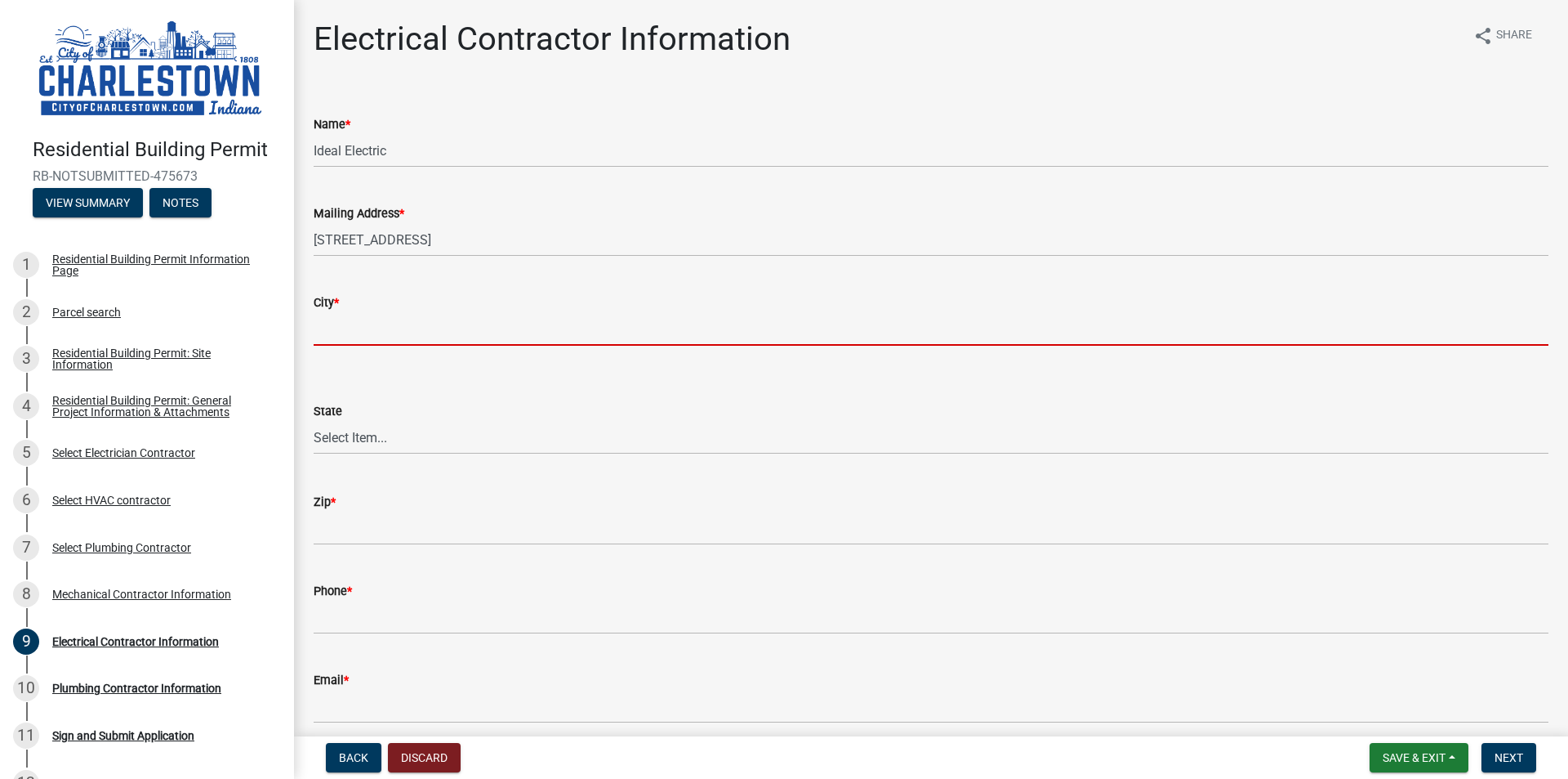
click at [436, 314] on input "City *" at bounding box center [931, 329] width 1235 height 34
type input "c"
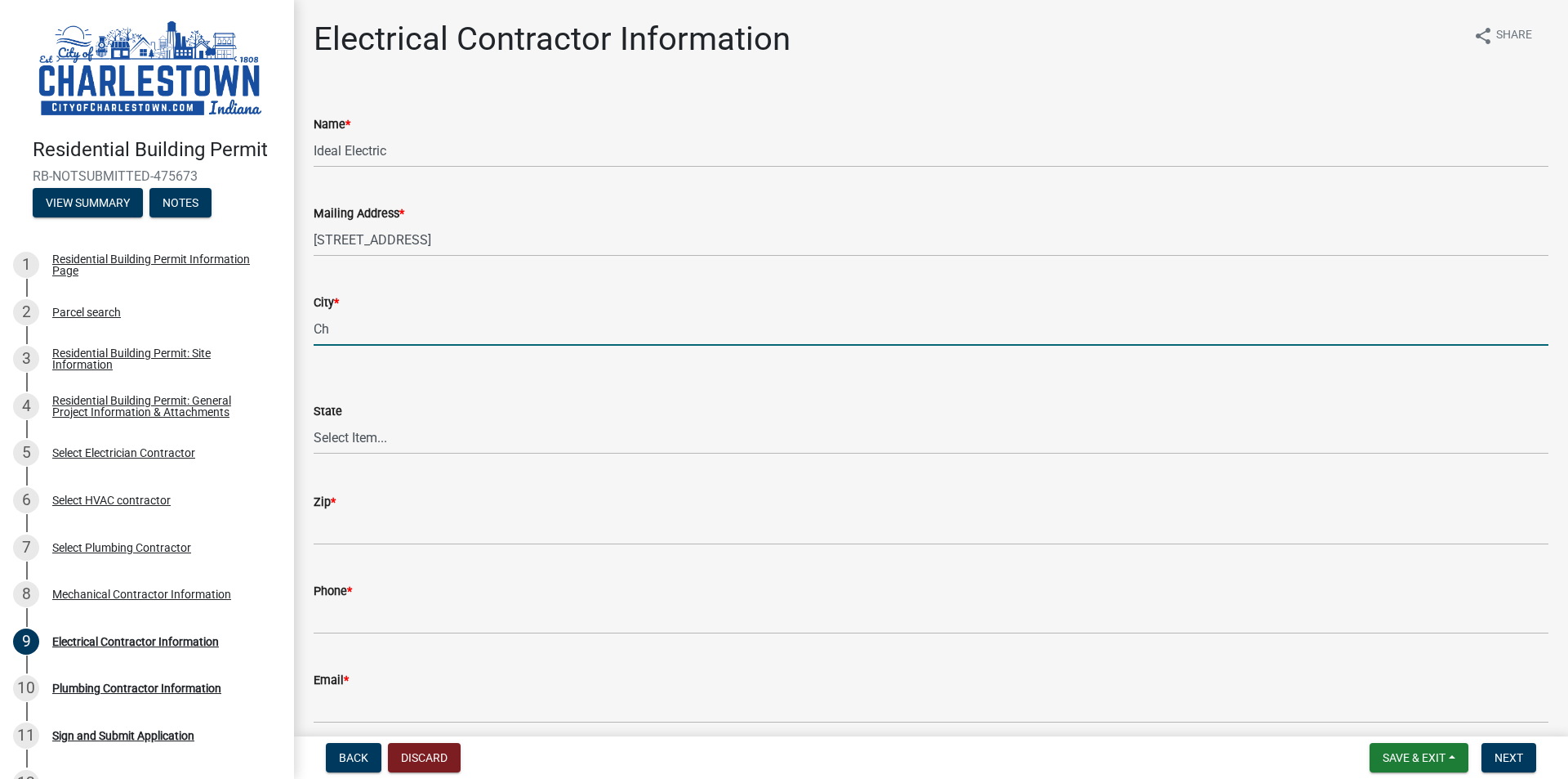
type input "C"
type input "[GEOGRAPHIC_DATA]"
click at [363, 436] on select "Select Item... [US_STATE] [US_STATE] [US_STATE] [US_STATE] [US_STATE] [US_STATE…" at bounding box center [931, 437] width 1235 height 34
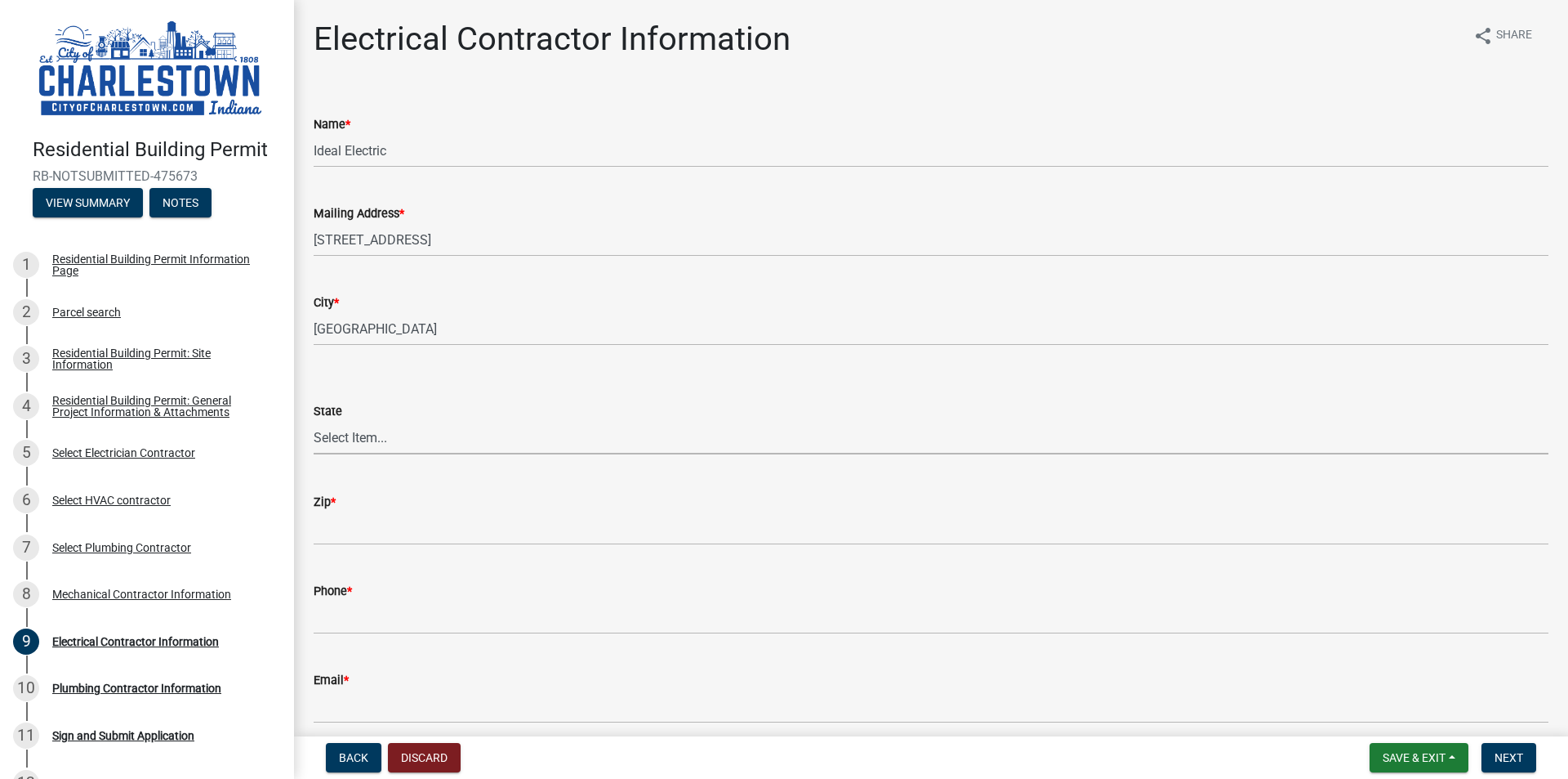
select select "IN"
click at [314, 421] on select "Select Item... [US_STATE] [US_STATE] [US_STATE] [US_STATE] [US_STATE] [US_STATE…" at bounding box center [931, 437] width 1235 height 34
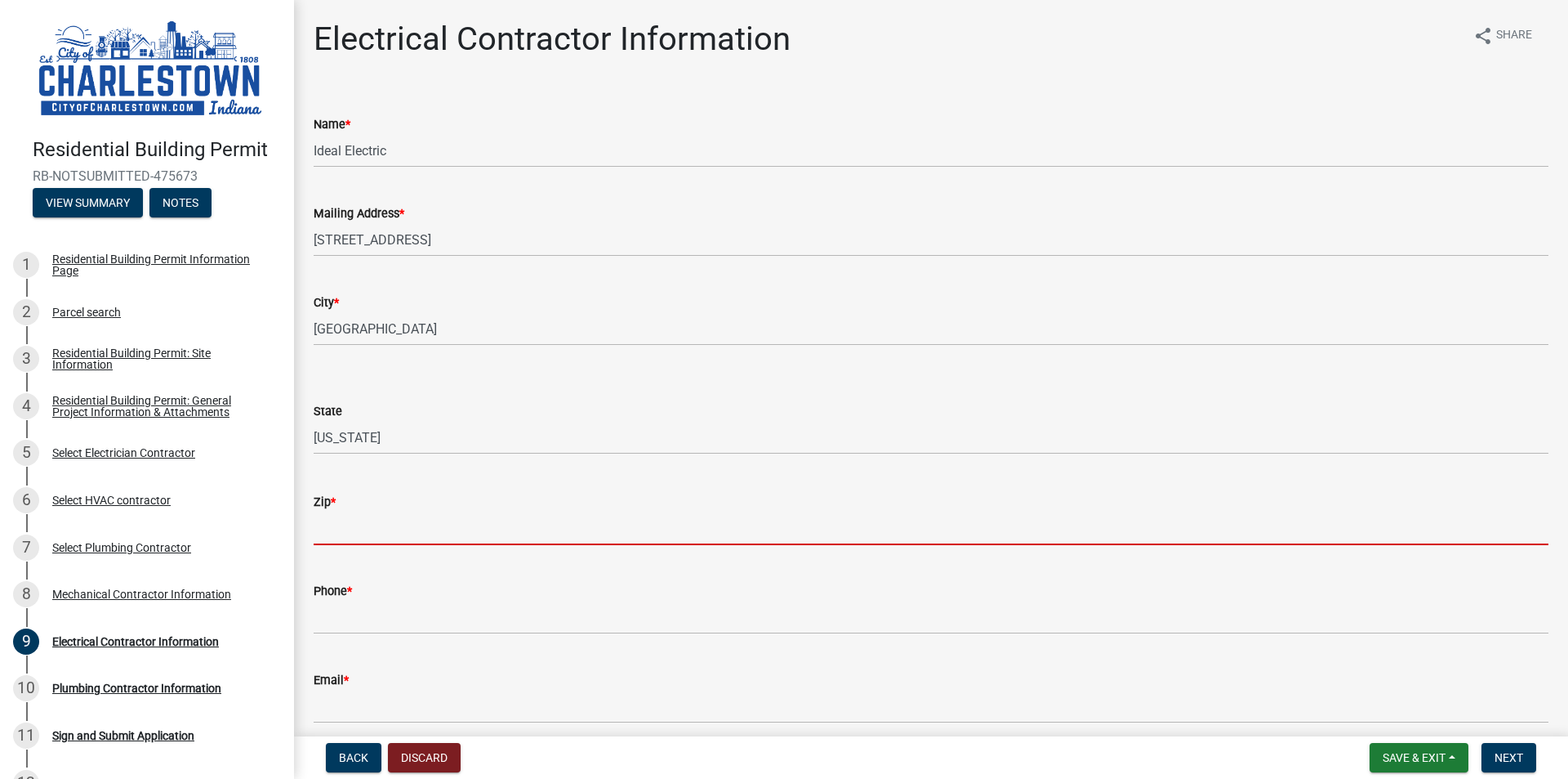
click at [387, 533] on input "Zip *" at bounding box center [931, 528] width 1235 height 34
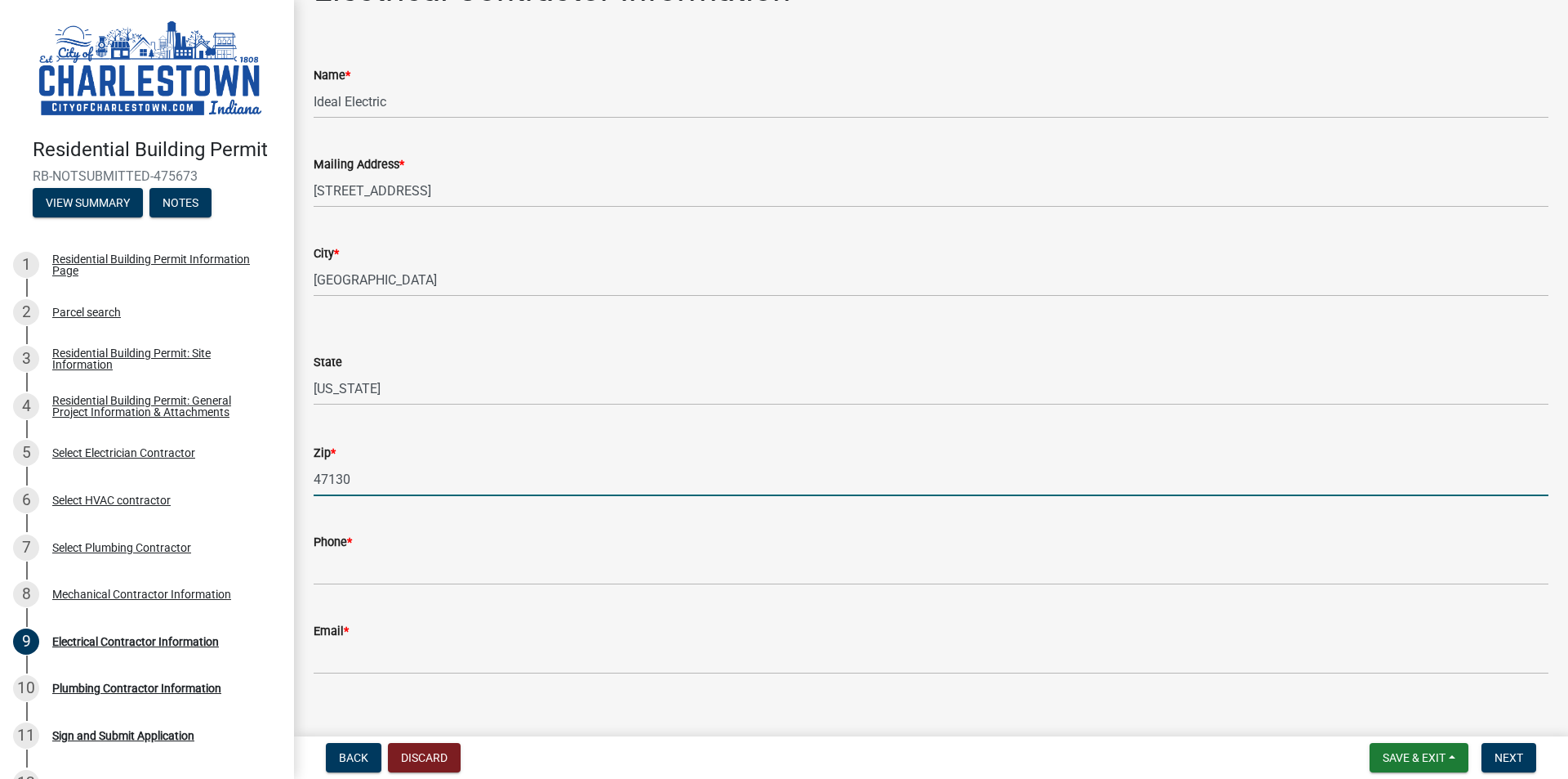
scroll to position [71, 0]
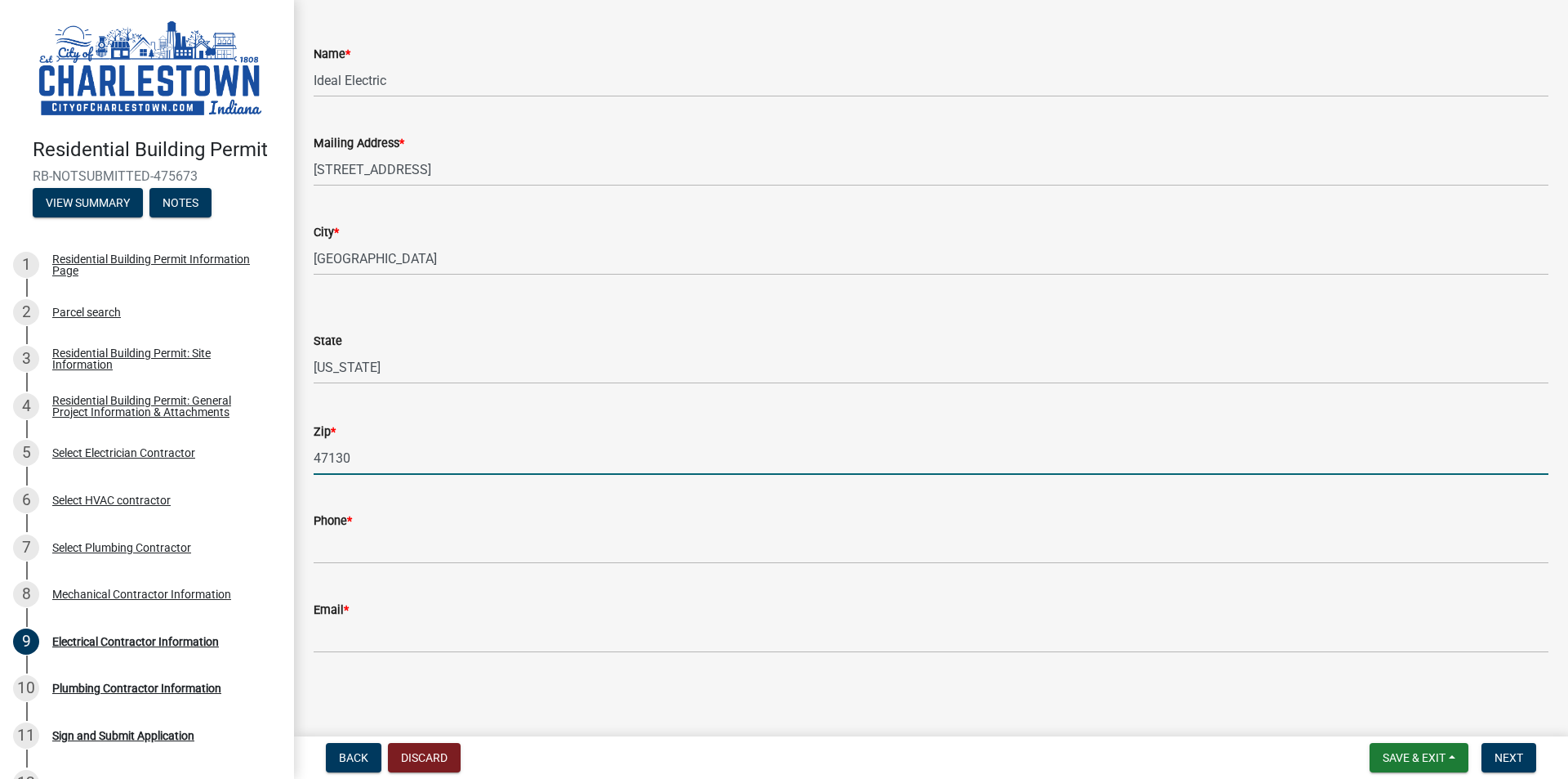
type input "47130"
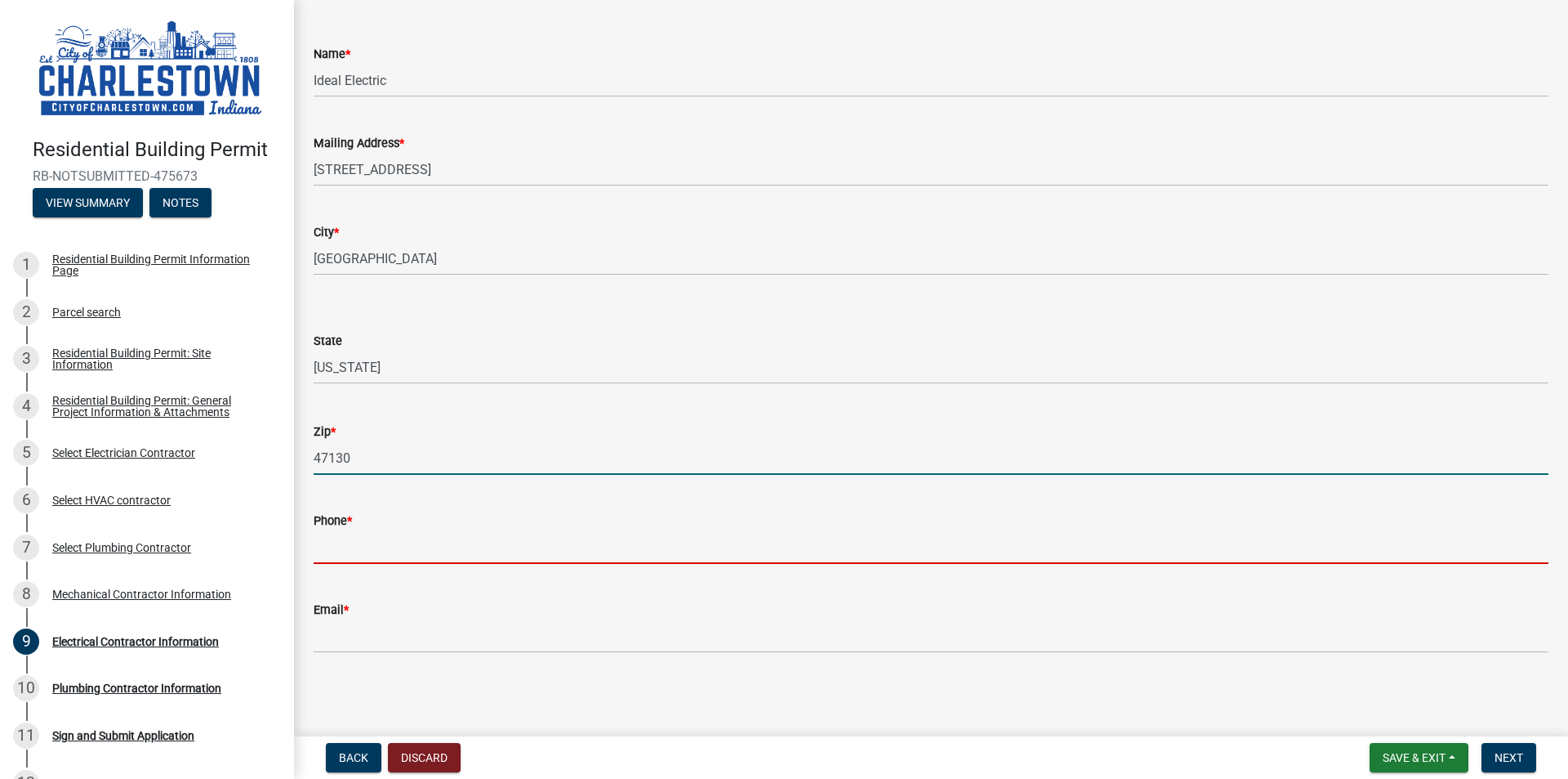
click at [345, 548] on input "Phone *" at bounding box center [931, 548] width 1235 height 34
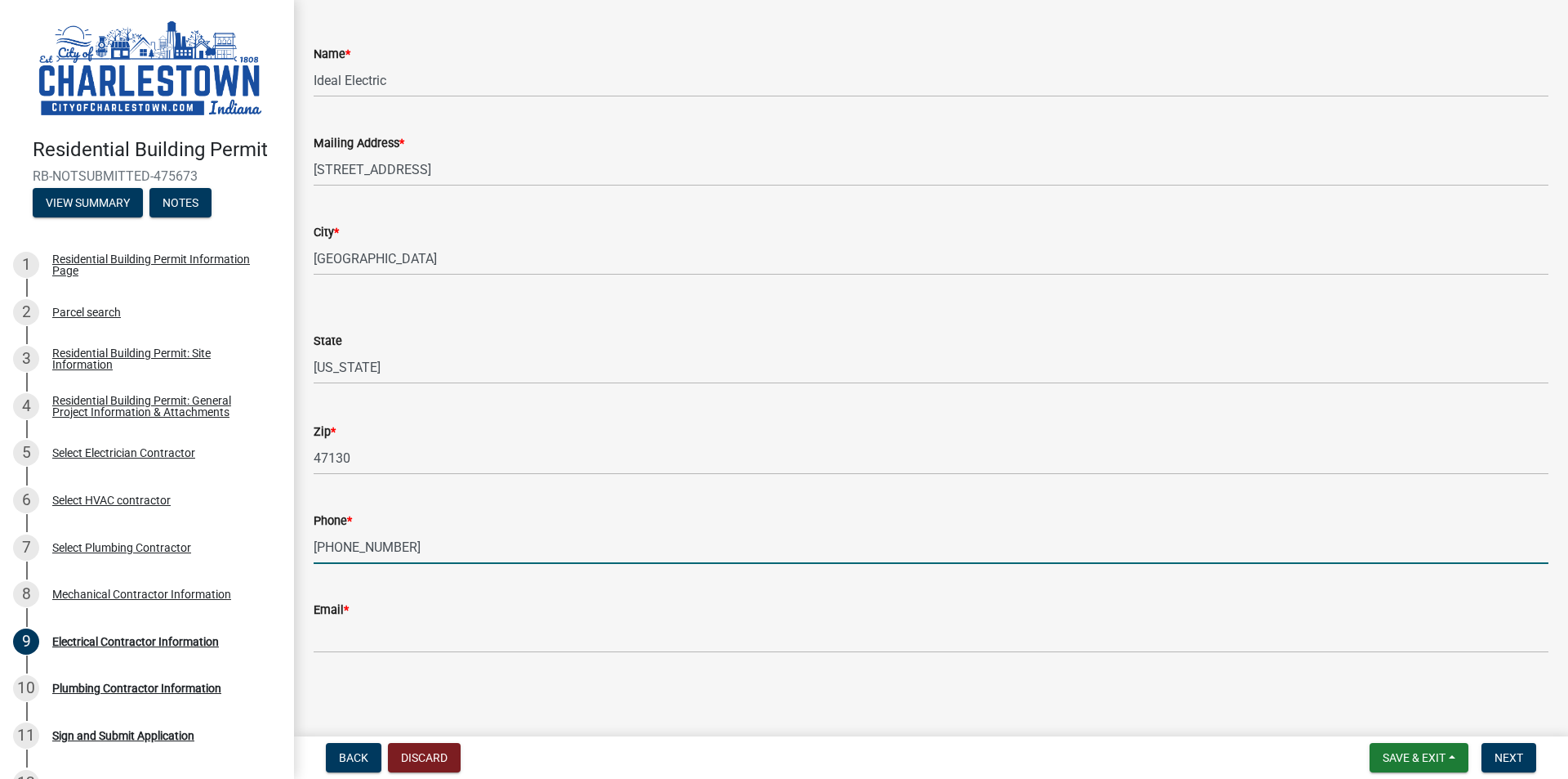
type input "[PHONE_NUMBER]"
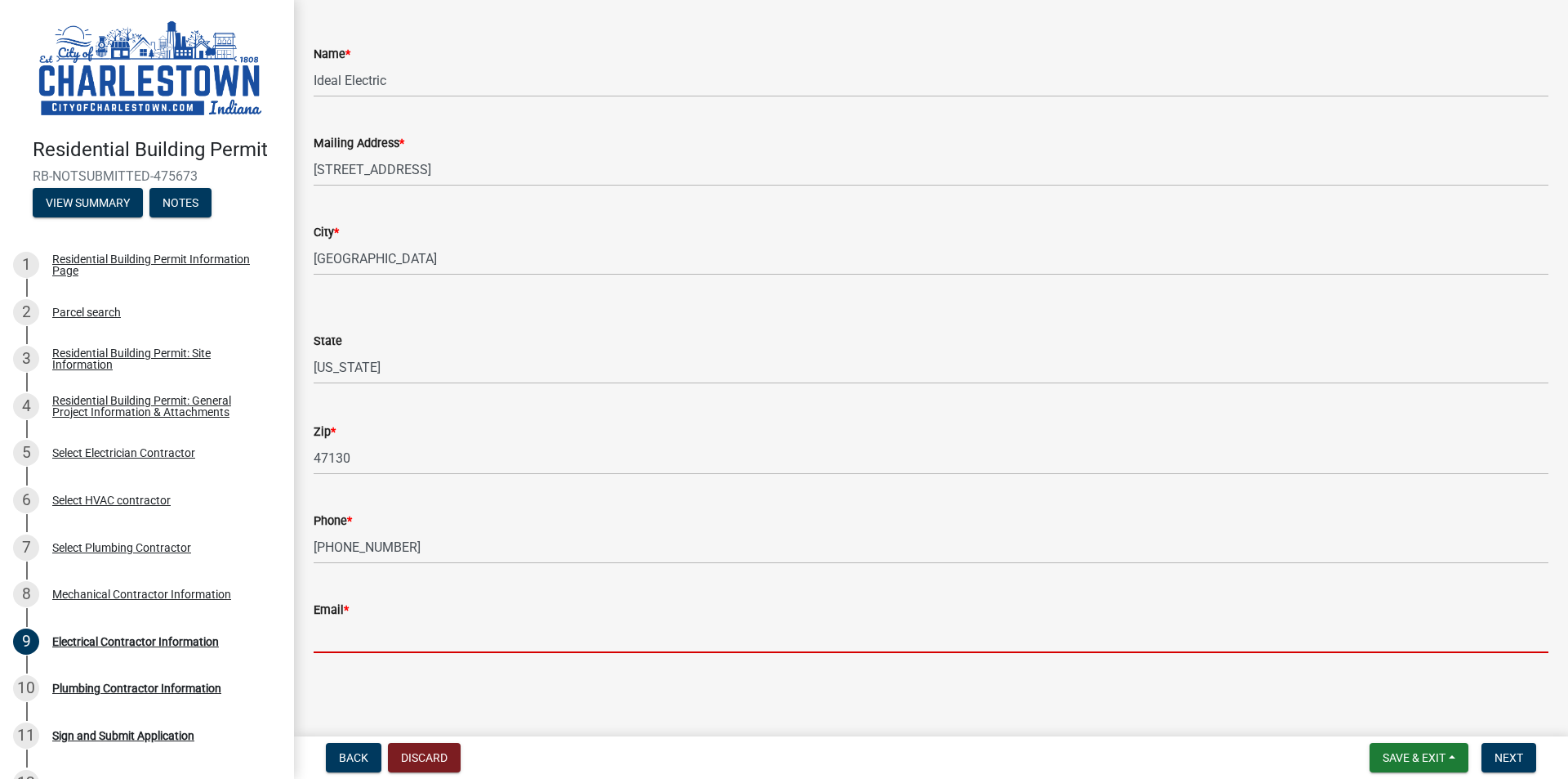
click at [384, 648] on input "Email *" at bounding box center [931, 636] width 1235 height 34
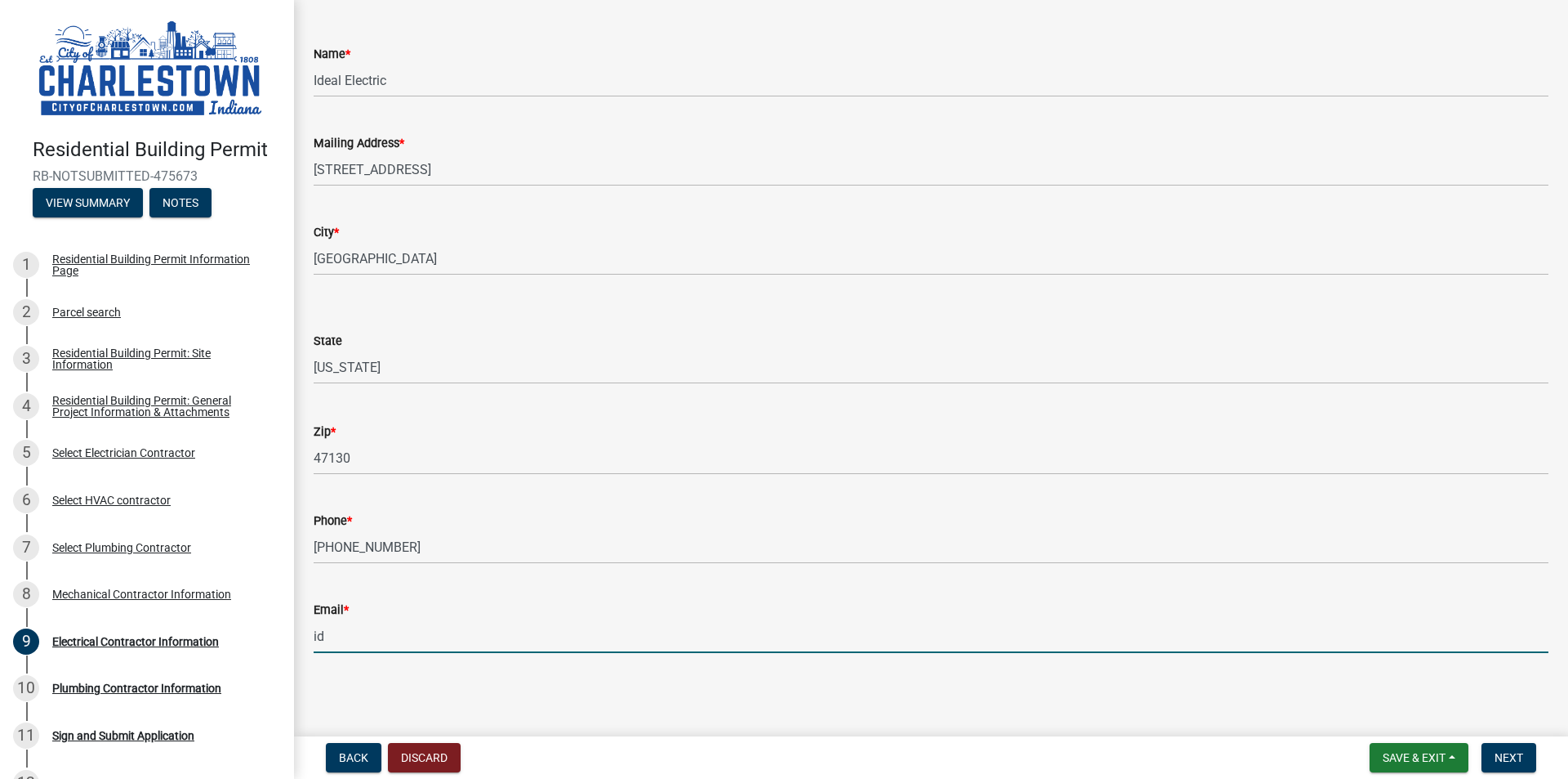
type input "[EMAIL_ADDRESS][DOMAIN_NAME]"
click at [1518, 761] on span "Next" at bounding box center [1509, 758] width 29 height 13
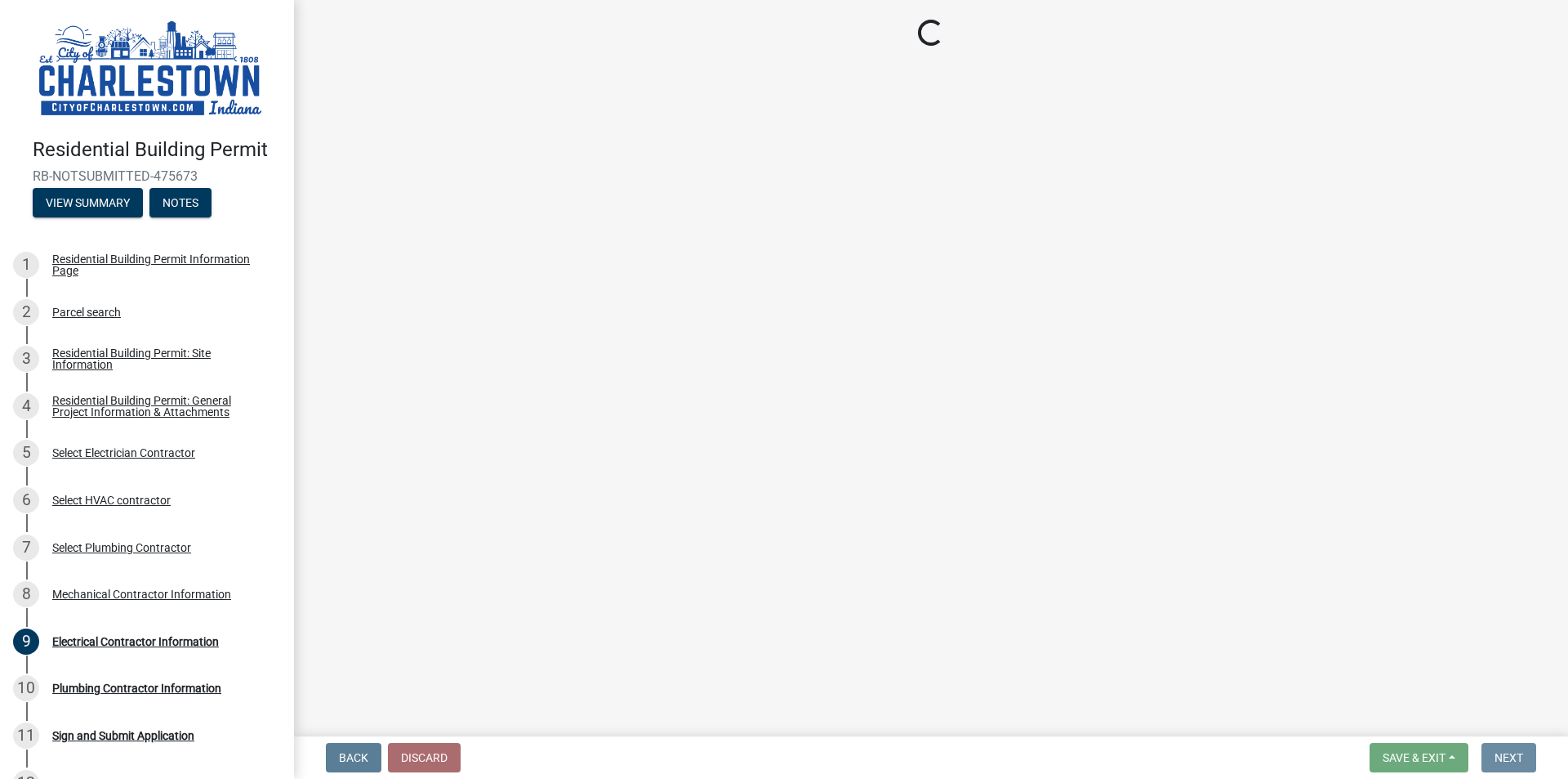
scroll to position [0, 0]
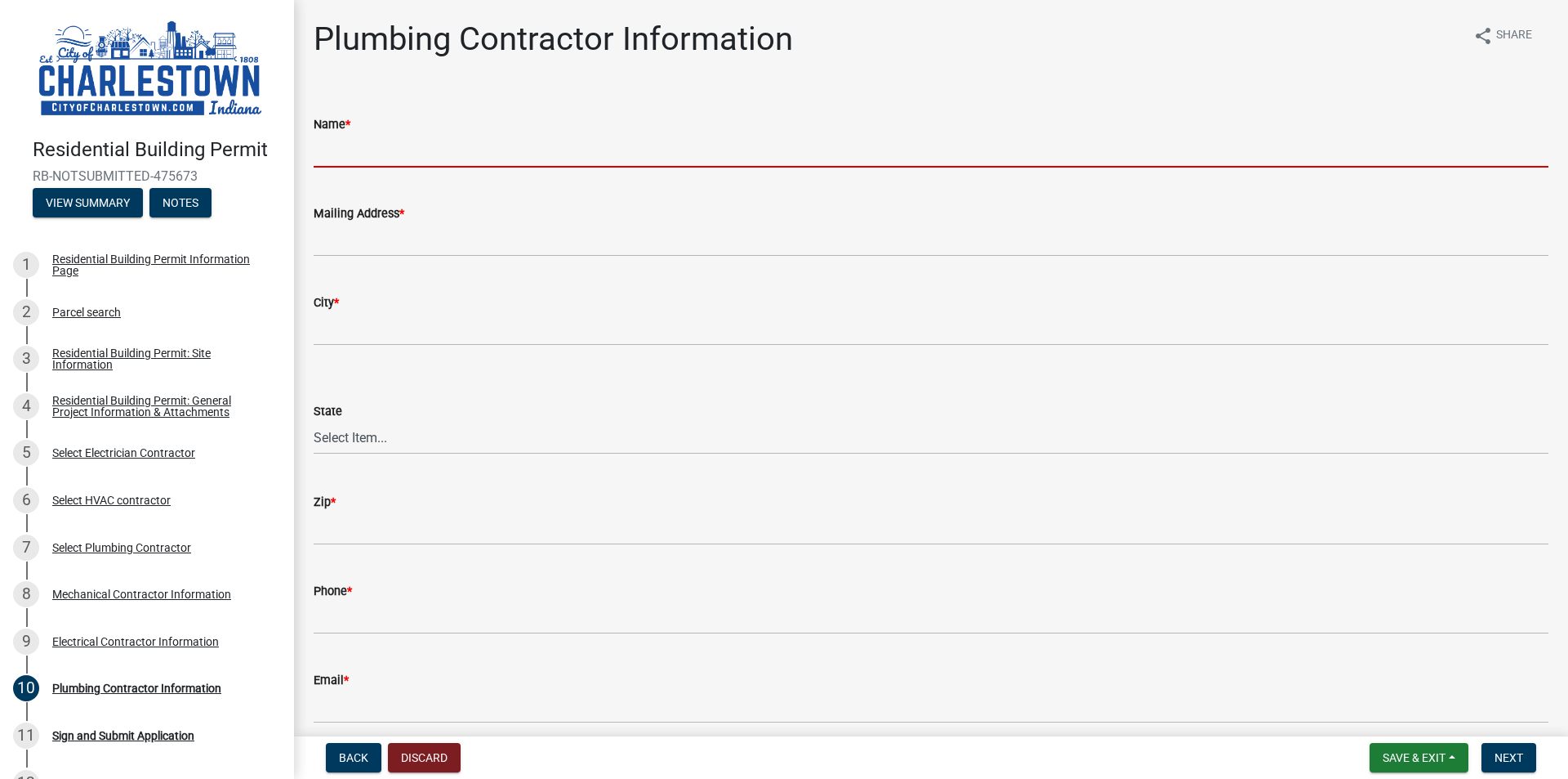
click at [364, 151] on input "Name *" at bounding box center [931, 151] width 1235 height 34
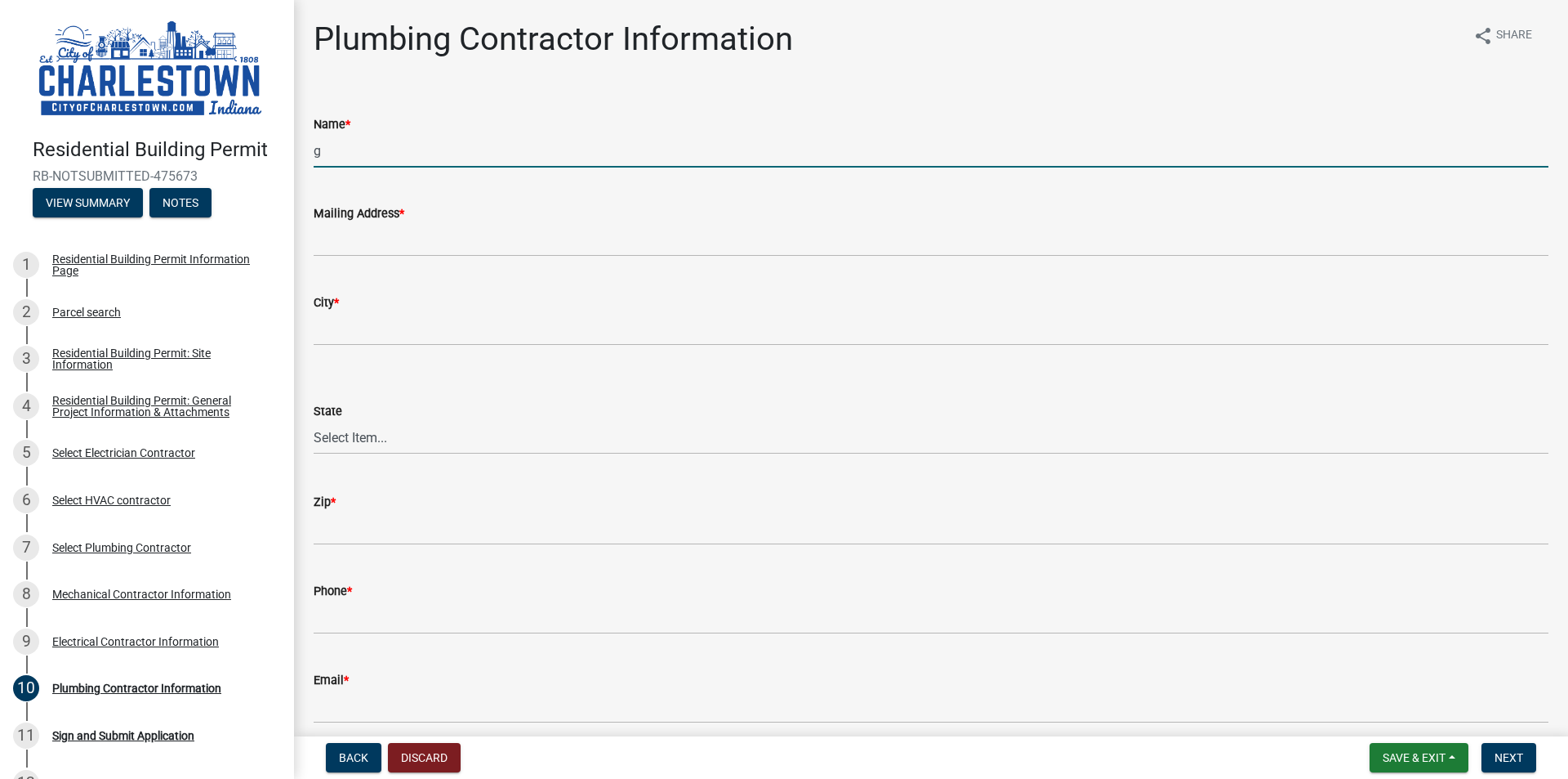
type input "[PERSON_NAME] Plumbing, Heating and Air"
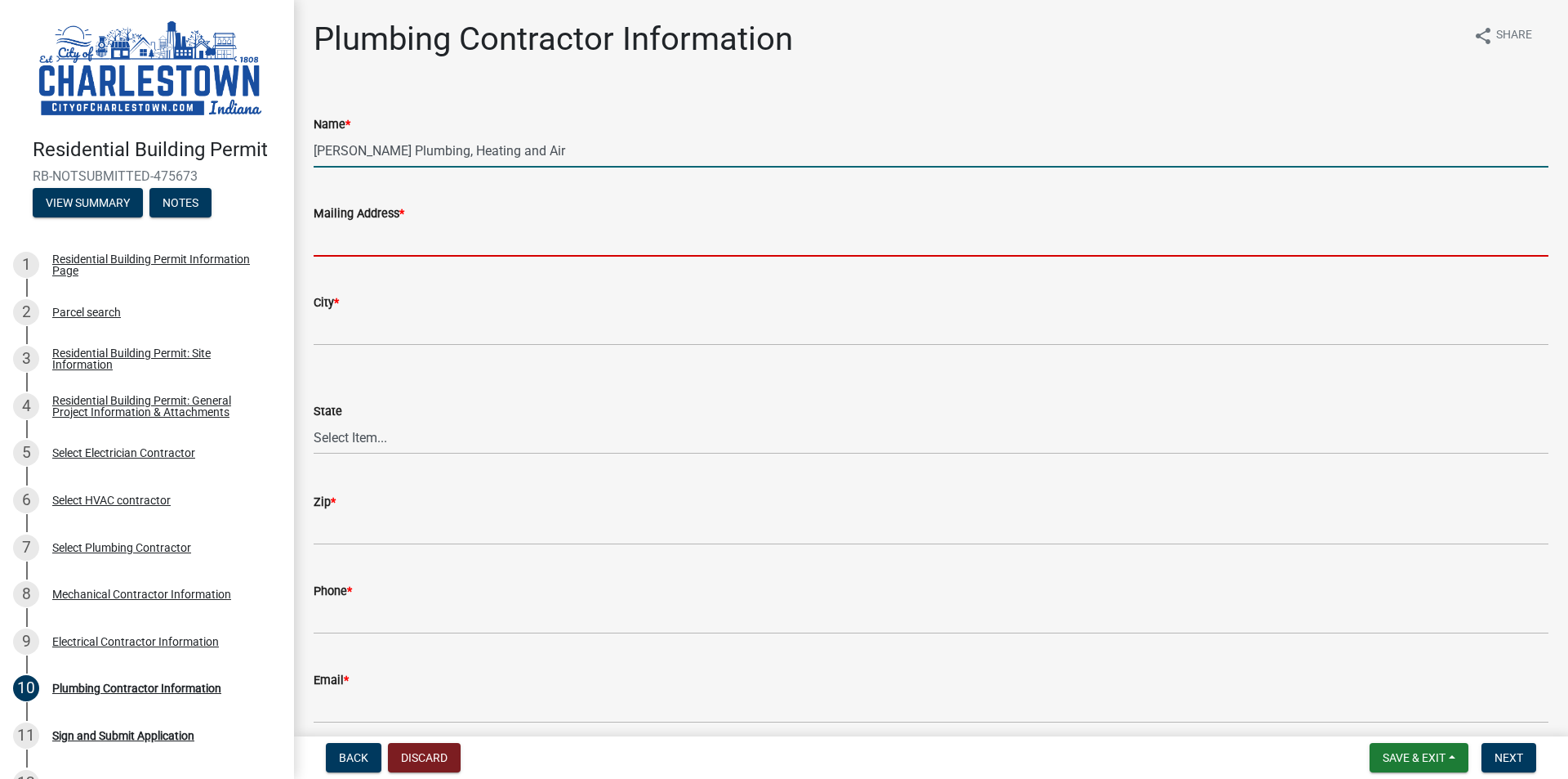
click at [428, 246] on input "Mailing Address *" at bounding box center [931, 240] width 1235 height 34
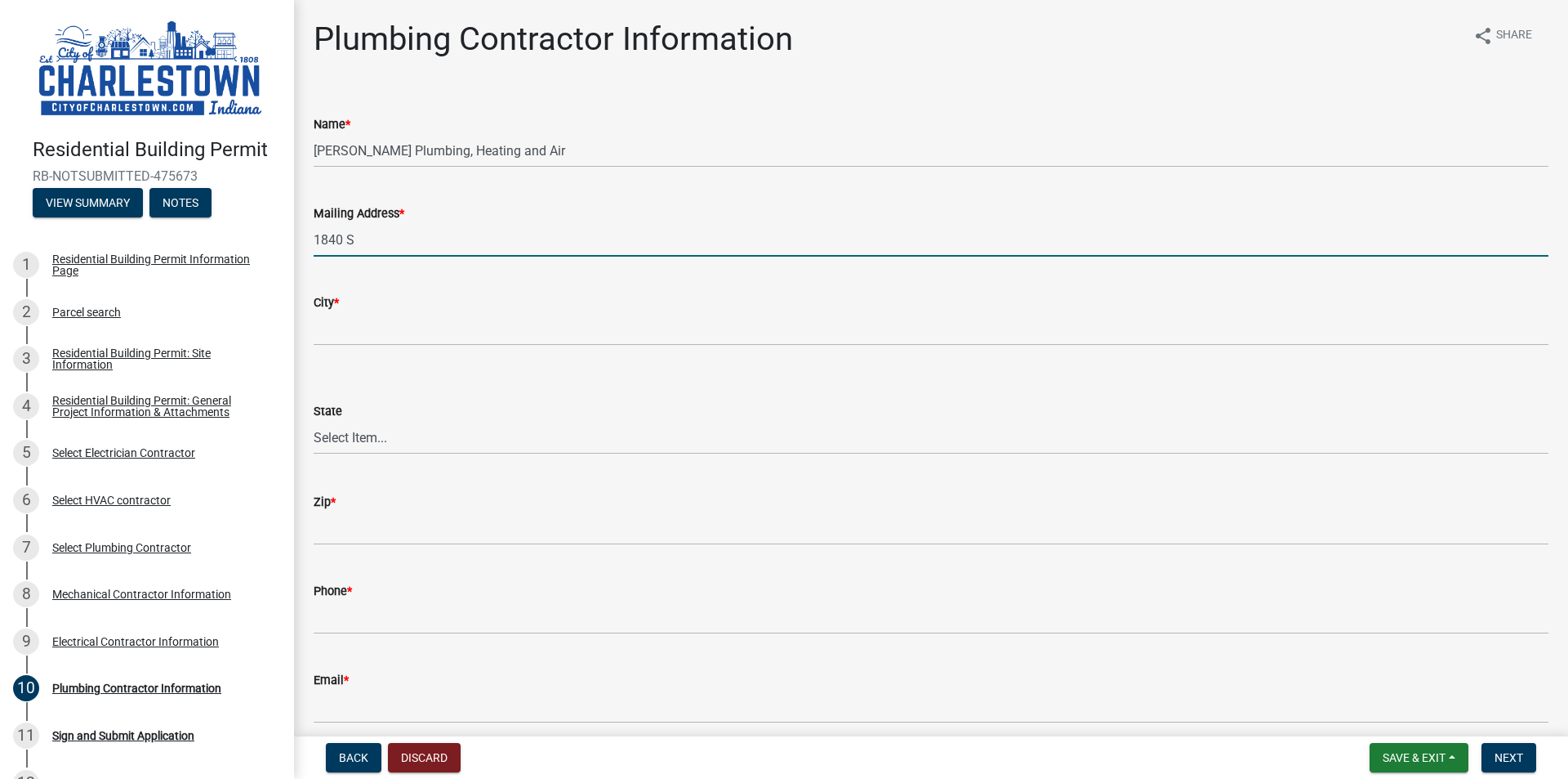
type input "[STREET_ADDRESS][PERSON_NAME]"
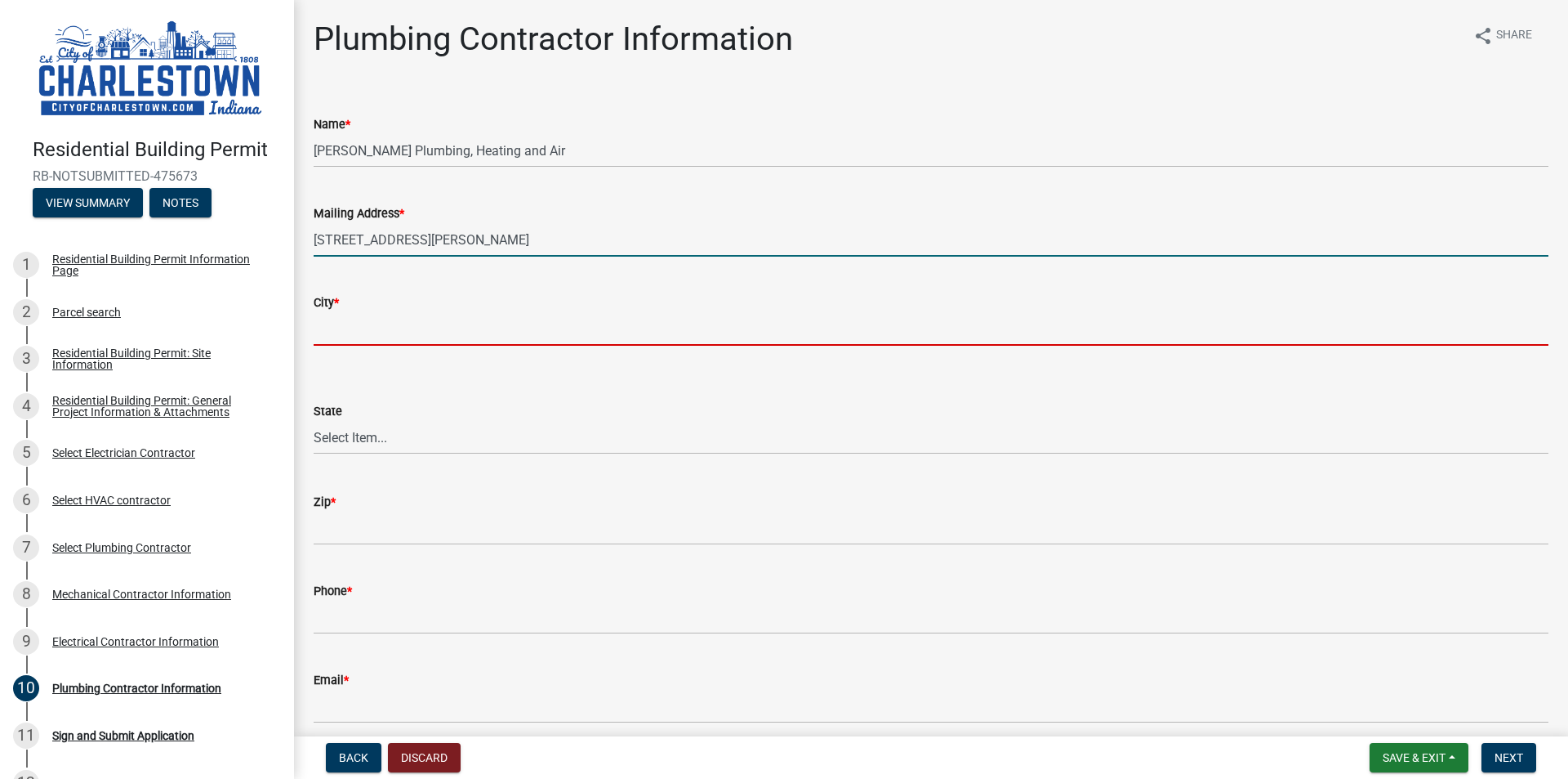
drag, startPoint x: 404, startPoint y: 327, endPoint x: 429, endPoint y: 311, distance: 29.7
click at [404, 327] on input "City *" at bounding box center [931, 329] width 1235 height 34
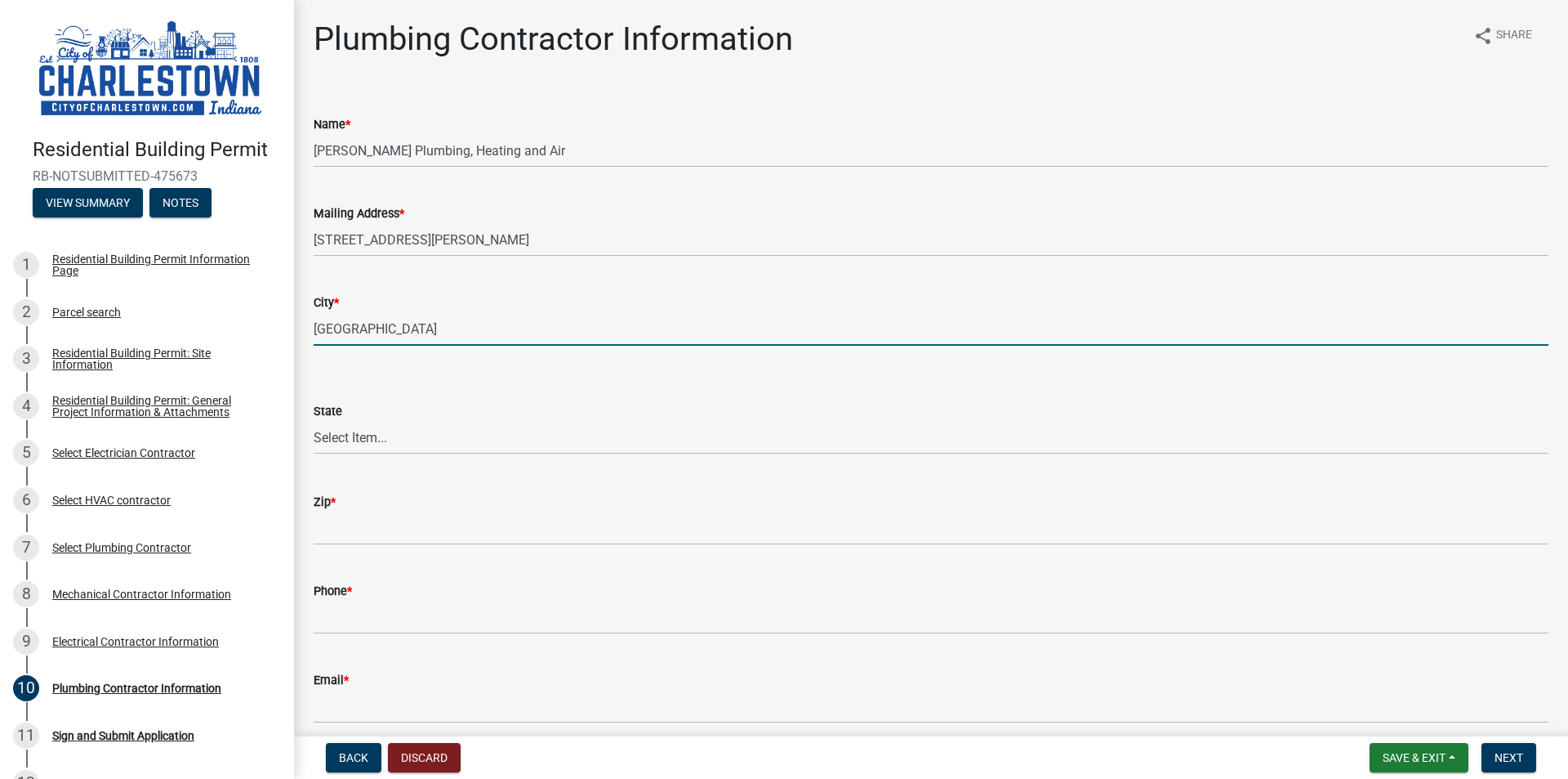
type input "[GEOGRAPHIC_DATA]"
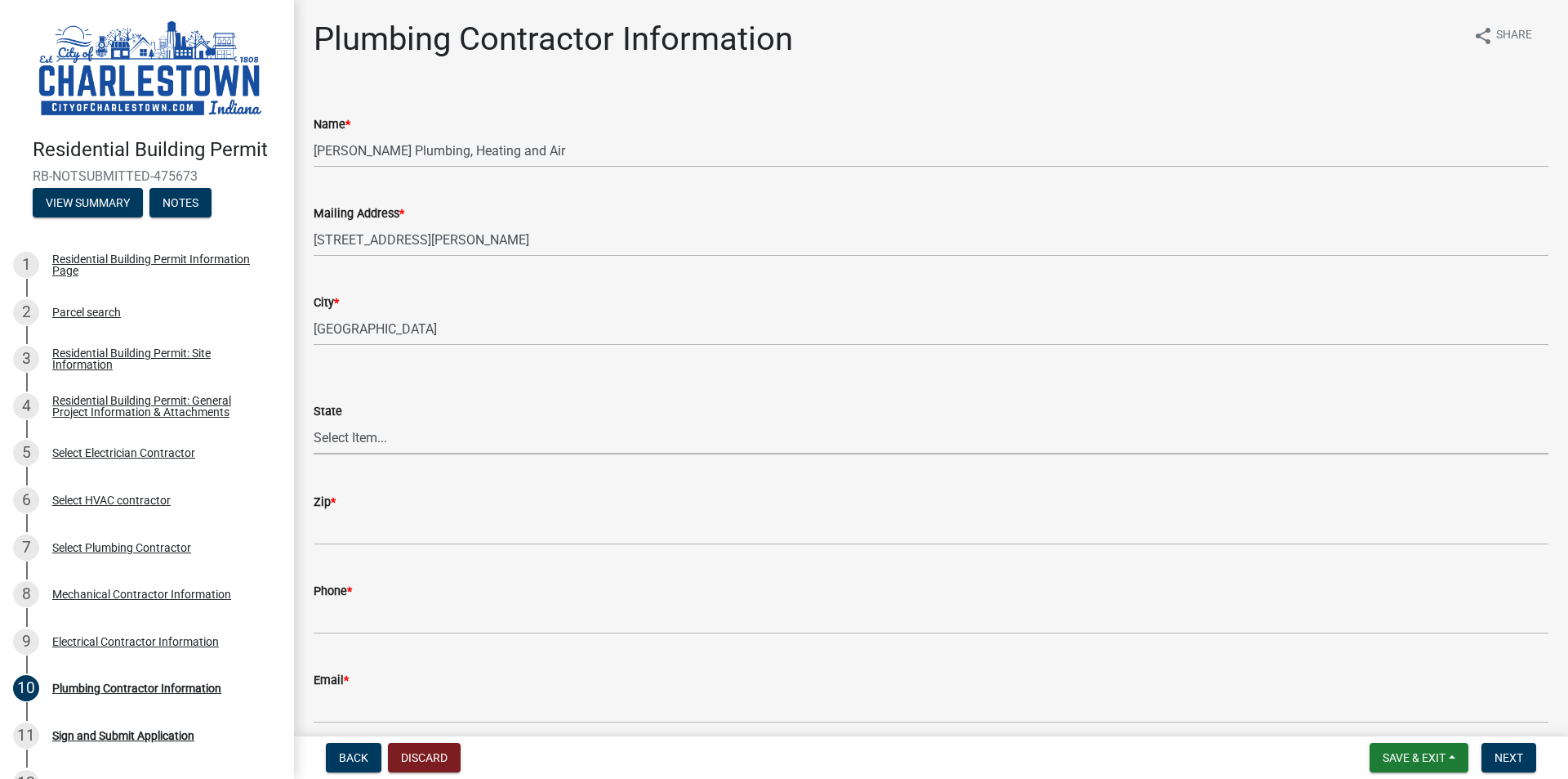
click at [363, 430] on select "Select Item... [US_STATE] [US_STATE] [US_STATE] [US_STATE] [US_STATE] [US_STATE…" at bounding box center [931, 437] width 1235 height 34
select select "IN"
click at [314, 421] on select "Select Item... [US_STATE] [US_STATE] [US_STATE] [US_STATE] [US_STATE] [US_STATE…" at bounding box center [931, 437] width 1235 height 34
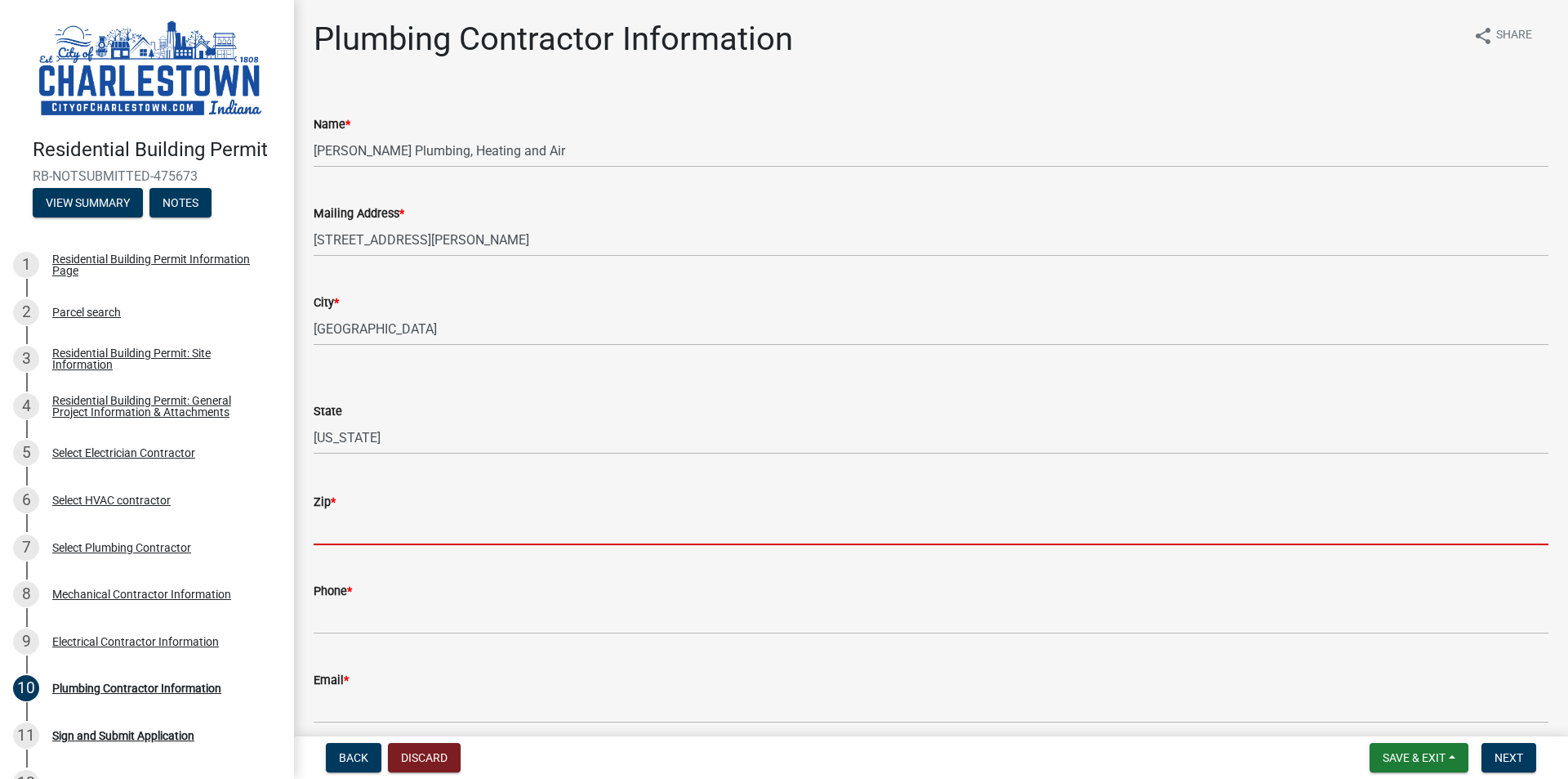
click at [370, 526] on input "Zip *" at bounding box center [931, 528] width 1235 height 34
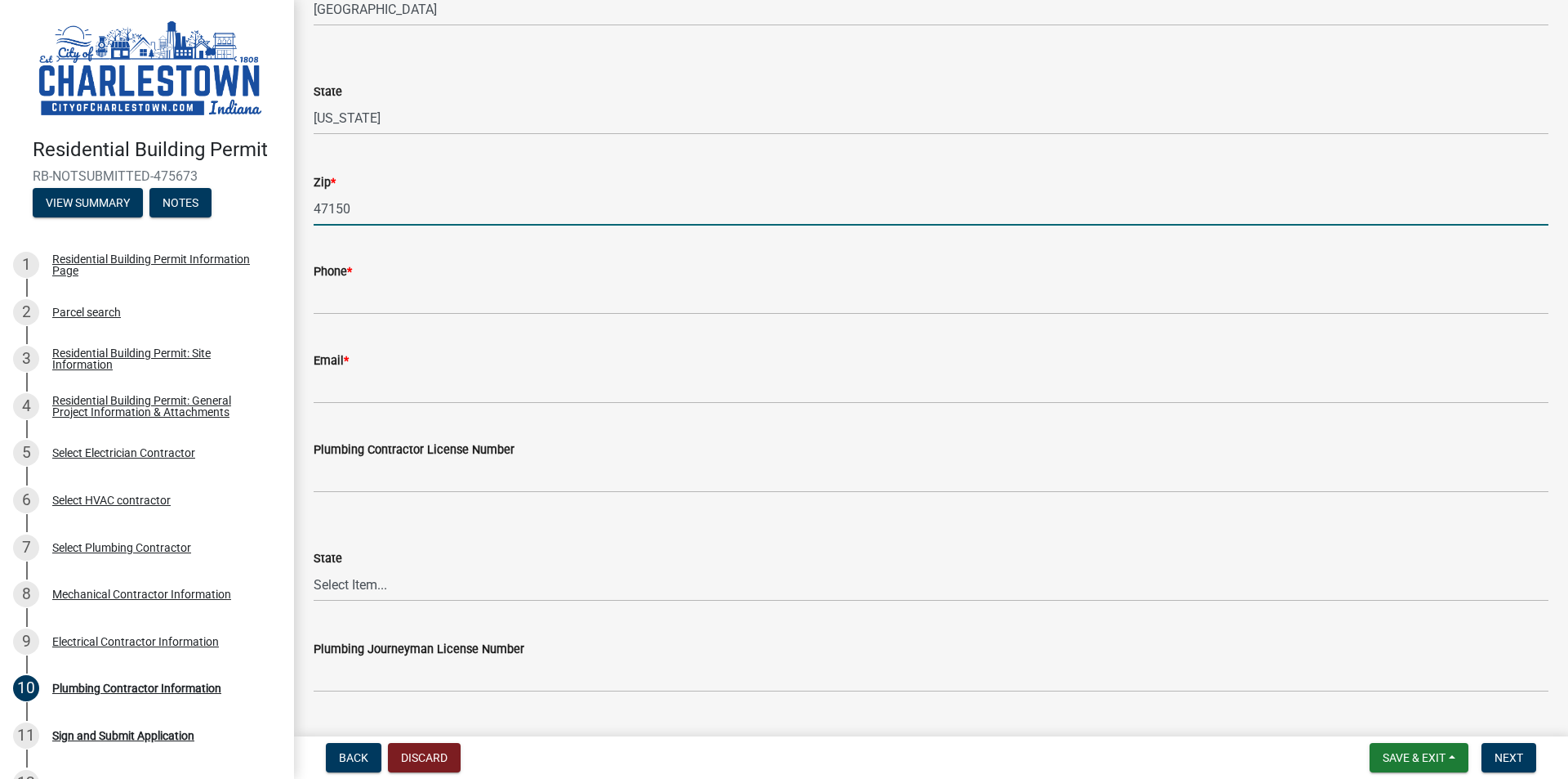
scroll to position [327, 0]
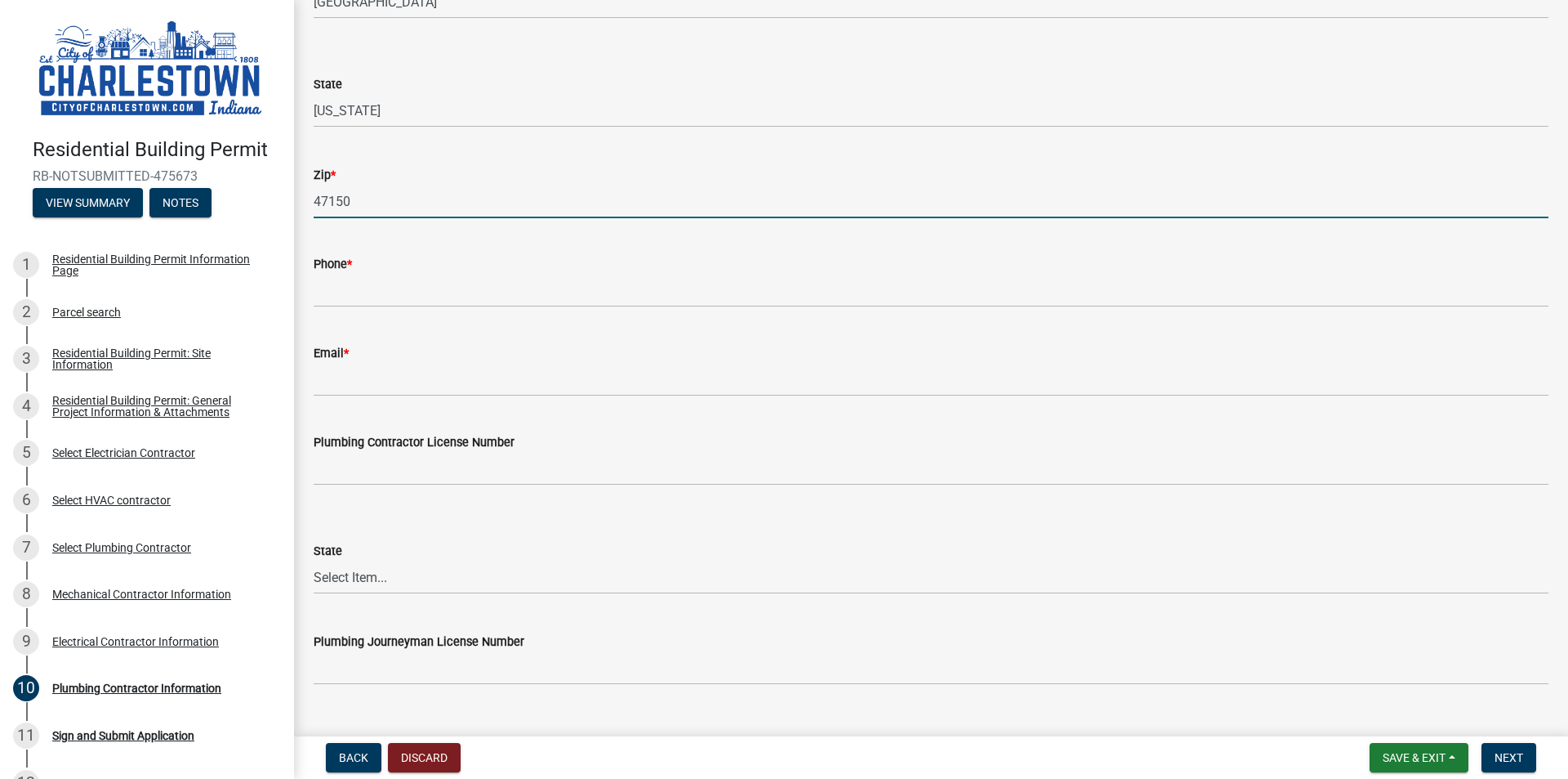
type input "47150"
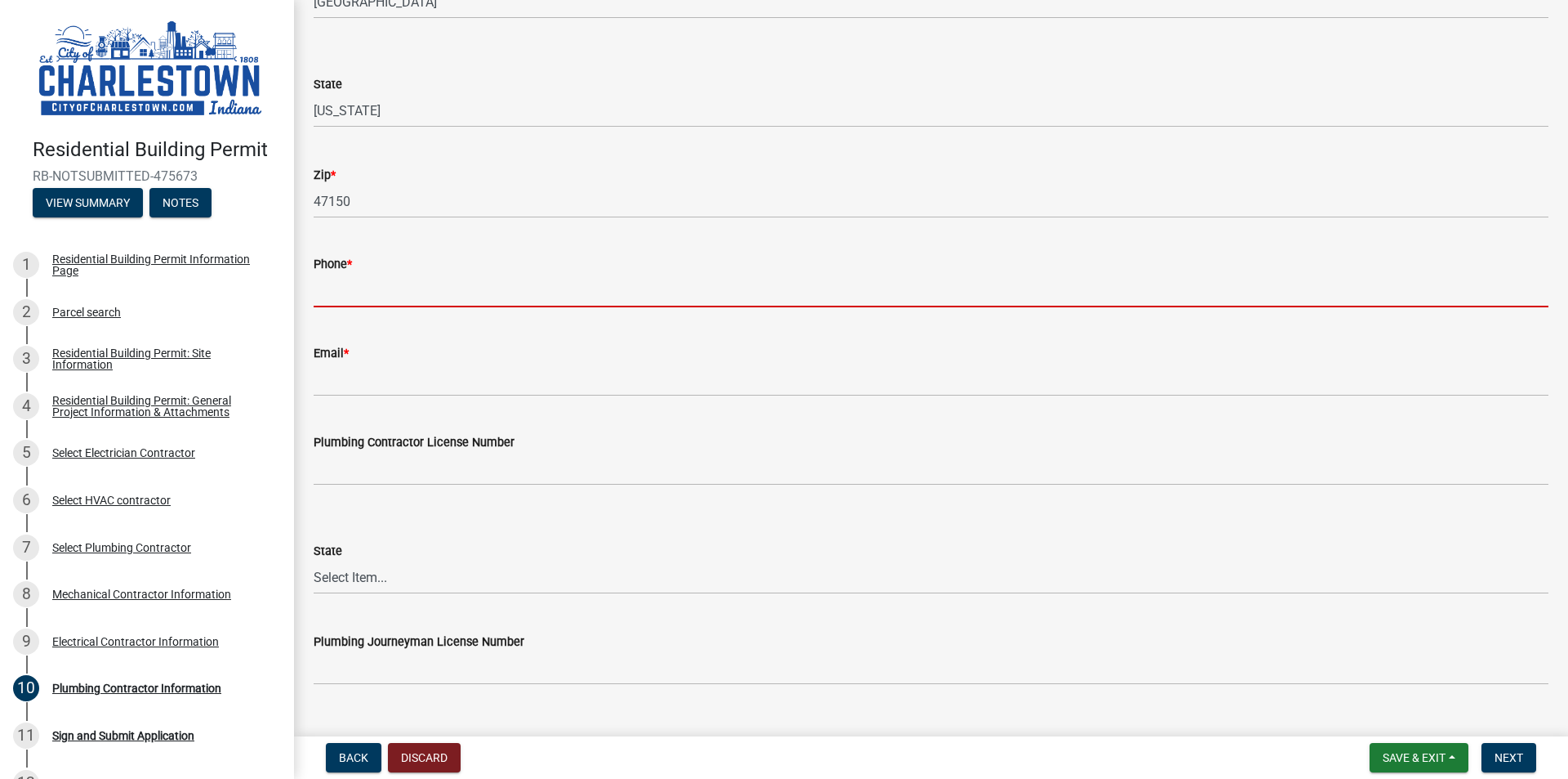
click at [377, 282] on input "Phone *" at bounding box center [931, 290] width 1235 height 34
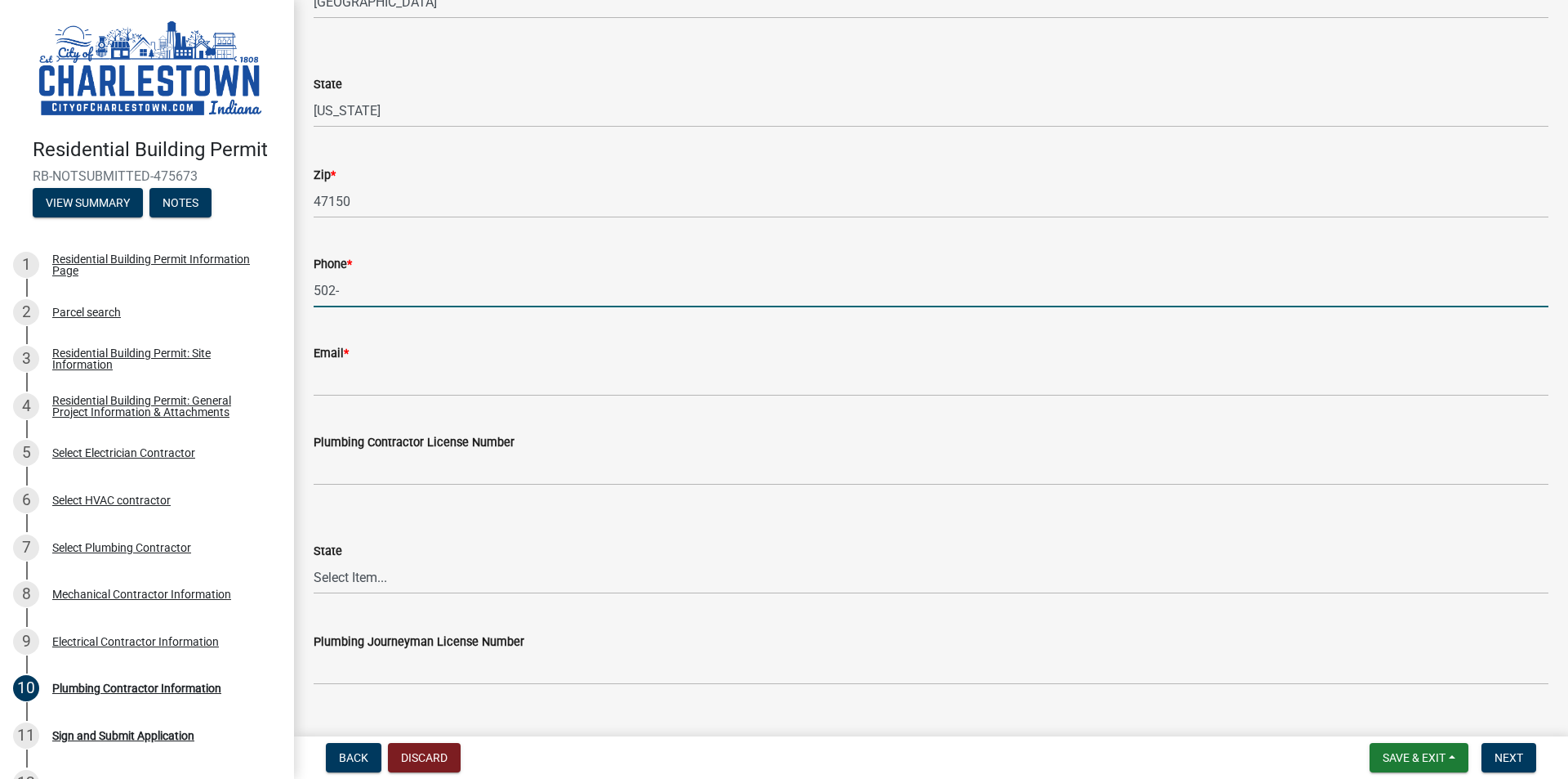
click at [412, 305] on input "502-" at bounding box center [931, 290] width 1235 height 34
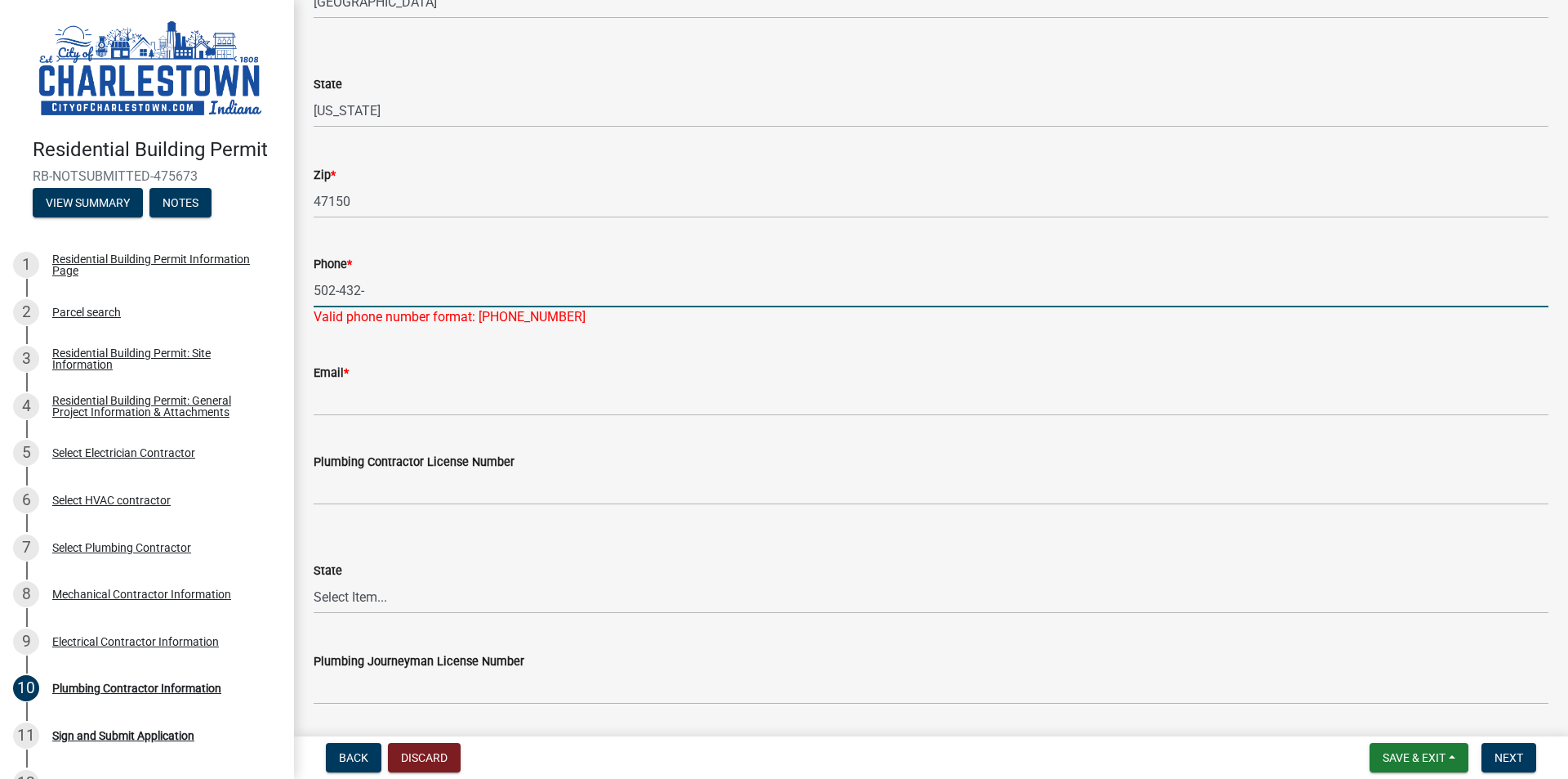
click at [409, 294] on input "502-432-" at bounding box center [931, 290] width 1235 height 34
type input "[PHONE_NUMBER]"
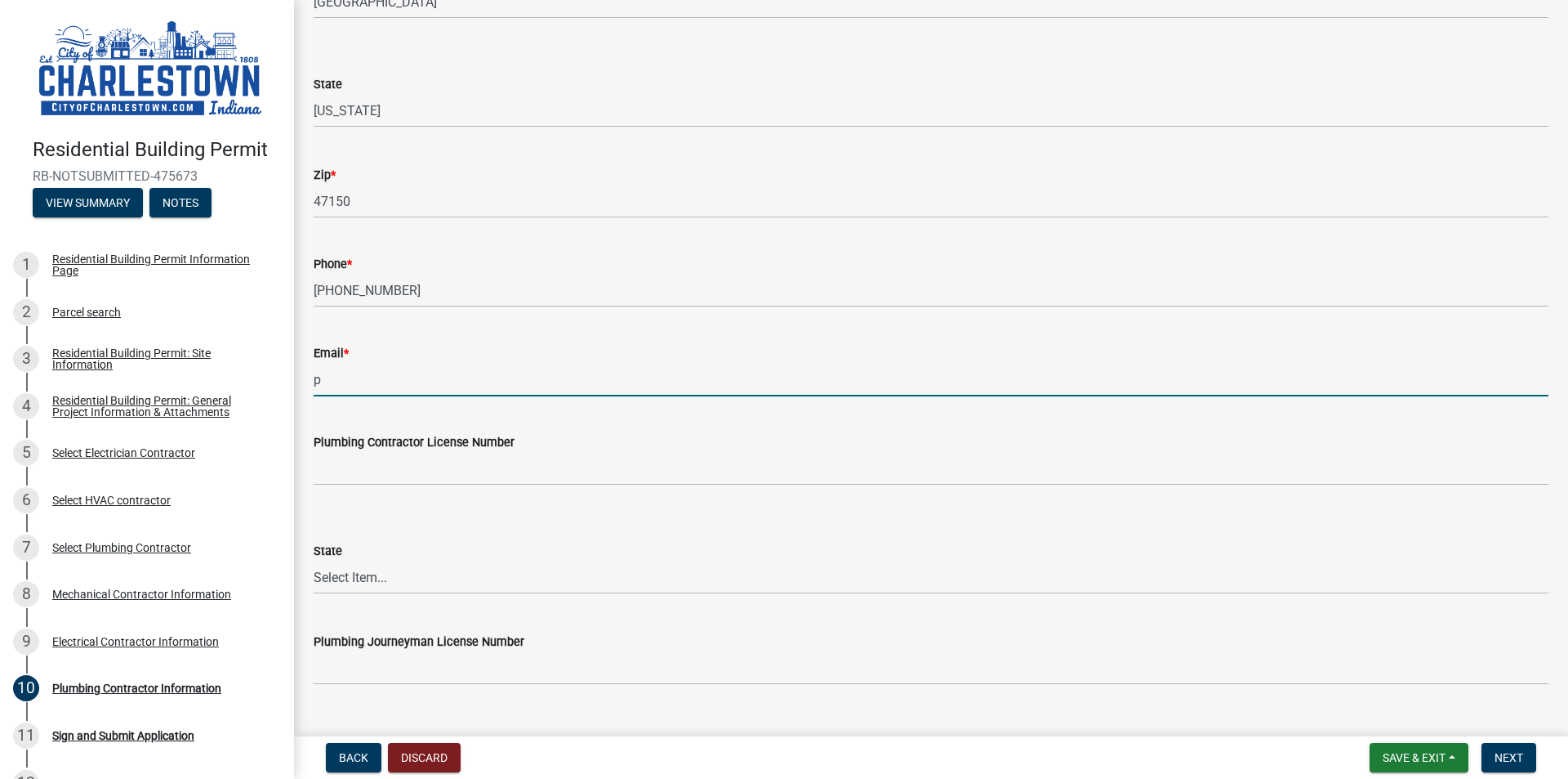
type input "[PERSON_NAME][EMAIL_ADDRESS][PERSON_NAME][DOMAIN_NAME]"
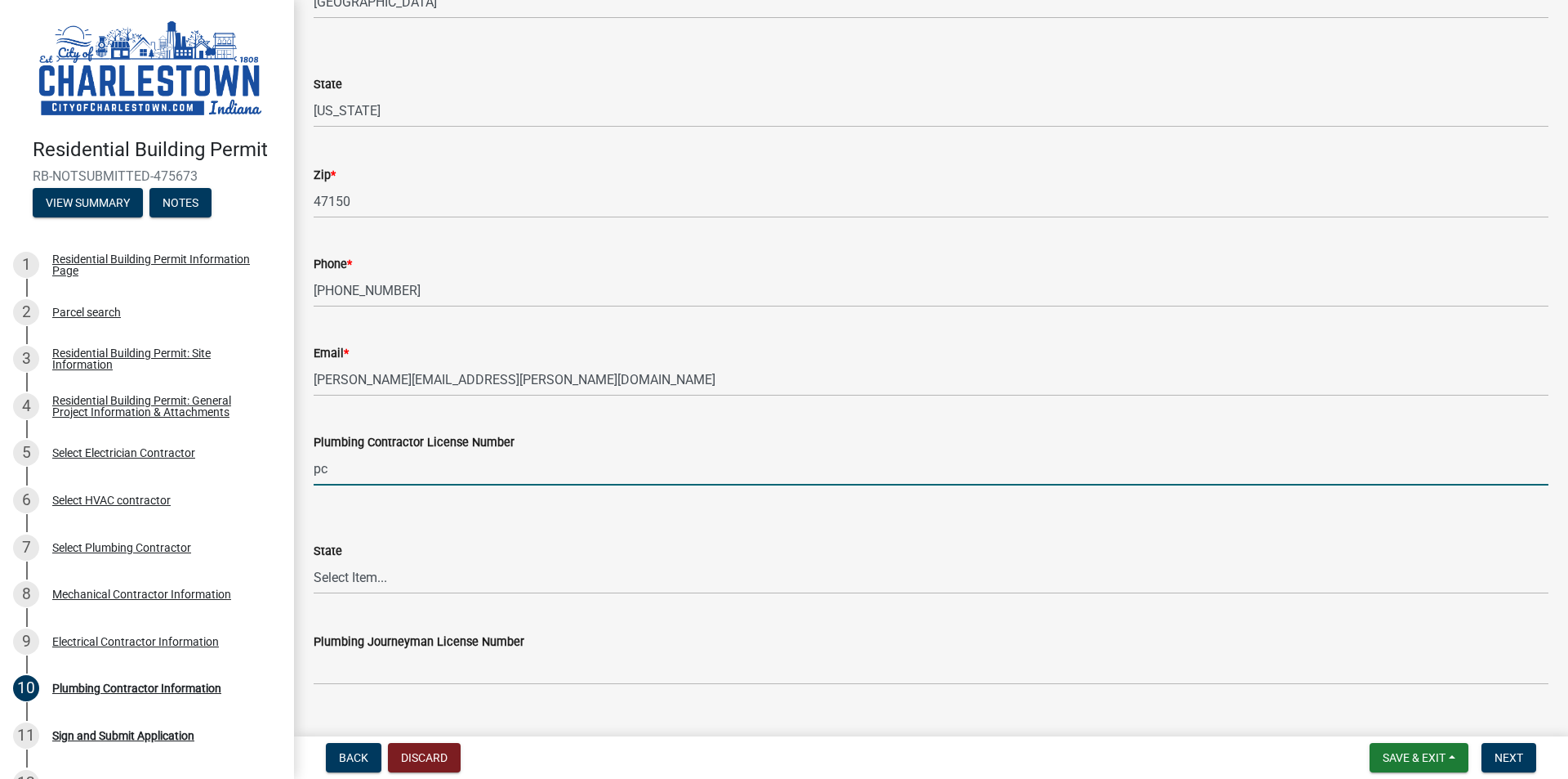
type input "PC-10100181"
click at [409, 588] on select "Select Item... [US_STATE] [US_STATE] [US_STATE] [US_STATE] [US_STATE] [US_STATE…" at bounding box center [931, 577] width 1235 height 34
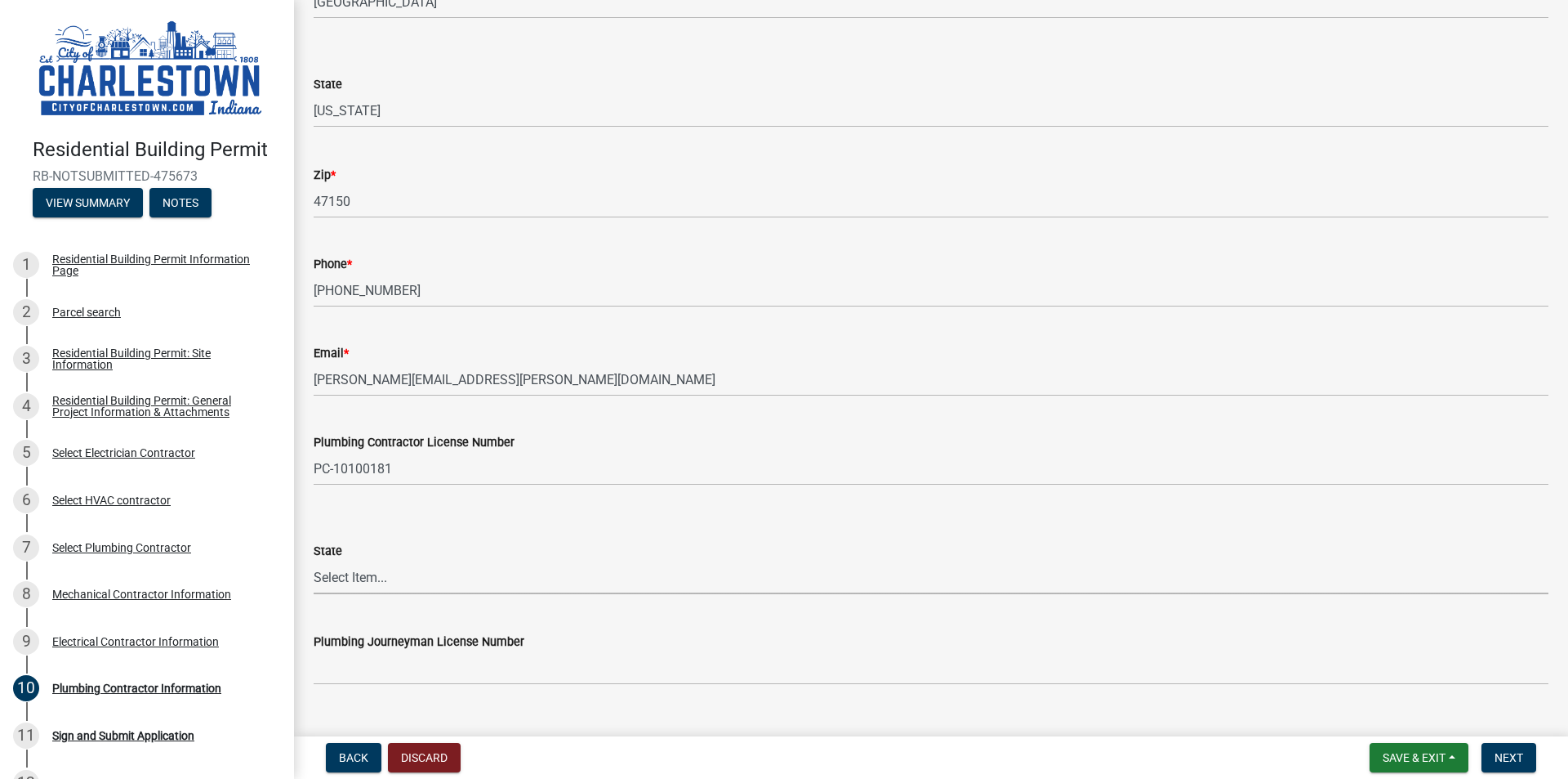
select select "IN"
click at [314, 560] on select "Select Item... [US_STATE] [US_STATE] [US_STATE] [US_STATE] [US_STATE] [US_STATE…" at bounding box center [931, 577] width 1235 height 34
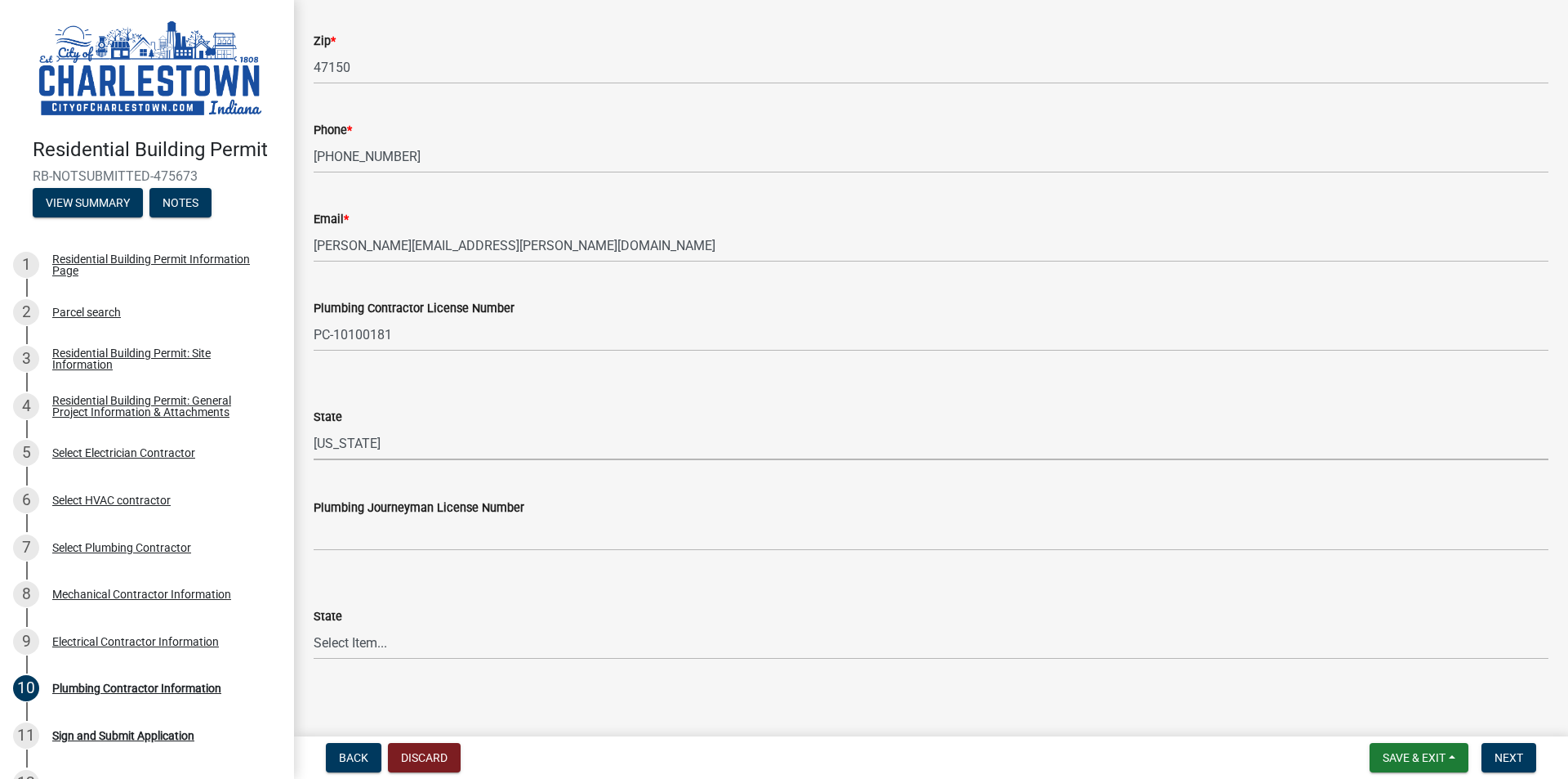
scroll to position [469, 0]
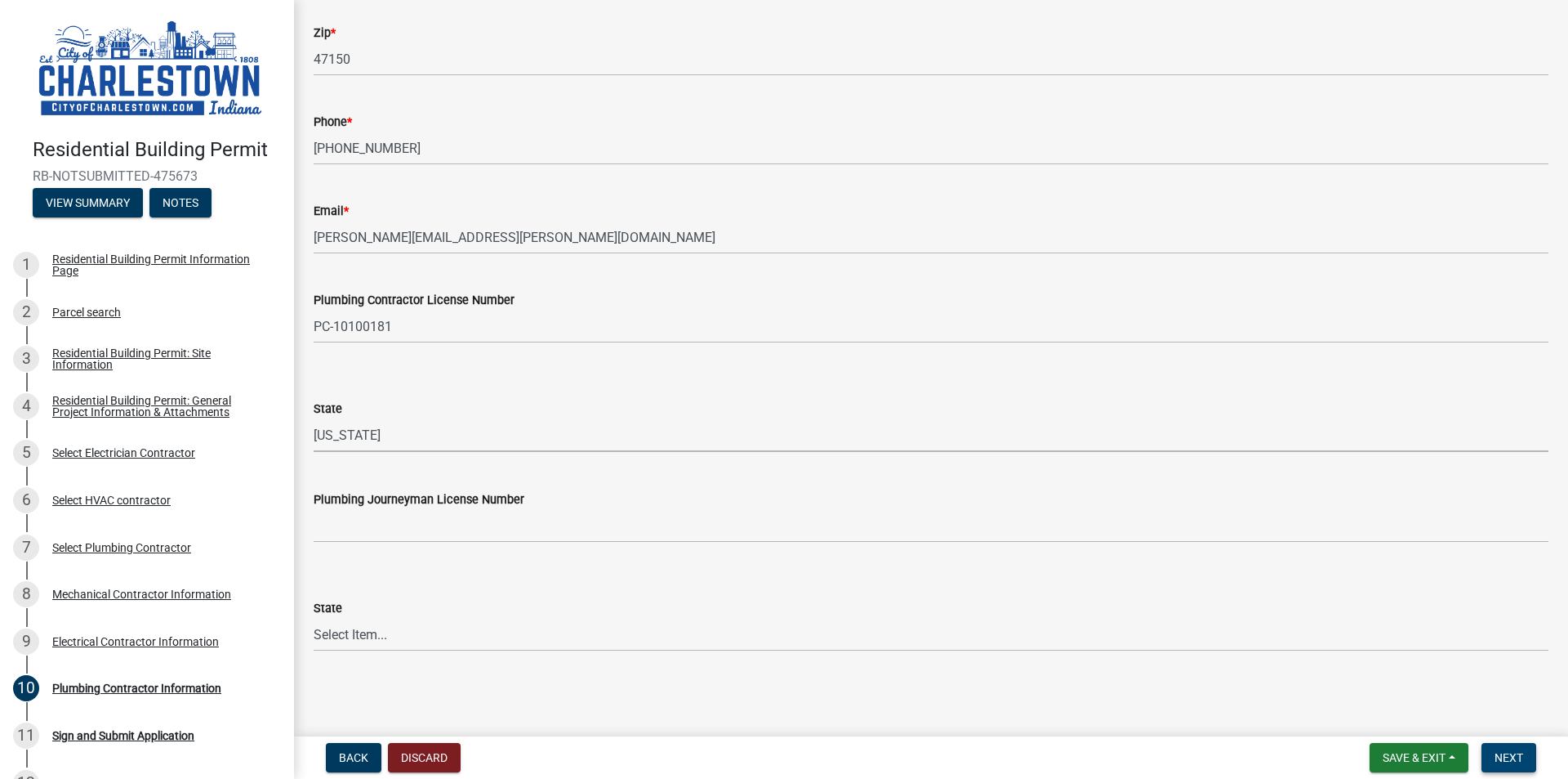
click at [1509, 752] on span "Next" at bounding box center [1509, 758] width 29 height 13
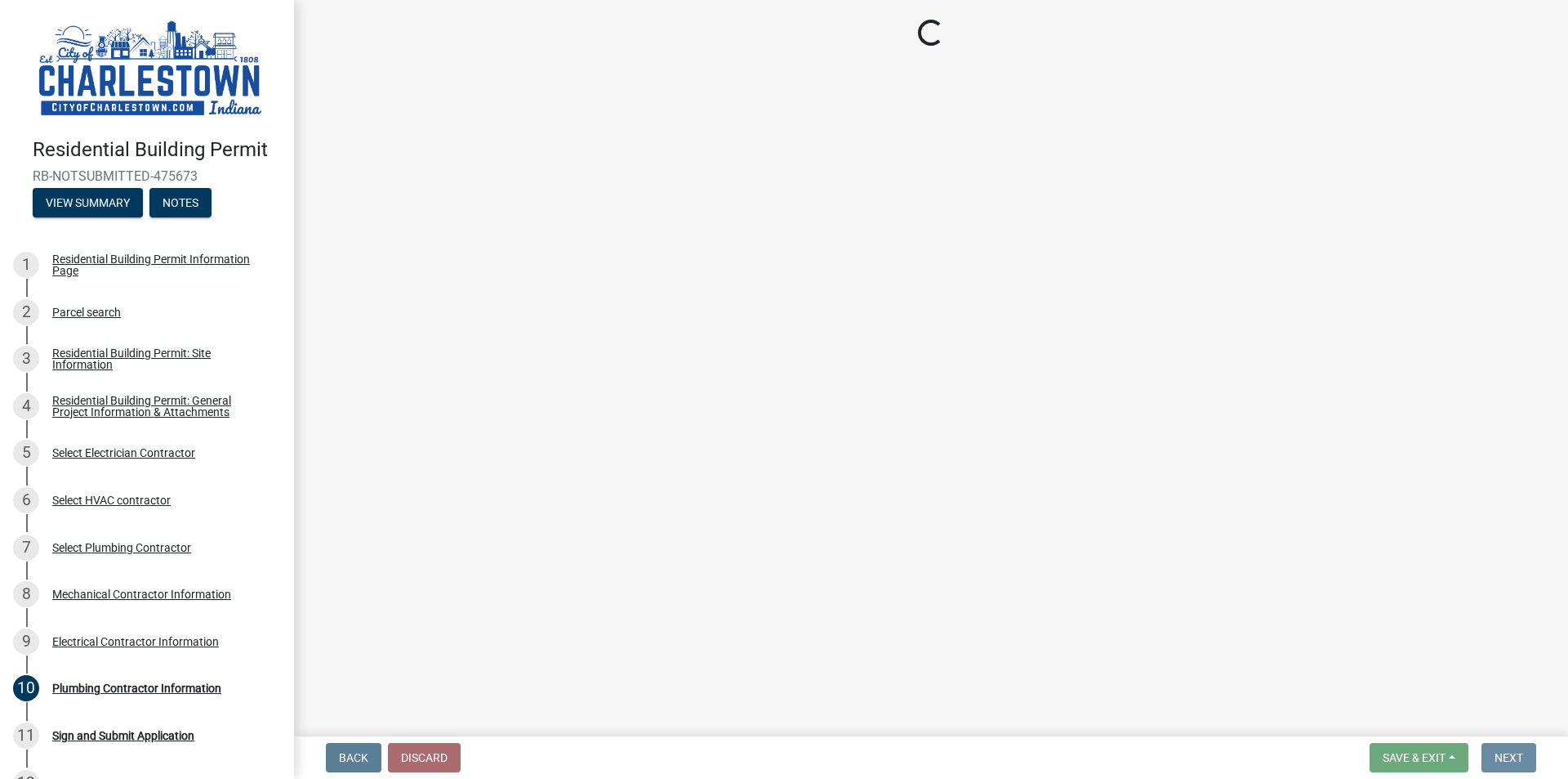
scroll to position [0, 0]
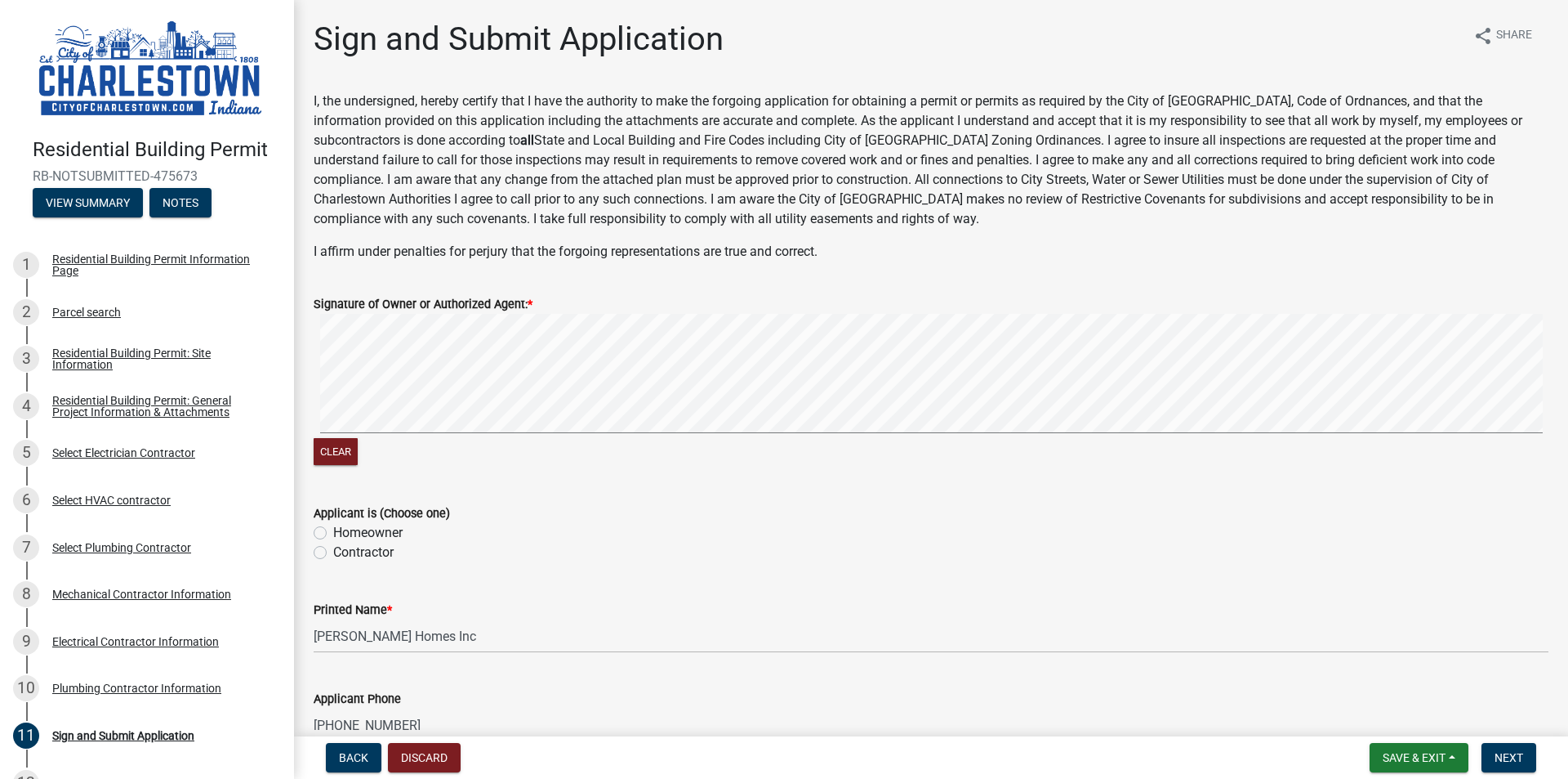
click at [416, 500] on wm-data-entity-input-list "I, the undersigned, hereby certify that I have the authority to make the forgoi…" at bounding box center [931, 557] width 1235 height 930
click at [563, 447] on div "Clear" at bounding box center [931, 391] width 1235 height 156
click at [333, 552] on label "Contractor" at bounding box center [363, 552] width 61 height 19
click at [333, 552] on input "Contractor" at bounding box center [338, 548] width 11 height 11
radio input "true"
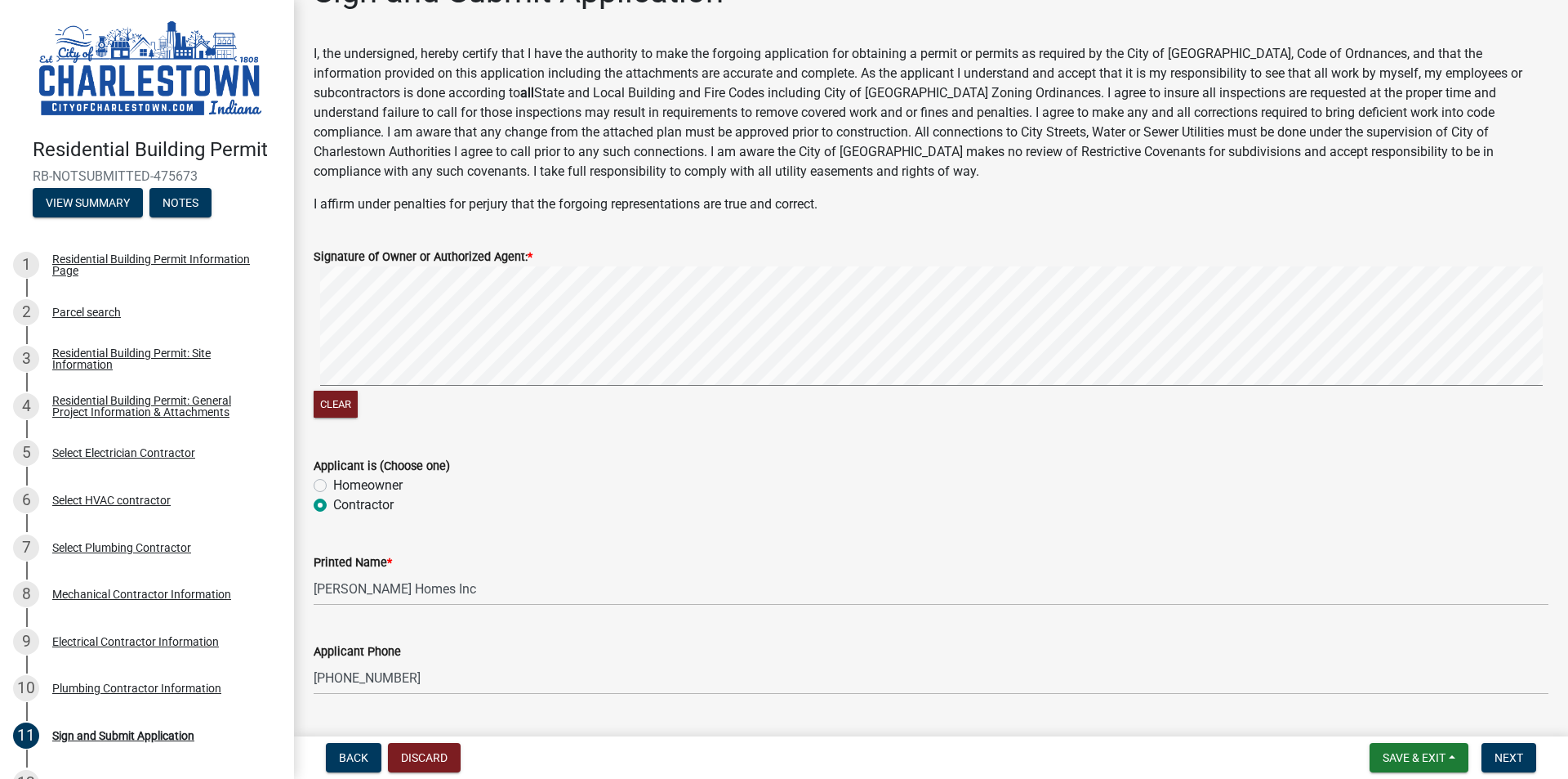
scroll to position [163, 0]
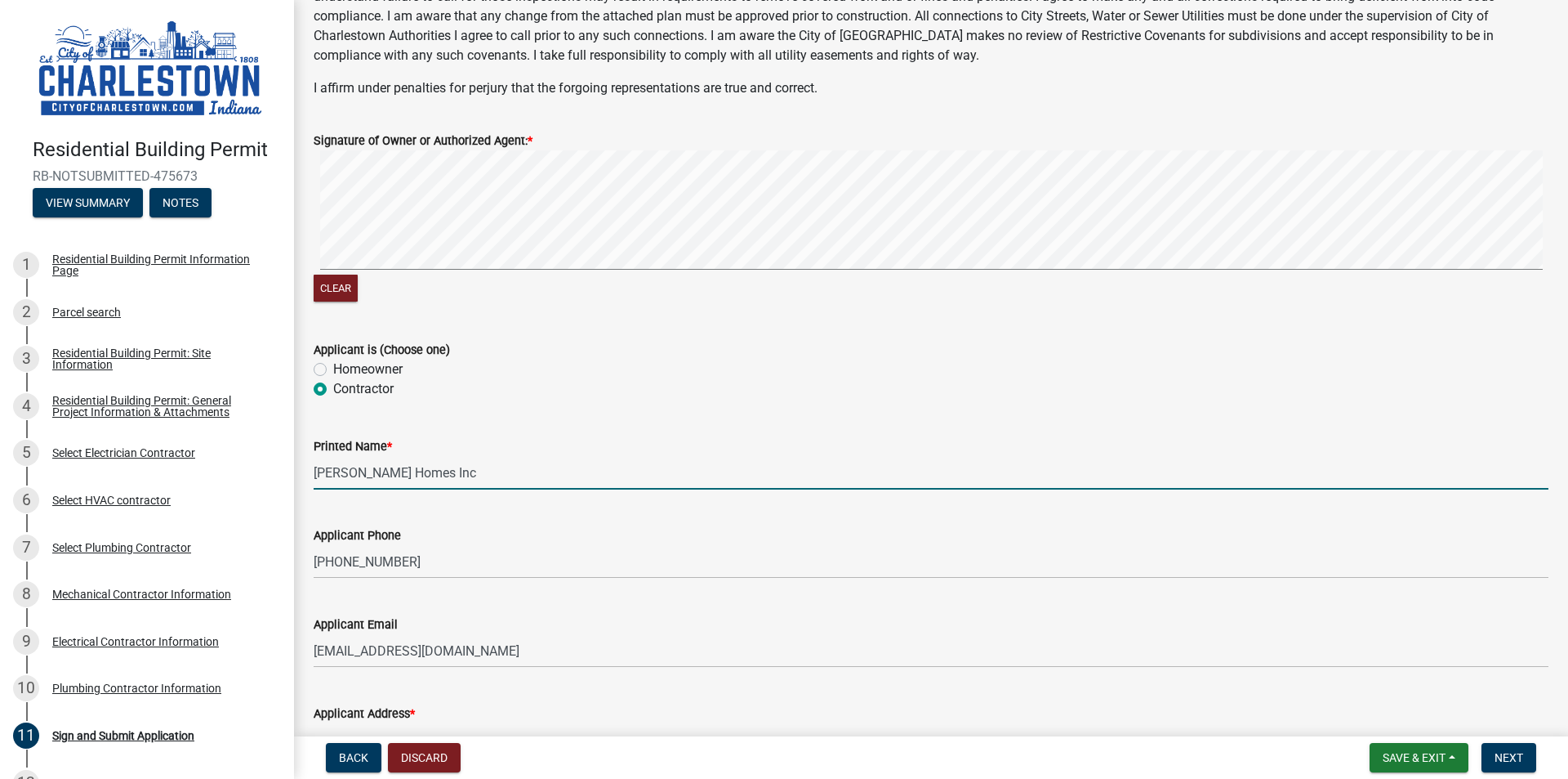
drag, startPoint x: 475, startPoint y: 471, endPoint x: -197, endPoint y: 518, distance: 673.6
click at [0, 518] on html "Internet Explorer does NOT work with GeoPermits. Get a new browser for more sec…" at bounding box center [784, 390] width 1568 height 779
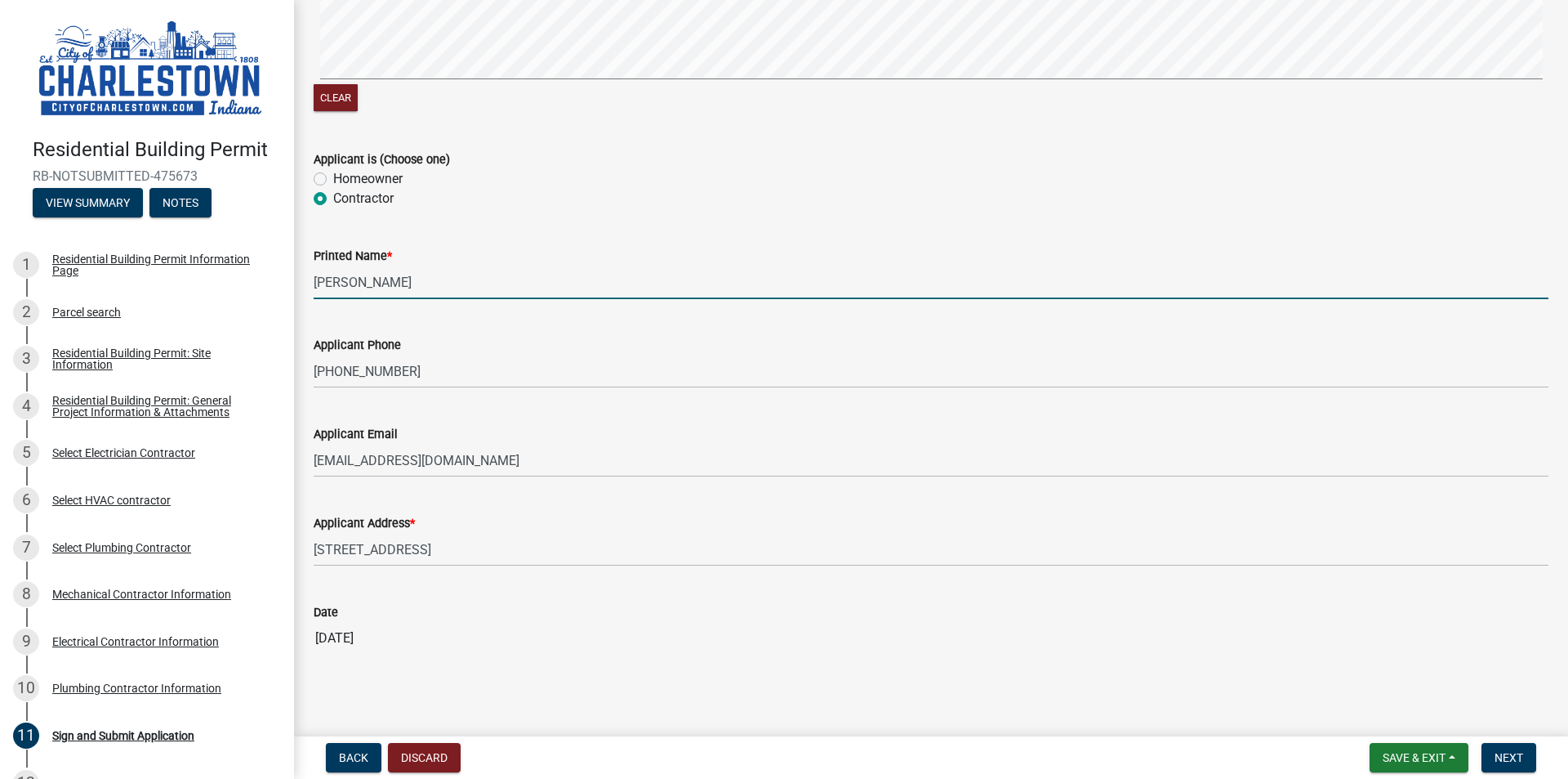
scroll to position [356, 0]
type input "[PERSON_NAME]"
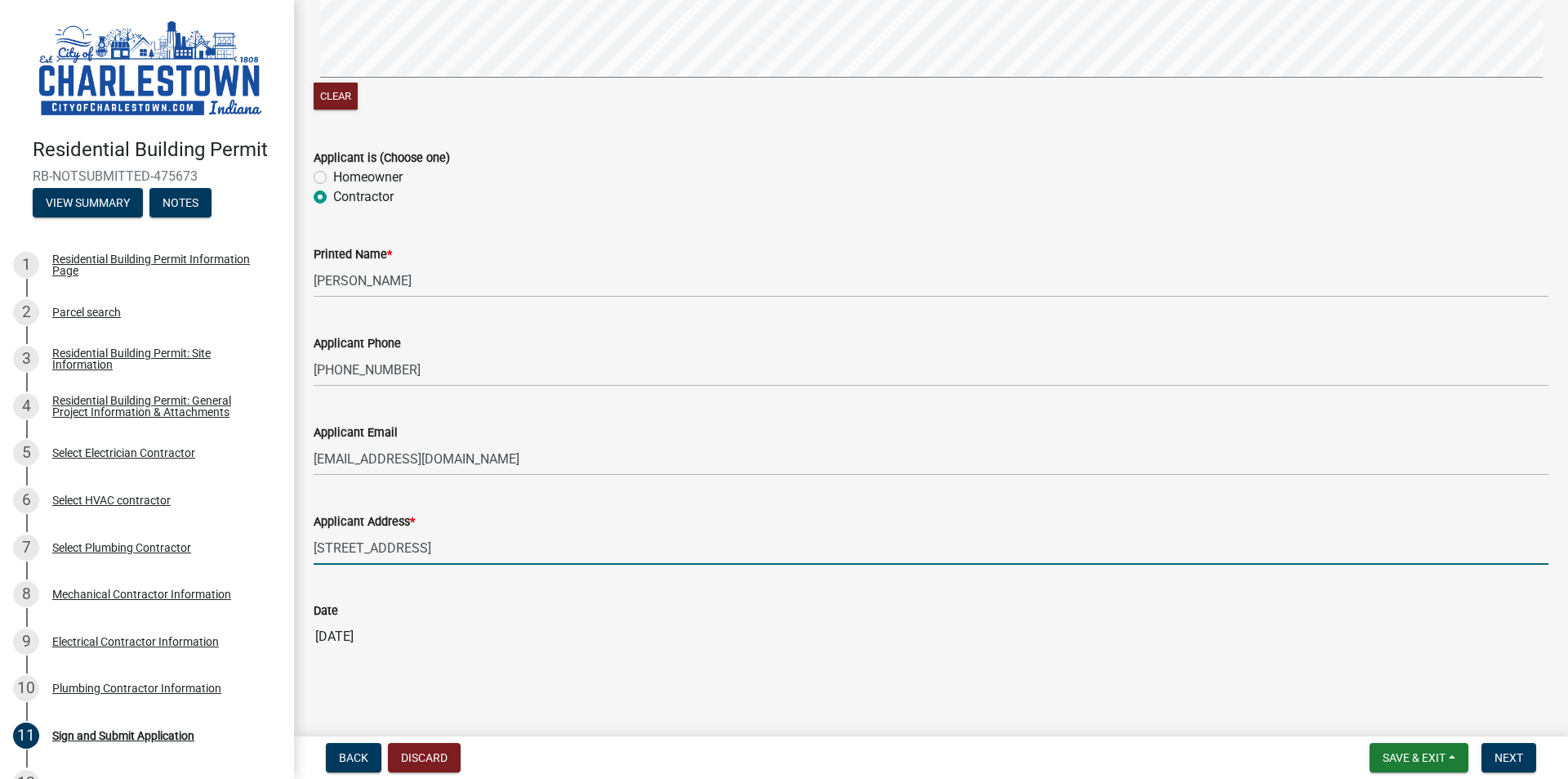
click at [534, 556] on input "[STREET_ADDRESS]" at bounding box center [931, 548] width 1235 height 34
type input "[STREET_ADDRESS]"
click at [1521, 760] on span "Next" at bounding box center [1509, 758] width 29 height 13
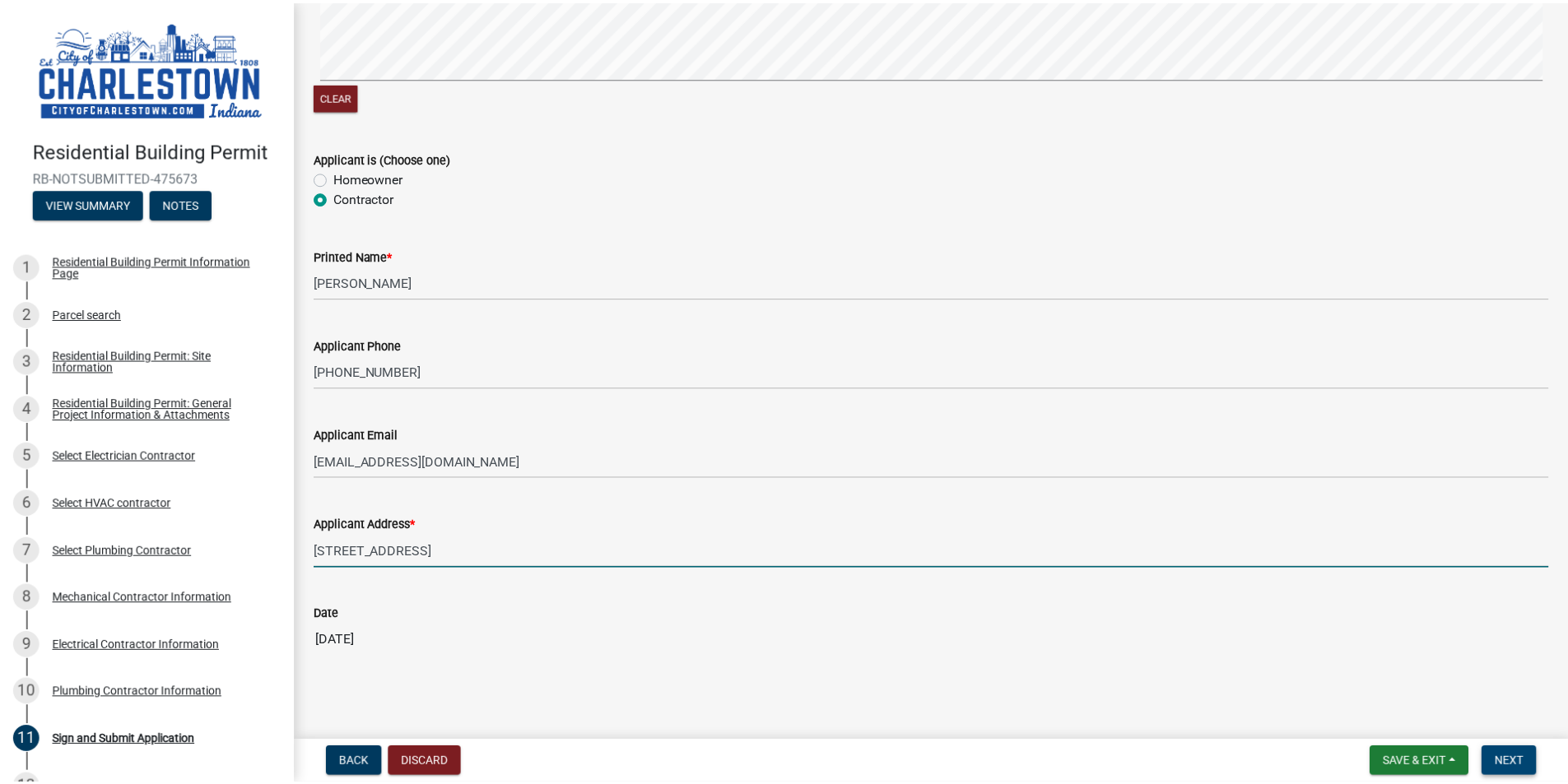
scroll to position [0, 0]
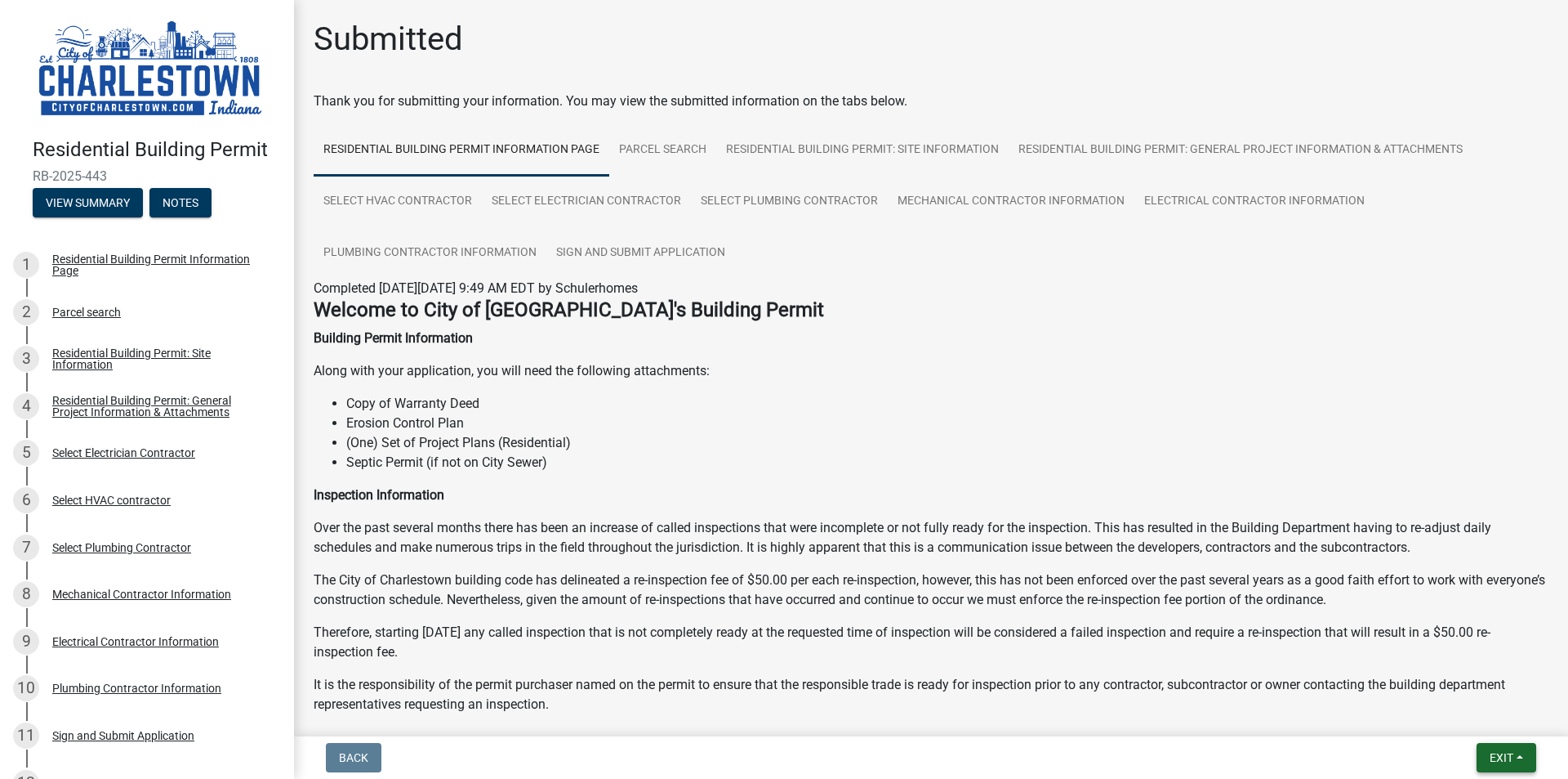
click at [1499, 761] on span "Exit" at bounding box center [1502, 758] width 24 height 13
click at [1450, 718] on button "Save & Exit" at bounding box center [1470, 715] width 130 height 40
